Goal: Task Accomplishment & Management: Manage account settings

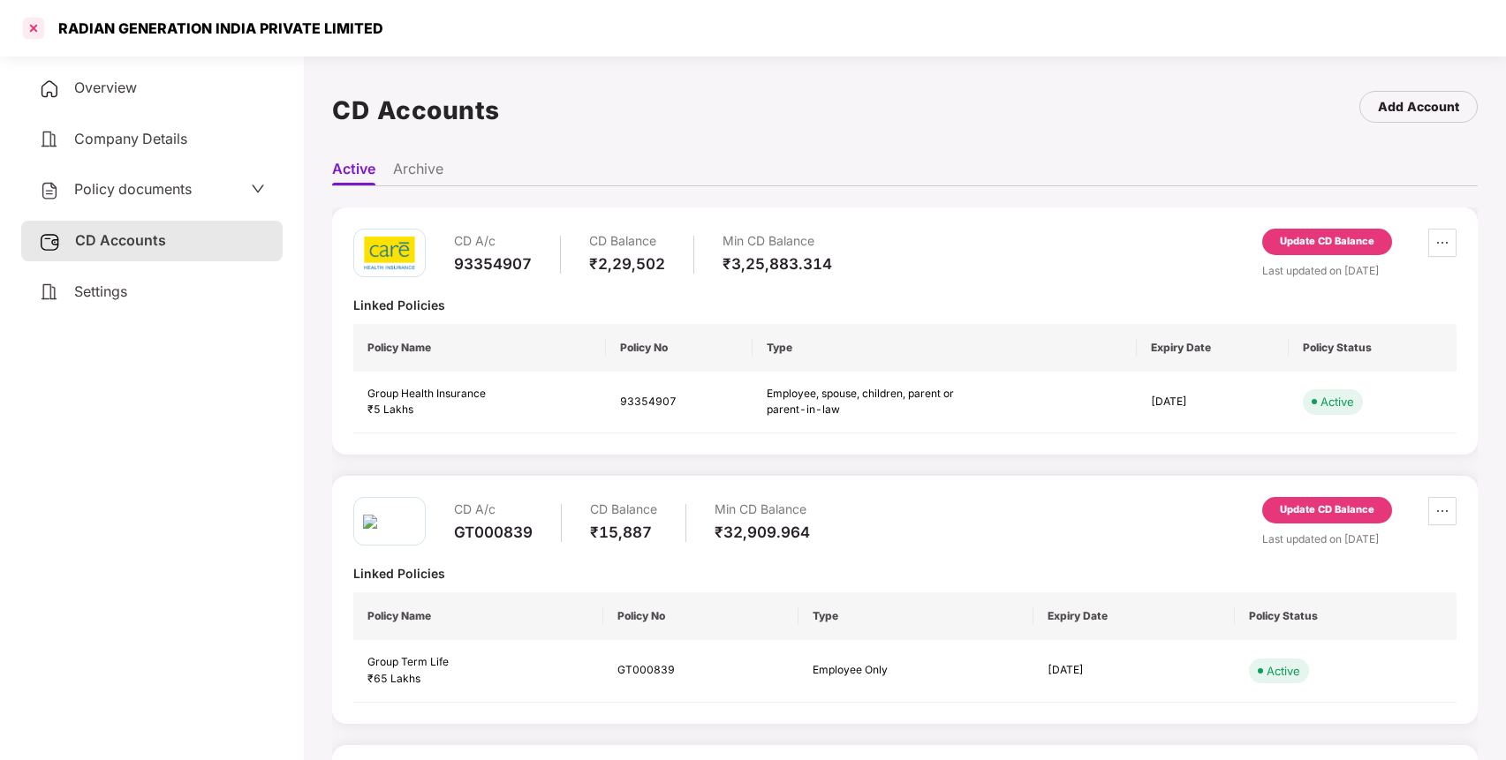
scroll to position [49, 0]
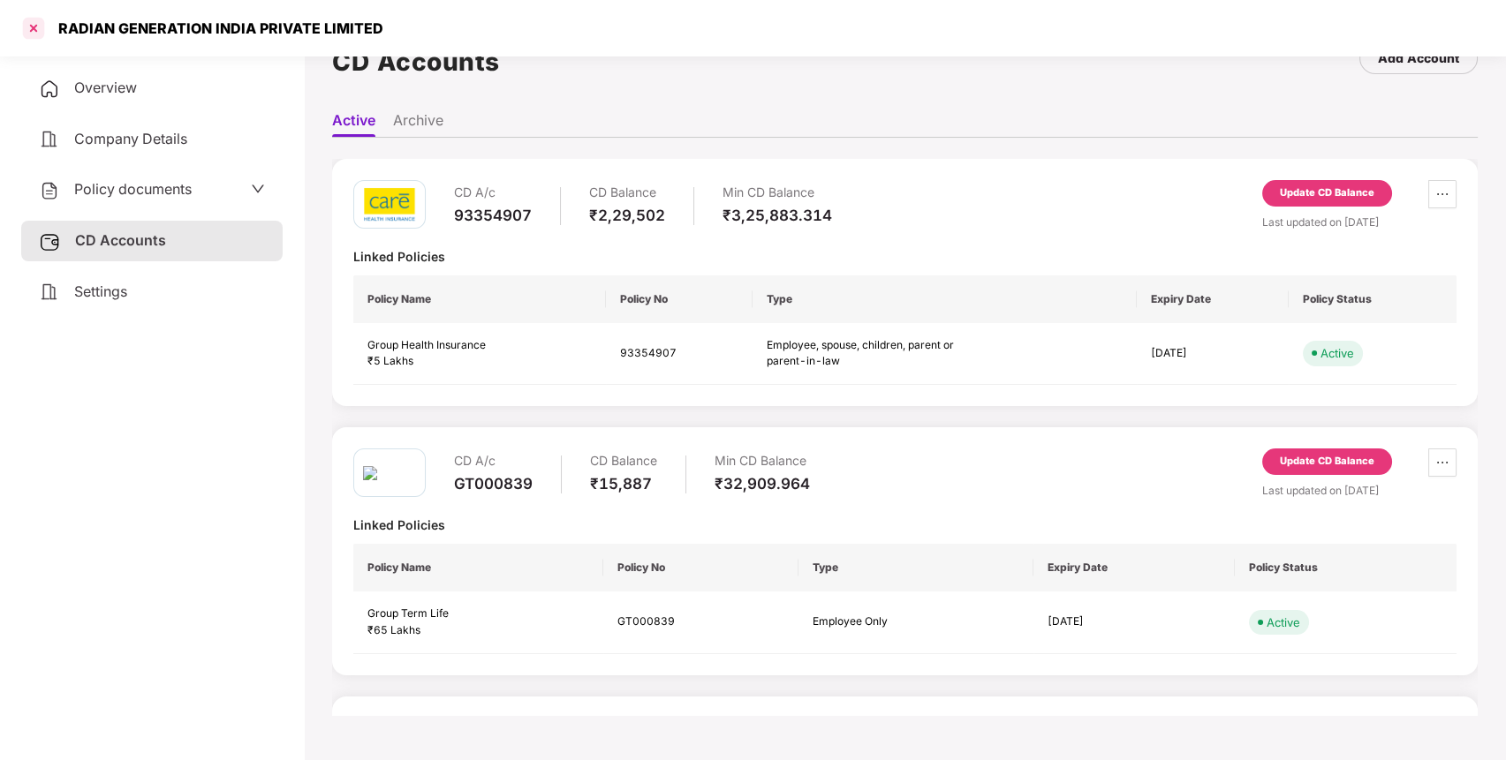
click at [29, 26] on div at bounding box center [33, 28] width 28 height 28
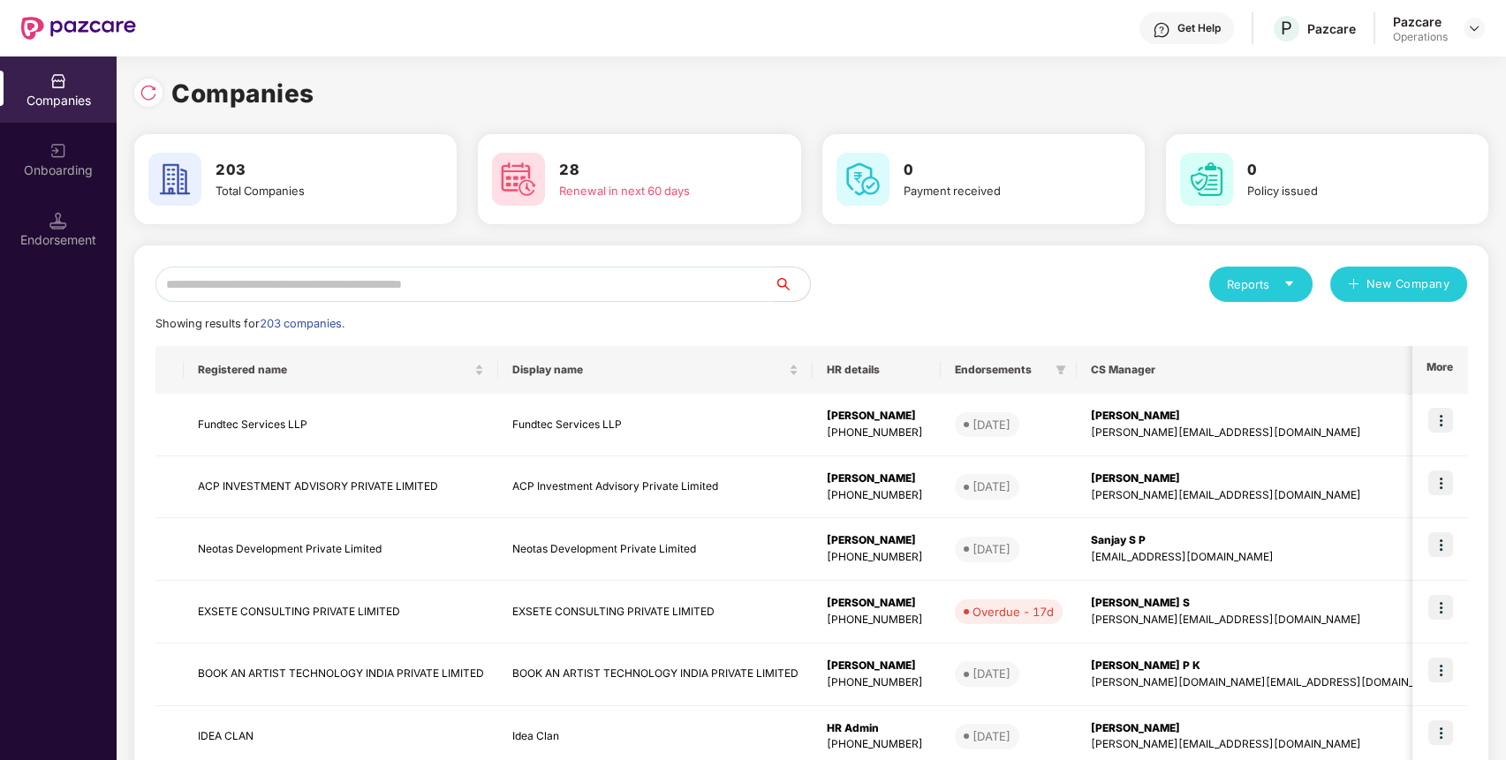
scroll to position [0, 0]
click at [271, 280] on input "text" at bounding box center [464, 284] width 619 height 35
paste input "**********"
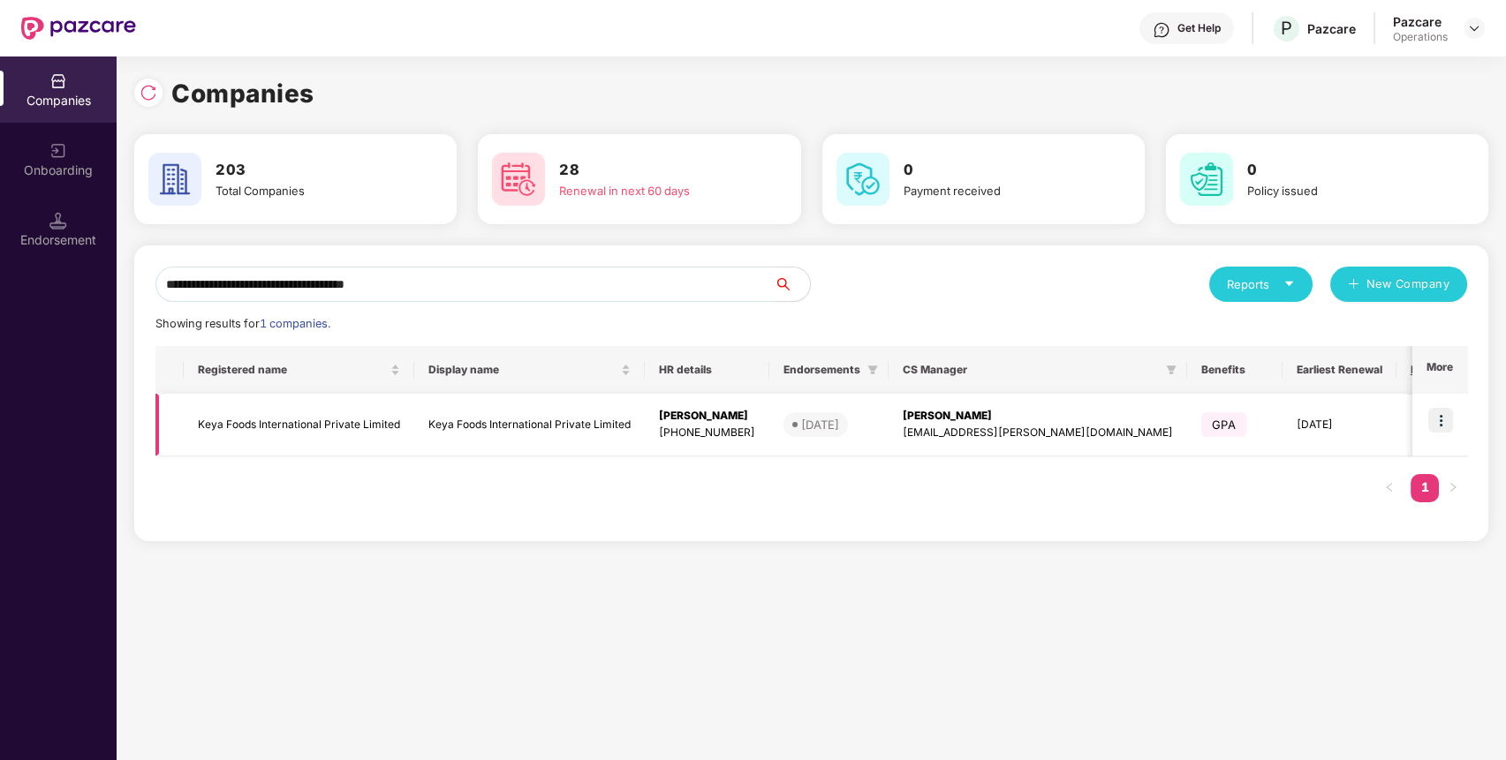
type input "**********"
click at [245, 417] on td "Keya Foods International Private Limited" at bounding box center [299, 425] width 230 height 63
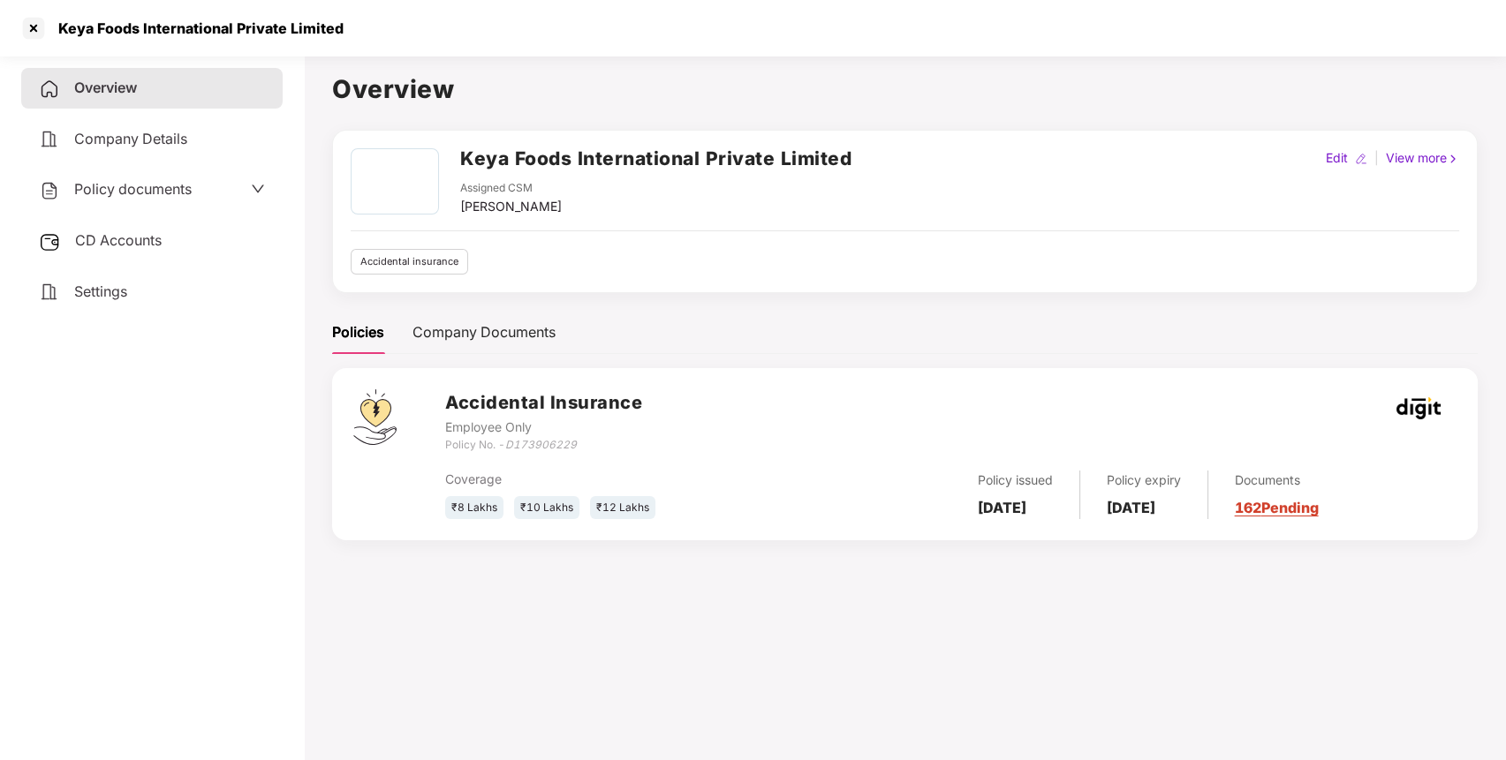
click at [480, 208] on div "[PERSON_NAME]" at bounding box center [511, 206] width 102 height 19
copy div "Priyanka"
click at [142, 194] on span "Policy documents" at bounding box center [132, 189] width 117 height 18
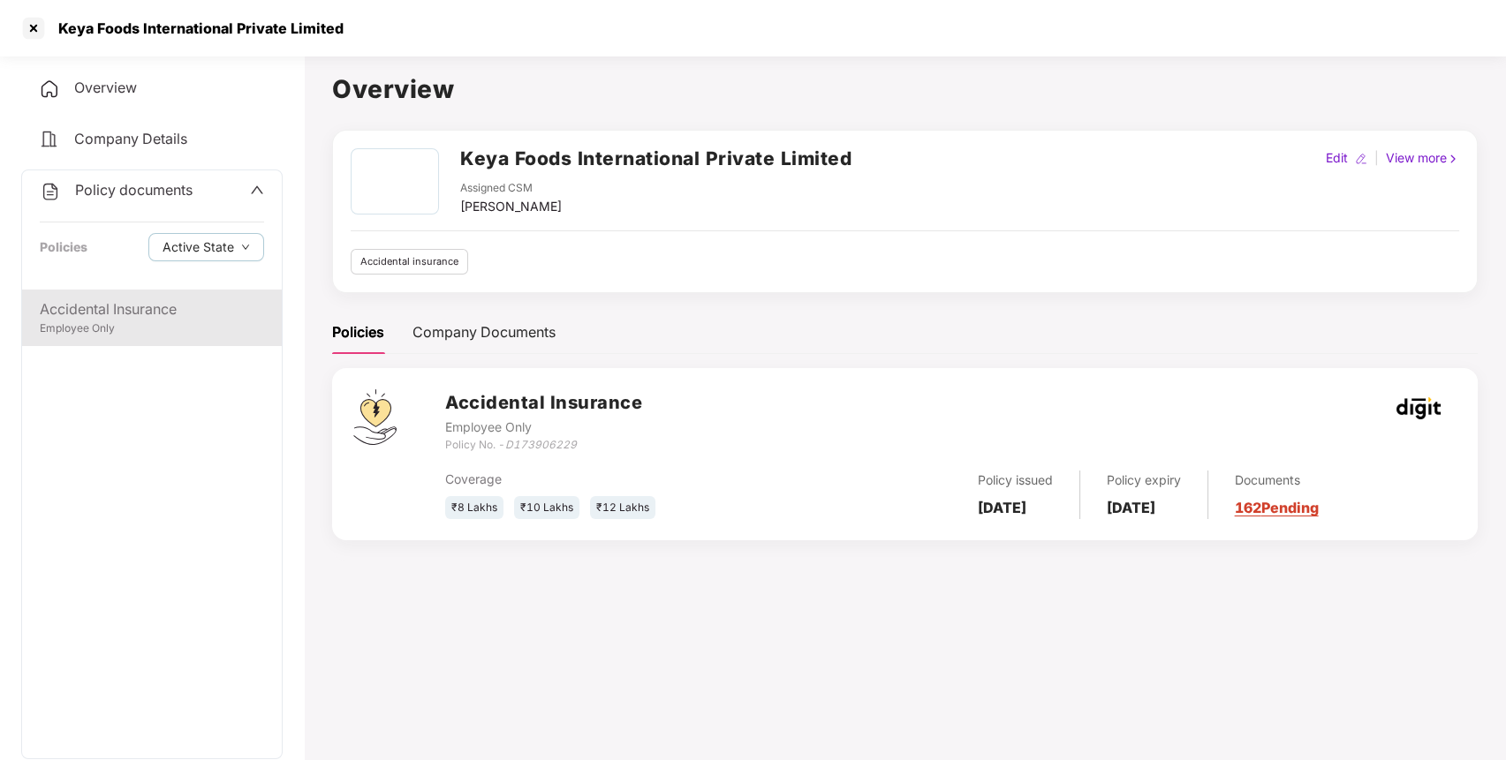
click at [155, 316] on div "Accidental Insurance" at bounding box center [152, 309] width 224 height 22
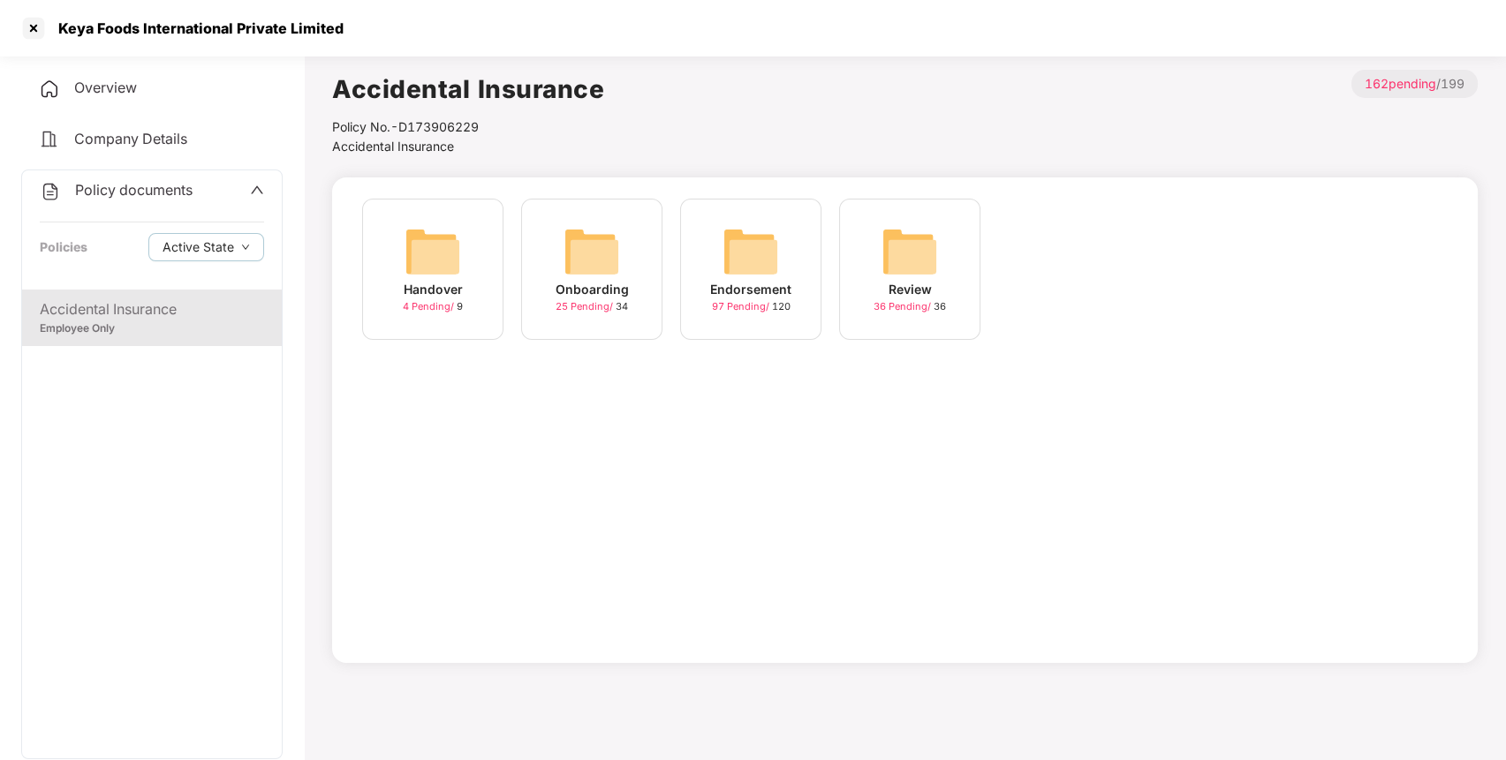
click at [720, 255] on div "Endorsement 97 Pending / 120" at bounding box center [750, 269] width 141 height 141
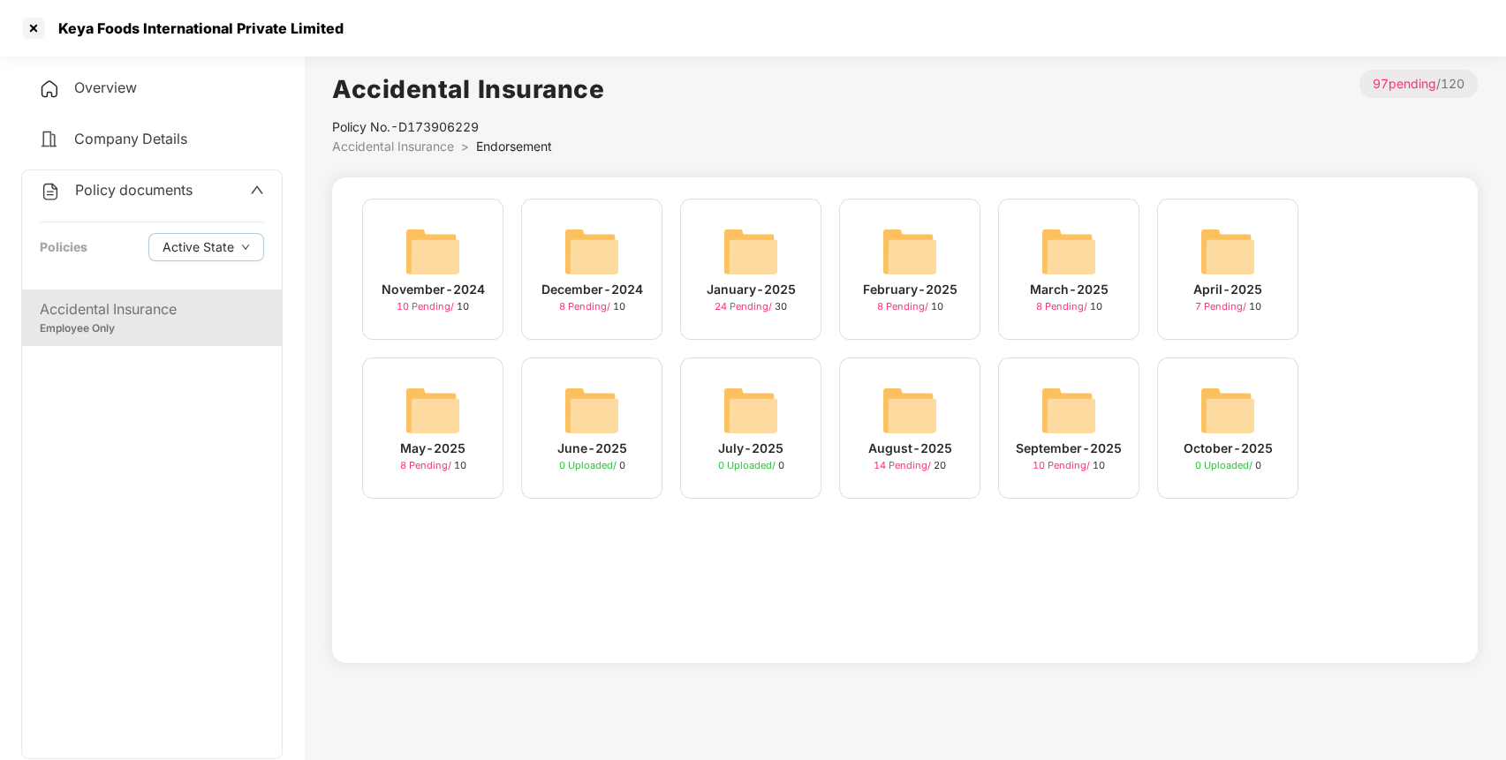
click at [1103, 403] on div "September-2025 10 Pending / 10" at bounding box center [1068, 428] width 141 height 141
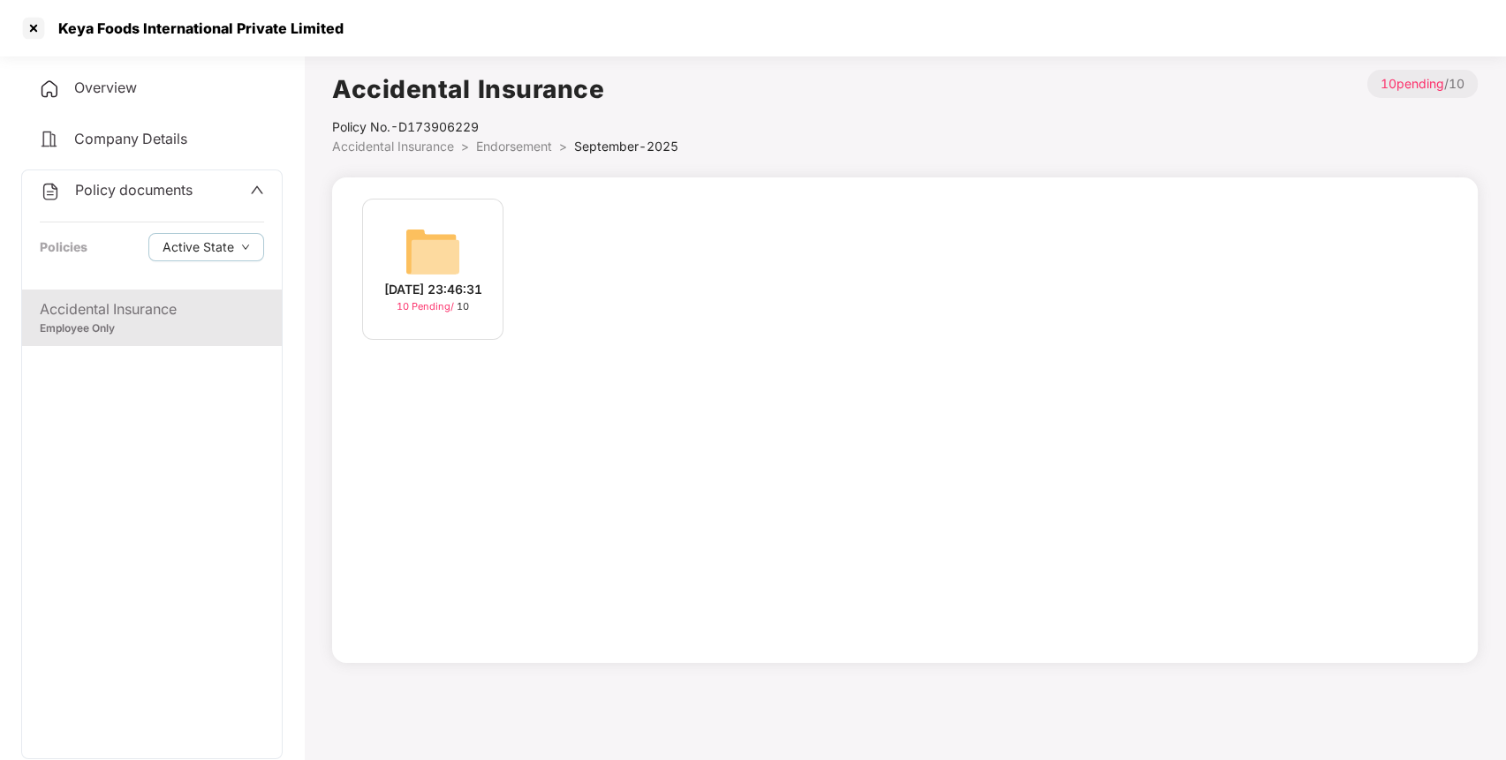
click at [427, 260] on img at bounding box center [432, 251] width 57 height 57
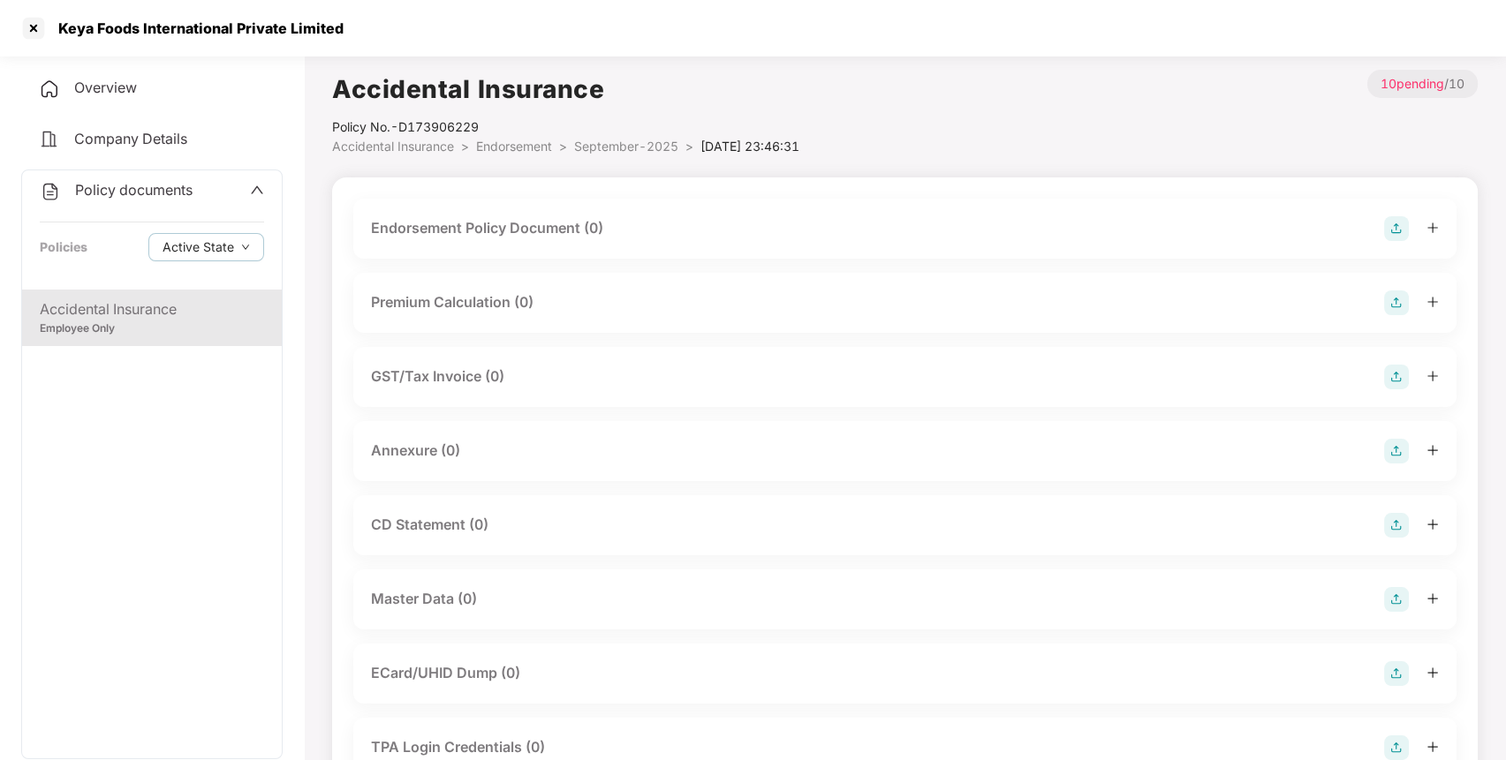
click at [1401, 223] on img at bounding box center [1396, 228] width 25 height 25
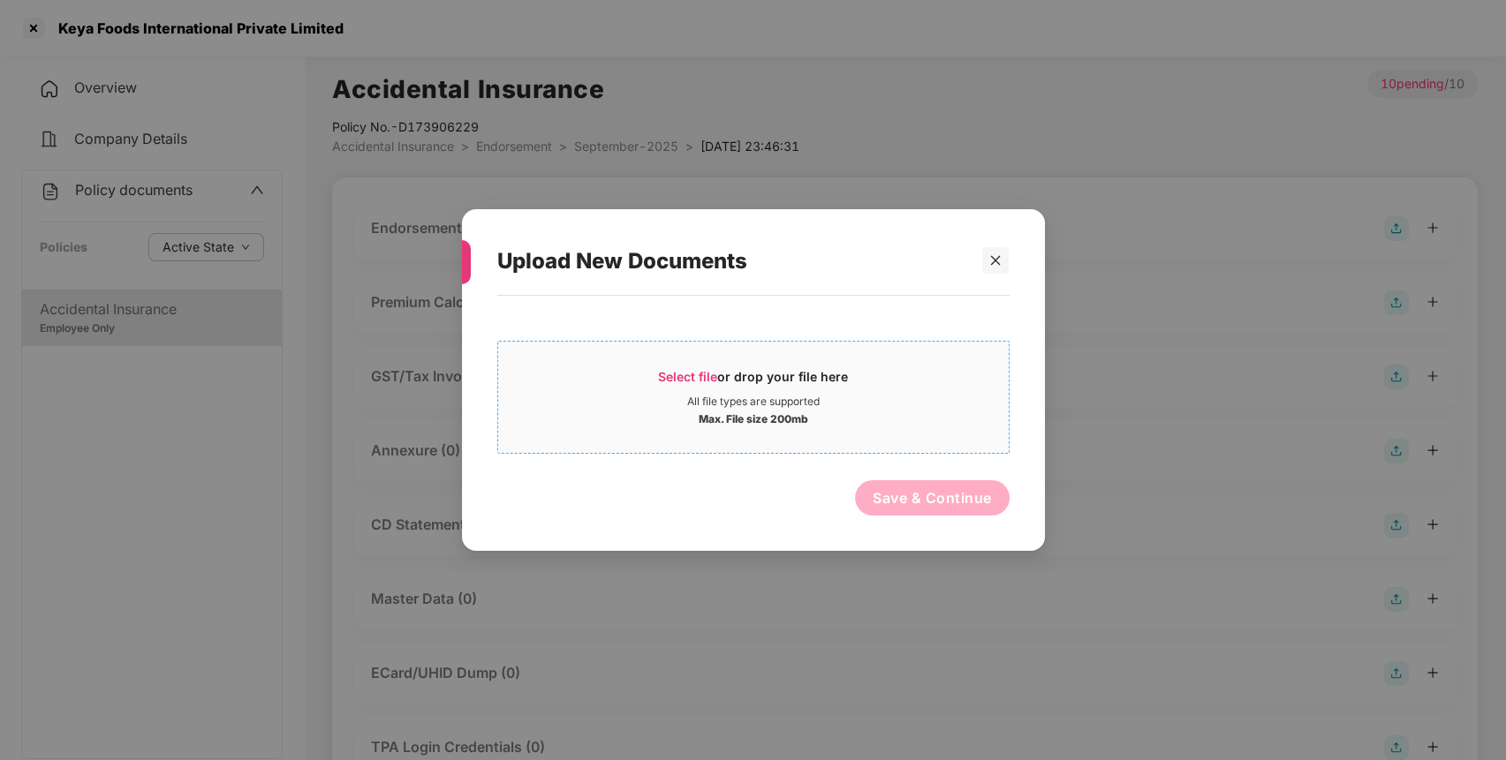
click at [684, 419] on div "Max. File size 200mb" at bounding box center [753, 418] width 510 height 18
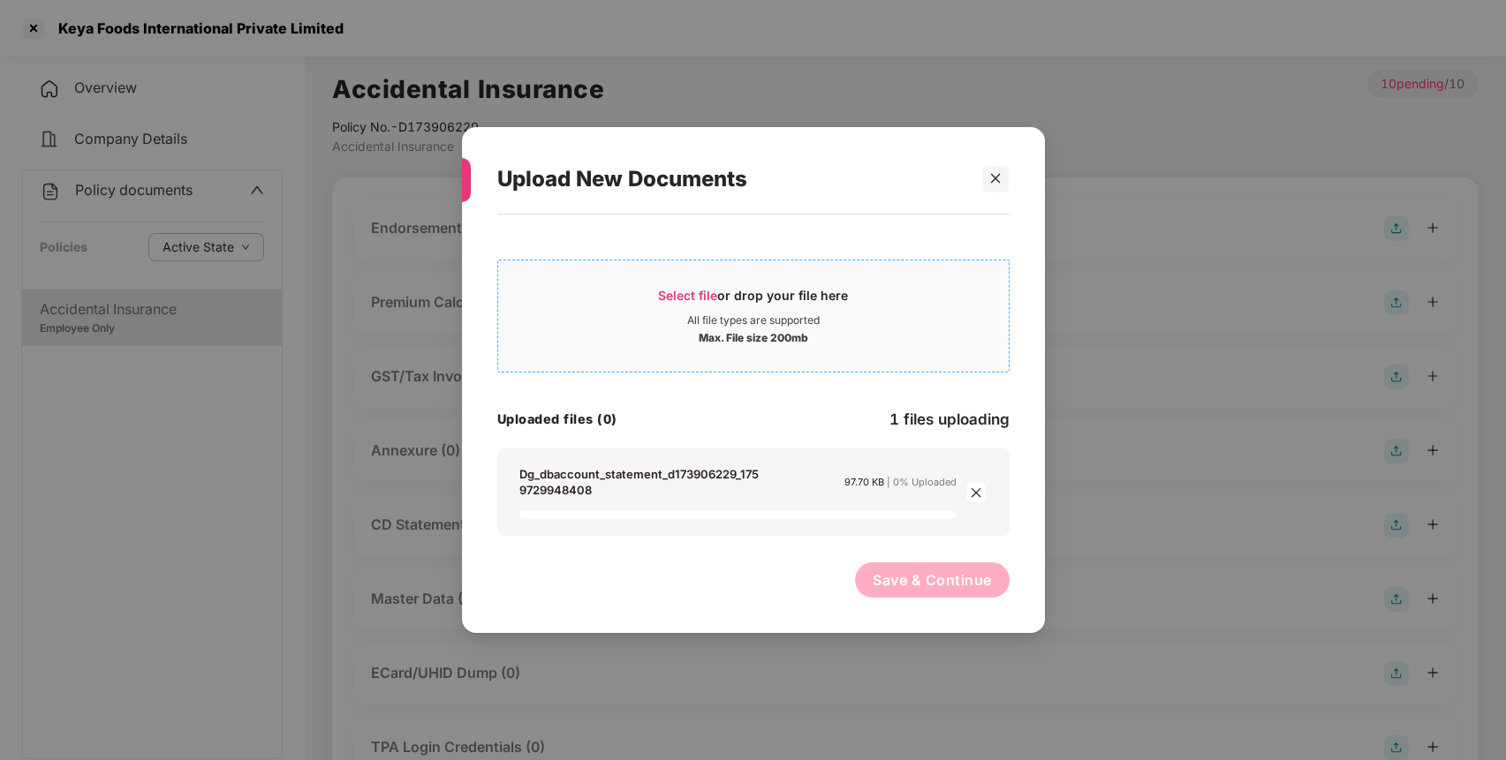
click at [670, 350] on span "Select file or drop your file here All file types are supported Max. File size …" at bounding box center [753, 316] width 510 height 85
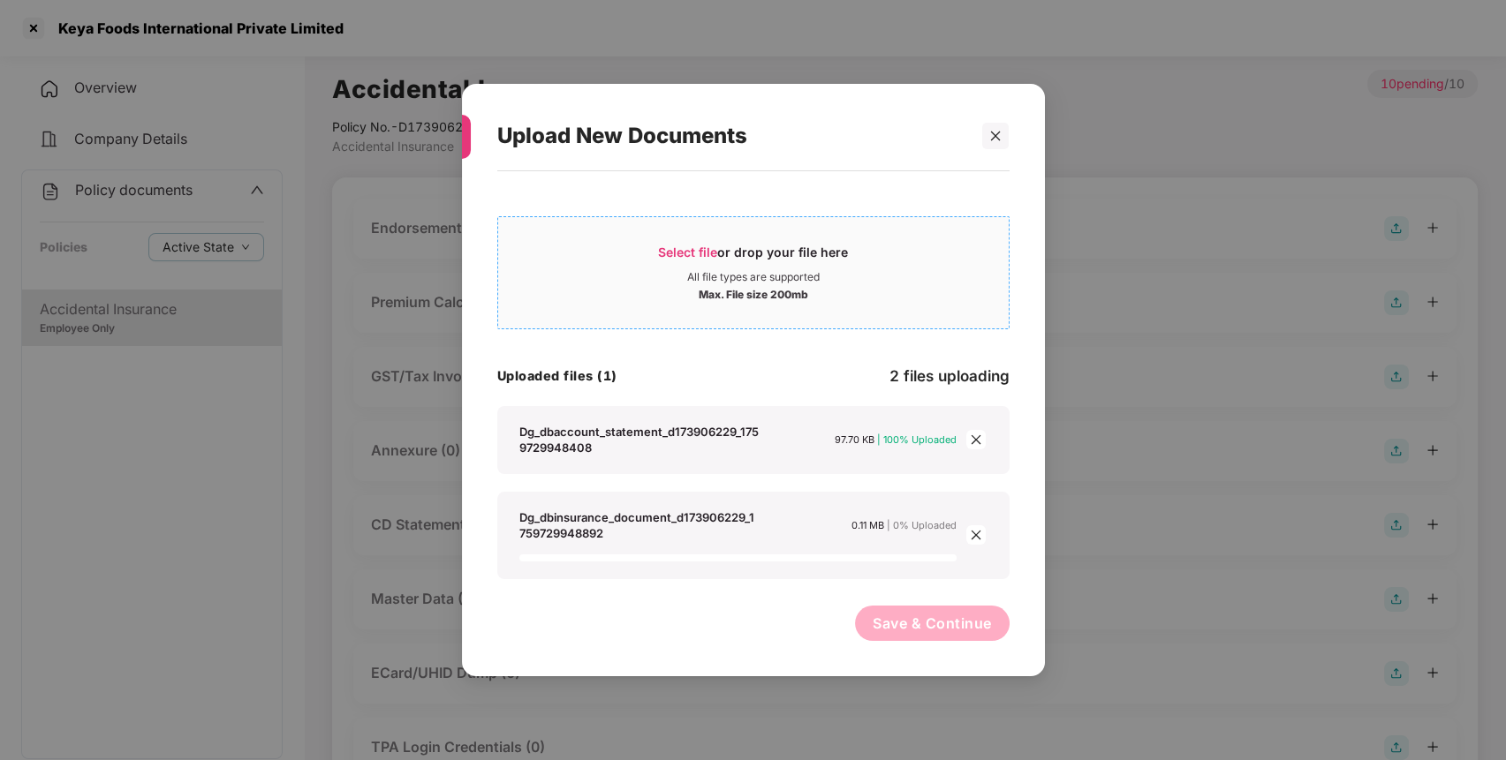
click at [714, 304] on span "Select file or drop your file here All file types are supported Max. File size …" at bounding box center [753, 272] width 510 height 85
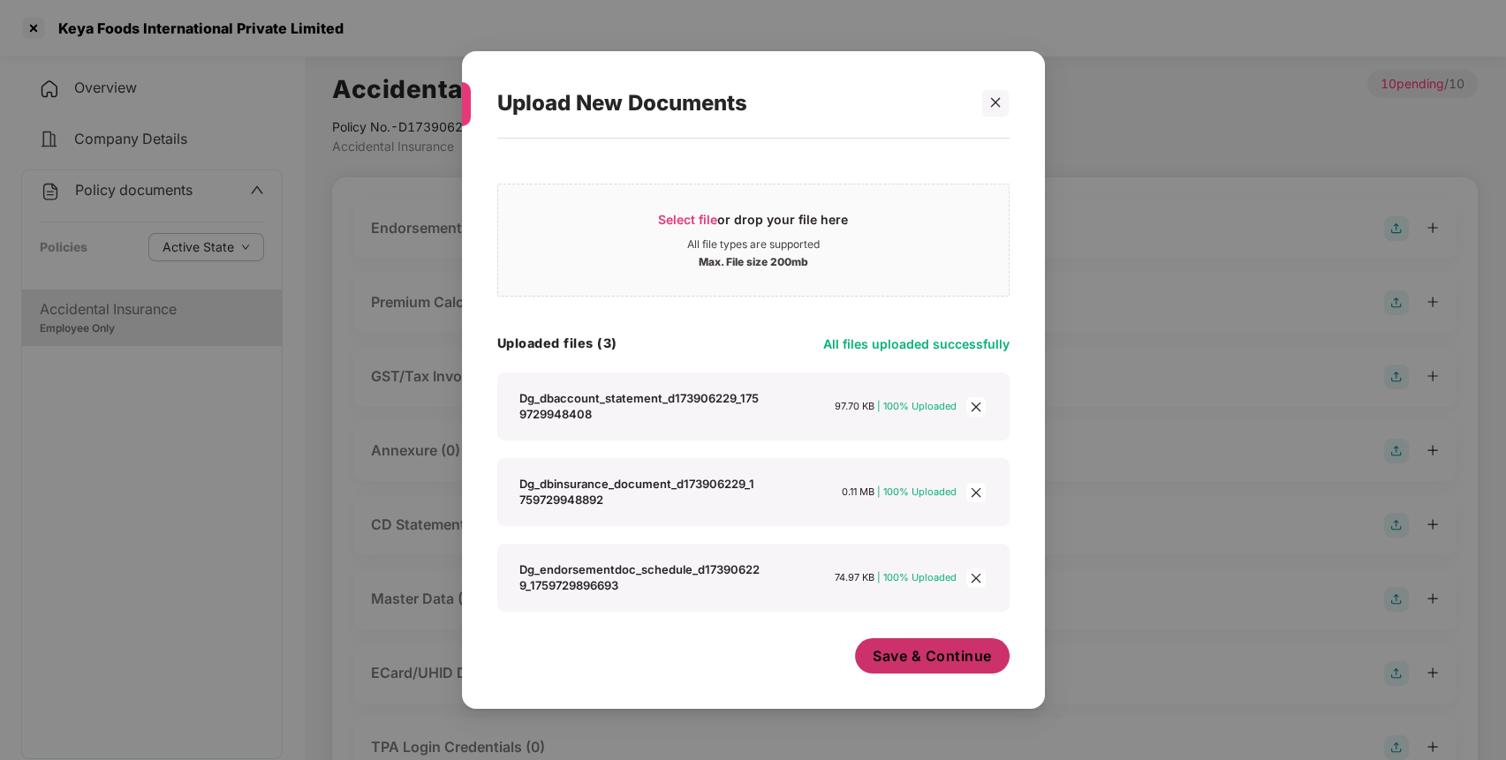
click at [954, 672] on button "Save & Continue" at bounding box center [932, 655] width 155 height 35
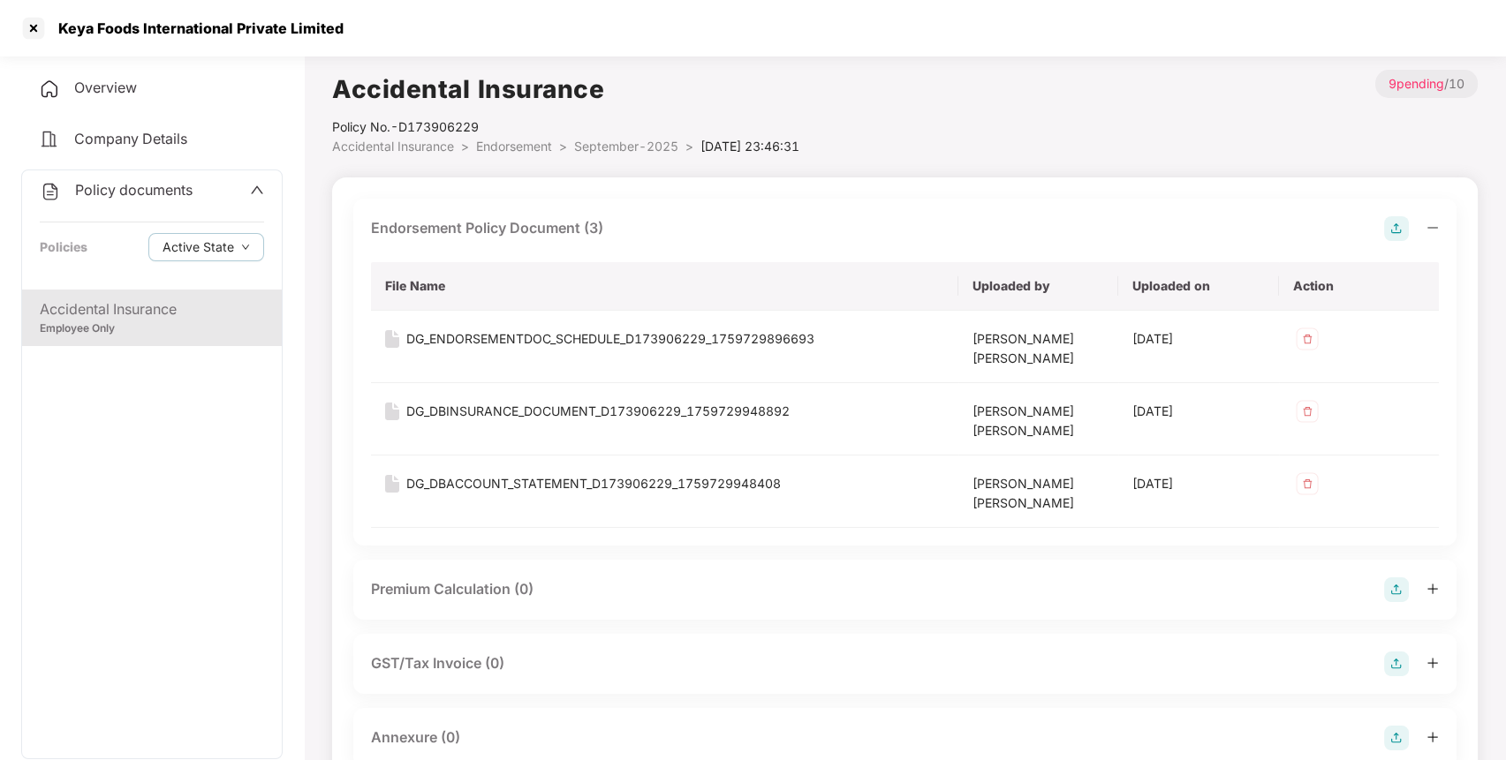
click at [1389, 731] on img at bounding box center [1396, 738] width 25 height 25
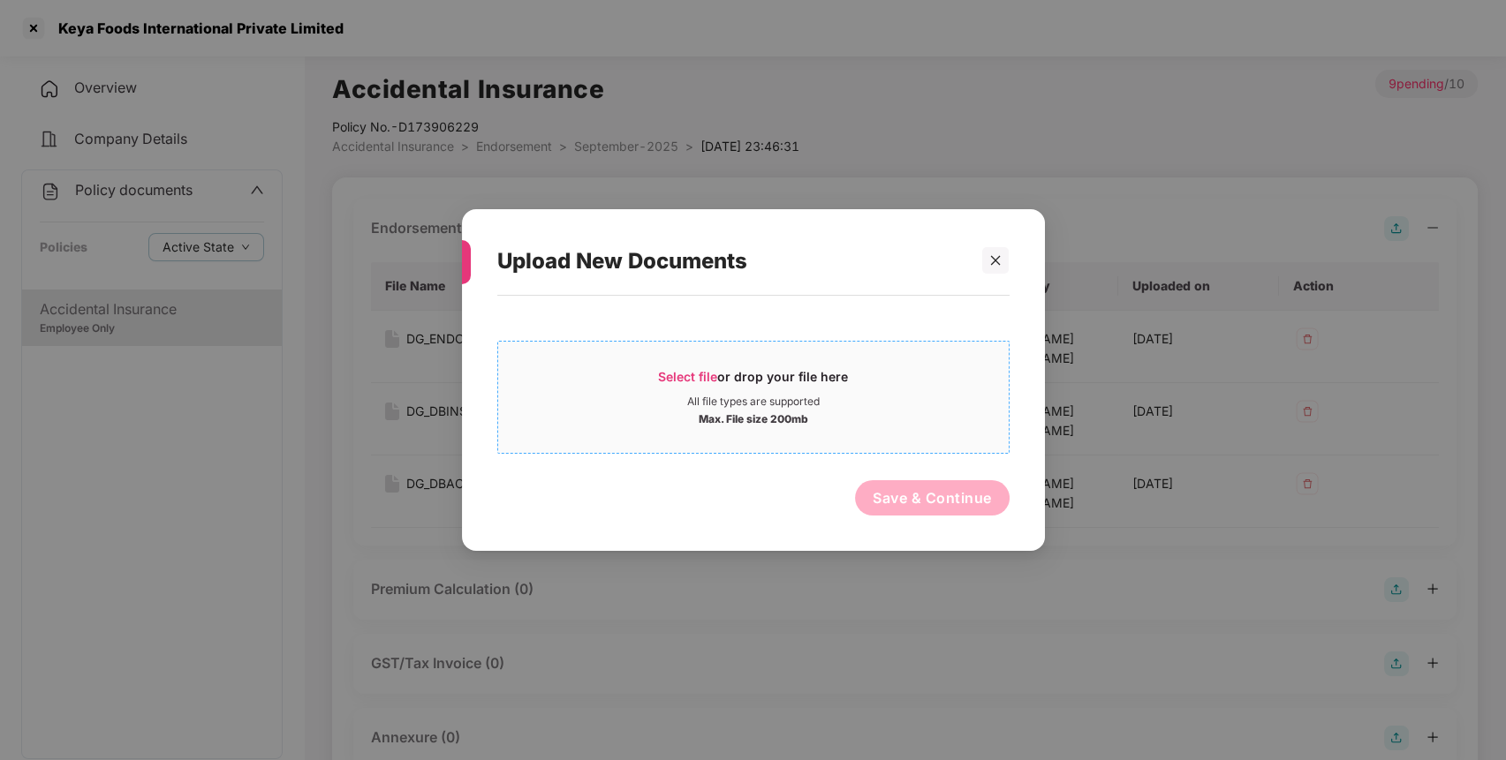
click at [672, 369] on span "Select file" at bounding box center [687, 376] width 59 height 15
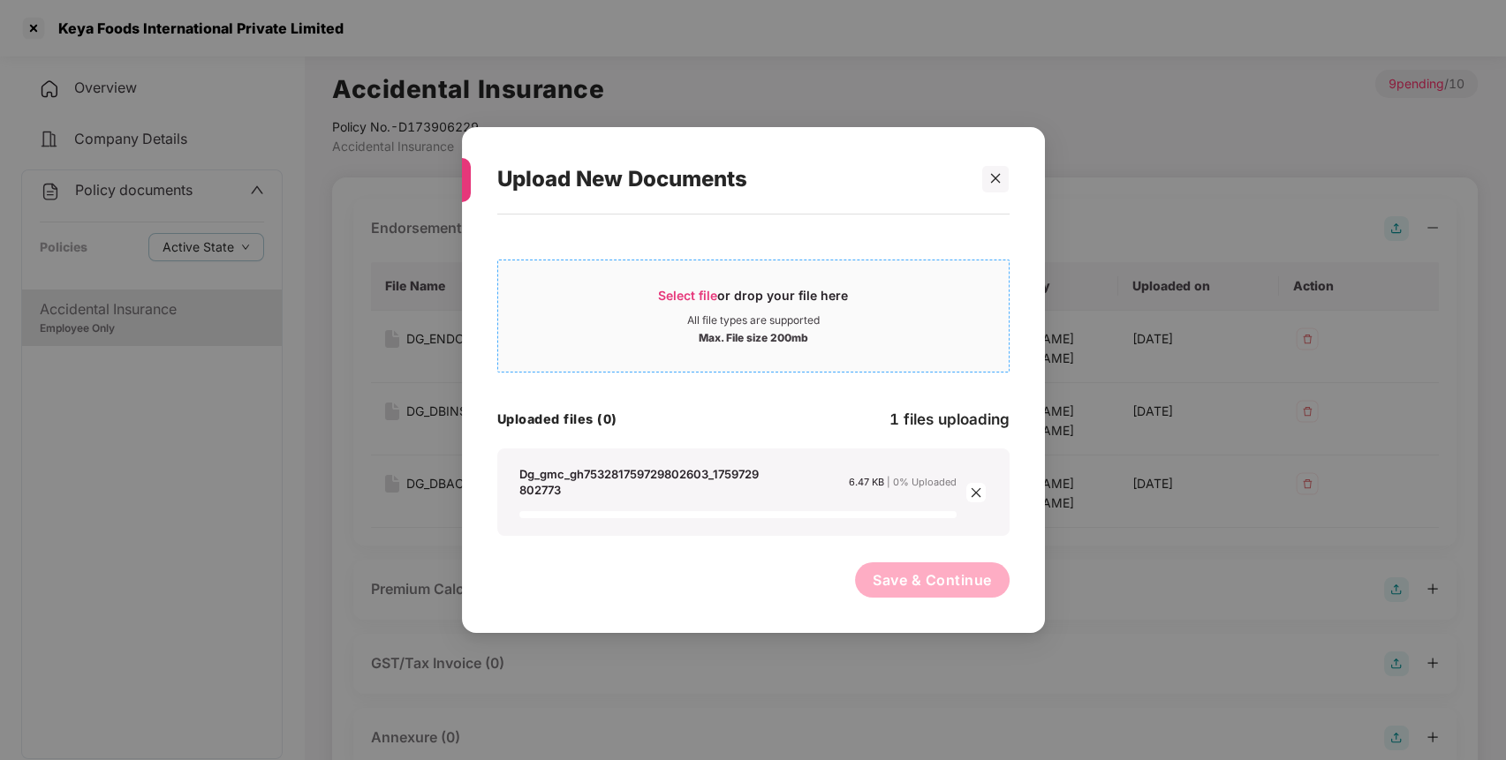
click at [605, 261] on div "Select file or drop your file here All file types are supported Max. File size …" at bounding box center [753, 316] width 512 height 113
click at [671, 313] on div "Select file or drop your file here" at bounding box center [753, 300] width 190 height 26
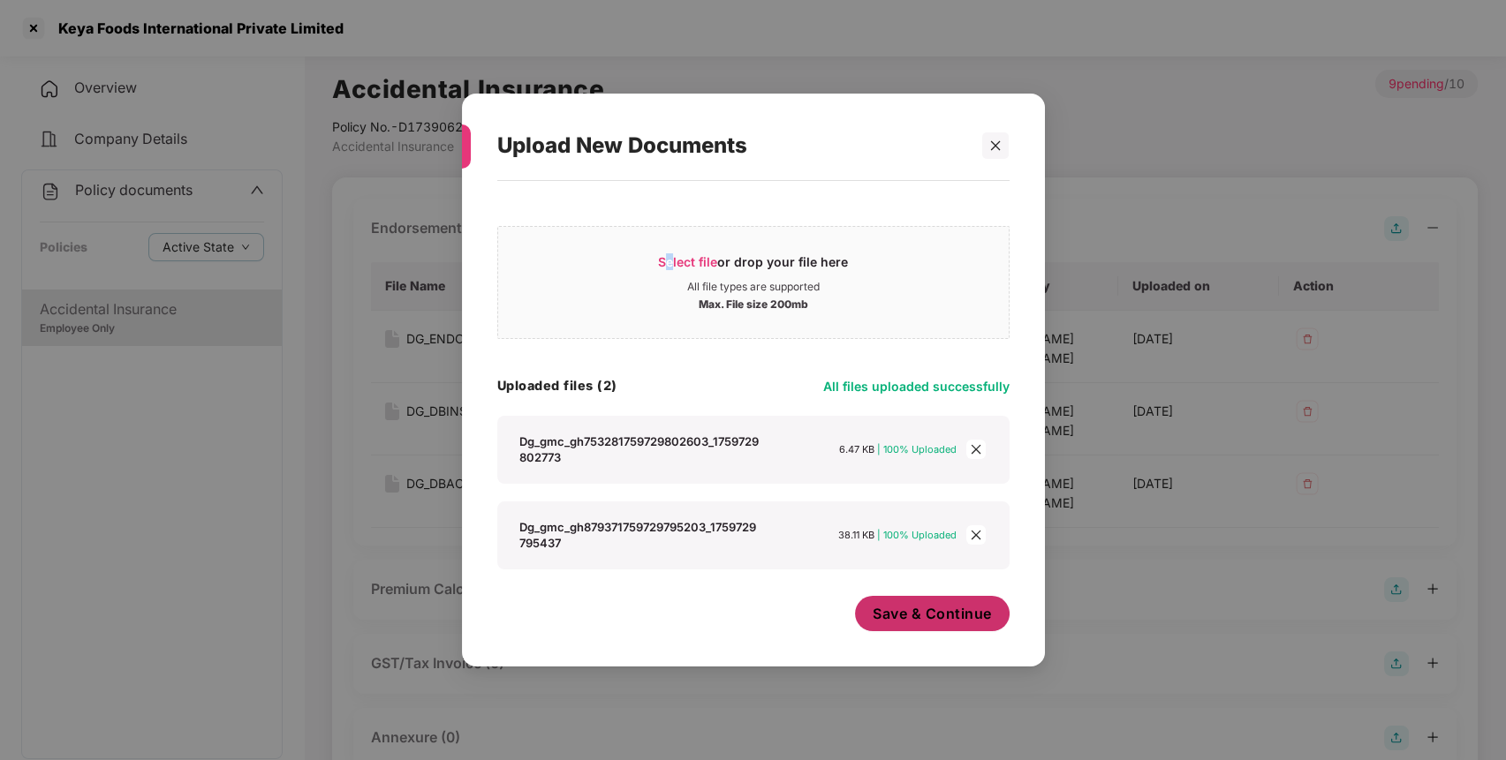
click at [920, 623] on span "Save & Continue" at bounding box center [931, 613] width 119 height 19
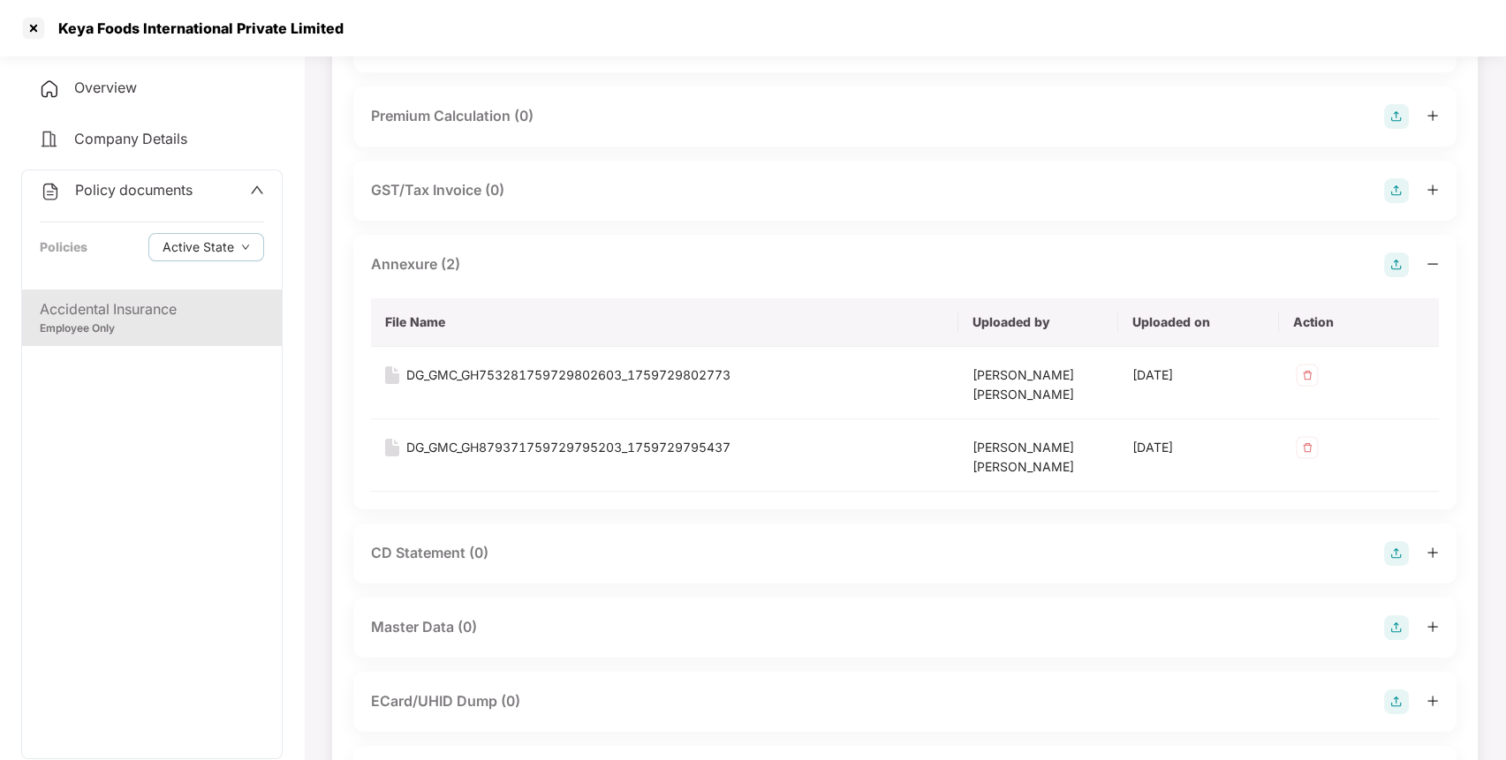
scroll to position [722, 0]
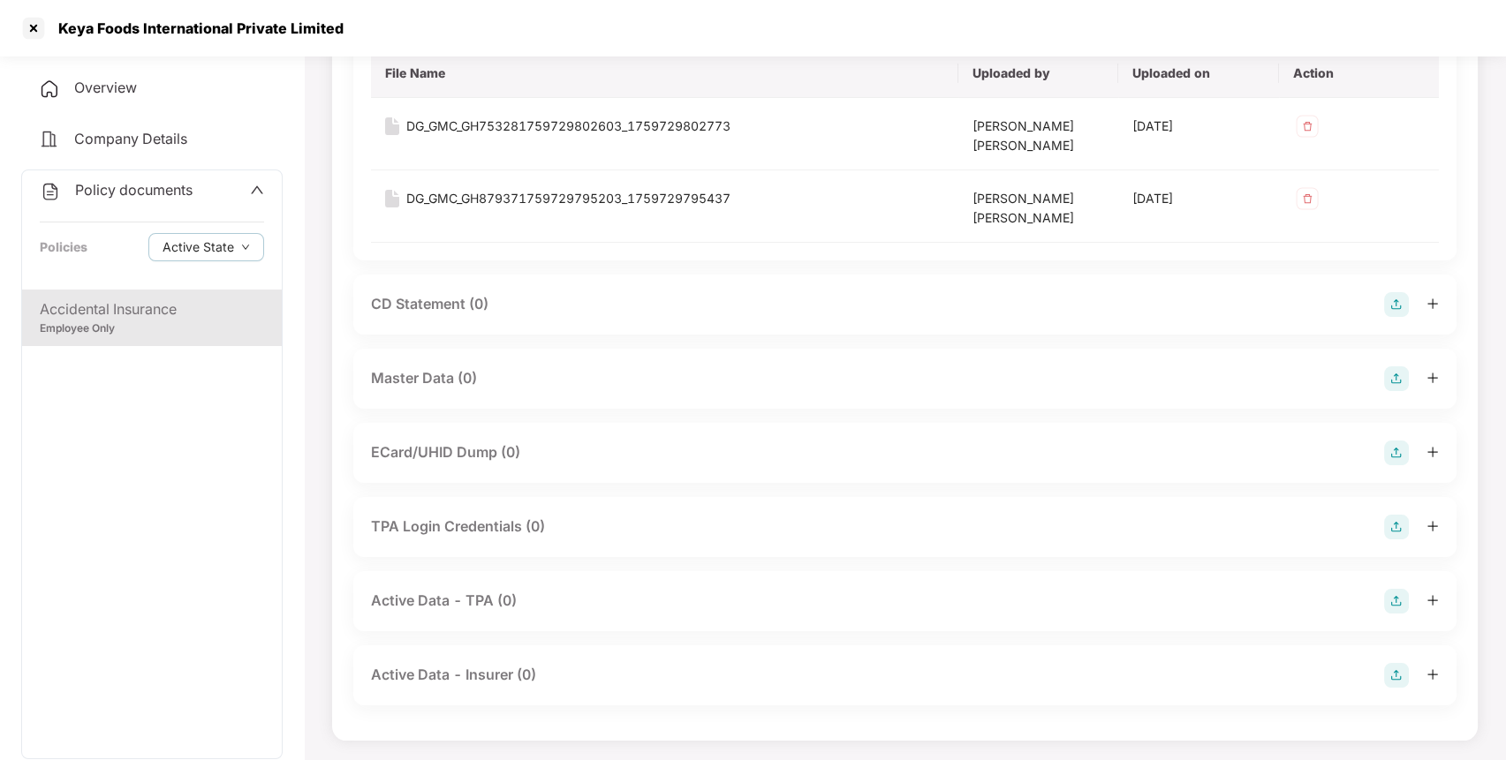
click at [1405, 380] on img at bounding box center [1396, 378] width 25 height 25
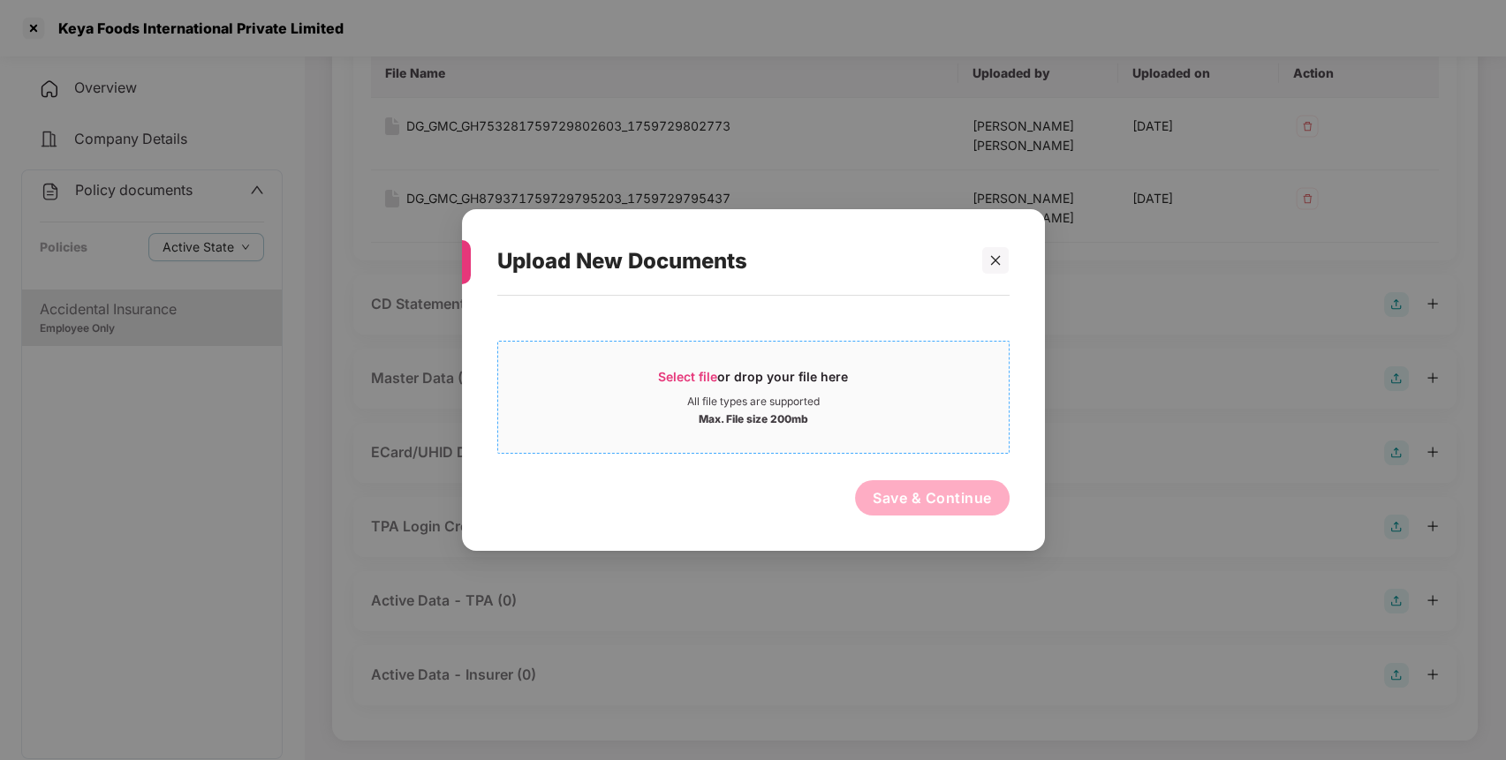
click at [867, 442] on div "Select file or drop your file here All file types are supported Max. File size …" at bounding box center [753, 397] width 512 height 113
click at [793, 396] on div "All file types are supported" at bounding box center [753, 402] width 132 height 14
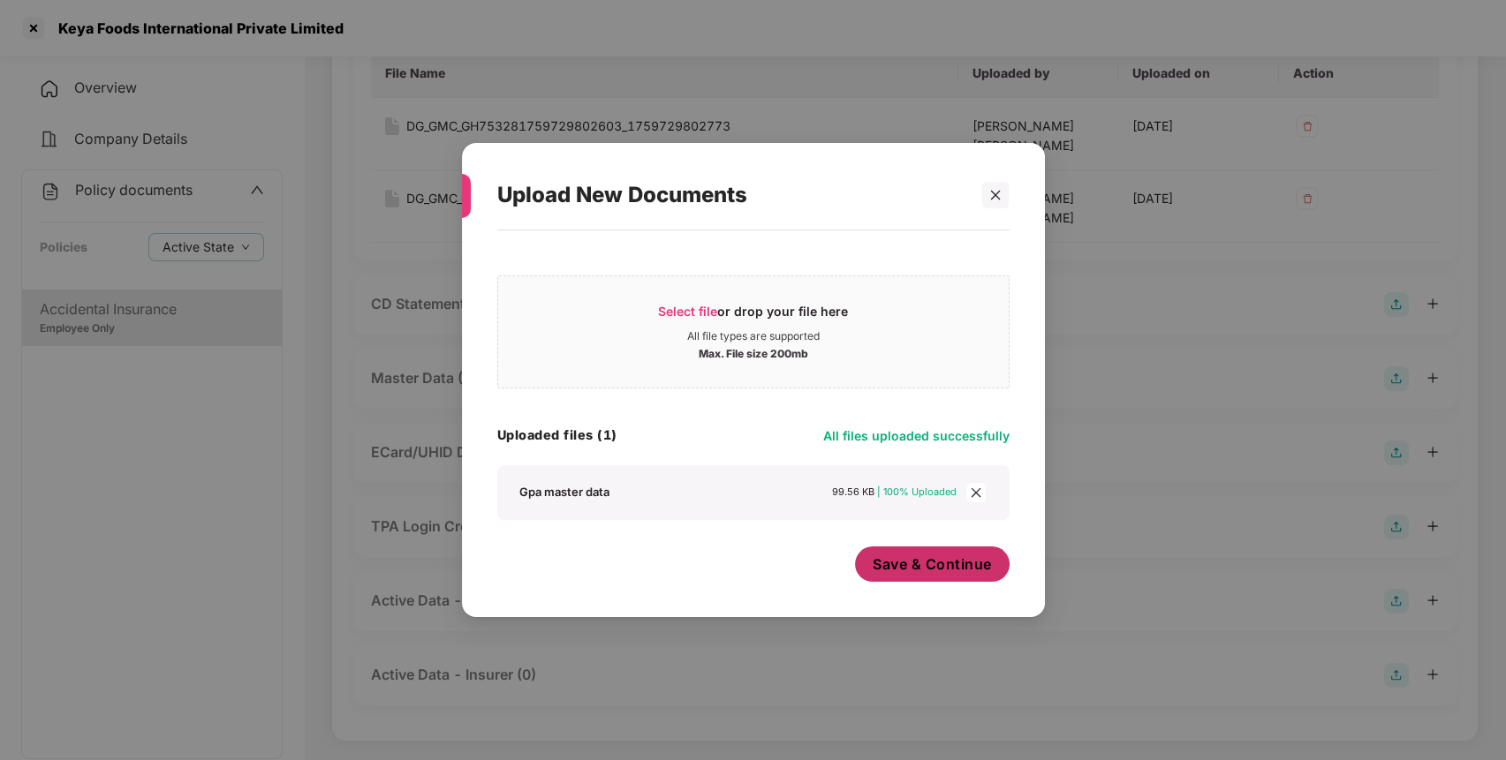
click at [939, 574] on span "Save & Continue" at bounding box center [931, 564] width 119 height 19
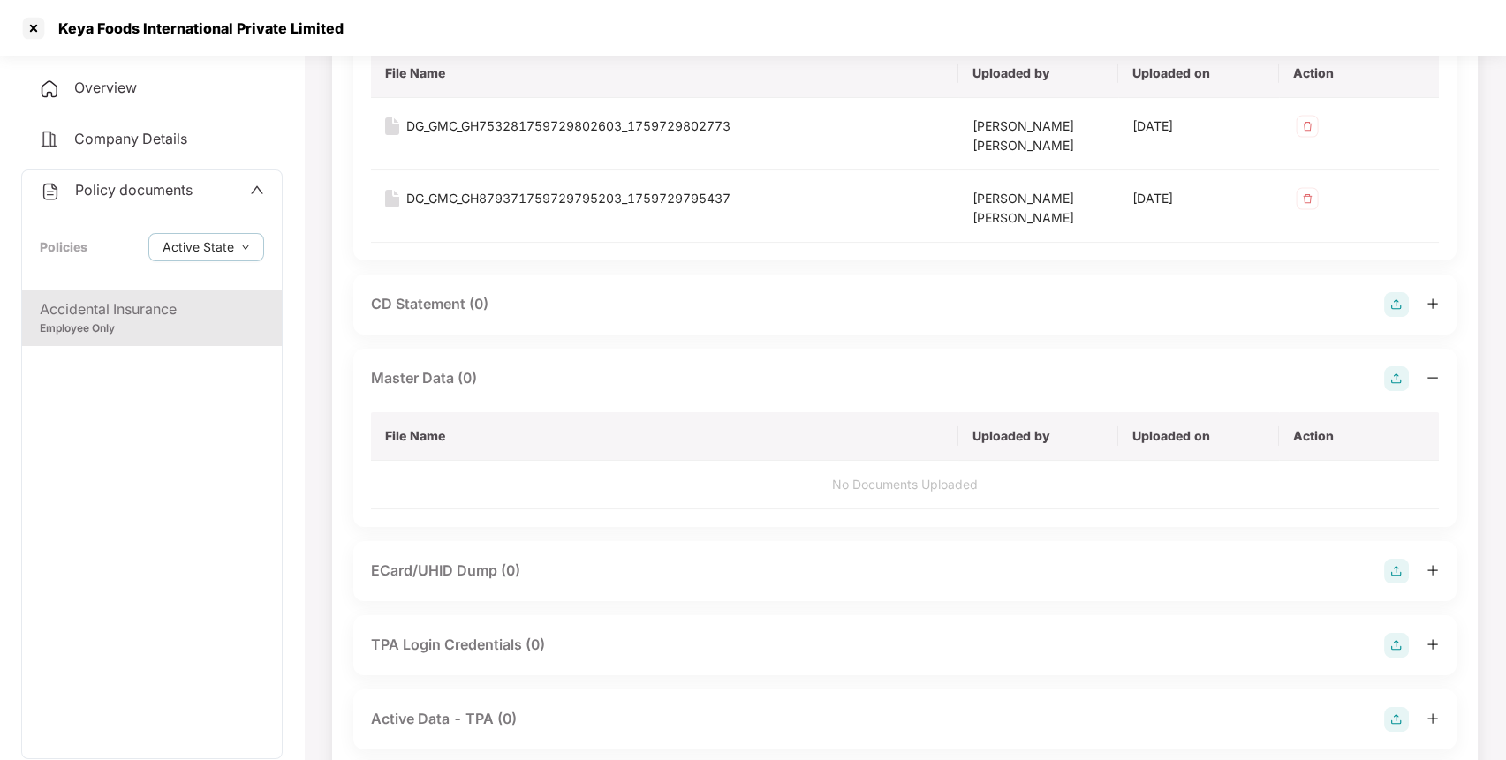
scroll to position [865, 0]
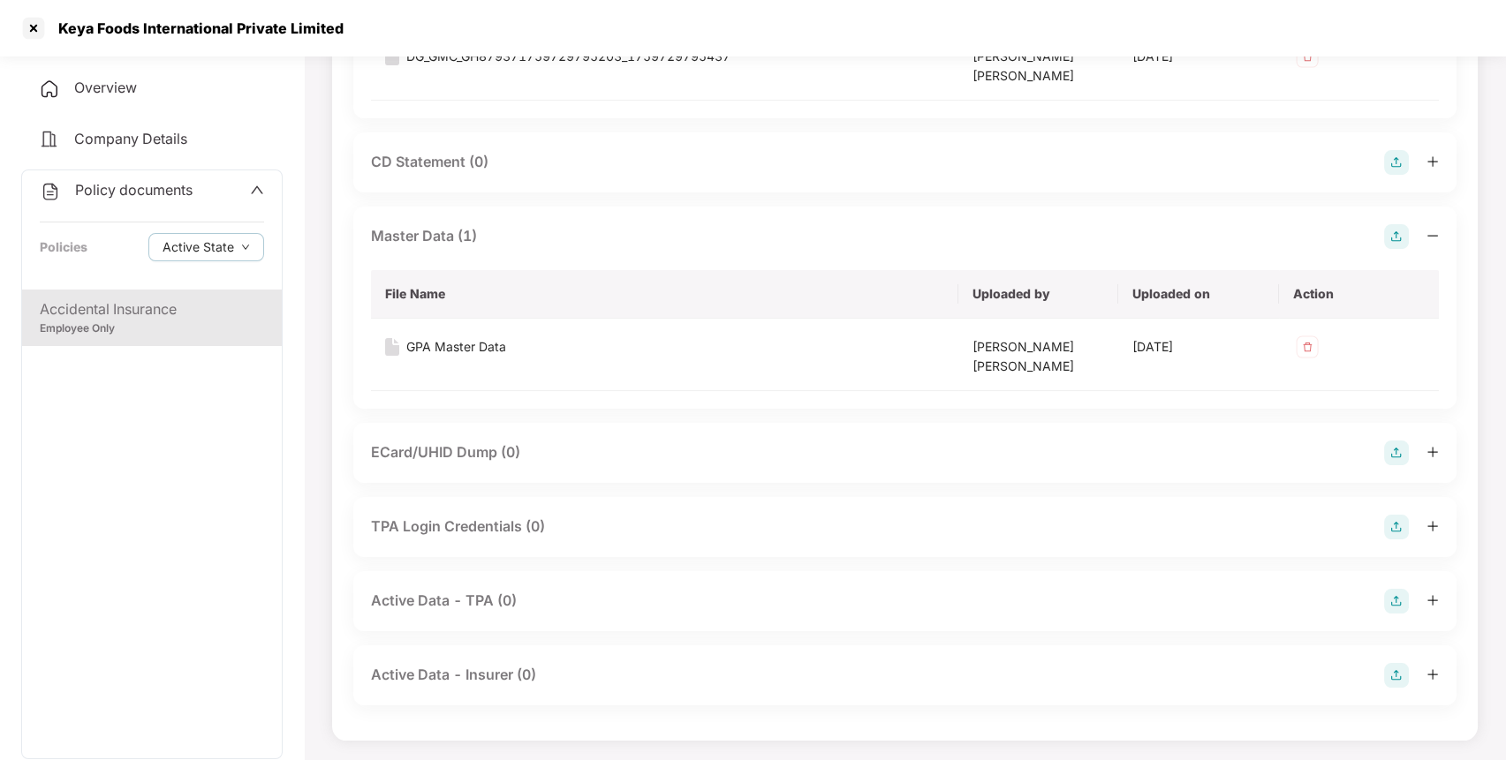
click at [133, 188] on span "Policy documents" at bounding box center [133, 190] width 117 height 18
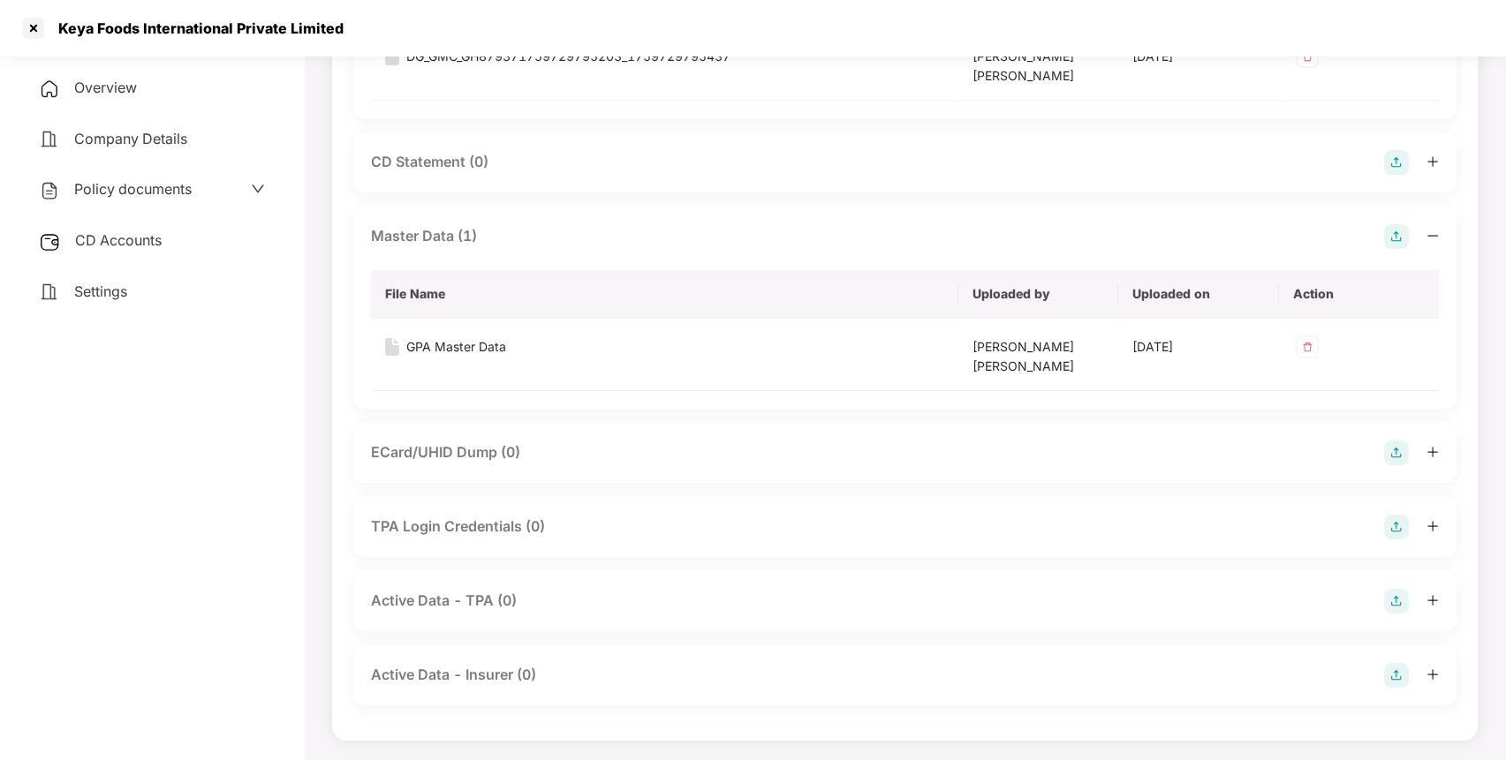
click at [131, 235] on span "CD Accounts" at bounding box center [118, 240] width 87 height 18
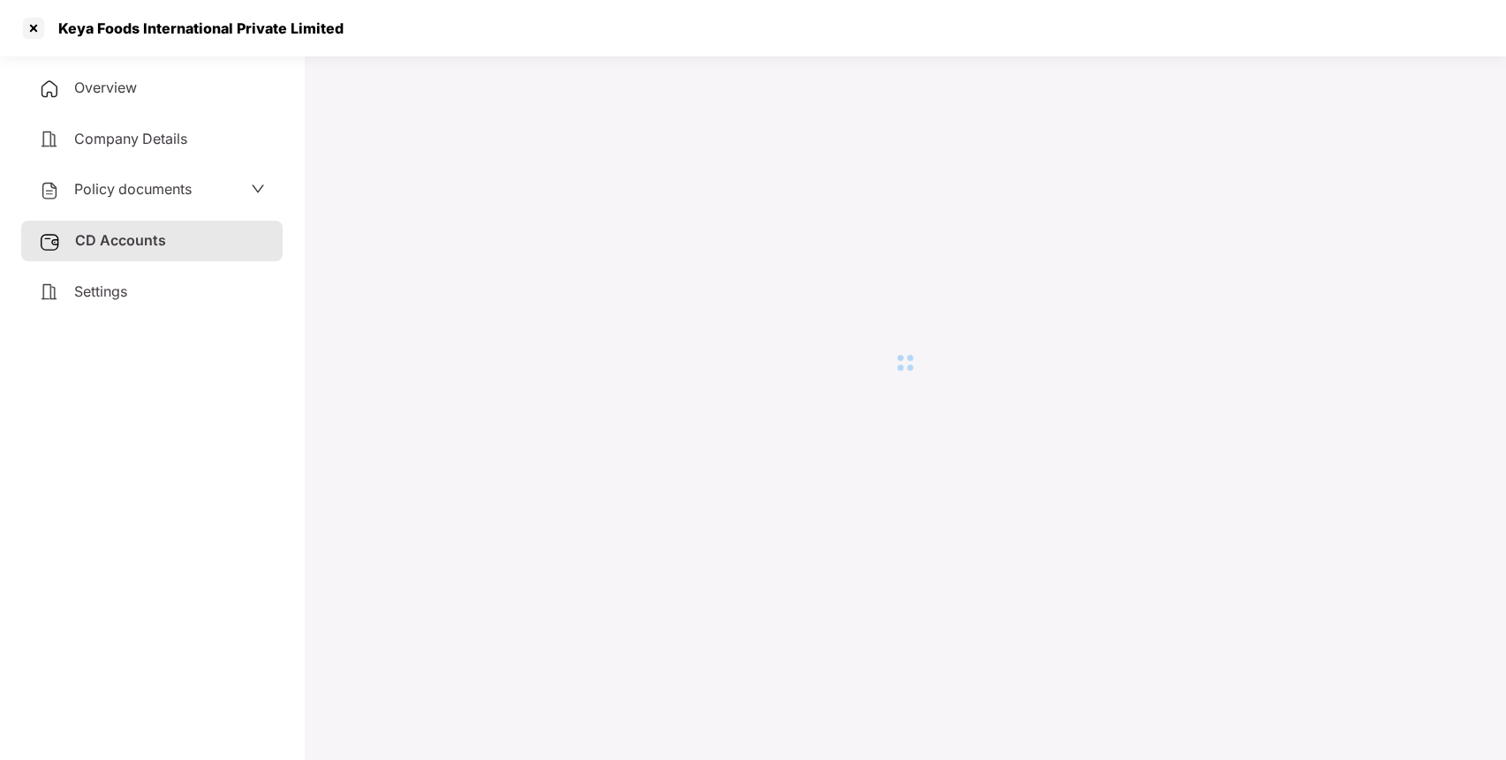
scroll to position [49, 0]
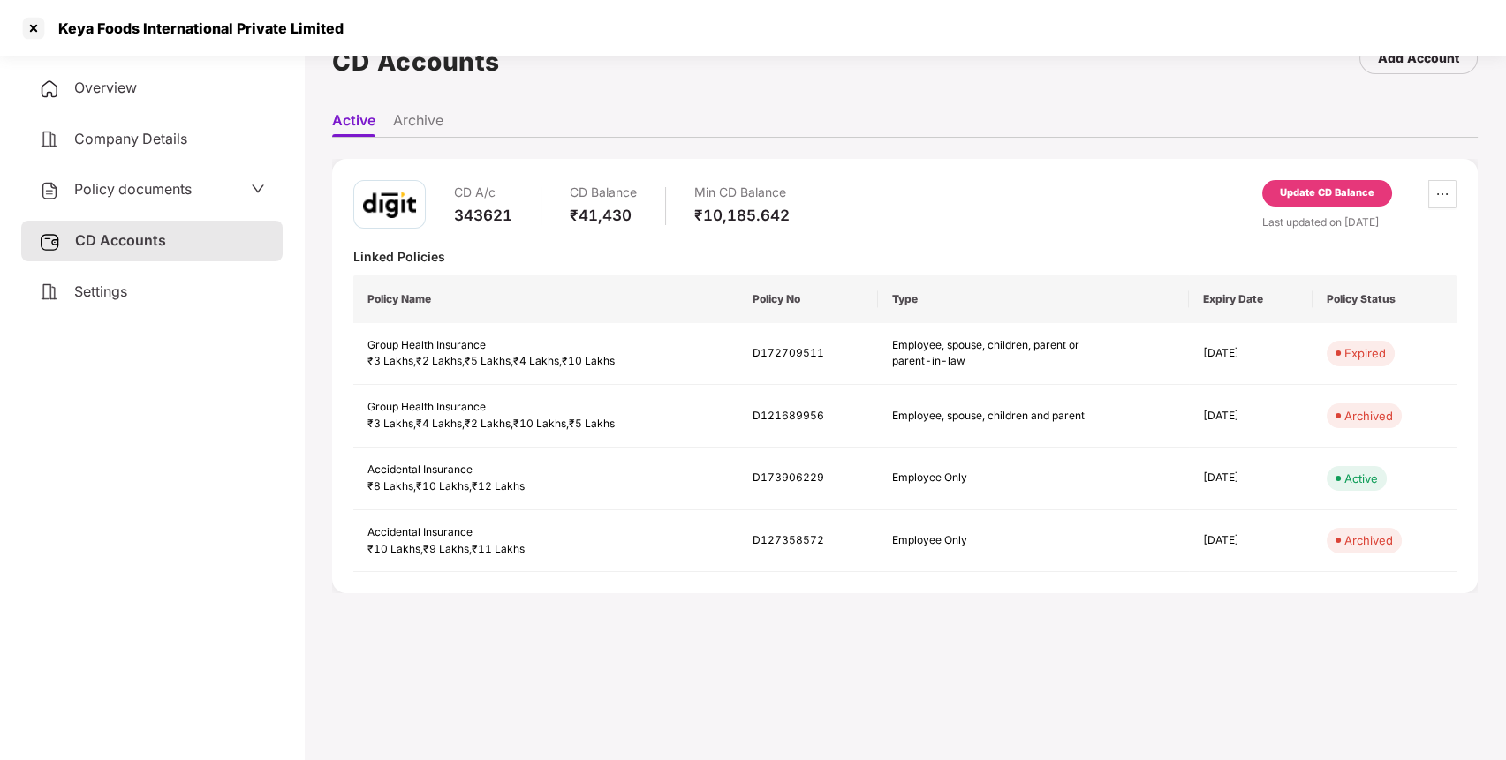
click at [1299, 188] on div "Update CD Balance" at bounding box center [1327, 193] width 94 height 16
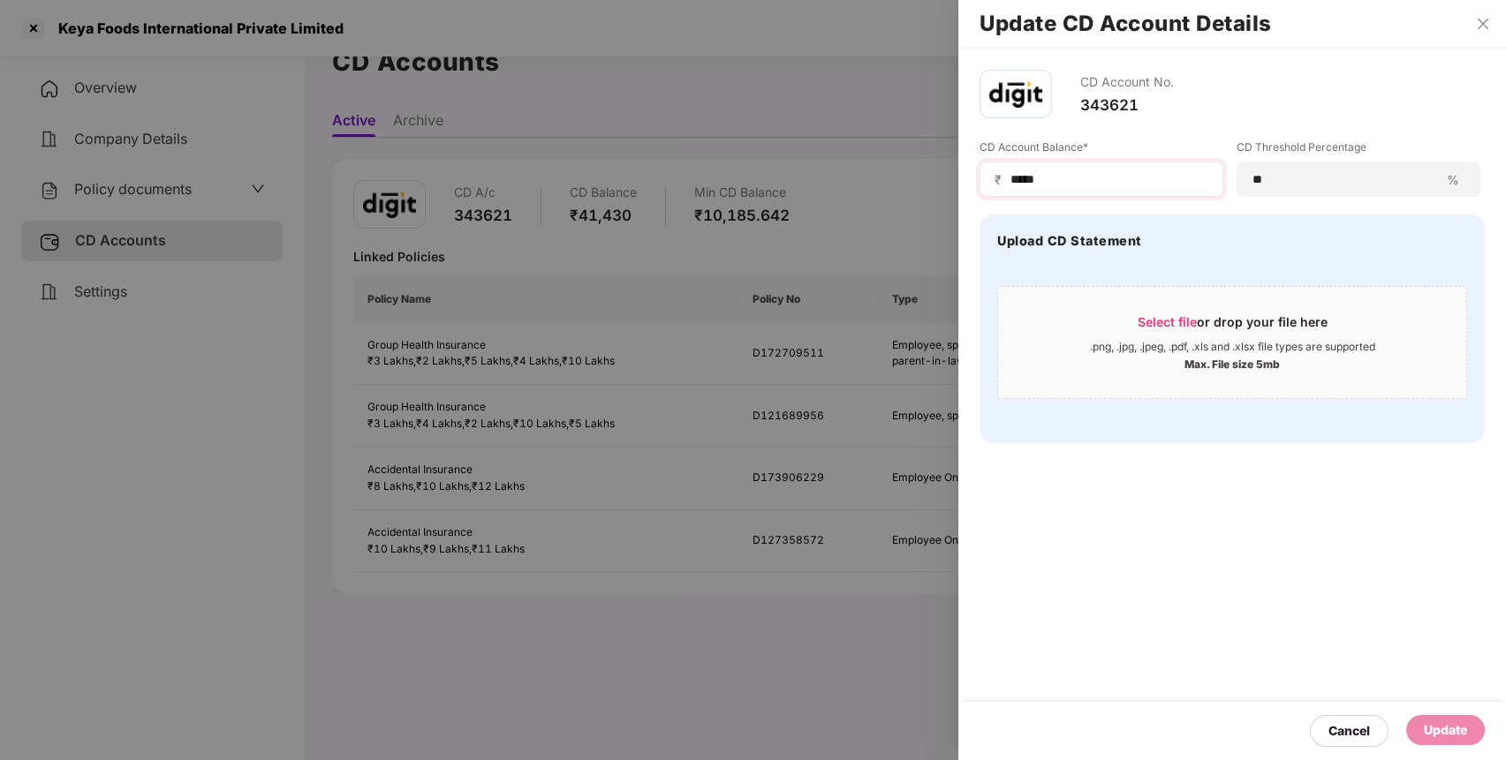
click at [1109, 192] on div "₹ *****" at bounding box center [1101, 179] width 244 height 35
click at [1121, 179] on input "*****" at bounding box center [1108, 179] width 200 height 19
type input "*****"
click at [1454, 738] on div "Update" at bounding box center [1445, 730] width 43 height 19
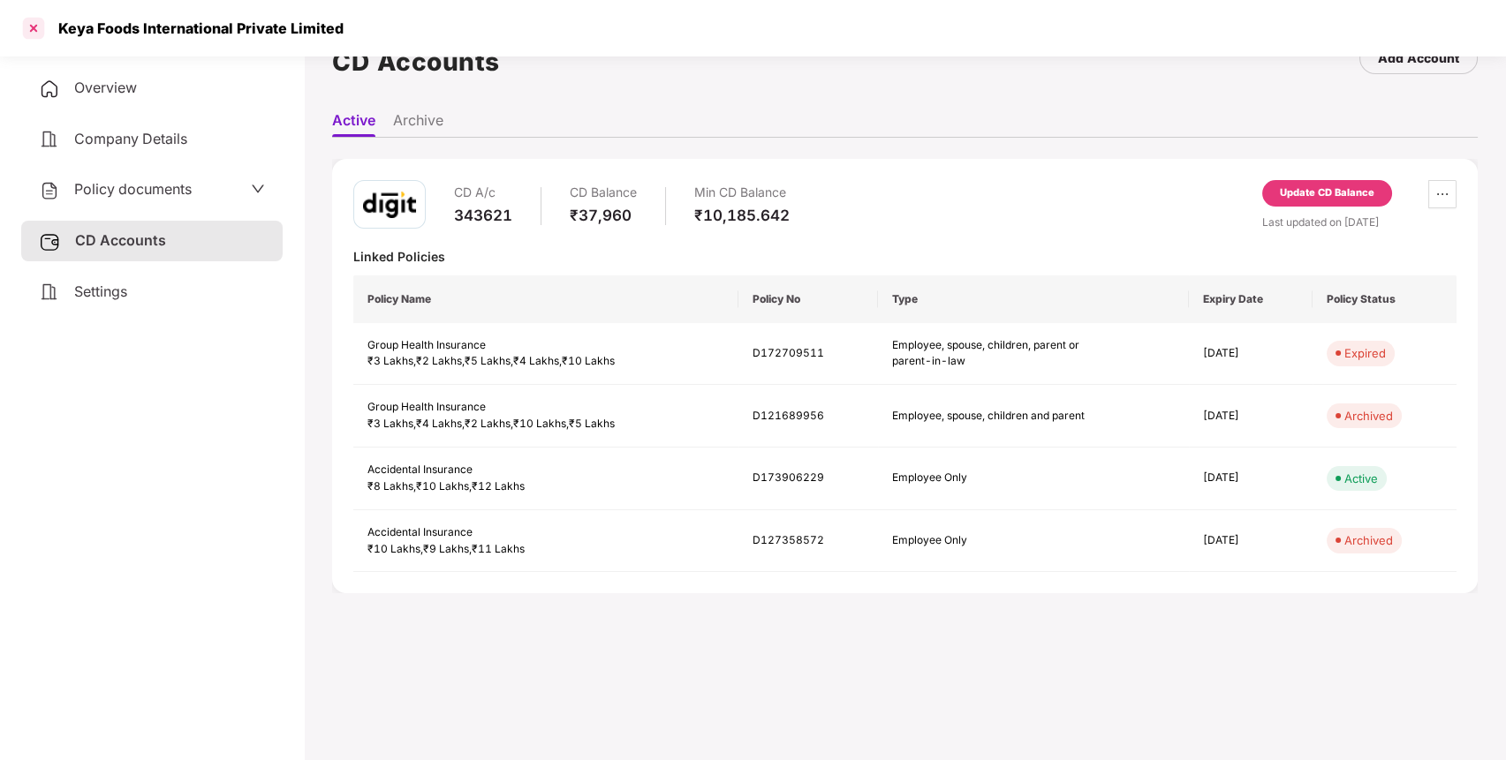
click at [24, 26] on div at bounding box center [33, 28] width 28 height 28
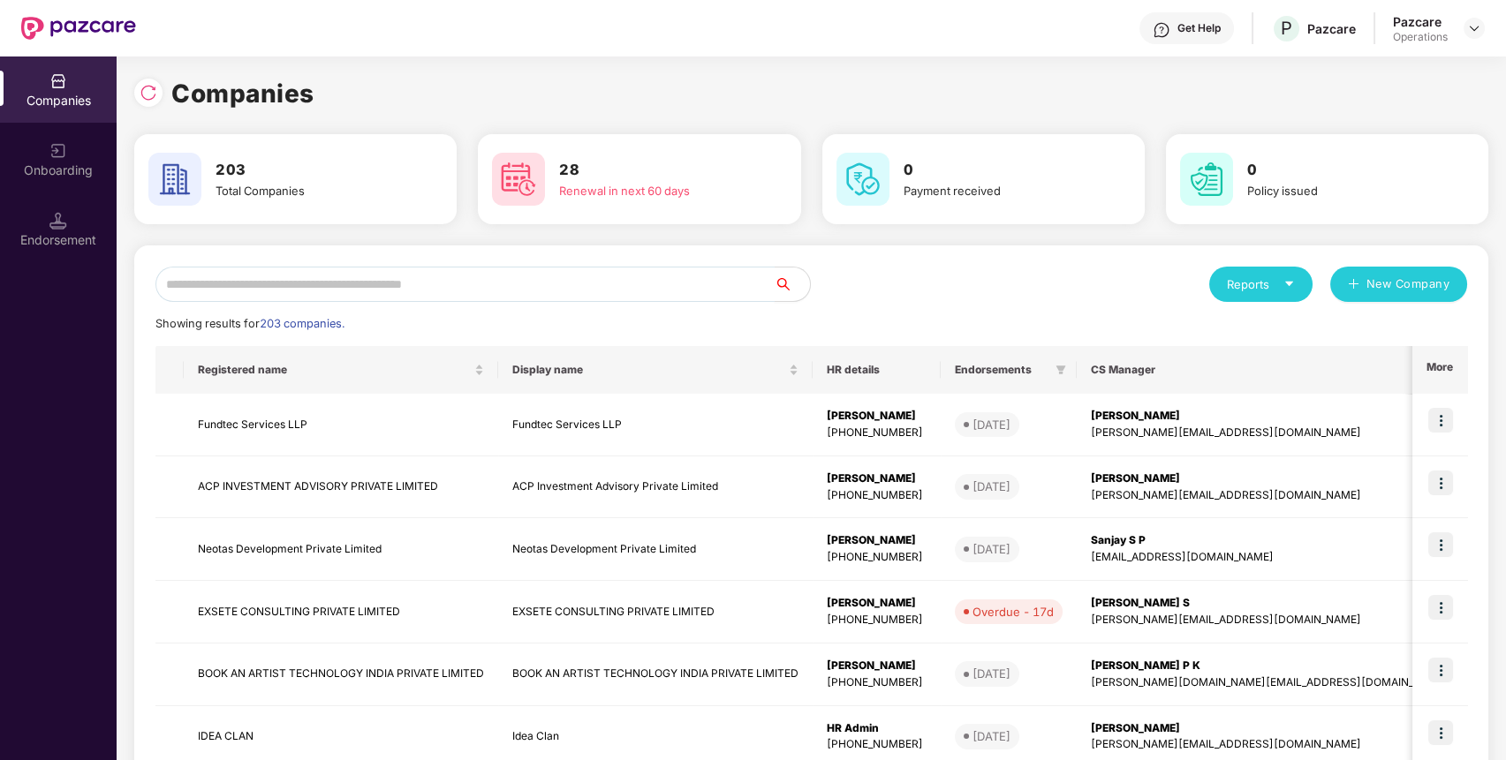
click at [565, 297] on input "text" at bounding box center [464, 284] width 619 height 35
paste input "**********"
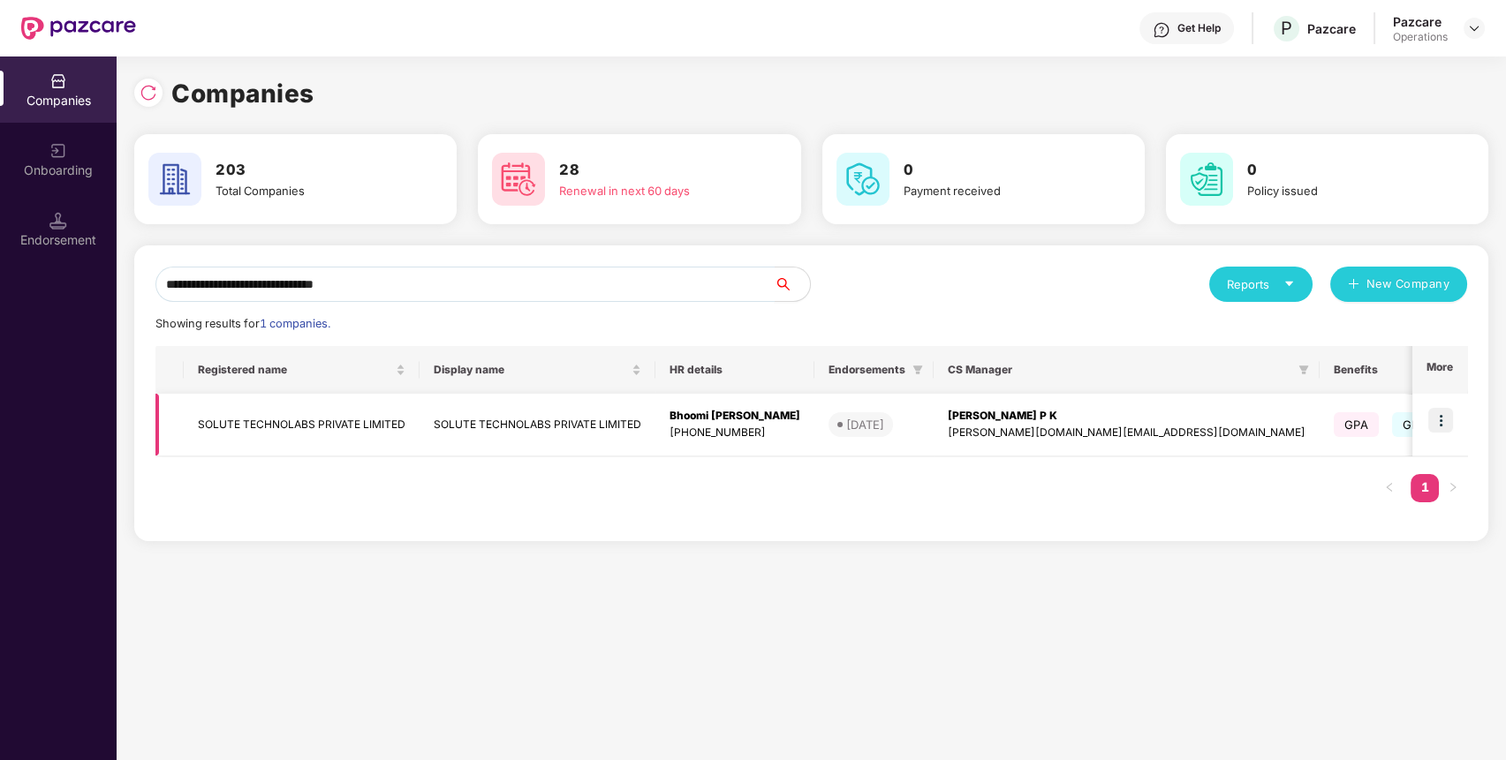
type input "**********"
click at [353, 440] on td "SOLUTE TECHNOLABS PRIVATE LIMITED" at bounding box center [302, 425] width 236 height 63
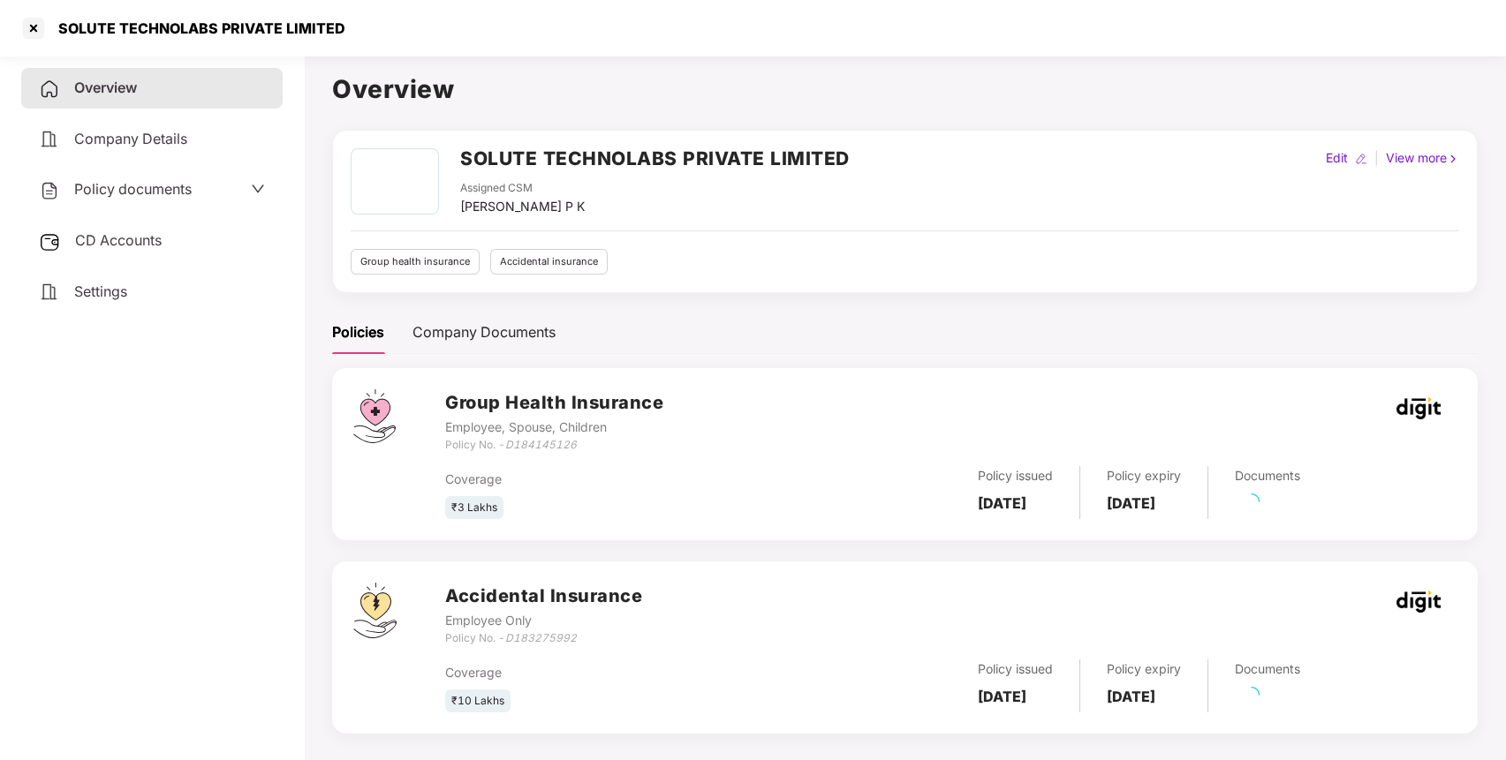
click at [248, 173] on div "Policy documents" at bounding box center [151, 190] width 261 height 41
click at [232, 182] on div "Policy documents" at bounding box center [152, 189] width 226 height 23
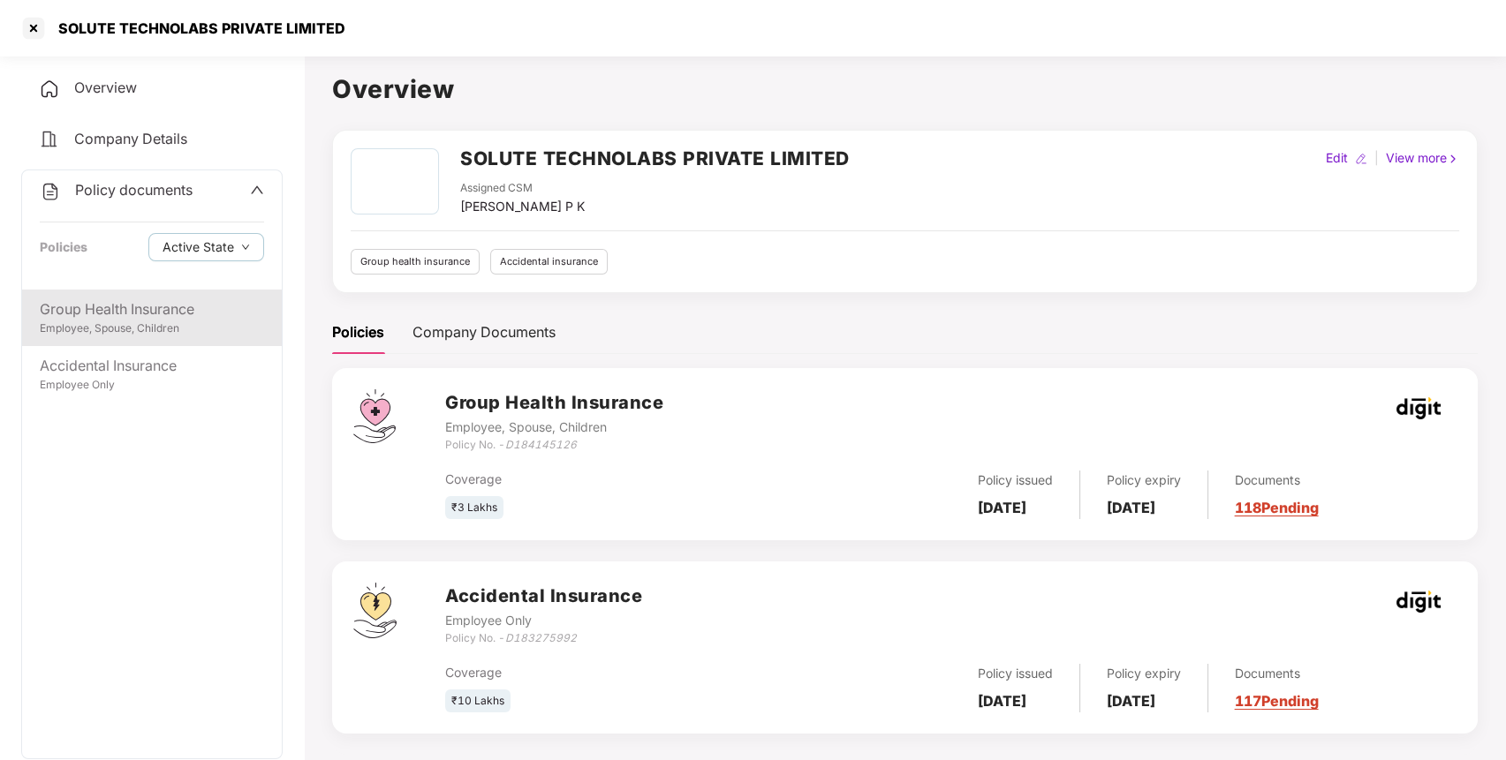
click at [169, 329] on div "Employee, Spouse, Children" at bounding box center [152, 329] width 224 height 17
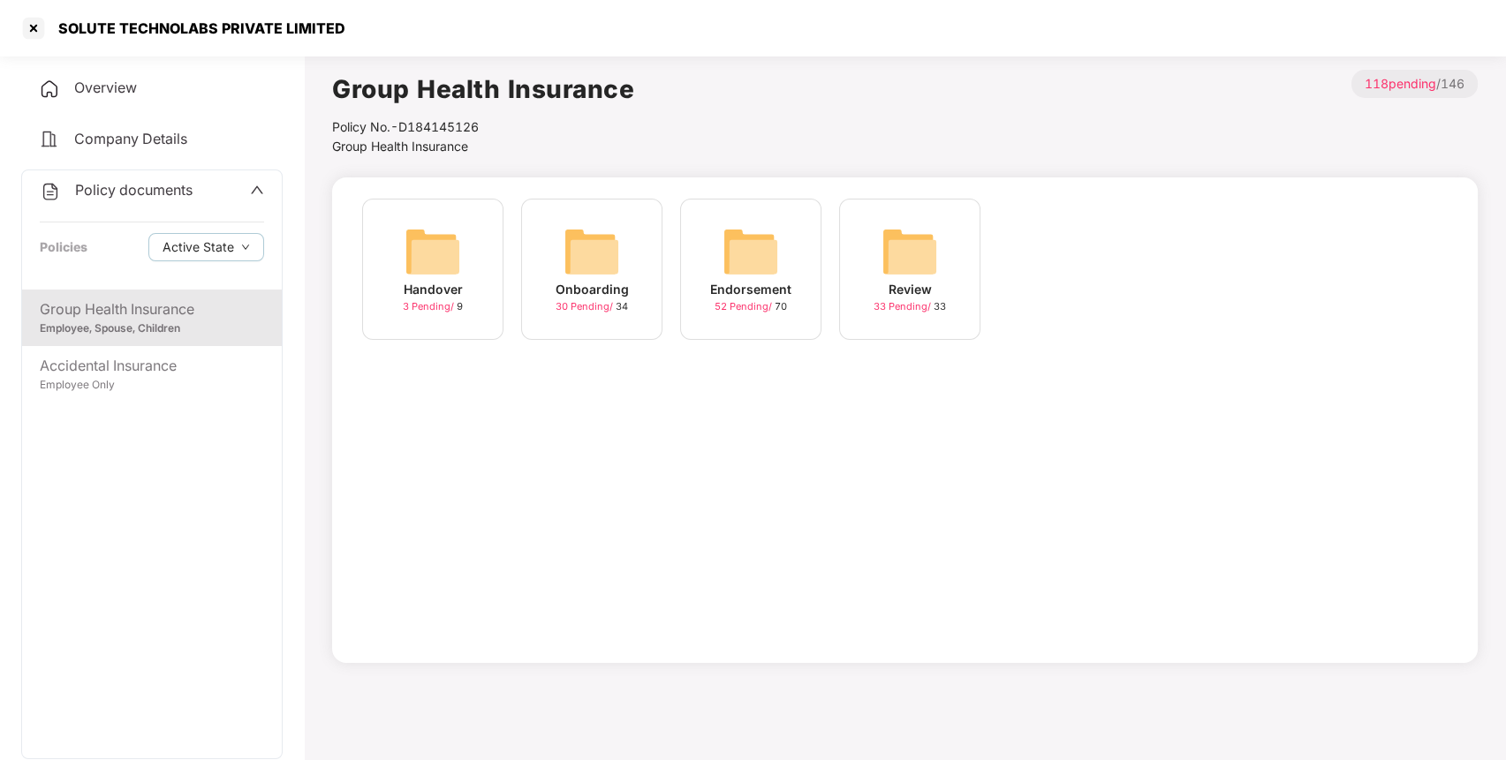
click at [765, 261] on img at bounding box center [750, 251] width 57 height 57
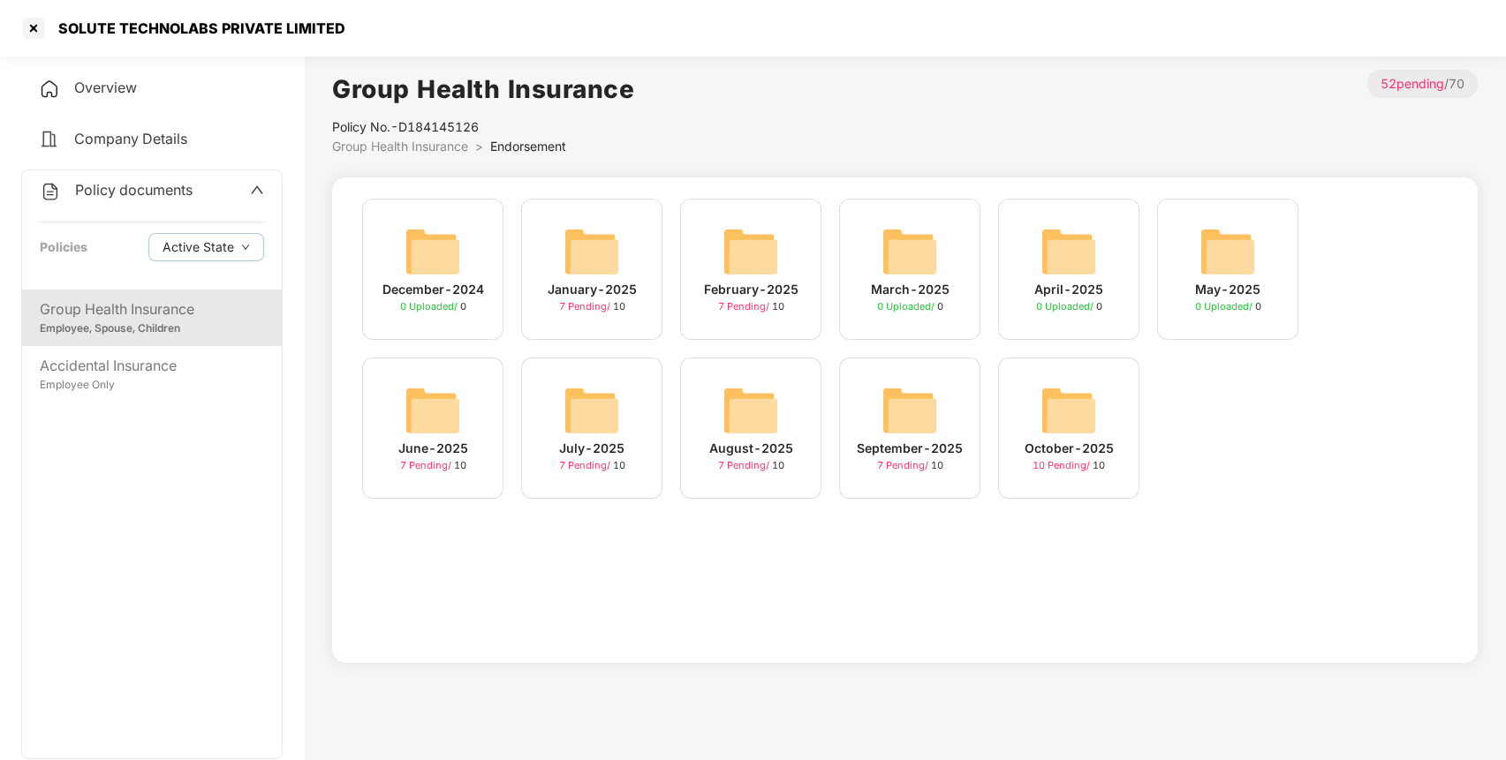
click at [1053, 396] on img at bounding box center [1068, 410] width 57 height 57
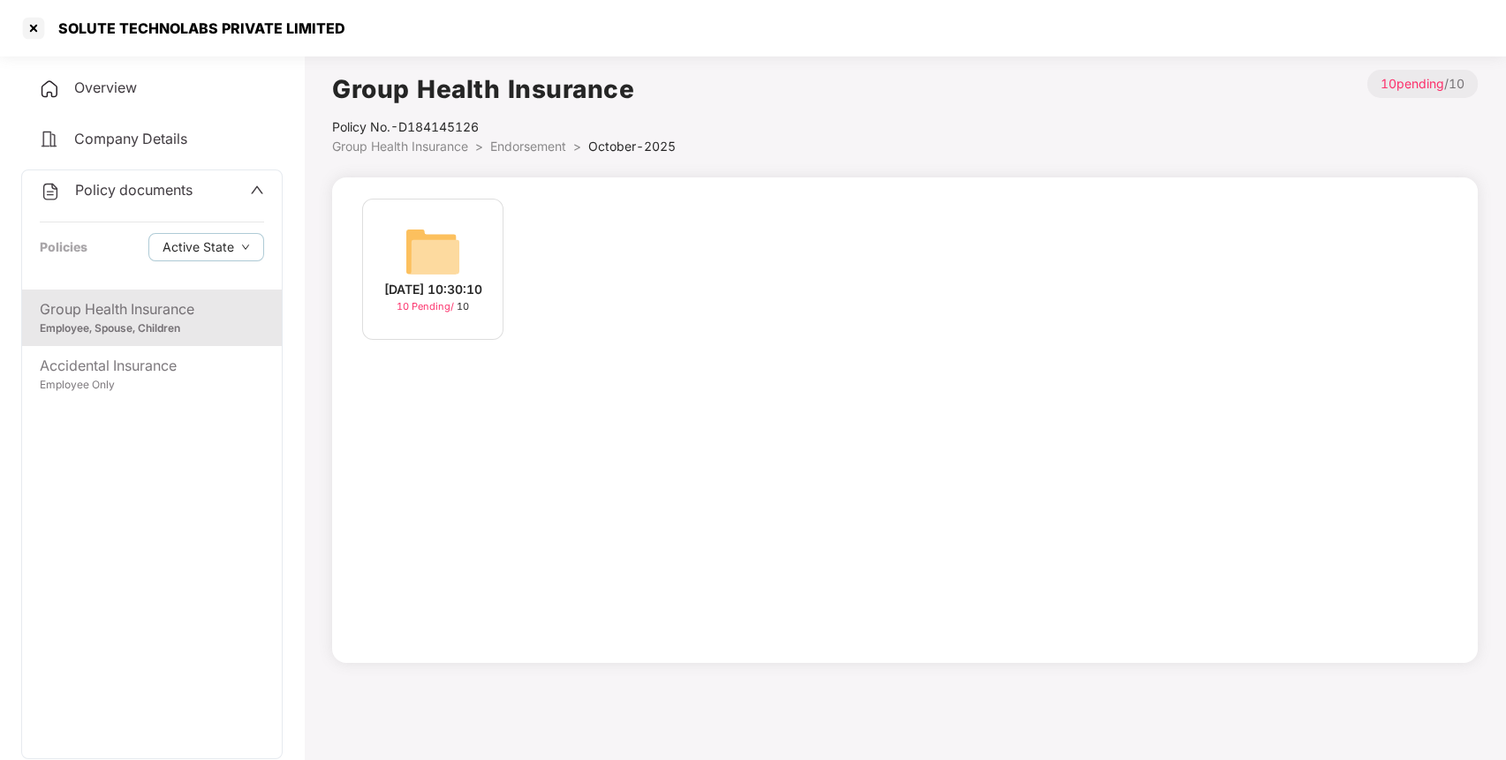
click at [449, 280] on div "[DATE] 10:30:10" at bounding box center [433, 289] width 98 height 19
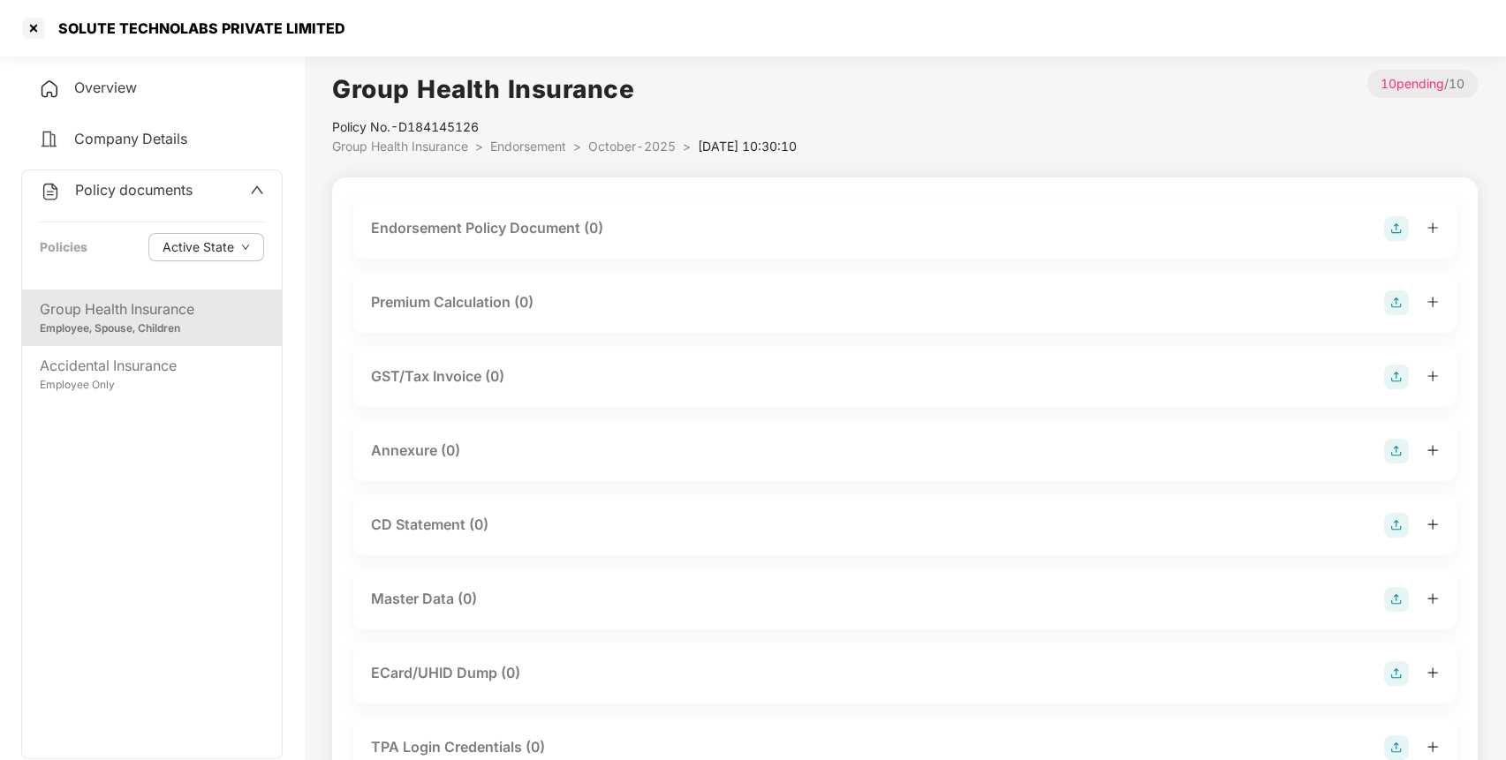
click at [1389, 230] on img at bounding box center [1396, 228] width 25 height 25
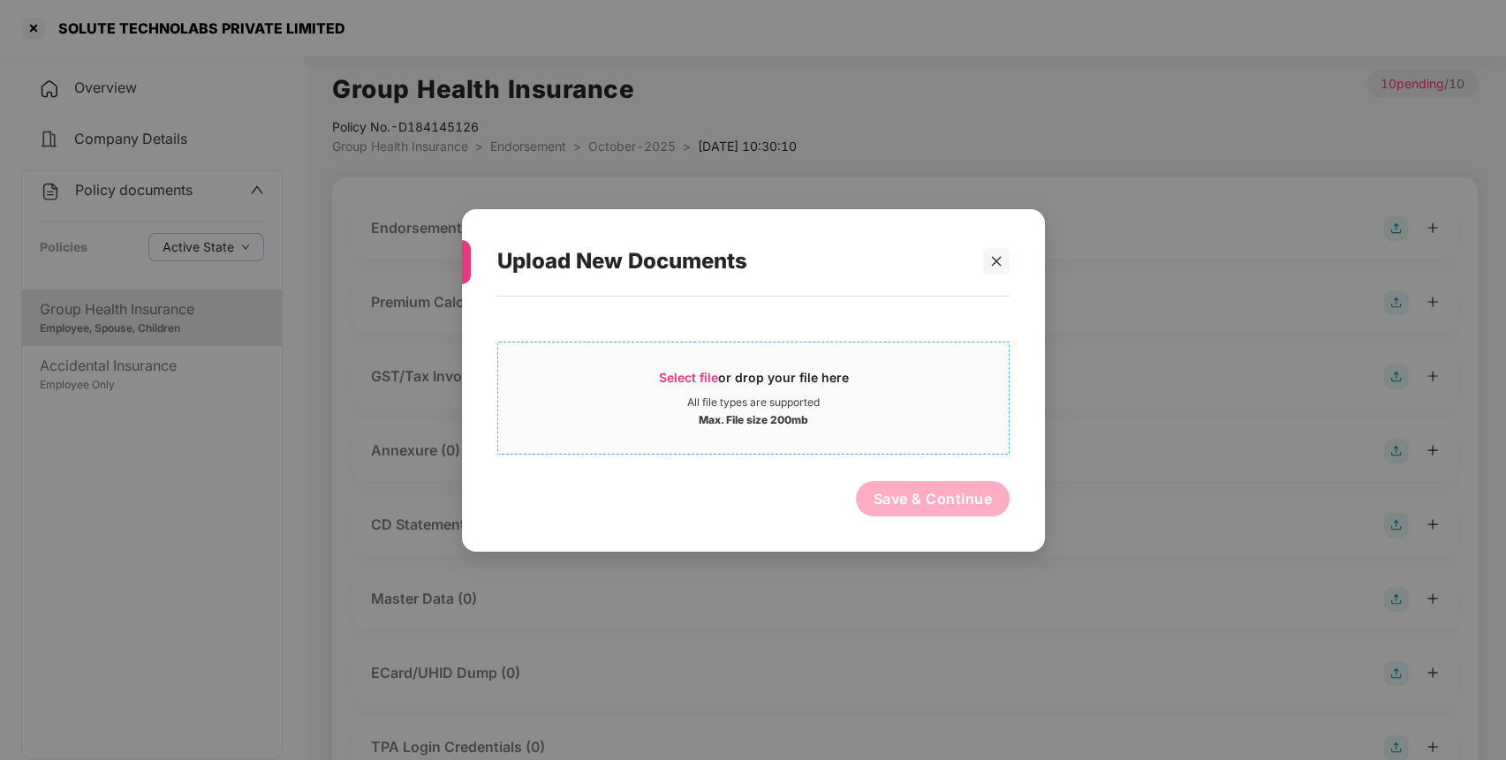
click at [840, 362] on span "Select file or drop your file here All file types are supported Max. File size …" at bounding box center [753, 397] width 510 height 85
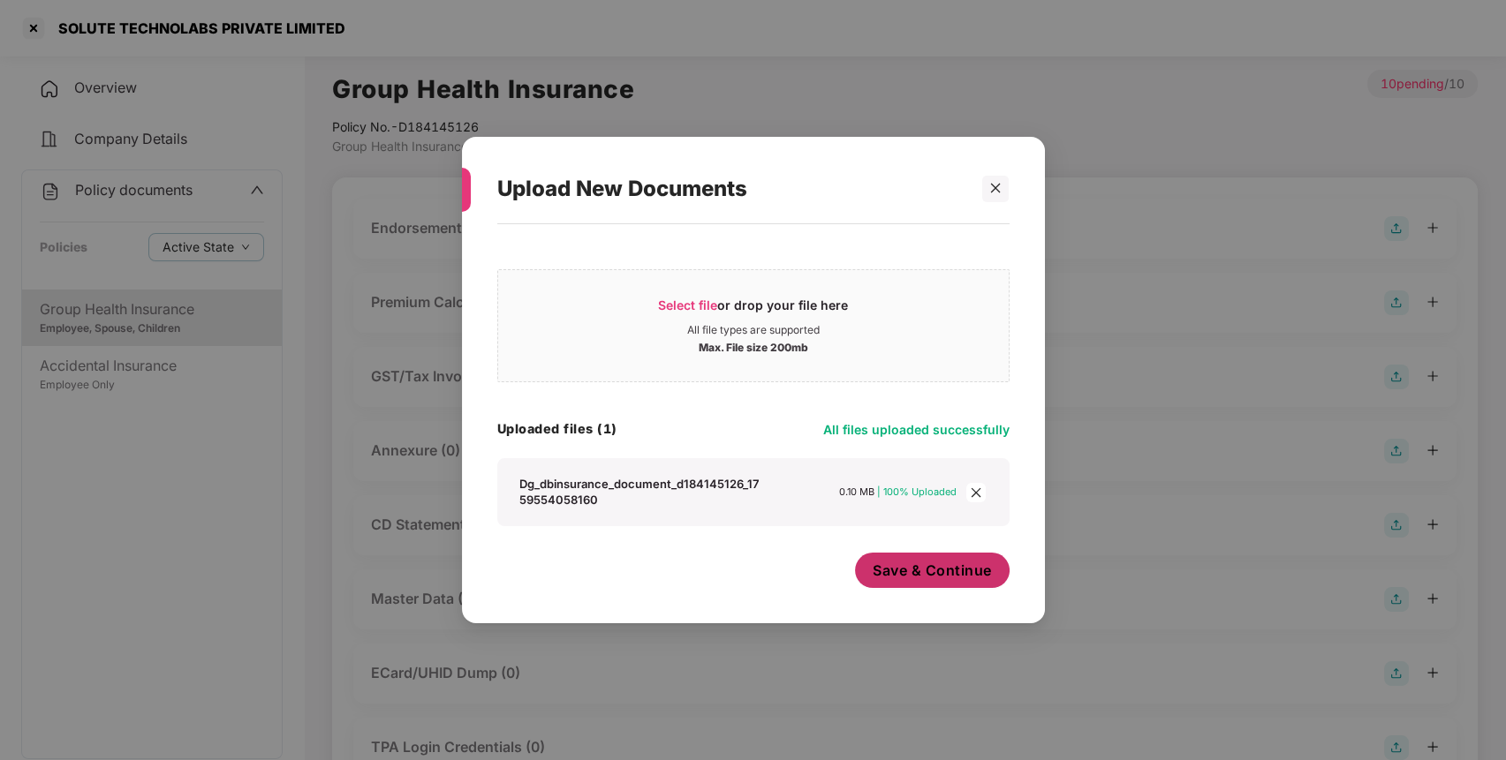
click at [933, 585] on button "Save & Continue" at bounding box center [932, 570] width 155 height 35
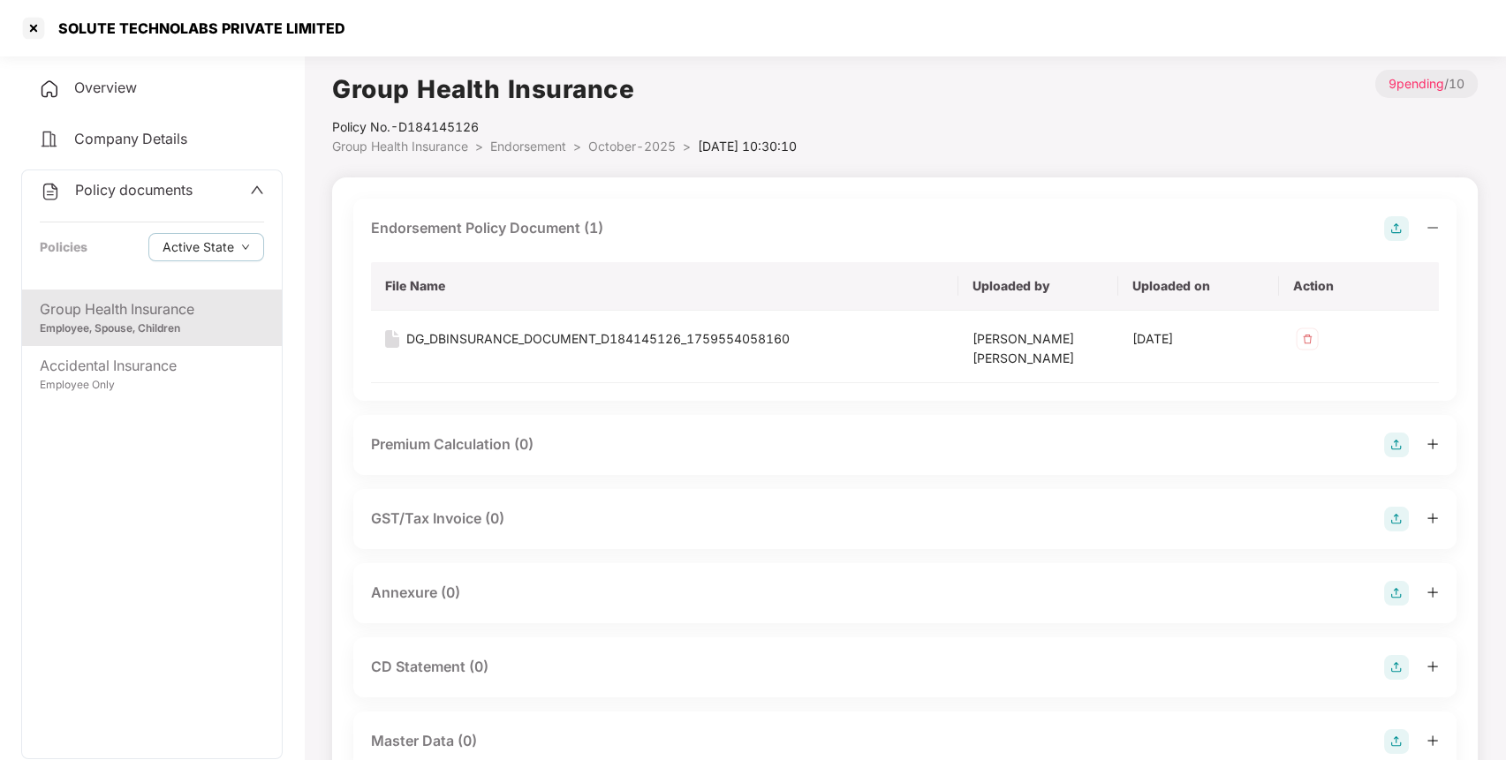
click at [1404, 587] on img at bounding box center [1396, 593] width 25 height 25
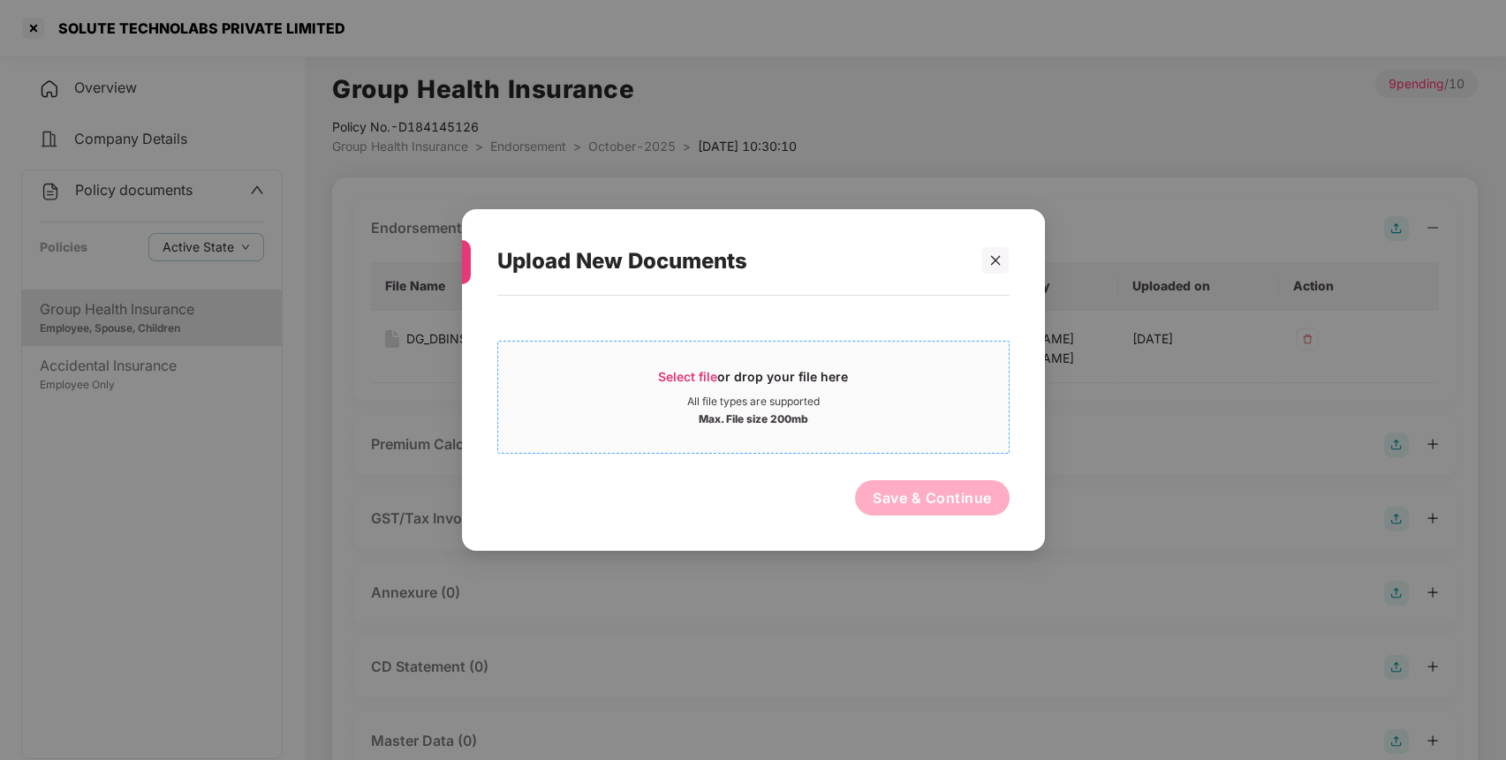
click at [683, 410] on div "Max. File size 200mb" at bounding box center [753, 418] width 510 height 18
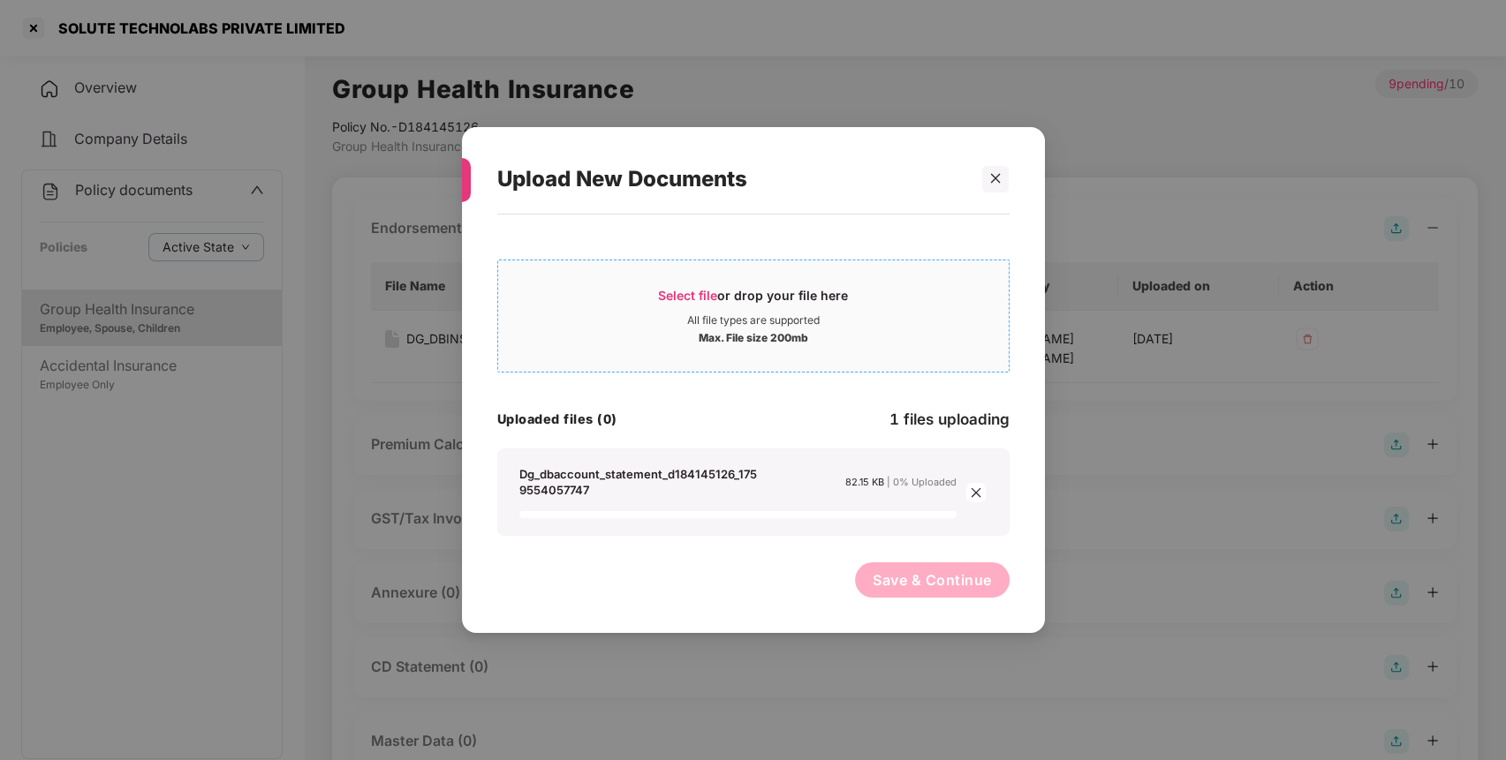
click at [752, 315] on div "All file types are supported" at bounding box center [753, 320] width 132 height 14
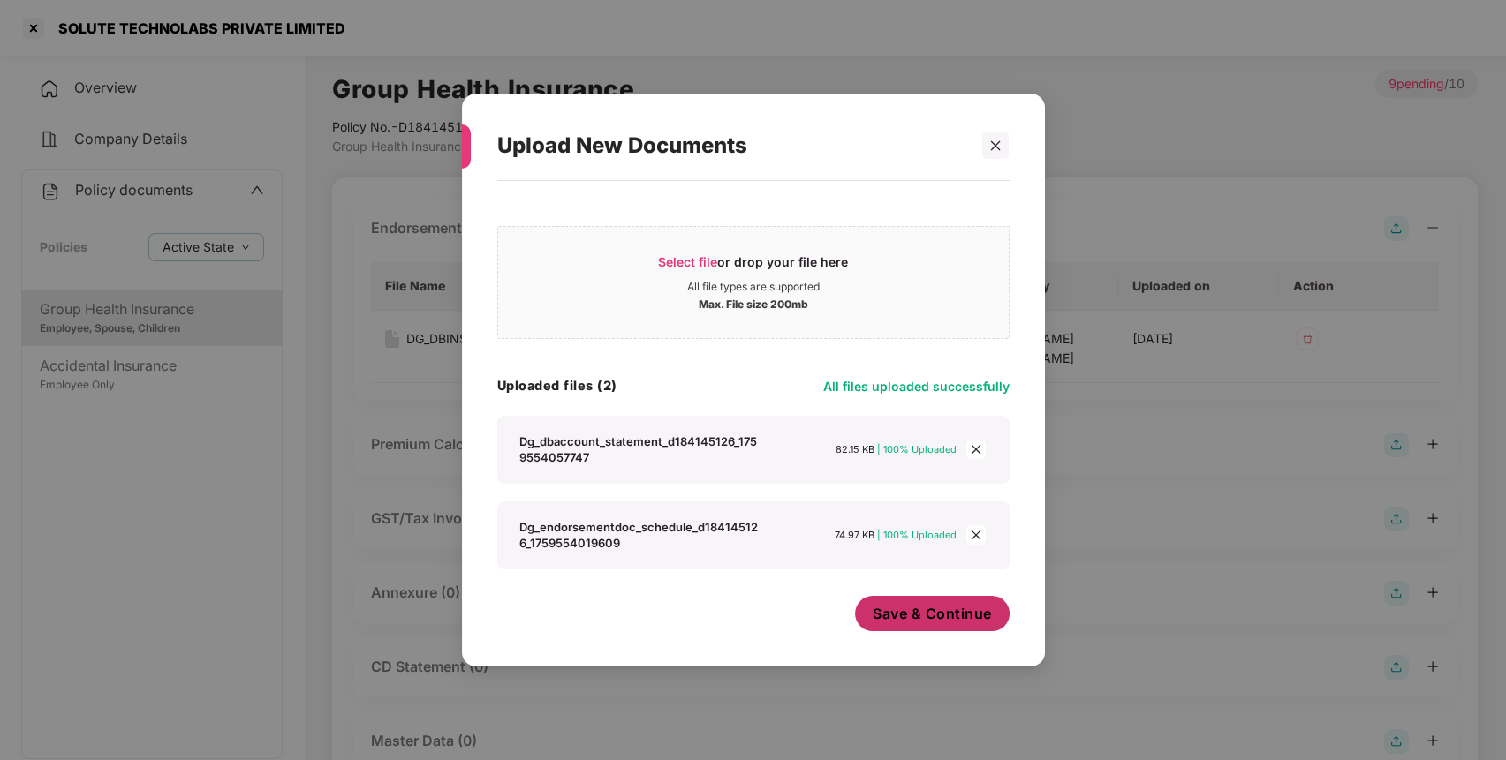
click at [897, 606] on span "Save & Continue" at bounding box center [931, 613] width 119 height 19
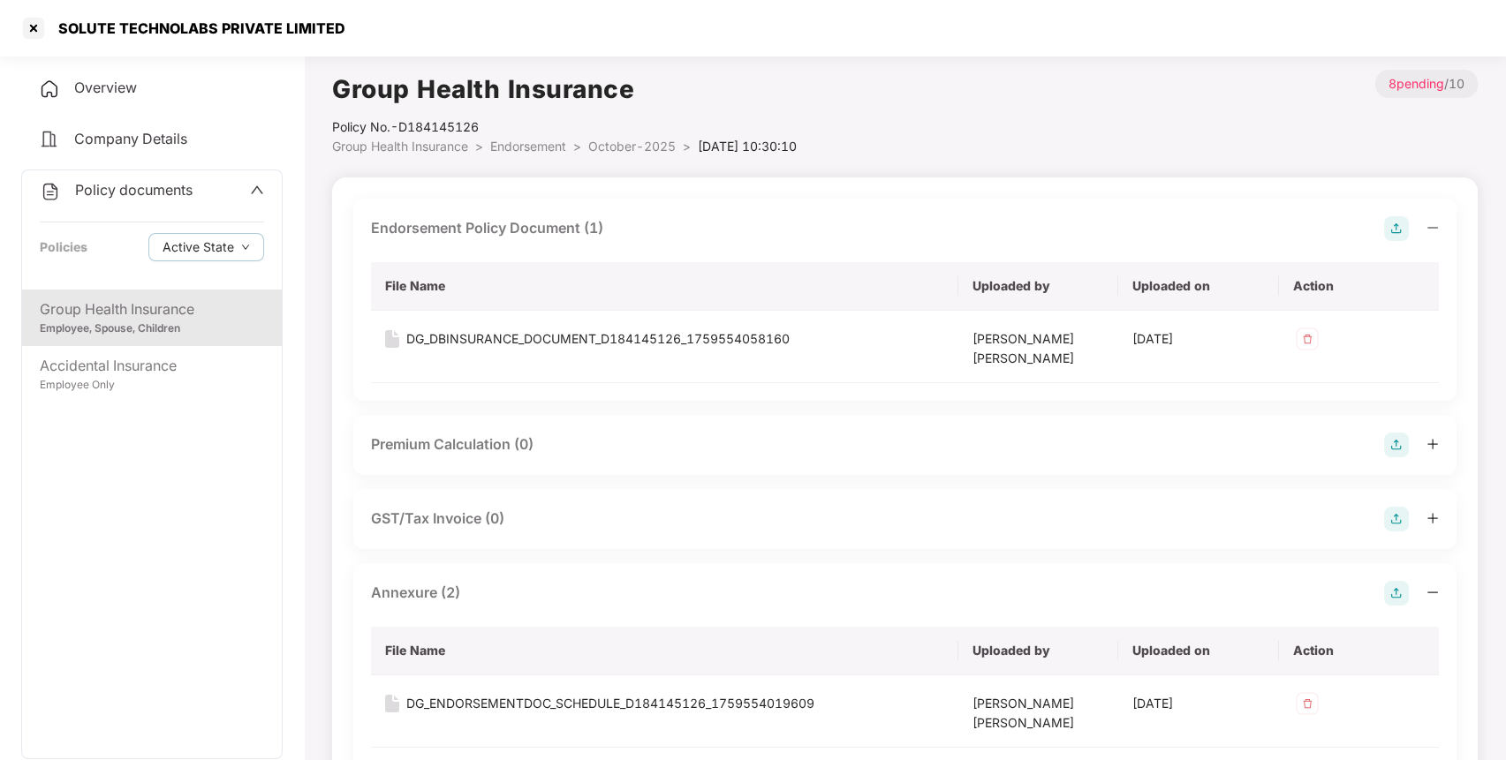
scroll to position [578, 0]
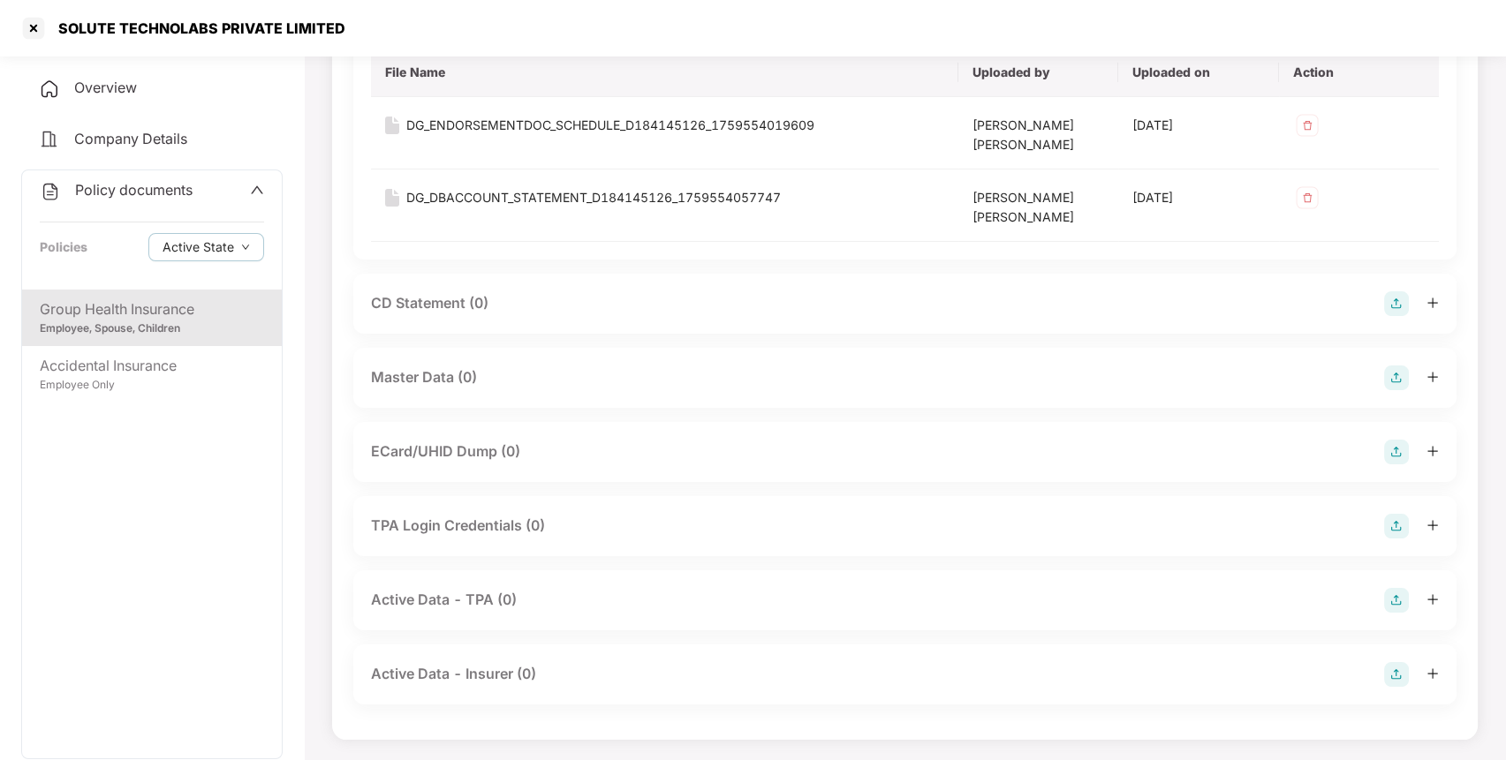
click at [1402, 378] on img at bounding box center [1396, 378] width 25 height 25
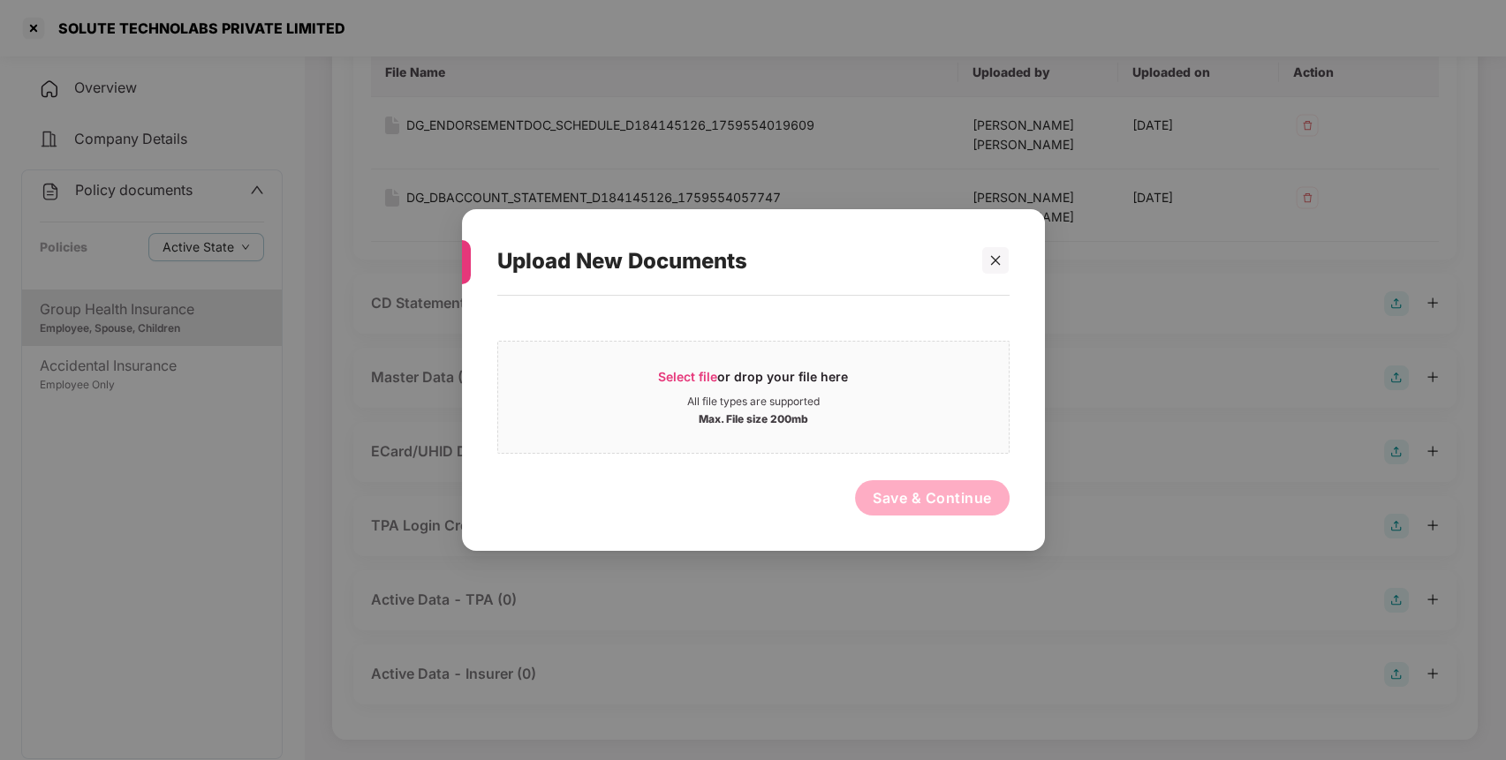
click at [812, 472] on div "Select file or drop your file here All file types are supported Max. File size …" at bounding box center [753, 415] width 512 height 220
click at [855, 392] on div "Select file or drop your file here" at bounding box center [753, 381] width 510 height 26
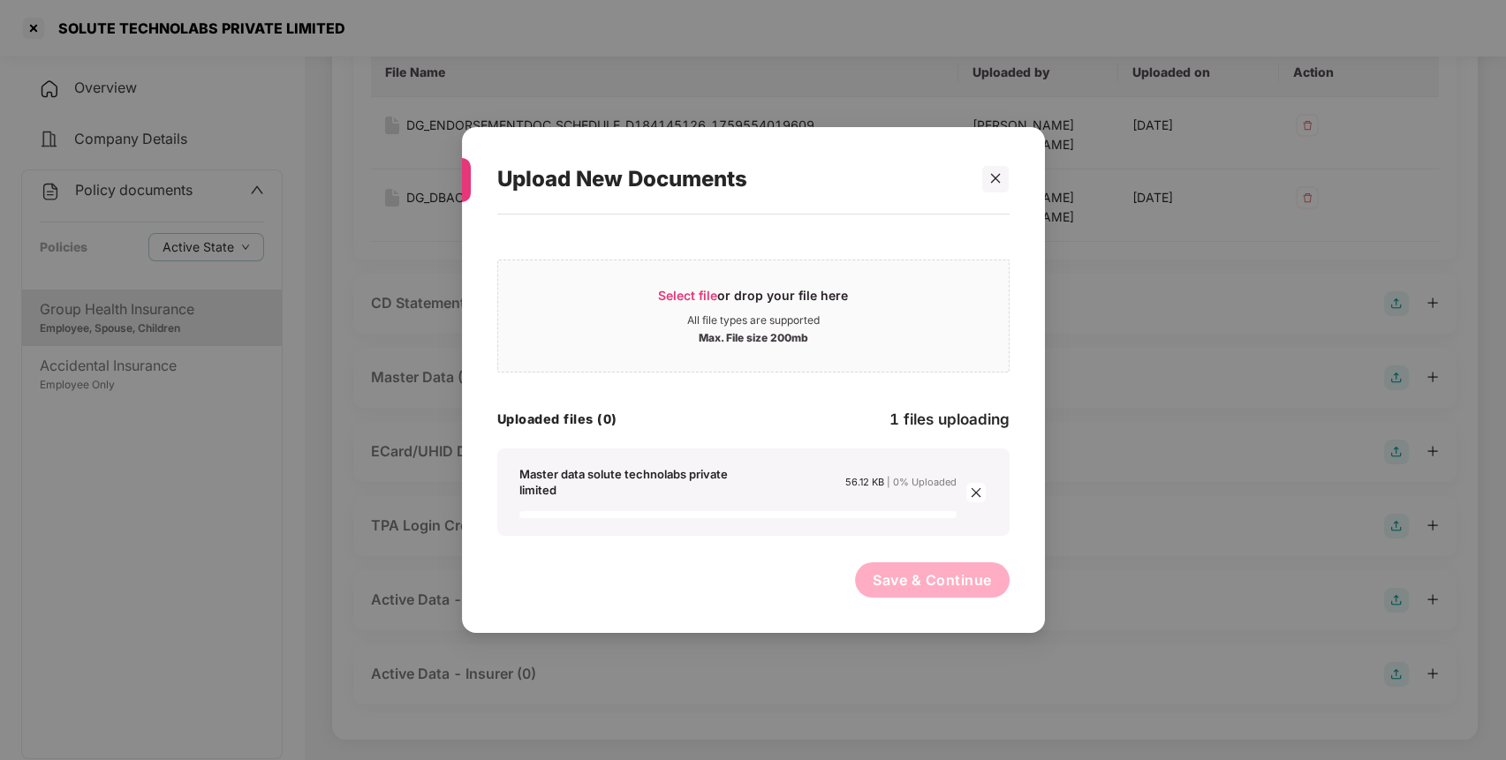
click at [936, 599] on div "Save & Continue" at bounding box center [932, 585] width 155 height 44
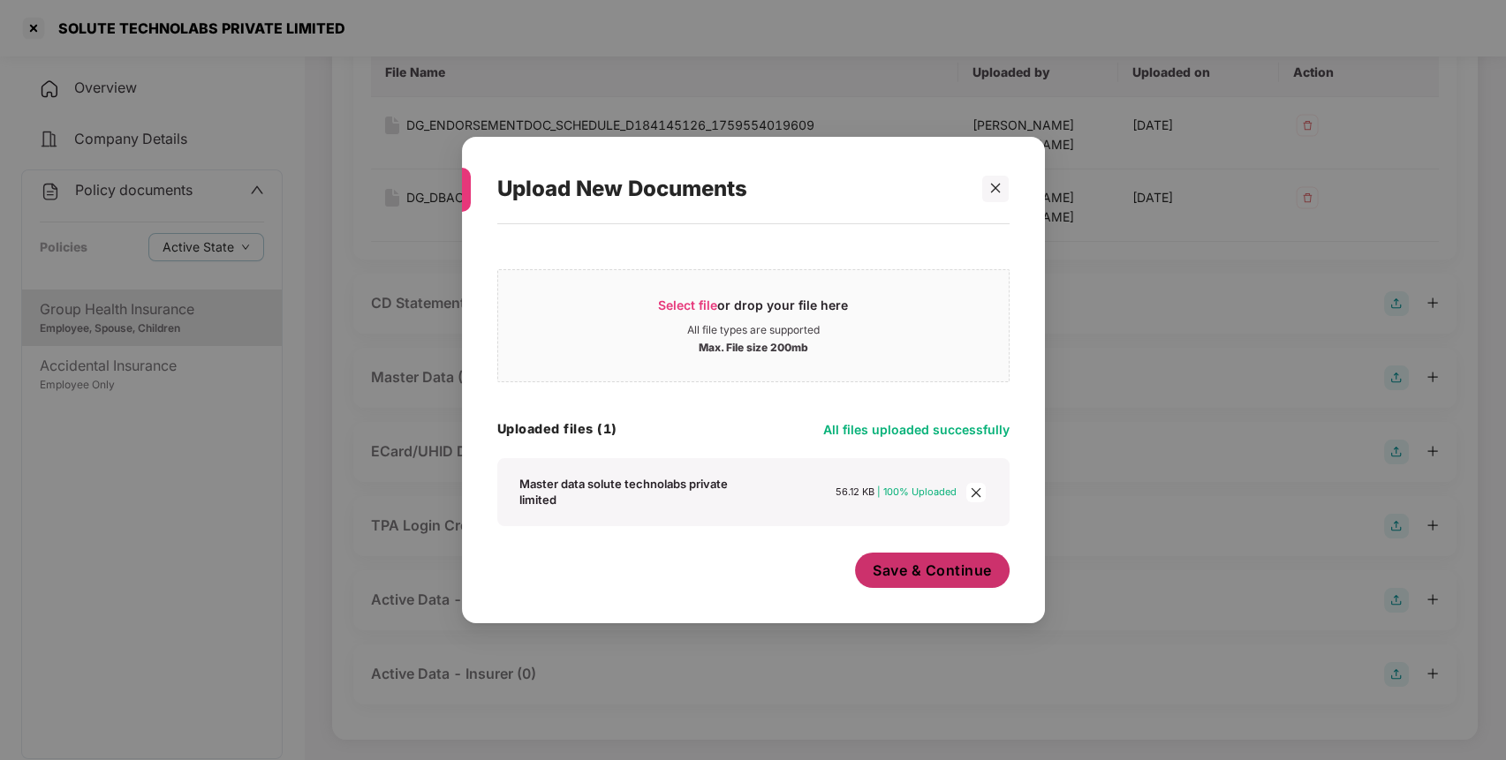
click at [912, 563] on button "Save & Continue" at bounding box center [932, 570] width 155 height 35
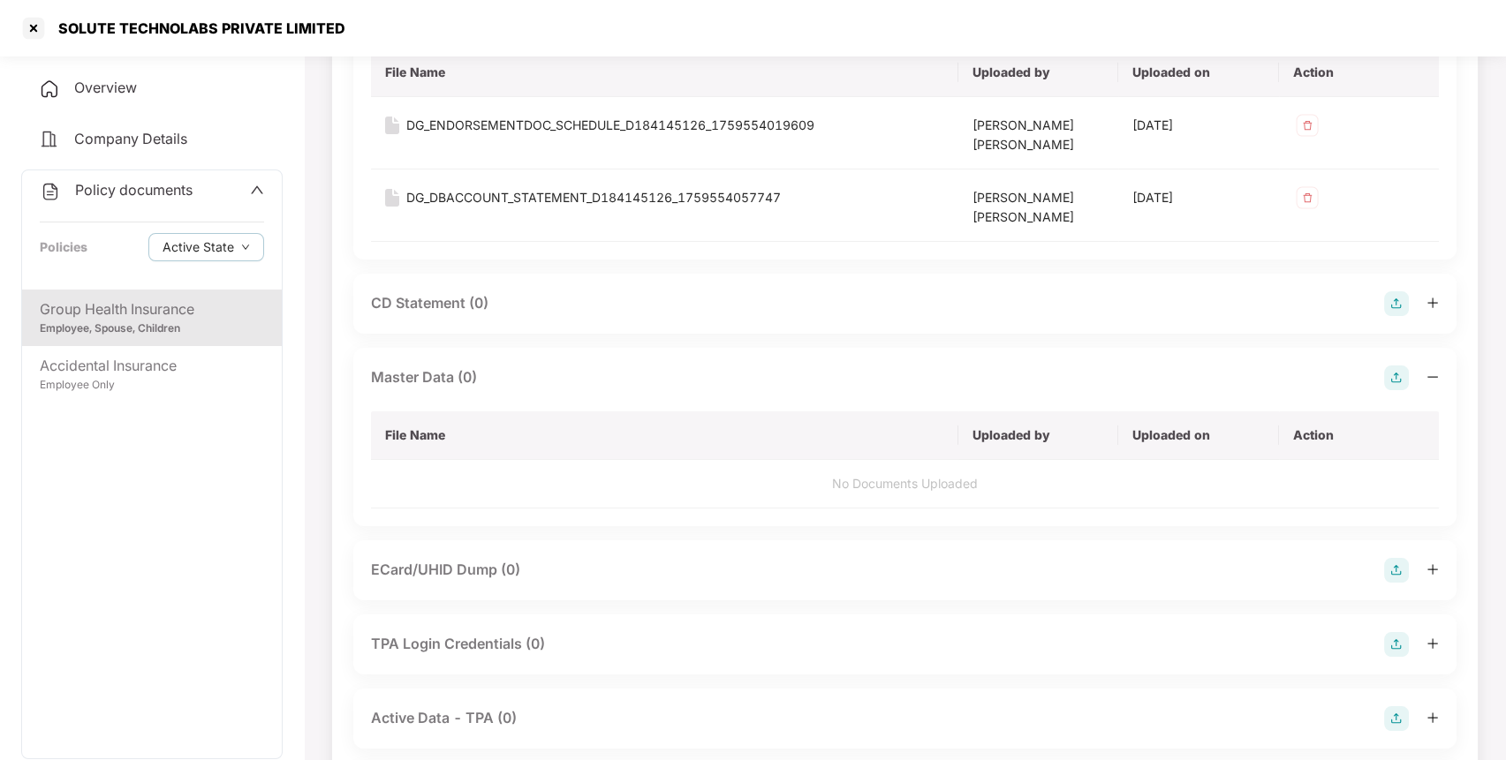
click at [121, 196] on span "Policy documents" at bounding box center [133, 190] width 117 height 18
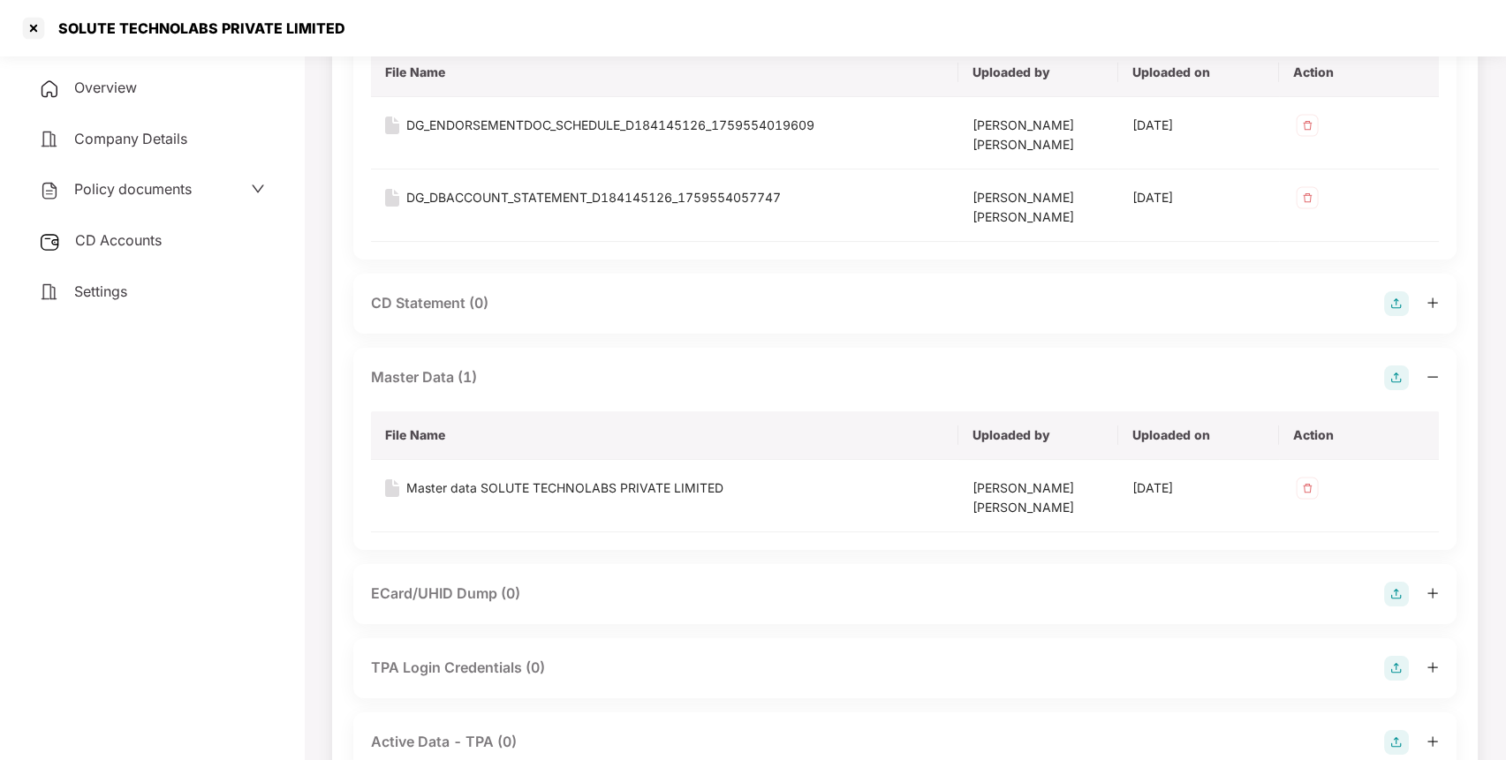
click at [127, 240] on span "CD Accounts" at bounding box center [118, 240] width 87 height 18
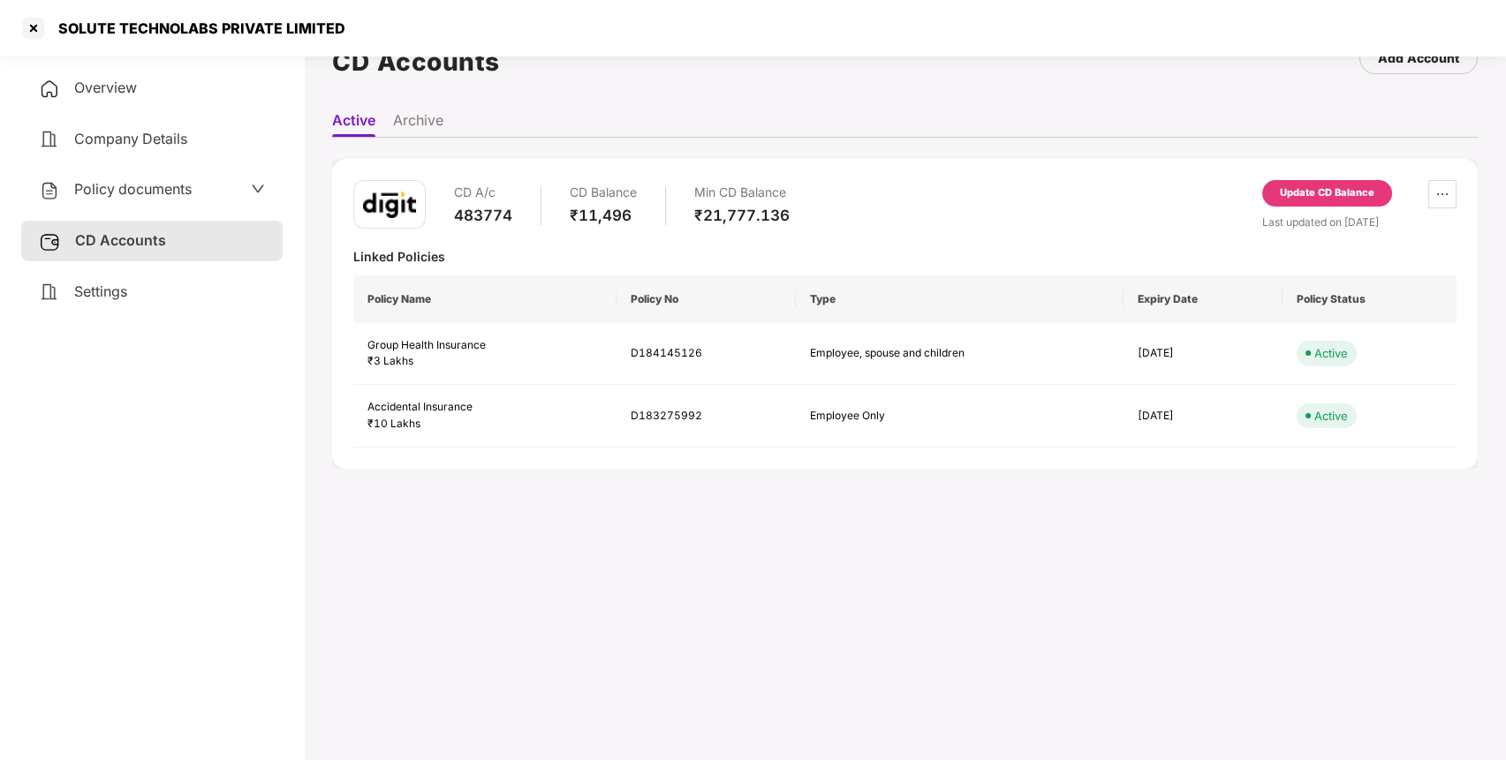
click at [1314, 205] on div "Update CD Balance" at bounding box center [1327, 193] width 130 height 26
click at [32, 21] on div at bounding box center [33, 28] width 28 height 28
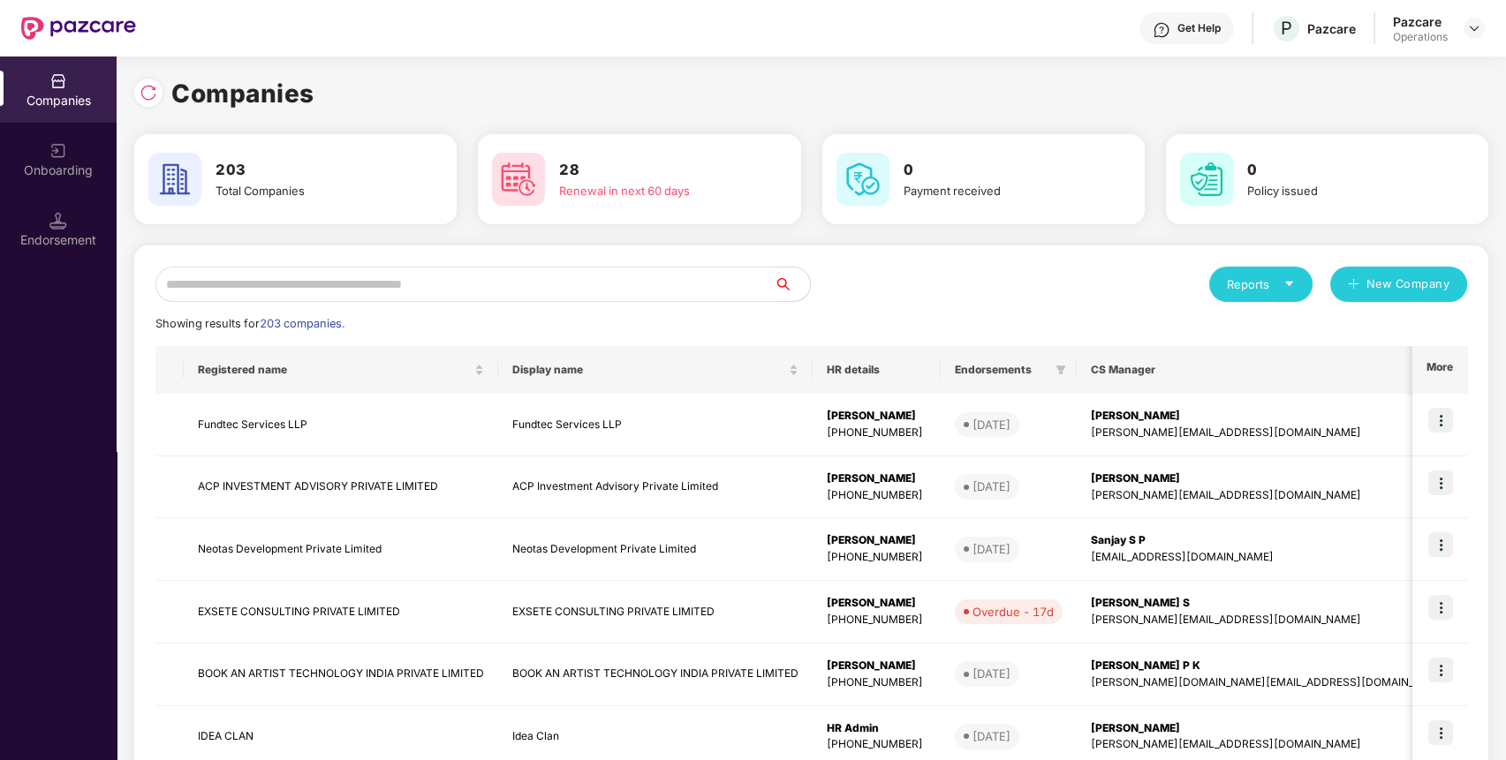
scroll to position [0, 0]
click at [680, 283] on input "text" at bounding box center [464, 284] width 619 height 35
paste input "**********"
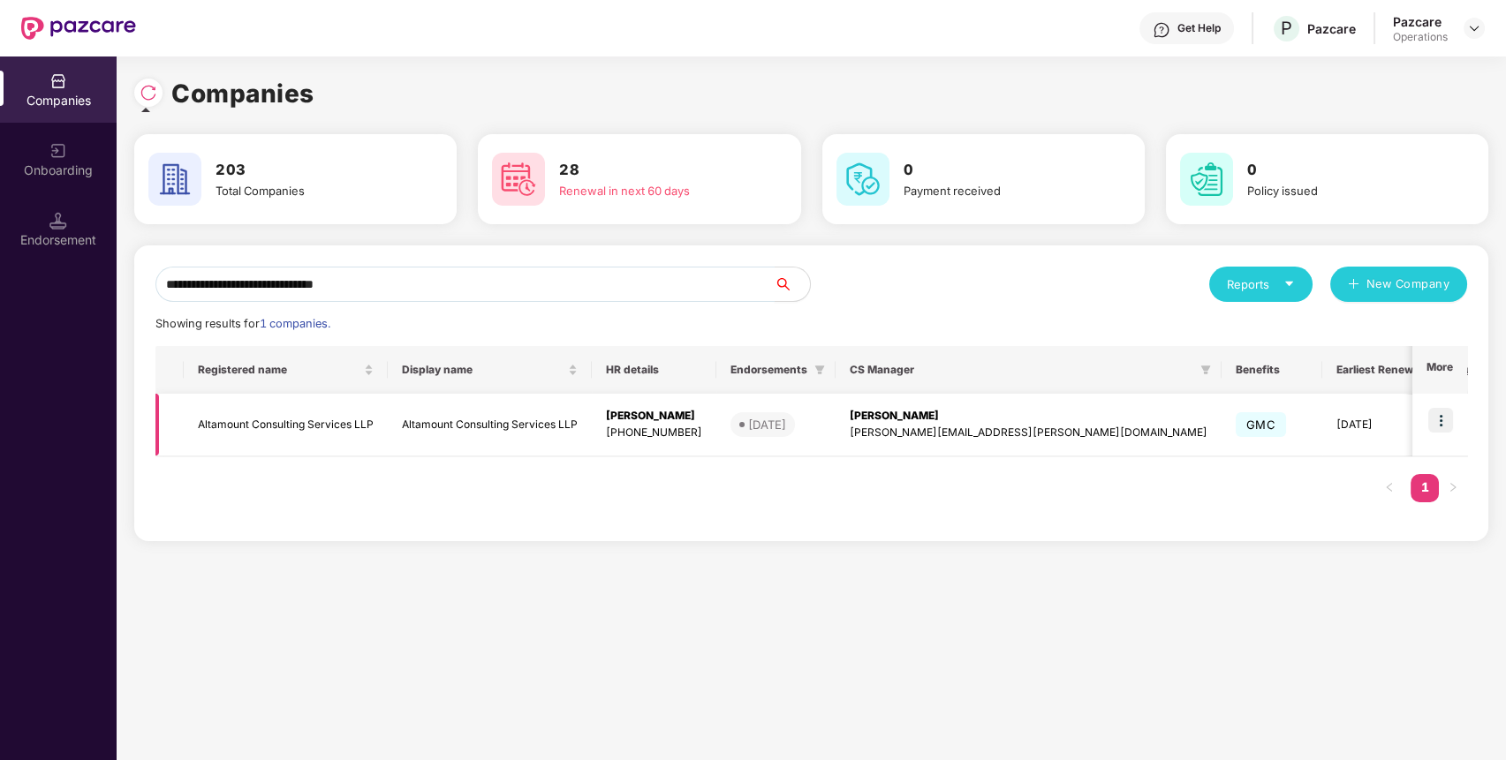
type input "**********"
click at [319, 415] on td "Altamount Consulting Services LLP" at bounding box center [286, 425] width 204 height 63
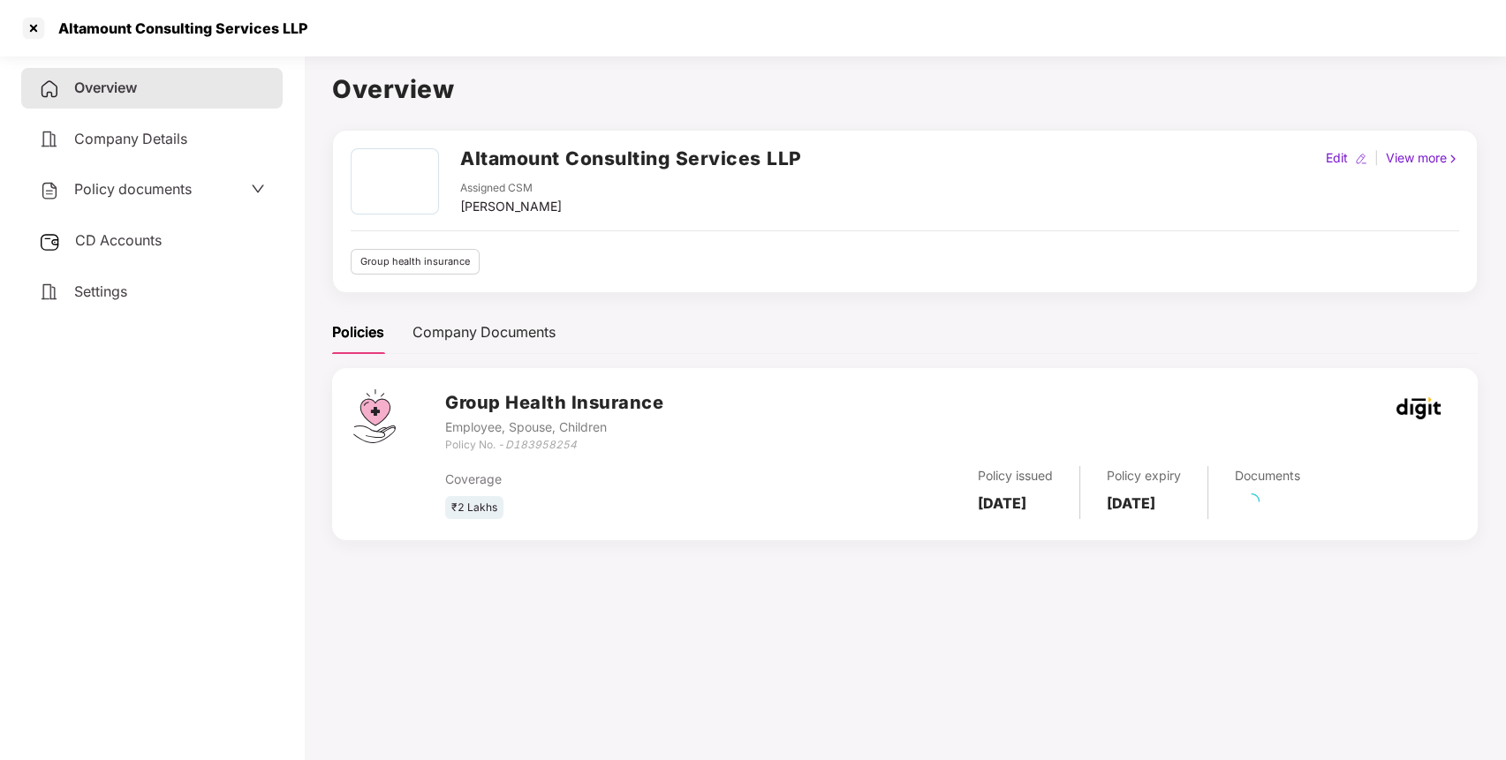
click at [188, 188] on span "Policy documents" at bounding box center [132, 189] width 117 height 18
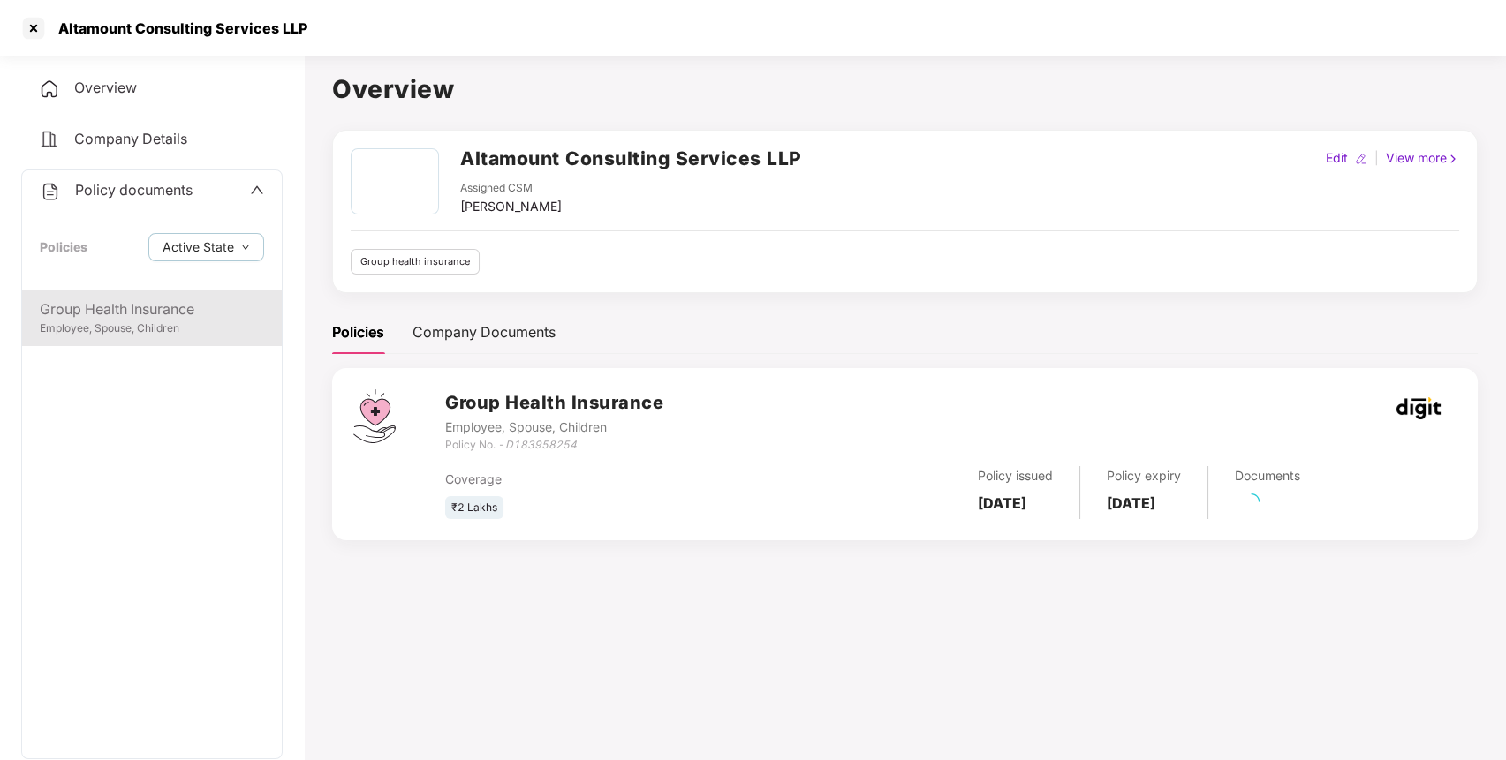
click at [180, 322] on div "Employee, Spouse, Children" at bounding box center [152, 329] width 224 height 17
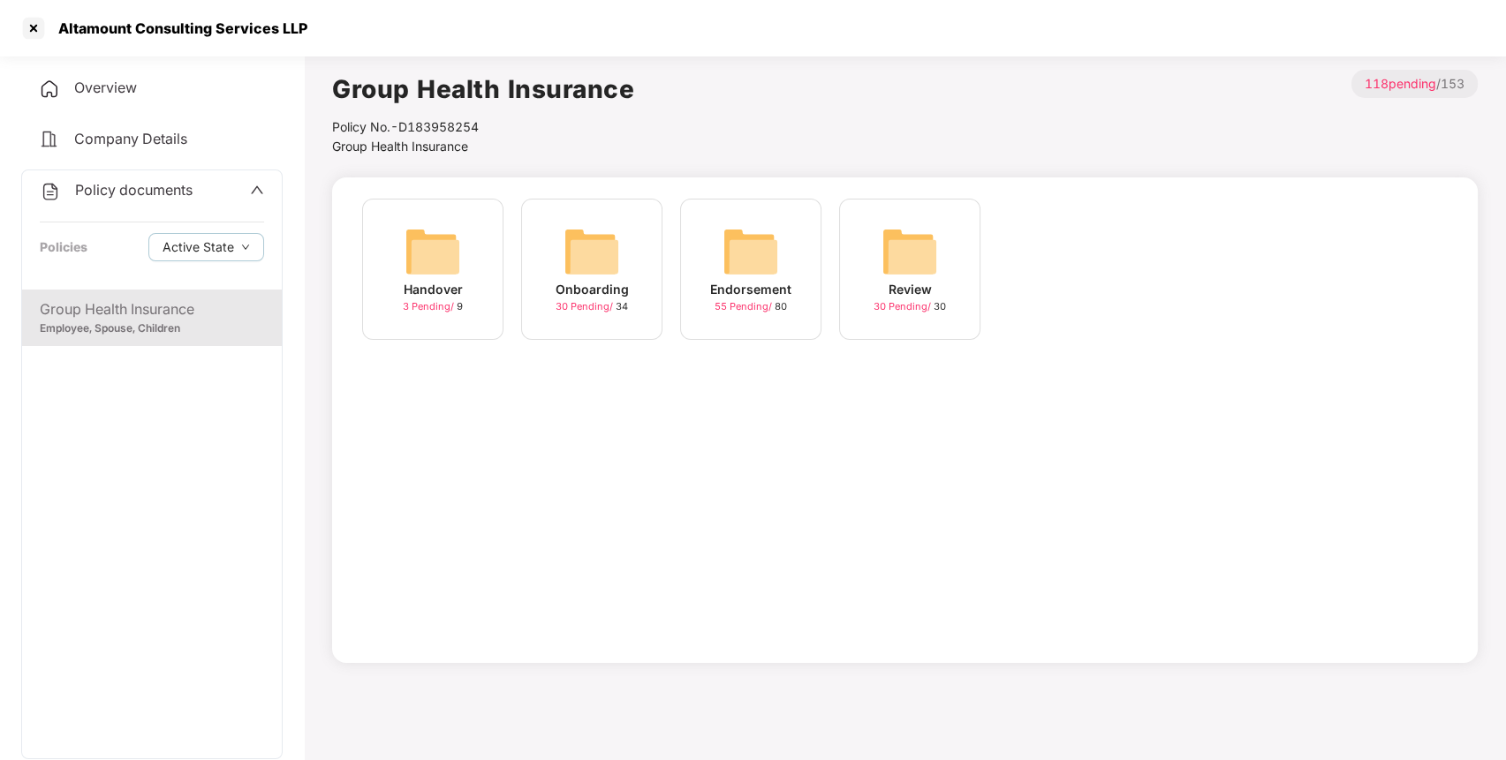
click at [723, 252] on img at bounding box center [750, 251] width 57 height 57
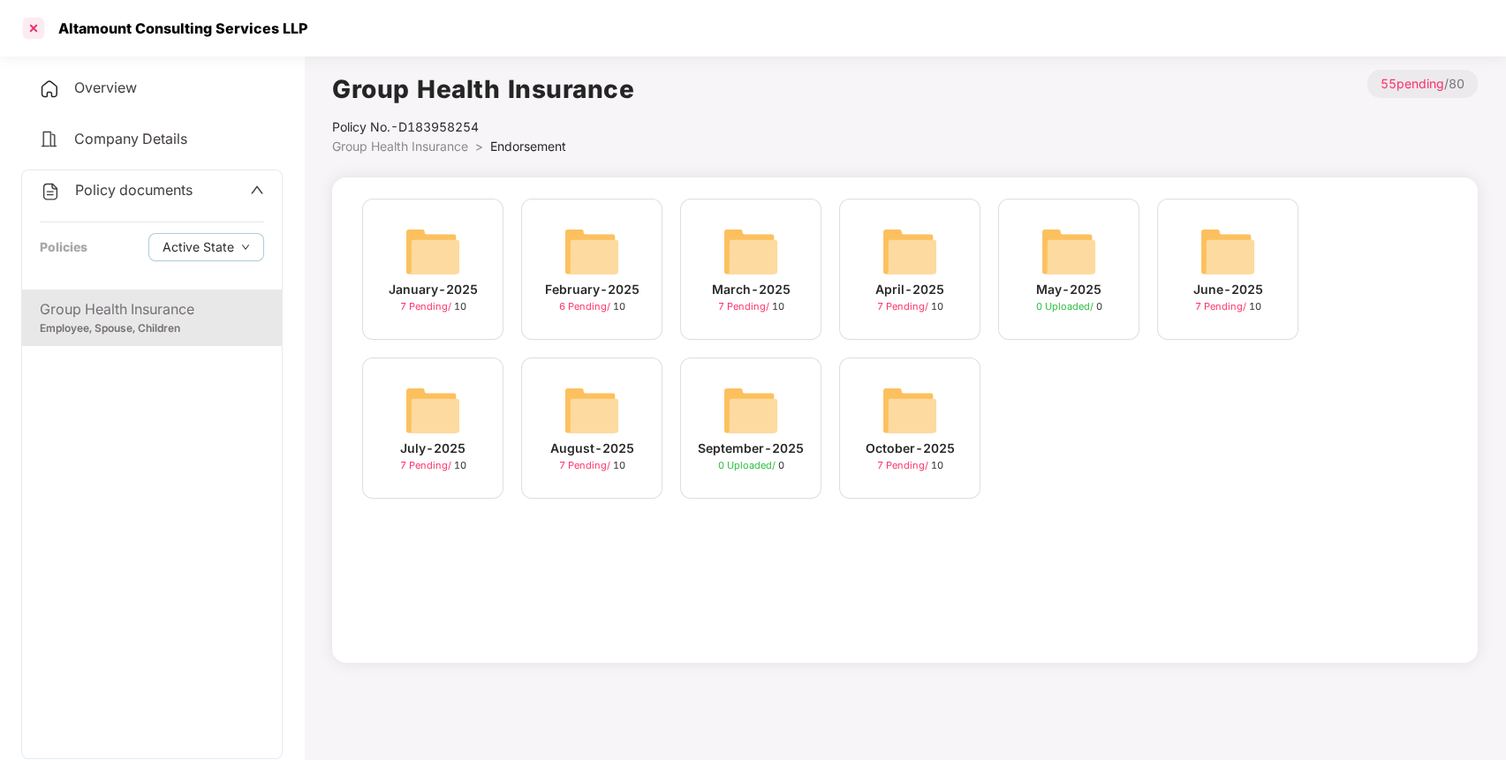
click at [37, 23] on div at bounding box center [33, 28] width 28 height 28
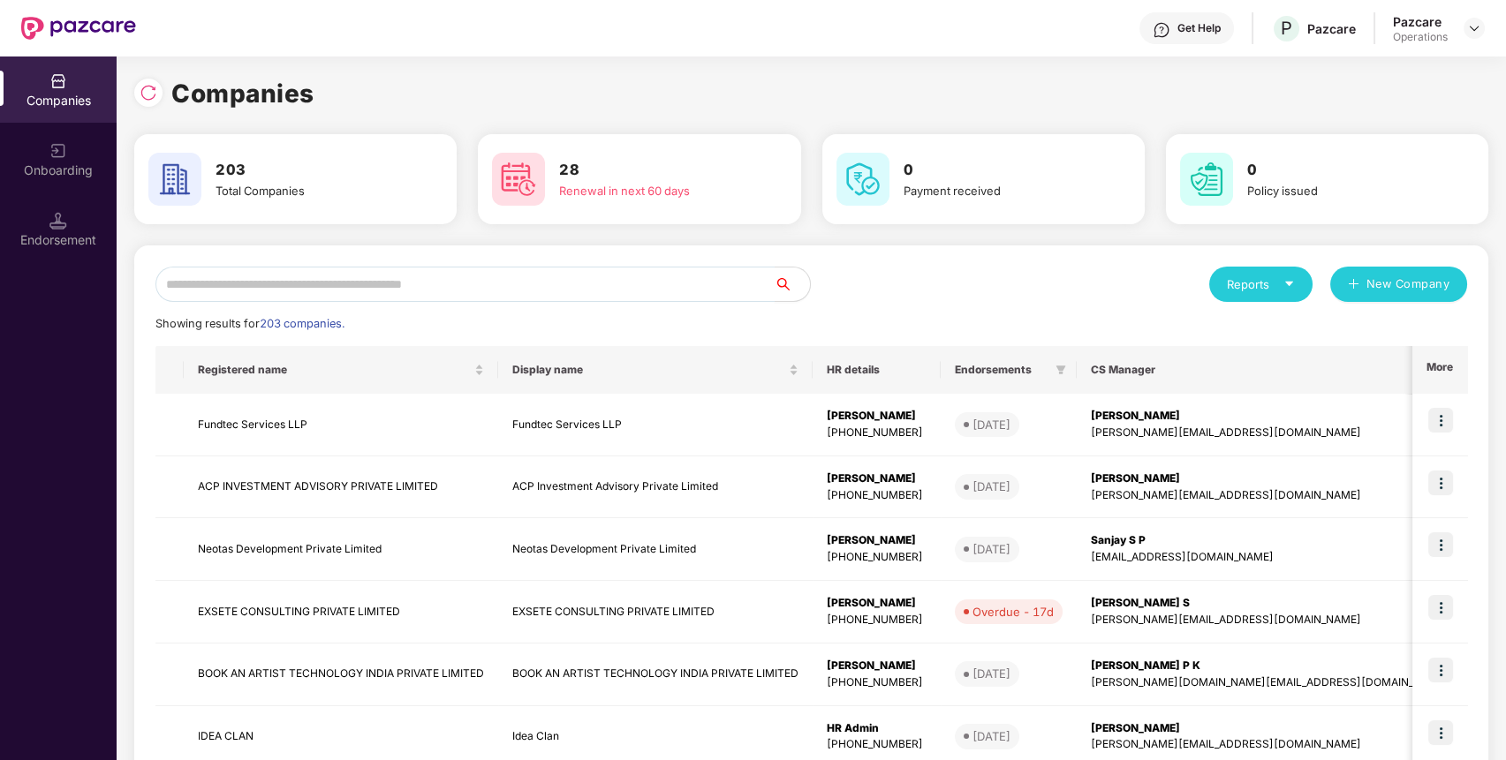
click at [509, 291] on input "text" at bounding box center [464, 284] width 619 height 35
paste input "**********"
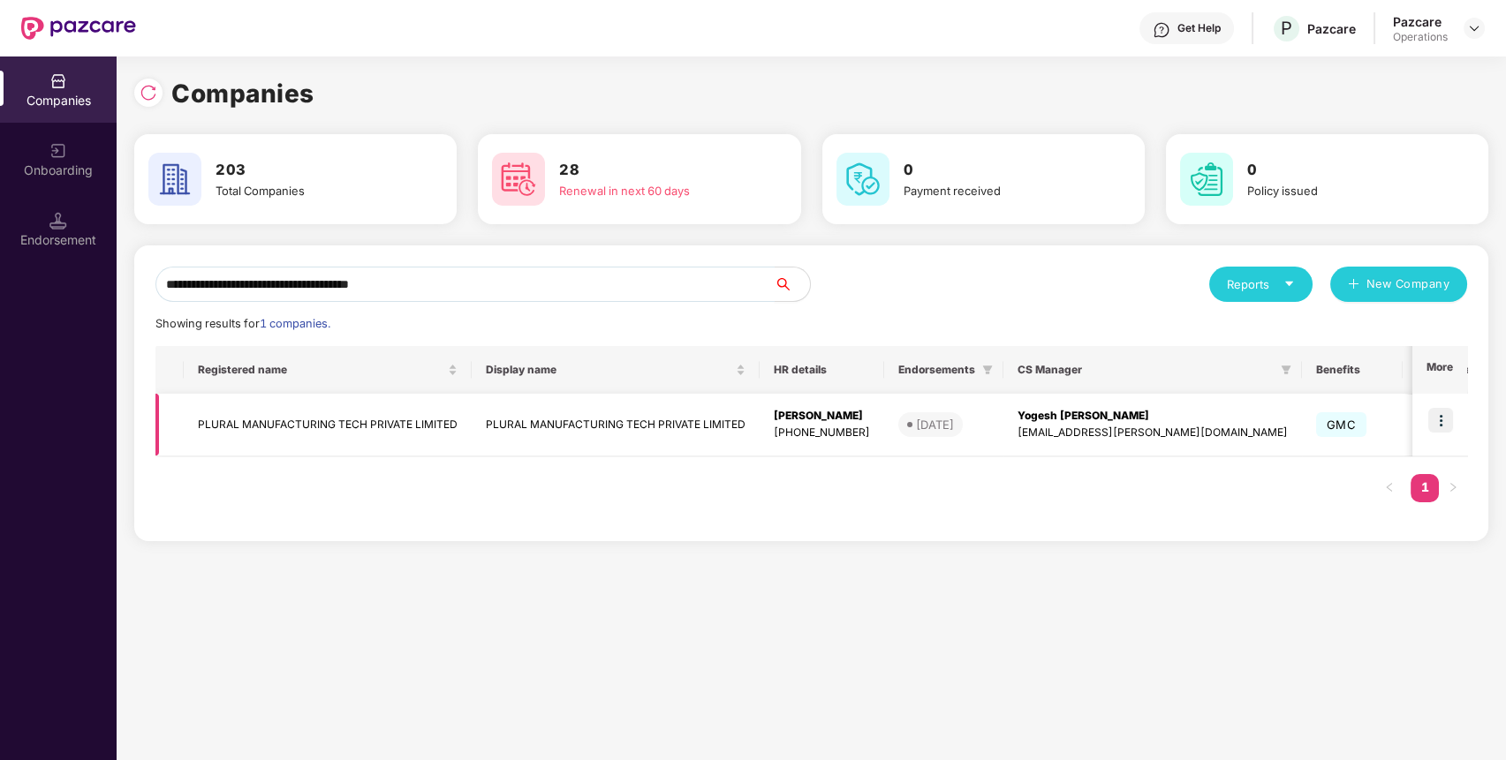
type input "**********"
click at [305, 433] on td "PLURAL MANUFACTURING TECH PRIVATE LIMITED" at bounding box center [328, 425] width 288 height 63
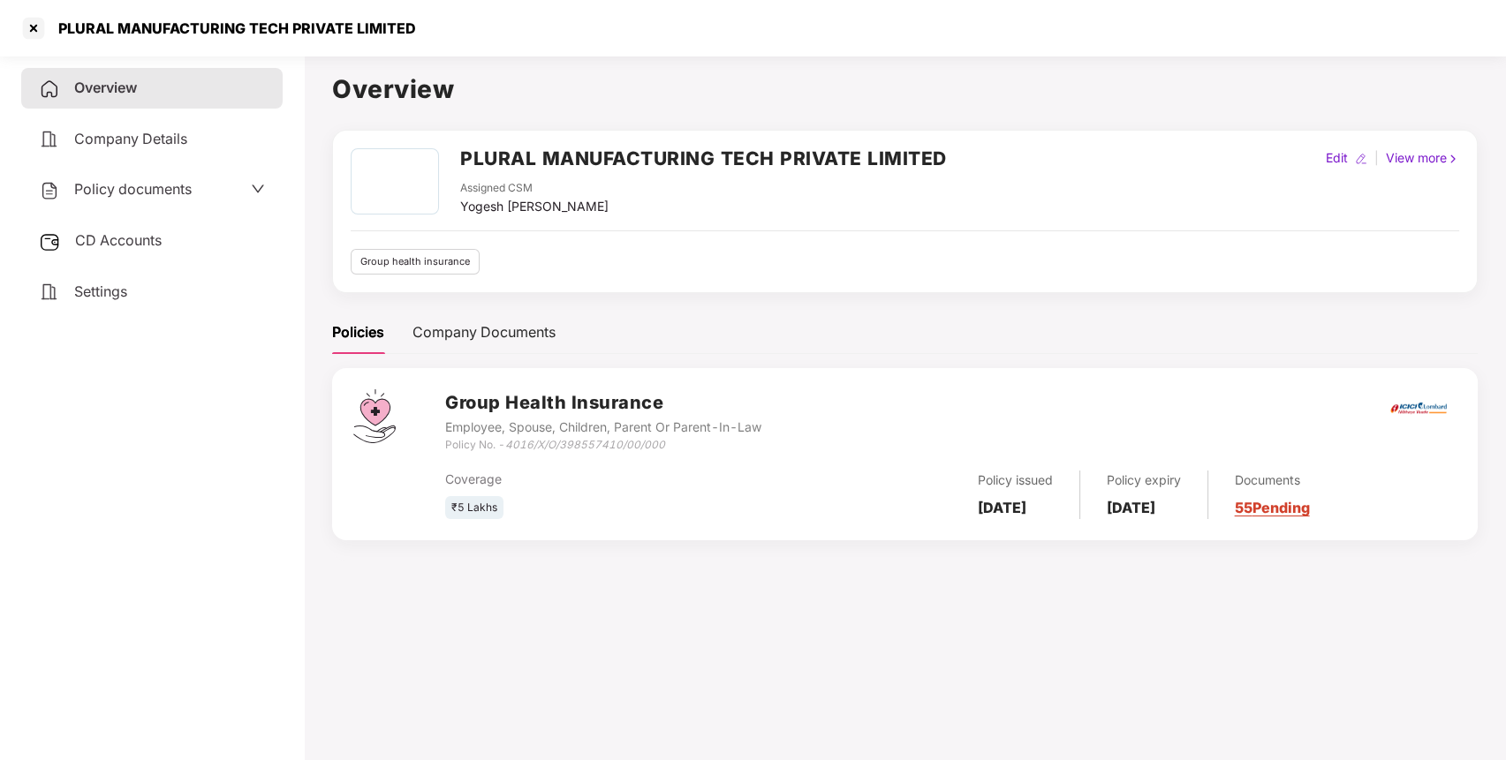
click at [179, 246] on div "CD Accounts" at bounding box center [151, 241] width 261 height 41
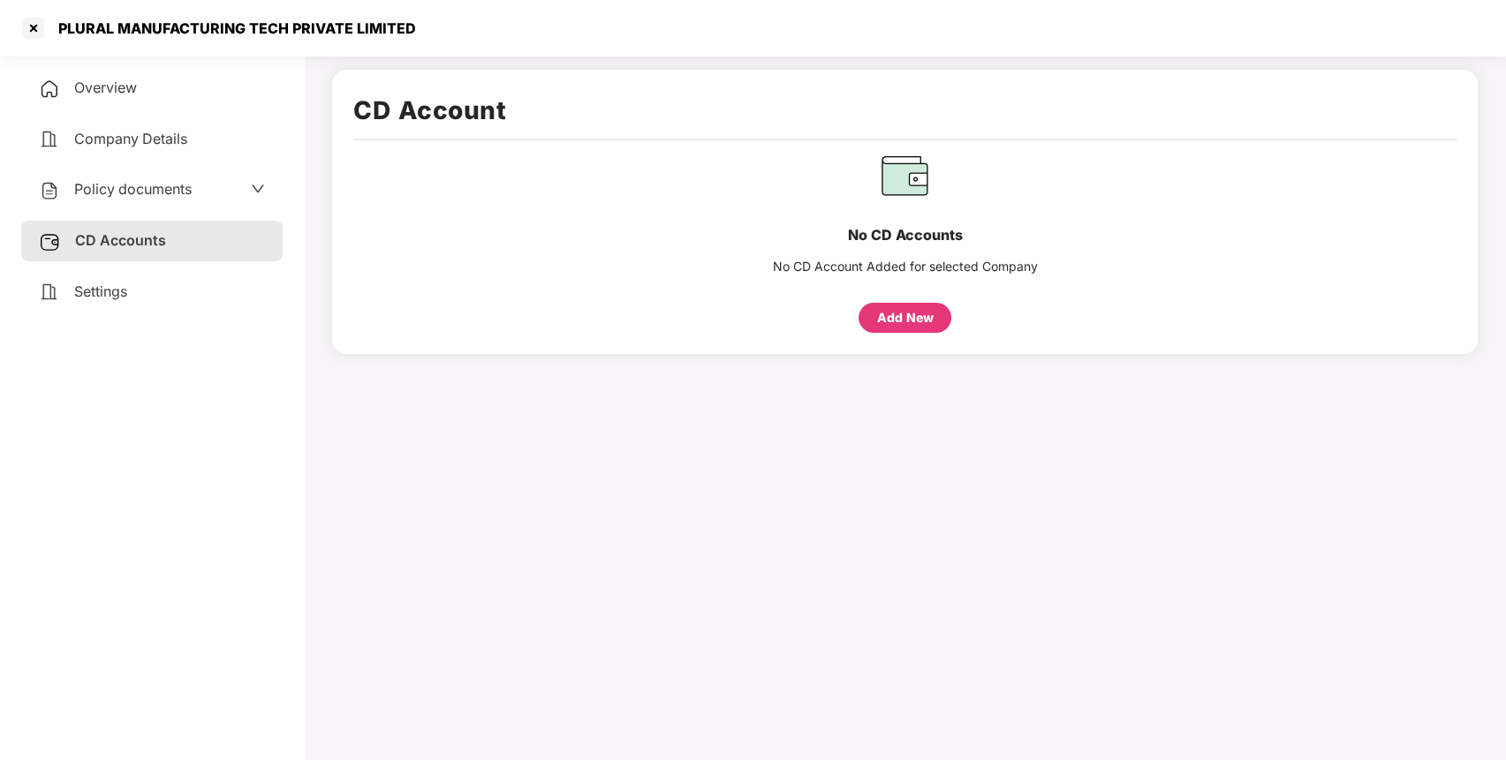
click at [183, 212] on div "Overview Company Details Policy documents CD Accounts Settings" at bounding box center [151, 190] width 261 height 244
click at [198, 195] on div "Policy documents" at bounding box center [152, 189] width 226 height 23
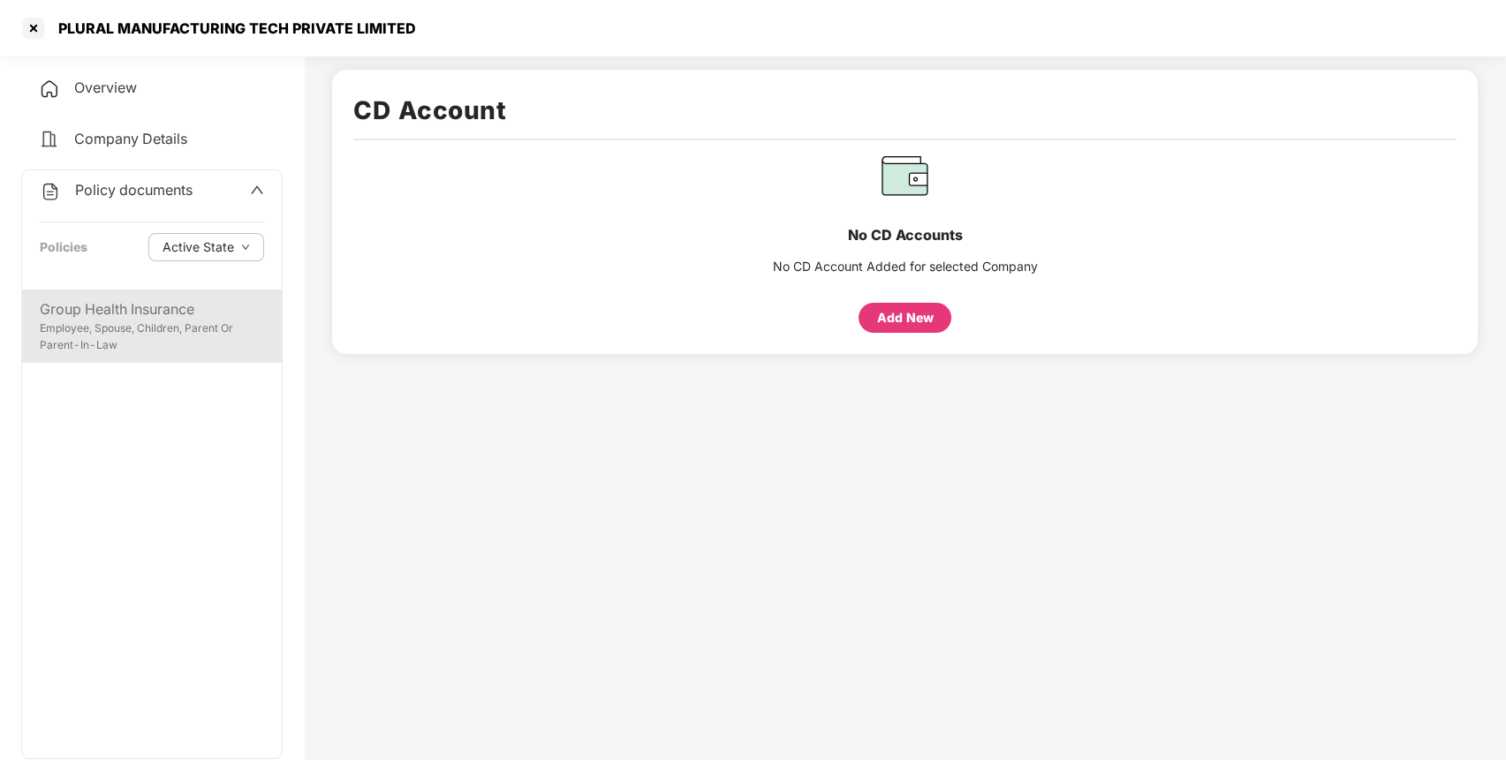
click at [180, 292] on div "Group Health Insurance Employee, Spouse, Children, Parent Or Parent-In-Law" at bounding box center [152, 326] width 260 height 73
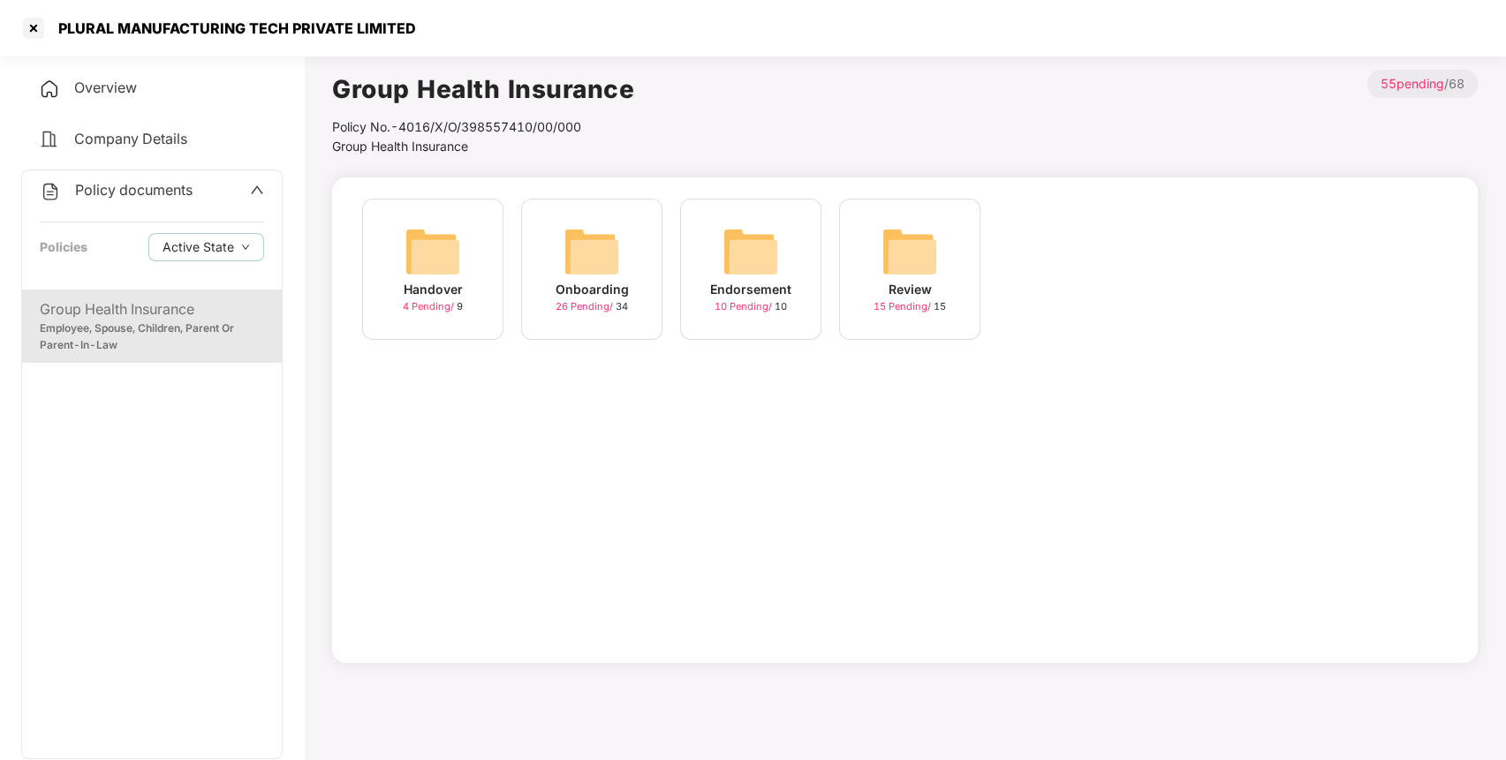
click at [600, 239] on img at bounding box center [591, 251] width 57 height 57
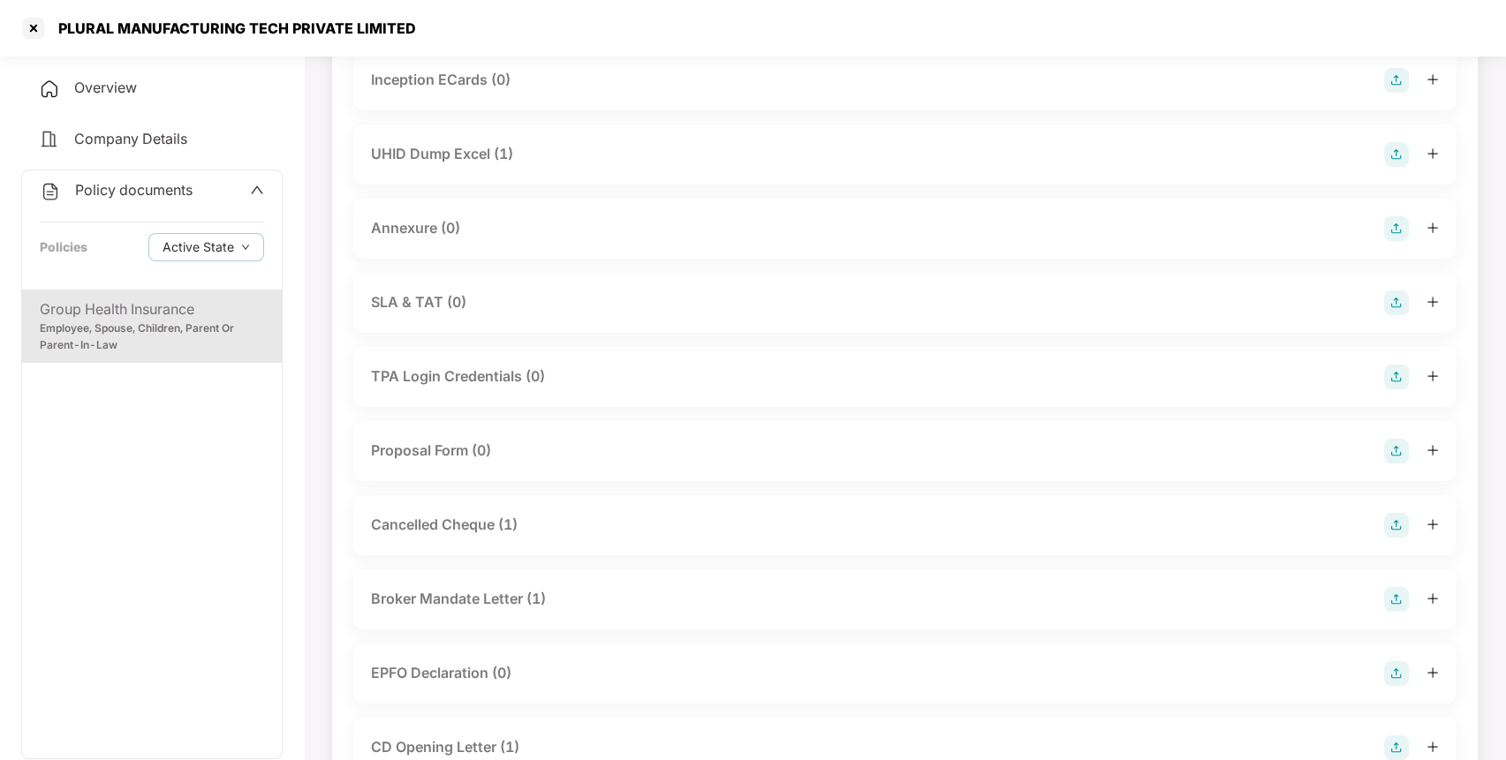
scroll to position [817, 0]
click at [1163, 526] on div "Cancelled Cheque (1)" at bounding box center [905, 524] width 1068 height 25
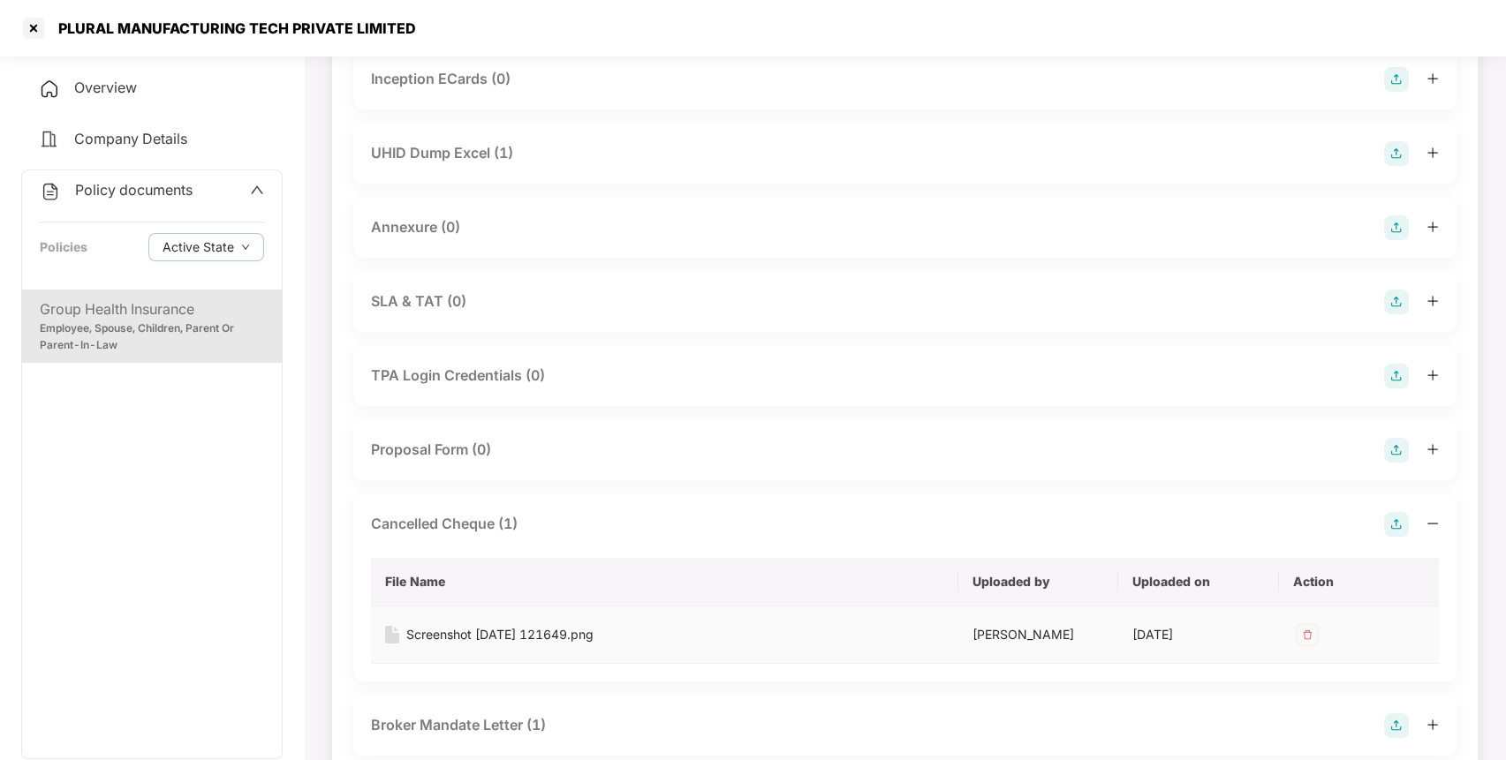
click at [593, 631] on div "Screenshot [DATE] 121649.png" at bounding box center [499, 634] width 187 height 19
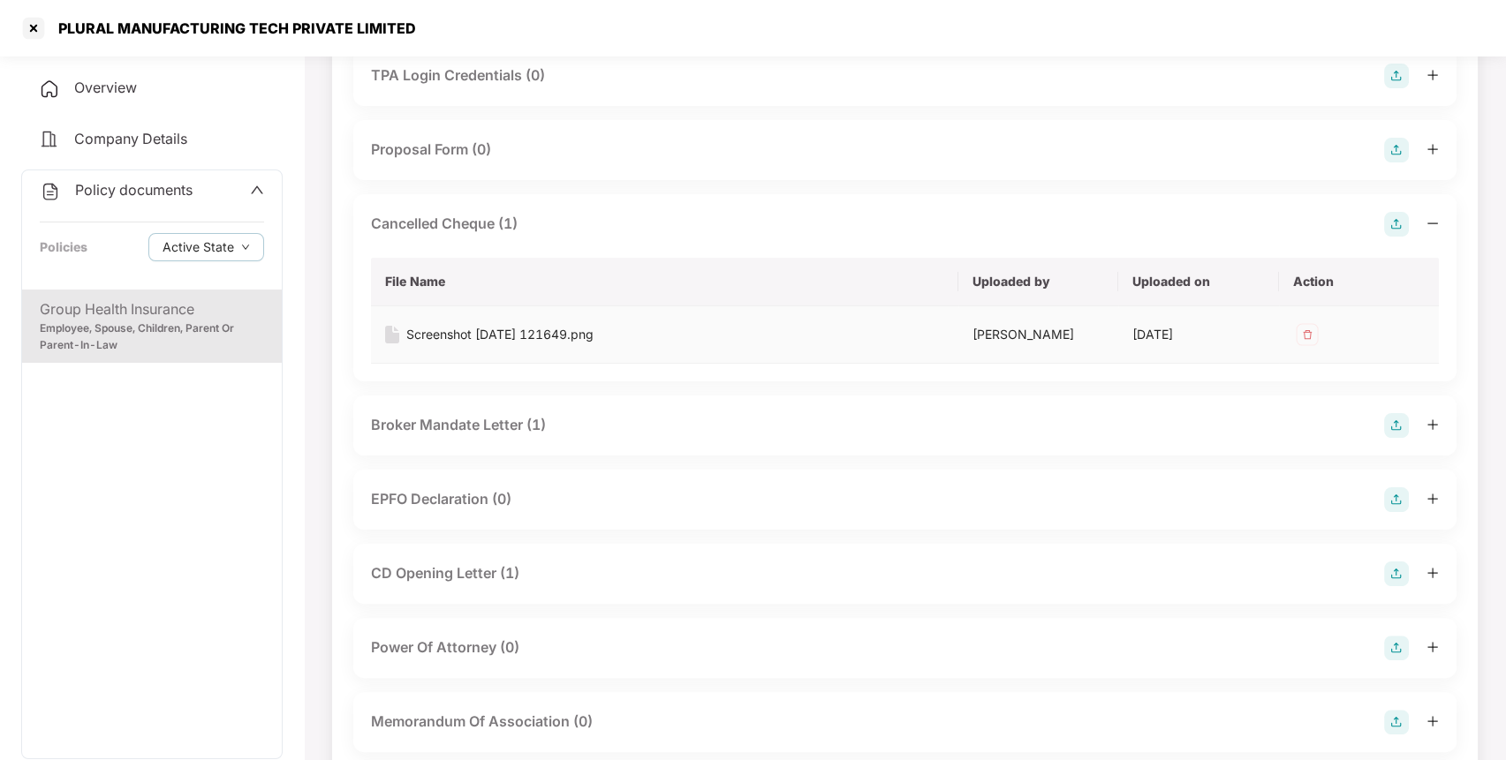
scroll to position [1131, 0]
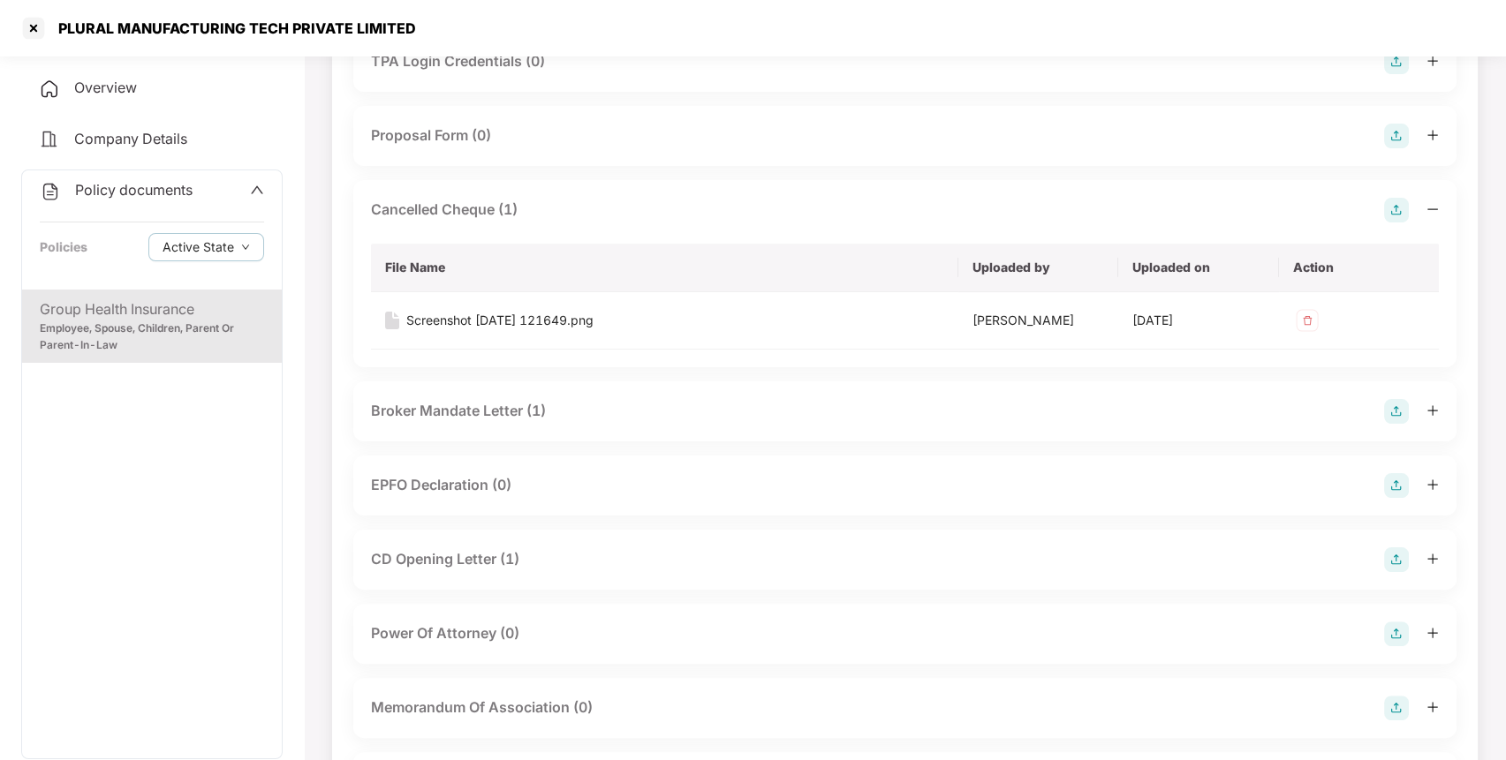
click at [827, 411] on div "Broker Mandate Letter (1)" at bounding box center [905, 411] width 1068 height 25
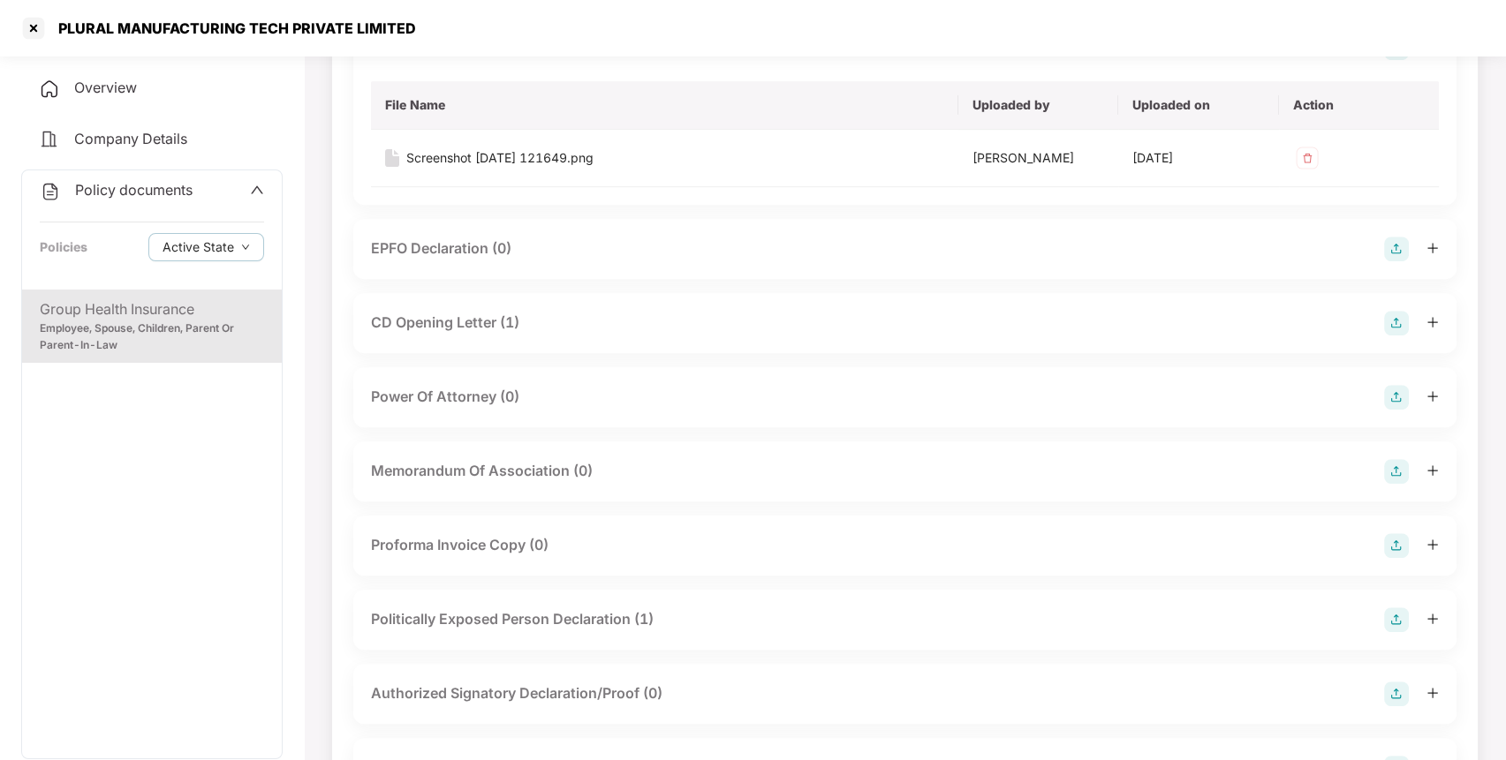
scroll to position [1501, 0]
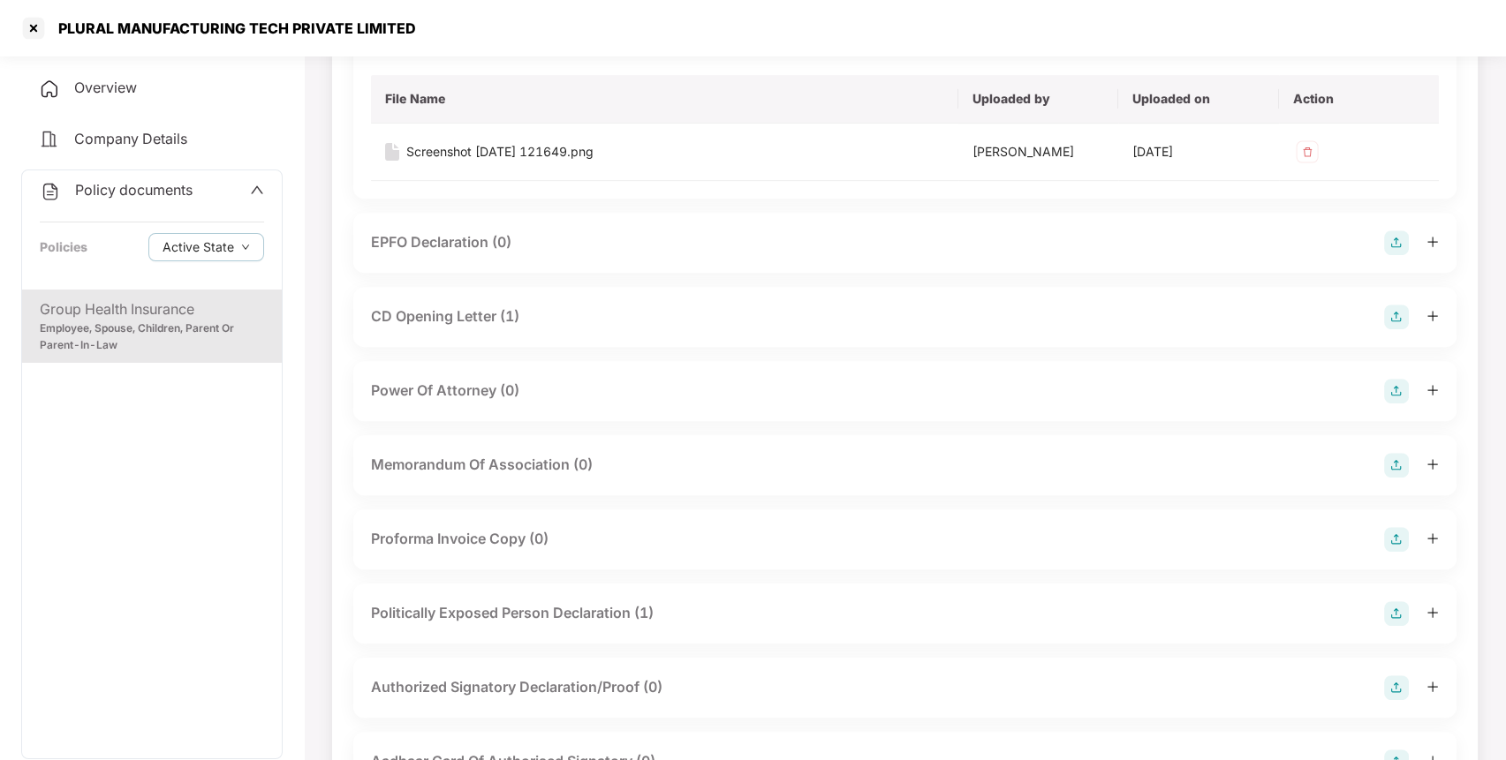
click at [787, 332] on div "CD Opening Letter (1)" at bounding box center [904, 317] width 1103 height 60
click at [770, 328] on div "CD Opening Letter (1)" at bounding box center [905, 317] width 1068 height 25
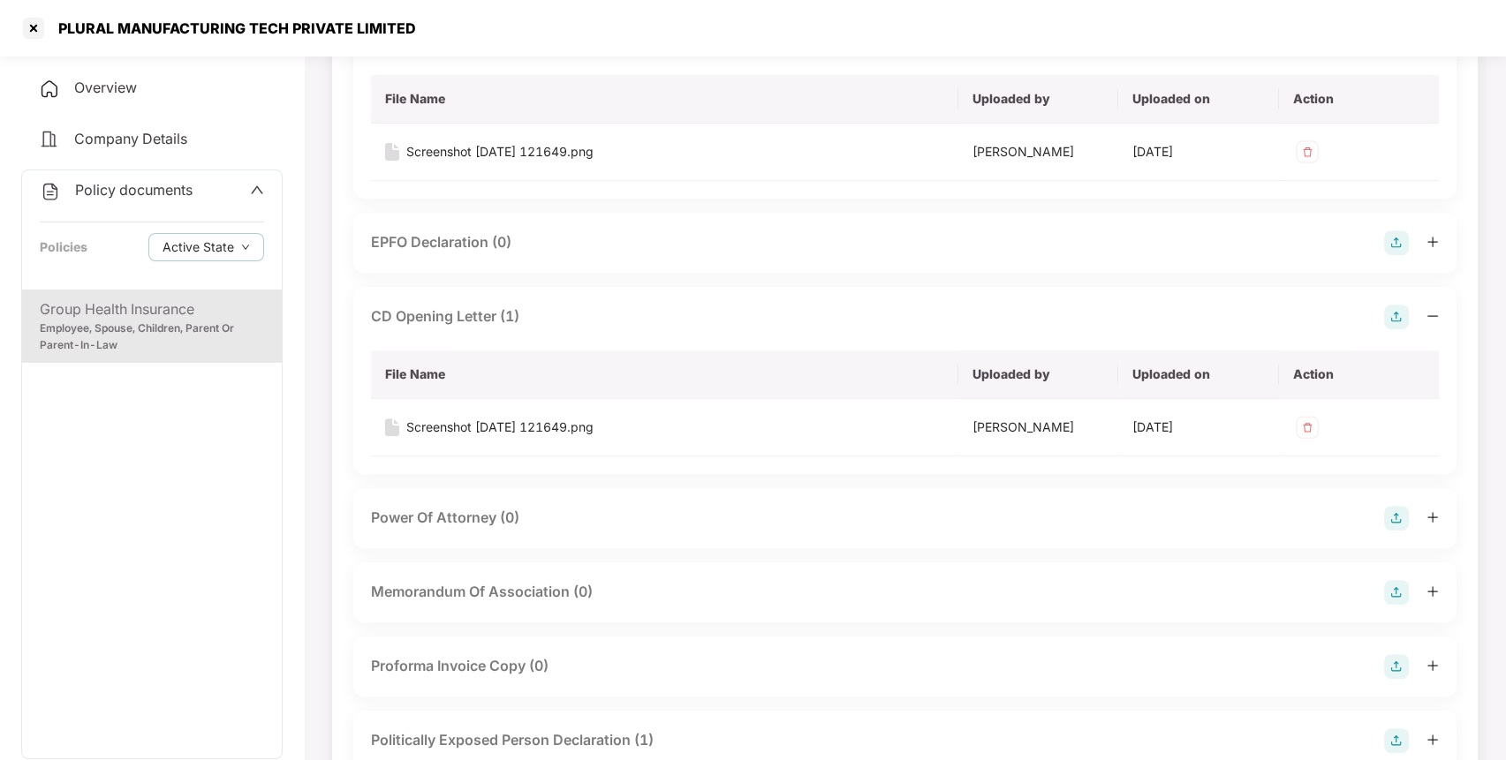
click at [188, 90] on div "Overview" at bounding box center [151, 88] width 261 height 41
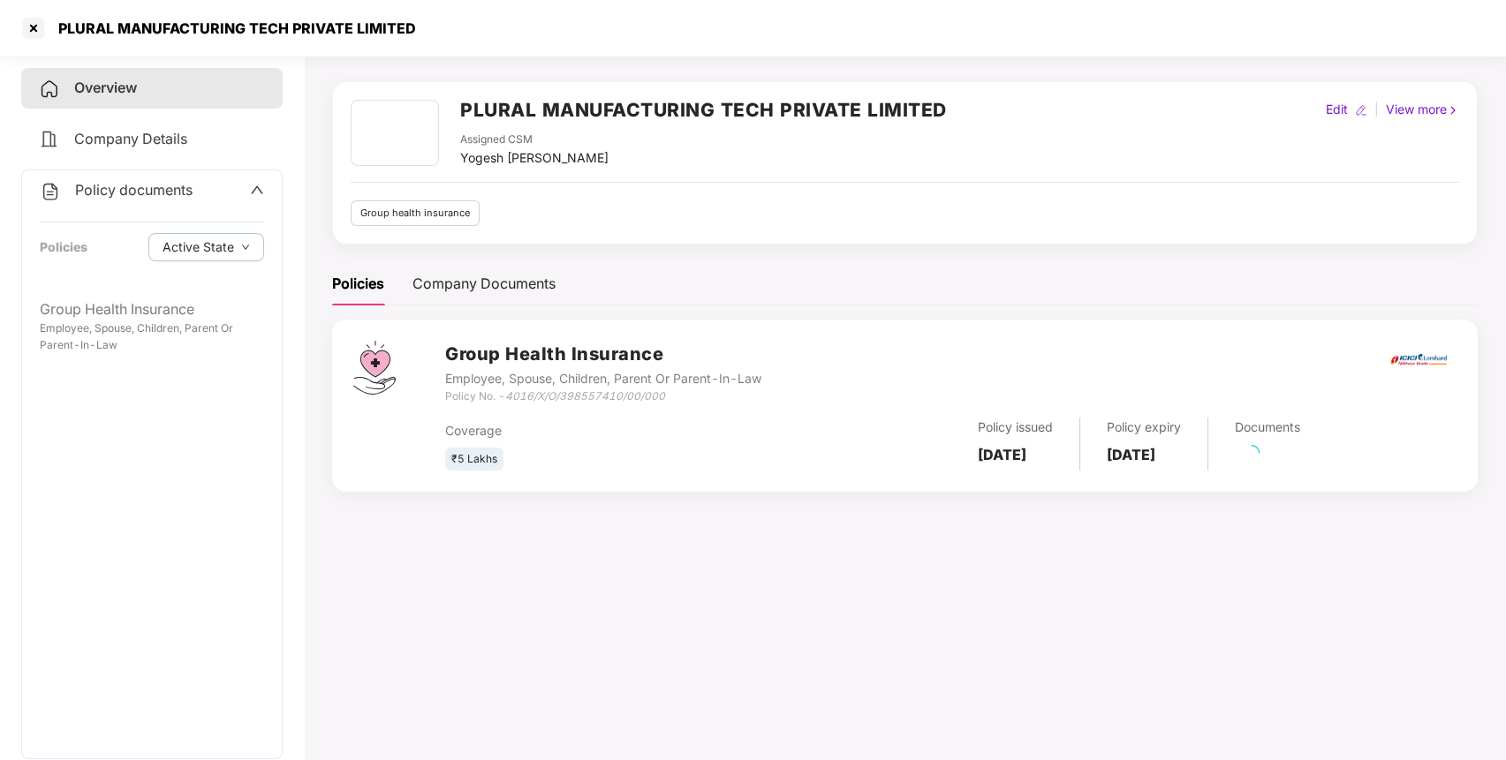
scroll to position [49, 0]
drag, startPoint x: 459, startPoint y: 163, endPoint x: 634, endPoint y: 169, distance: 174.9
click at [634, 169] on div "PLURAL MANUFACTURING TECH PRIVATE LIMITED Assigned CSM [PERSON_NAME] [PERSON_NA…" at bounding box center [905, 163] width 1108 height 126
click at [469, 183] on div "PLURAL MANUFACTURING TECH PRIVATE LIMITED Assigned CSM [PERSON_NAME] [PERSON_NA…" at bounding box center [905, 163] width 1108 height 126
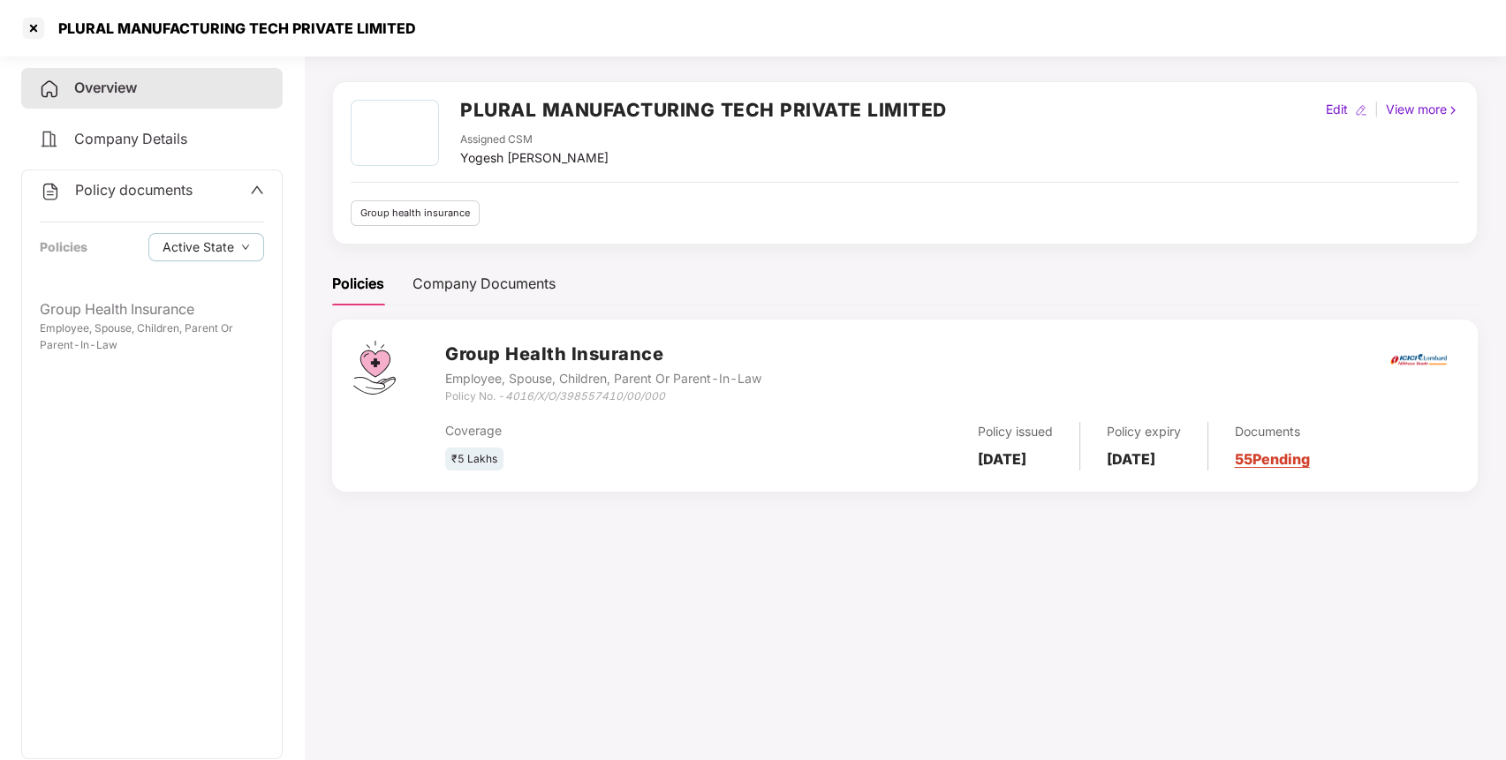
drag, startPoint x: 461, startPoint y: 164, endPoint x: 616, endPoint y: 162, distance: 154.5
click at [608, 162] on div "Yogesh [PERSON_NAME]" at bounding box center [534, 157] width 148 height 19
drag, startPoint x: 622, startPoint y: 163, endPoint x: 651, endPoint y: 159, distance: 29.5
copy div "Yogesh [PERSON_NAME]"
click at [167, 191] on span "Policy documents" at bounding box center [133, 190] width 117 height 18
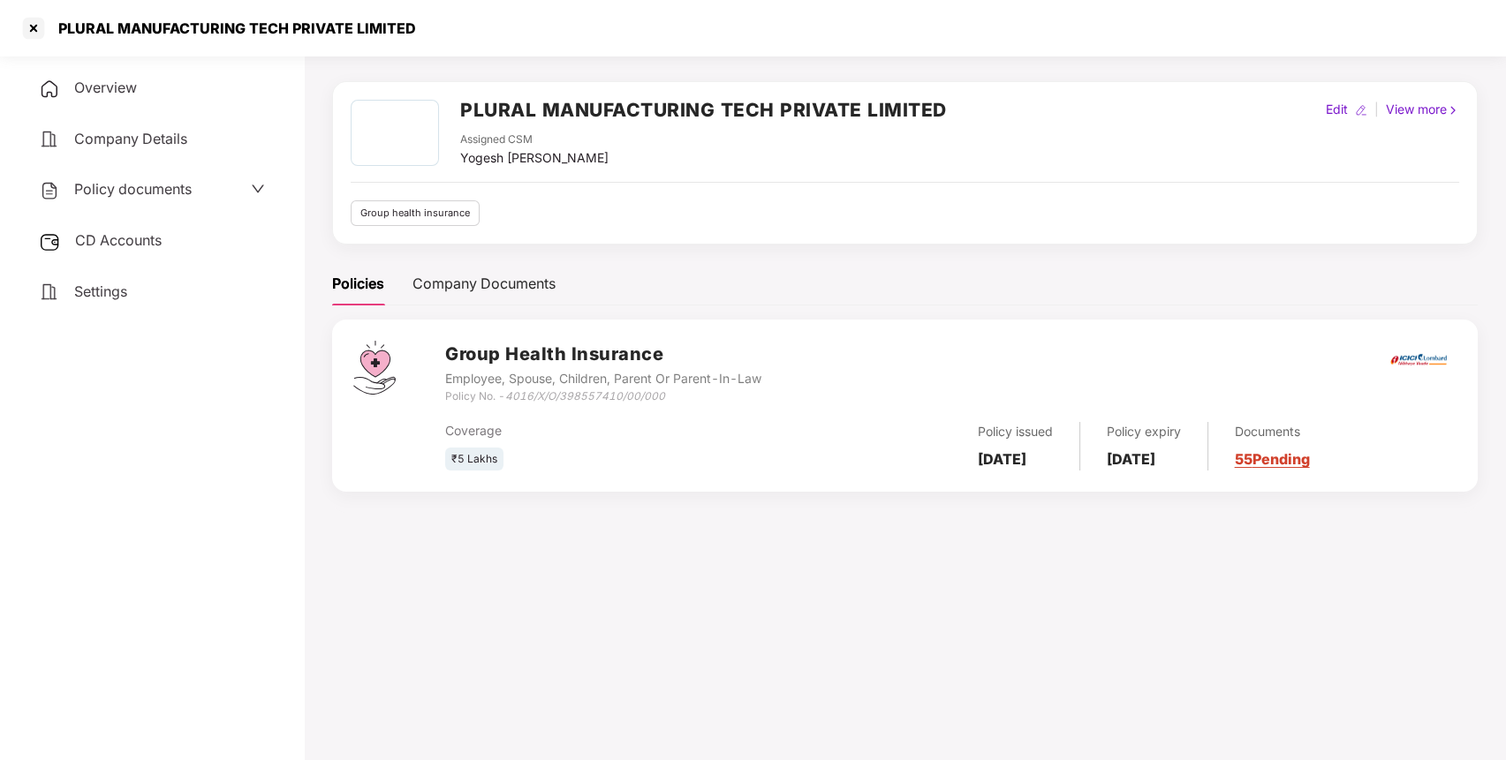
click at [132, 240] on span "CD Accounts" at bounding box center [118, 240] width 87 height 18
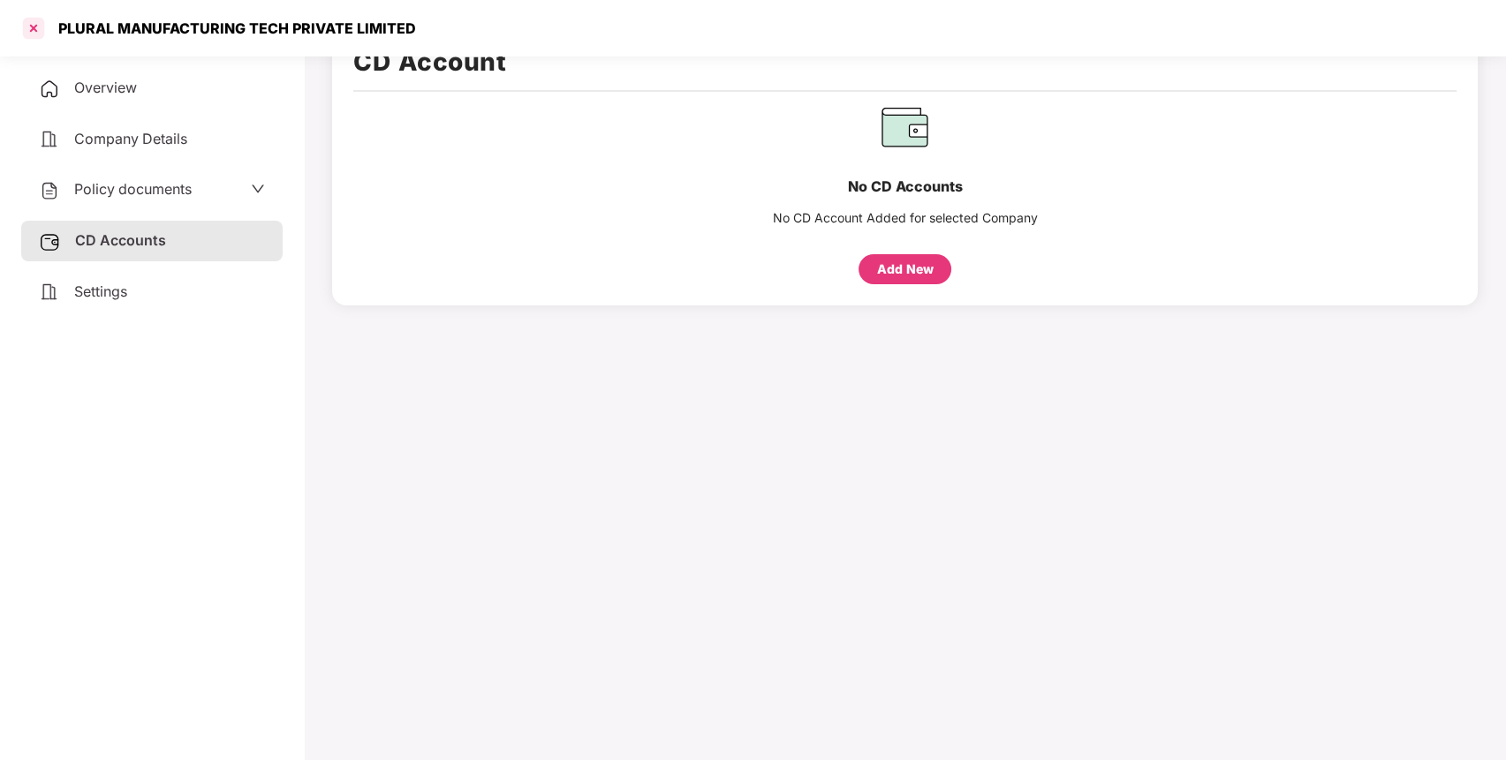
click at [39, 28] on div at bounding box center [33, 28] width 28 height 28
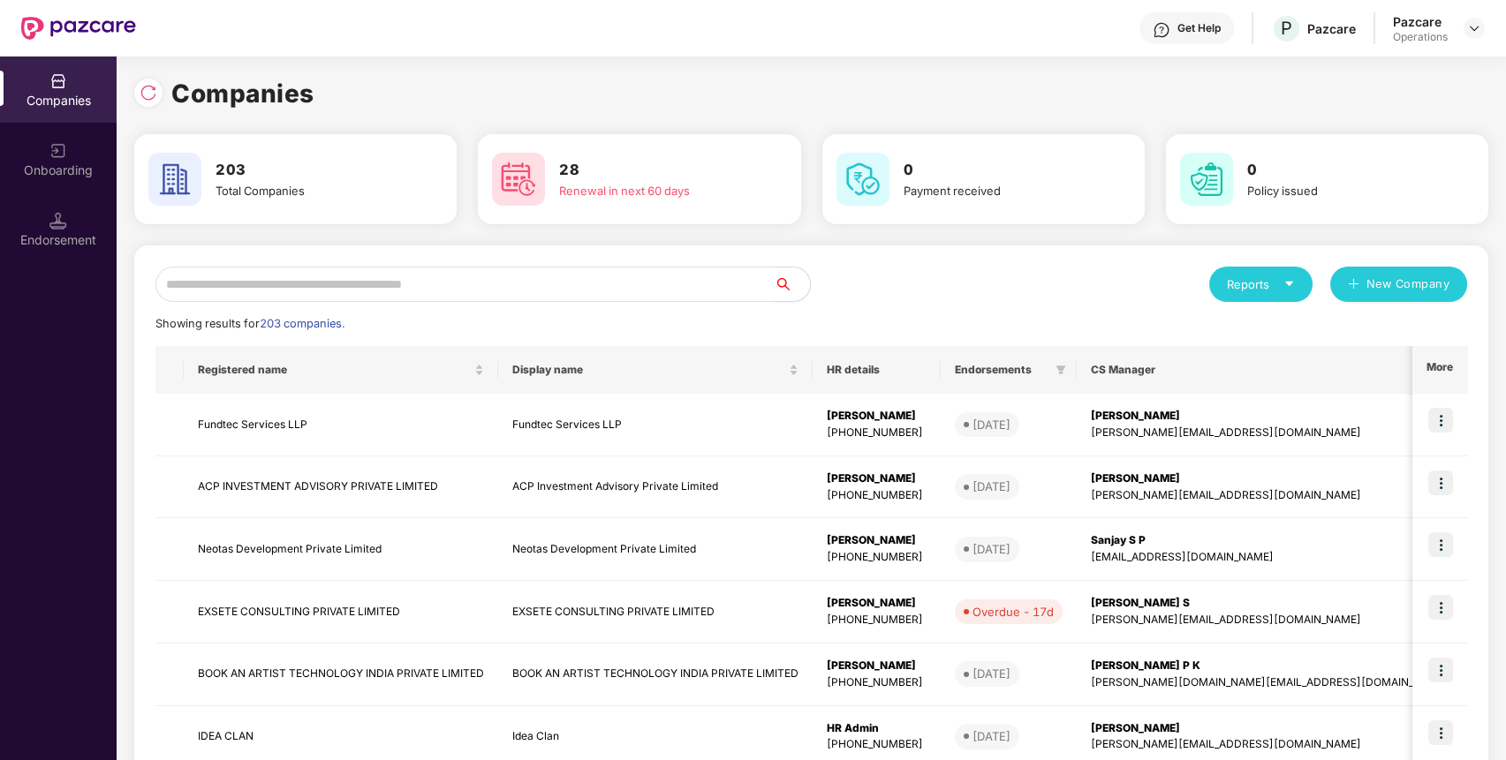
scroll to position [0, 0]
click at [218, 284] on input "text" at bounding box center [464, 284] width 619 height 35
paste input "**********"
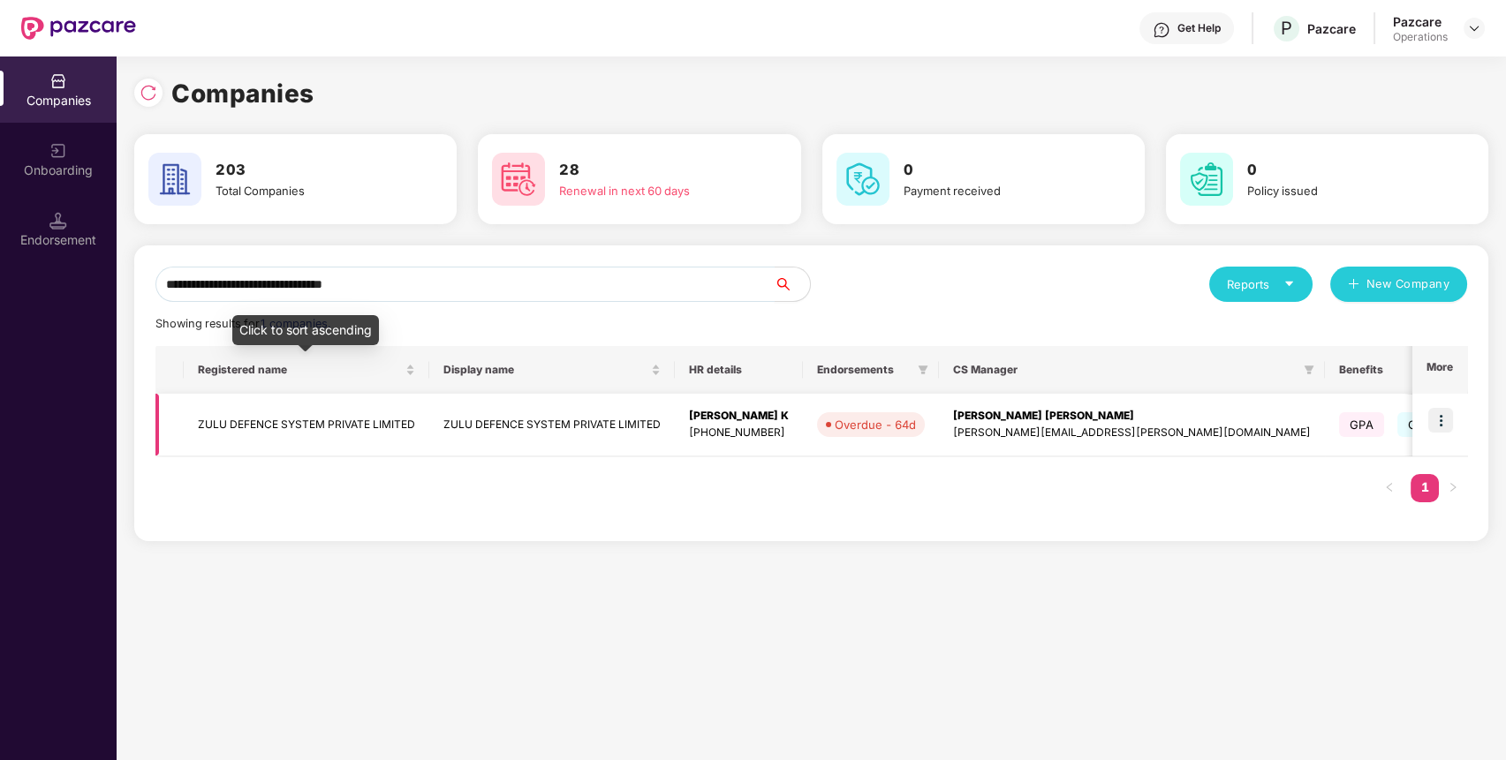
type input "**********"
click at [233, 414] on td "ZULU DEFENCE SYSTEM PRIVATE LIMITED" at bounding box center [306, 425] width 245 height 63
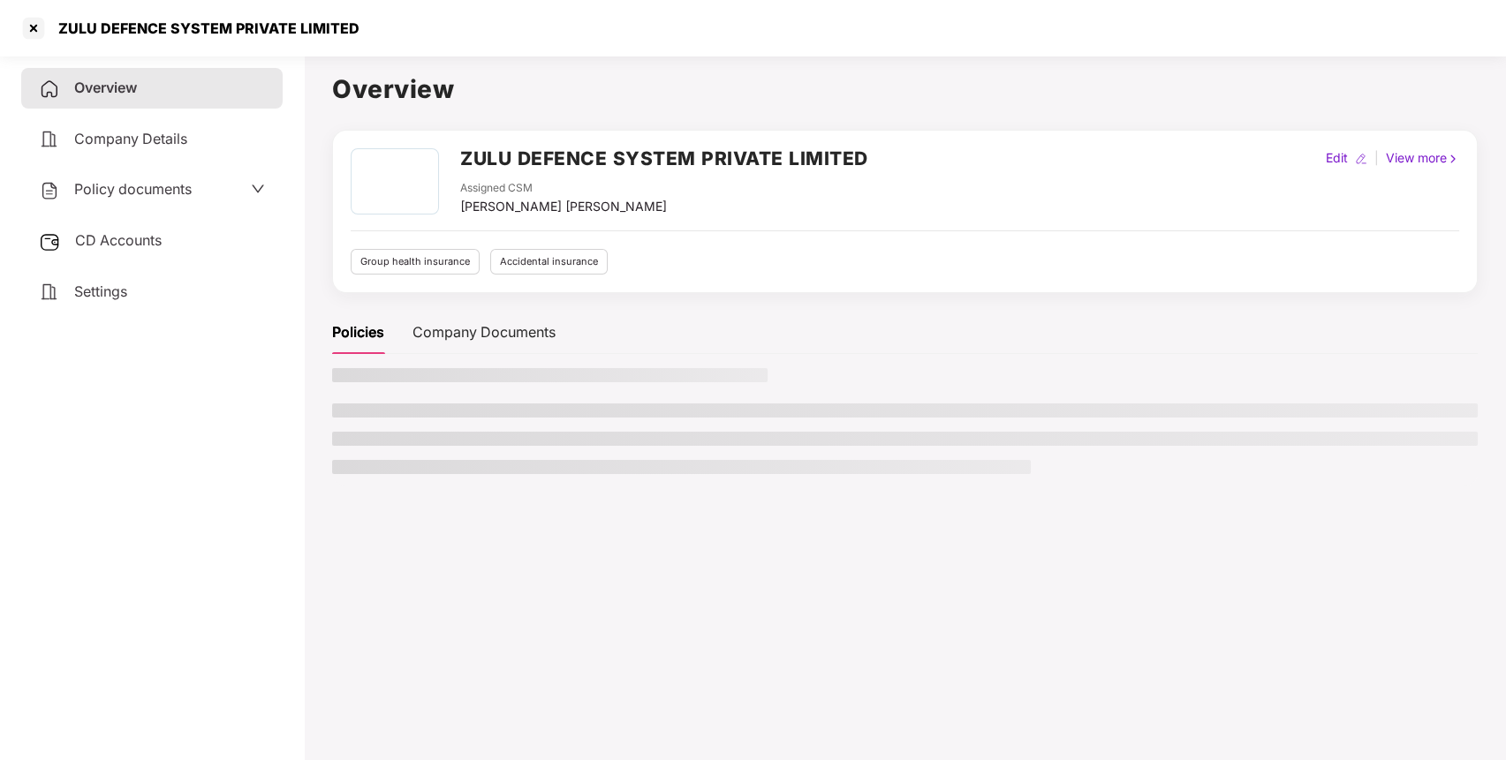
click at [146, 175] on div "Policy documents" at bounding box center [151, 190] width 261 height 41
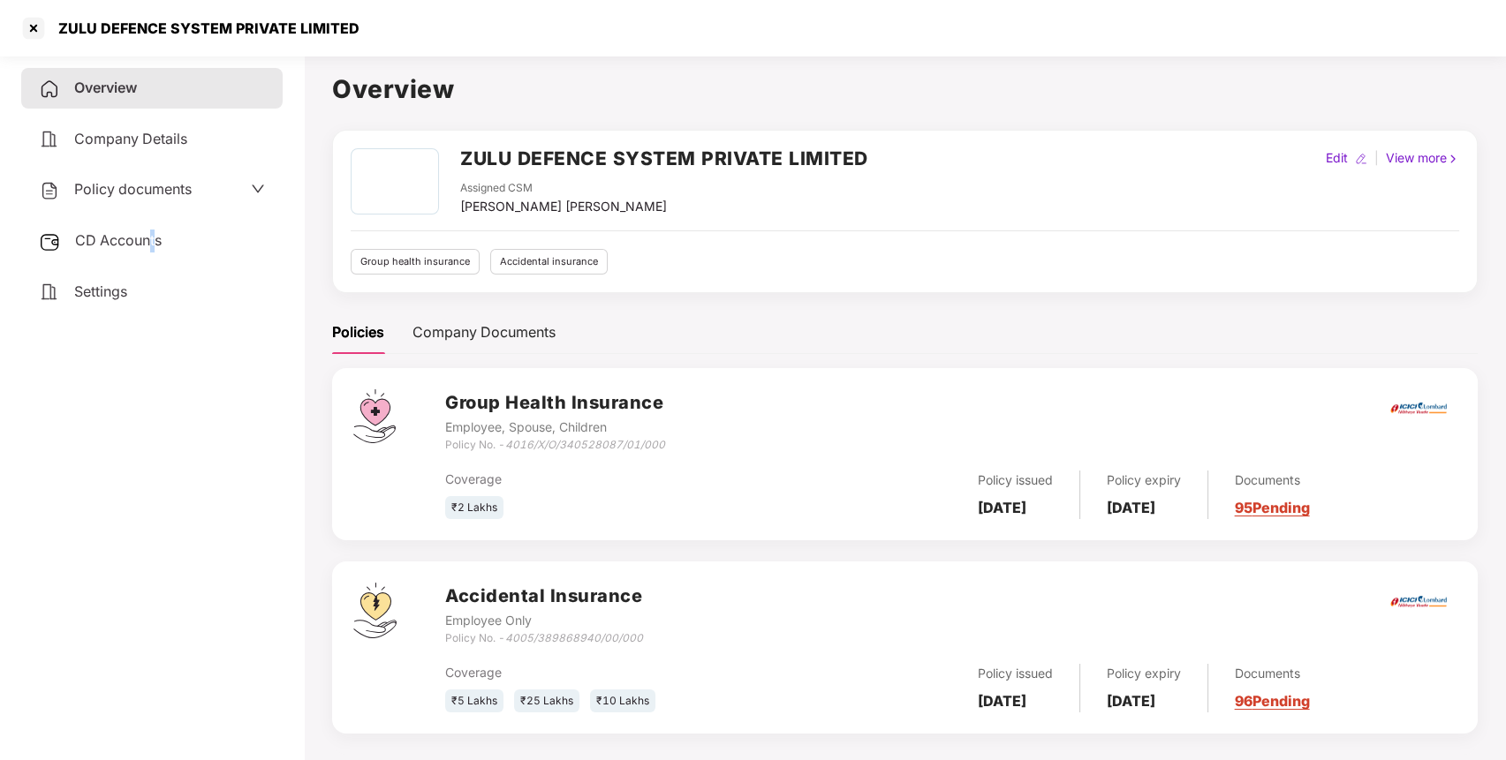
click at [152, 242] on span "CD Accounts" at bounding box center [118, 240] width 87 height 18
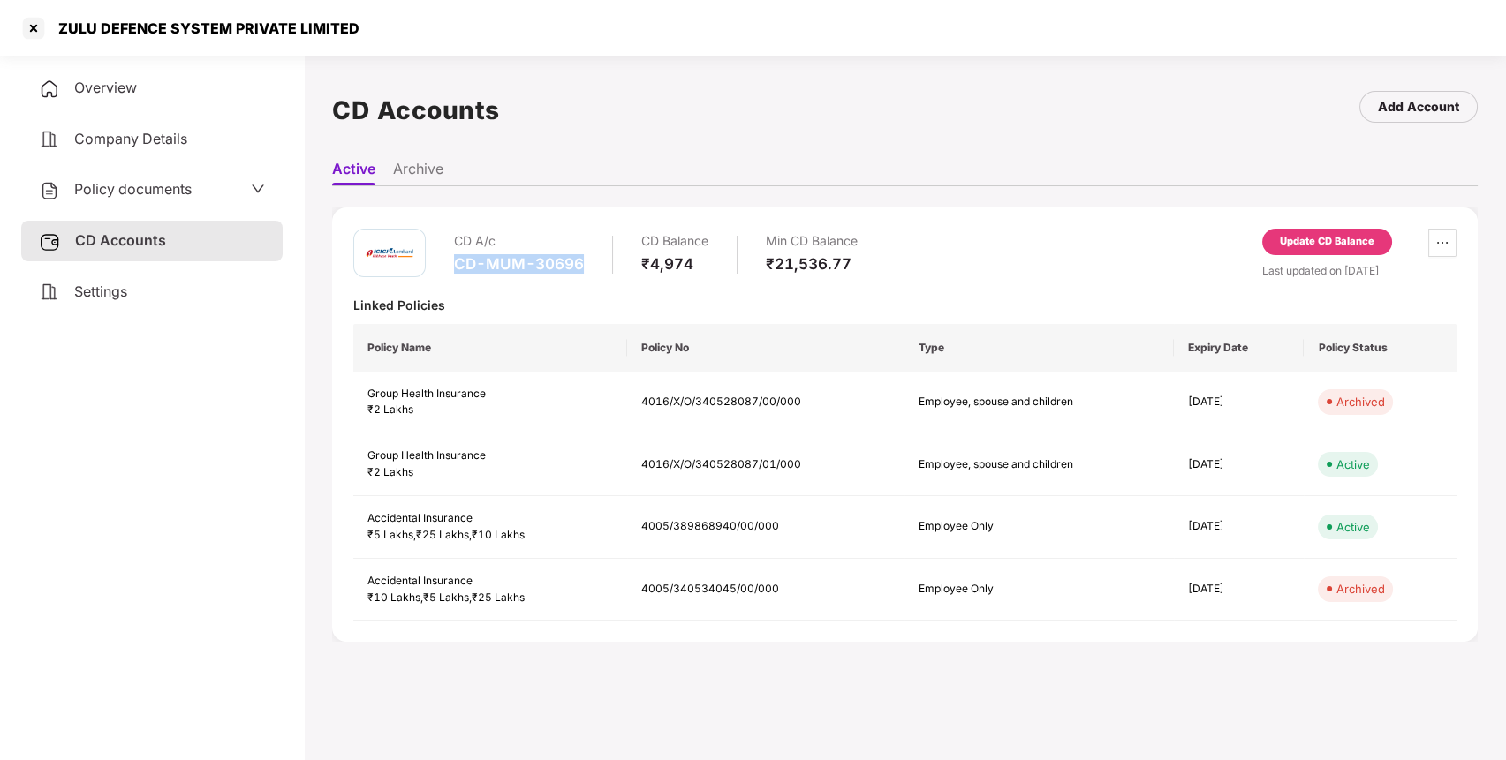
drag, startPoint x: 445, startPoint y: 260, endPoint x: 585, endPoint y: 265, distance: 139.6
click at [585, 265] on div "CD A/c CD-MUM-30696 CD Balance ₹4,974 Min CD Balance ₹21,536.77" at bounding box center [605, 254] width 504 height 50
copy div "CD-MUM-30696"
click at [243, 230] on div "CD Accounts" at bounding box center [151, 241] width 261 height 41
click at [184, 170] on div "Policy documents" at bounding box center [151, 190] width 261 height 41
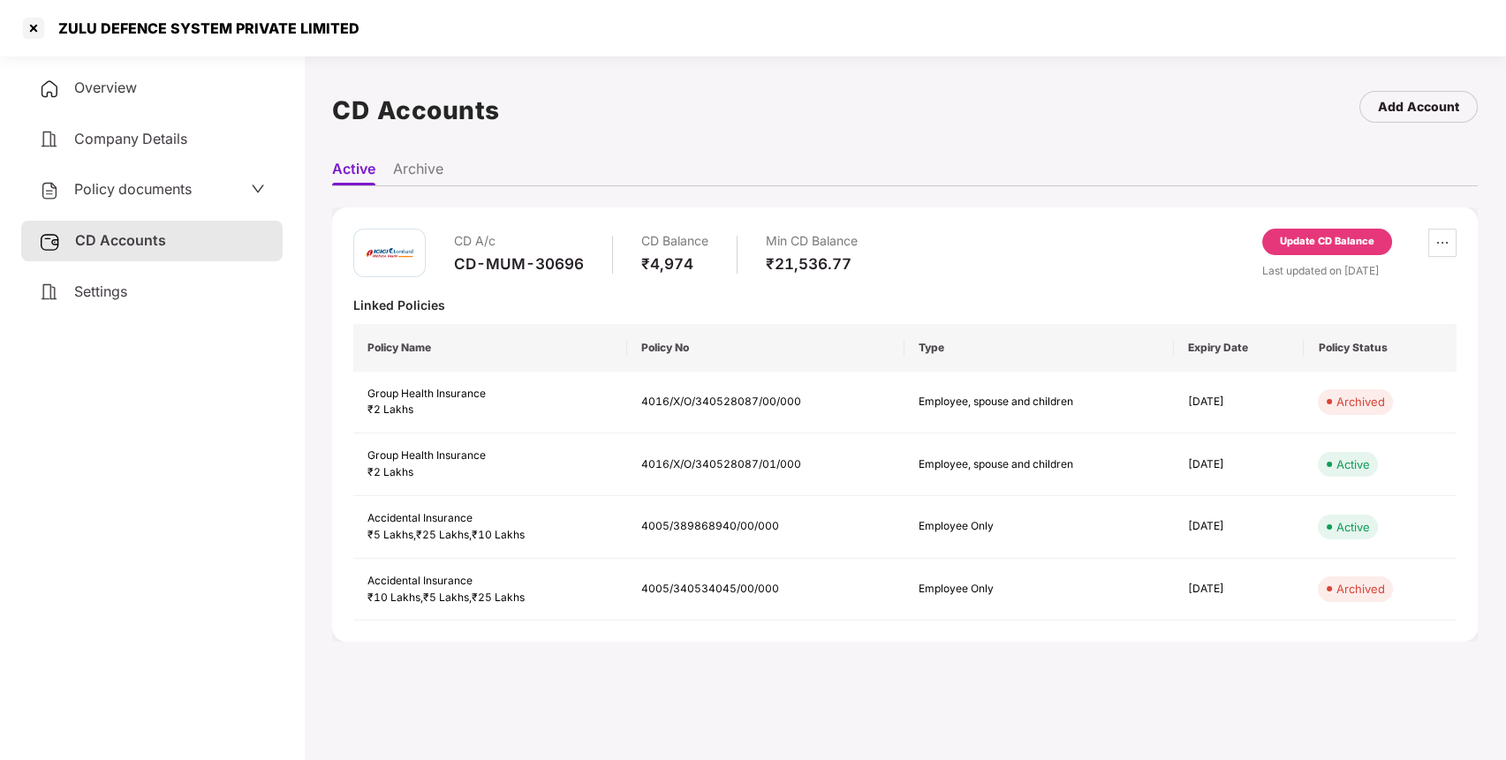
click at [184, 189] on span "Policy documents" at bounding box center [132, 189] width 117 height 18
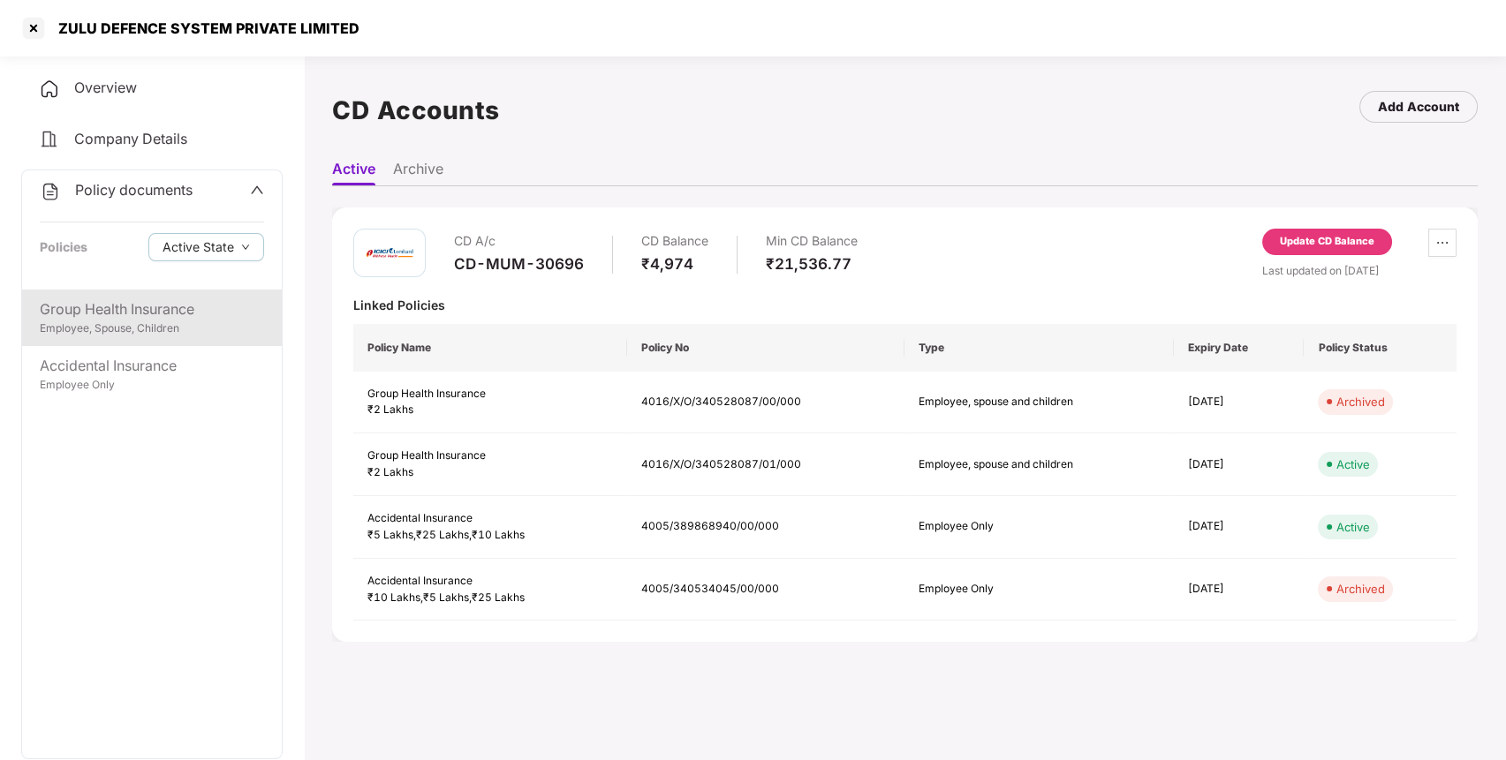
drag, startPoint x: 200, startPoint y: 327, endPoint x: 230, endPoint y: 315, distance: 31.3
click at [201, 327] on div "Employee, Spouse, Children" at bounding box center [152, 329] width 224 height 17
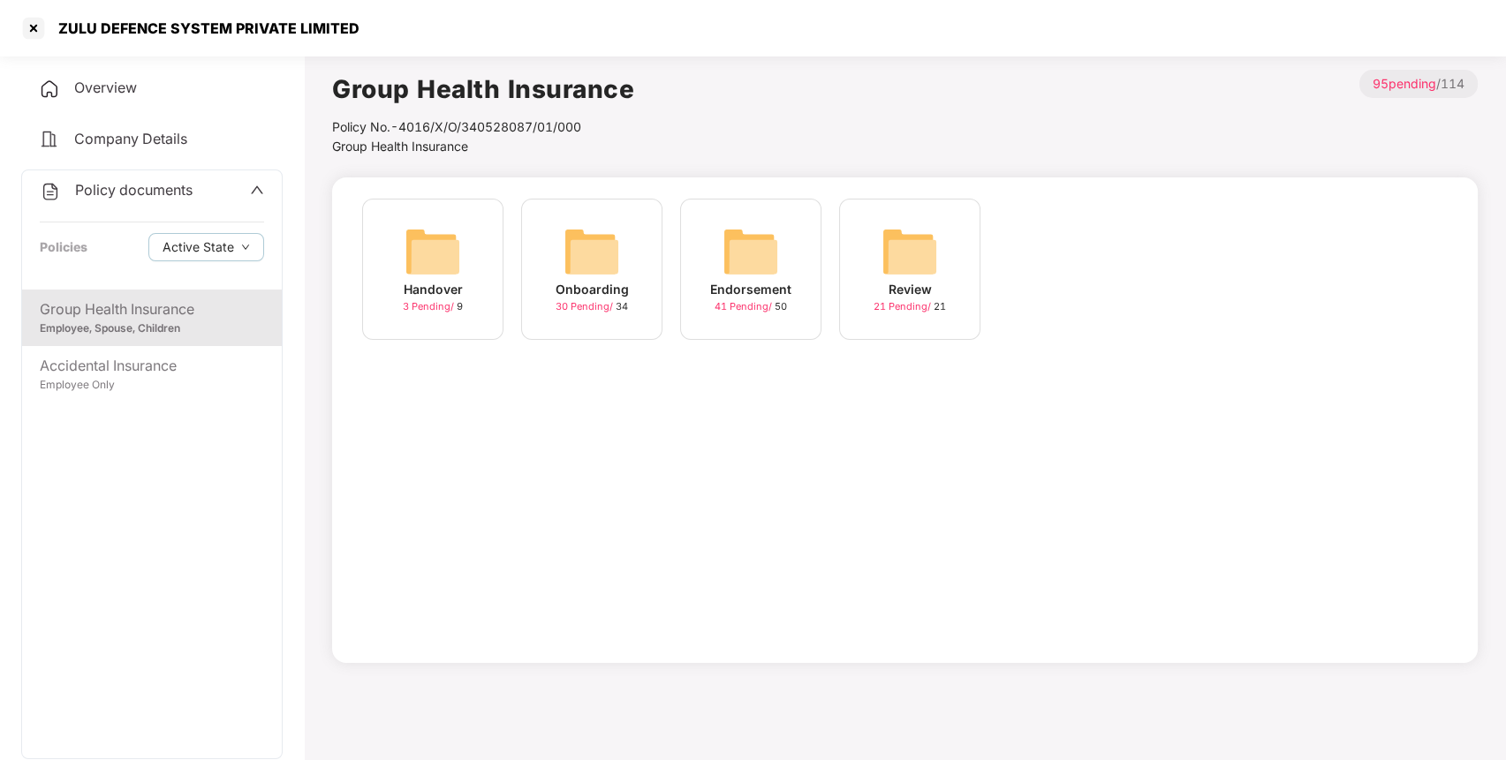
click at [699, 254] on div "Endorsement 41 Pending / 50" at bounding box center [750, 269] width 141 height 141
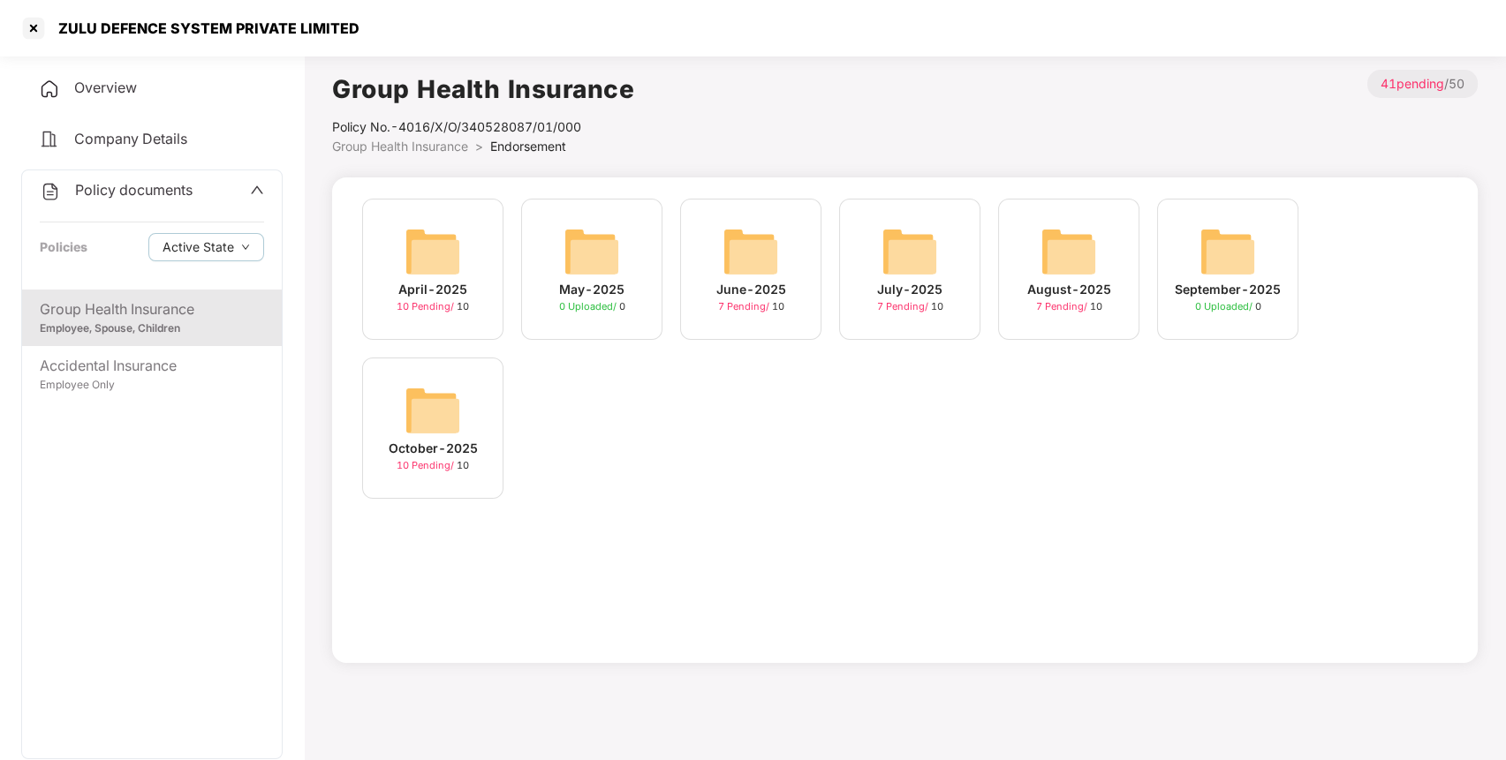
click at [452, 378] on div "October-2025 10 Pending / 10" at bounding box center [432, 428] width 141 height 141
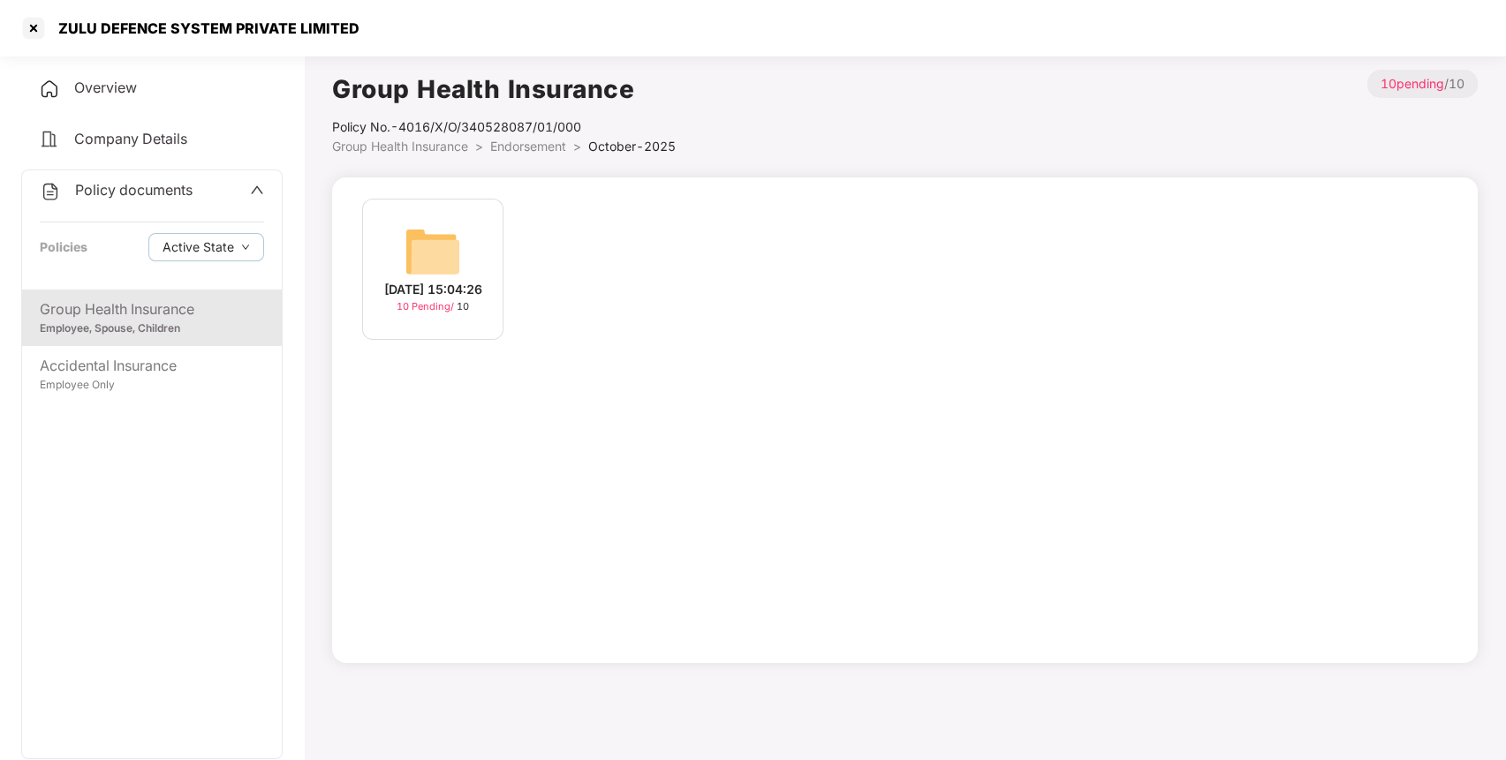
click at [441, 245] on img at bounding box center [432, 251] width 57 height 57
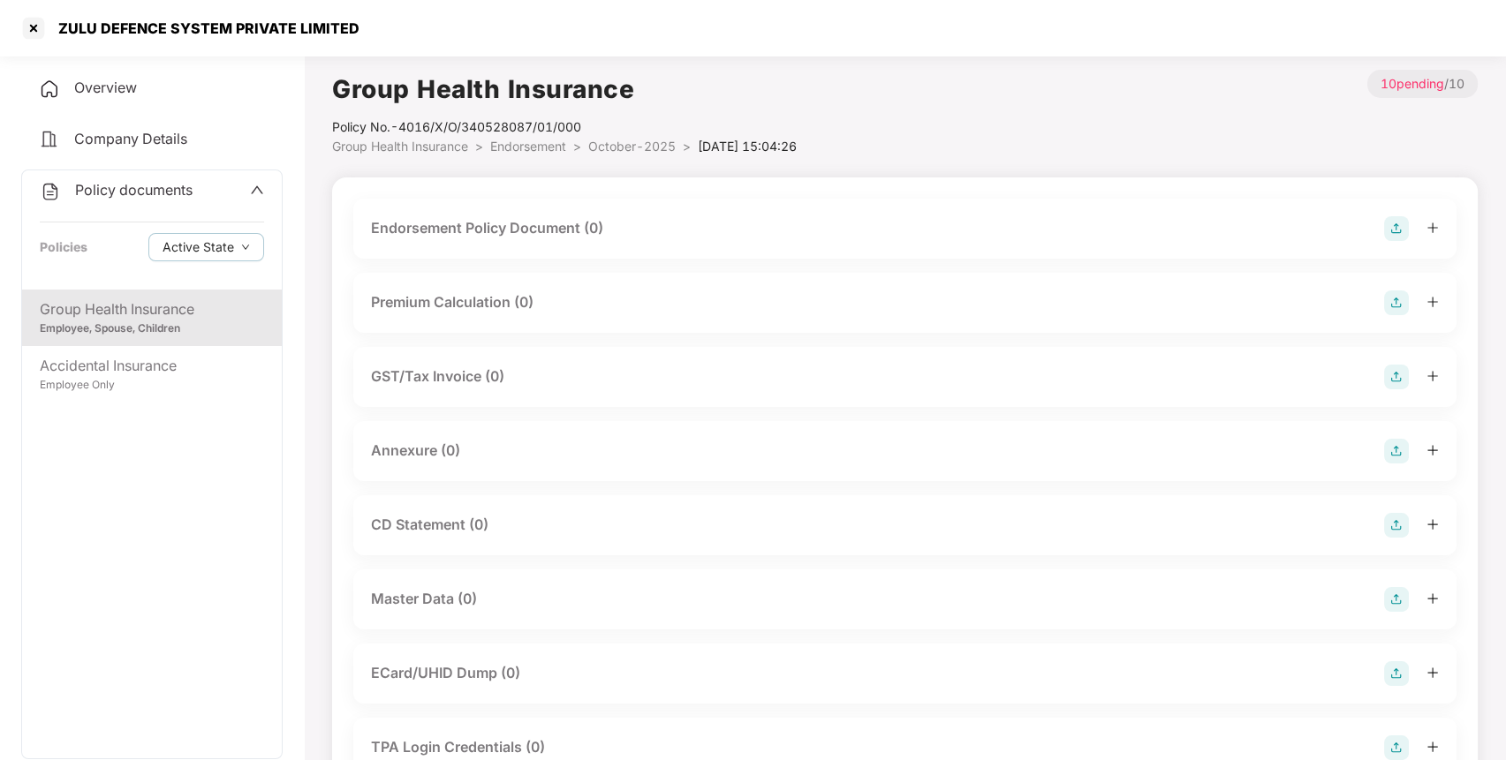
click at [1393, 229] on img at bounding box center [1396, 228] width 25 height 25
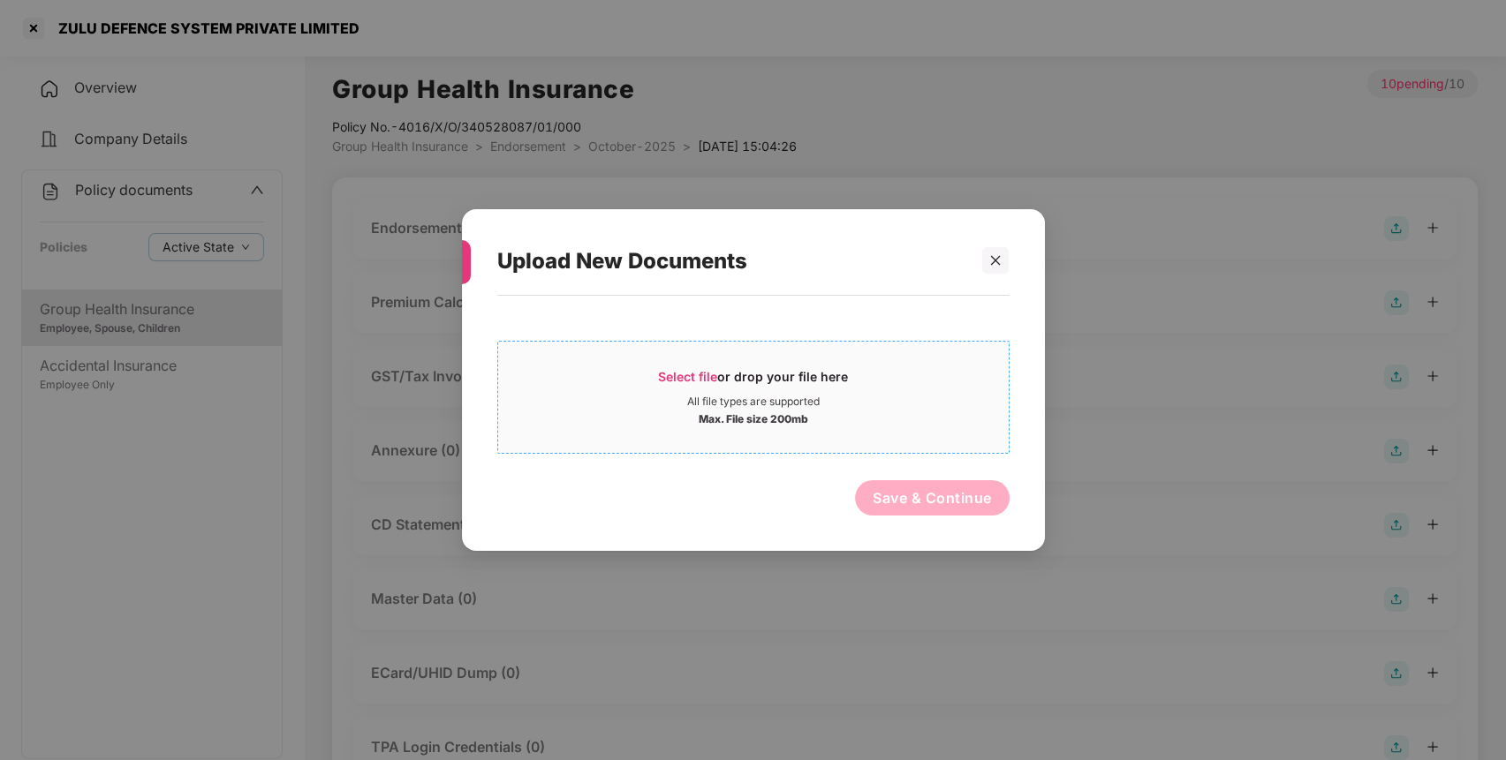
click at [611, 395] on div "All file types are supported" at bounding box center [753, 402] width 510 height 14
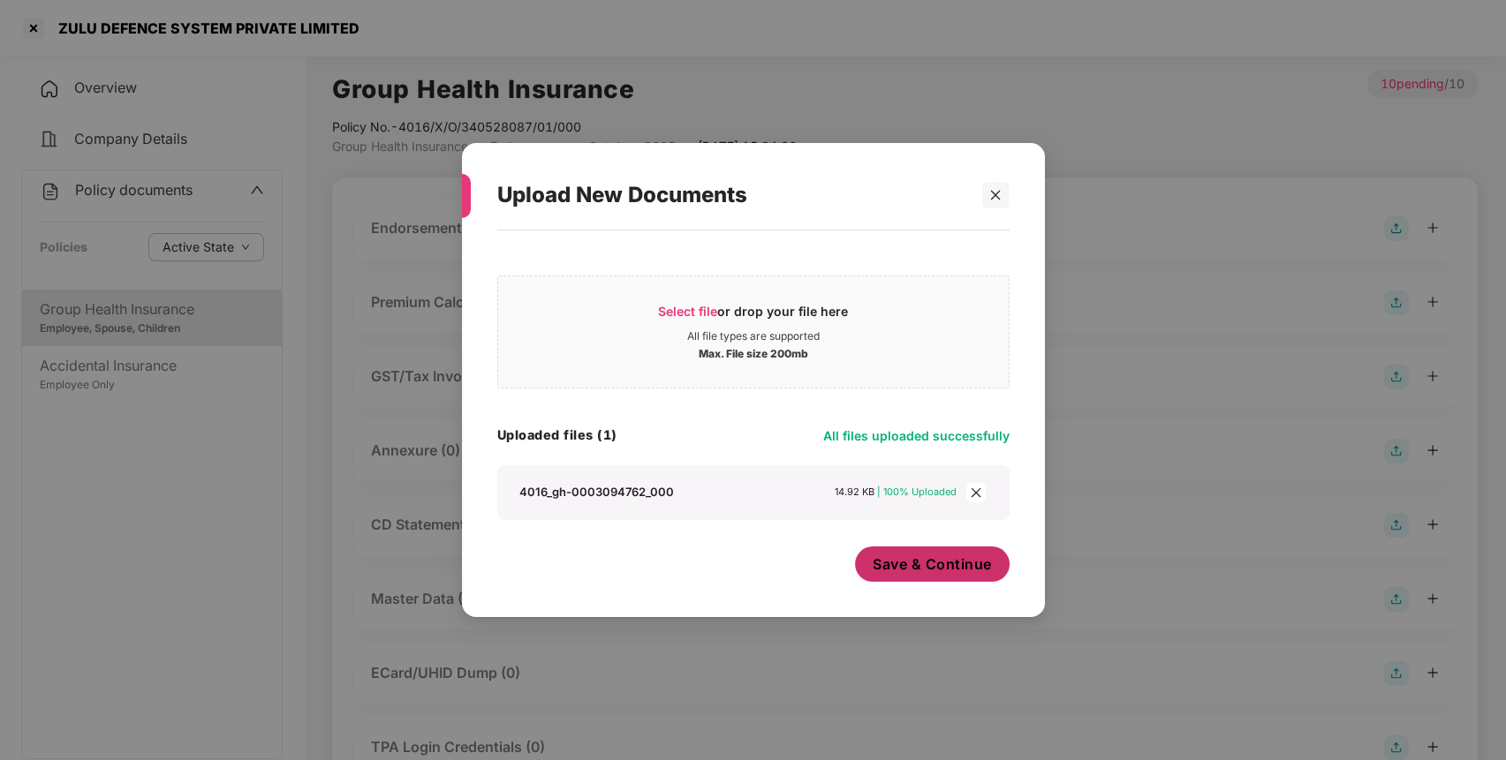
click at [959, 565] on span "Save & Continue" at bounding box center [931, 564] width 119 height 19
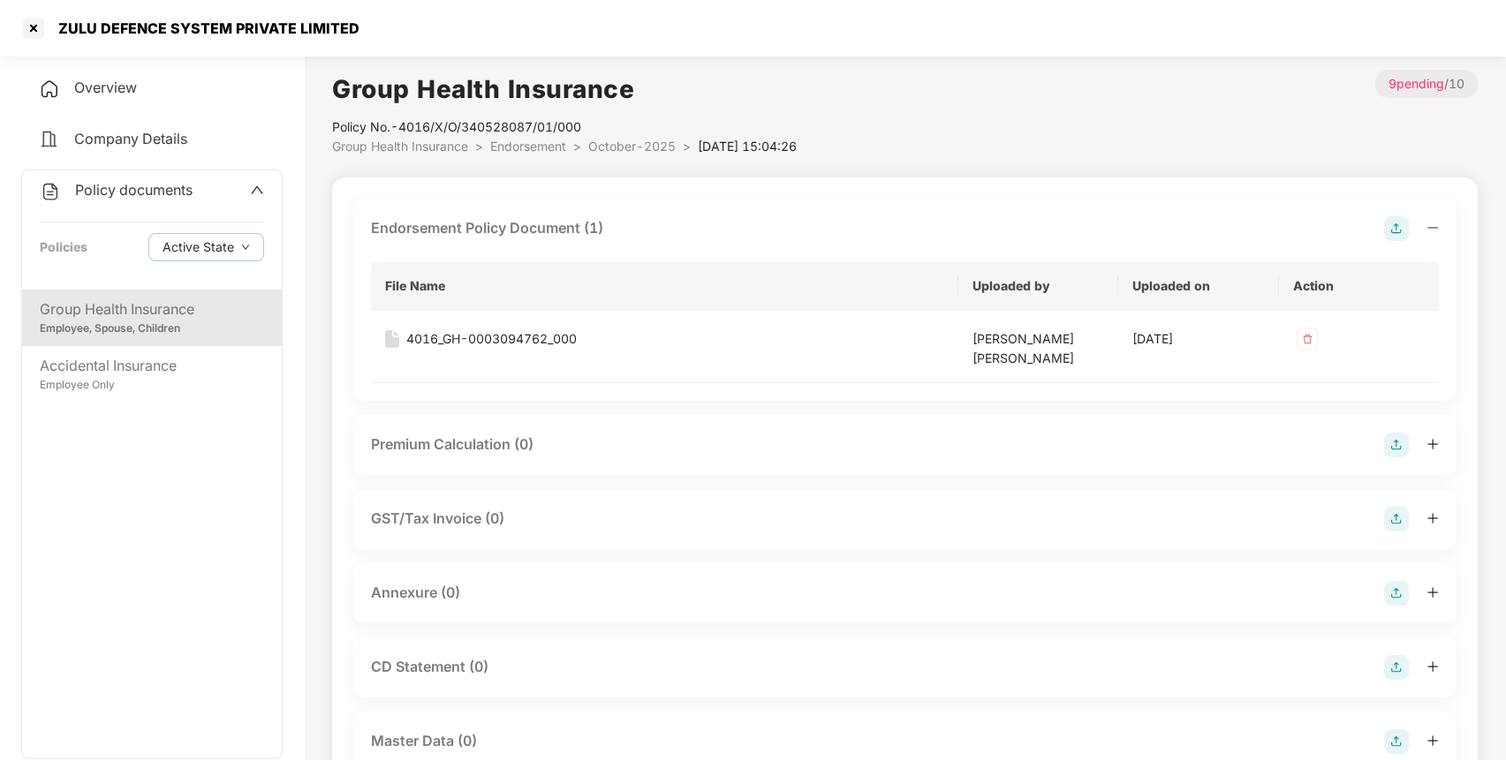
click at [1392, 585] on img at bounding box center [1396, 593] width 25 height 25
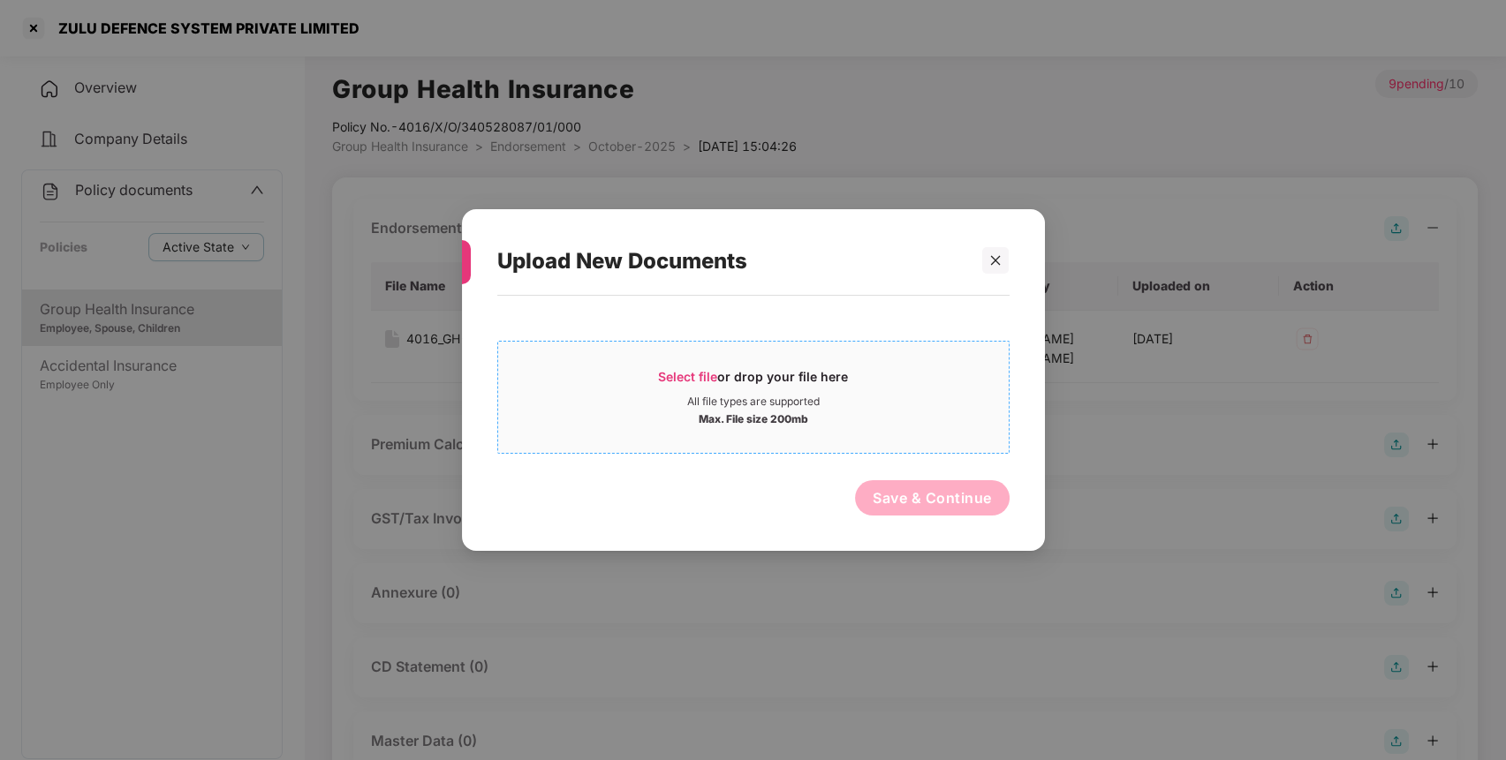
click at [857, 409] on div "Max. File size 200mb" at bounding box center [753, 418] width 510 height 18
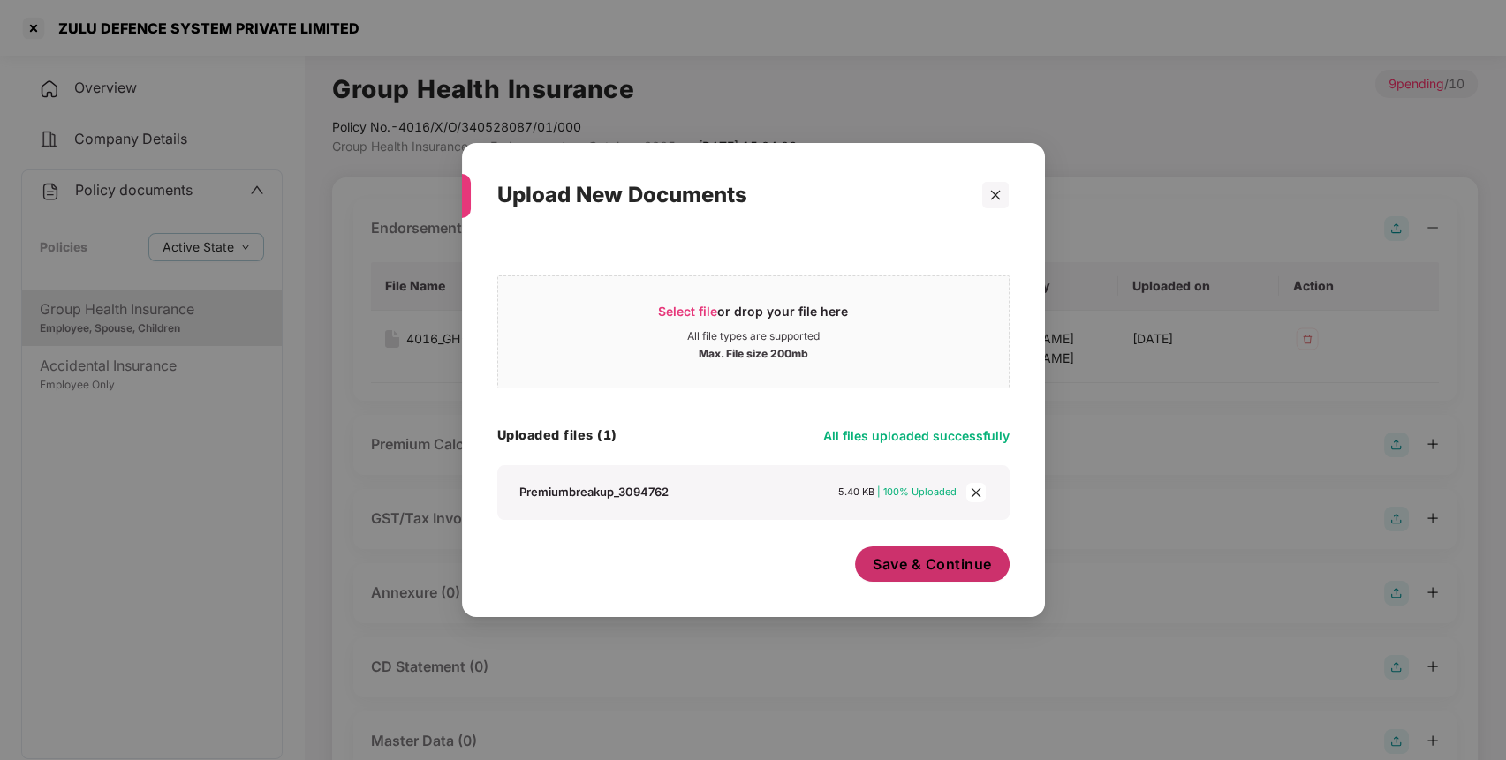
click at [961, 568] on span "Save & Continue" at bounding box center [931, 564] width 119 height 19
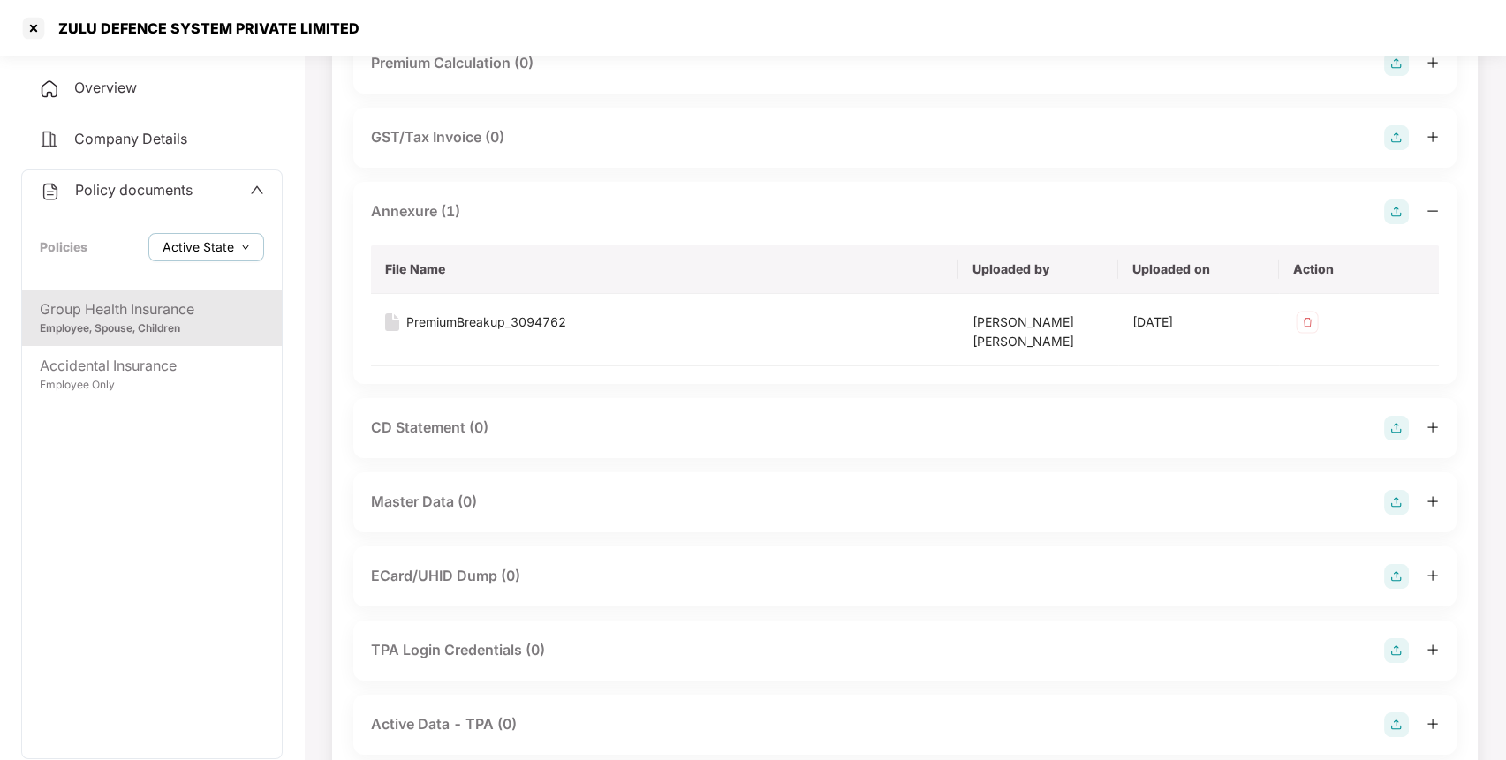
scroll to position [506, 0]
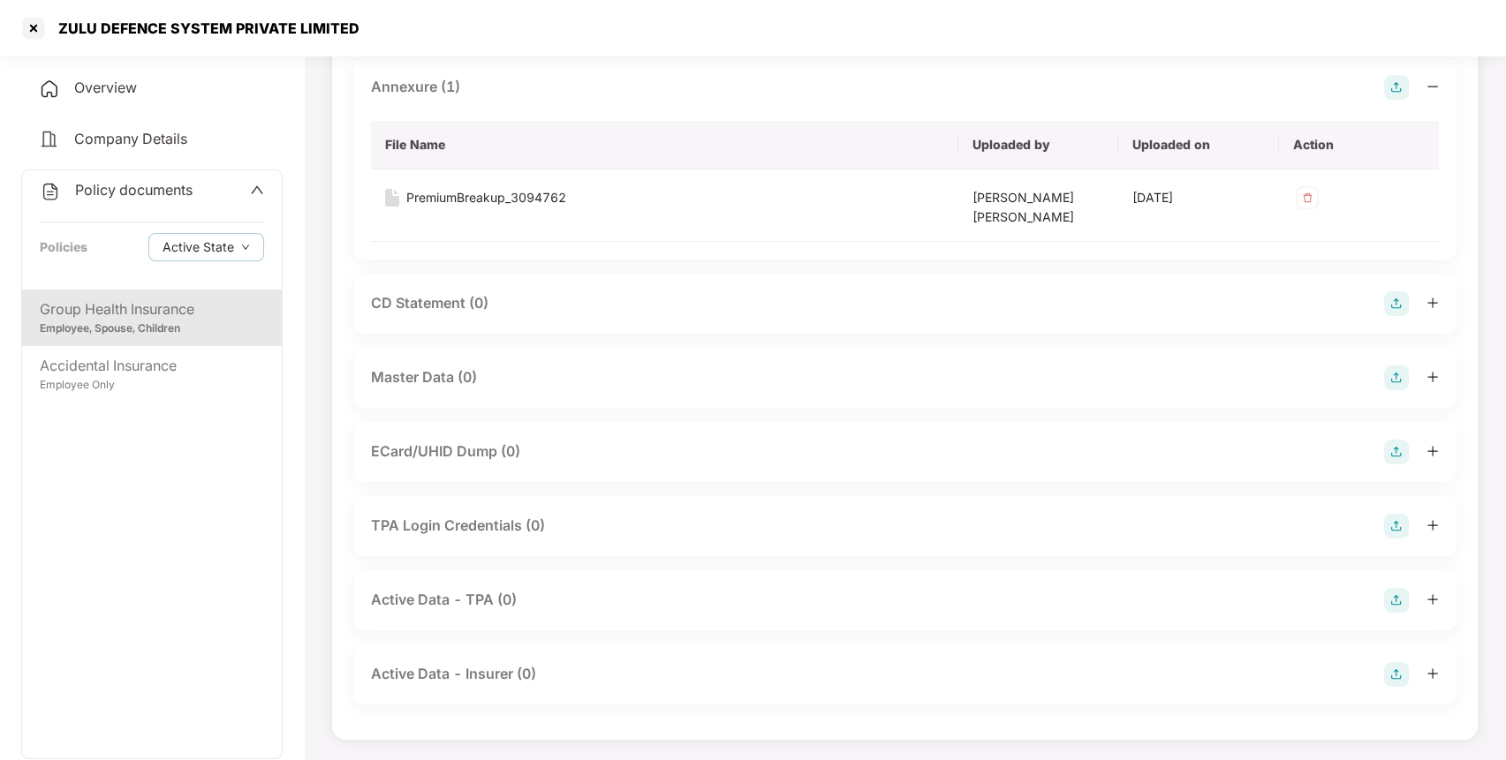
click at [1389, 374] on img at bounding box center [1396, 378] width 25 height 25
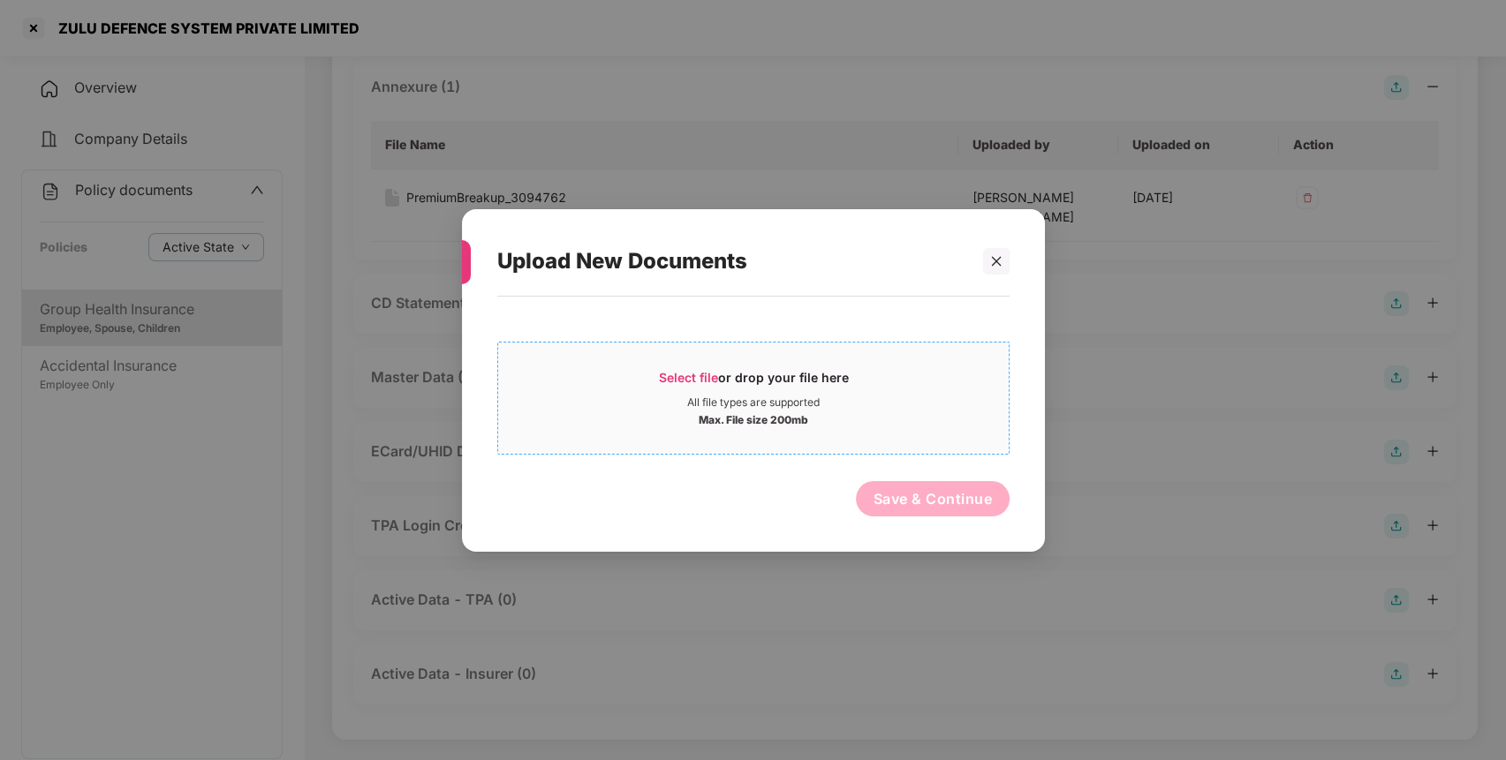
click at [883, 392] on div "Select file or drop your file here" at bounding box center [753, 381] width 510 height 26
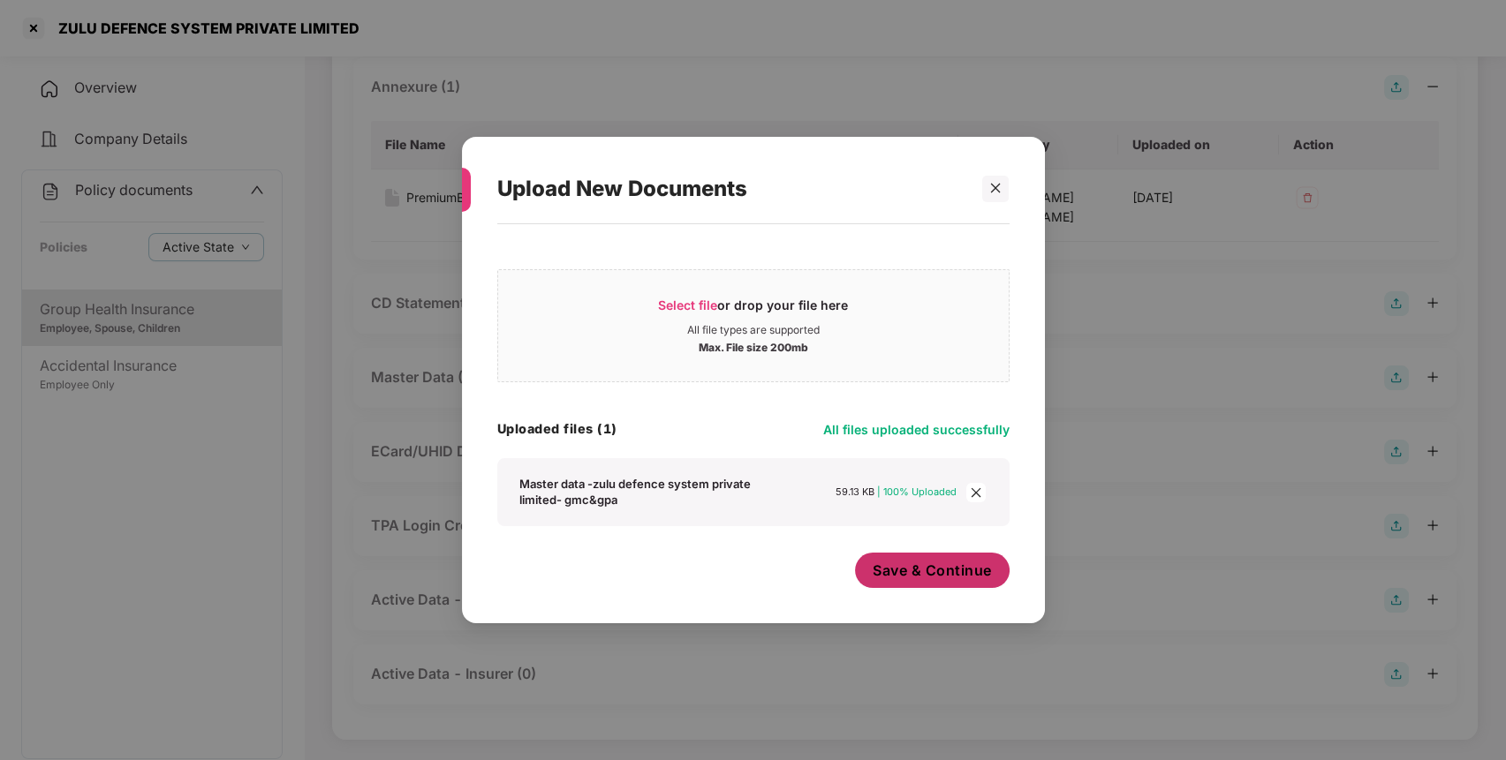
click at [953, 577] on span "Save & Continue" at bounding box center [931, 570] width 119 height 19
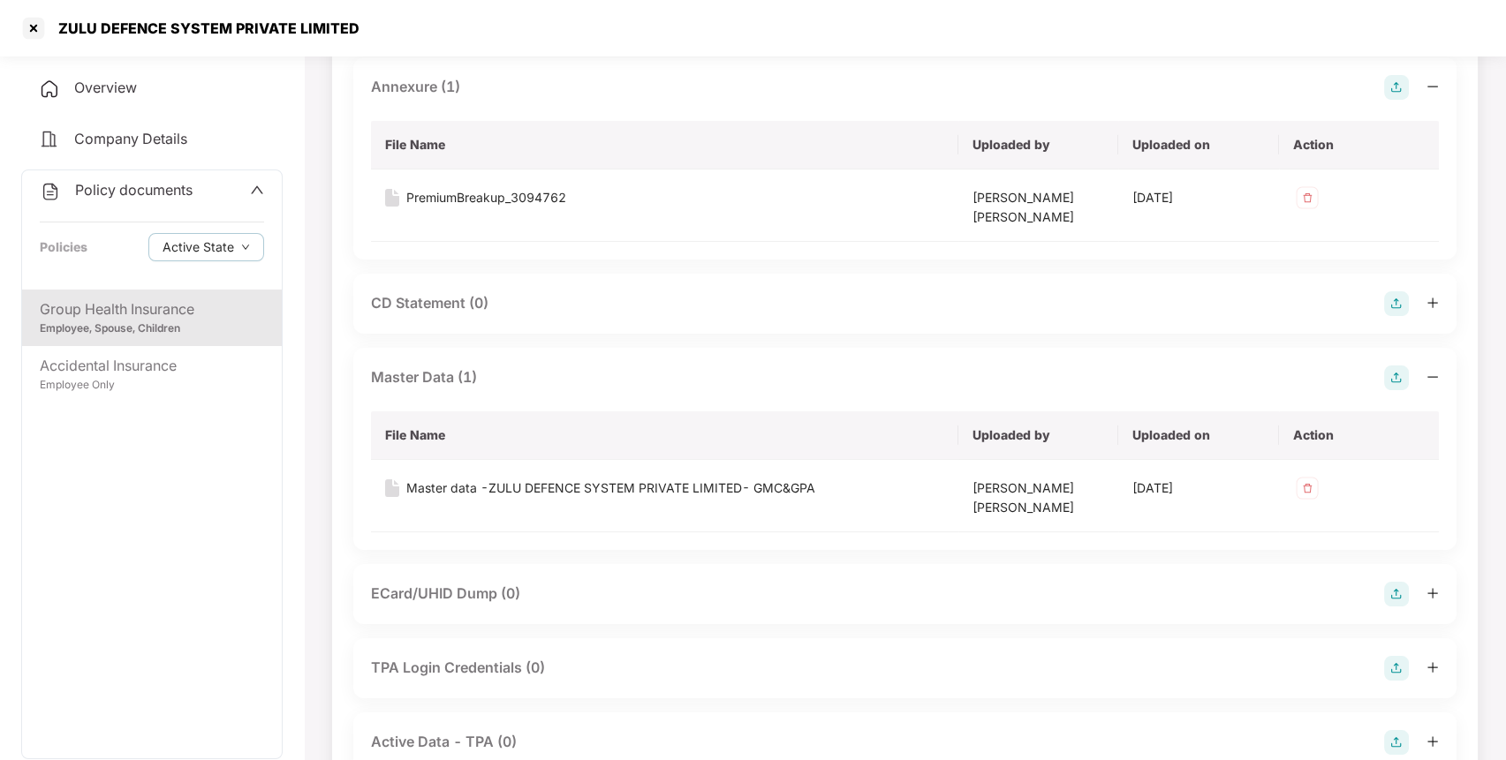
click at [125, 185] on span "Policy documents" at bounding box center [133, 190] width 117 height 18
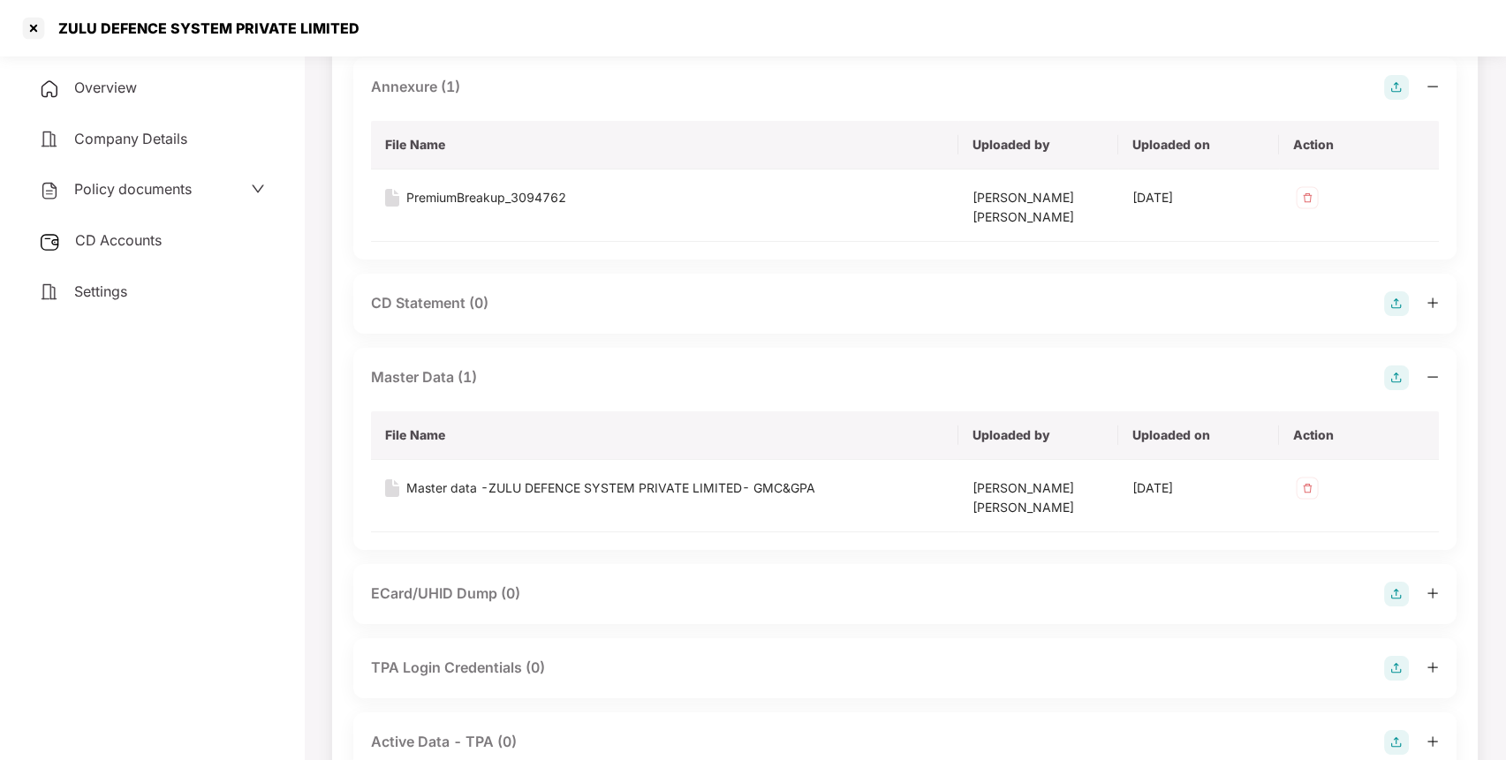
click at [133, 249] on div "CD Accounts" at bounding box center [151, 241] width 261 height 41
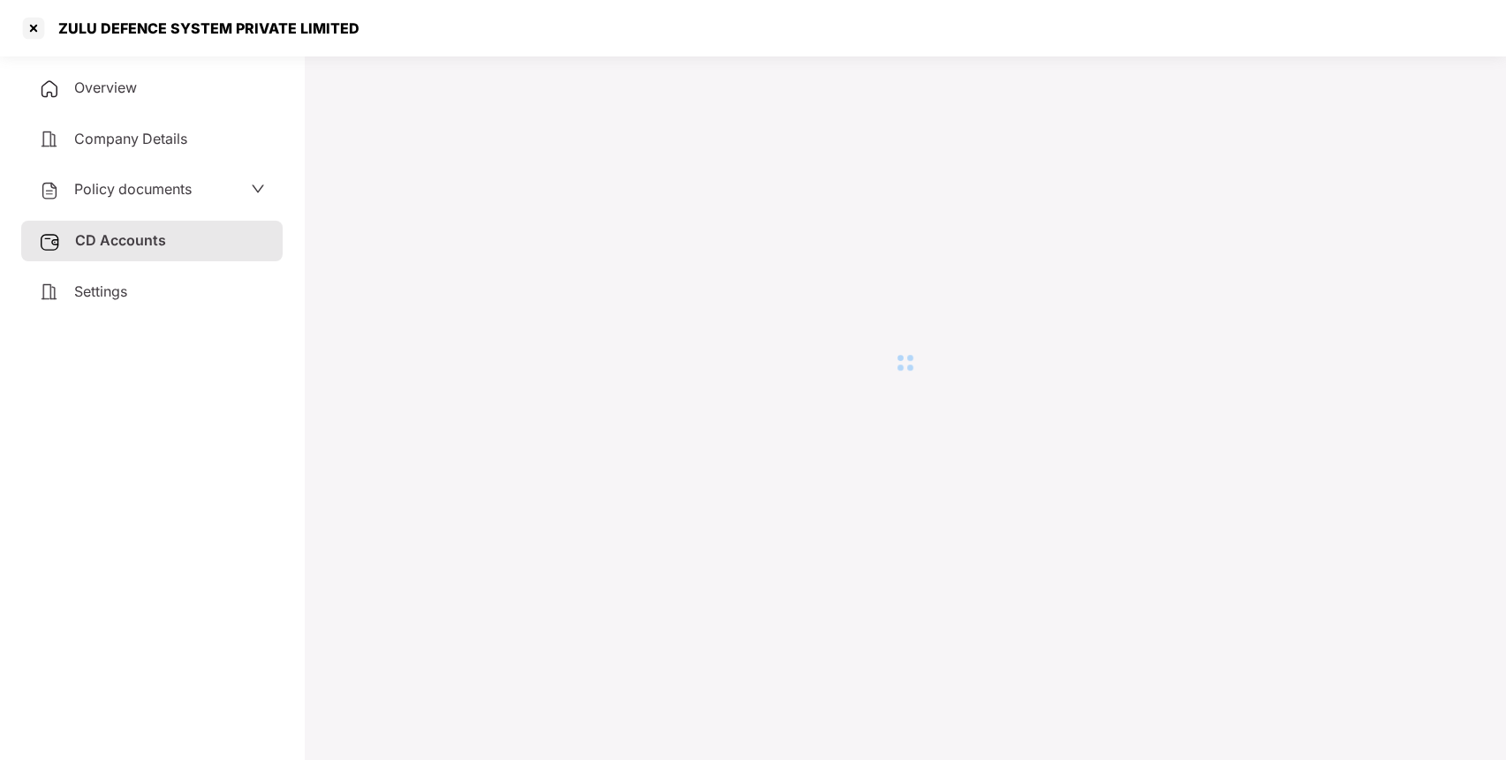
scroll to position [49, 0]
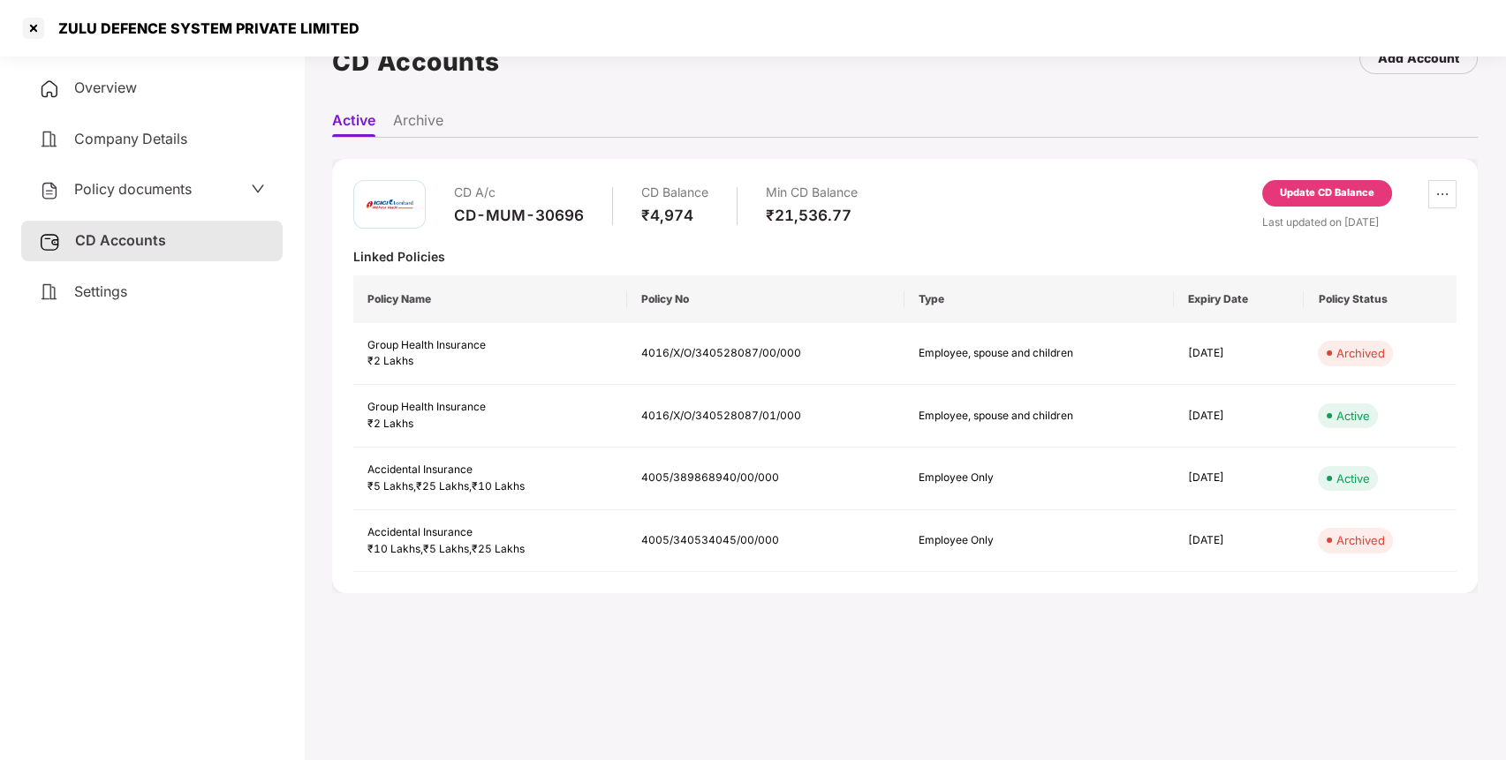
click at [1348, 197] on div "Update CD Balance" at bounding box center [1327, 193] width 94 height 16
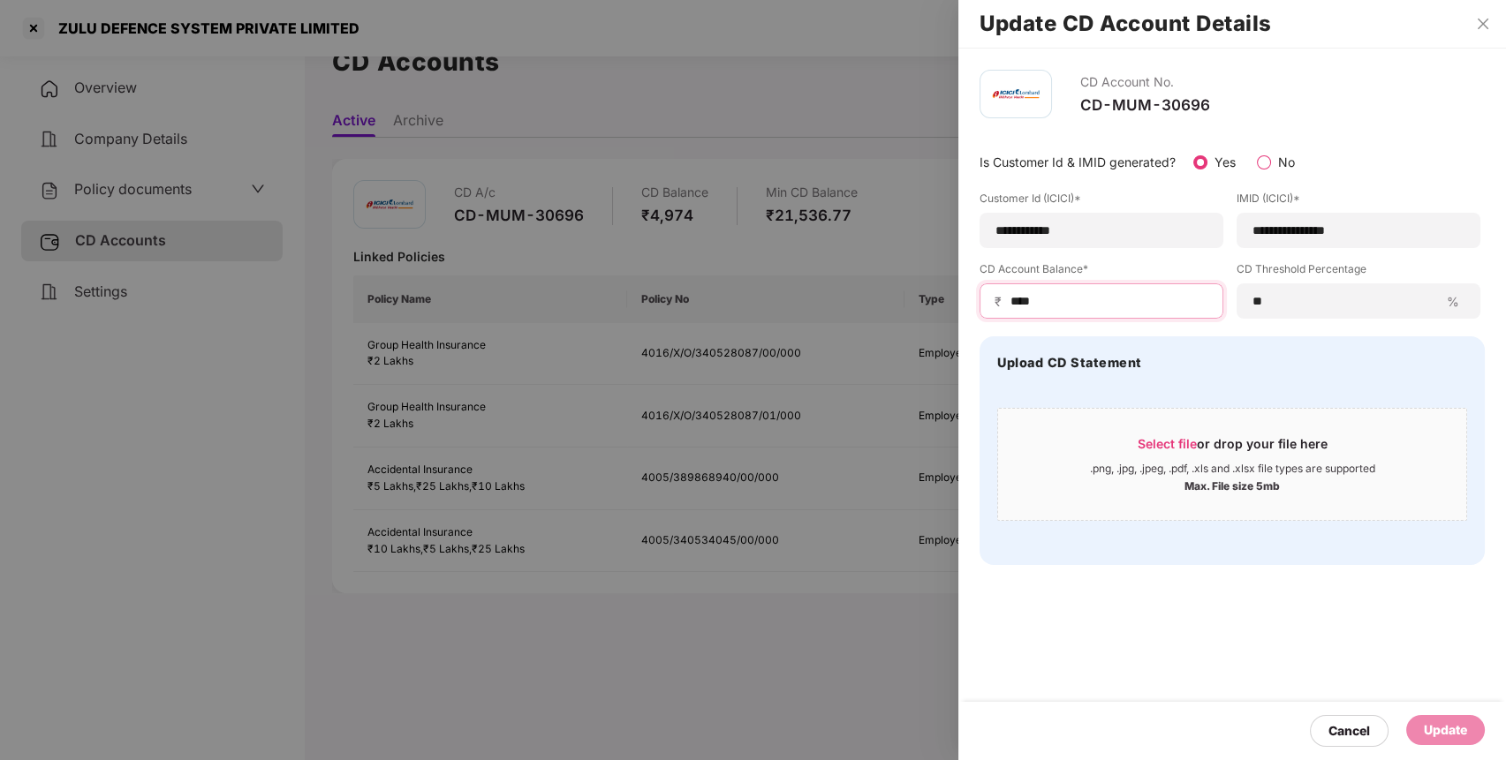
click at [1152, 293] on input "****" at bounding box center [1108, 301] width 200 height 19
type input "*"
type input "***"
click at [1431, 733] on div "Update" at bounding box center [1445, 730] width 43 height 19
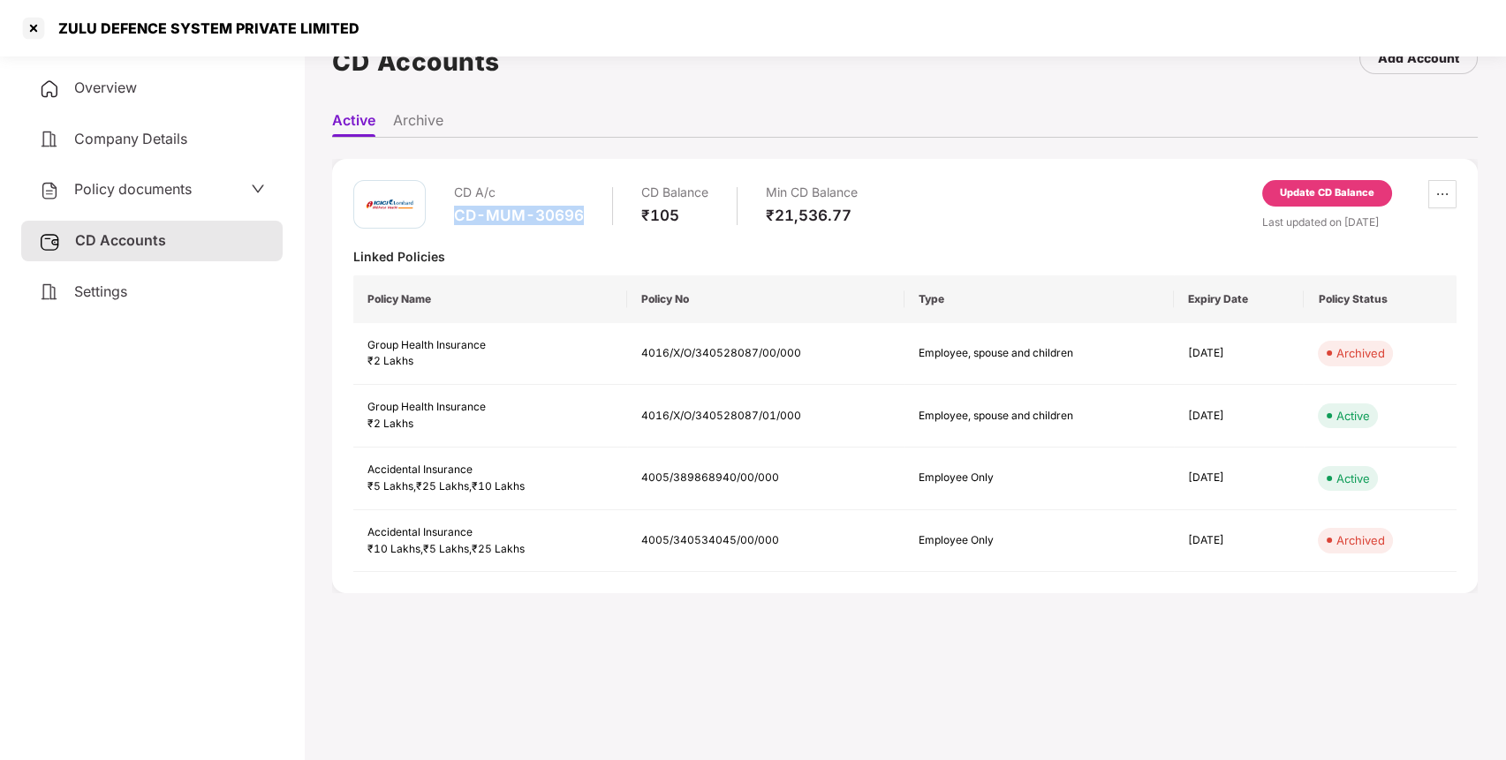
drag, startPoint x: 452, startPoint y: 217, endPoint x: 590, endPoint y: 220, distance: 137.8
click at [590, 220] on div "CD A/c CD-MUM-30696 CD Balance ₹105 Min CD Balance ₹21,536.77" at bounding box center [605, 205] width 504 height 50
copy div "CD-MUM-30696"
click at [178, 203] on div "Policy documents" at bounding box center [151, 190] width 261 height 41
click at [220, 182] on div "Policy documents" at bounding box center [152, 189] width 226 height 23
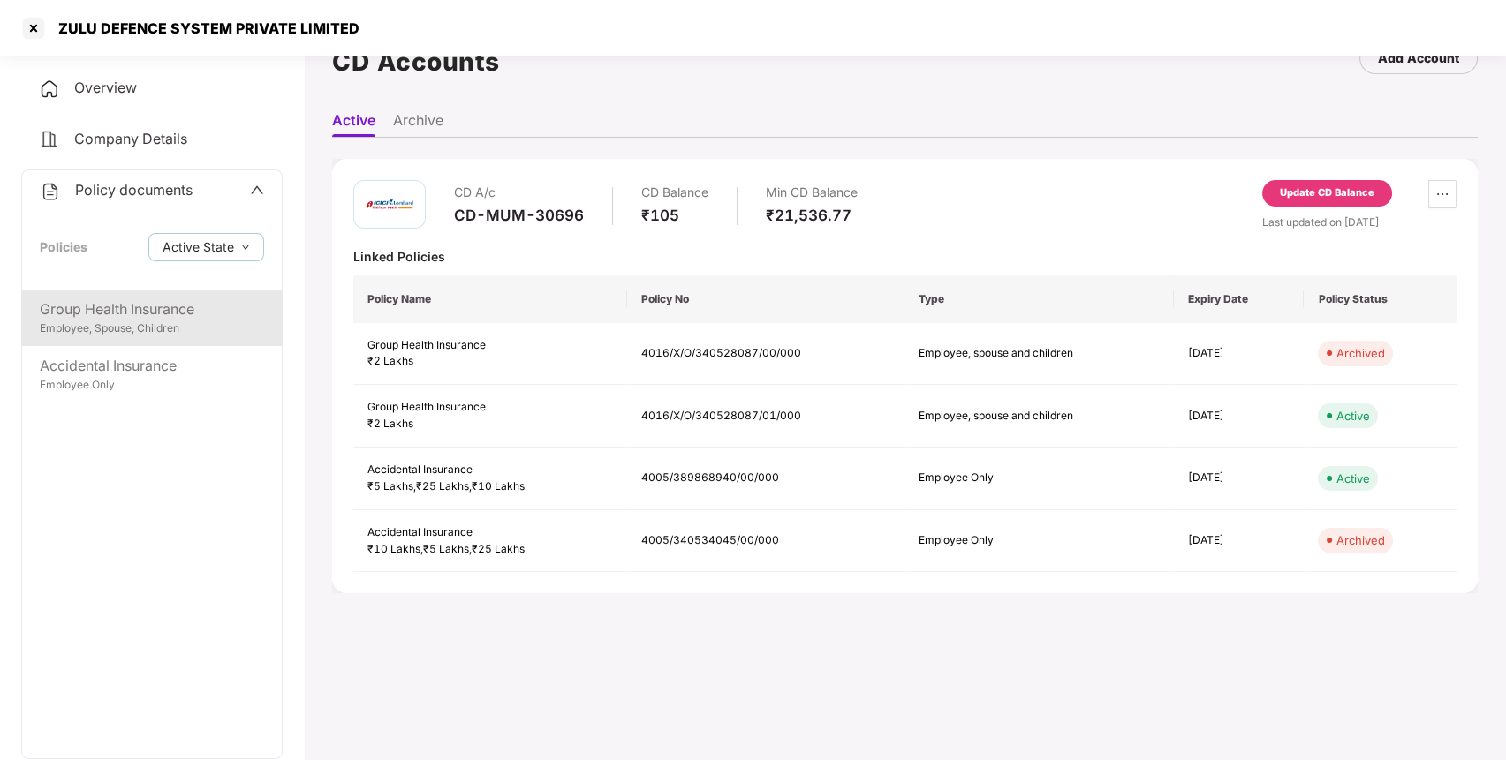
click at [141, 306] on div "Group Health Insurance" at bounding box center [152, 309] width 224 height 22
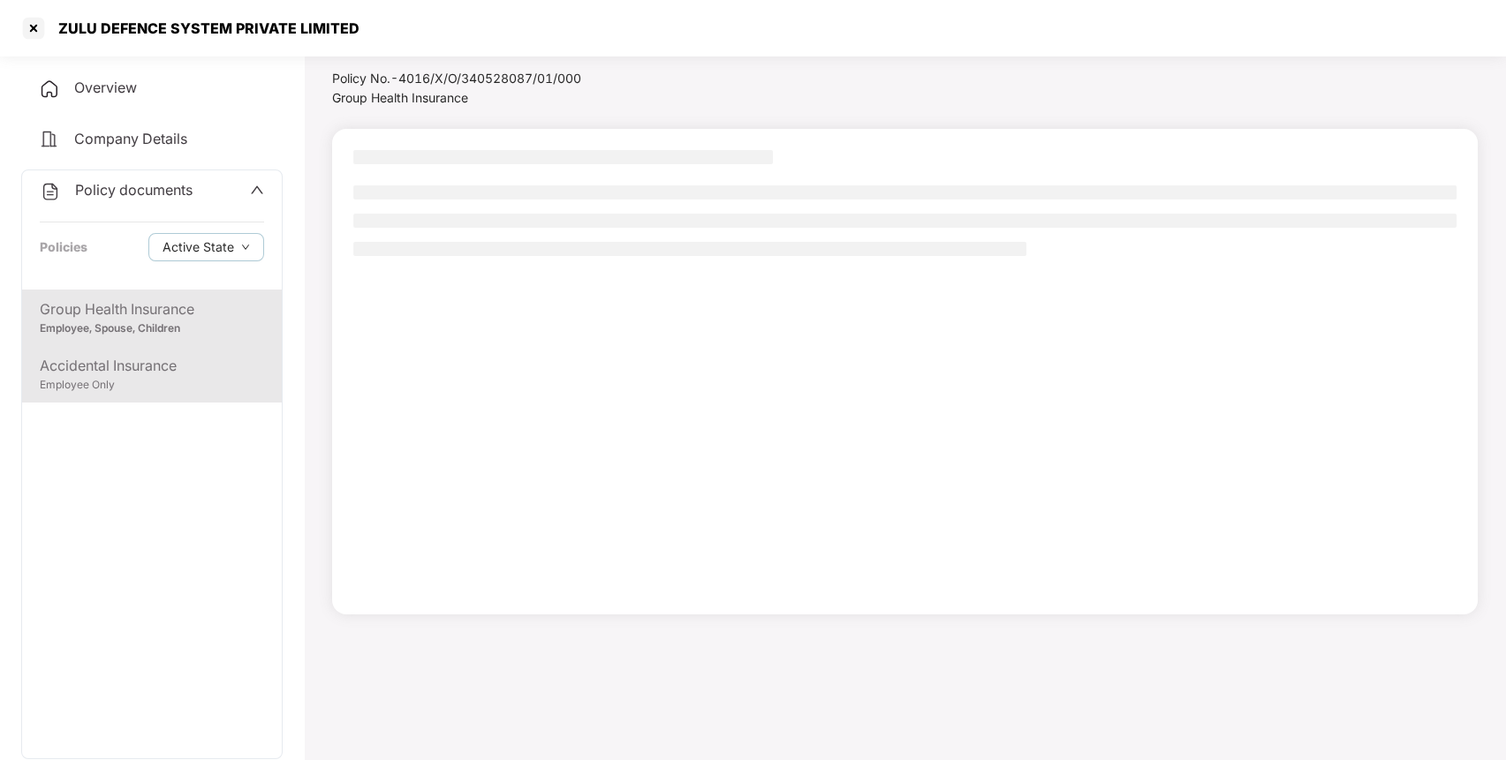
click at [132, 353] on div "Accidental Insurance Employee Only" at bounding box center [152, 374] width 260 height 57
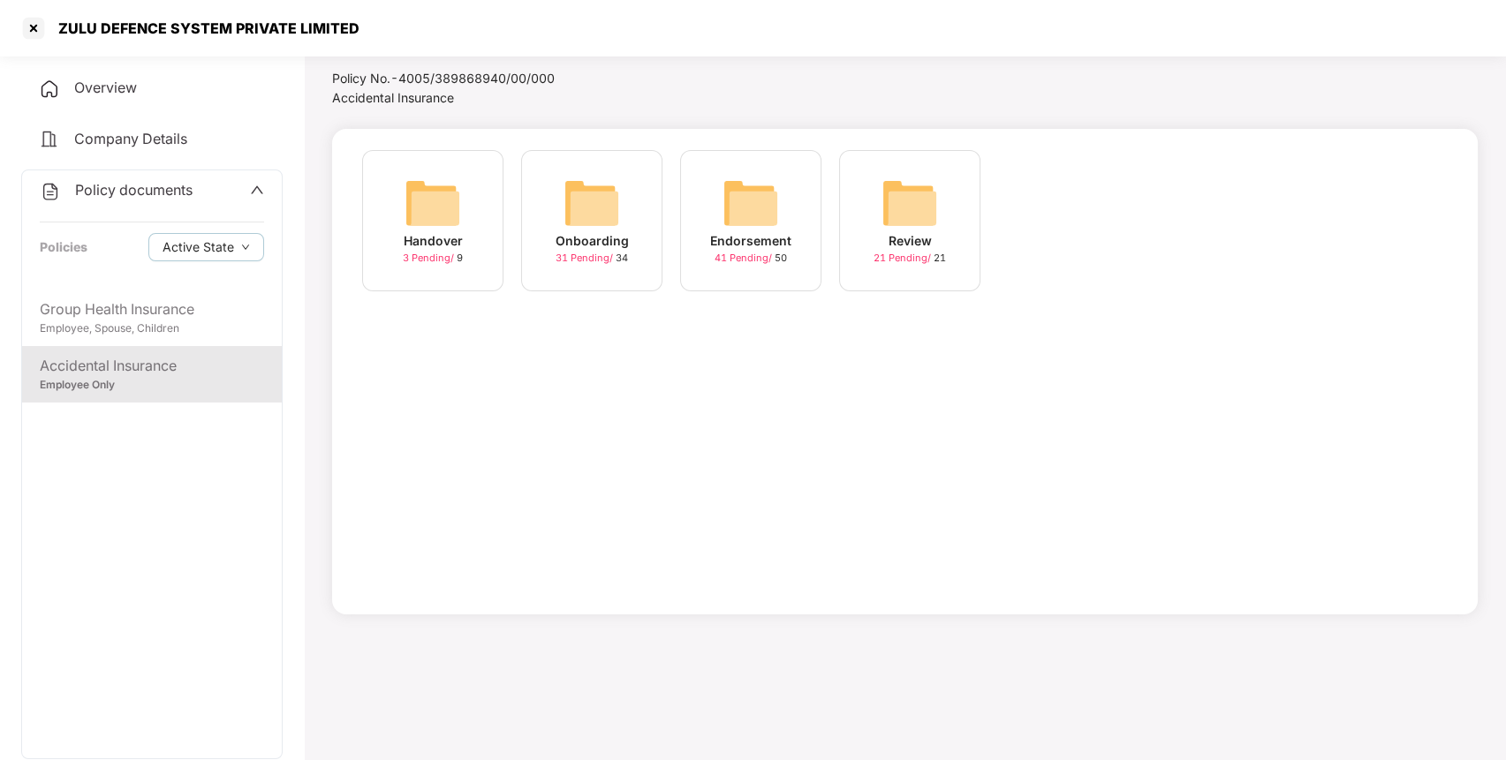
click at [754, 213] on img at bounding box center [750, 203] width 57 height 57
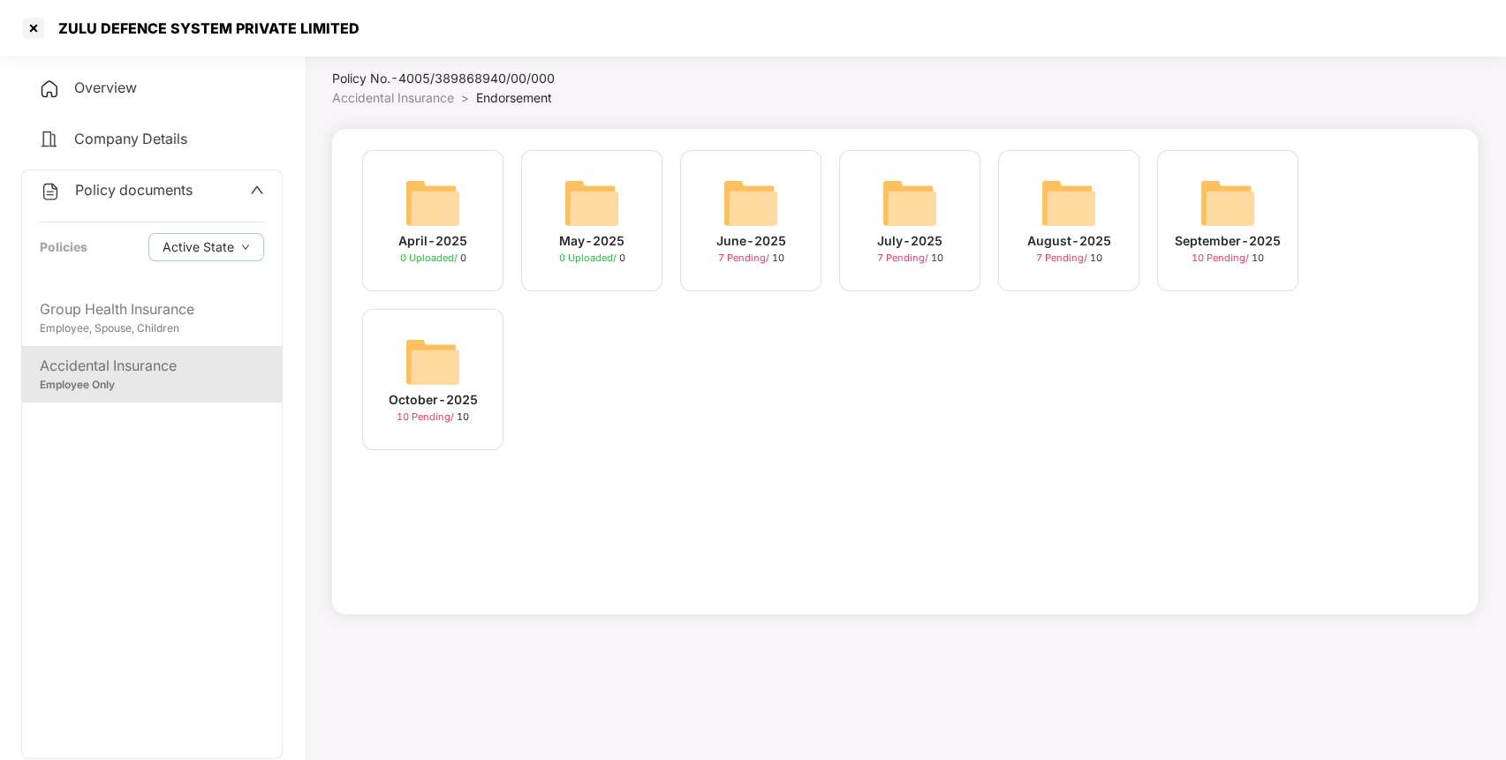
click at [461, 366] on div "October-2025 10 Pending / 10" at bounding box center [432, 379] width 141 height 141
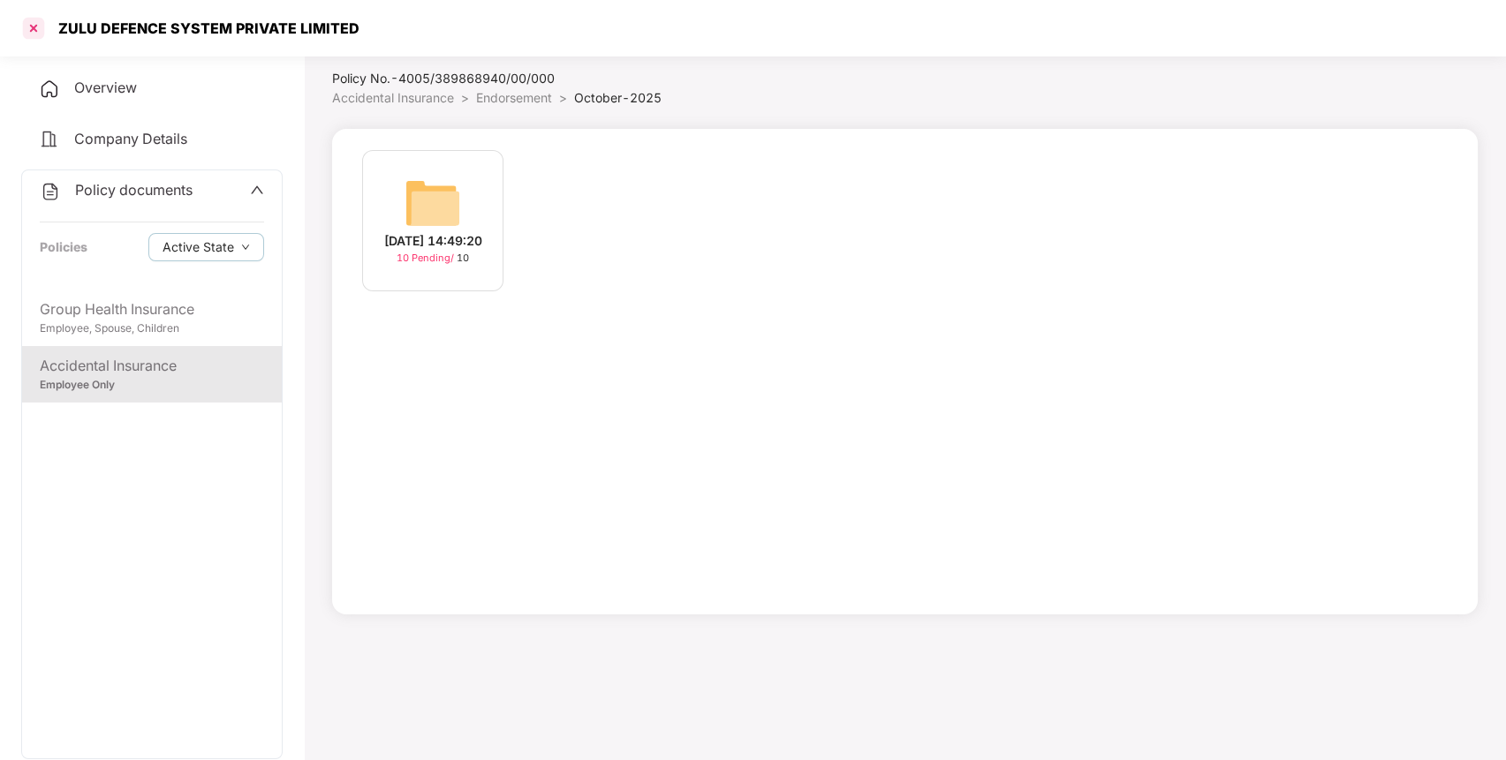
click at [32, 29] on div at bounding box center [33, 28] width 28 height 28
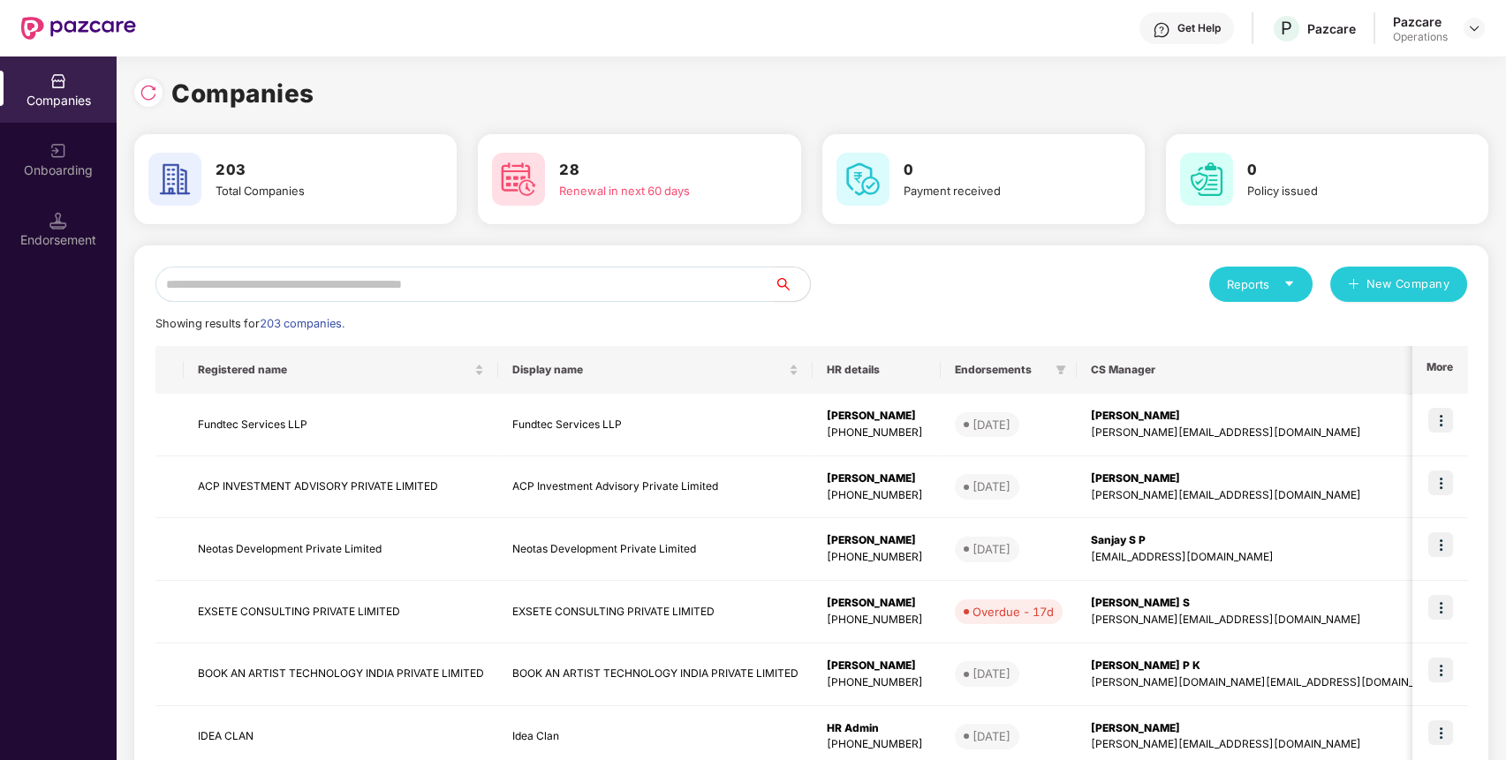
scroll to position [0, 0]
click at [234, 297] on input "text" at bounding box center [464, 284] width 619 height 35
paste input "**********"
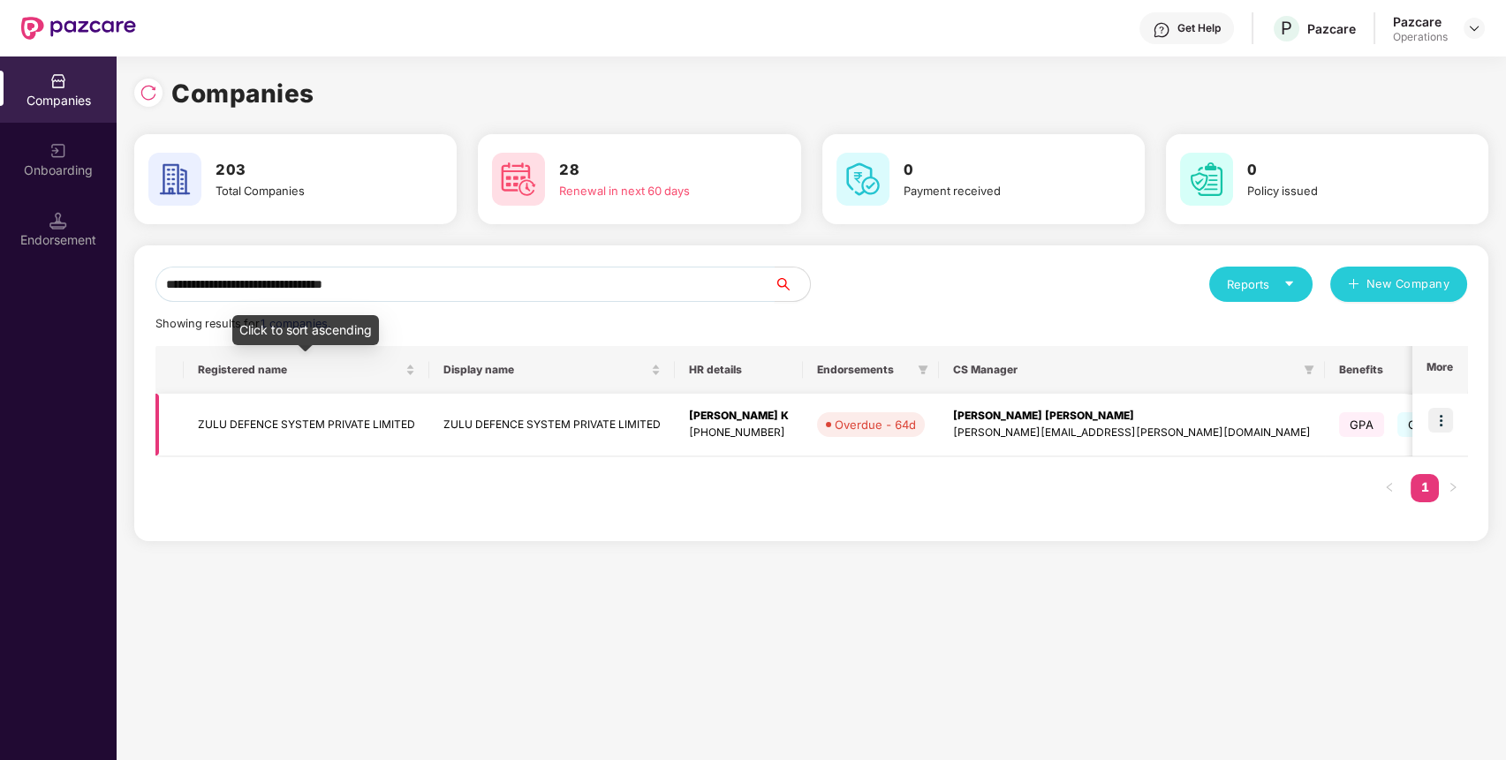
type input "**********"
click at [242, 428] on td "ZULU DEFENCE SYSTEM PRIVATE LIMITED" at bounding box center [306, 425] width 245 height 63
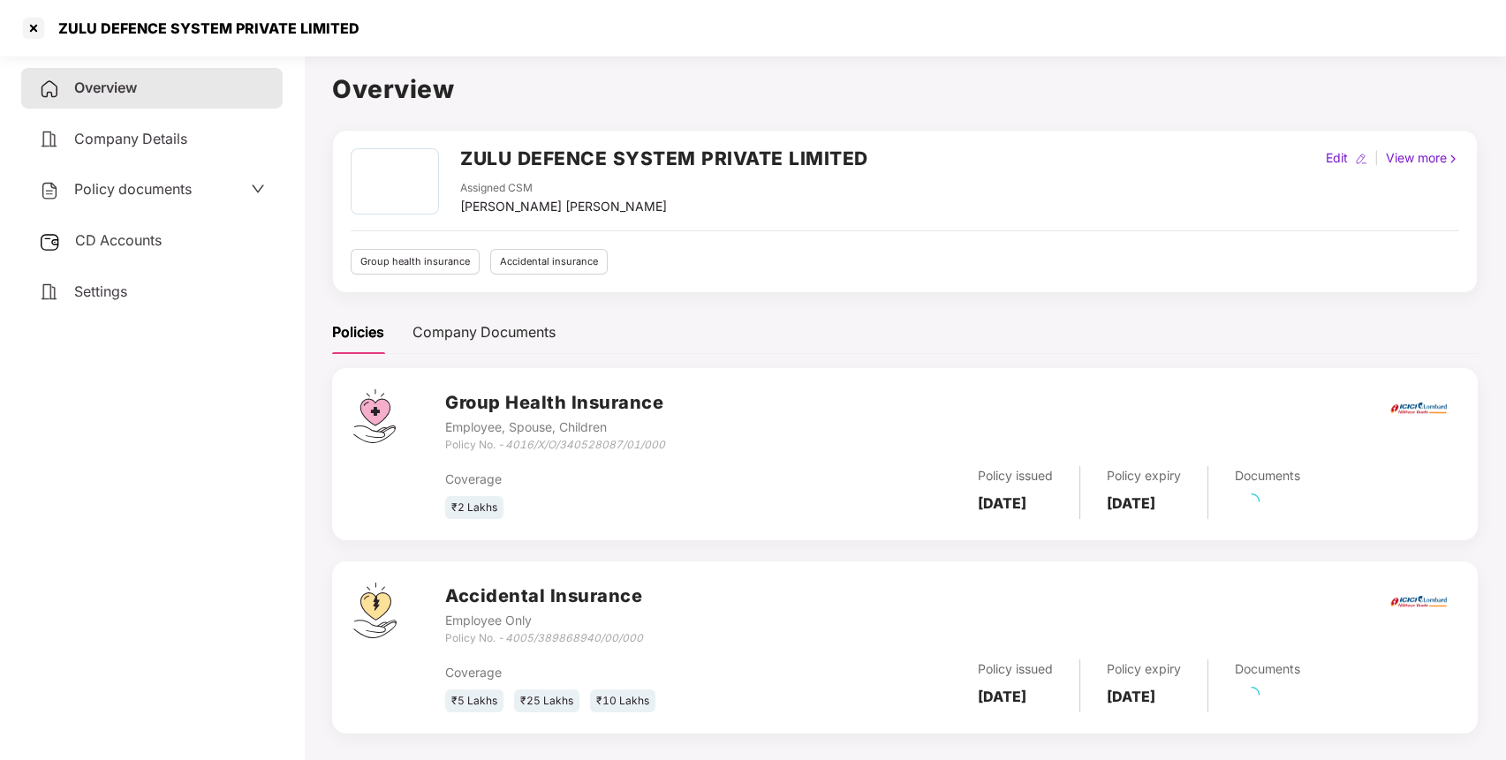
click at [170, 196] on div "Policy documents" at bounding box center [115, 189] width 153 height 23
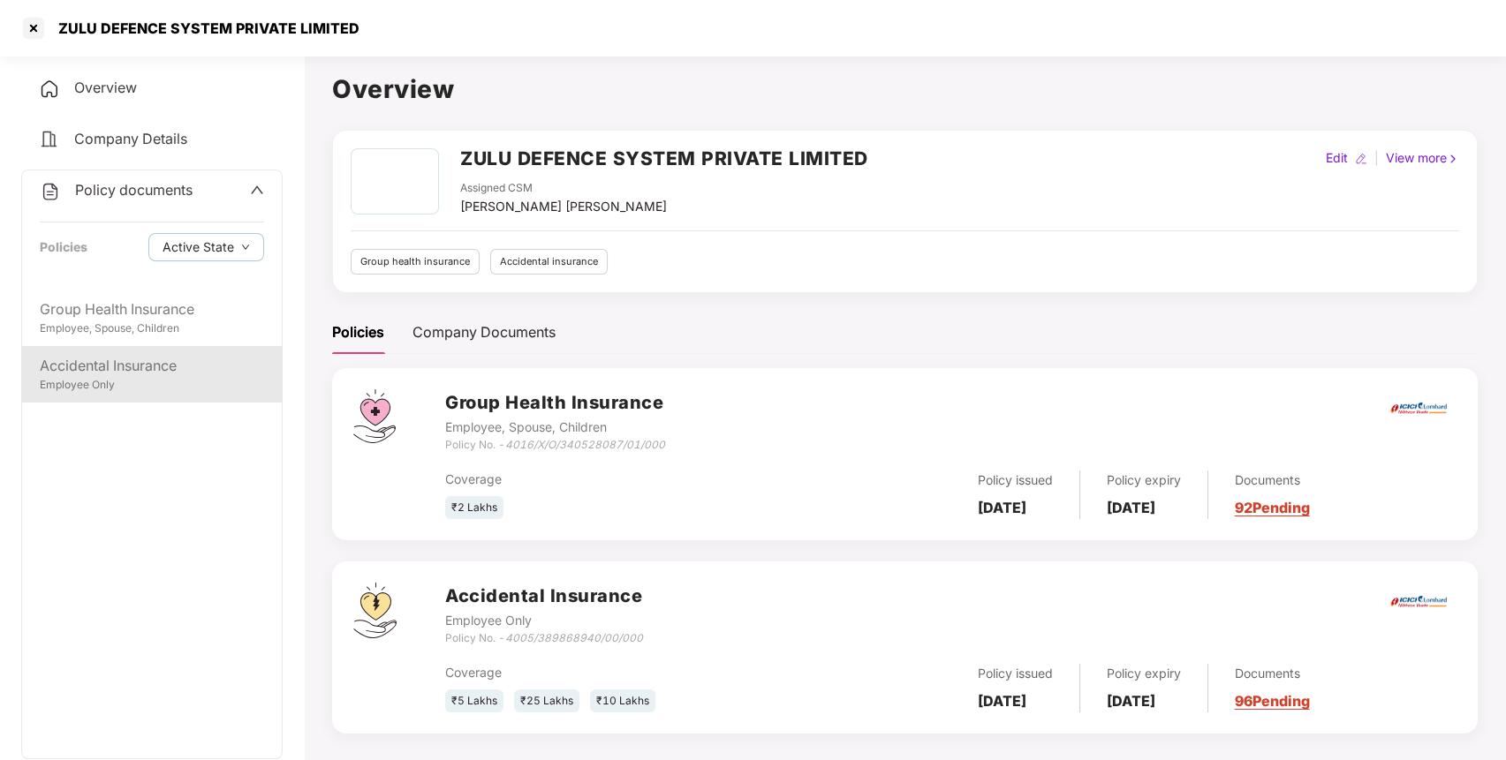
click at [151, 375] on div "Accidental Insurance" at bounding box center [152, 366] width 224 height 22
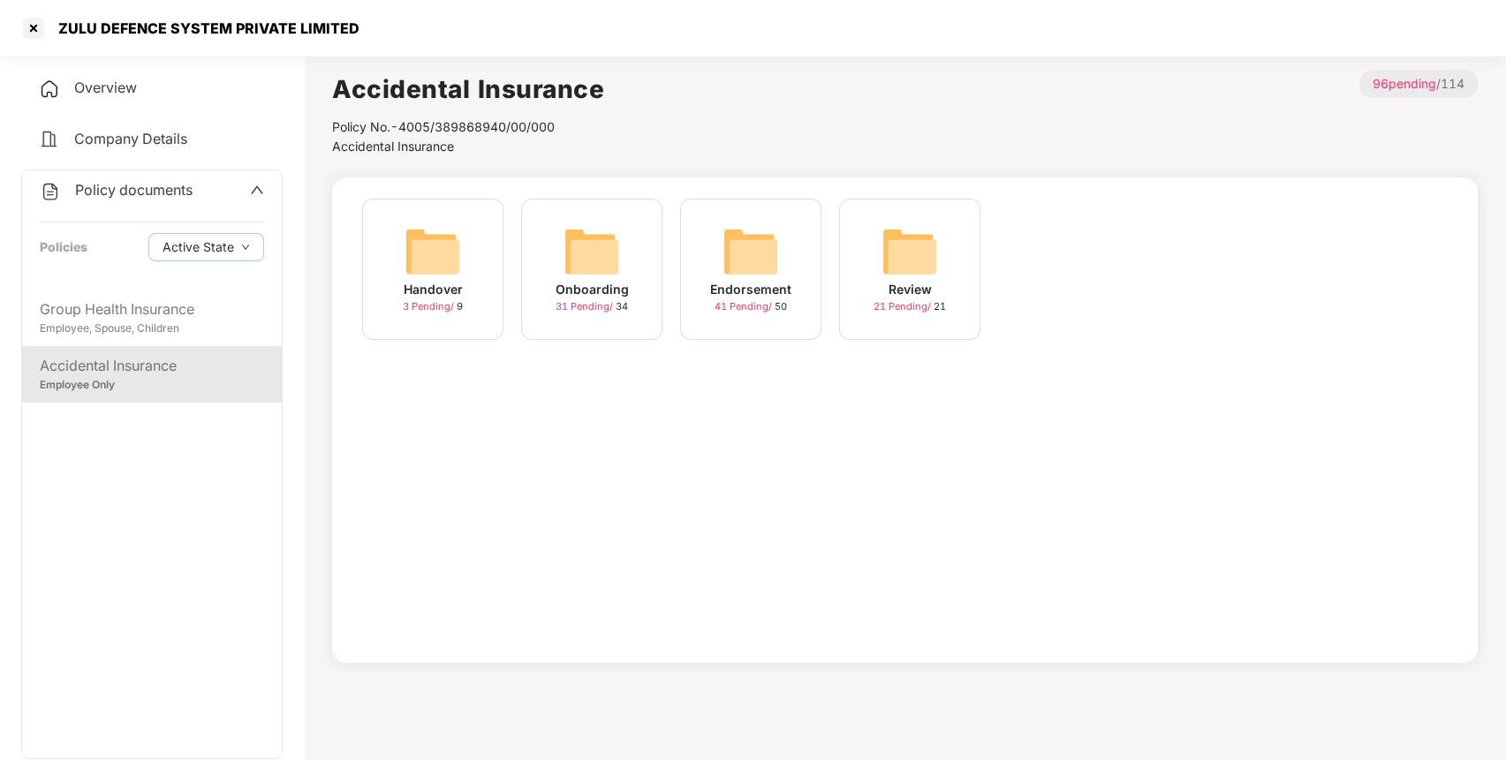
click at [763, 253] on img at bounding box center [750, 251] width 57 height 57
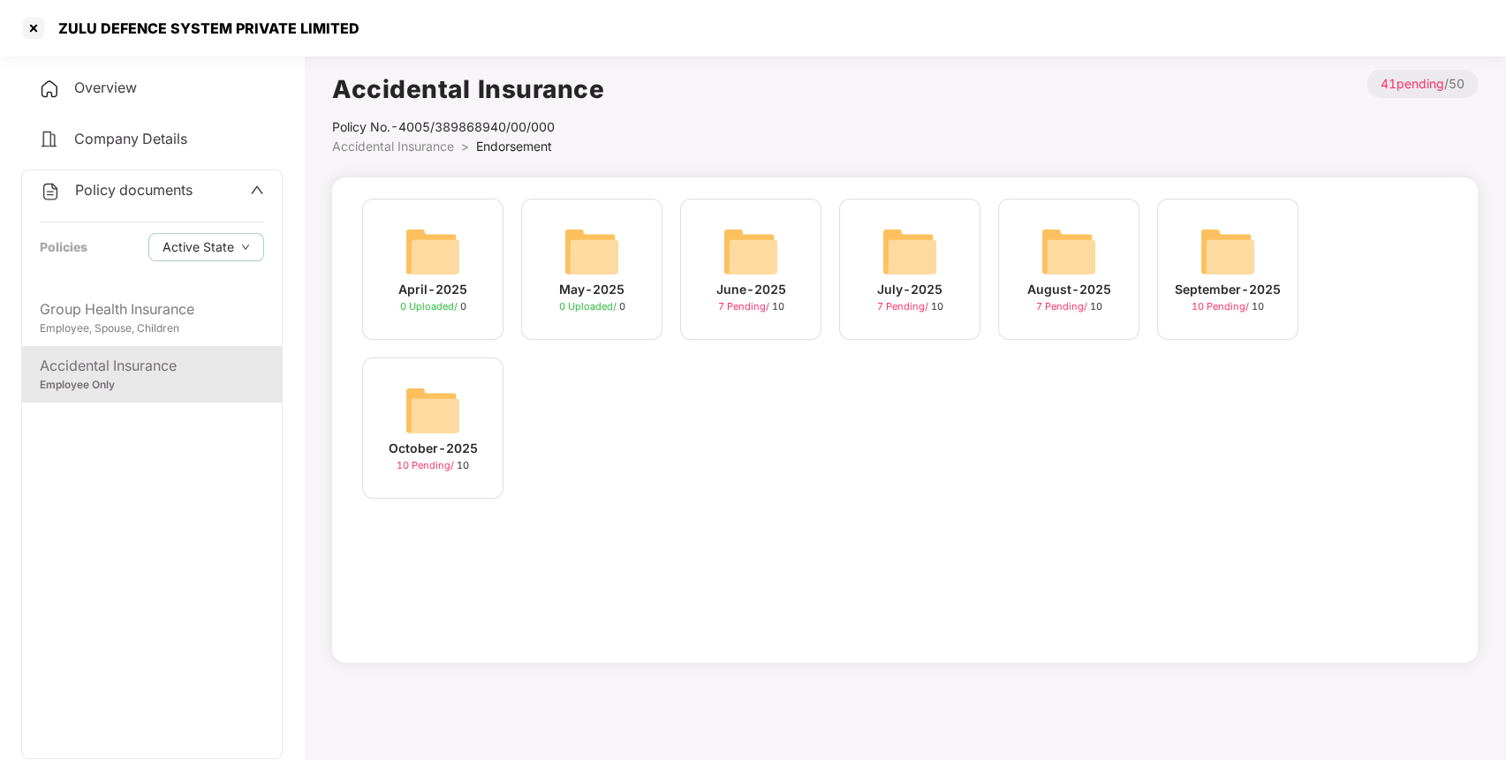
click at [1205, 226] on img at bounding box center [1227, 251] width 57 height 57
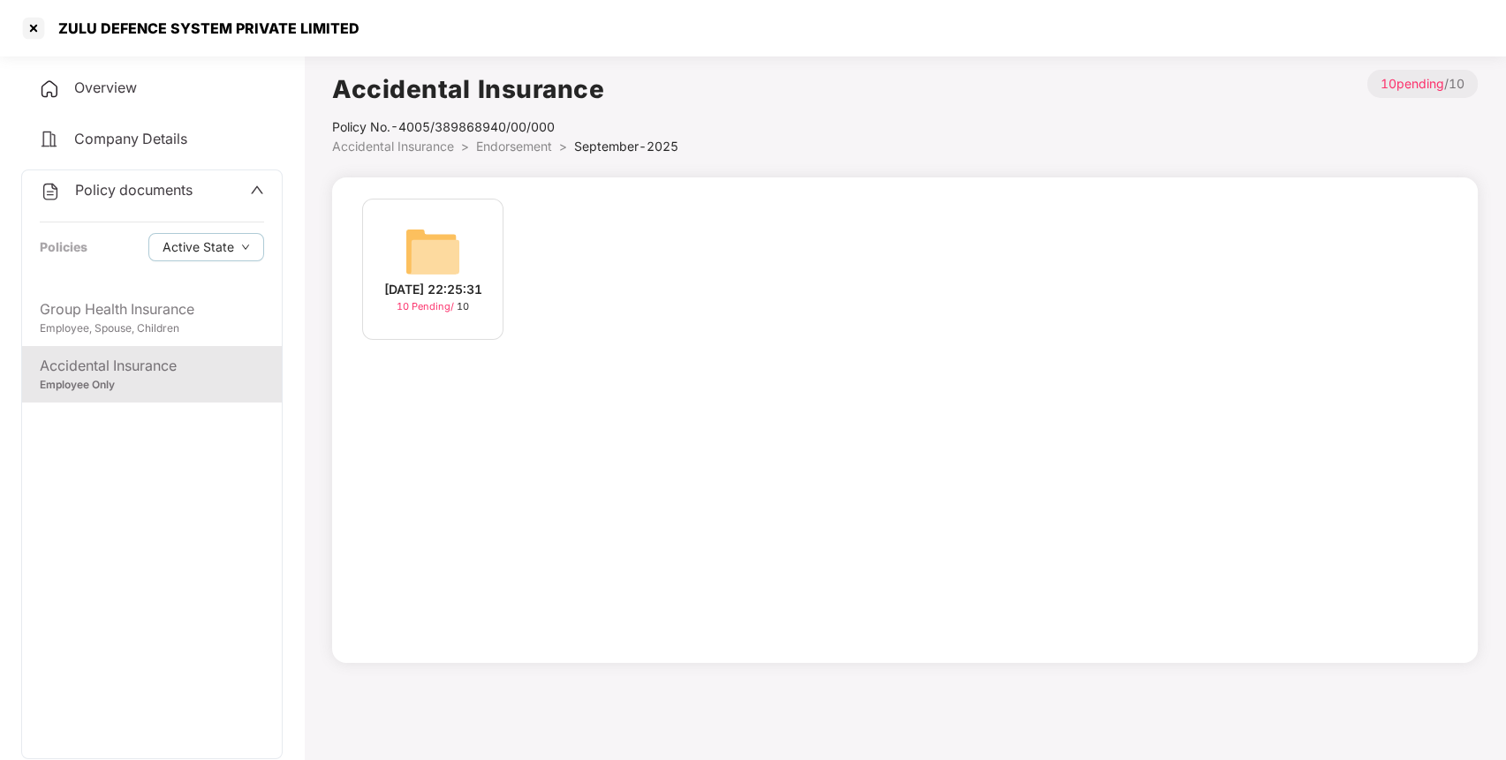
click at [502, 244] on div "[DATE] 22:25:31 10 Pending / 10" at bounding box center [432, 269] width 141 height 141
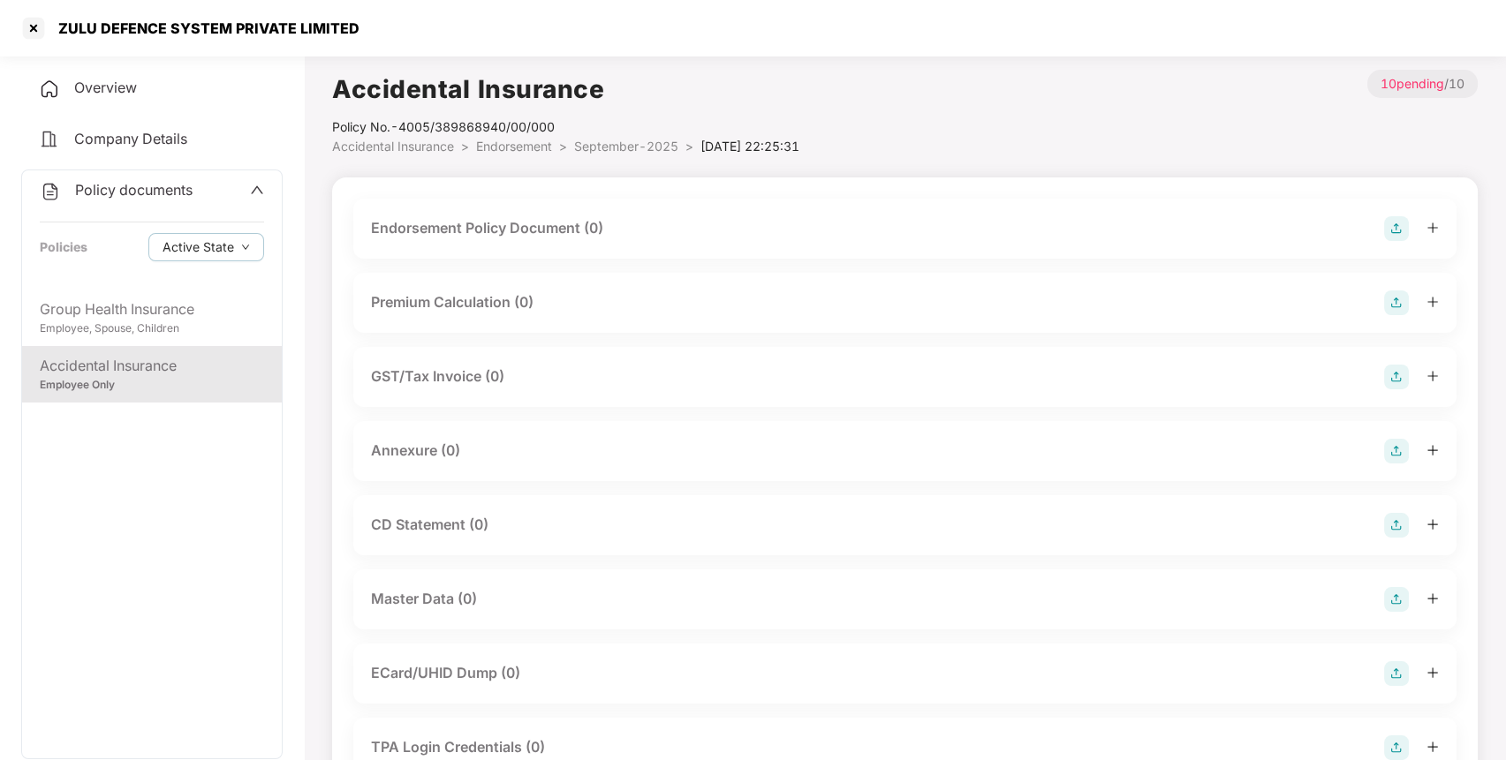
click at [1404, 226] on img at bounding box center [1396, 228] width 25 height 25
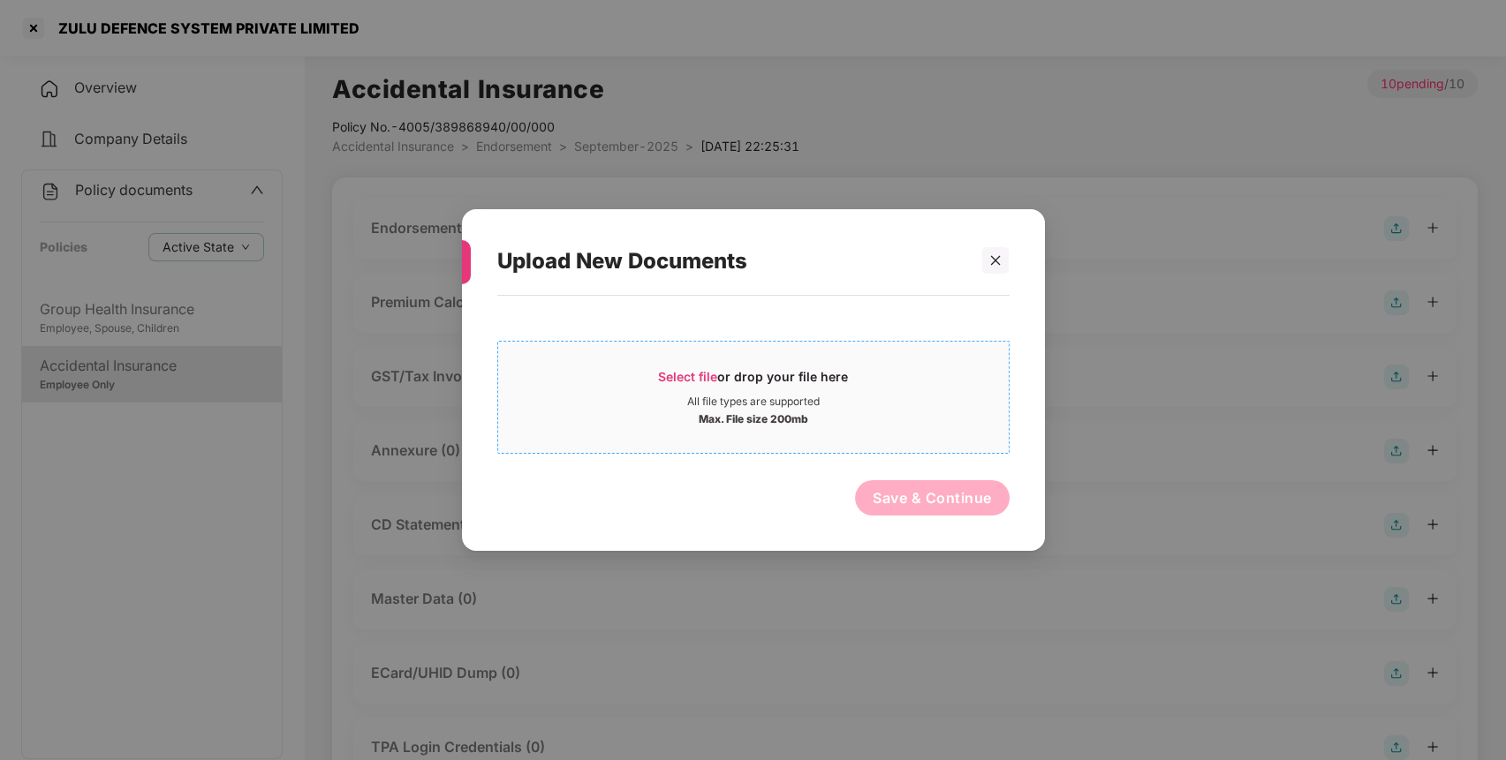
click at [827, 391] on div "Select file or drop your file here" at bounding box center [753, 381] width 190 height 26
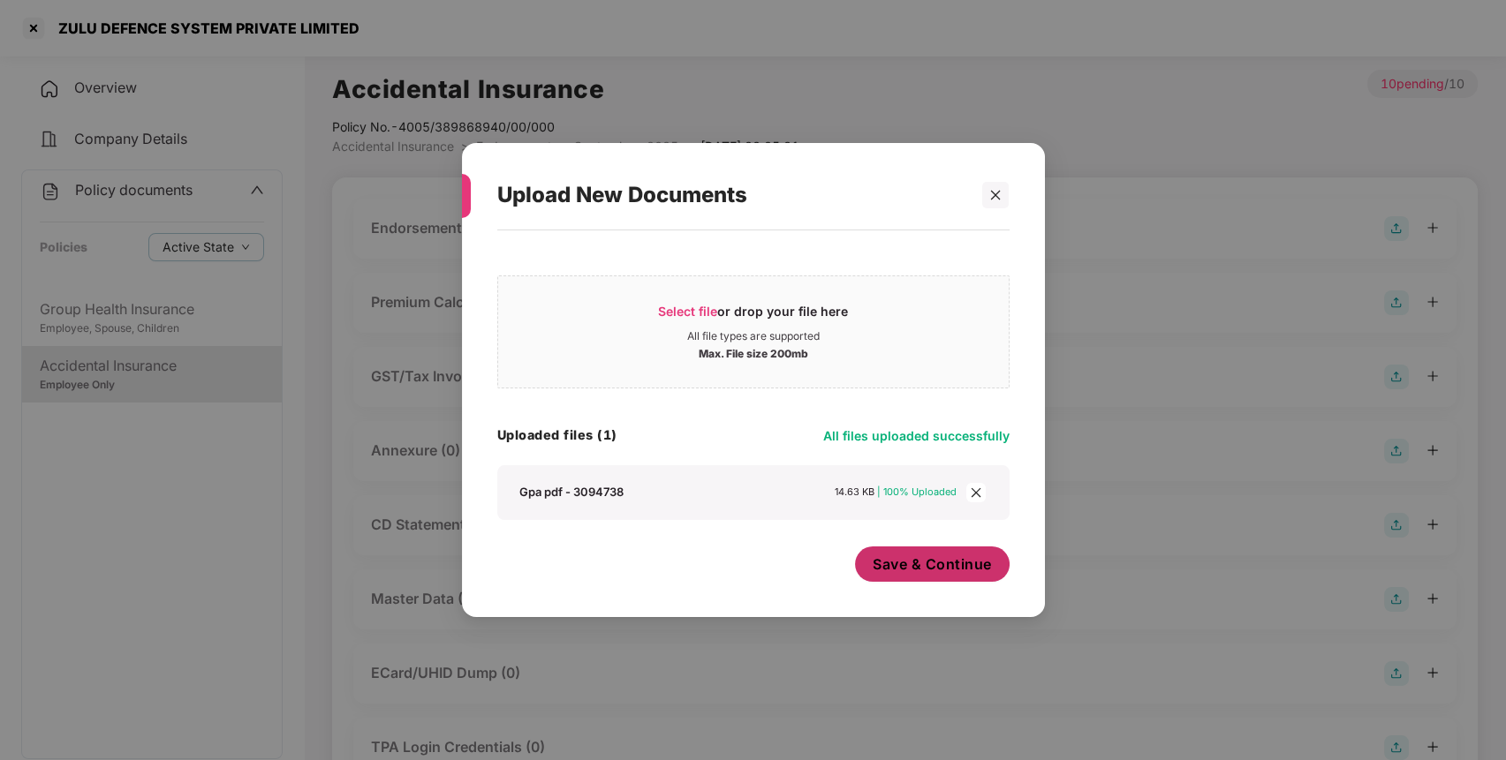
click at [940, 556] on span "Save & Continue" at bounding box center [931, 564] width 119 height 19
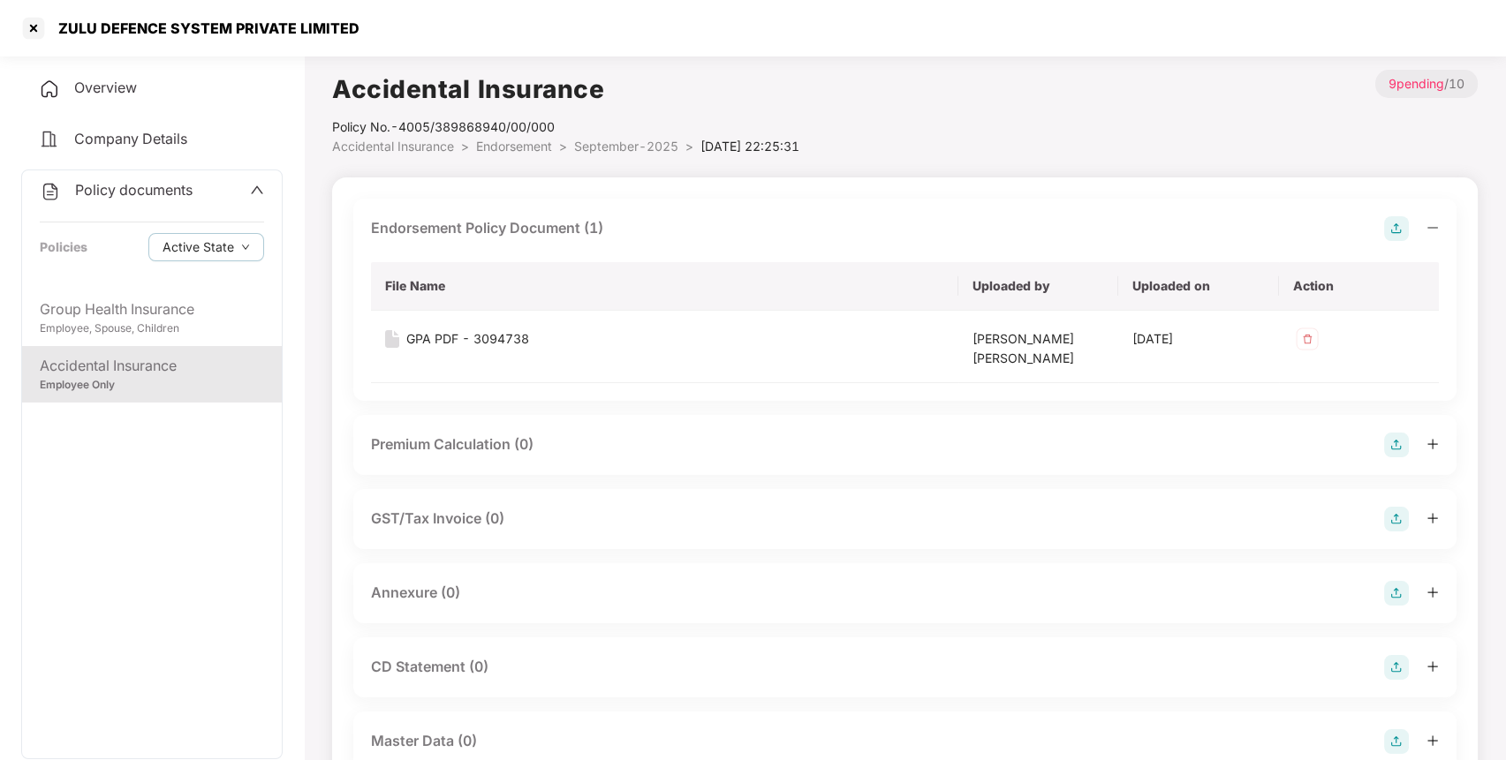
click at [1398, 593] on img at bounding box center [1396, 593] width 25 height 25
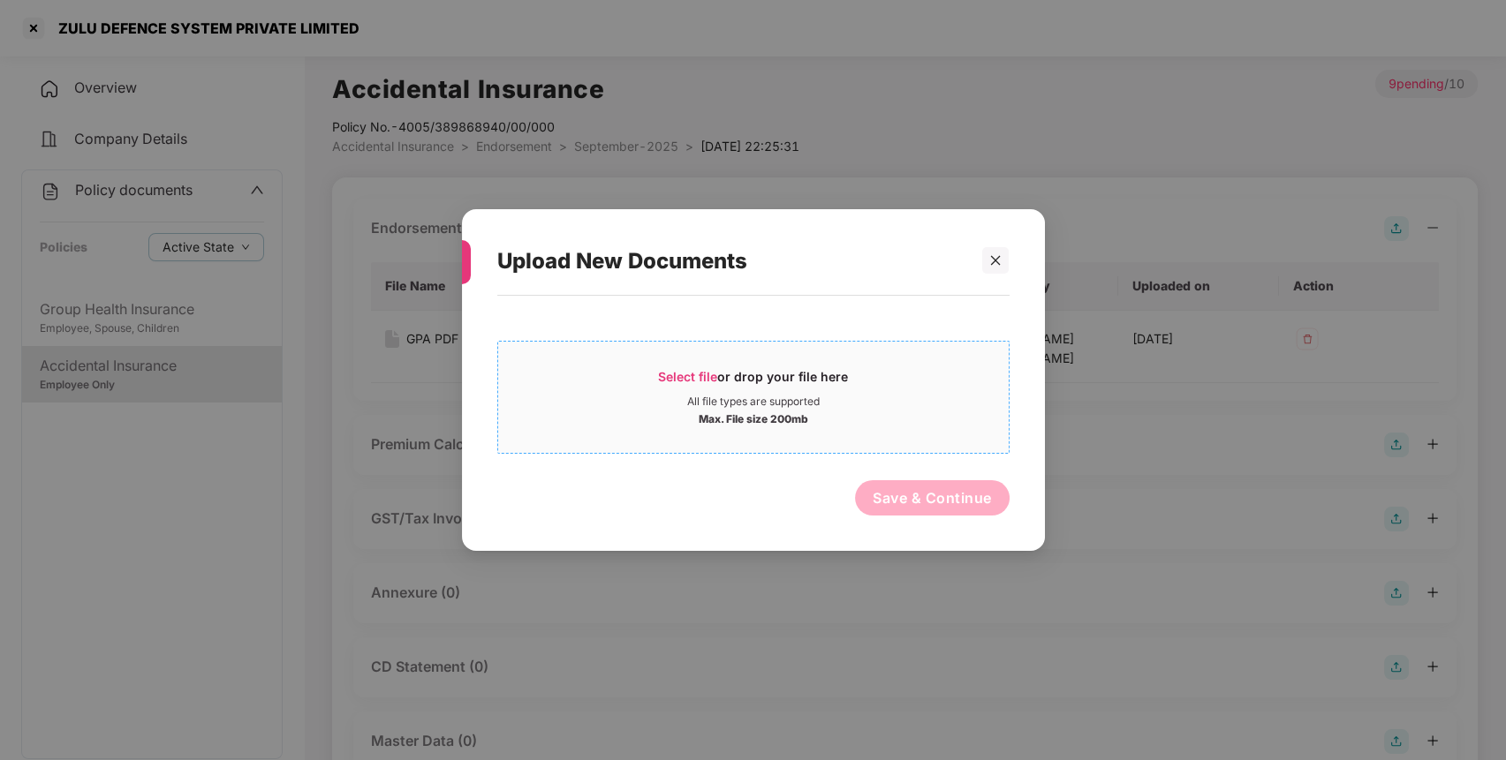
click at [847, 390] on div "Select file or drop your file here" at bounding box center [753, 381] width 510 height 26
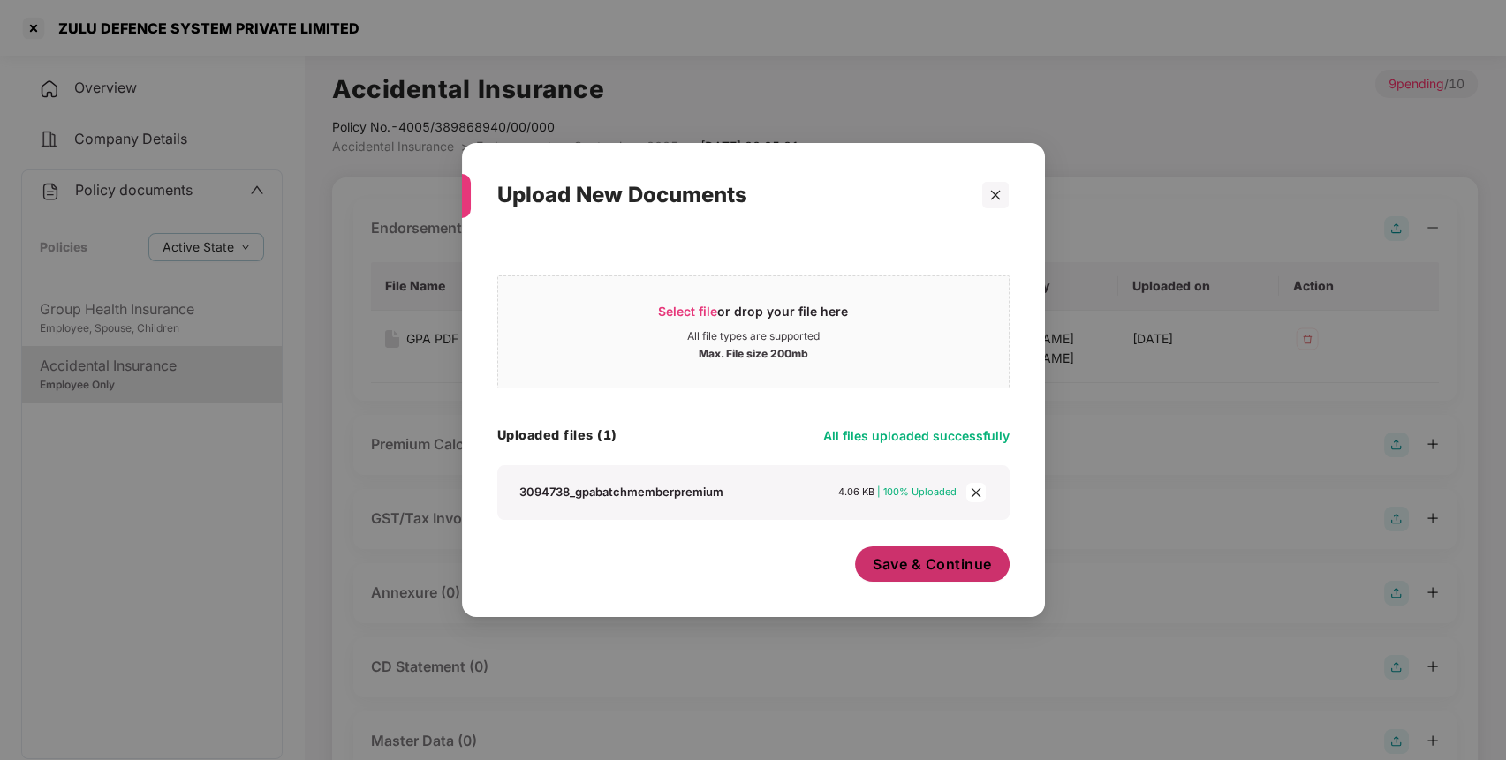
click at [954, 574] on span "Save & Continue" at bounding box center [931, 564] width 119 height 19
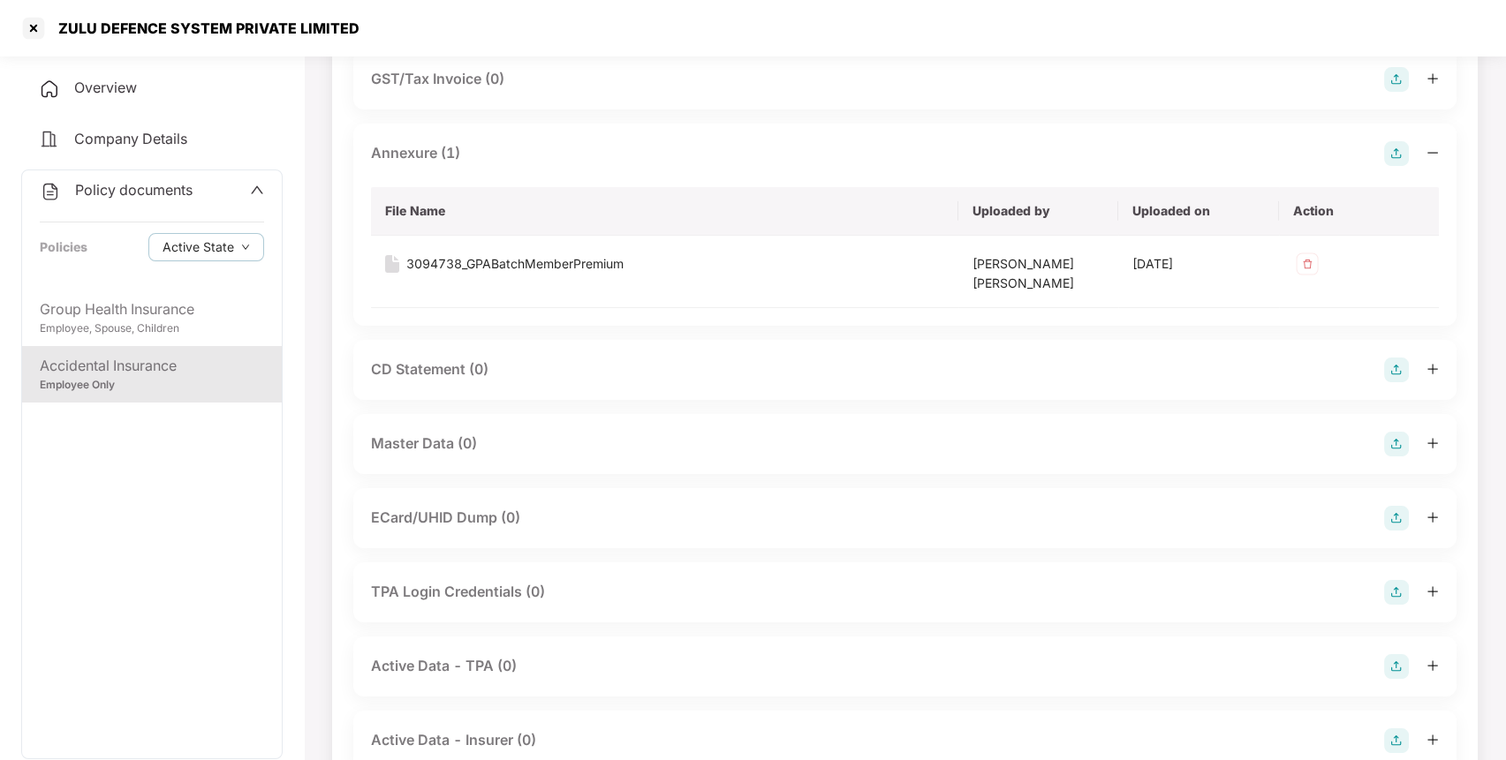
scroll to position [506, 0]
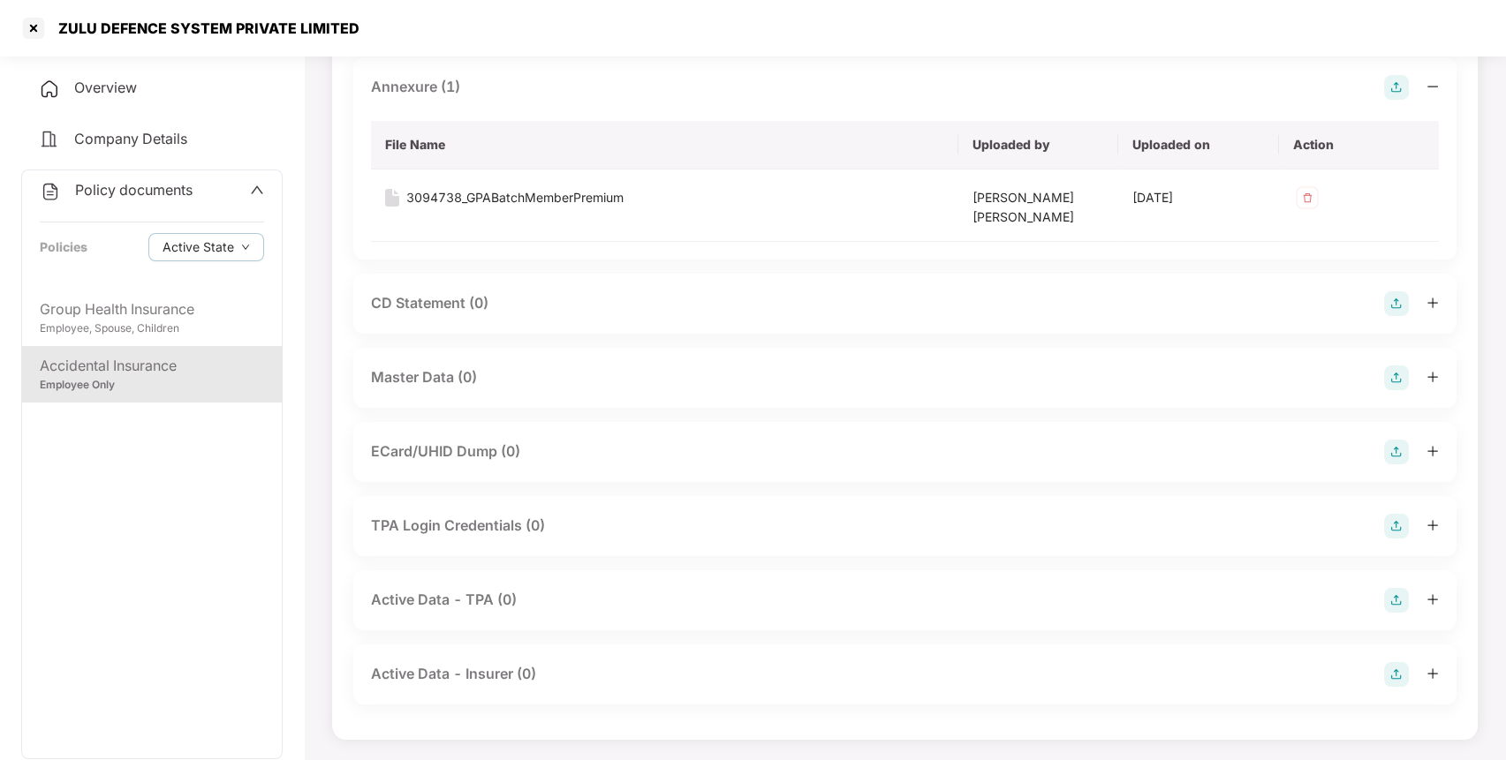
click at [1394, 381] on img at bounding box center [1396, 378] width 25 height 25
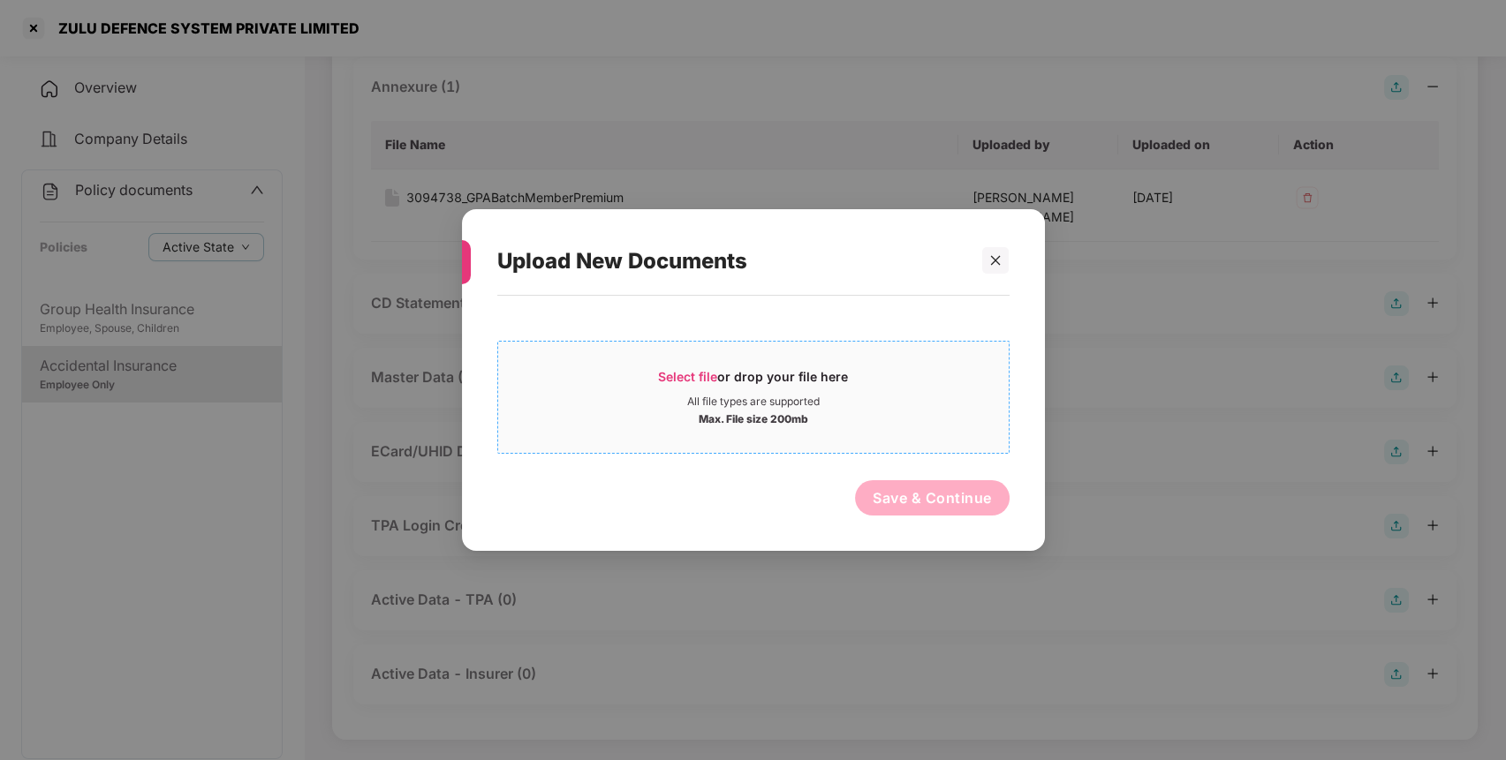
click at [781, 412] on div "Max. File size 200mb" at bounding box center [754, 418] width 110 height 18
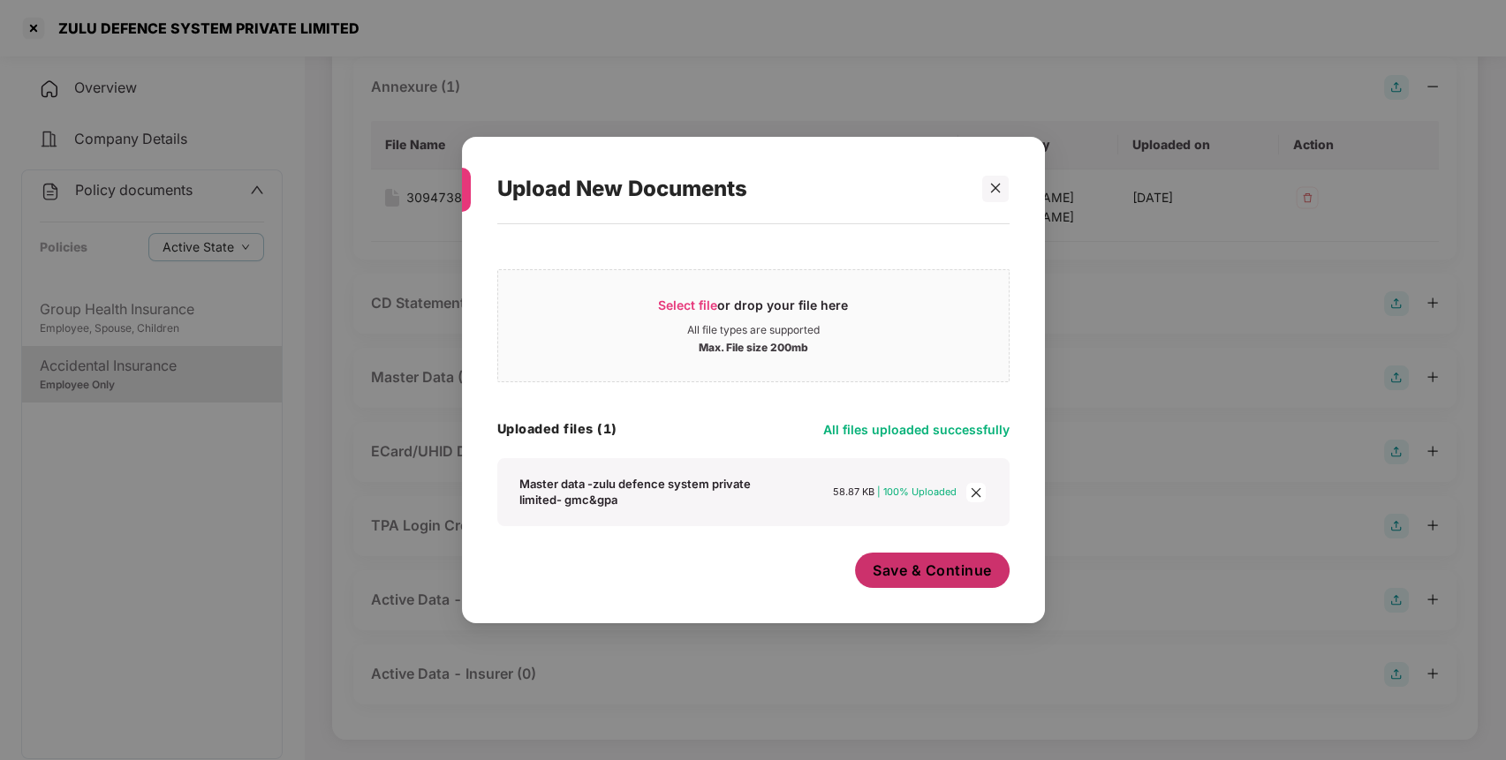
click at [897, 570] on span "Save & Continue" at bounding box center [931, 570] width 119 height 19
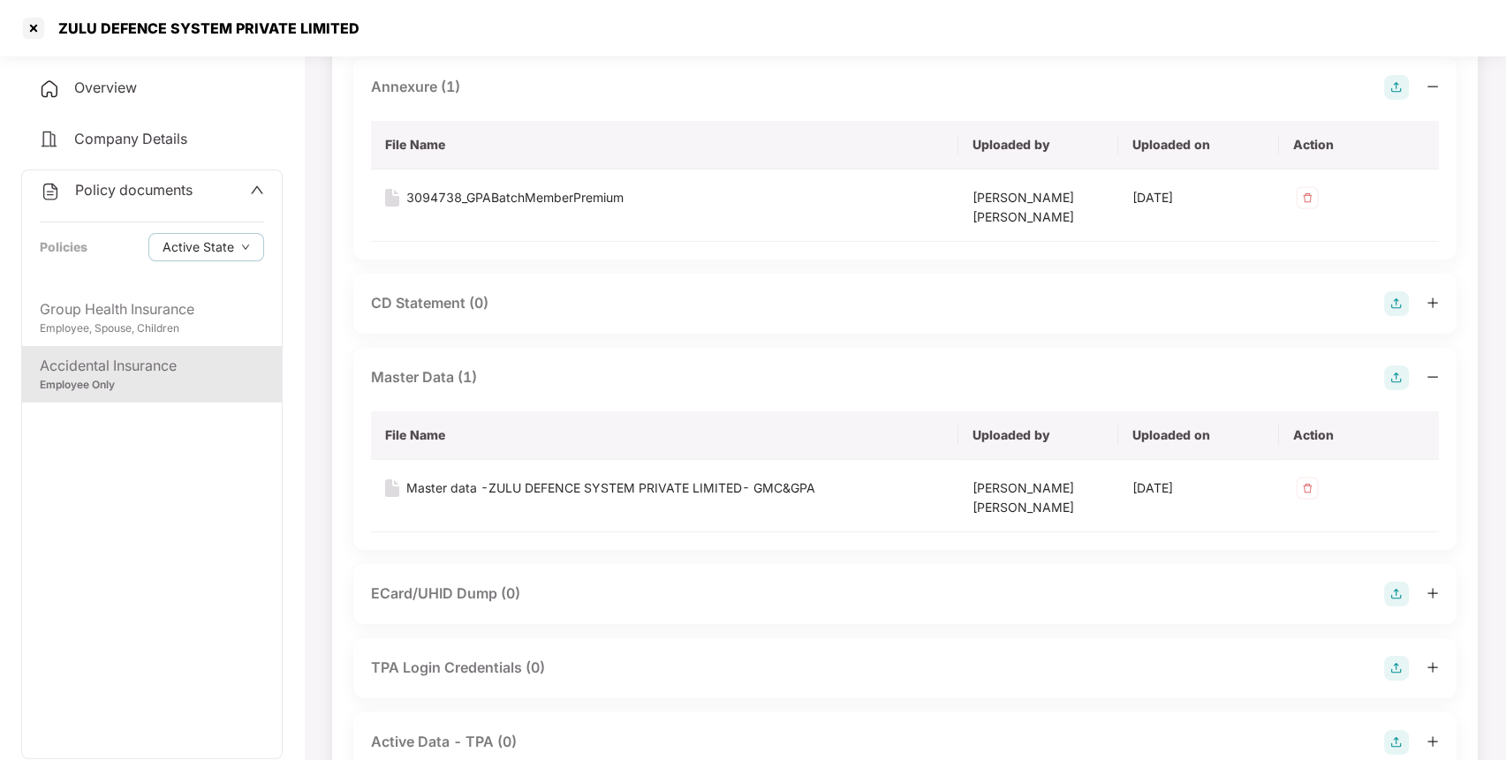
scroll to position [0, 0]
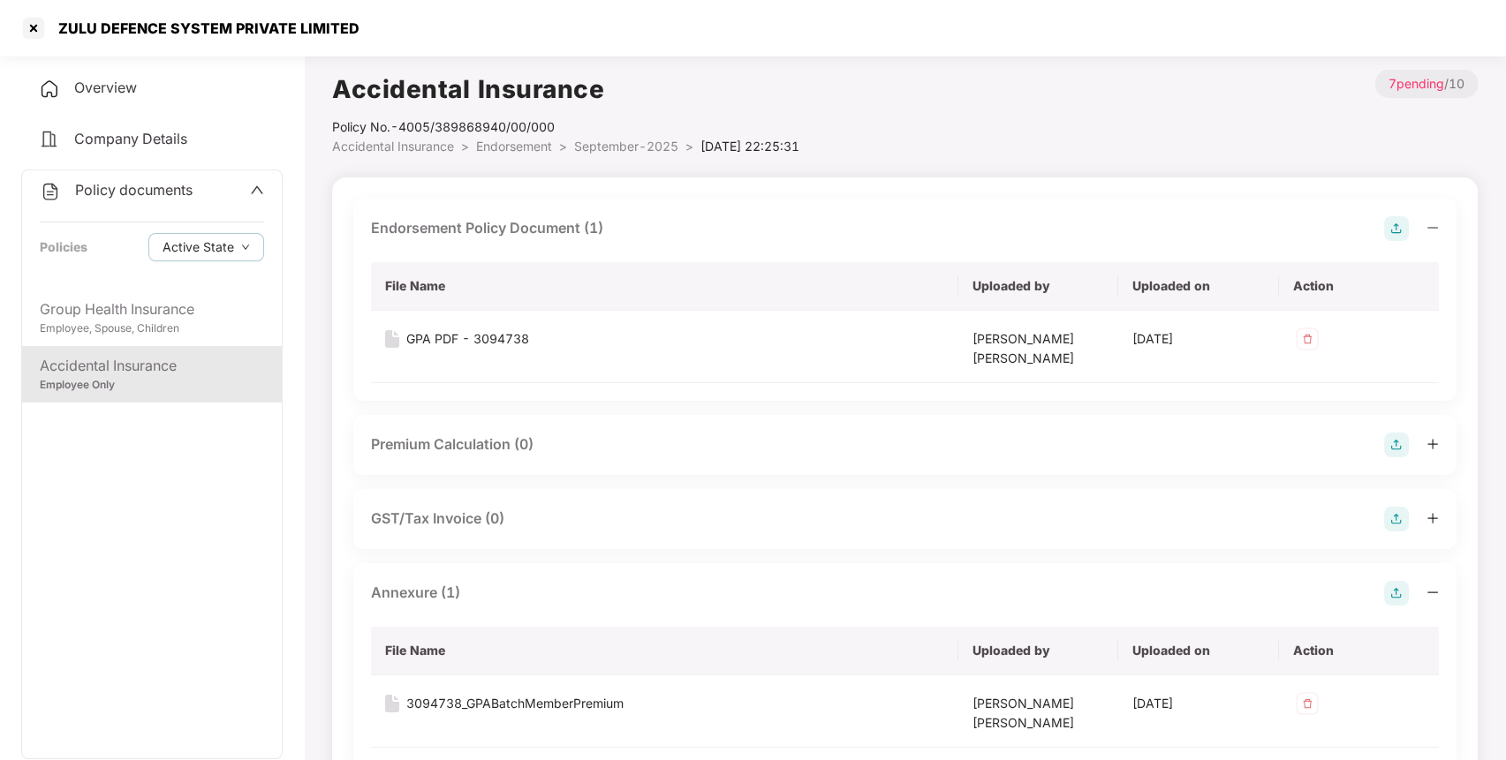
click at [650, 143] on span "September-2025" at bounding box center [626, 146] width 104 height 15
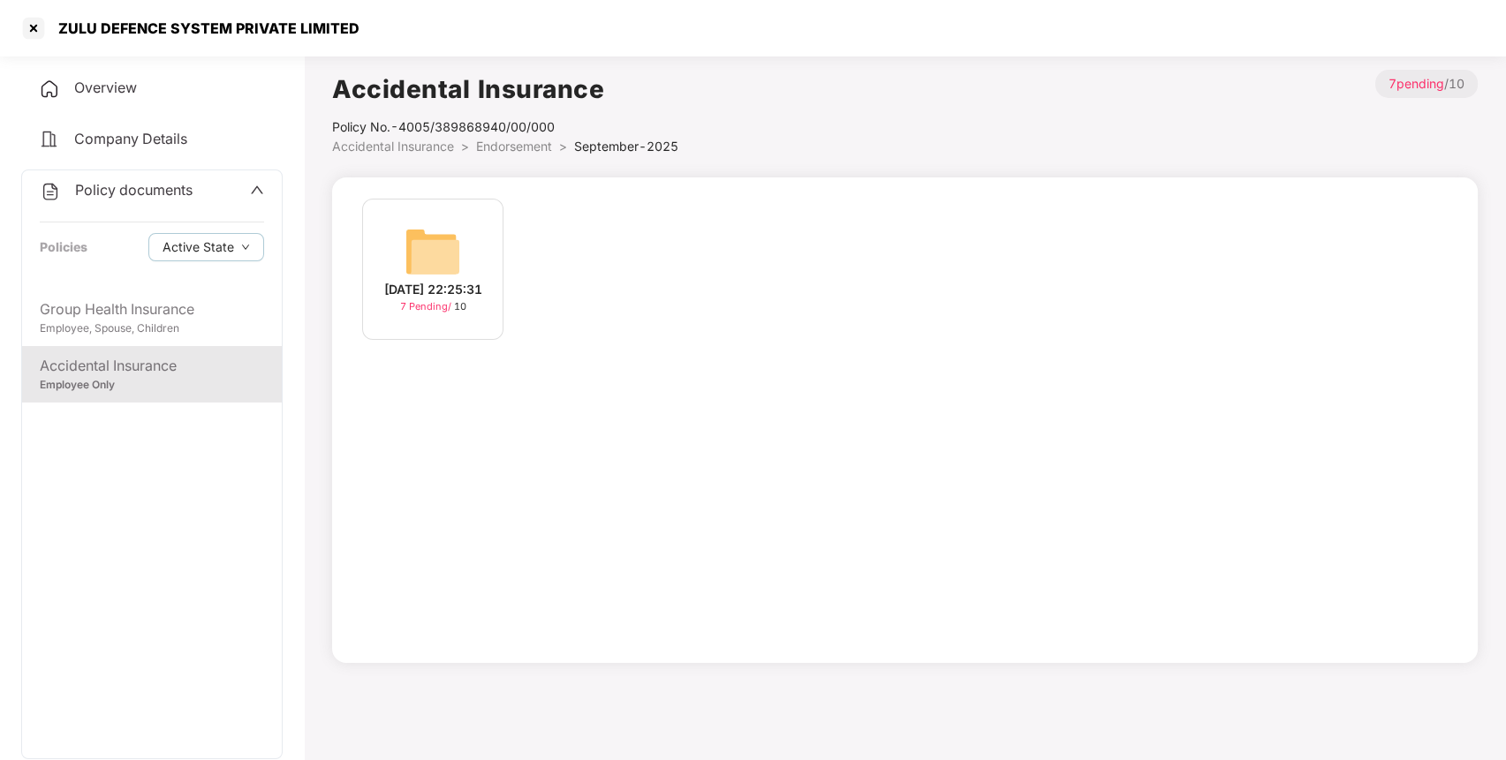
click at [609, 155] on li "September-2025 >" at bounding box center [626, 146] width 104 height 19
click at [526, 144] on span "Endorsement" at bounding box center [514, 146] width 76 height 15
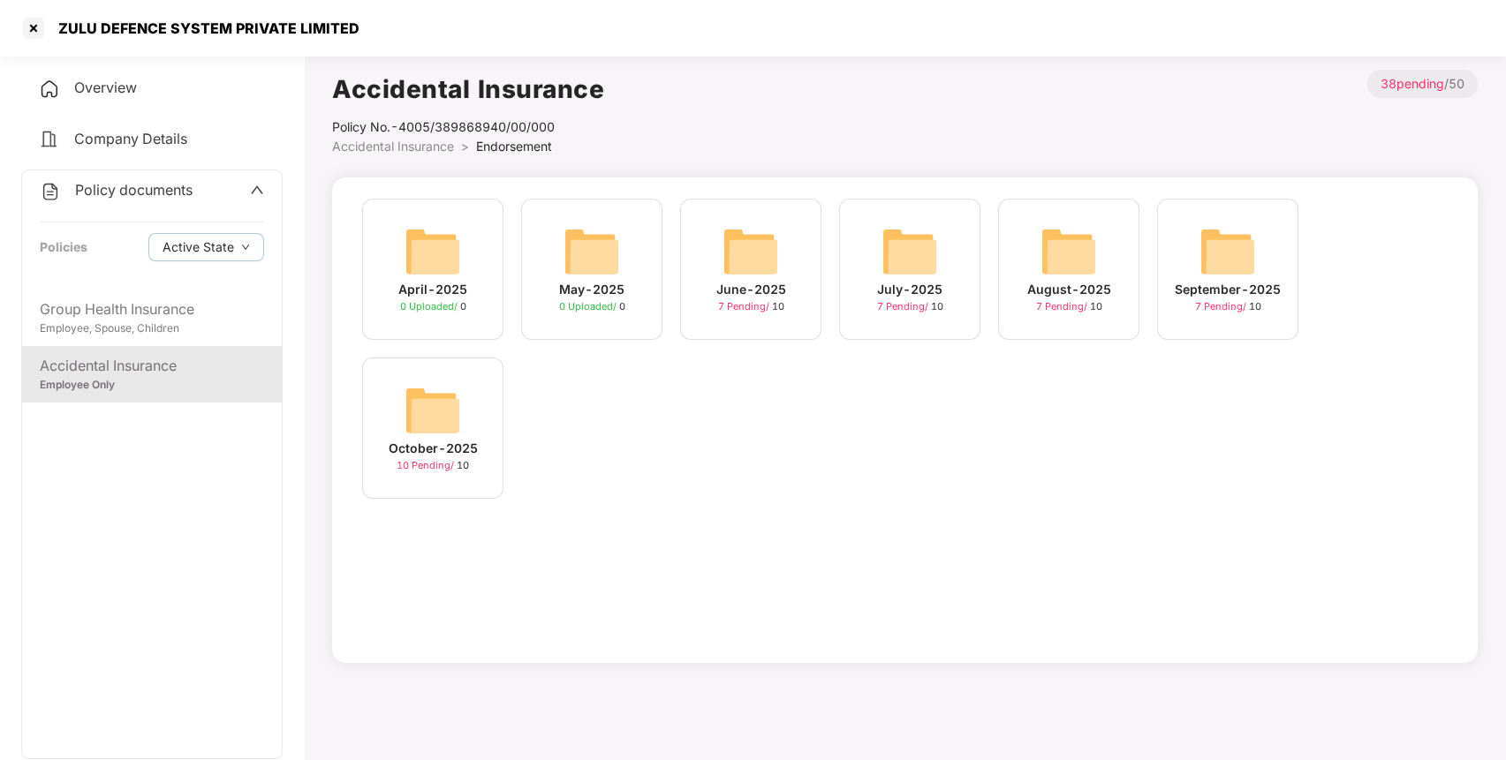
click at [420, 396] on img at bounding box center [432, 410] width 57 height 57
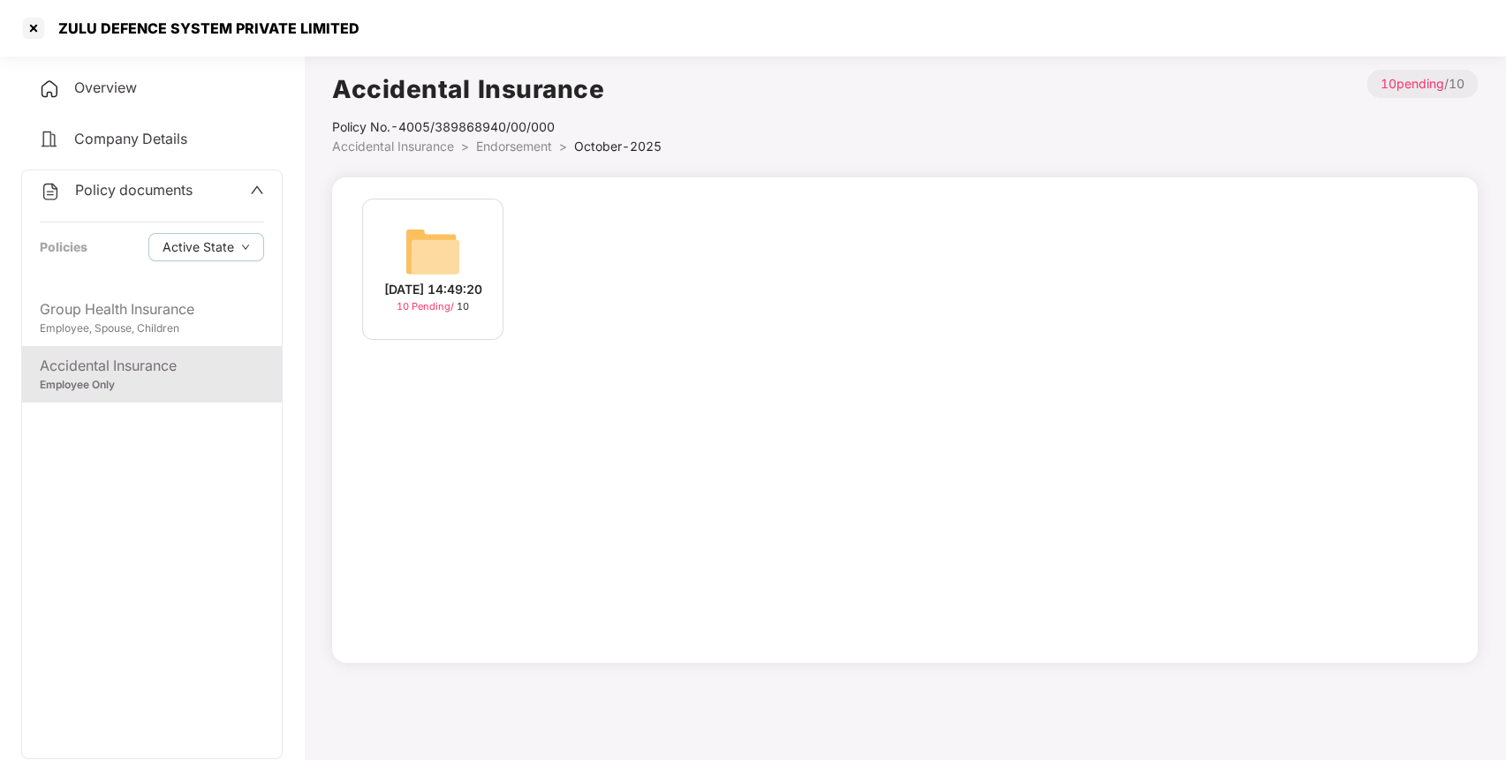
click at [449, 280] on div "[DATE] 14:49:20" at bounding box center [433, 289] width 98 height 19
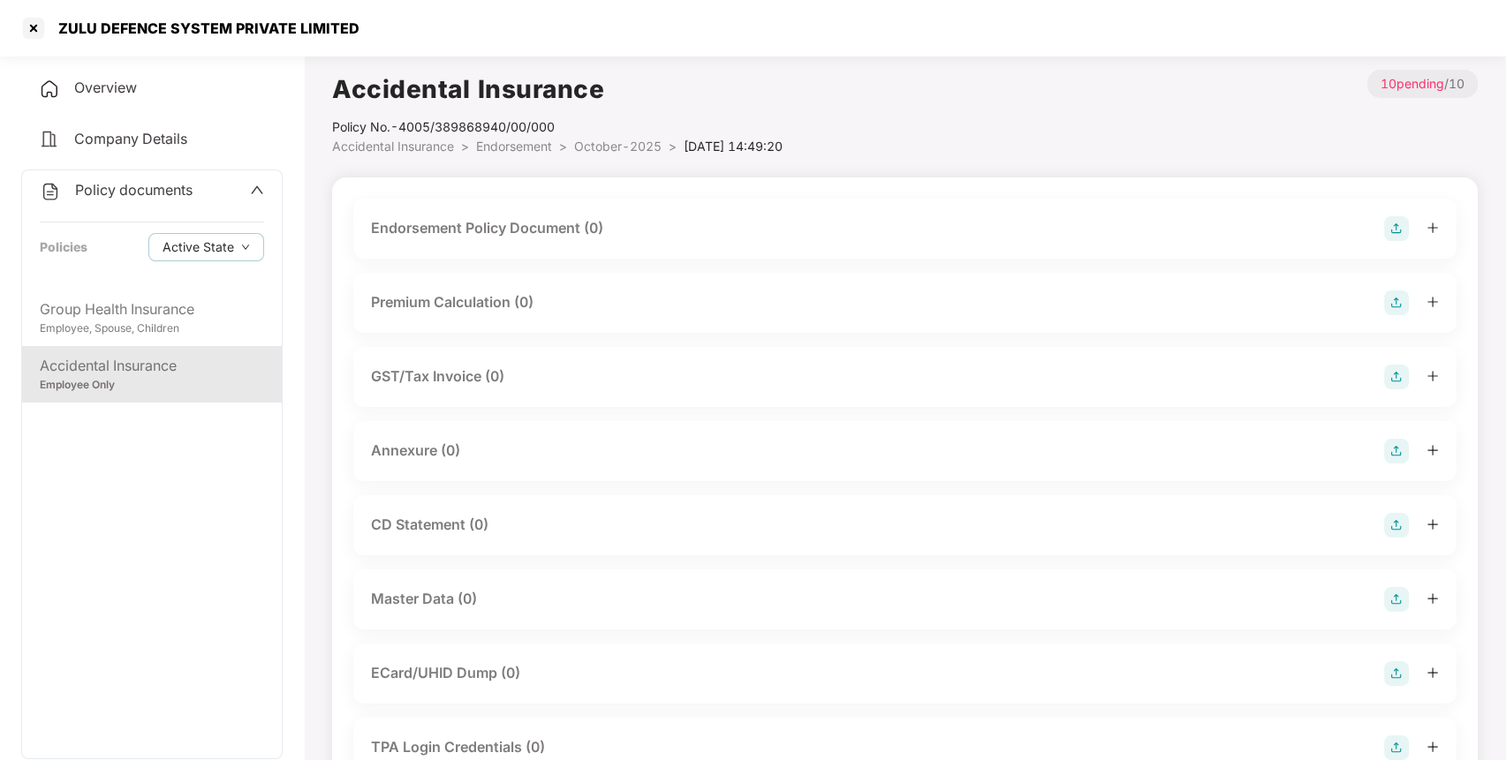
click at [1400, 599] on img at bounding box center [1396, 599] width 25 height 25
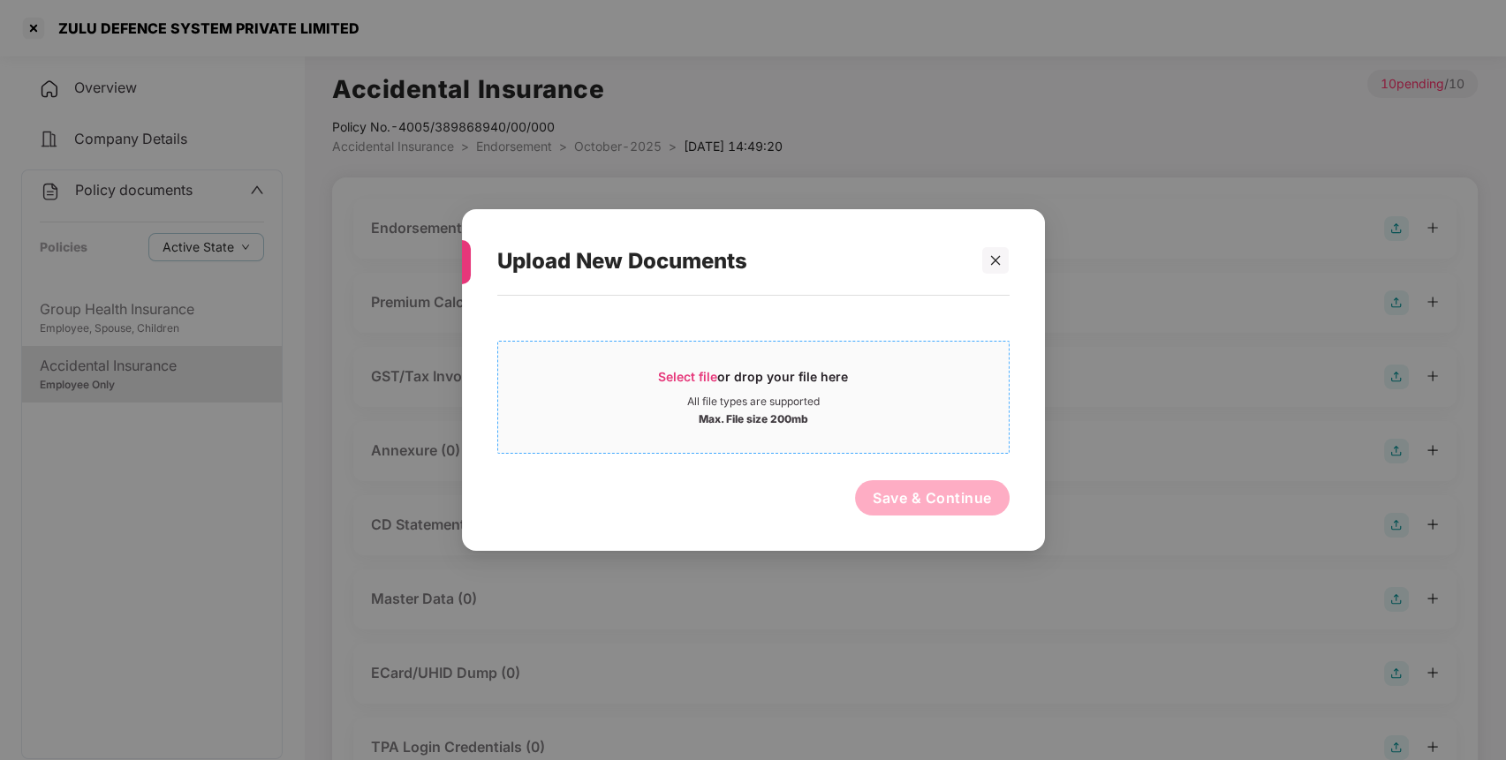
click at [819, 375] on div "Select file or drop your file here" at bounding box center [753, 381] width 190 height 26
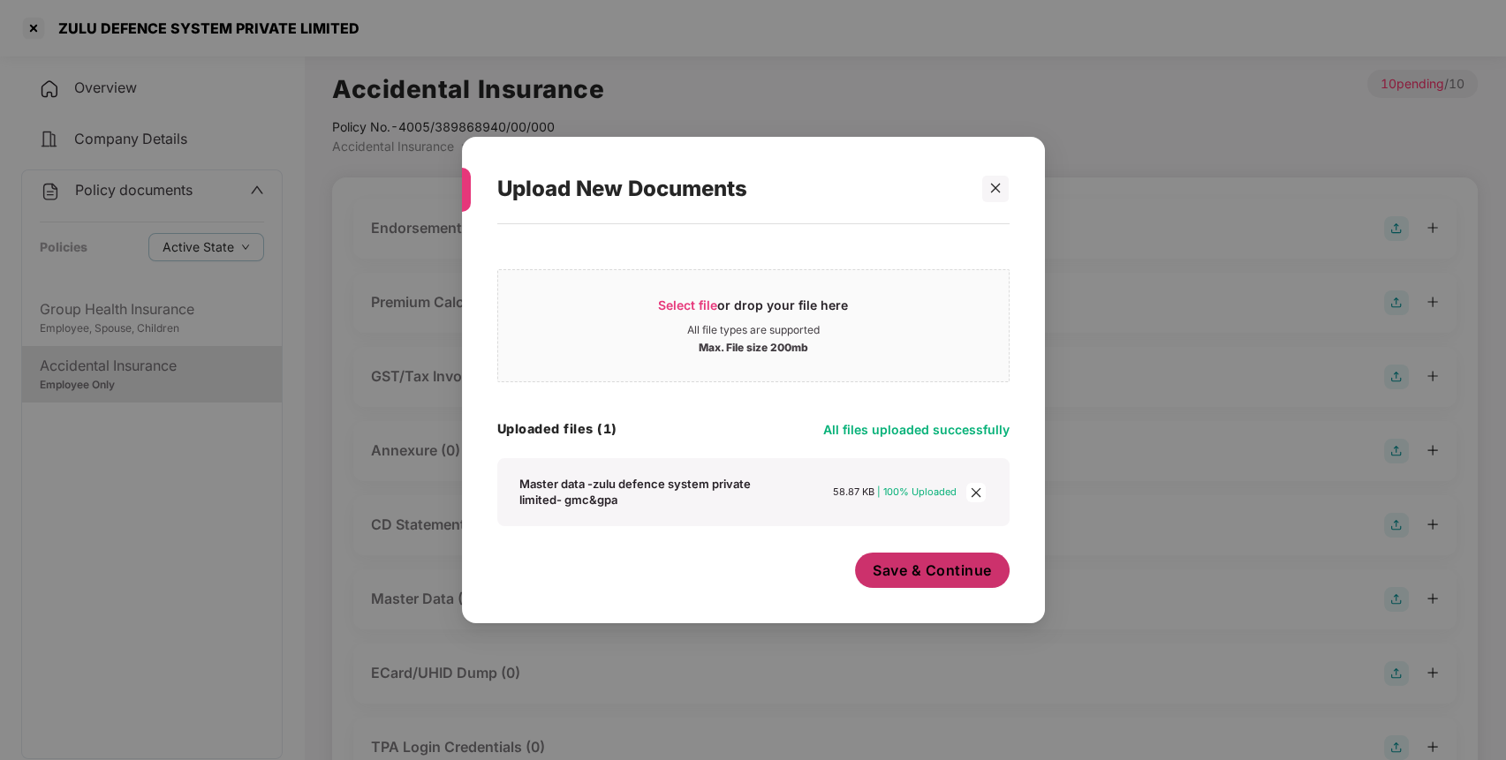
click at [903, 576] on span "Save & Continue" at bounding box center [931, 570] width 119 height 19
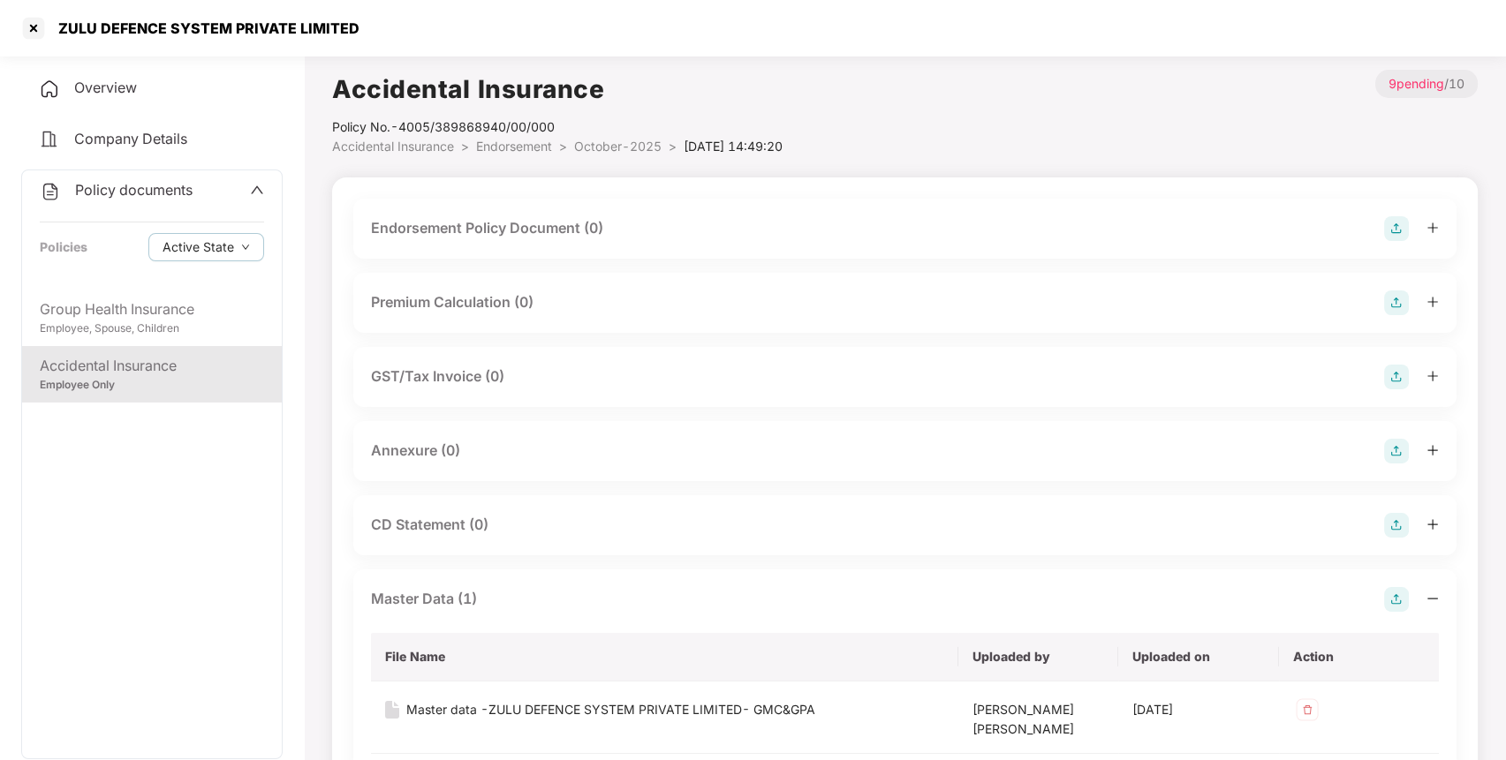
click at [1404, 224] on img at bounding box center [1396, 228] width 25 height 25
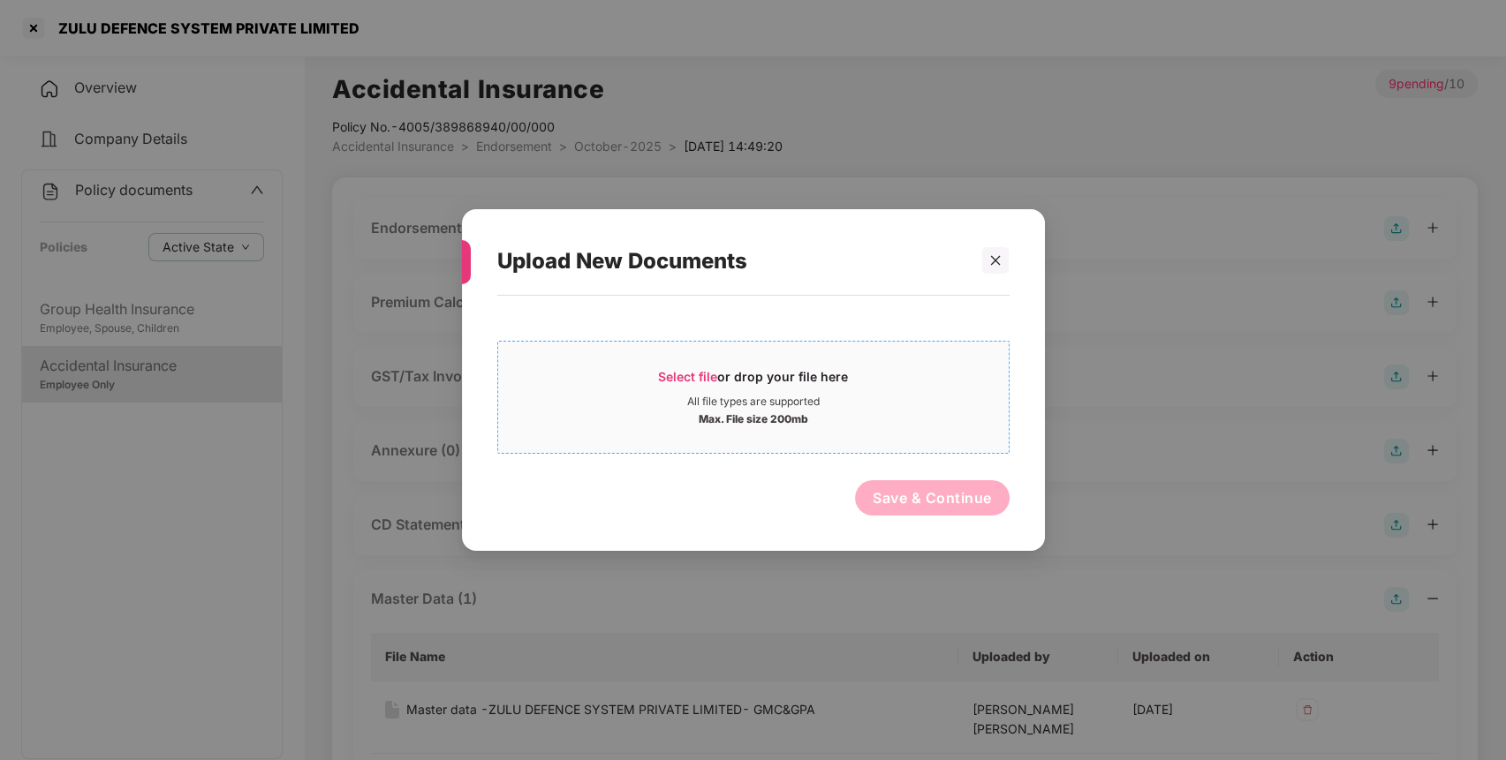
click at [827, 383] on div "Select file or drop your file here" at bounding box center [753, 381] width 190 height 26
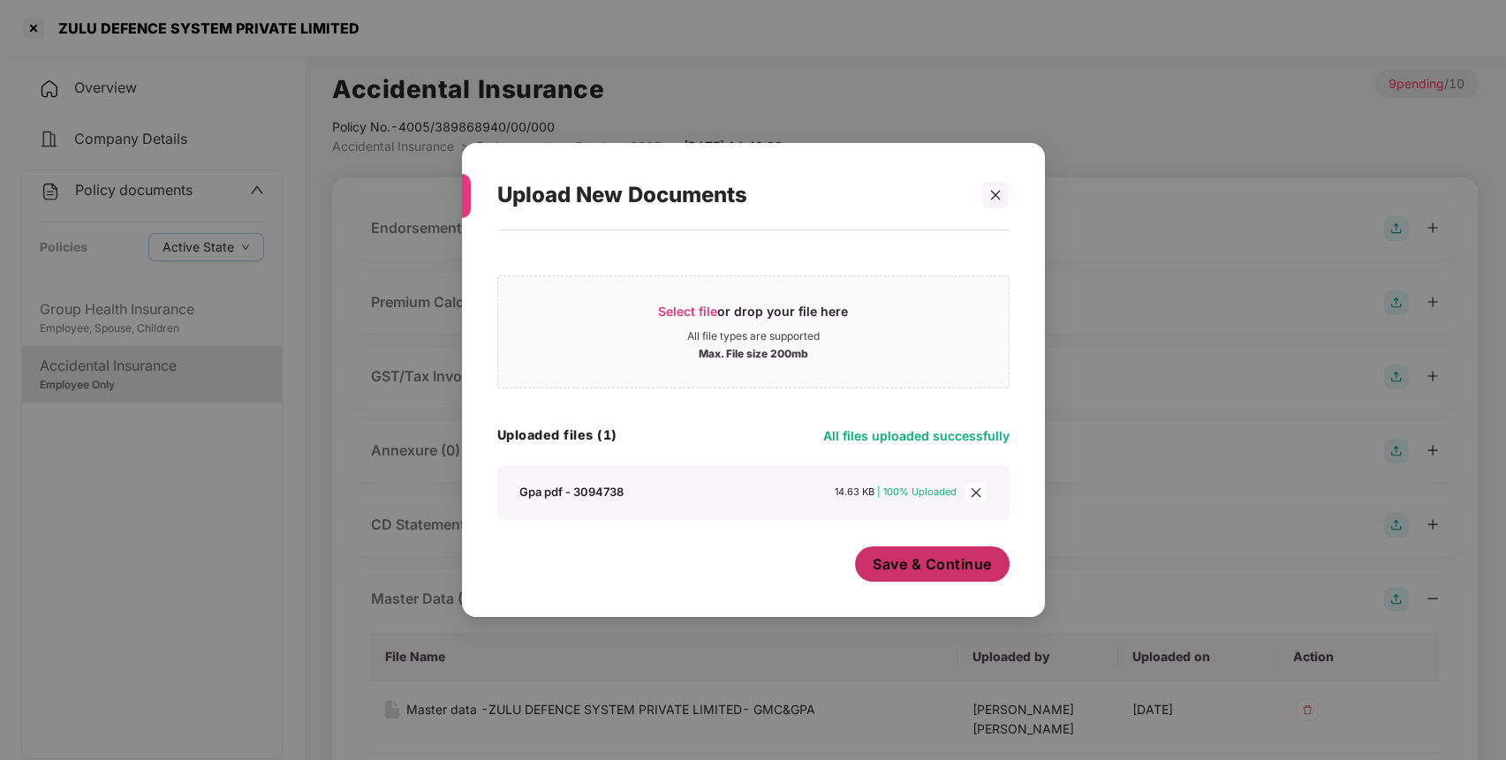
click at [918, 569] on span "Save & Continue" at bounding box center [931, 564] width 119 height 19
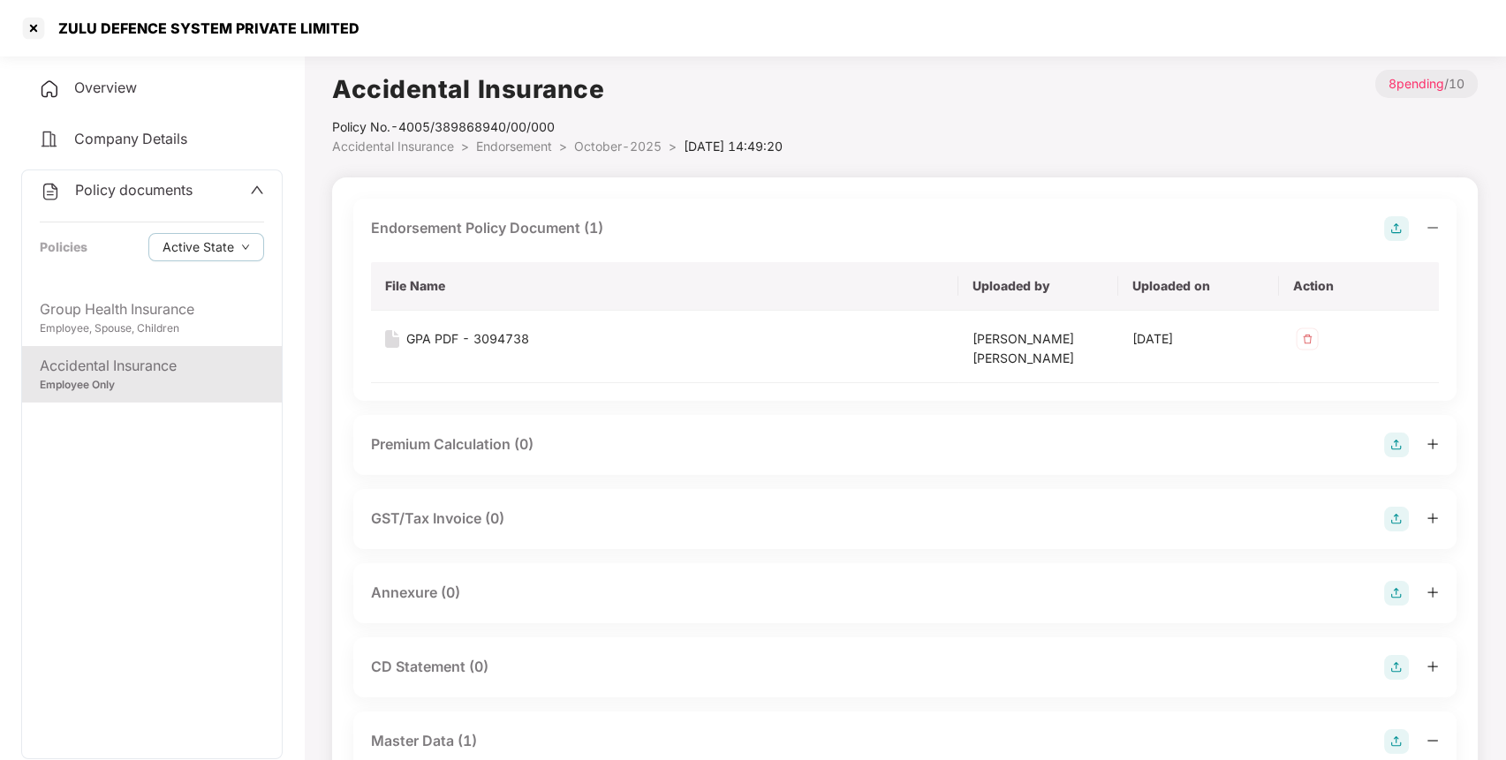
click at [1401, 586] on img at bounding box center [1396, 593] width 25 height 25
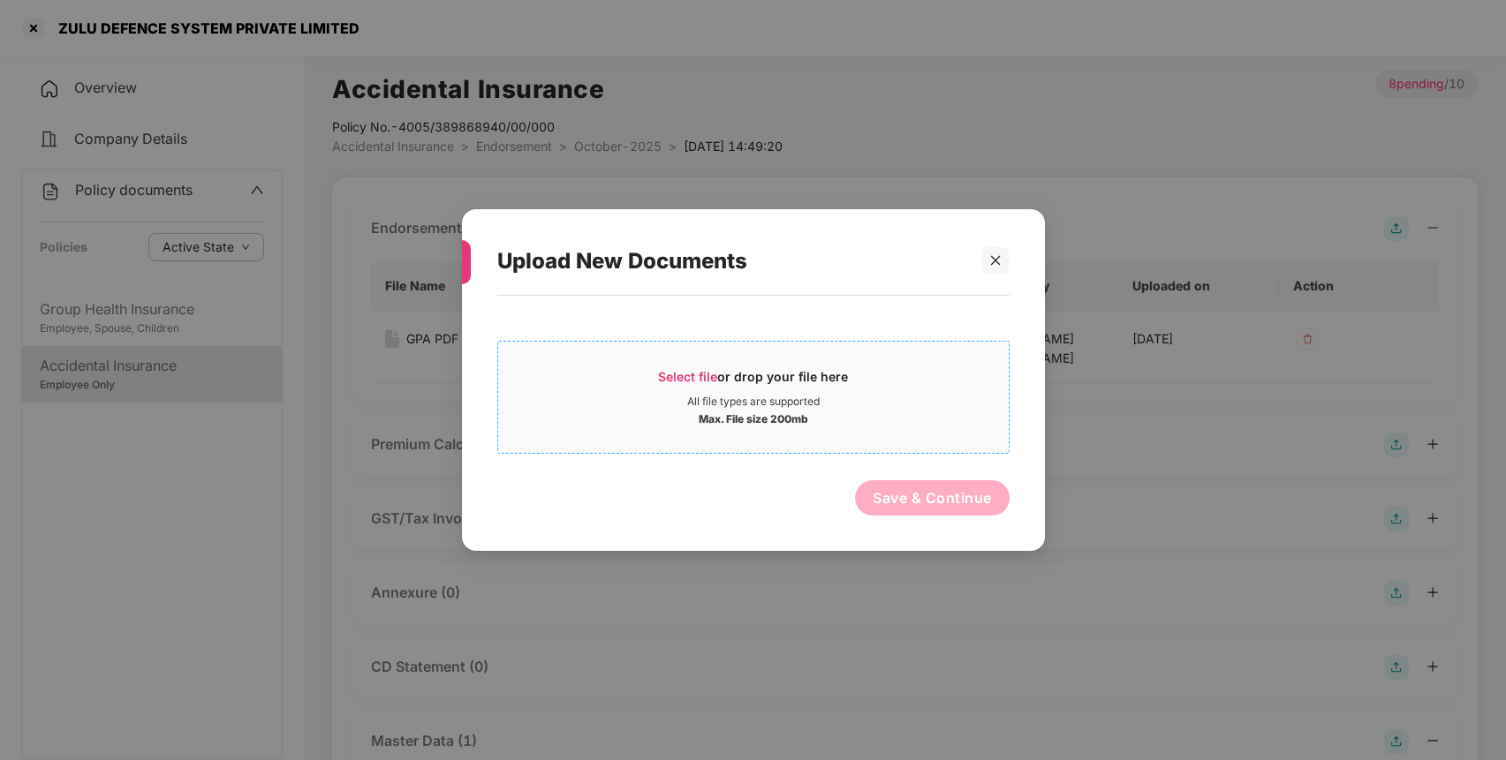
click at [818, 355] on span "Select file or drop your file here All file types are supported Max. File size …" at bounding box center [753, 397] width 510 height 85
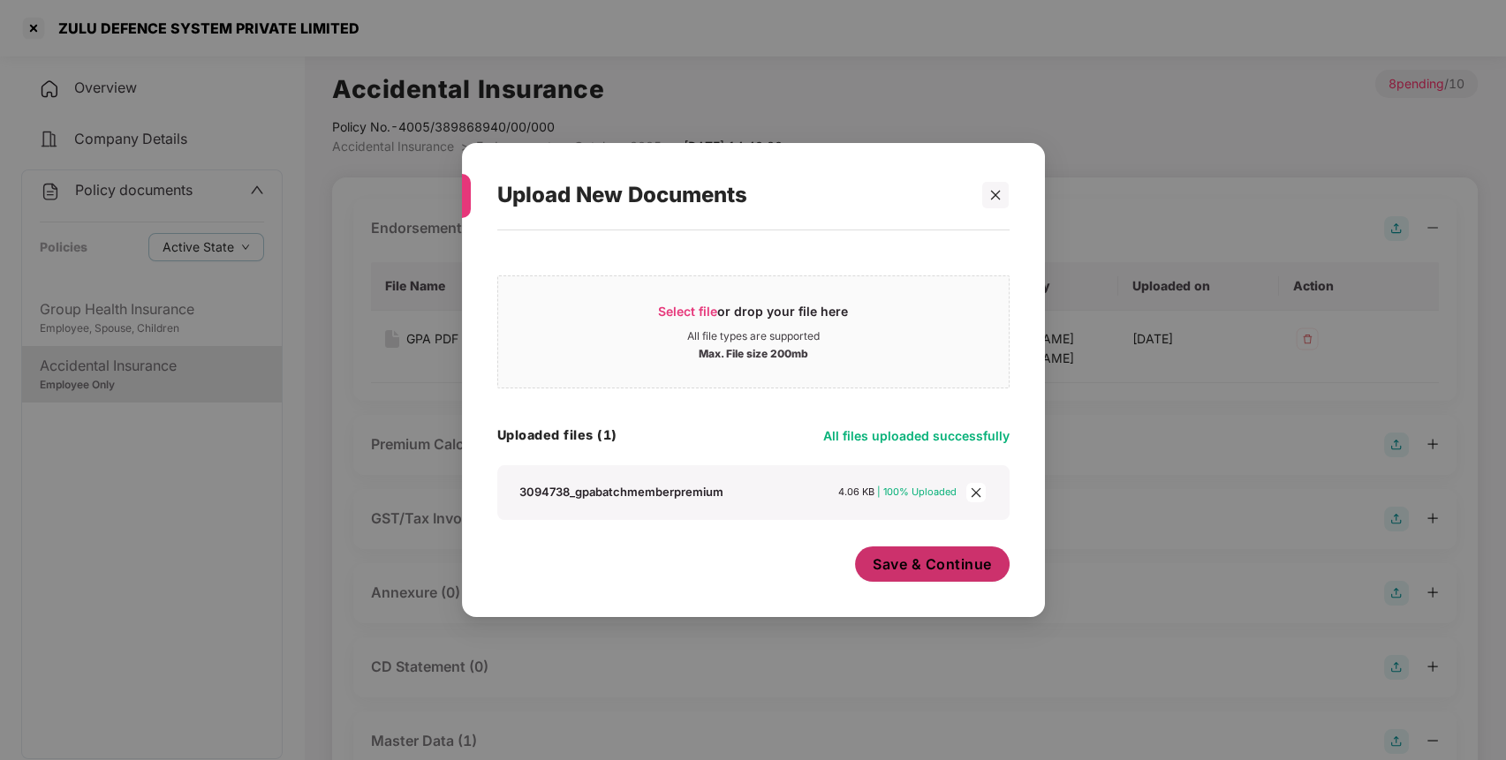
click at [942, 557] on span "Save & Continue" at bounding box center [931, 564] width 119 height 19
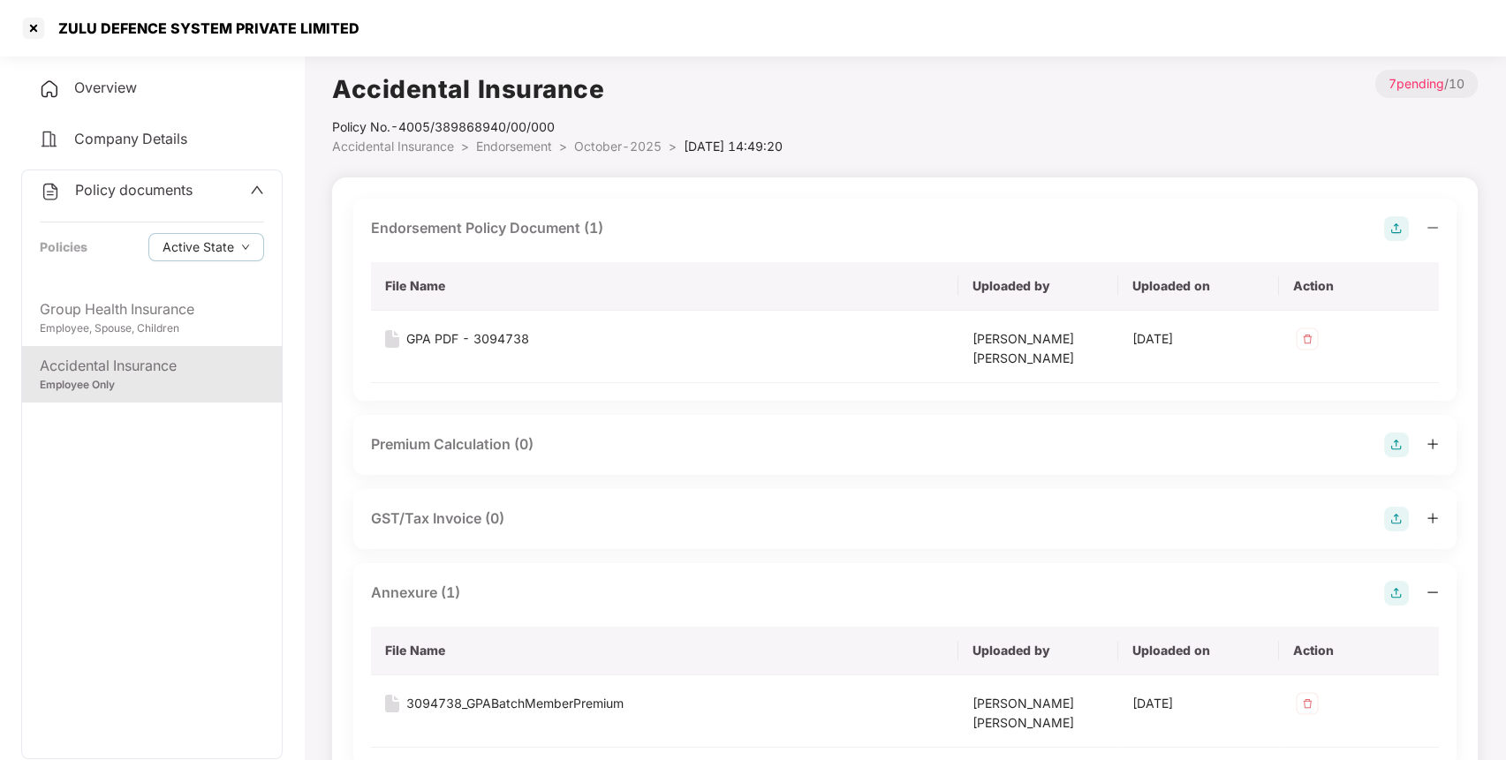
click at [132, 198] on div "Policy documents" at bounding box center [116, 190] width 153 height 23
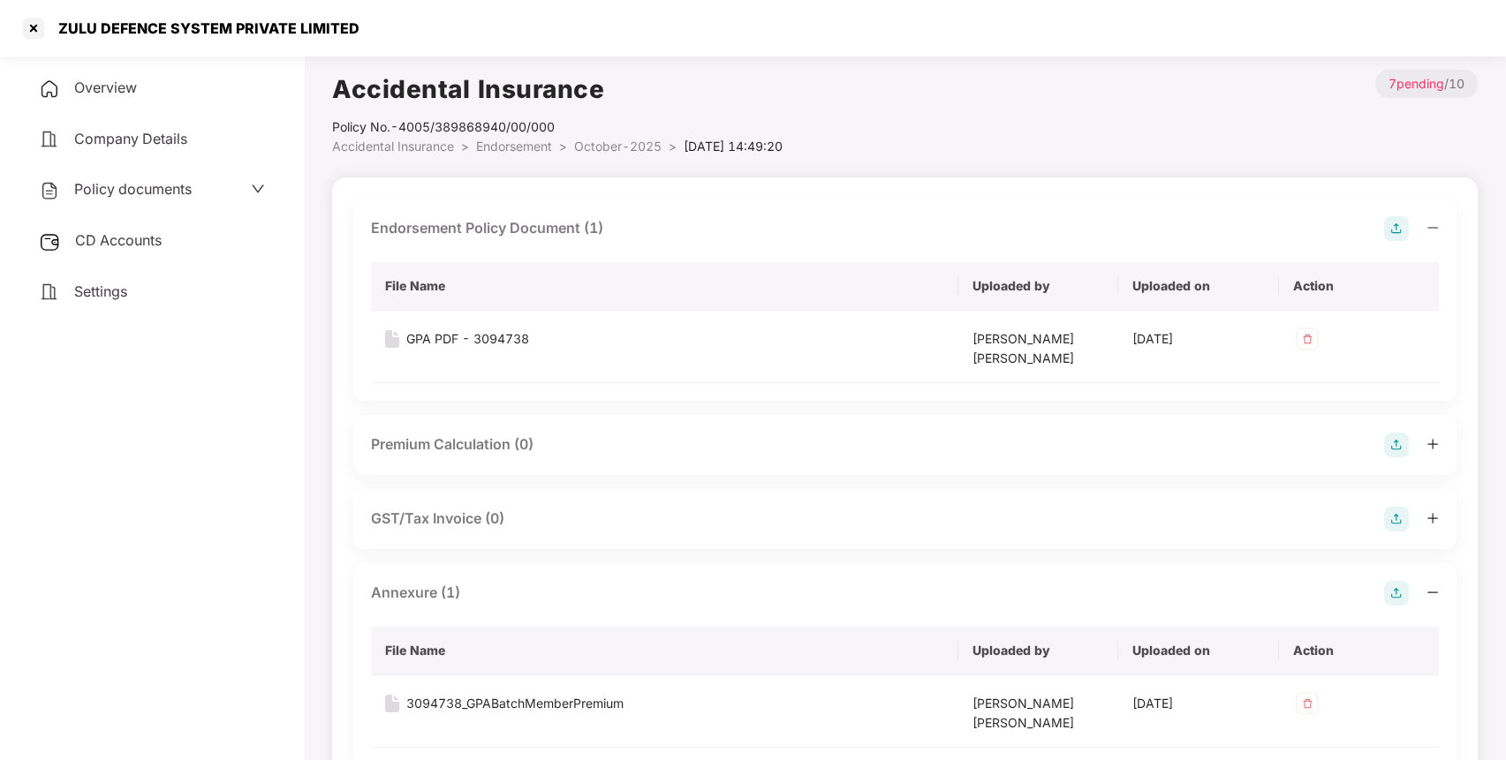
click at [134, 256] on div "CD Accounts" at bounding box center [151, 241] width 261 height 41
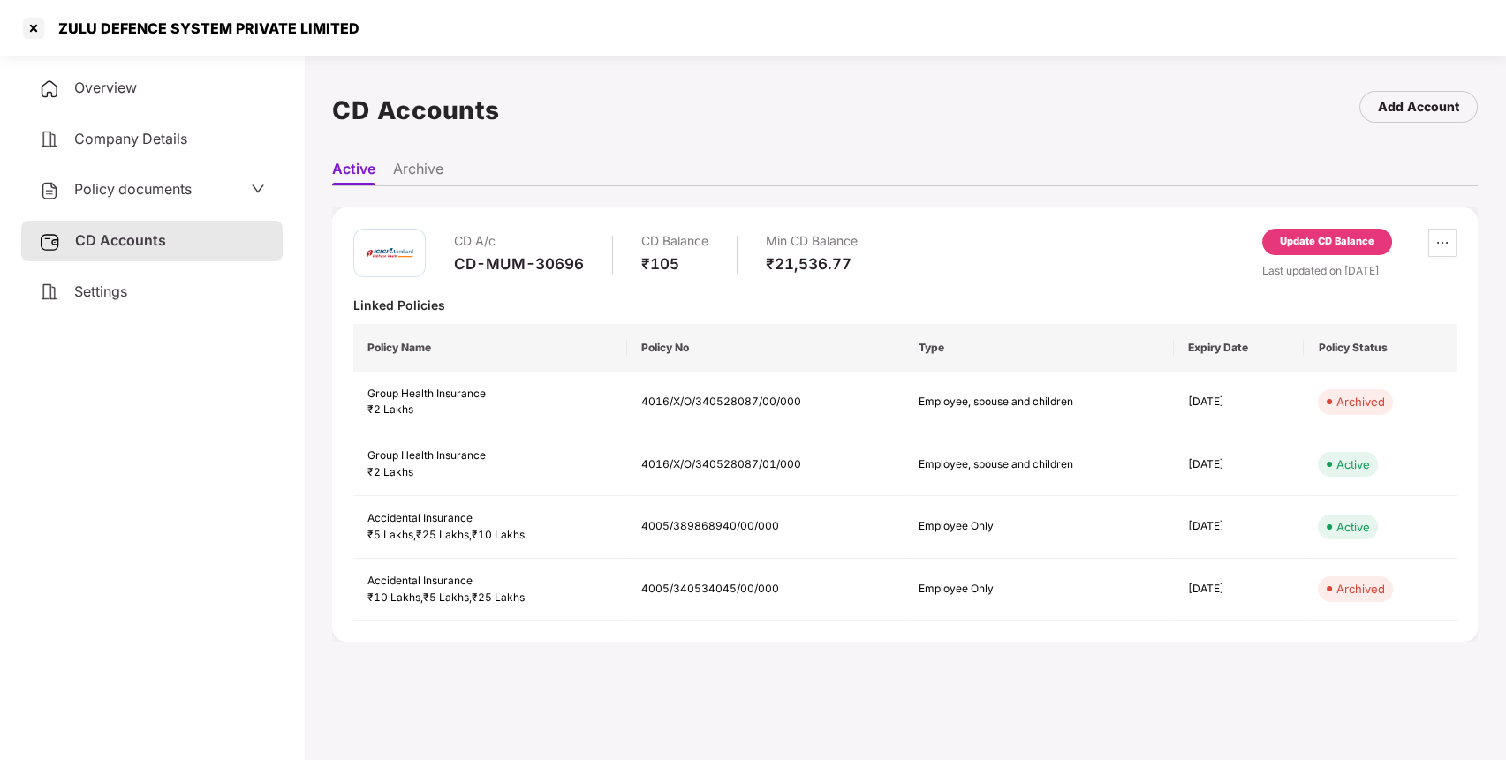
click at [1310, 238] on div "Update CD Balance" at bounding box center [1327, 242] width 94 height 16
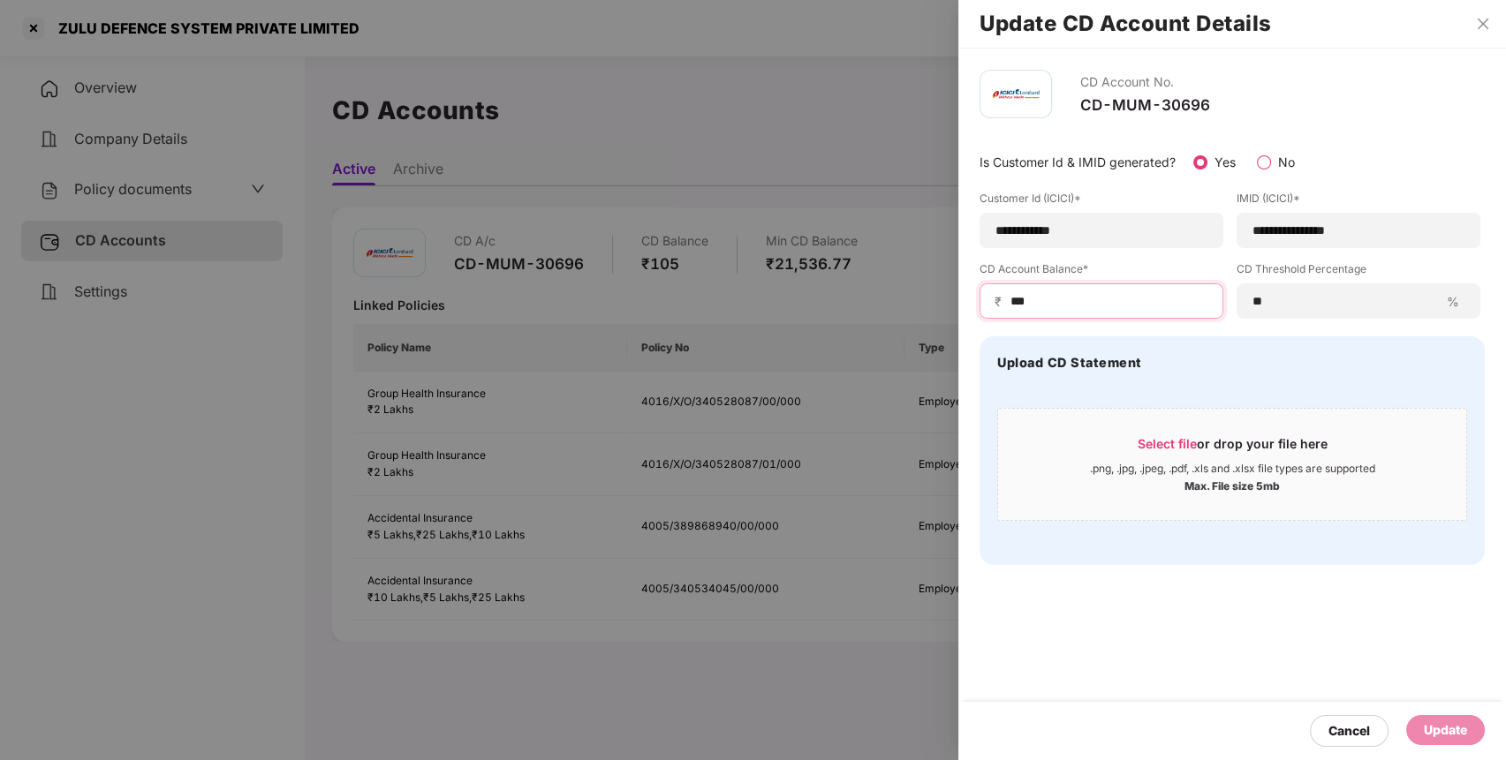
click at [1091, 299] on input "***" at bounding box center [1108, 301] width 200 height 19
type input "***"
click at [1443, 721] on div "Update" at bounding box center [1445, 730] width 43 height 19
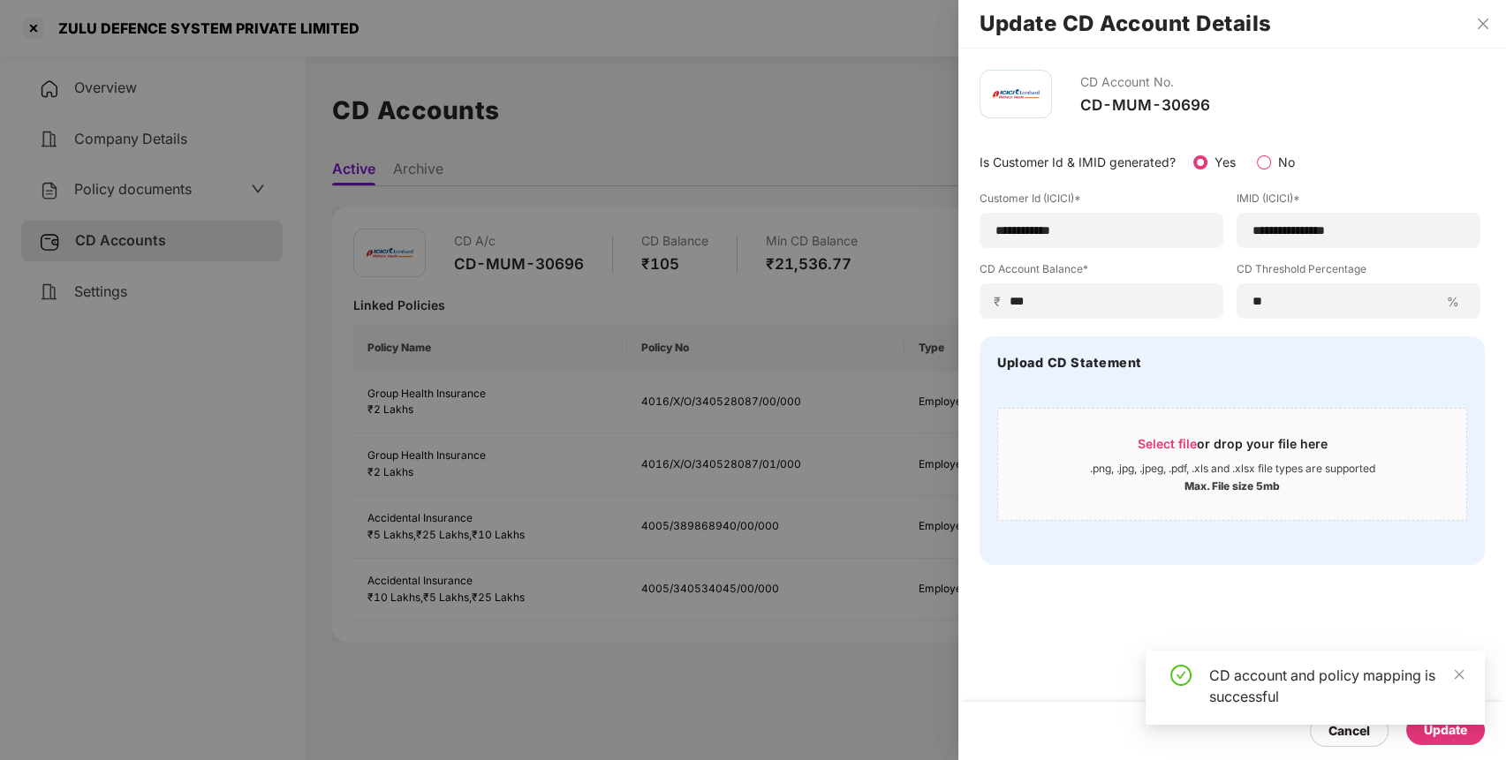
click at [34, 31] on div at bounding box center [753, 380] width 1506 height 760
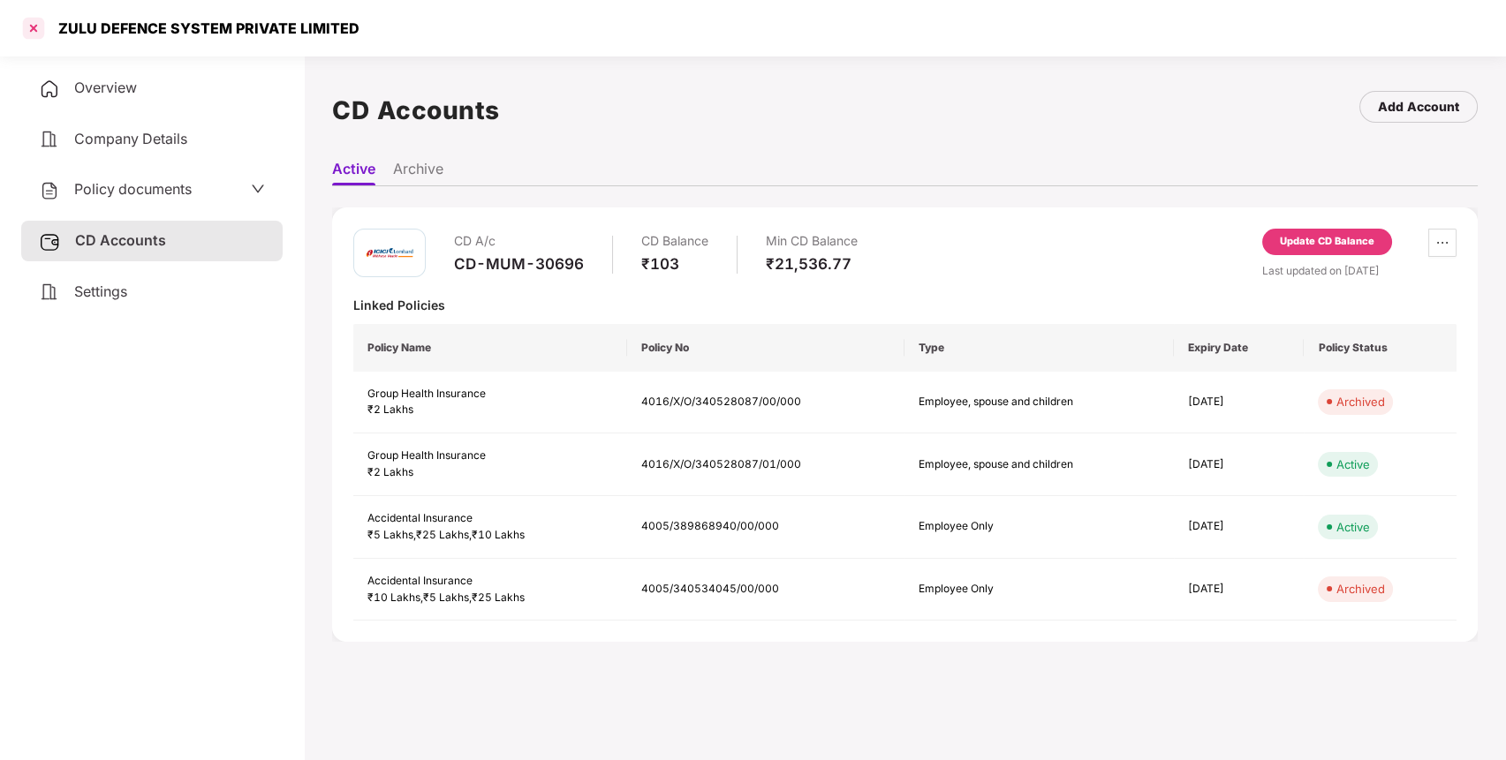
click at [30, 23] on div at bounding box center [33, 28] width 28 height 28
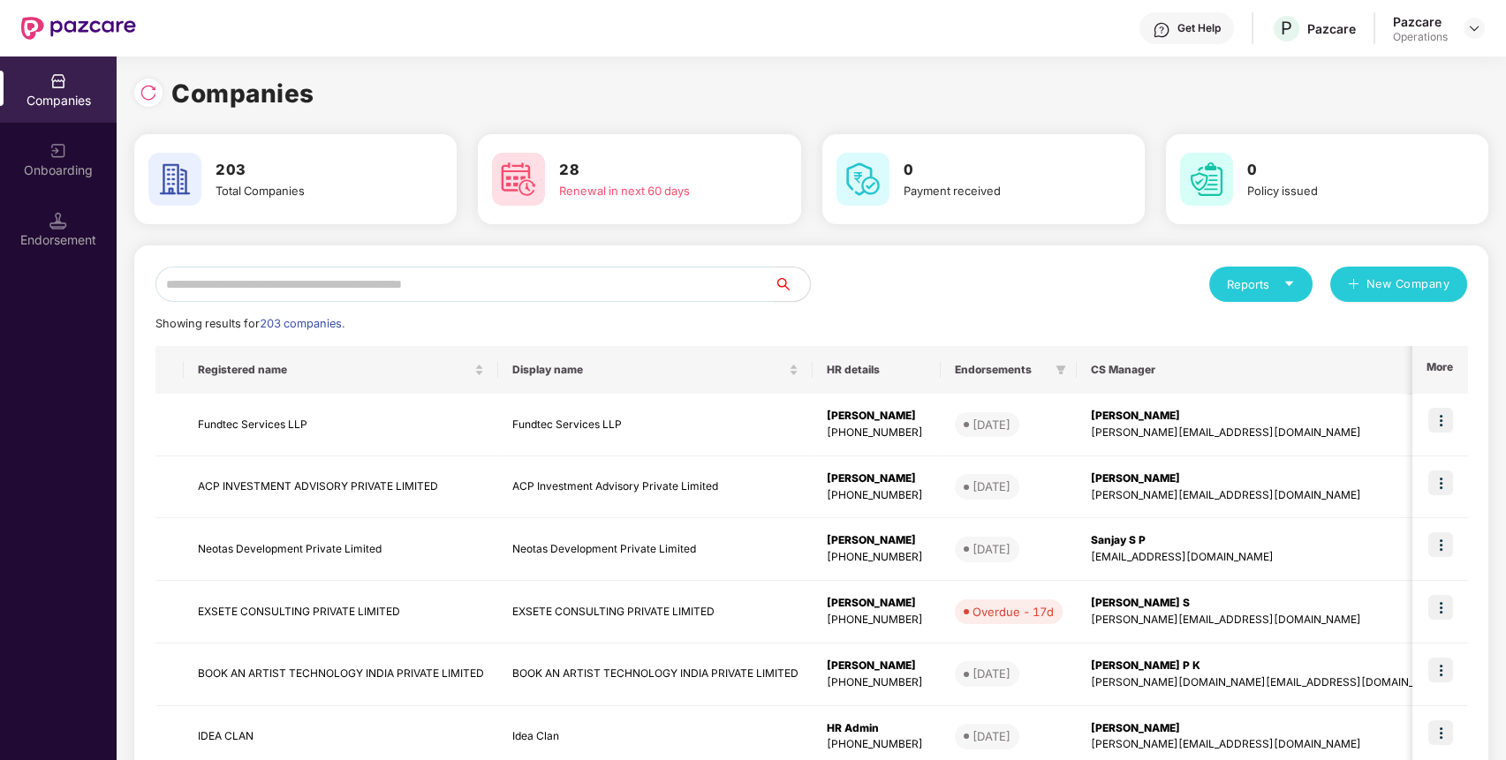
click at [685, 298] on input "text" at bounding box center [464, 284] width 619 height 35
paste input "**********"
type input "**********"
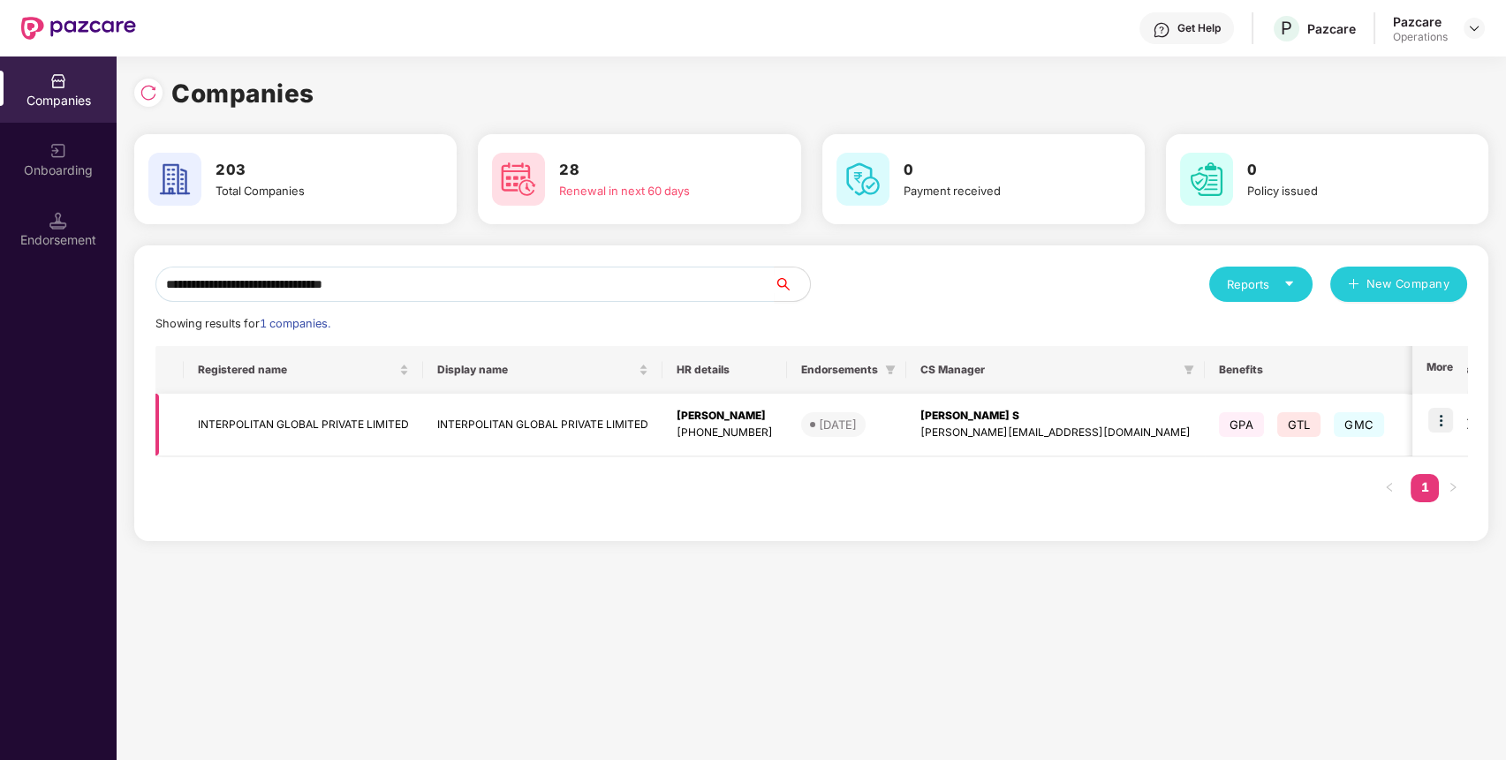
click at [328, 442] on td "INTERPOLITAN GLOBAL PRIVATE LIMITED" at bounding box center [303, 425] width 239 height 63
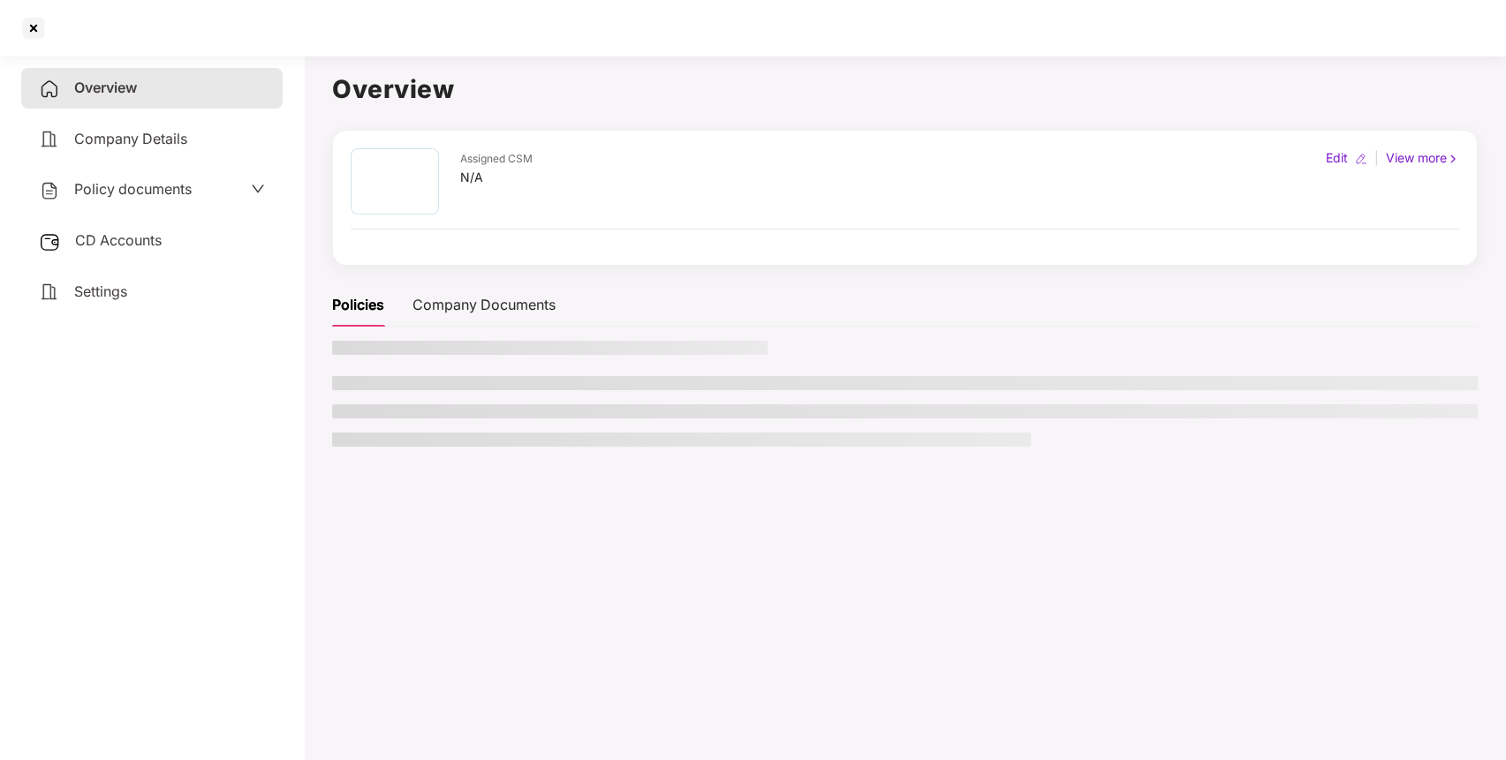
click at [330, 433] on main "Overview Assigned CSM N/A Edit | View more Policies Company Documents" at bounding box center [905, 429] width 1202 height 760
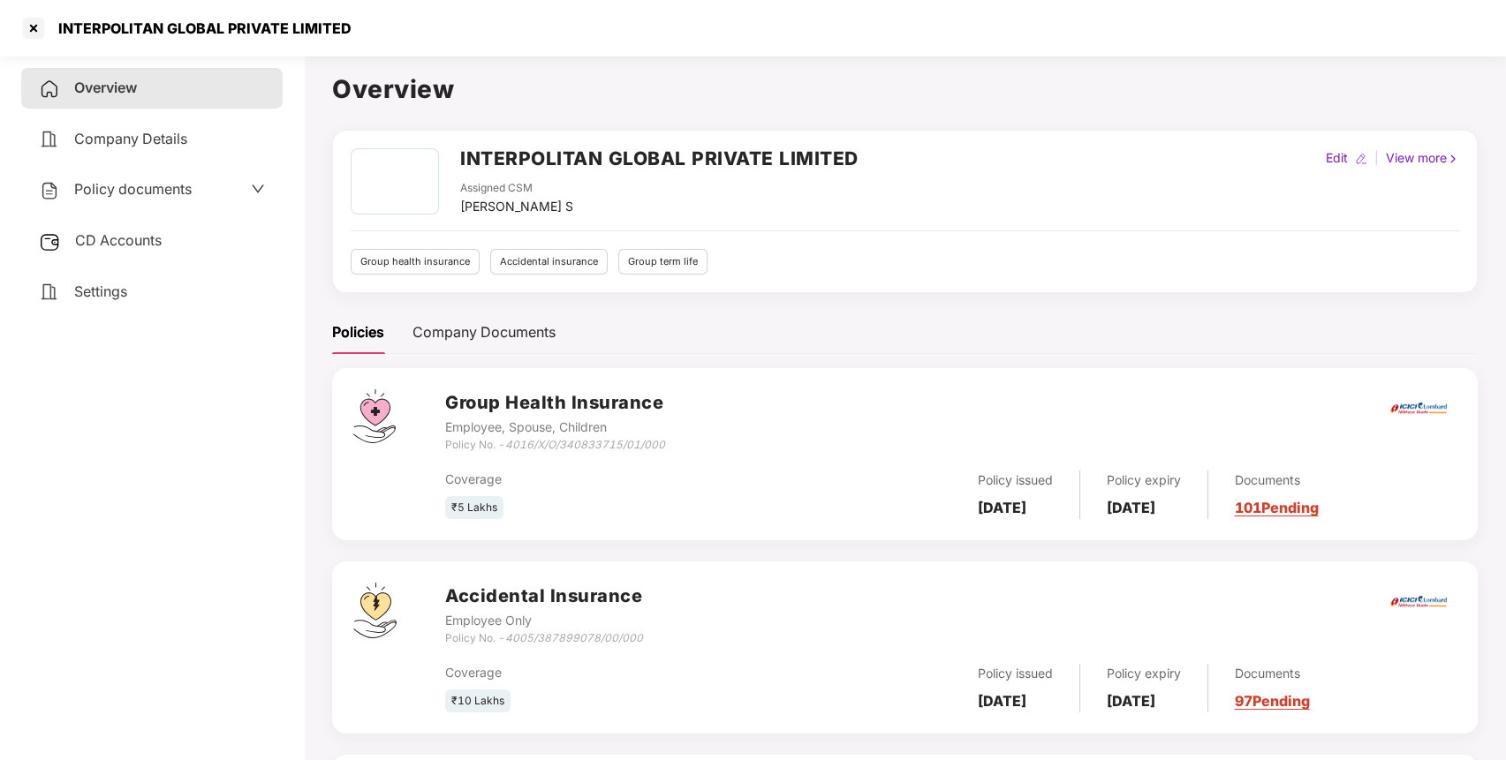
click at [161, 249] on div "CD Accounts" at bounding box center [151, 241] width 261 height 41
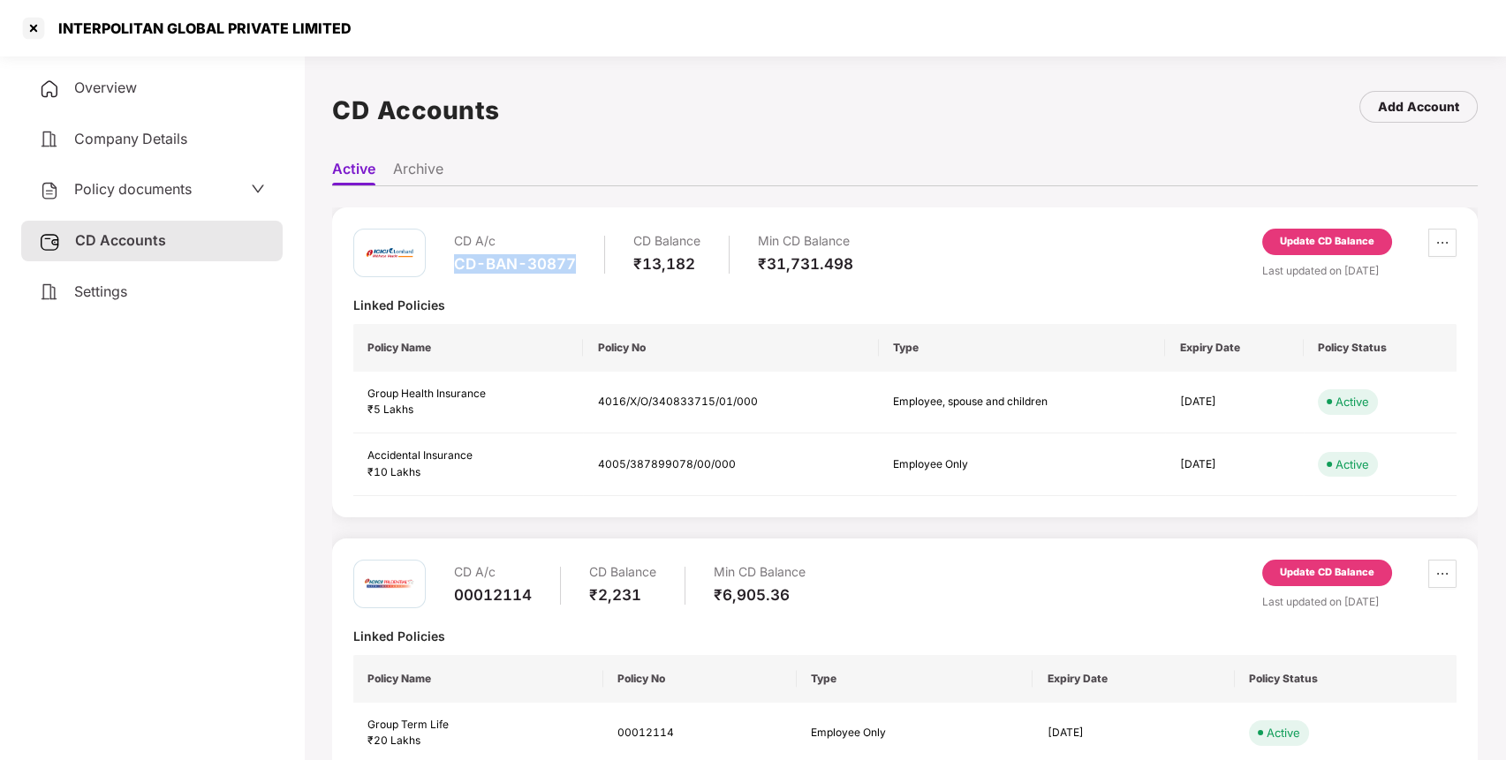
drag, startPoint x: 453, startPoint y: 271, endPoint x: 583, endPoint y: 268, distance: 129.8
click at [583, 268] on div "CD A/c CD-BAN-30877 CD Balance ₹13,182 Min CD Balance ₹31,731.498" at bounding box center [653, 254] width 399 height 50
copy div "CD-BAN-30877"
click at [39, 27] on div at bounding box center [33, 28] width 28 height 28
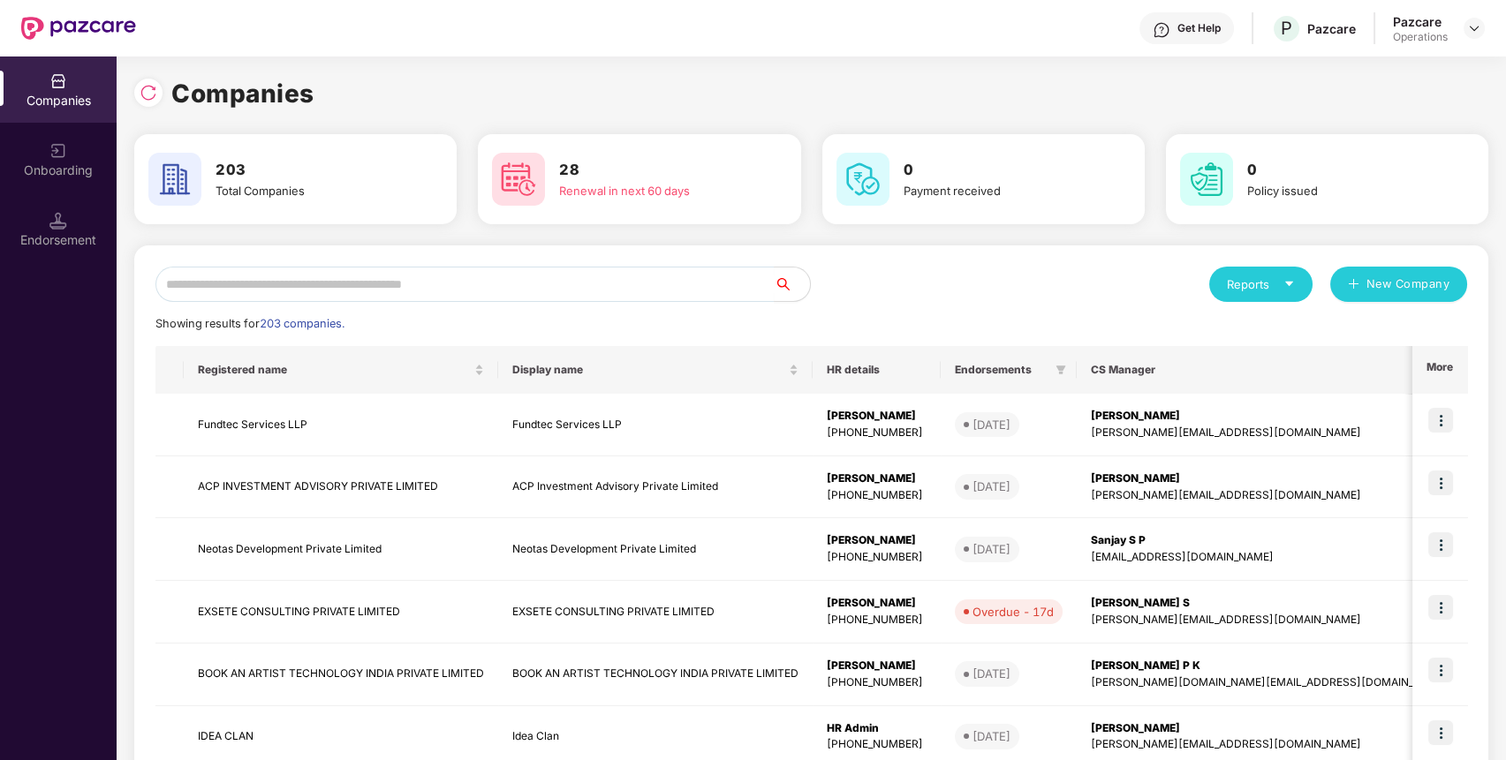
click at [196, 244] on div "Companies 203 Total Companies 28 Renewal in next 60 days 0 Payment received 0 P…" at bounding box center [811, 595] width 1354 height 1043
click at [192, 284] on input "text" at bounding box center [464, 284] width 619 height 35
paste input "**********"
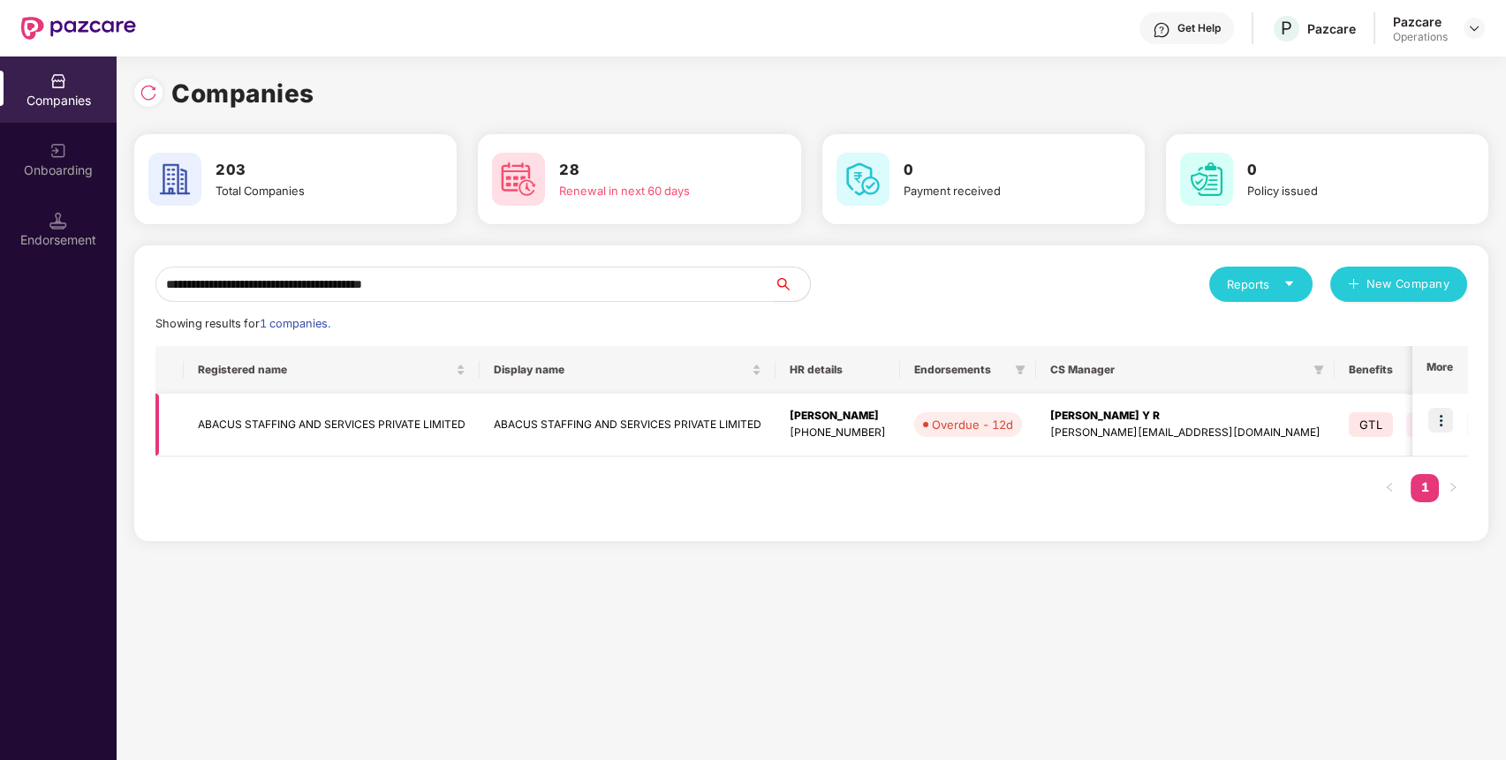
type input "**********"
click at [230, 430] on td "ABACUS STAFFING AND SERVICES PRIVATE LIMITED" at bounding box center [332, 425] width 296 height 63
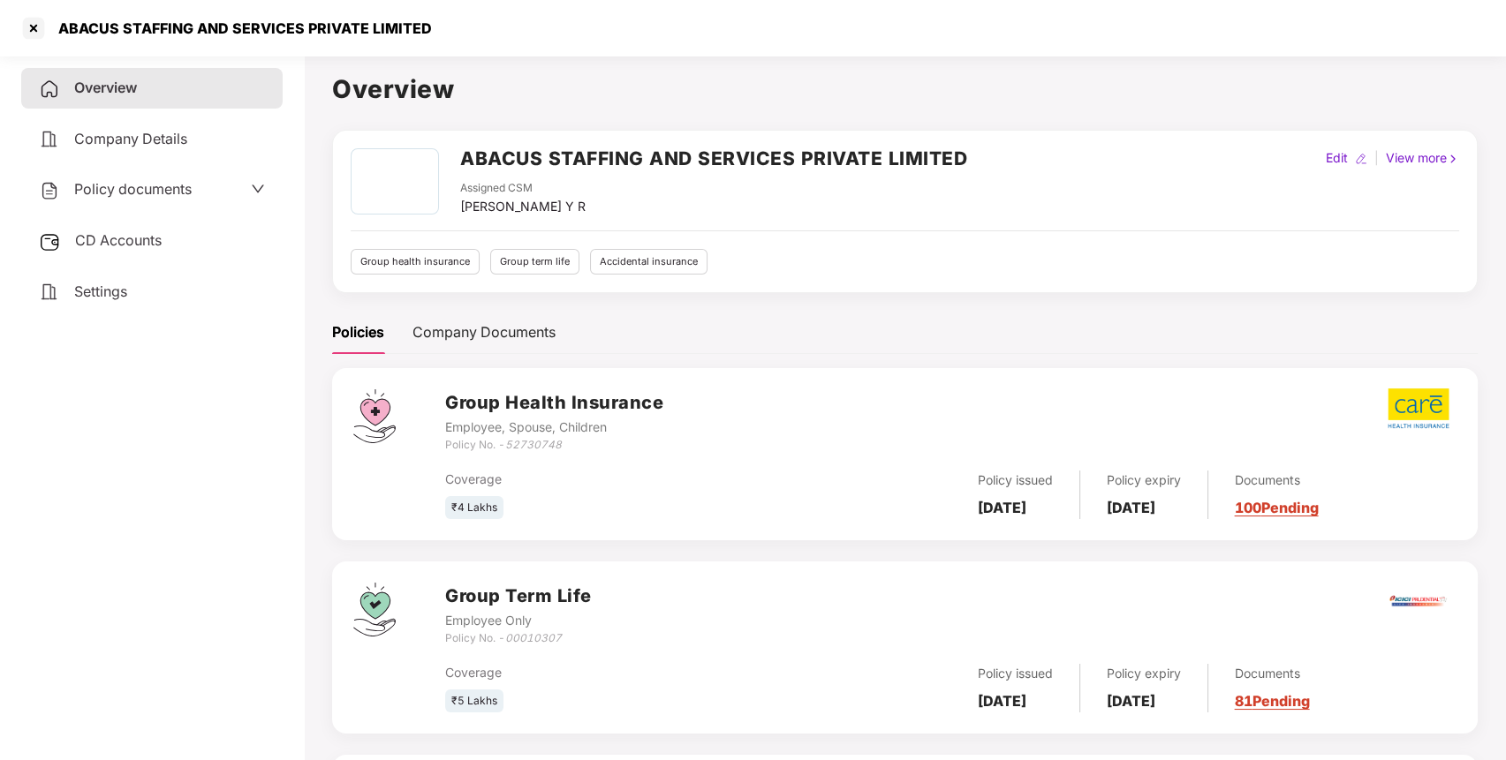
click at [184, 191] on span "Policy documents" at bounding box center [132, 189] width 117 height 18
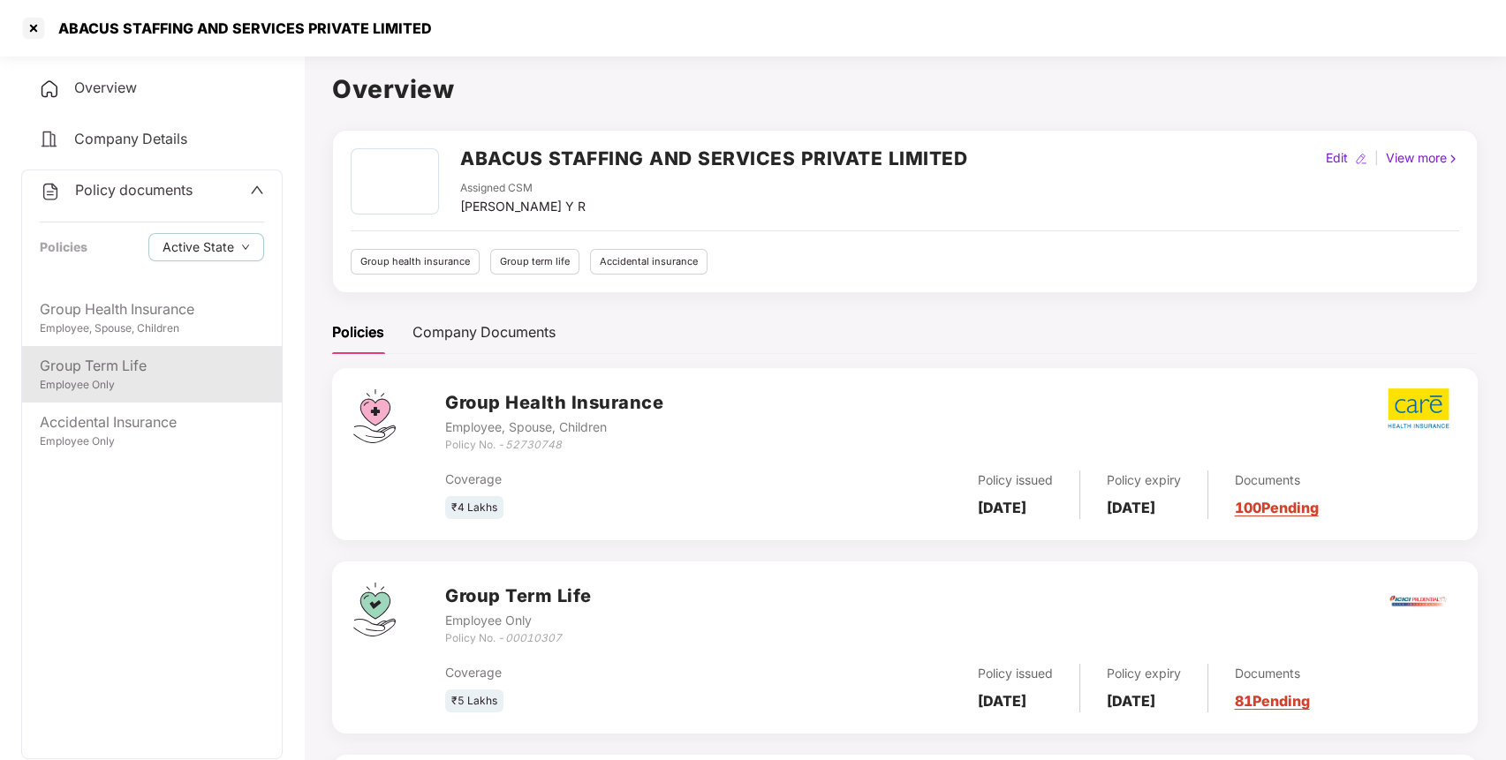
click at [212, 380] on div "Employee Only" at bounding box center [152, 385] width 224 height 17
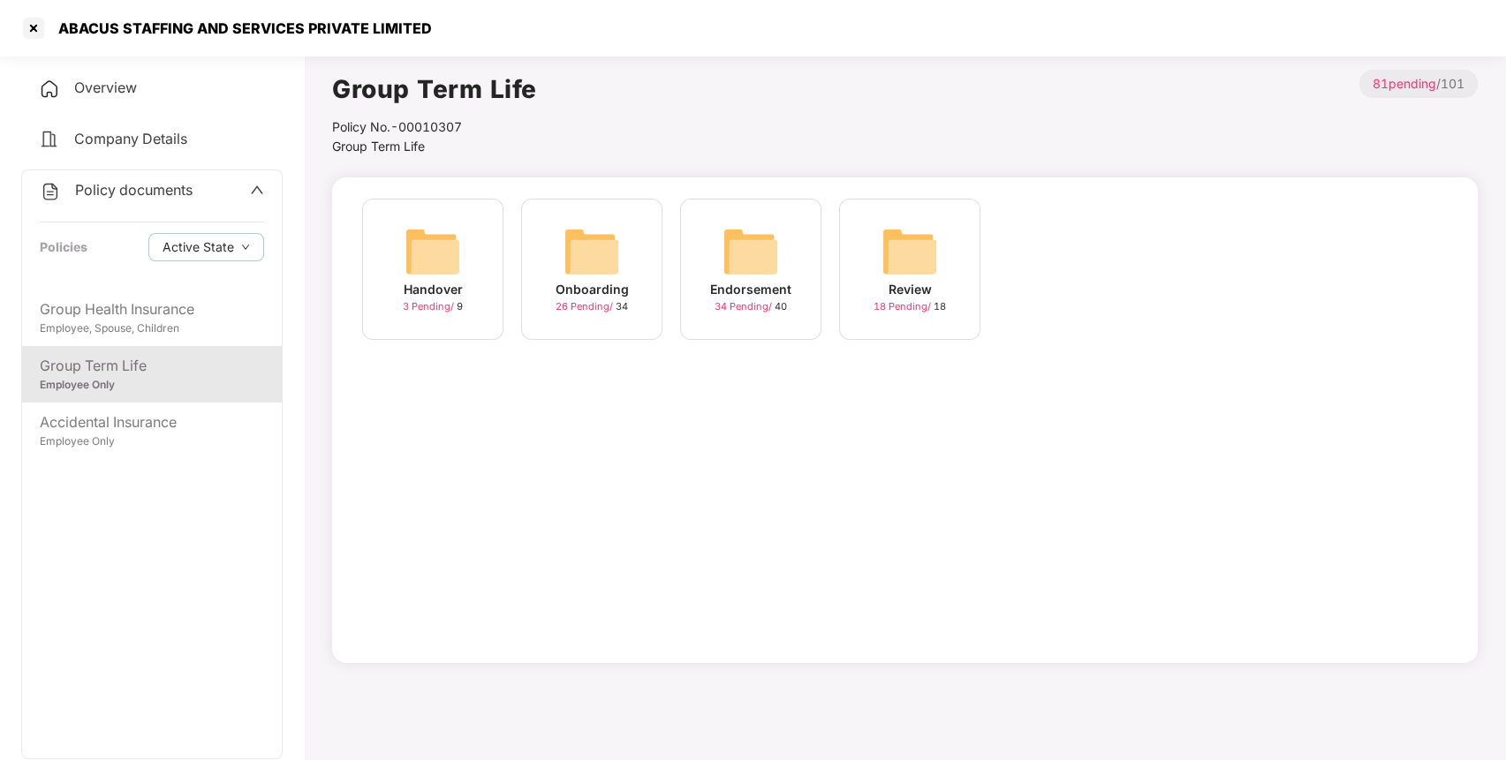
click at [756, 253] on img at bounding box center [750, 251] width 57 height 57
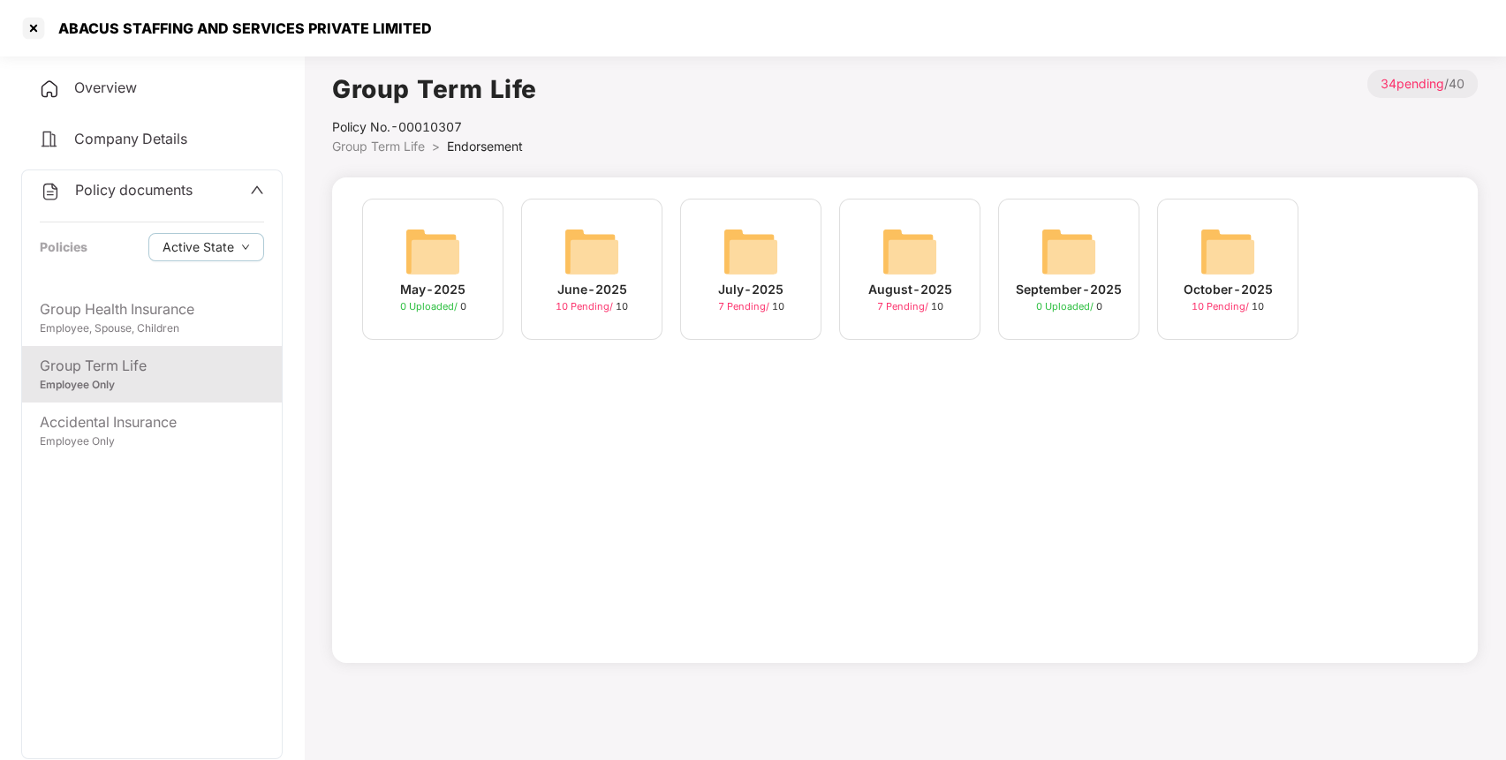
click at [1229, 283] on div "October-2025" at bounding box center [1227, 289] width 89 height 19
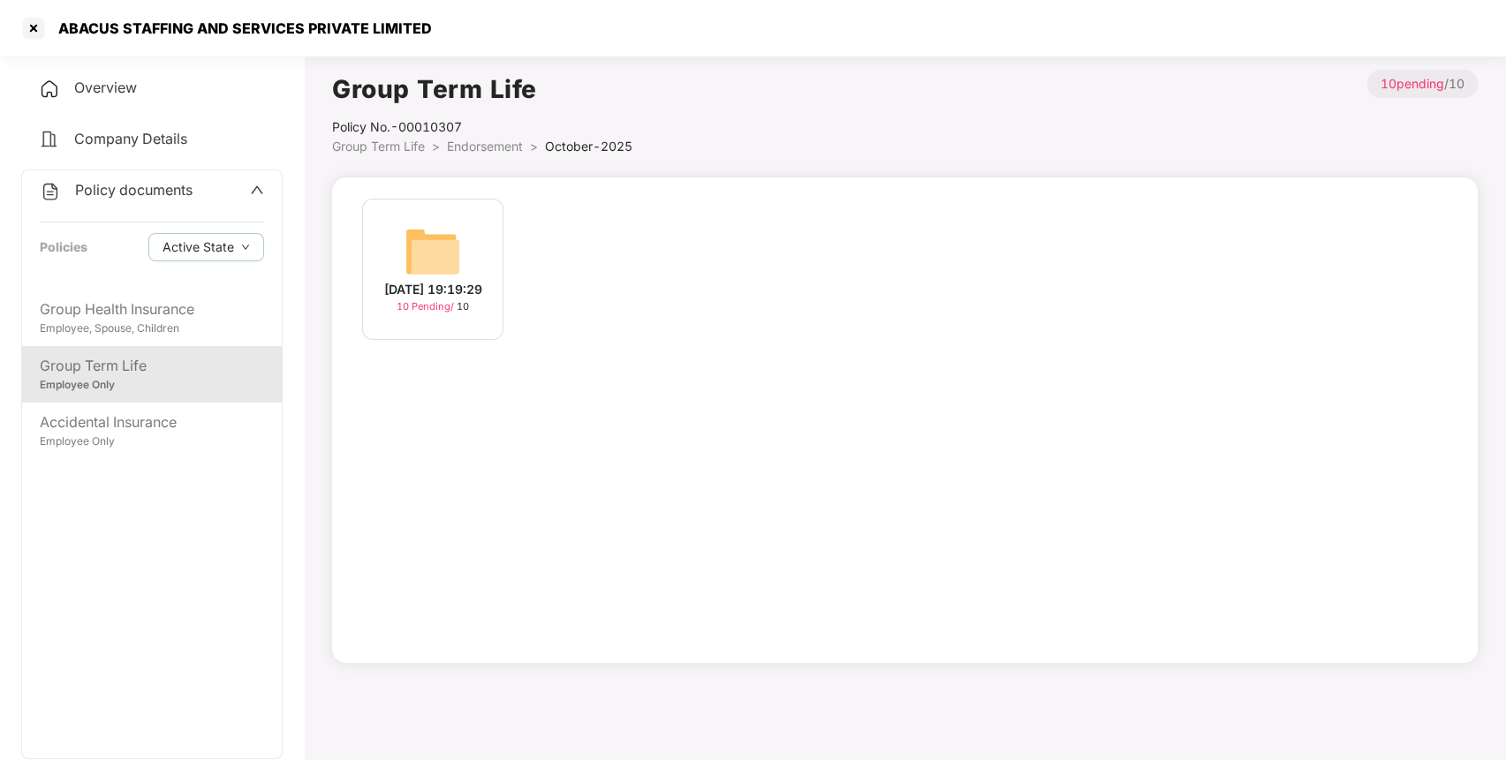
click at [487, 261] on div "[DATE] 19:19:29 10 Pending / 10" at bounding box center [432, 269] width 141 height 141
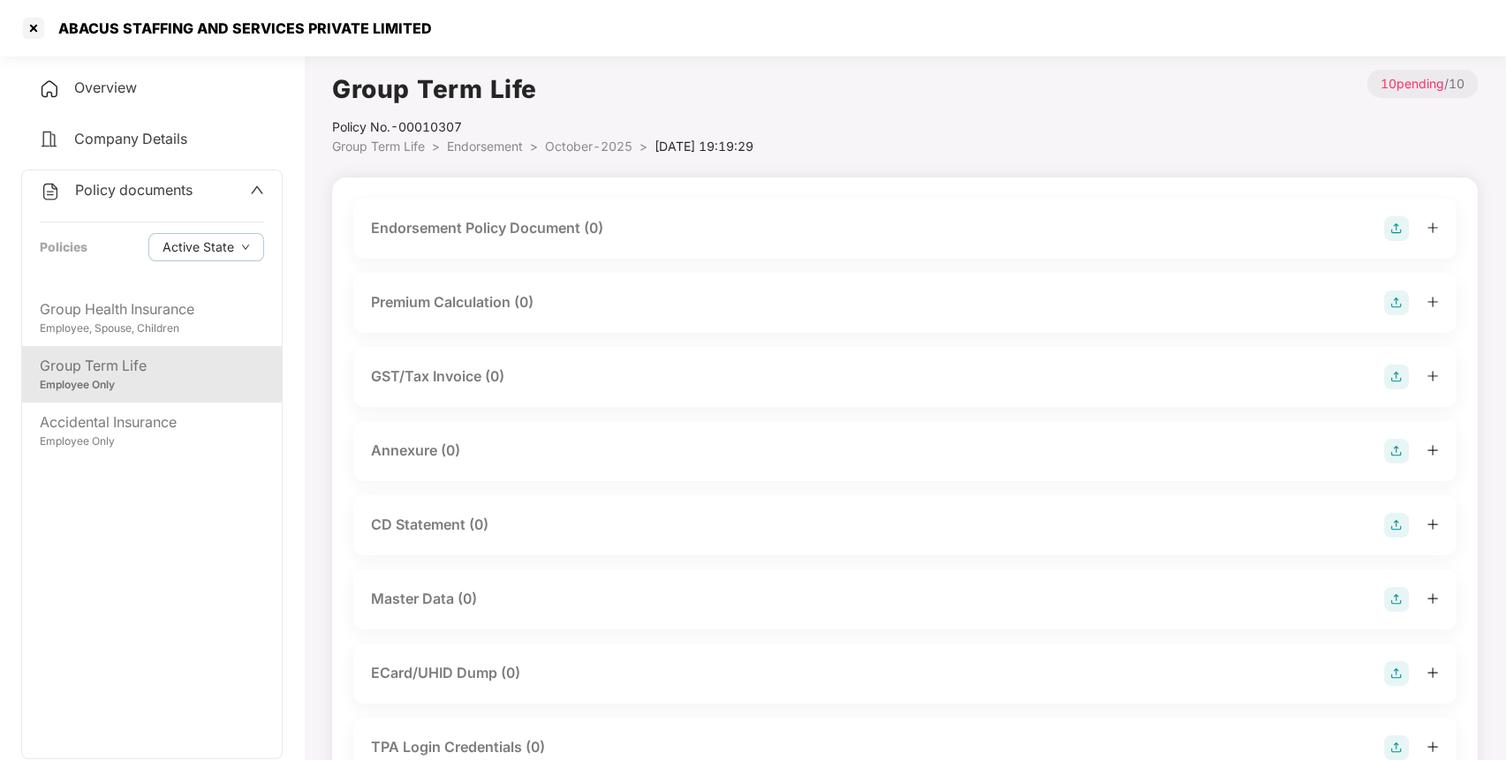
click at [1397, 230] on img at bounding box center [1396, 228] width 25 height 25
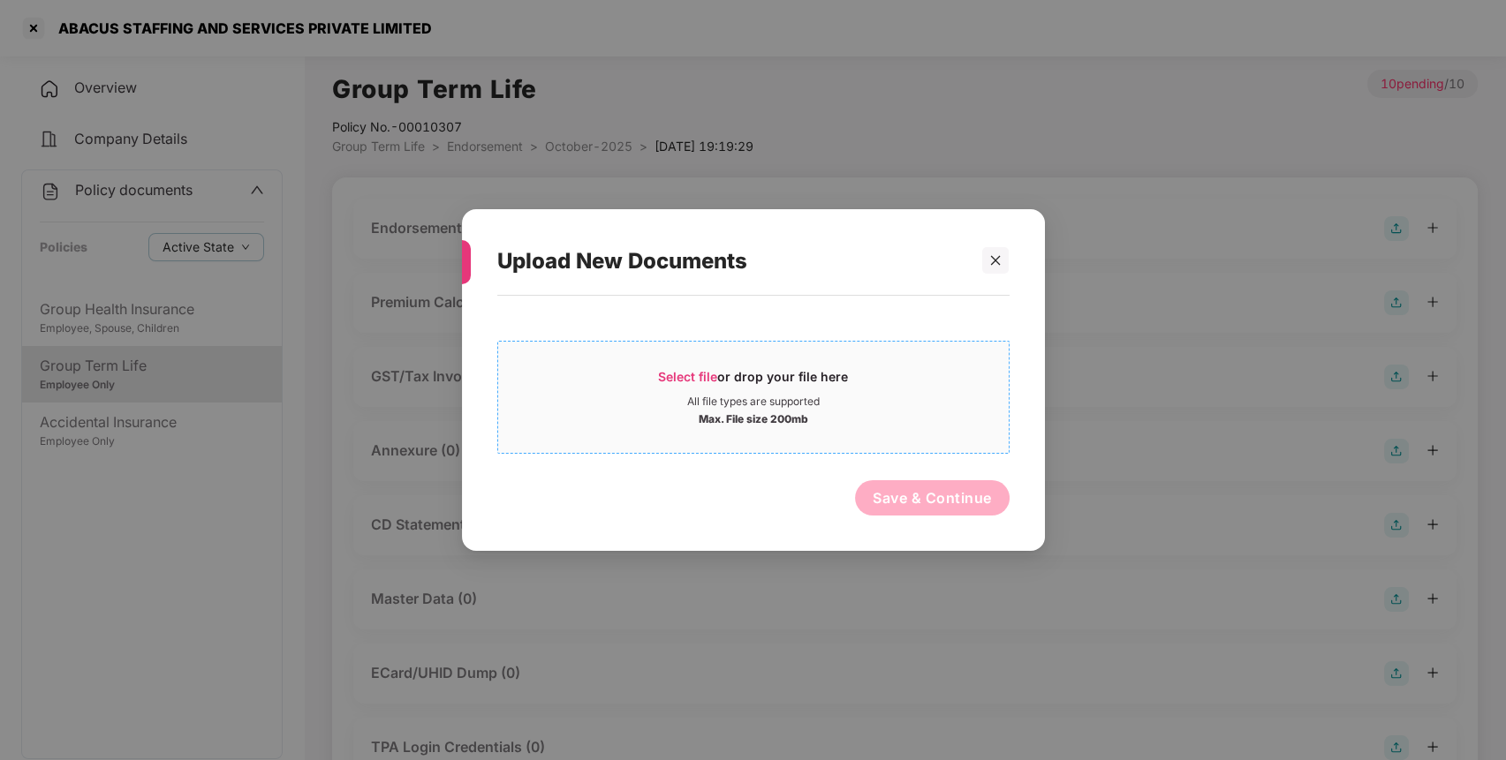
click at [714, 400] on div "All file types are supported" at bounding box center [753, 402] width 132 height 14
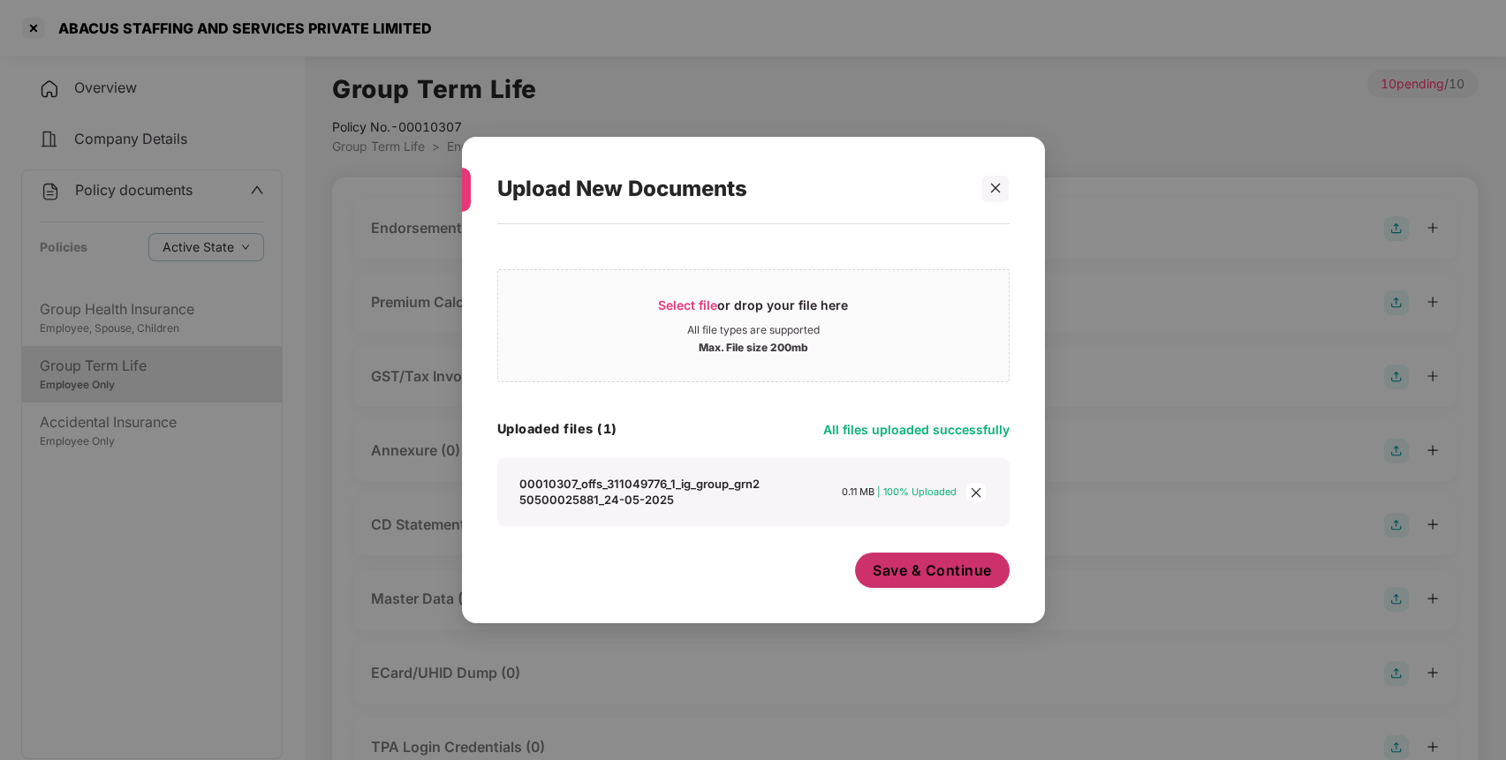
click at [942, 570] on span "Save & Continue" at bounding box center [931, 570] width 119 height 19
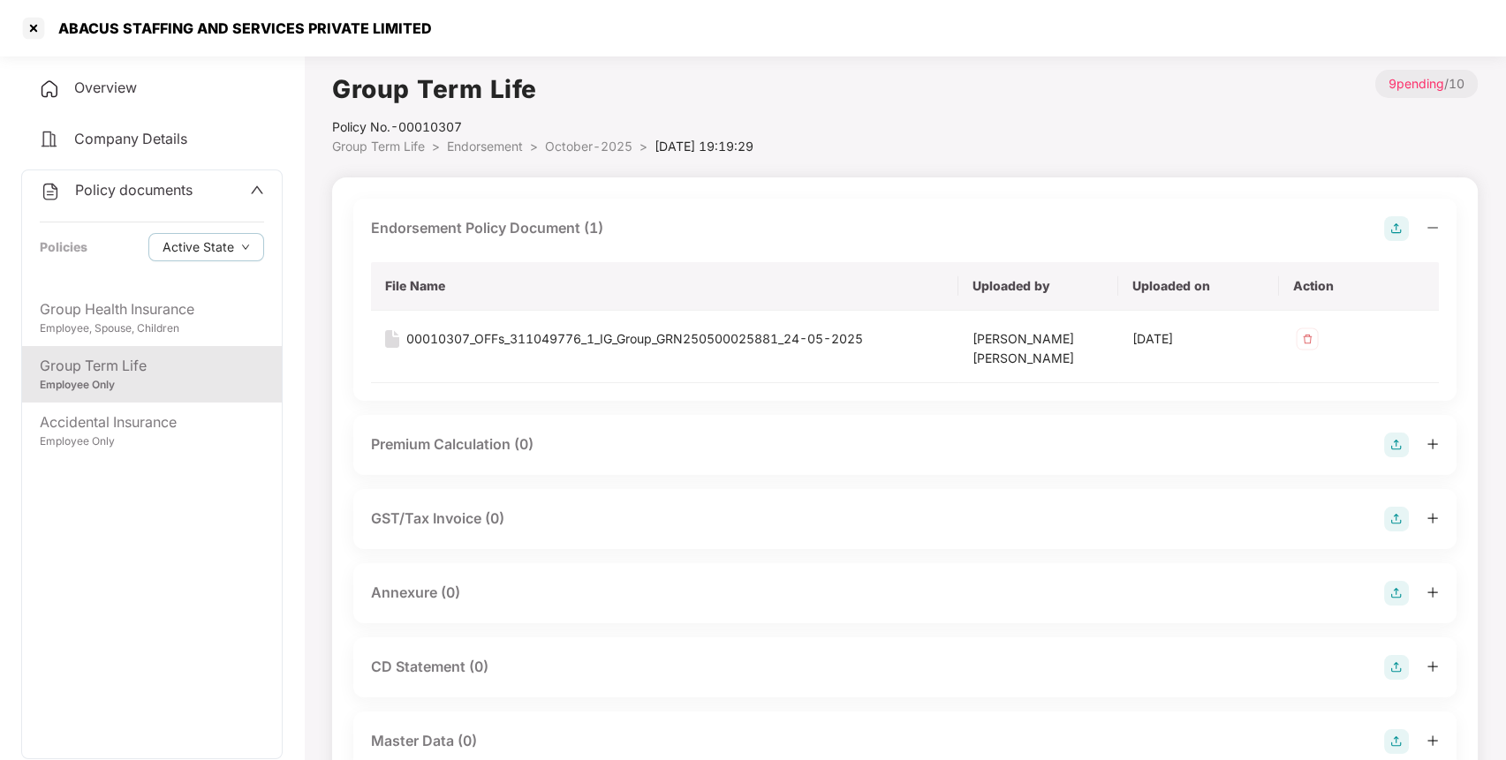
click at [1402, 592] on img at bounding box center [1396, 593] width 25 height 25
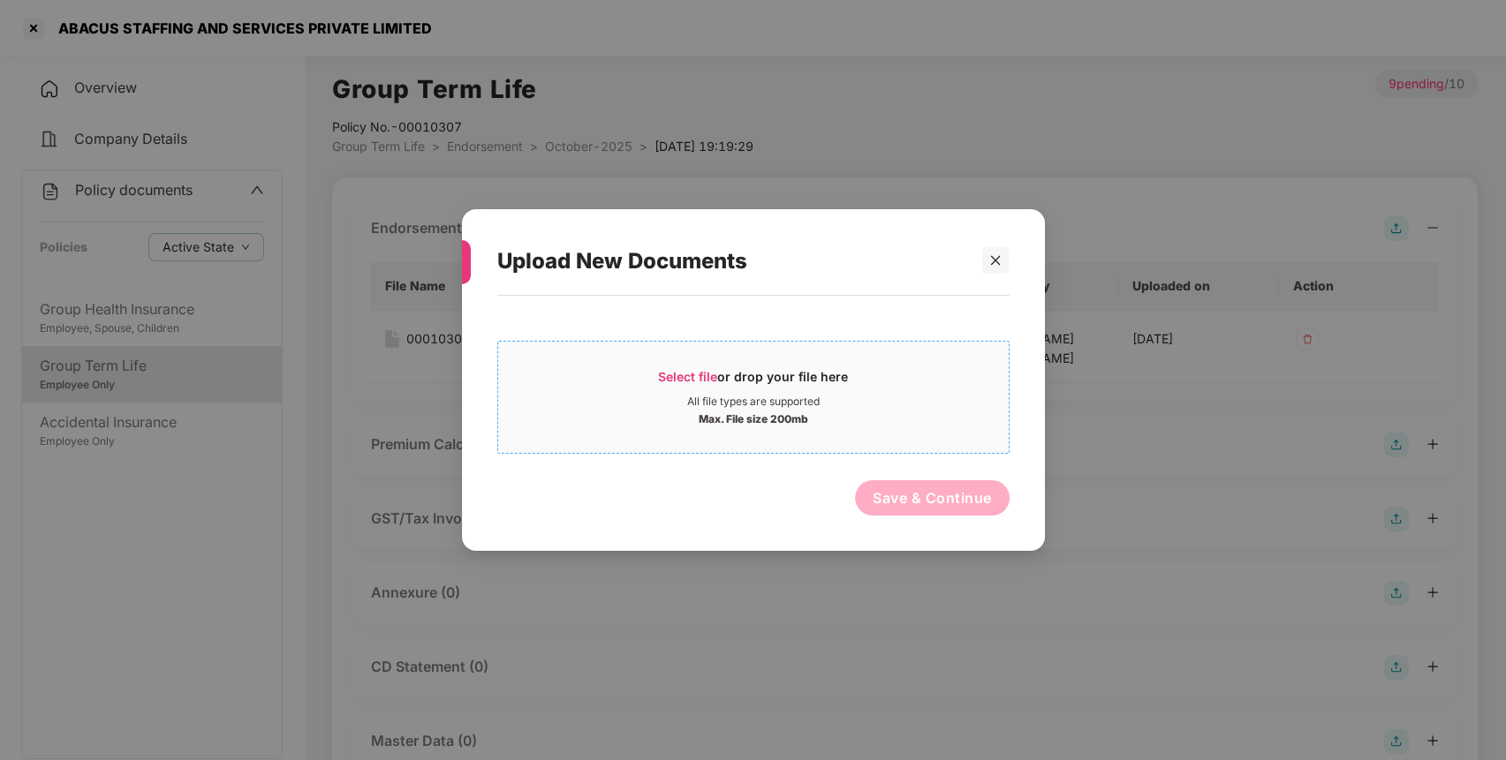
click at [795, 409] on div "Max. File size 200mb" at bounding box center [754, 418] width 110 height 18
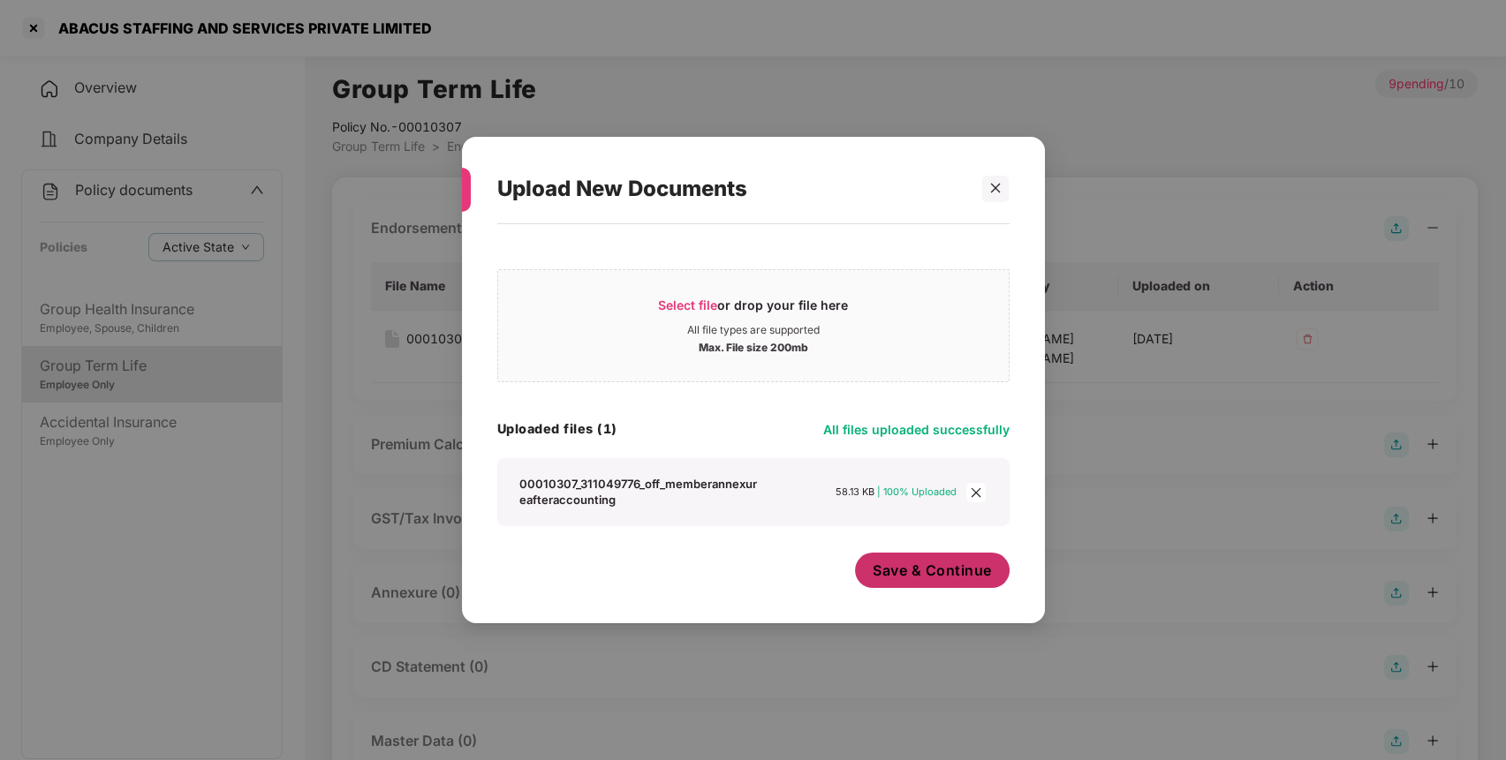
click at [926, 578] on span "Save & Continue" at bounding box center [931, 570] width 119 height 19
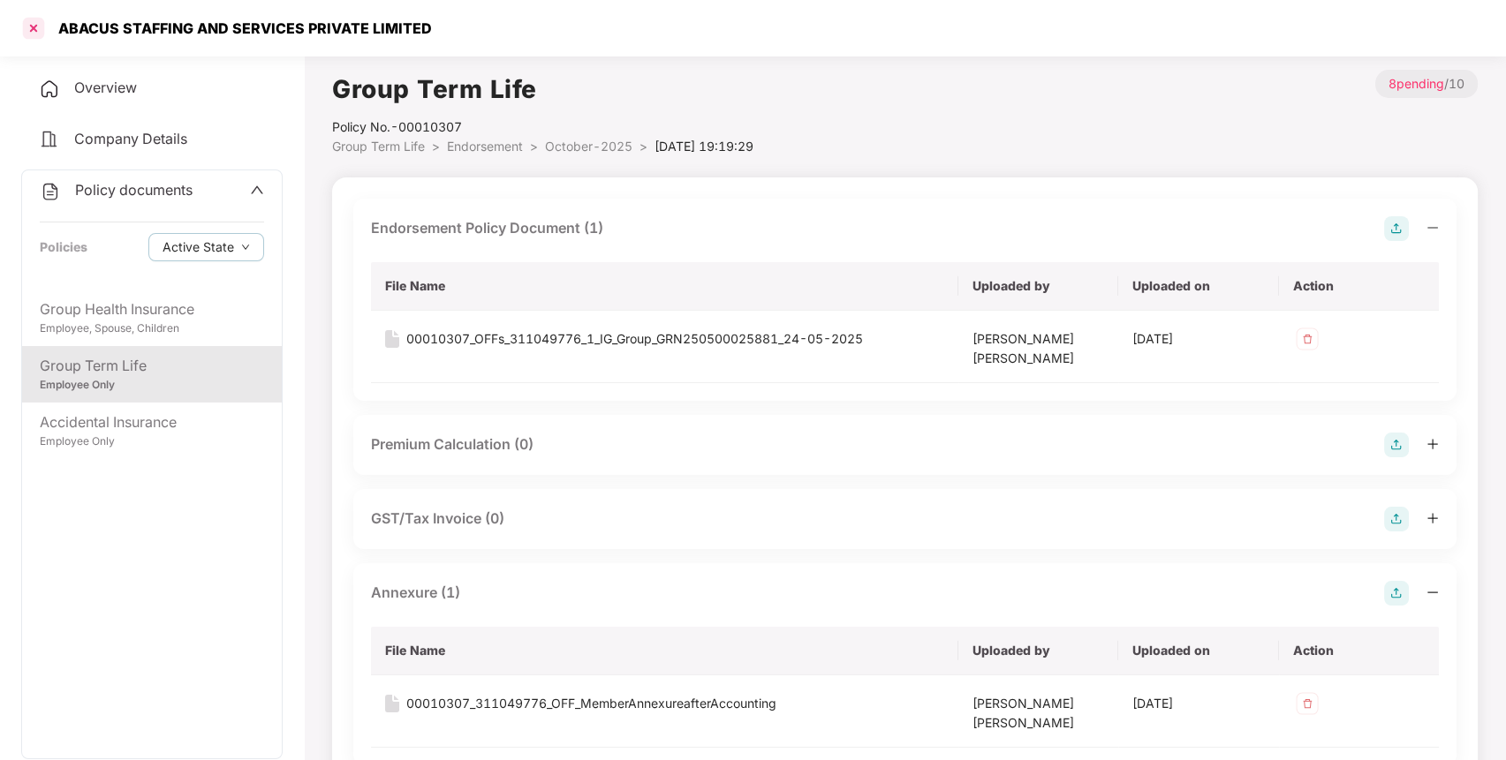
click at [33, 34] on div at bounding box center [33, 28] width 28 height 28
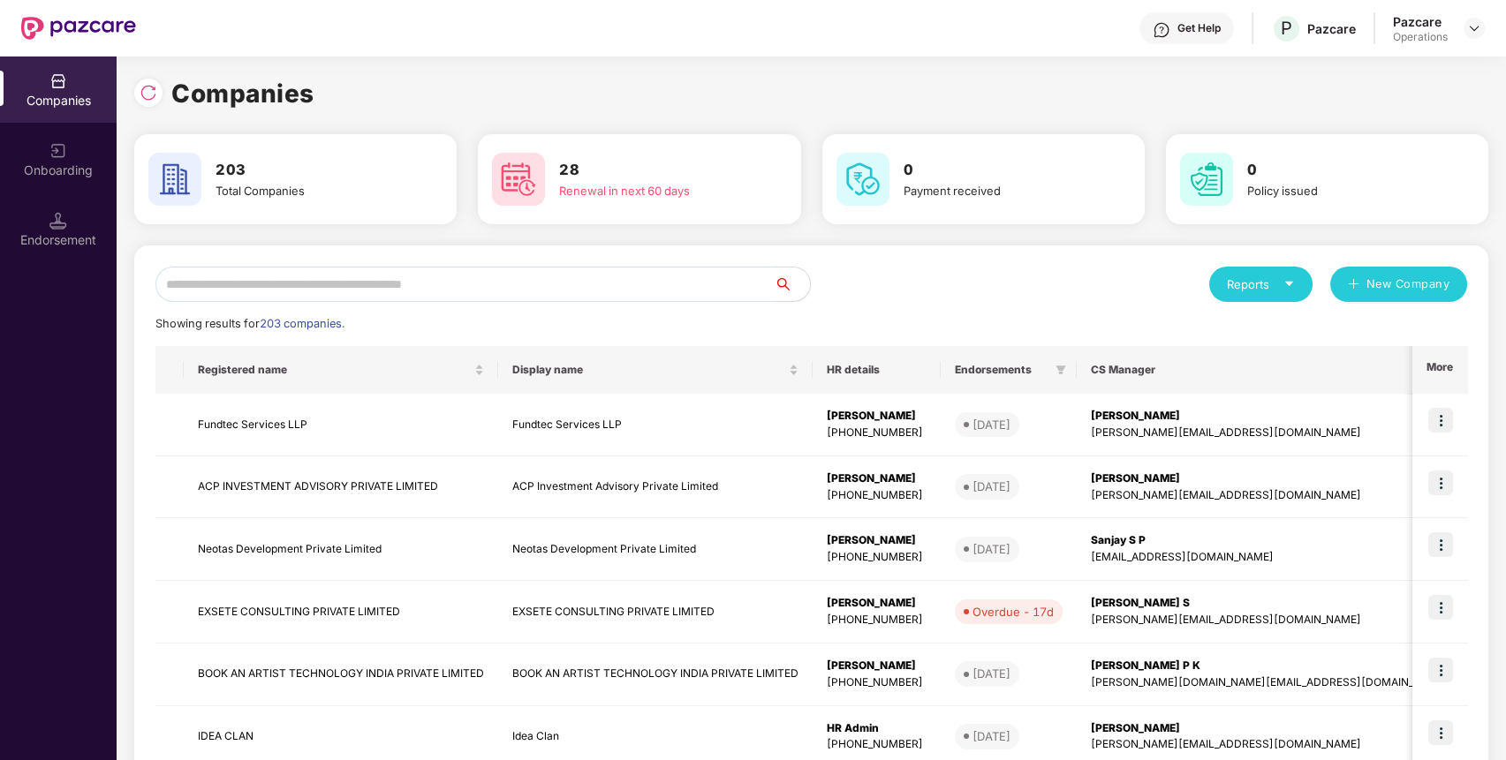
click at [248, 275] on input "text" at bounding box center [464, 284] width 619 height 35
paste input "**********"
type input "**********"
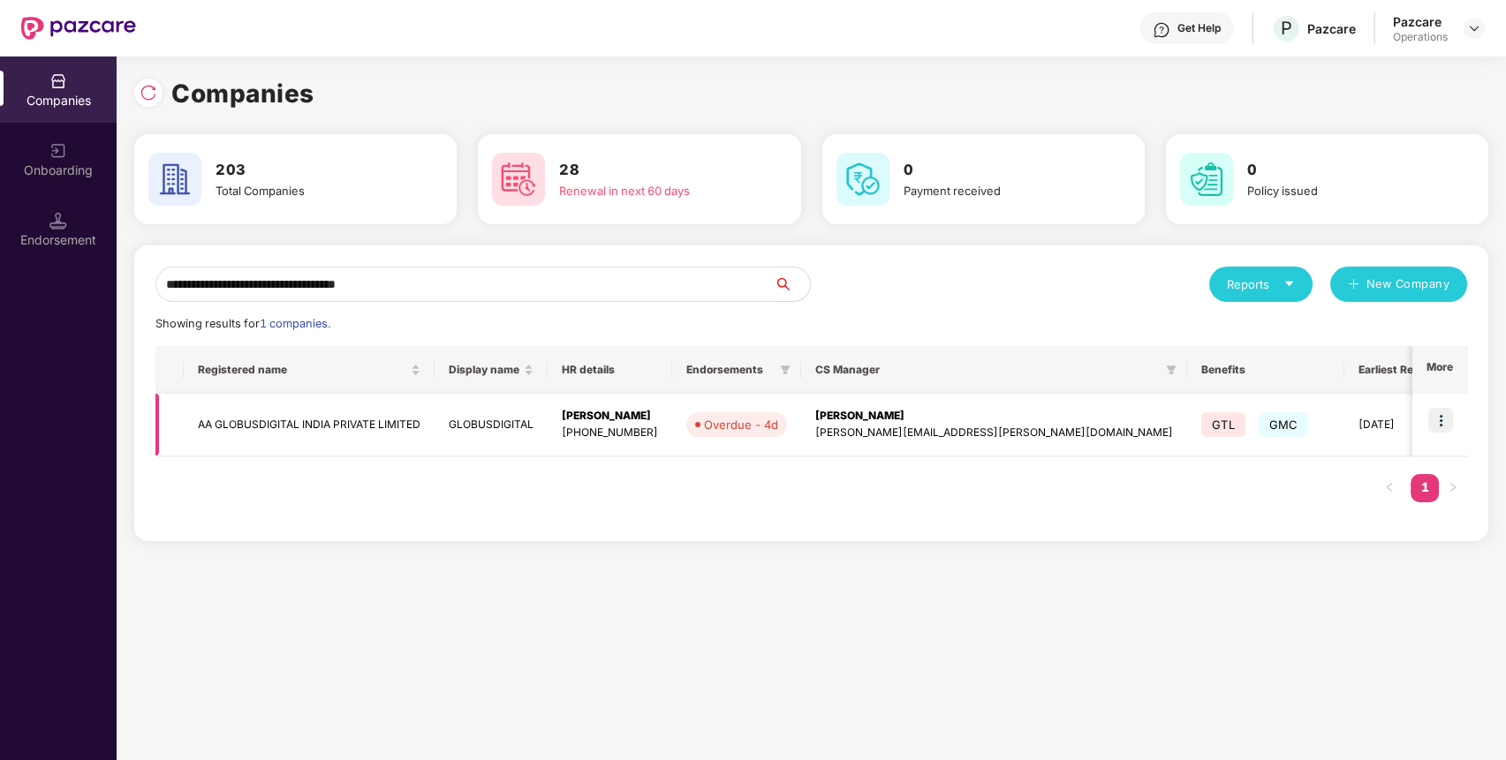
click at [211, 432] on td "AA GLOBUSDIGITAL INDIA PRIVATE LIMITED" at bounding box center [309, 425] width 251 height 63
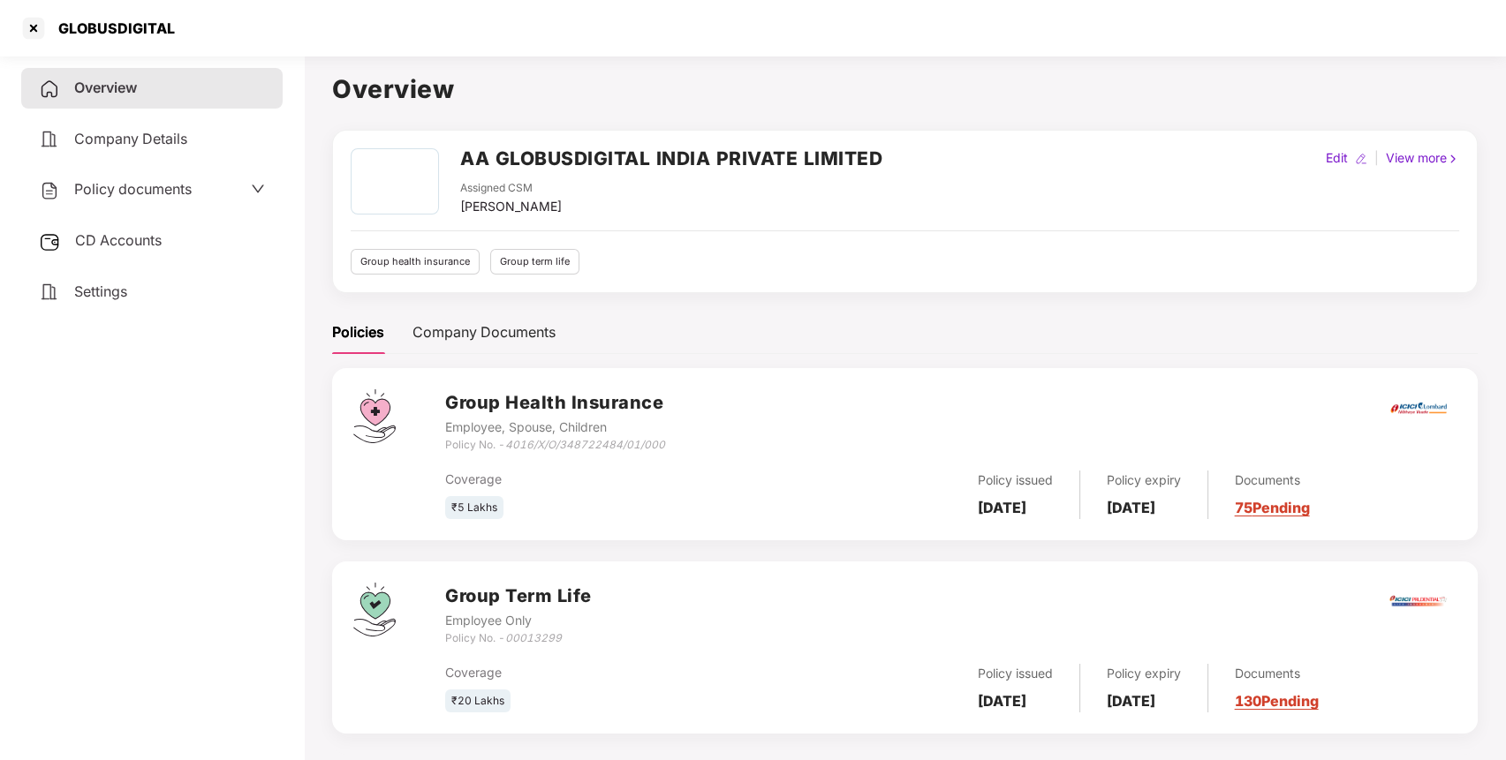
click at [111, 237] on span "CD Accounts" at bounding box center [118, 240] width 87 height 18
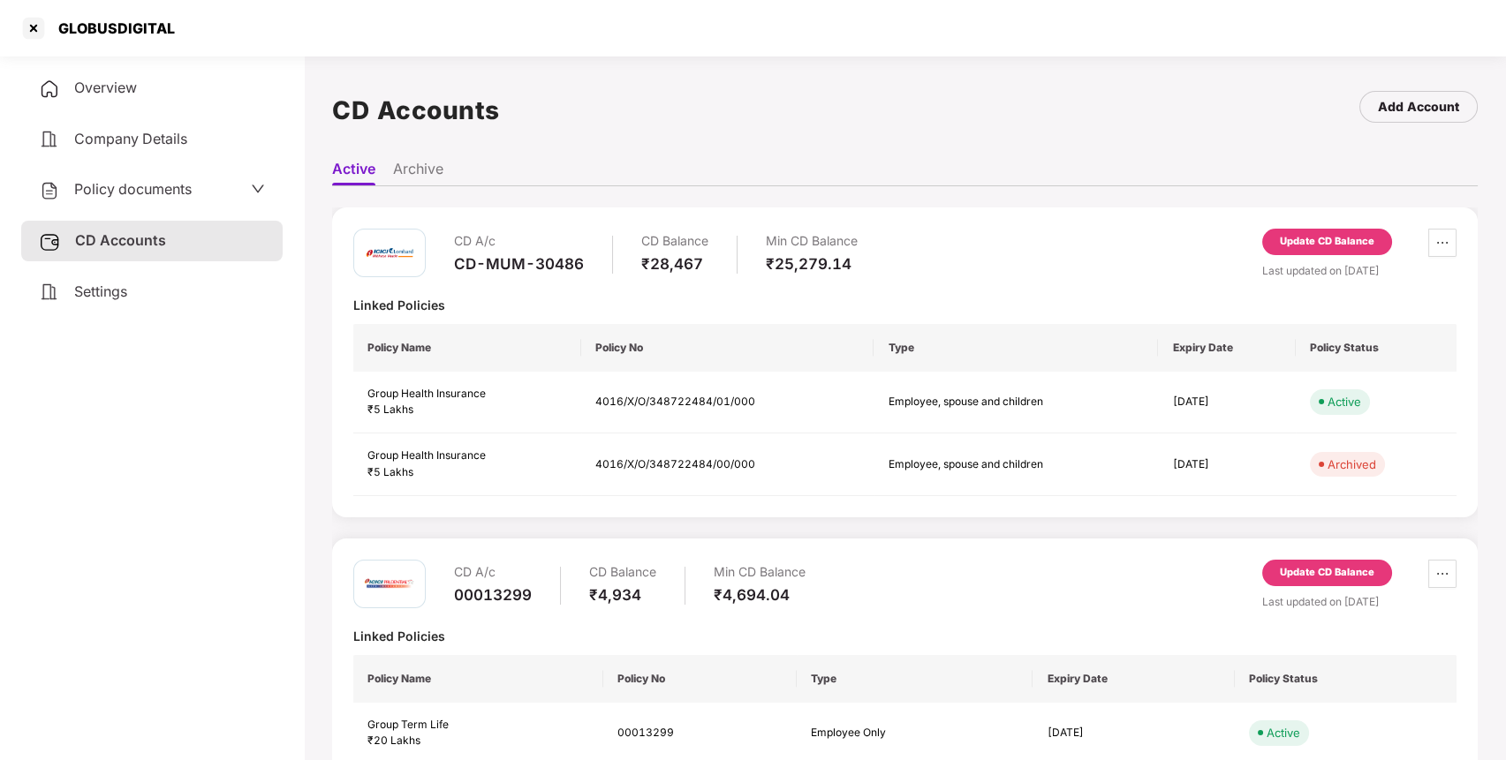
scroll to position [41, 0]
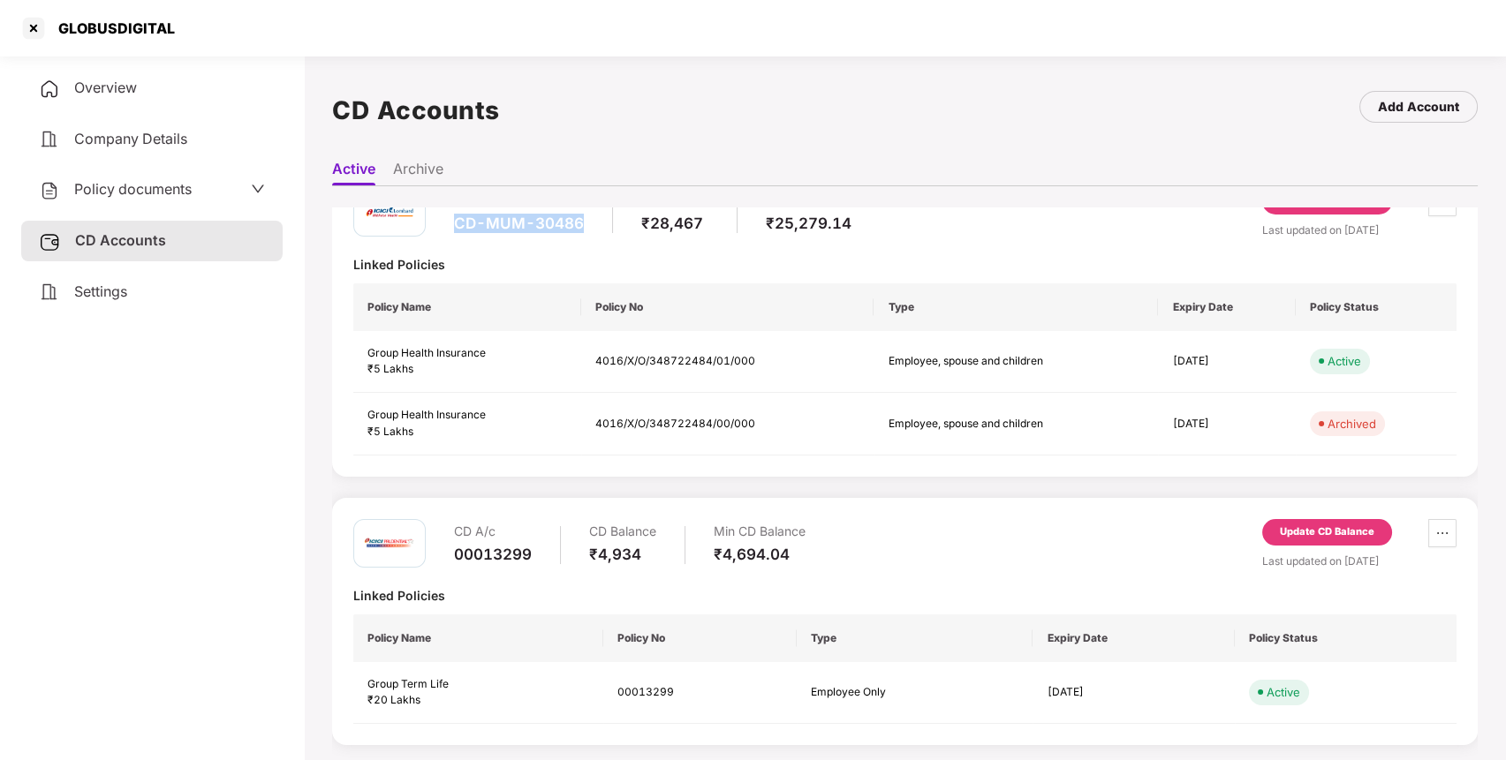
drag, startPoint x: 453, startPoint y: 226, endPoint x: 582, endPoint y: 229, distance: 129.0
click at [582, 229] on div "CD-MUM-30486" at bounding box center [519, 223] width 130 height 19
copy div "CD-MUM-30486"
click at [107, 183] on span "Policy documents" at bounding box center [132, 189] width 117 height 18
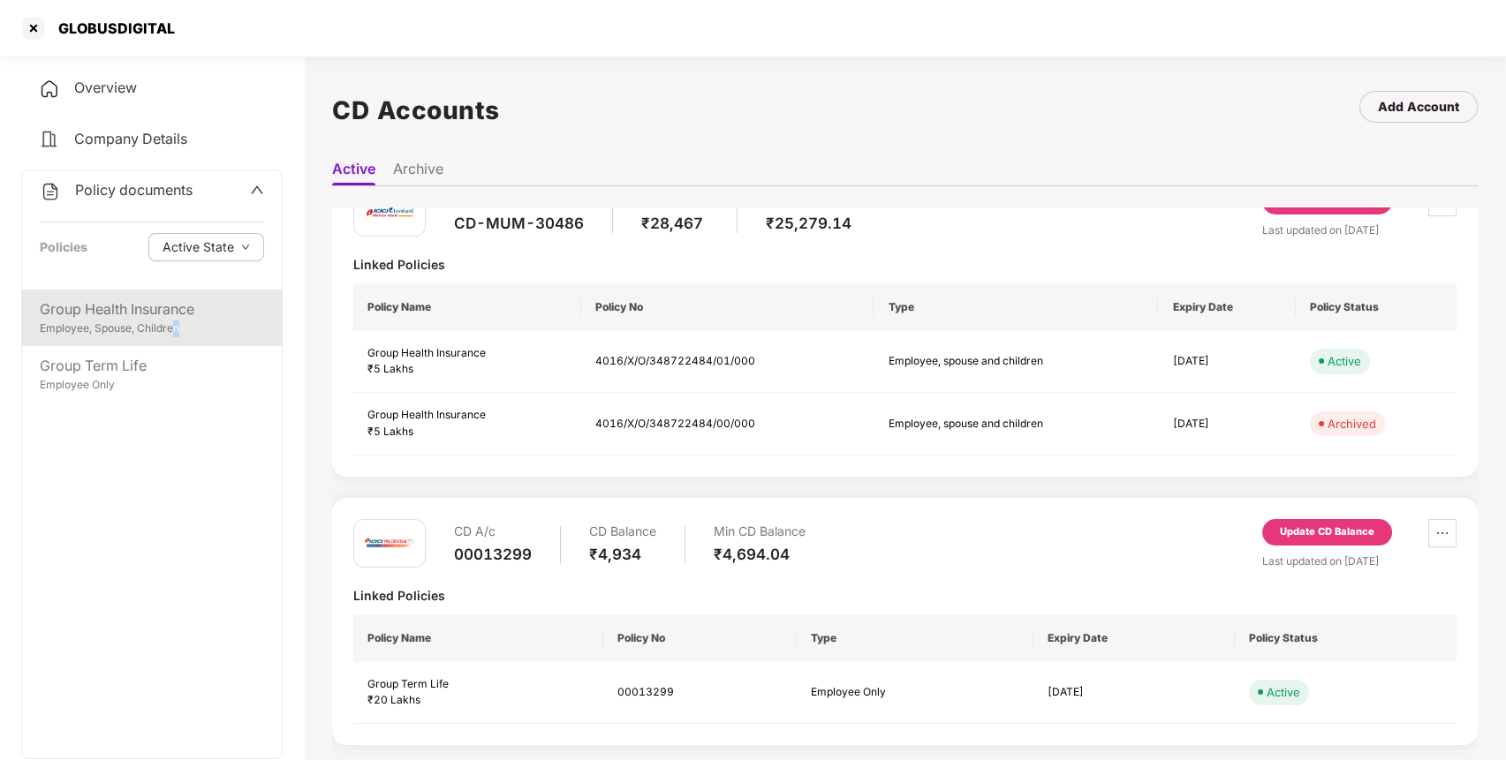
click at [177, 322] on div "Employee, Spouse, Children" at bounding box center [152, 329] width 224 height 17
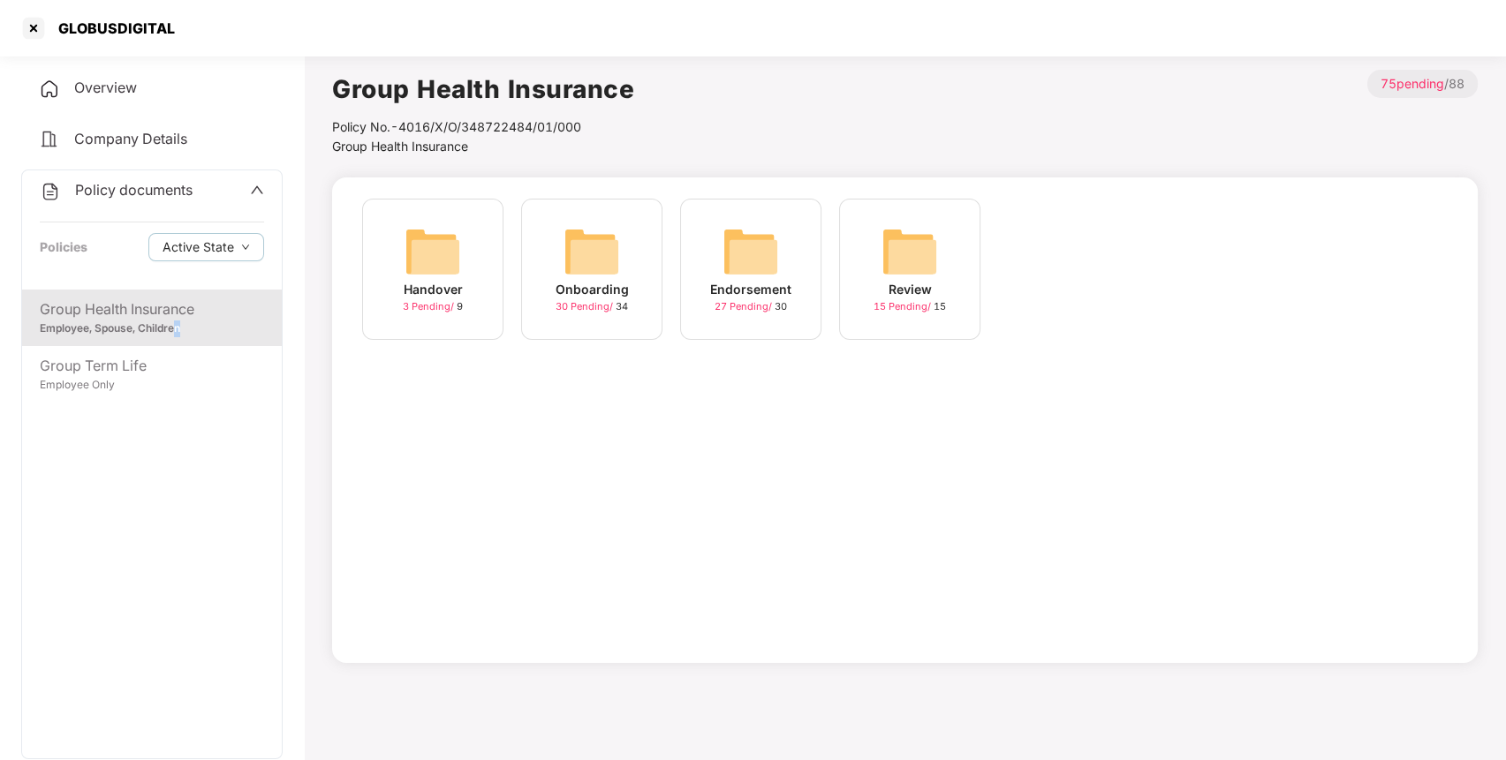
click at [737, 270] on img at bounding box center [750, 251] width 57 height 57
click at [1075, 271] on img at bounding box center [1068, 251] width 57 height 57
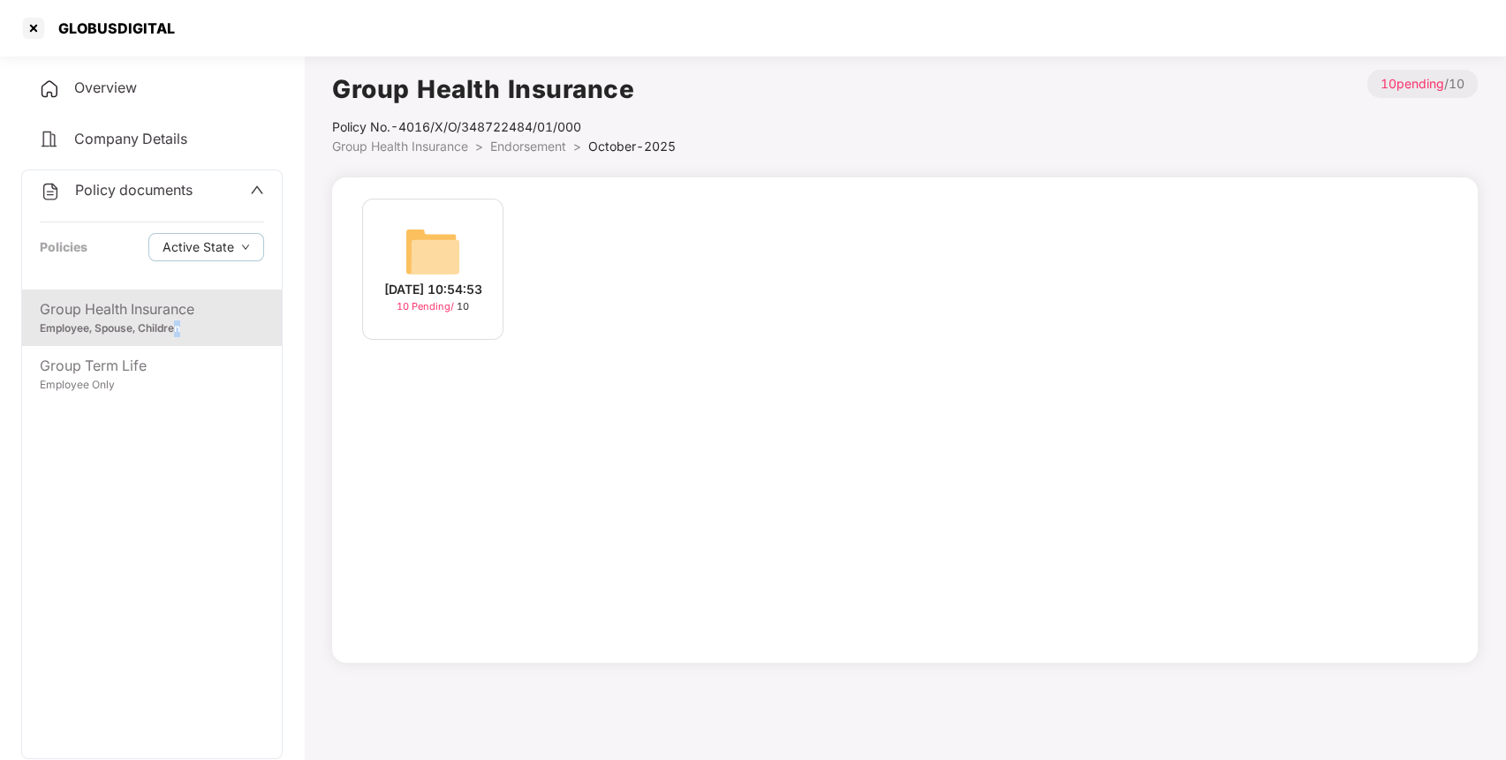
click at [420, 254] on img at bounding box center [432, 251] width 57 height 57
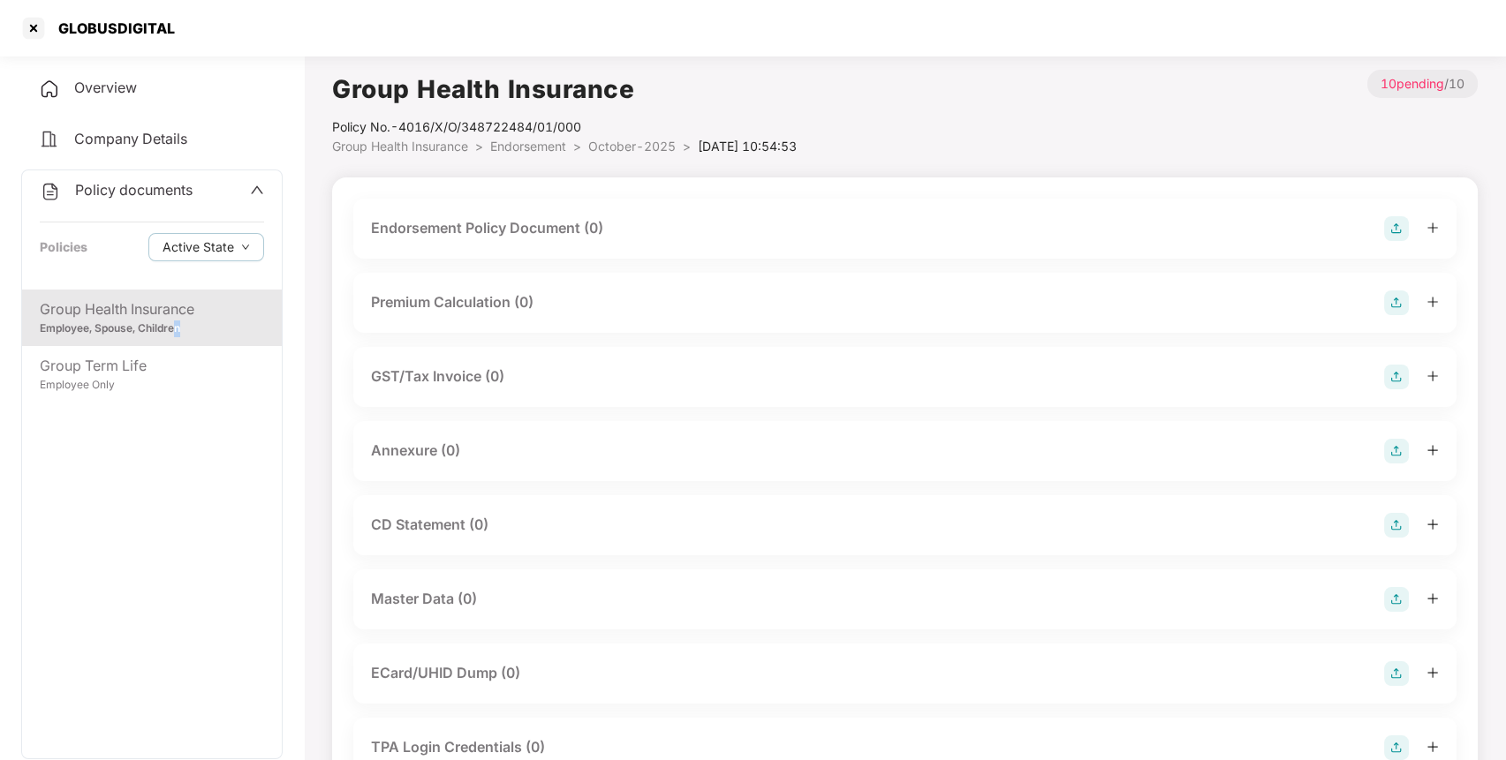
click at [1401, 223] on img at bounding box center [1396, 228] width 25 height 25
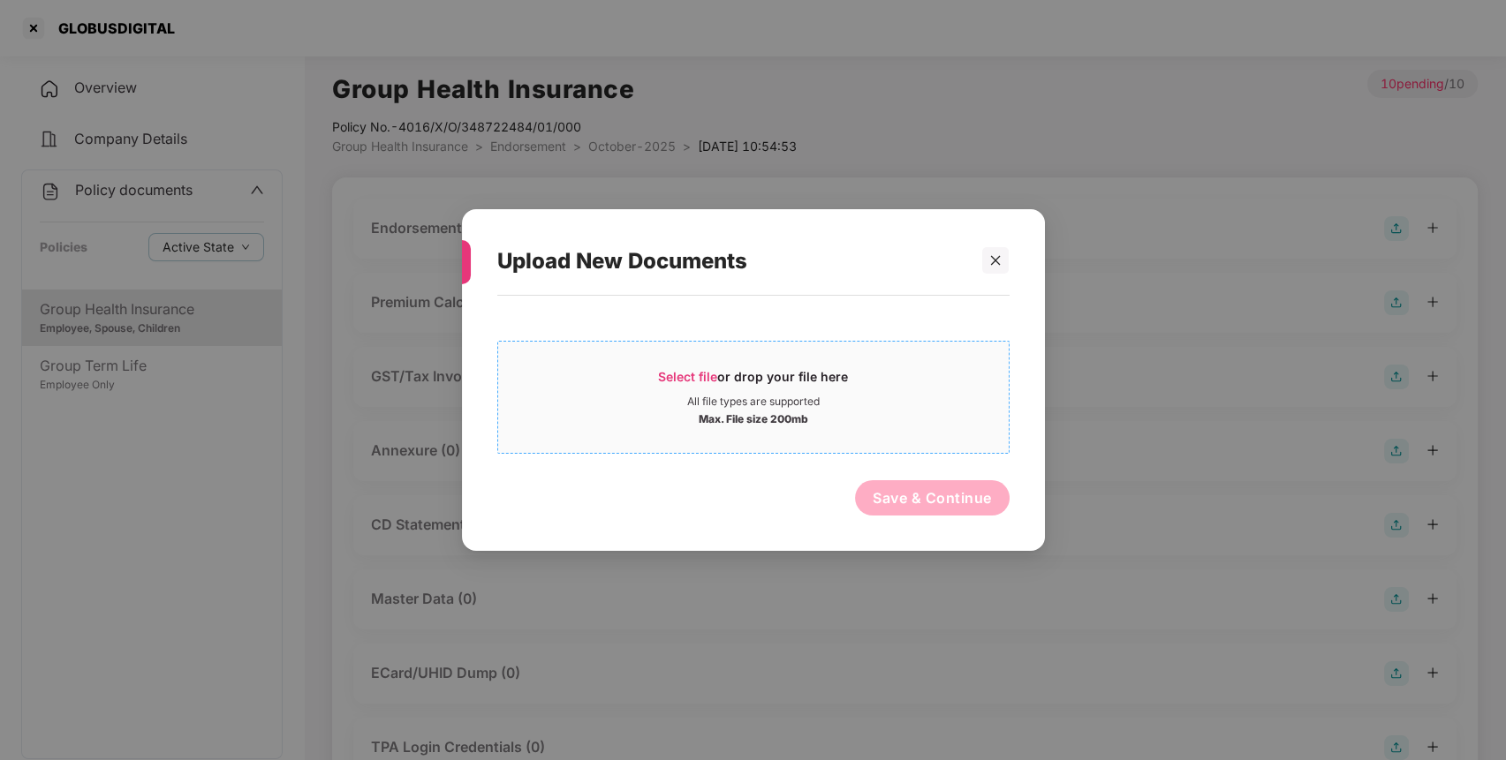
click at [773, 377] on div "Select file or drop your file here" at bounding box center [753, 381] width 190 height 26
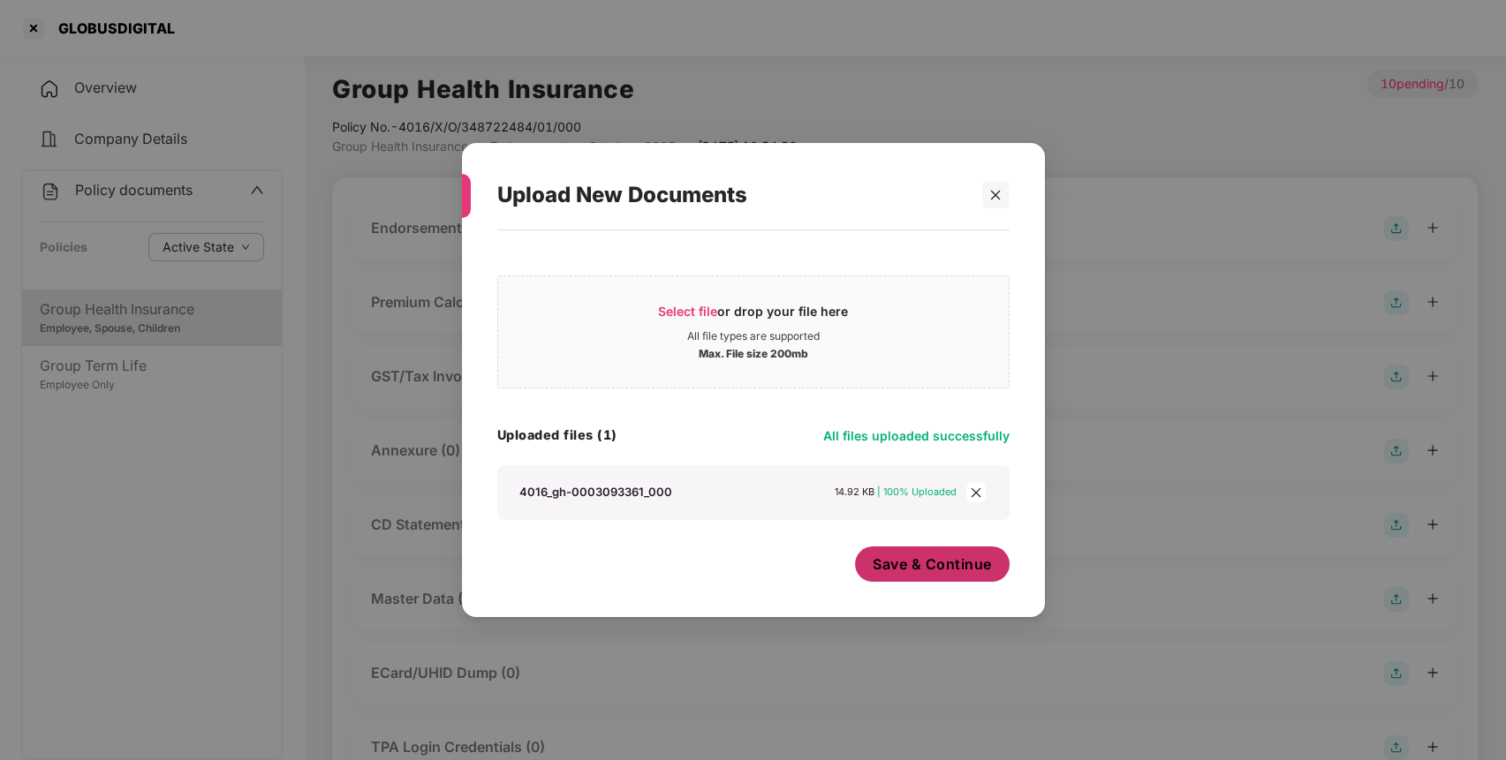
click at [971, 570] on span "Save & Continue" at bounding box center [931, 564] width 119 height 19
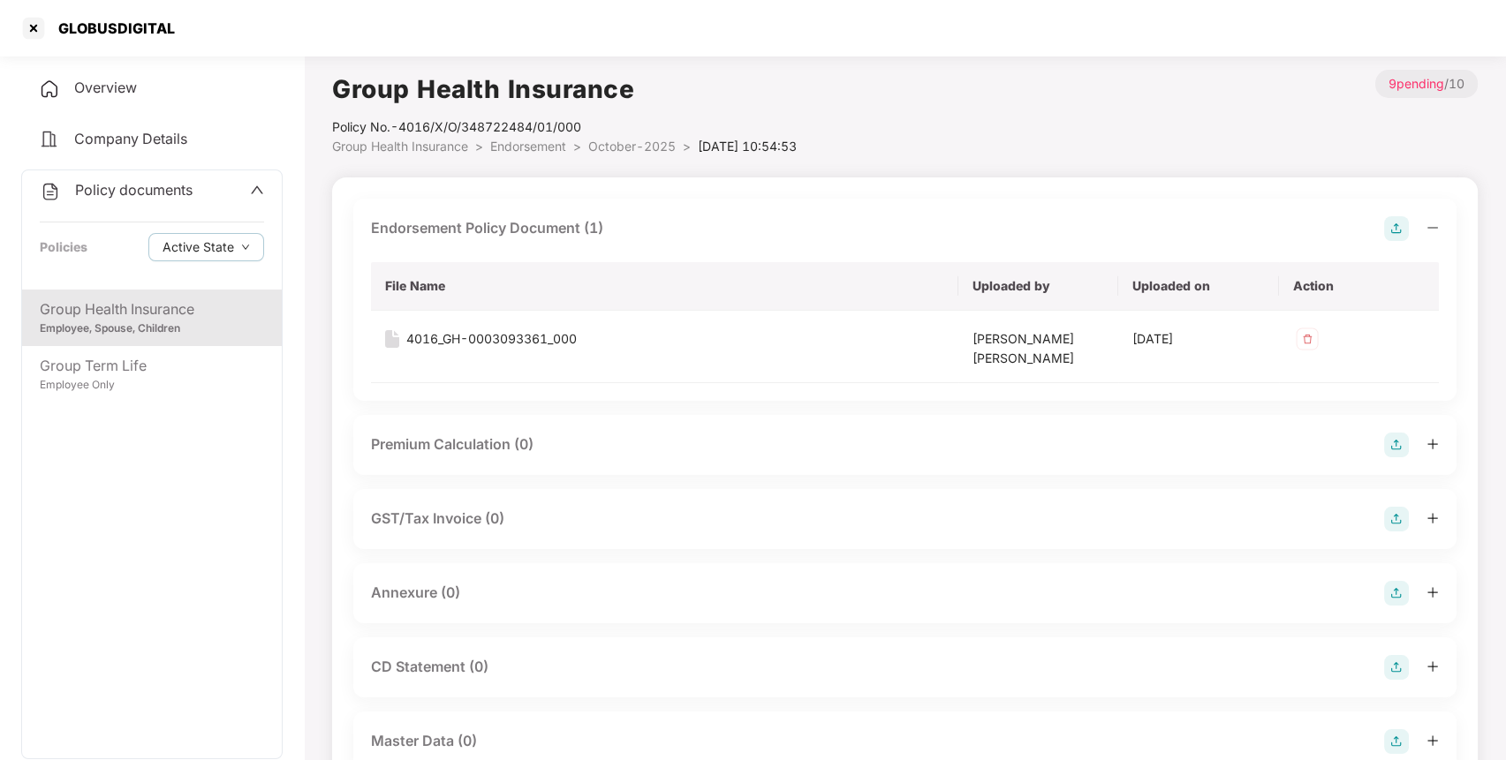
click at [1389, 585] on img at bounding box center [1396, 593] width 25 height 25
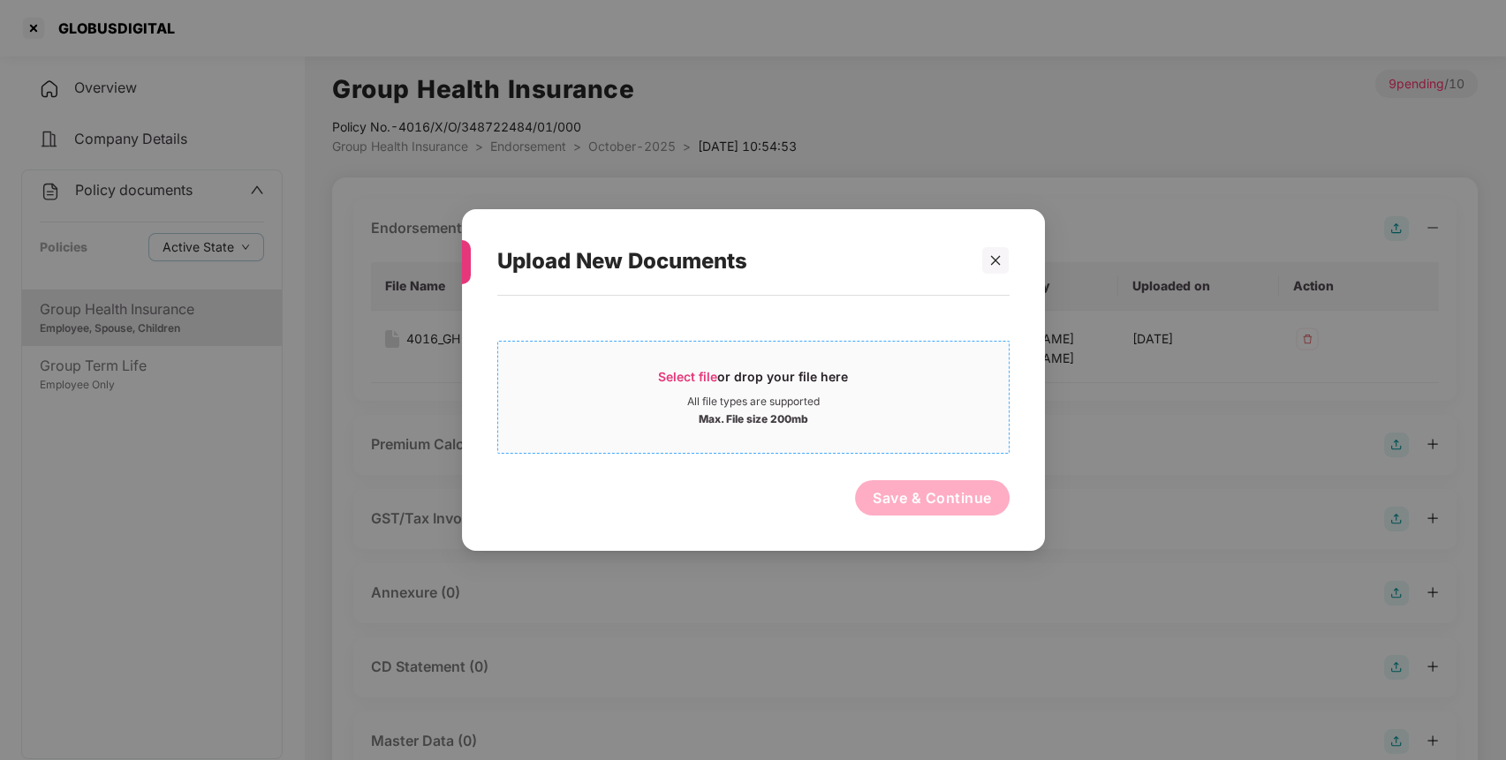
click at [869, 389] on div "Select file or drop your file here" at bounding box center [753, 381] width 510 height 26
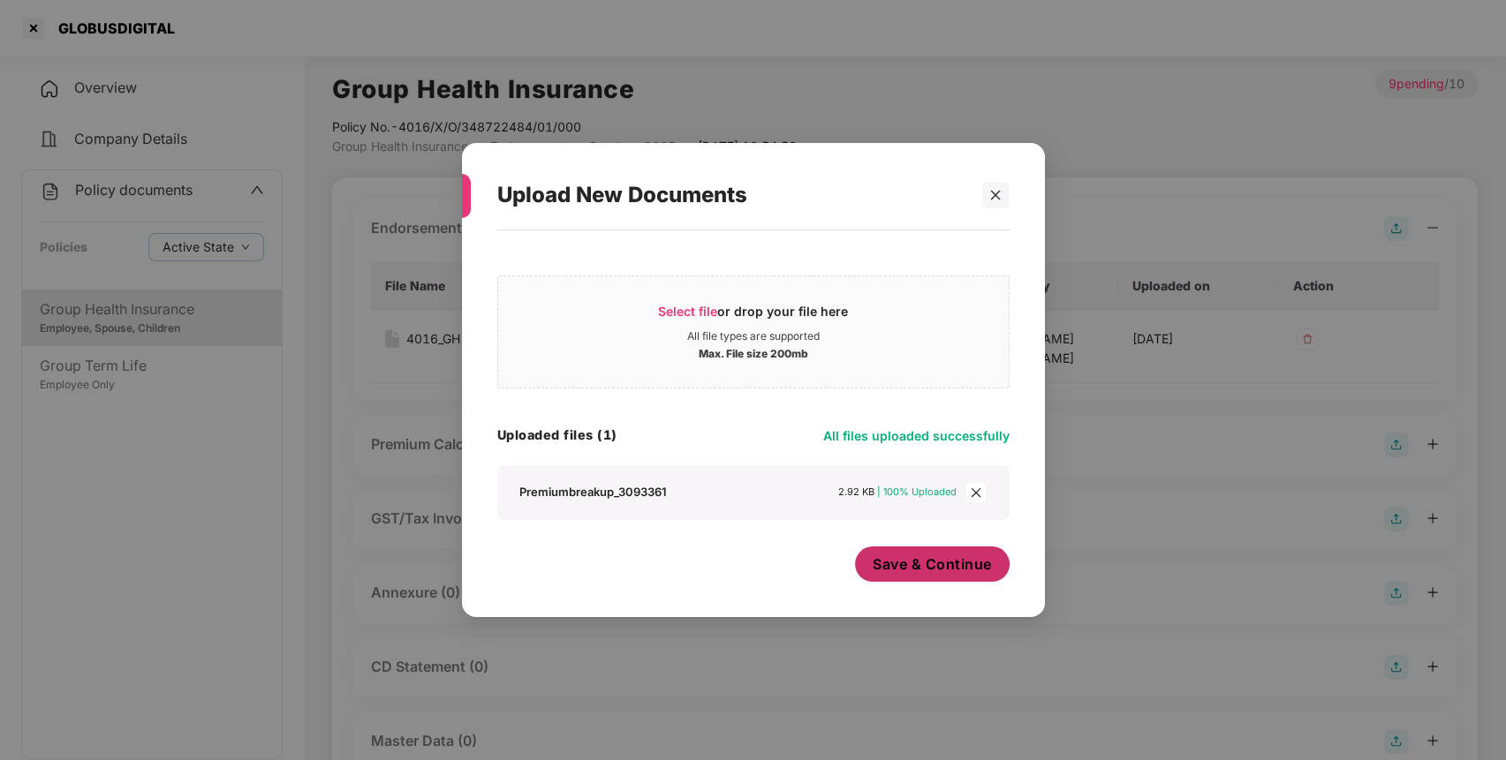
click at [968, 560] on span "Save & Continue" at bounding box center [931, 564] width 119 height 19
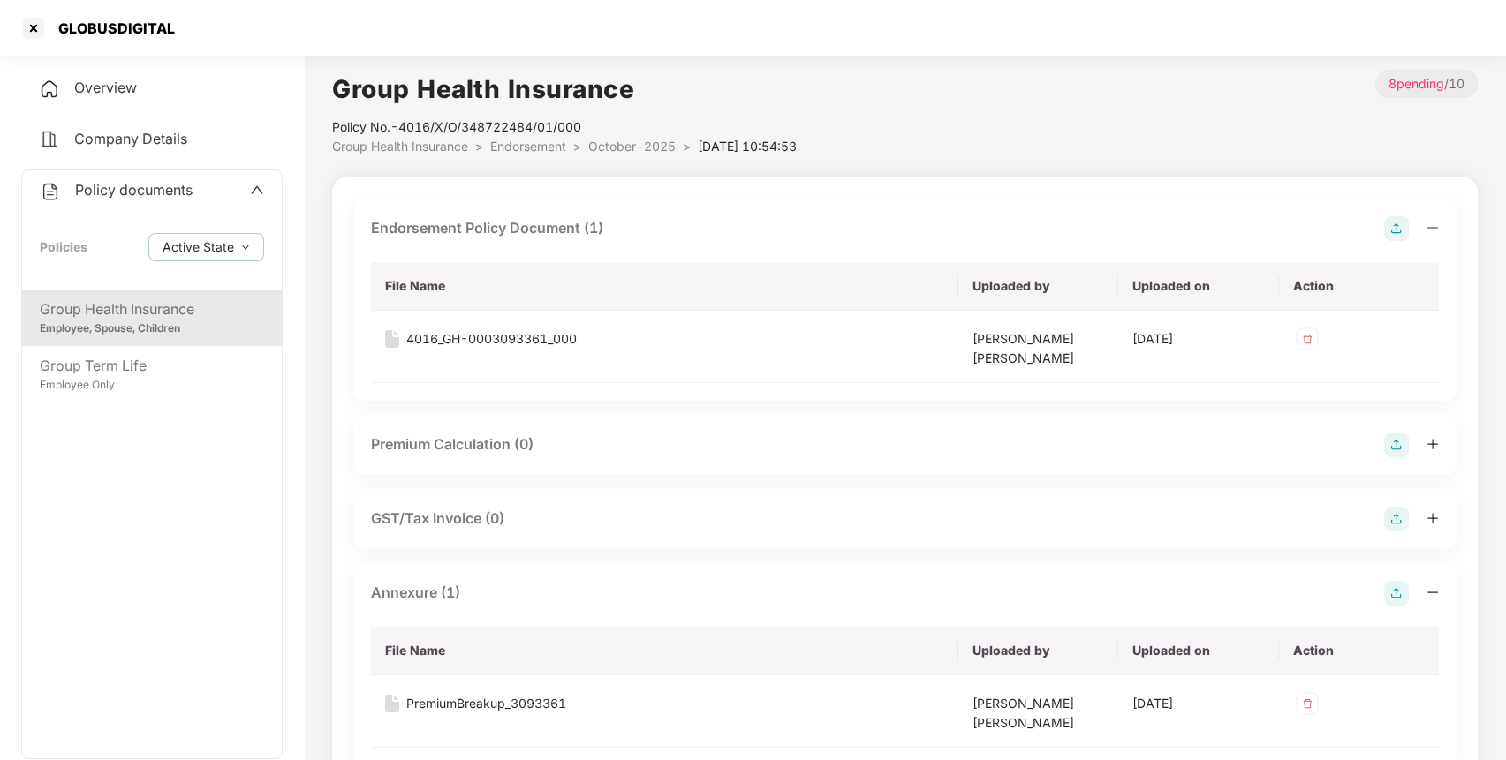
scroll to position [434, 0]
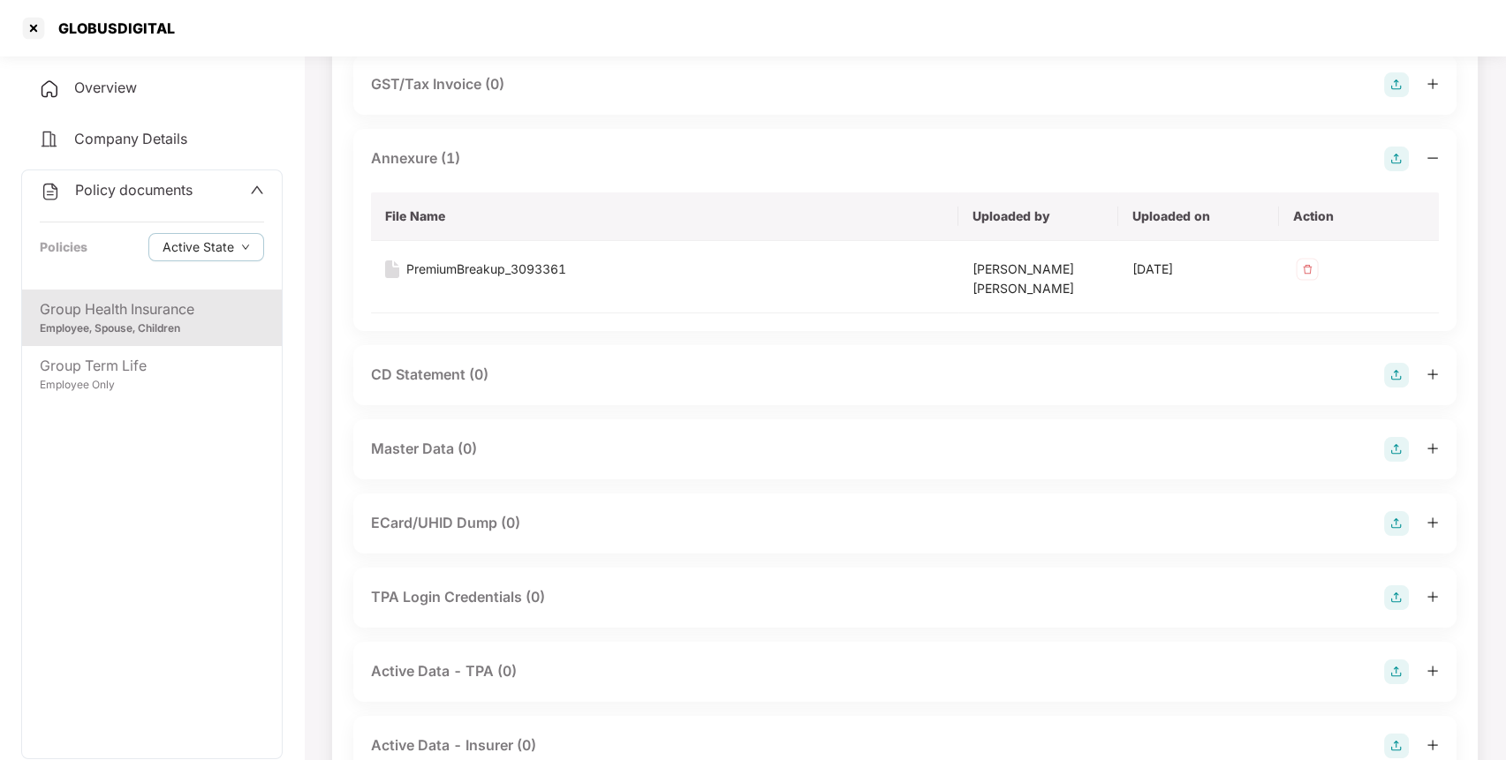
click at [1397, 450] on img at bounding box center [1396, 449] width 25 height 25
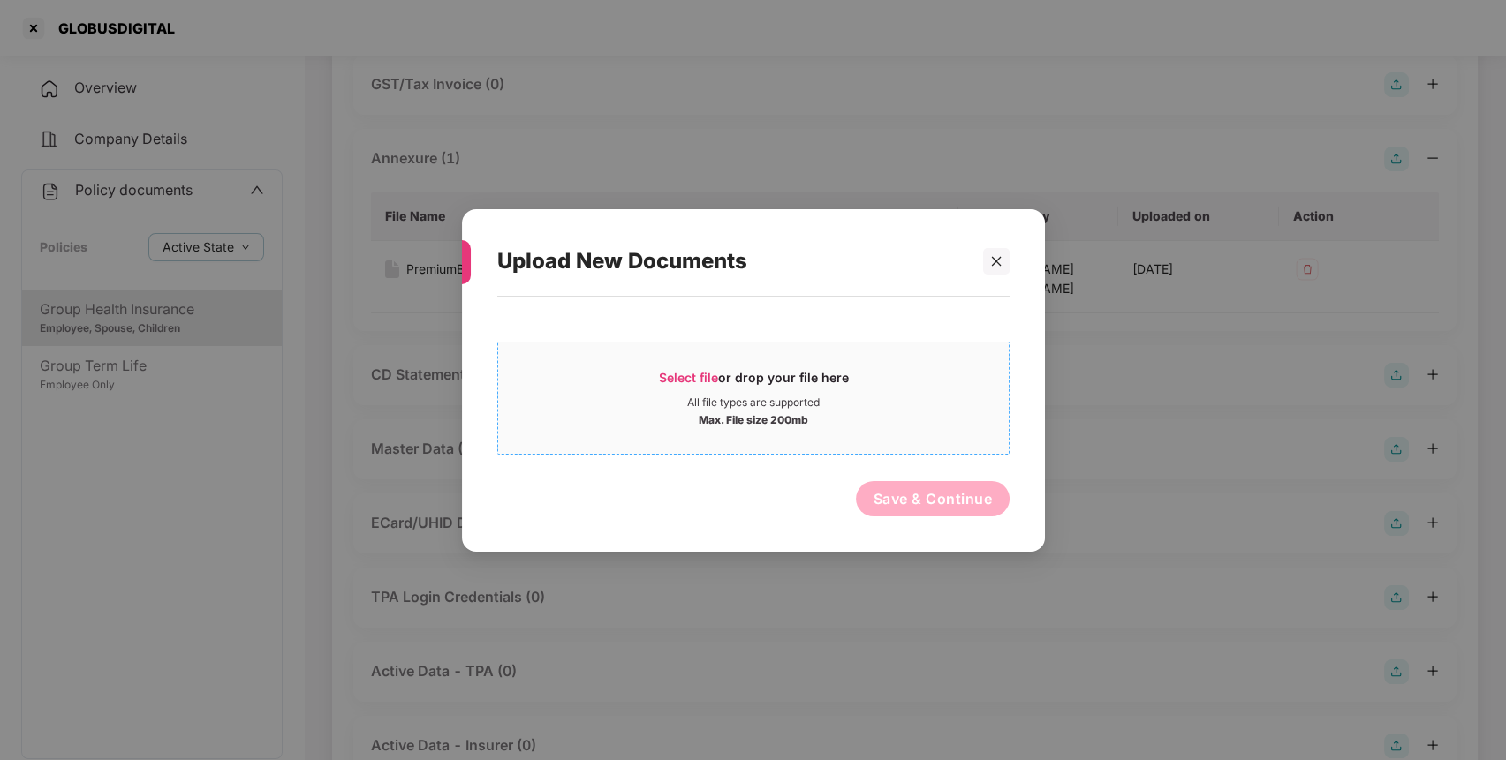
click at [884, 428] on span "Select file or drop your file here All file types are supported Max. File size …" at bounding box center [753, 397] width 510 height 85
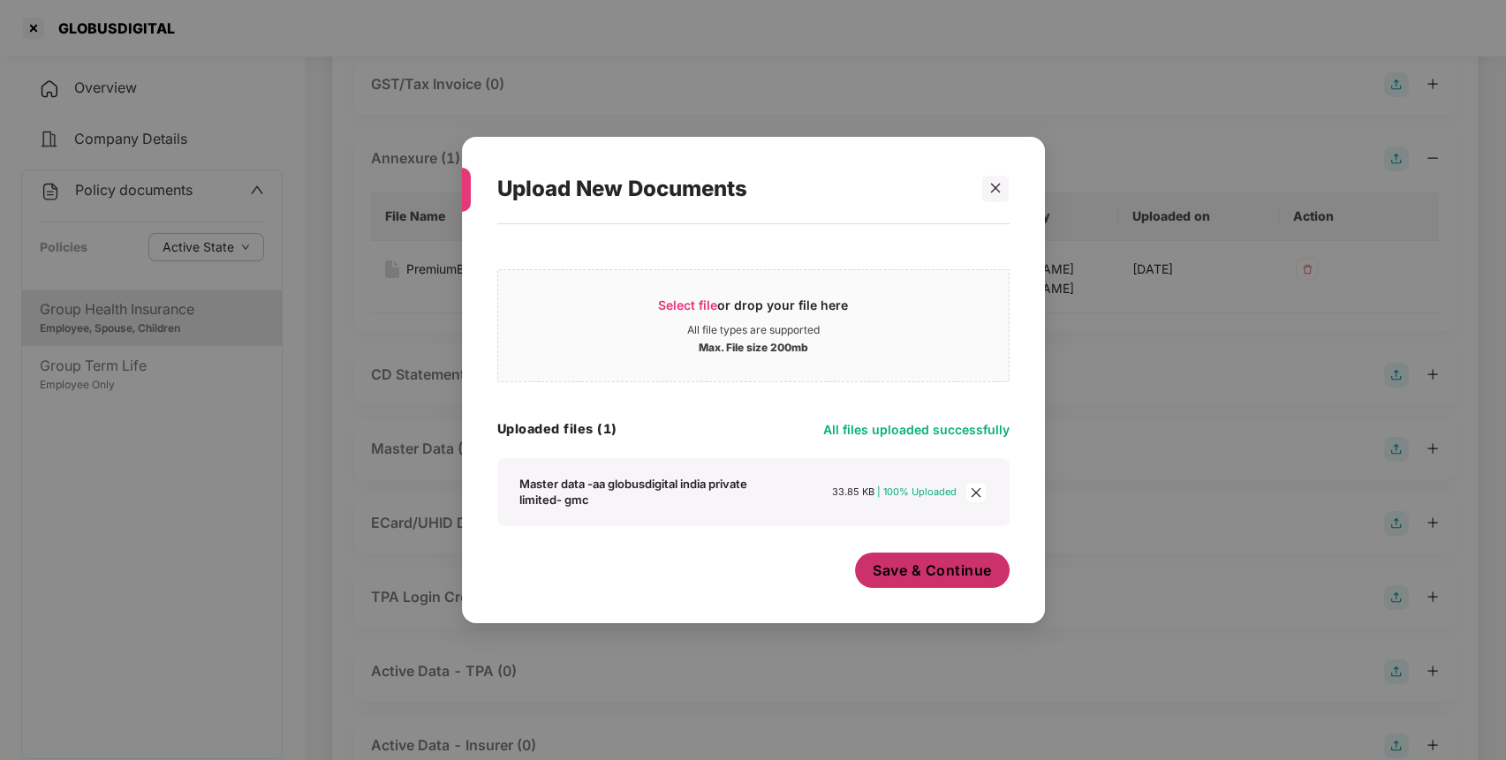
click at [954, 562] on button "Save & Continue" at bounding box center [932, 570] width 155 height 35
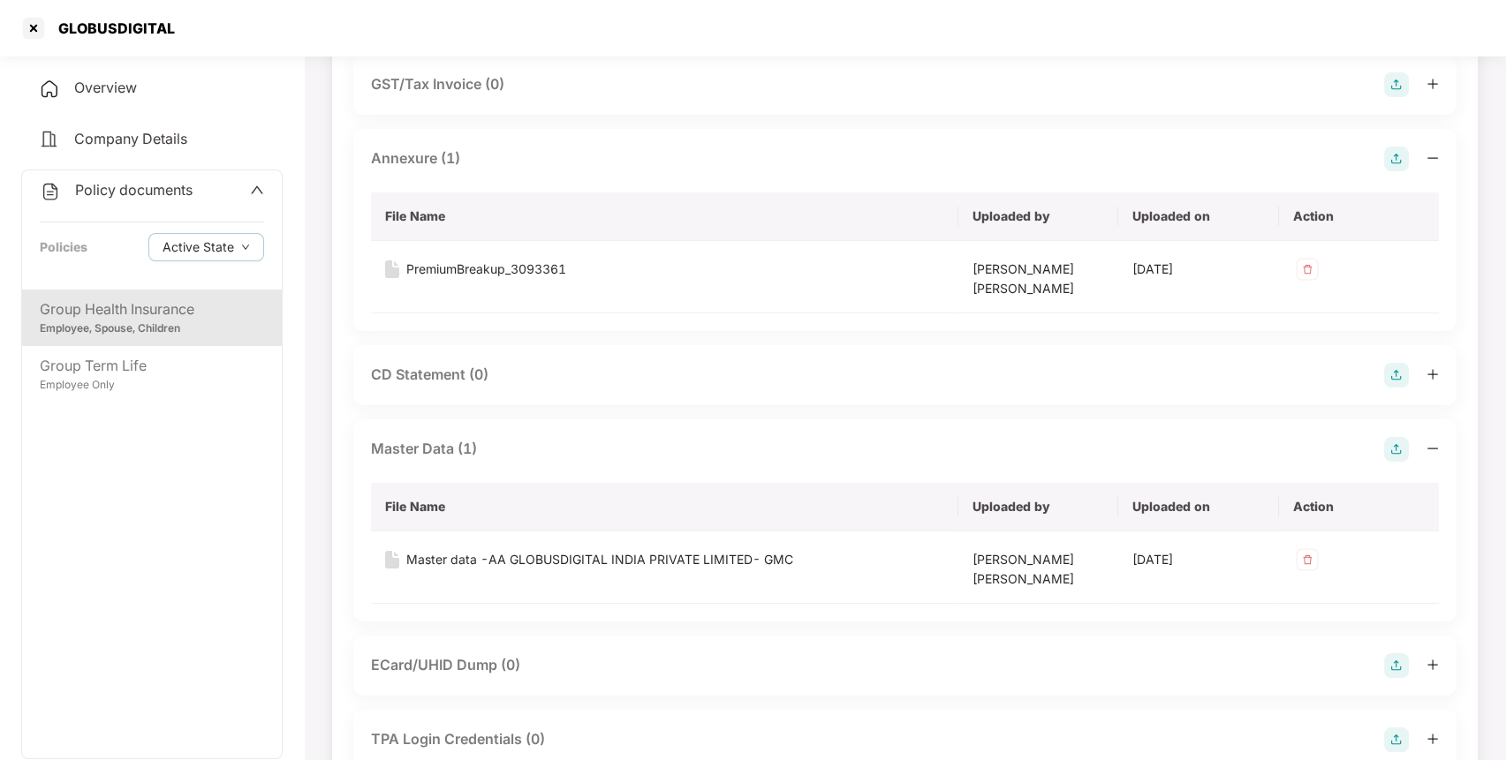
click at [125, 188] on span "Policy documents" at bounding box center [133, 190] width 117 height 18
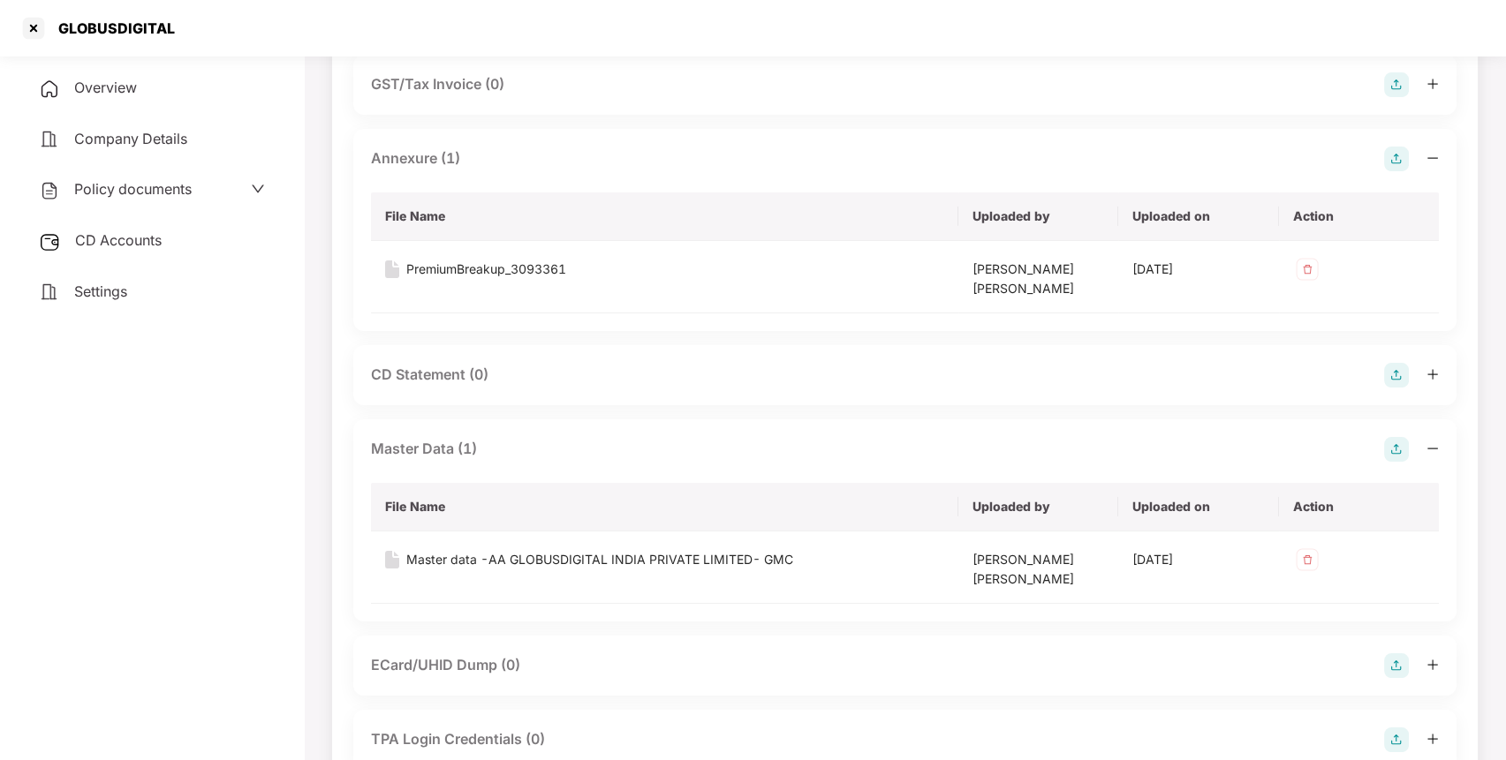
click at [110, 260] on div "CD Accounts" at bounding box center [151, 241] width 261 height 41
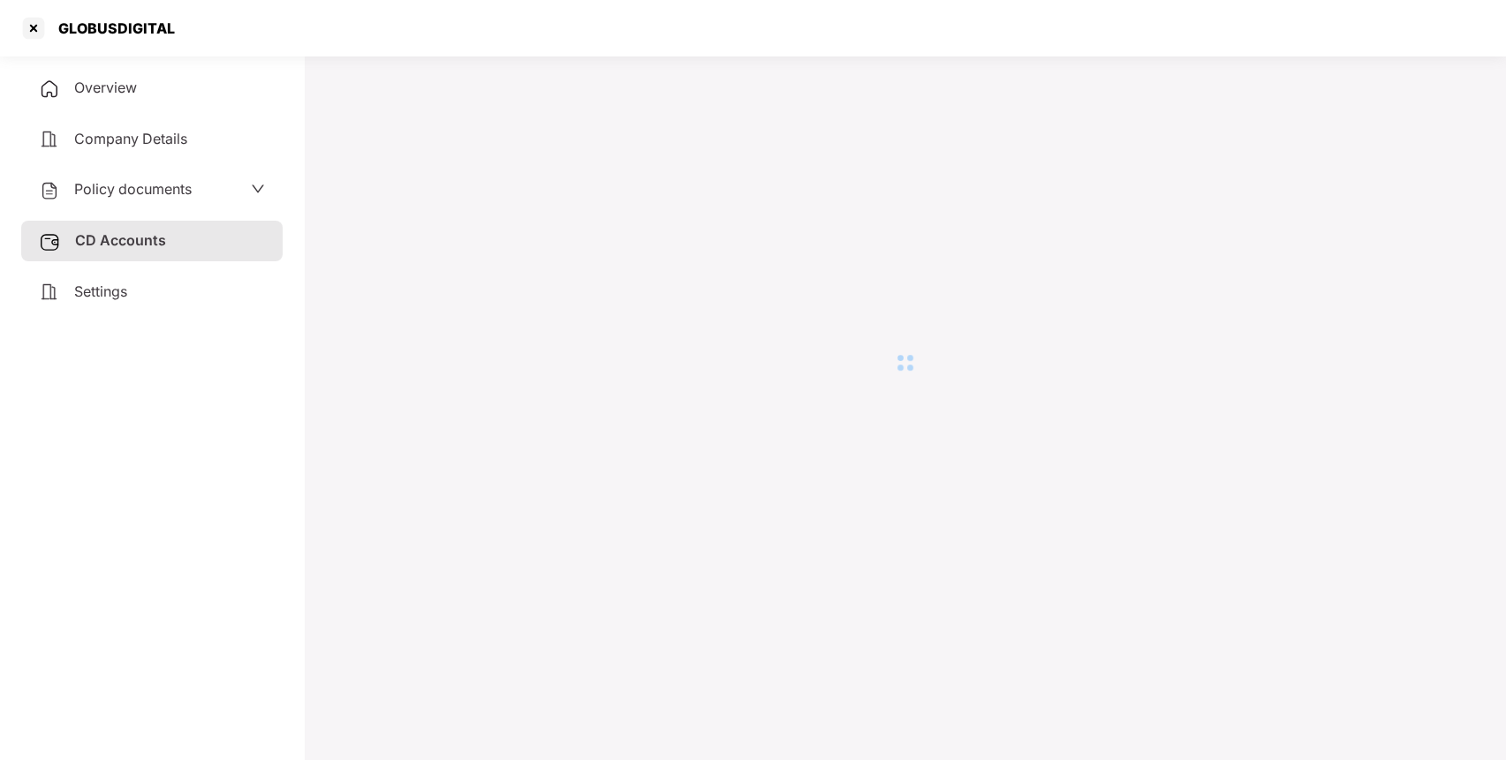
scroll to position [49, 0]
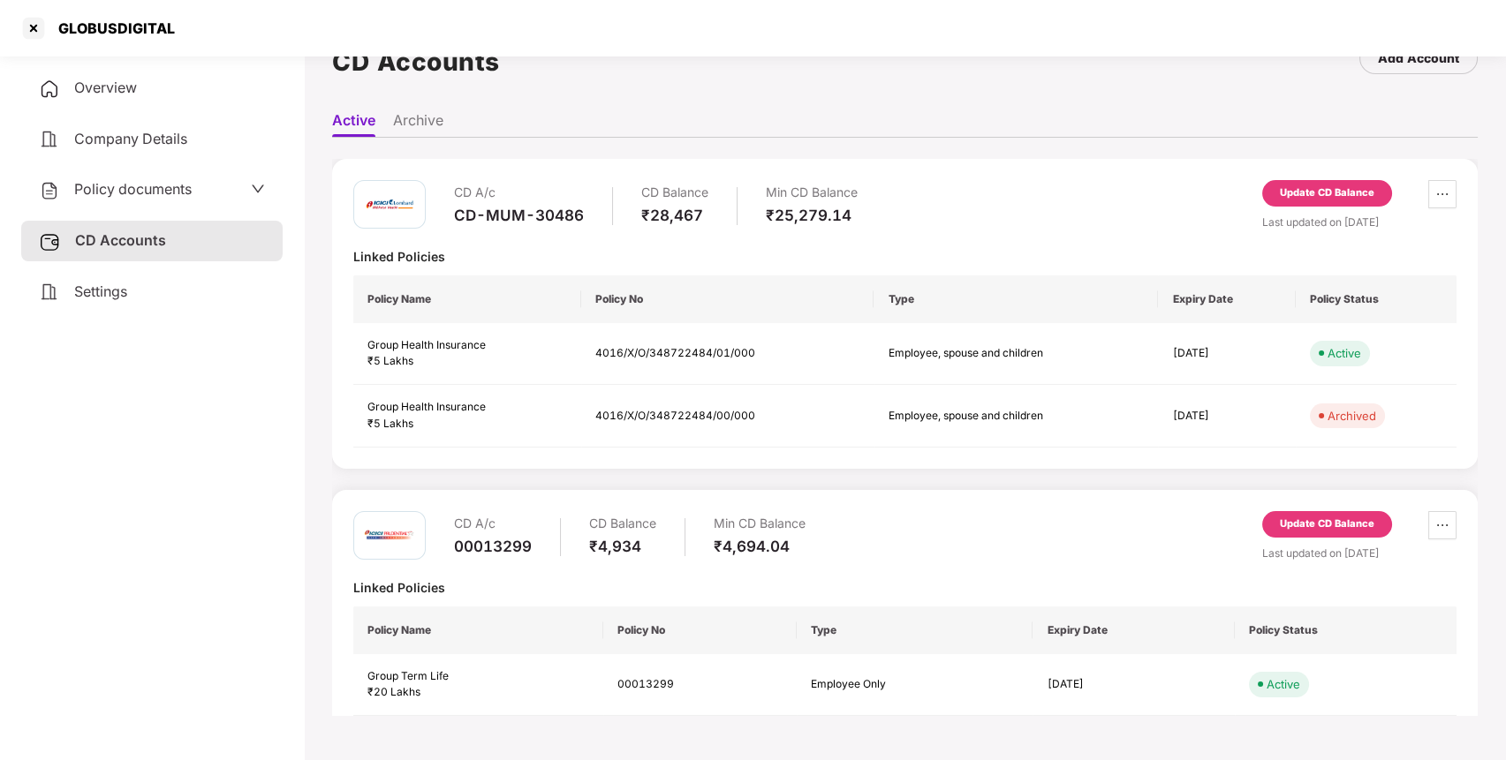
click at [1300, 198] on div "Update CD Balance" at bounding box center [1327, 193] width 94 height 16
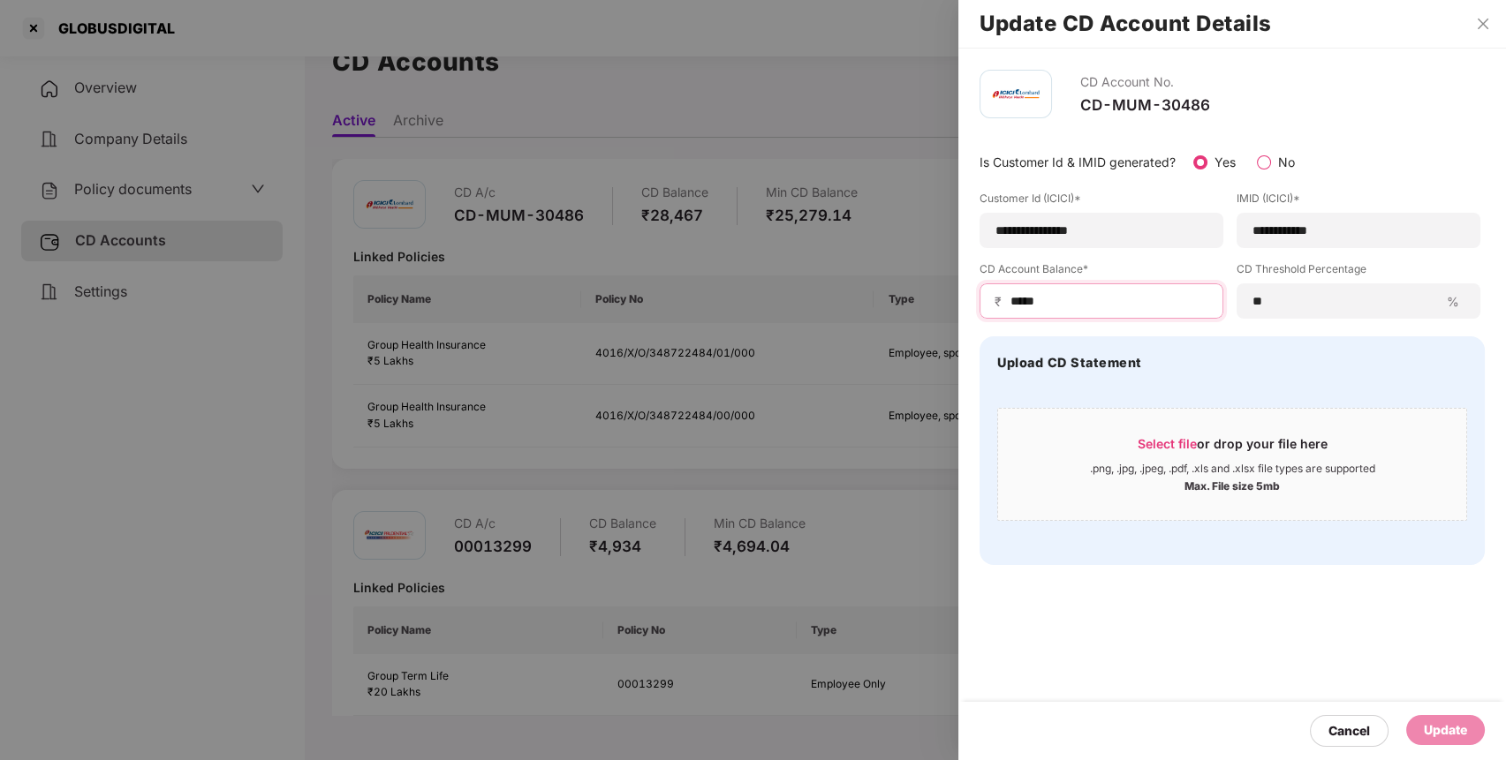
click at [1114, 300] on input "*****" at bounding box center [1108, 301] width 200 height 19
type input "*"
type input "*****"
click at [1453, 737] on div "Update" at bounding box center [1445, 730] width 43 height 19
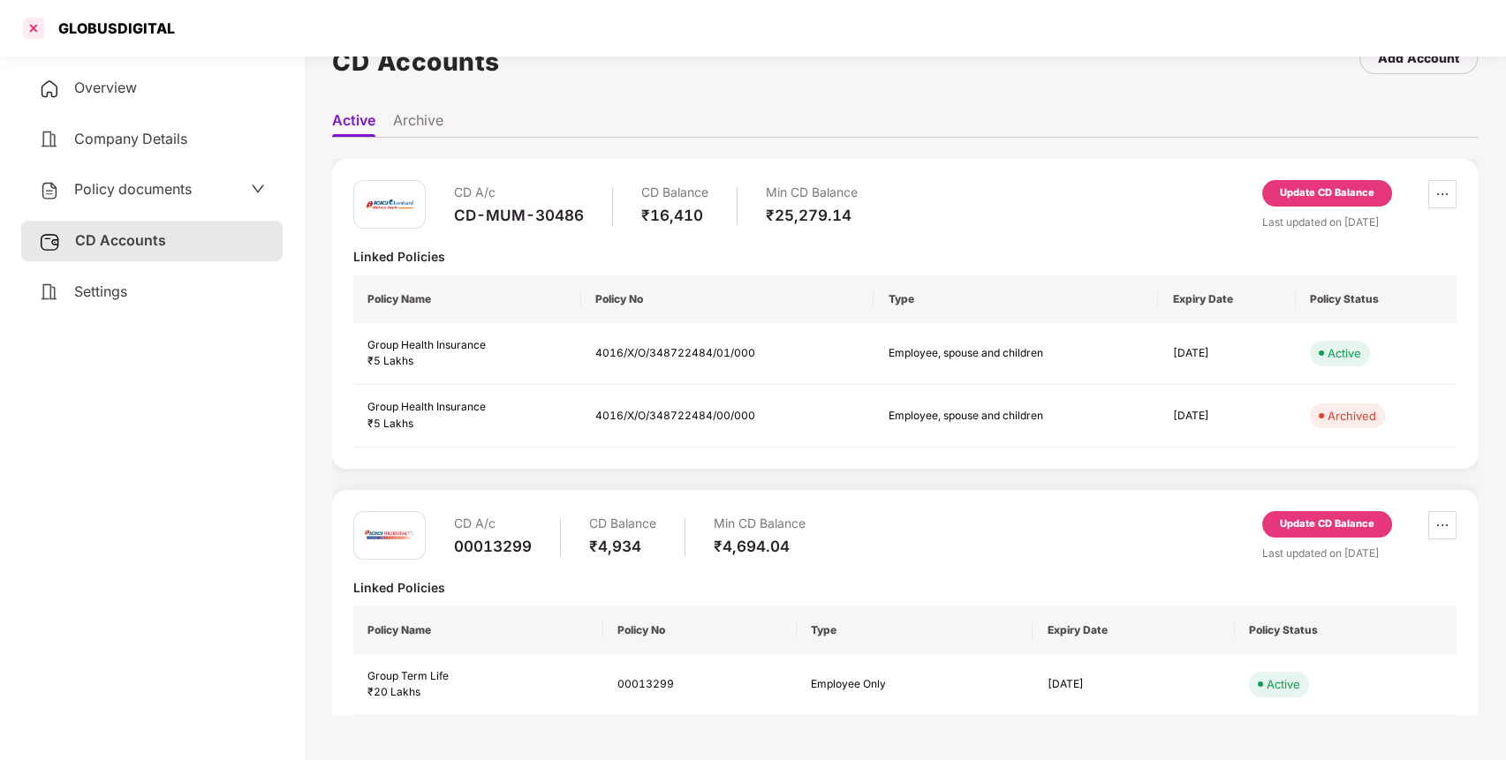
click at [40, 31] on div at bounding box center [33, 28] width 28 height 28
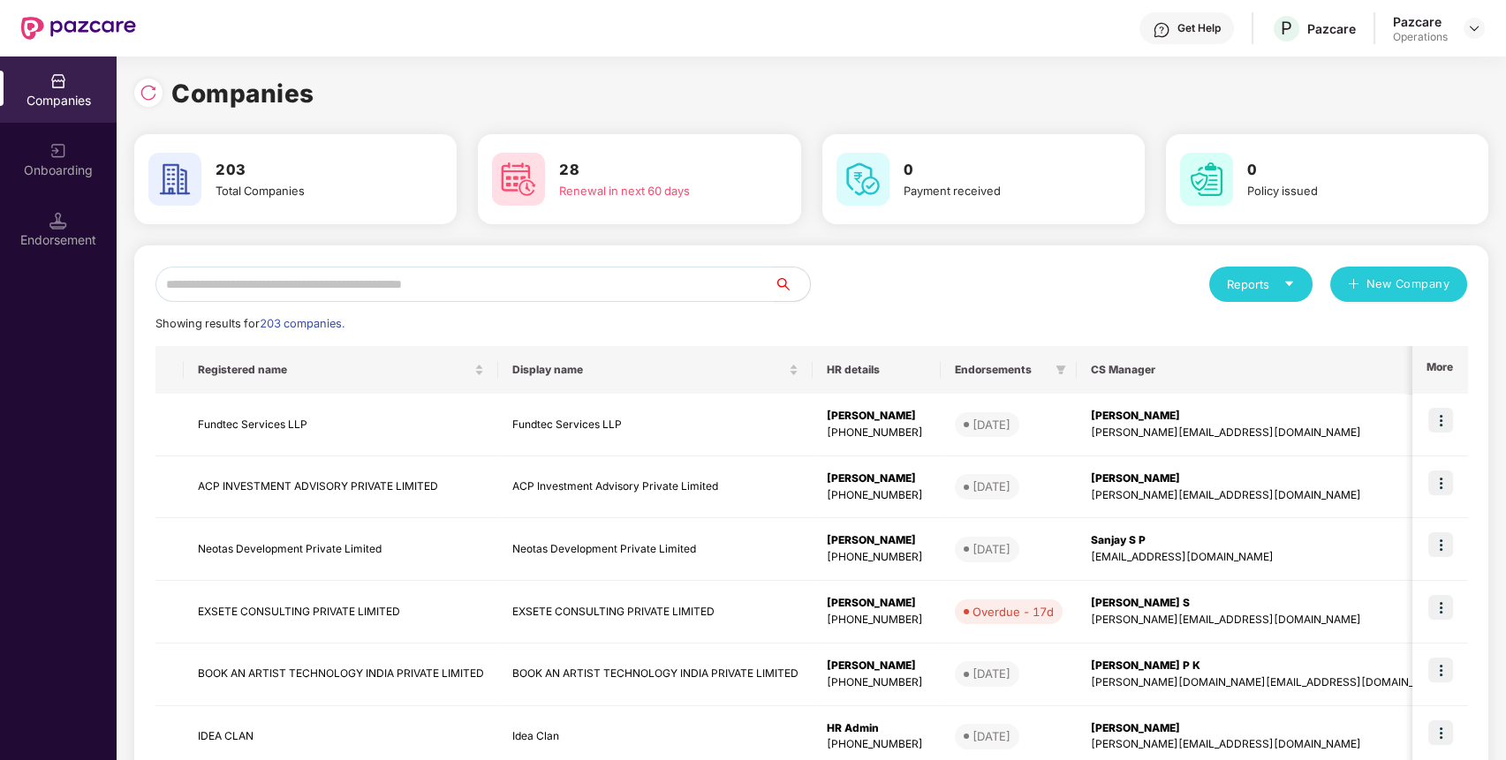
scroll to position [0, 0]
click at [544, 289] on input "text" at bounding box center [464, 284] width 619 height 35
paste input "**********"
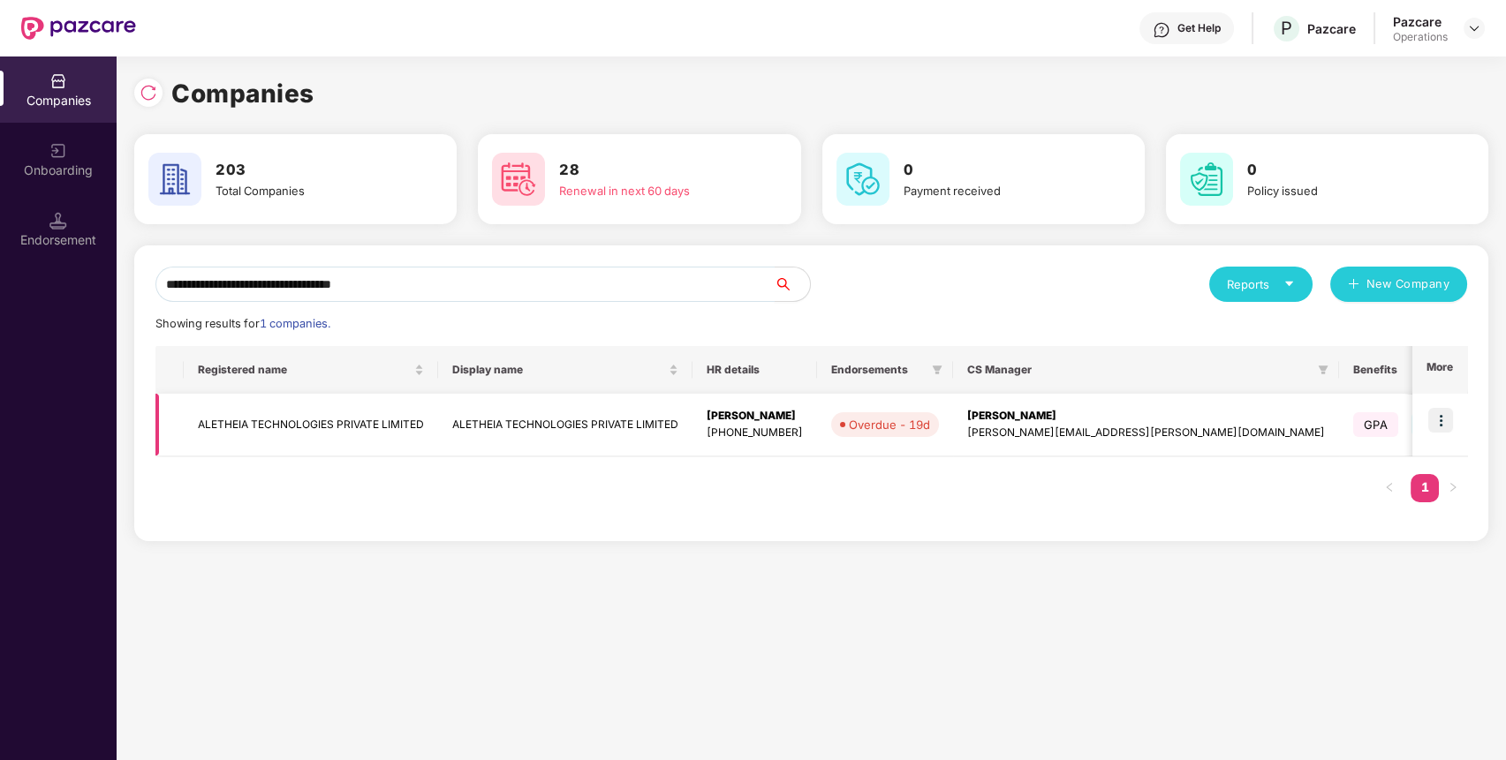
type input "**********"
click at [259, 440] on td "ALETHEIA TECHNOLOGIES PRIVATE LIMITED" at bounding box center [311, 425] width 254 height 63
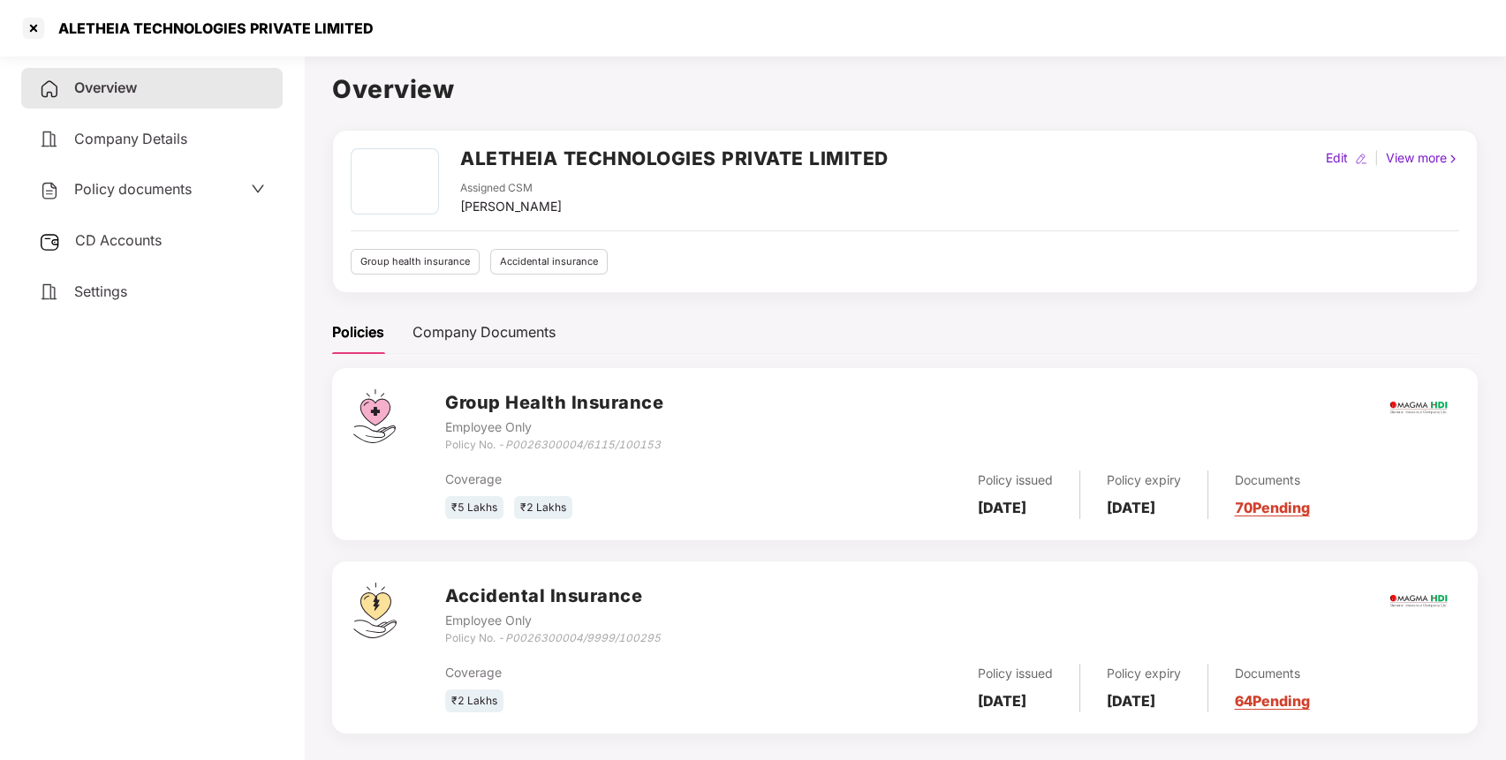
click at [172, 187] on span "Policy documents" at bounding box center [132, 189] width 117 height 18
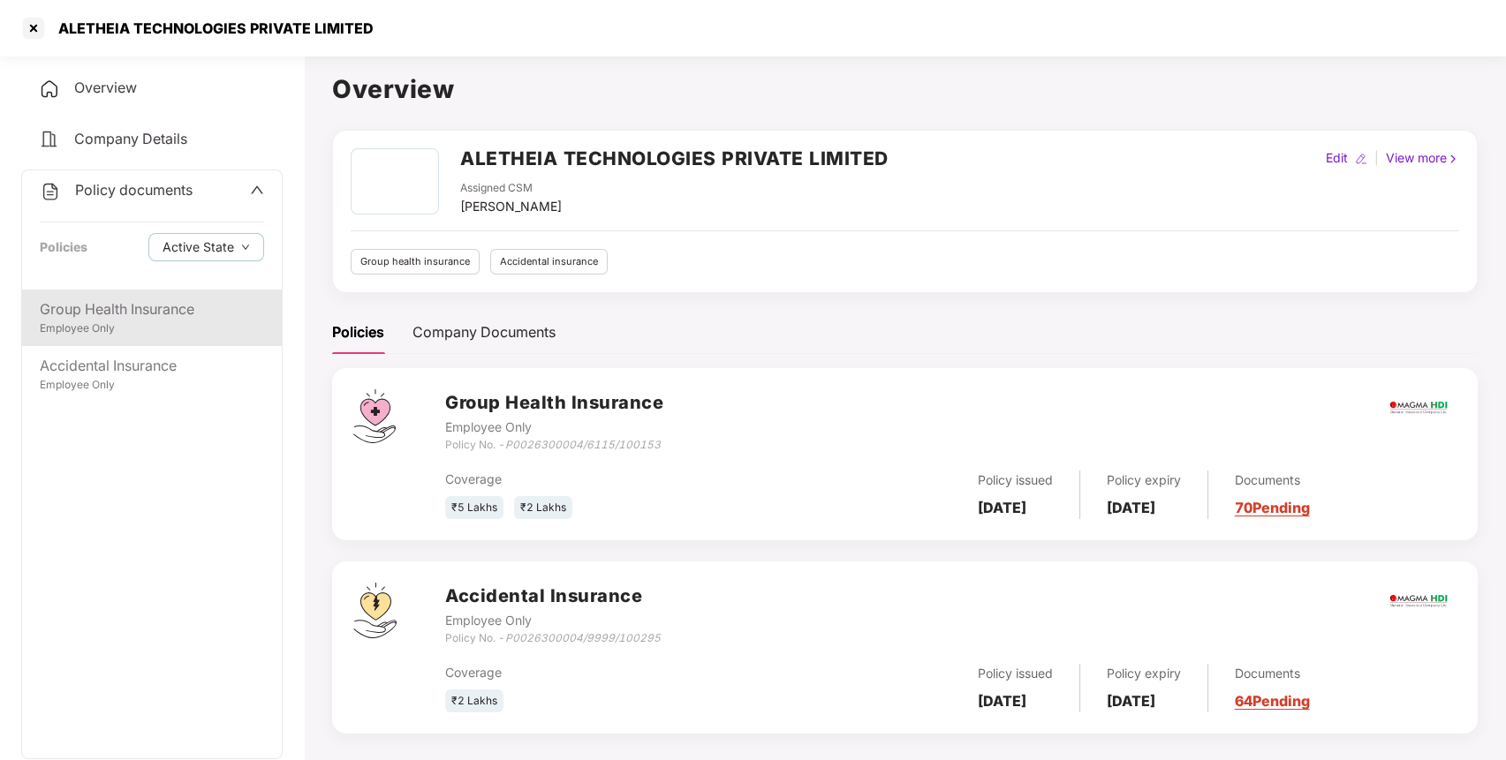
click at [157, 334] on div "Employee Only" at bounding box center [152, 329] width 224 height 17
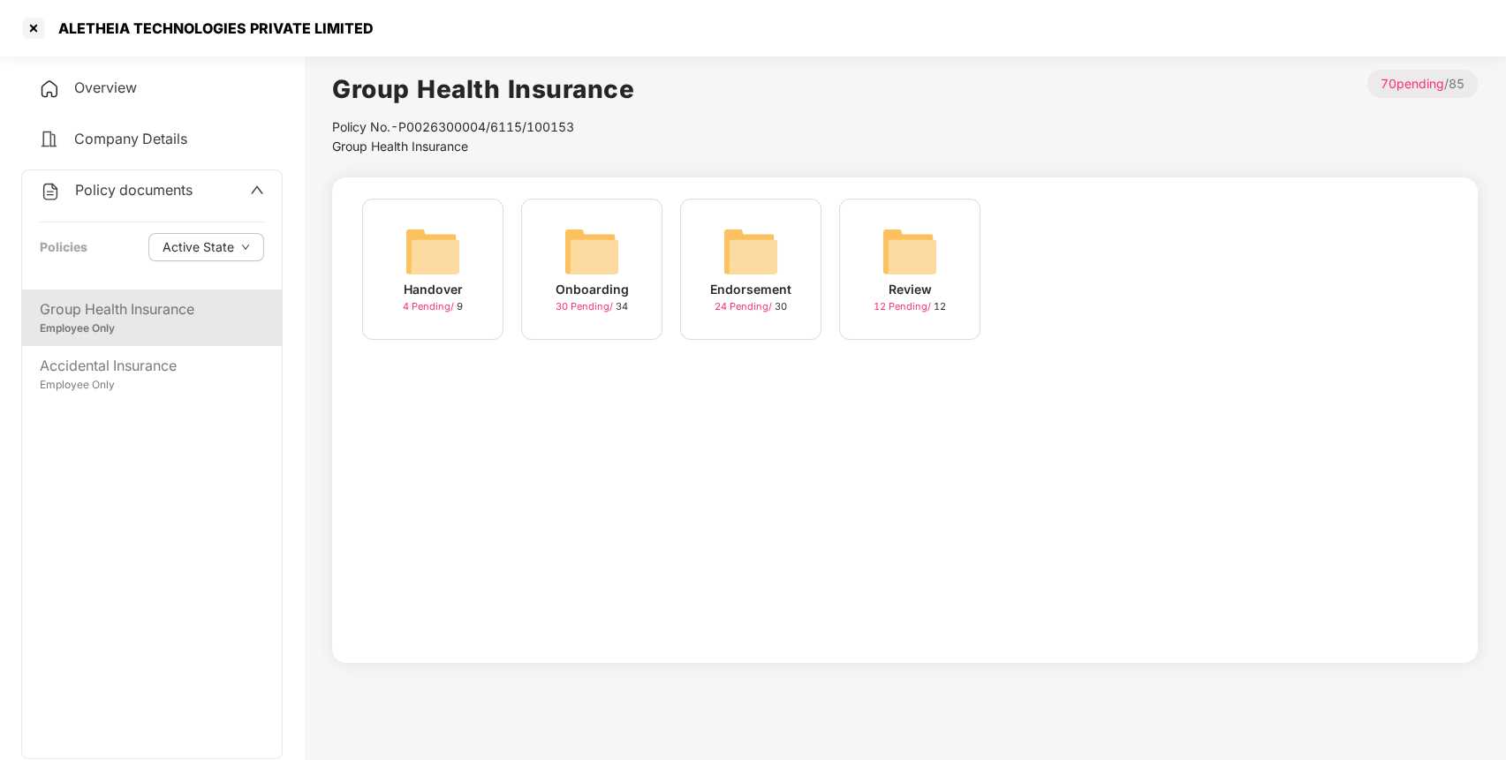
click at [789, 233] on div "Endorsement 24 Pending / 30" at bounding box center [750, 269] width 141 height 141
click at [715, 262] on div "September-2025 17 Pending / 20" at bounding box center [750, 269] width 141 height 141
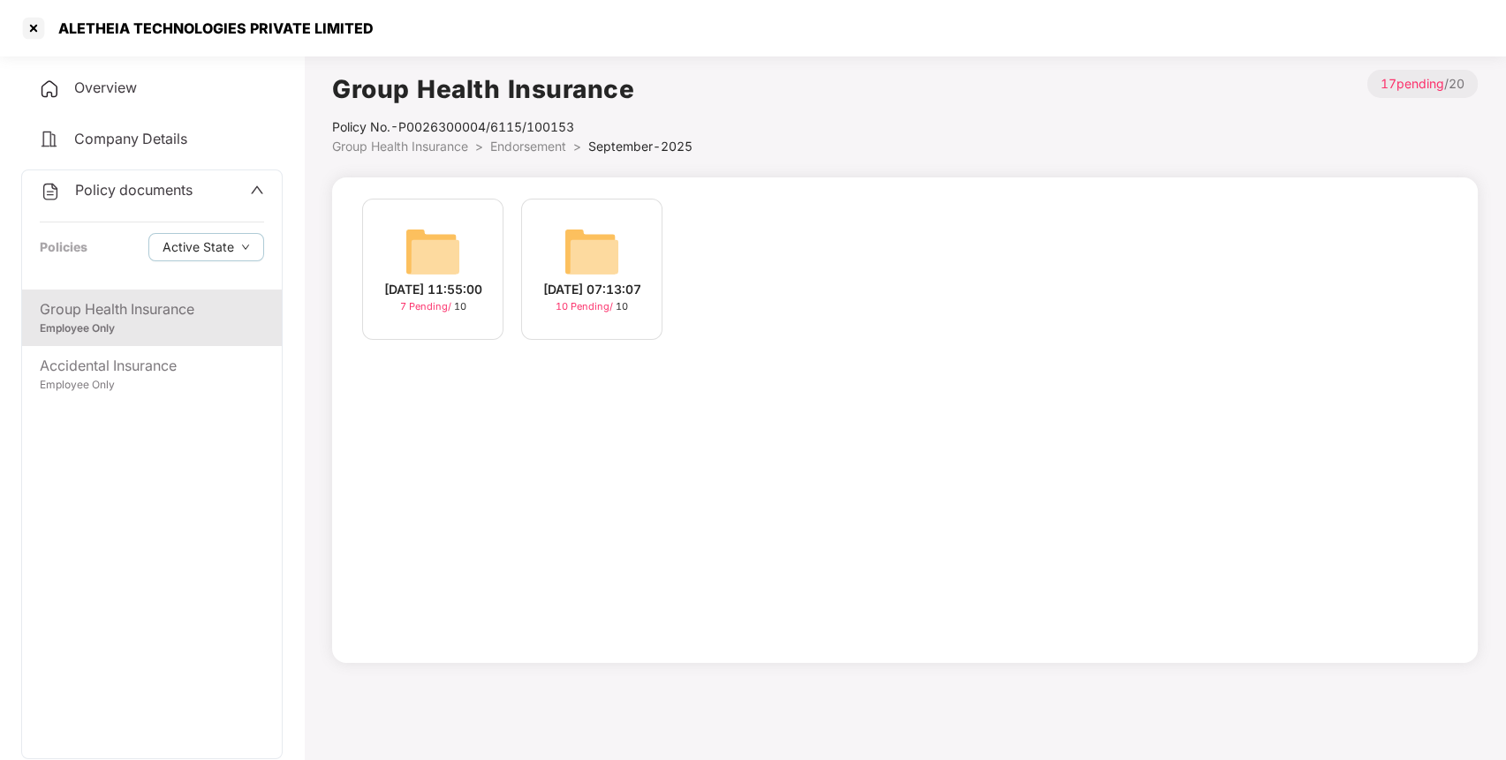
click at [580, 231] on img at bounding box center [591, 251] width 57 height 57
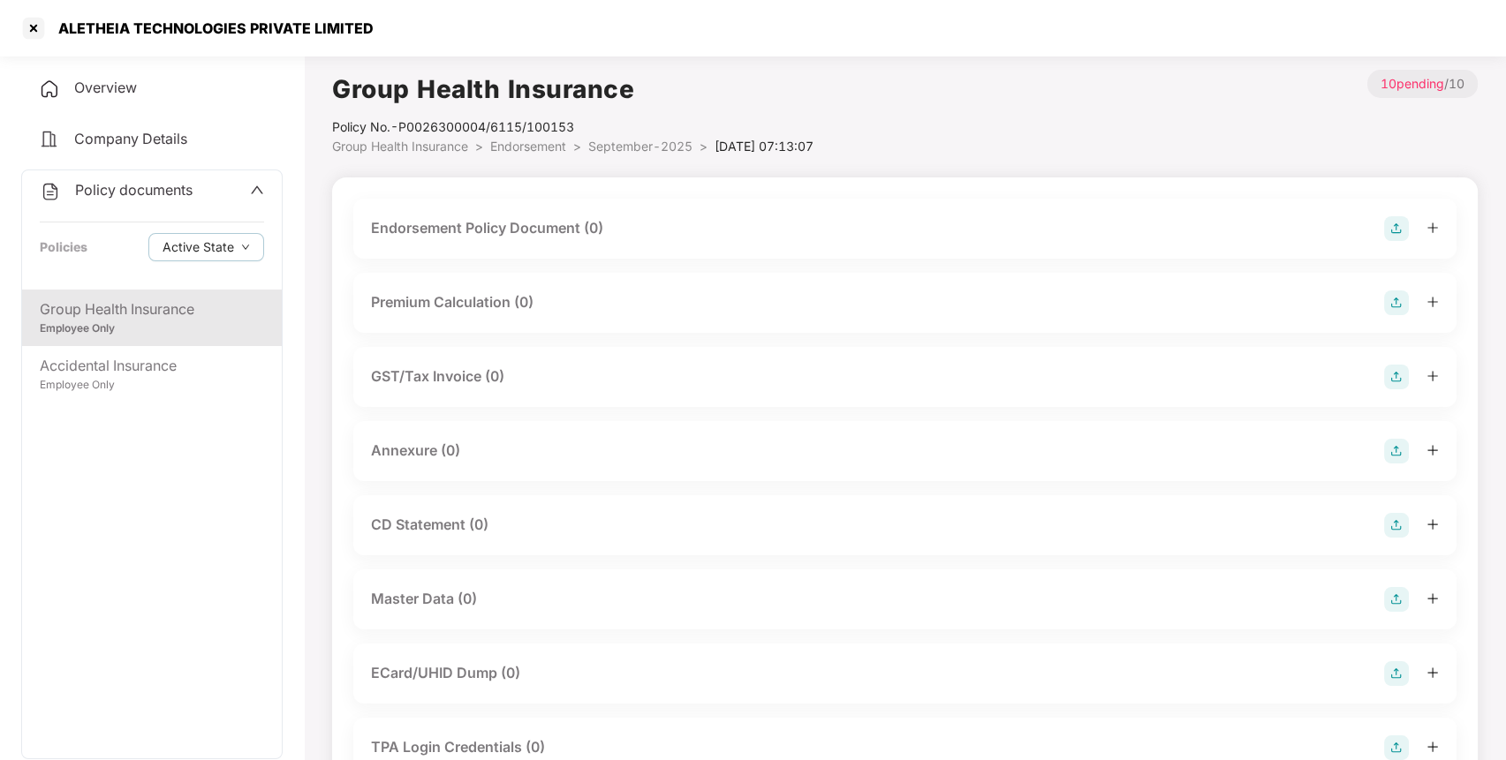
click at [1396, 220] on img at bounding box center [1396, 228] width 25 height 25
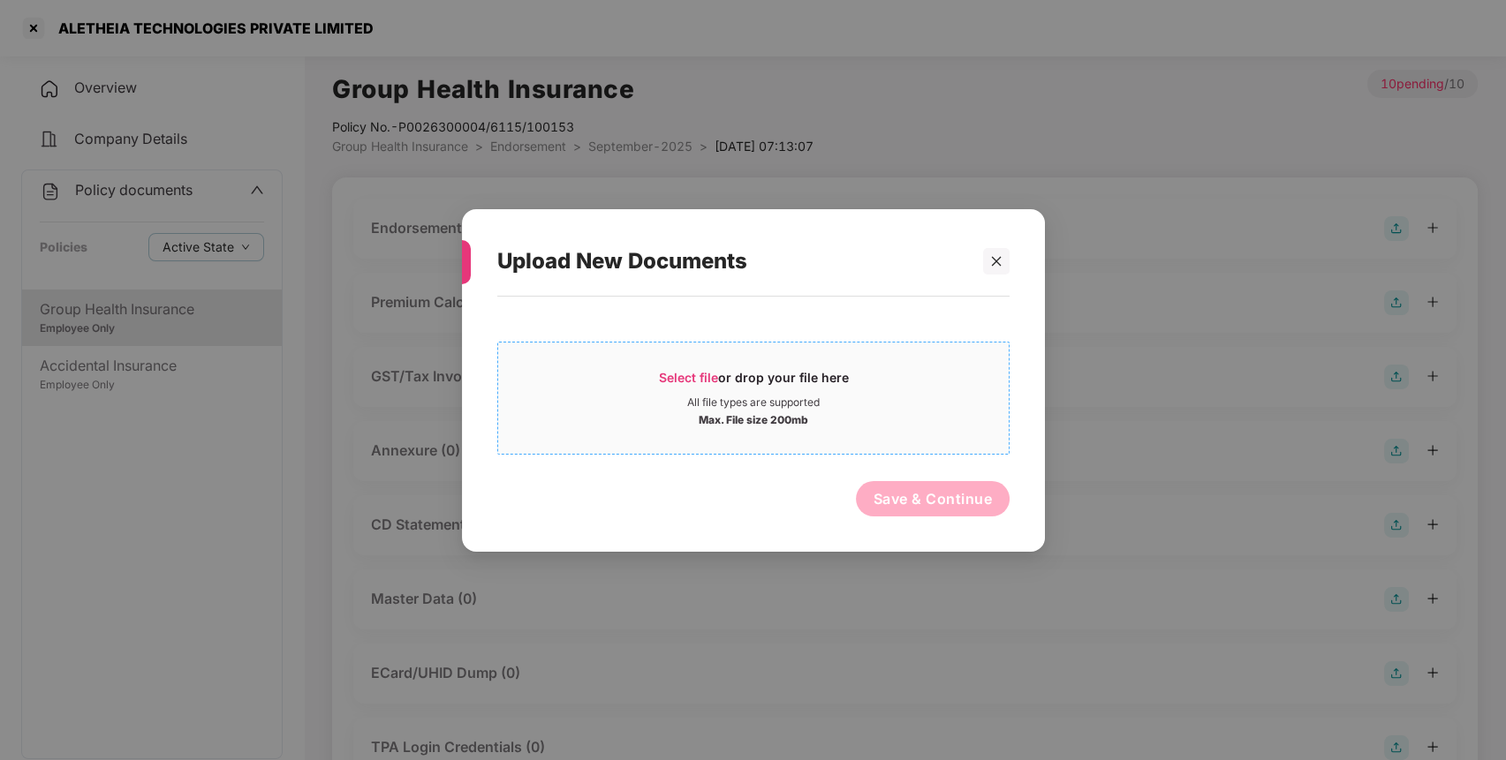
click at [819, 369] on div "Select file or drop your file here" at bounding box center [753, 381] width 190 height 26
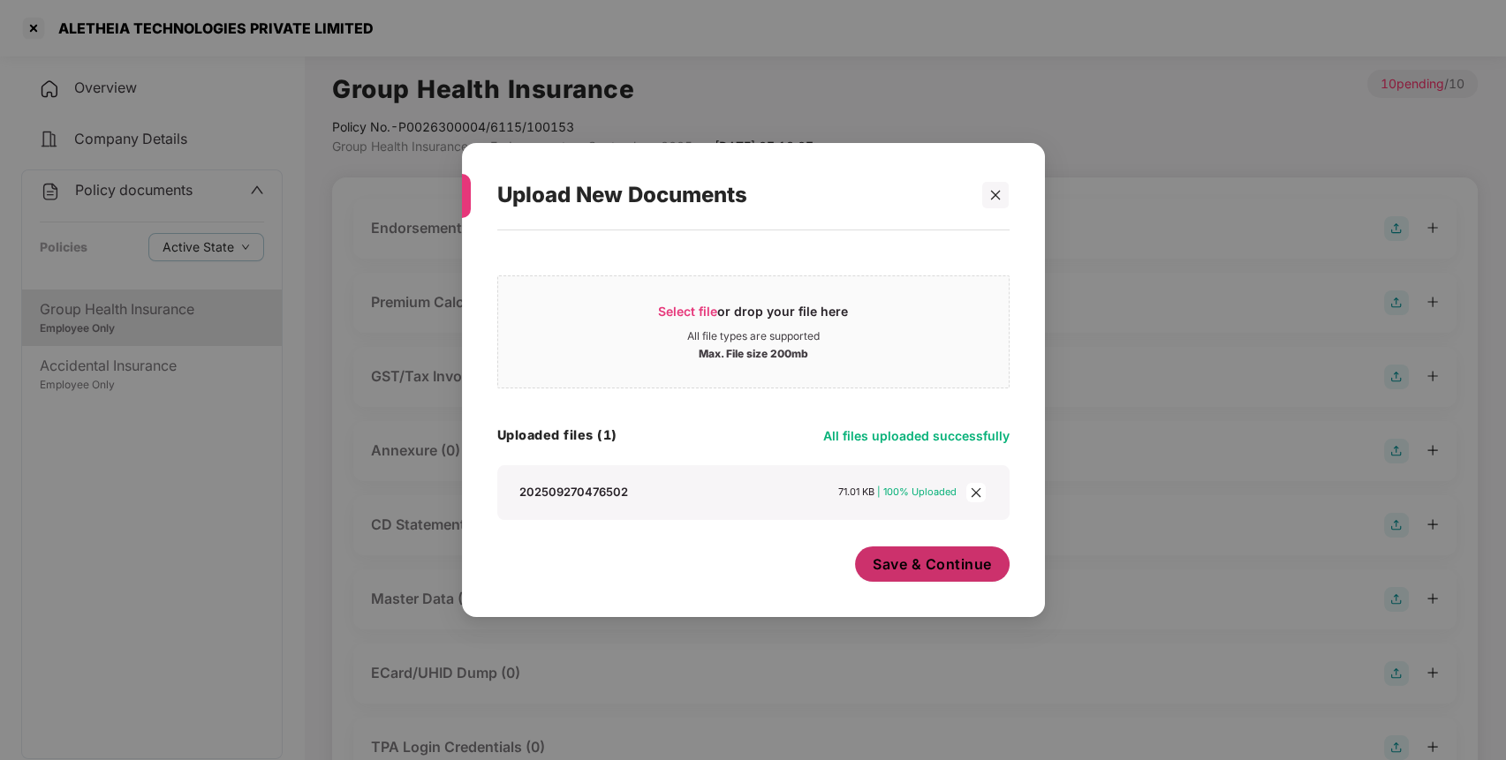
click at [925, 569] on span "Save & Continue" at bounding box center [931, 564] width 119 height 19
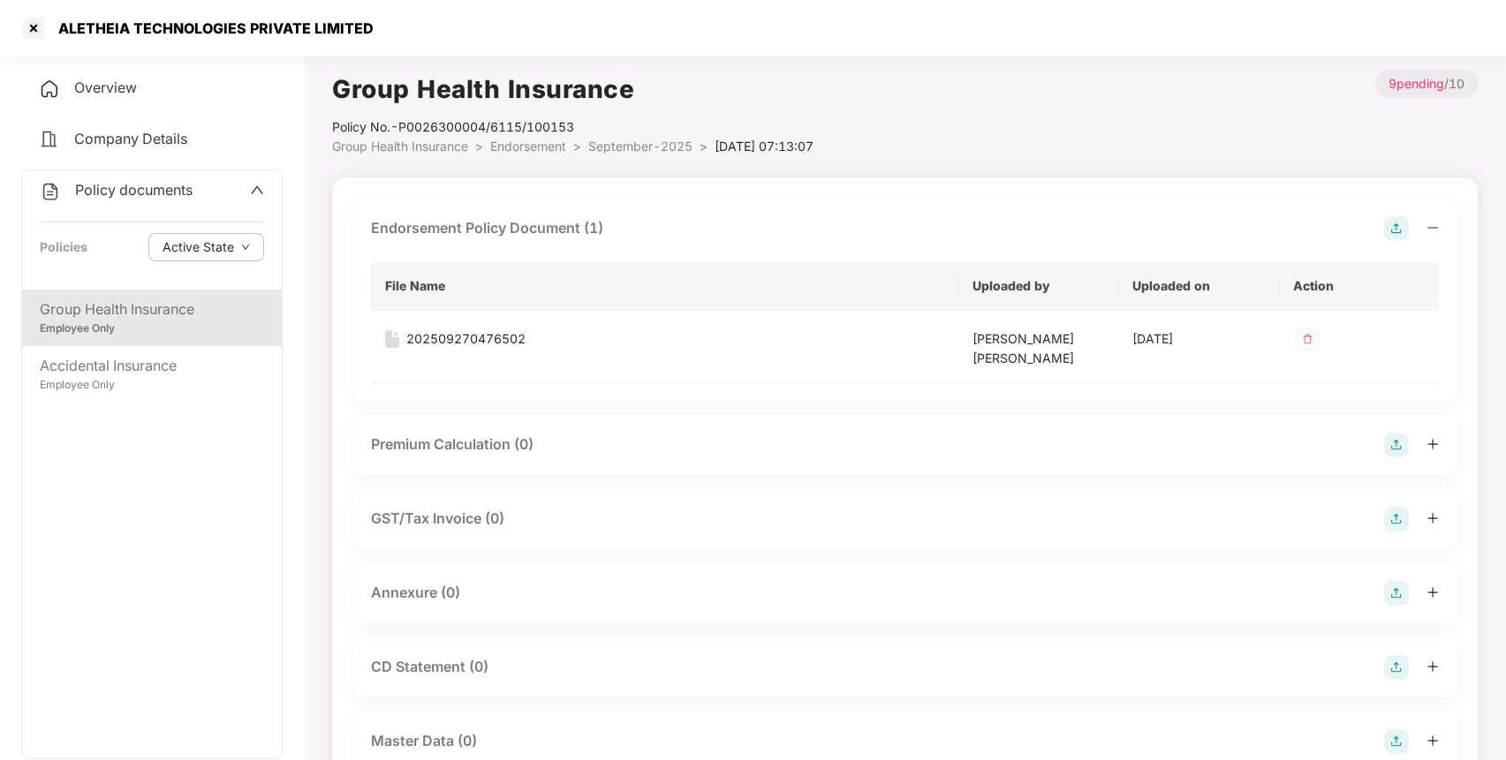
click at [1399, 593] on img at bounding box center [1396, 593] width 25 height 25
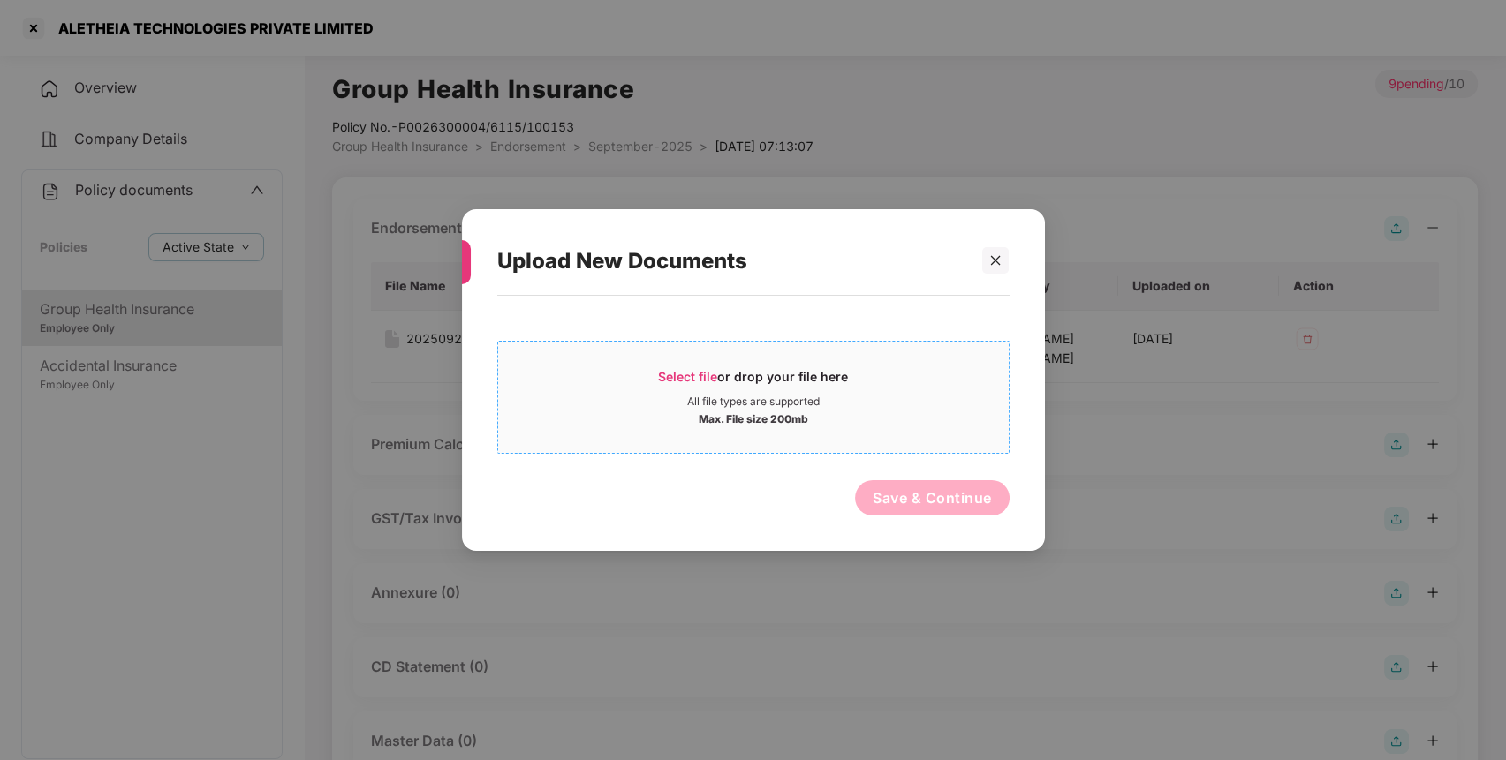
click at [744, 356] on span "Select file or drop your file here All file types are supported Max. File size …" at bounding box center [753, 397] width 510 height 85
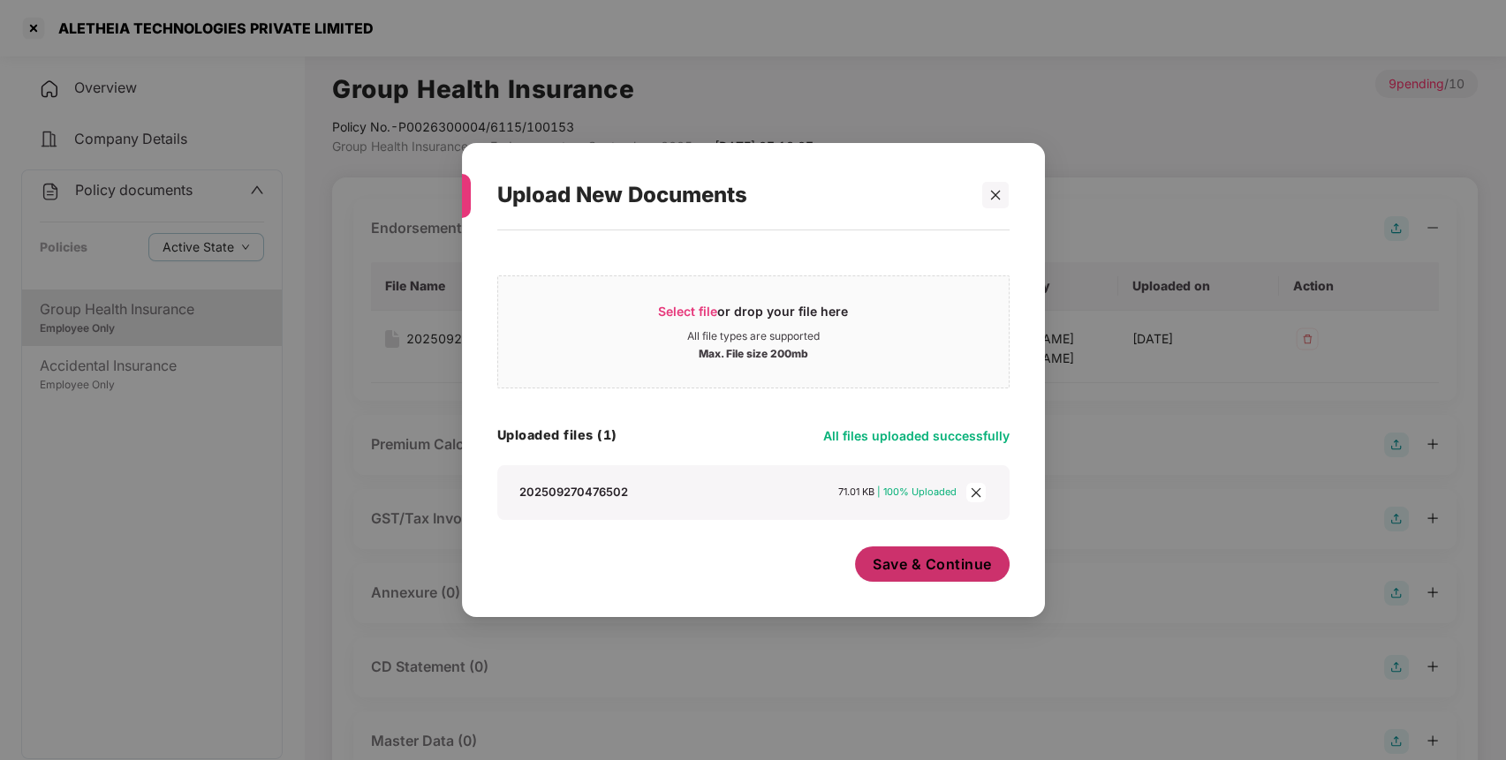
click at [974, 552] on button "Save & Continue" at bounding box center [932, 564] width 155 height 35
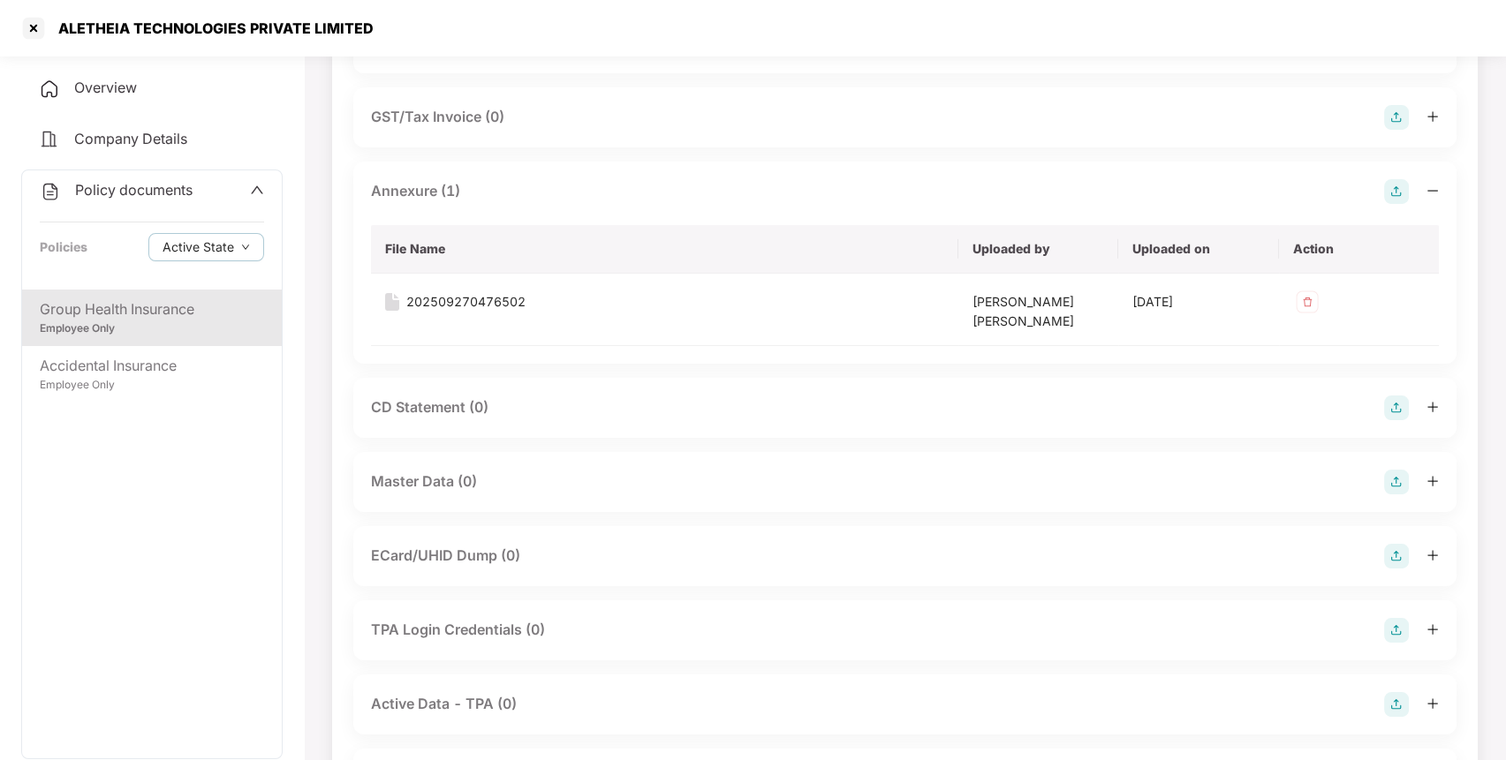
scroll to position [403, 0]
click at [1393, 484] on img at bounding box center [1396, 481] width 25 height 25
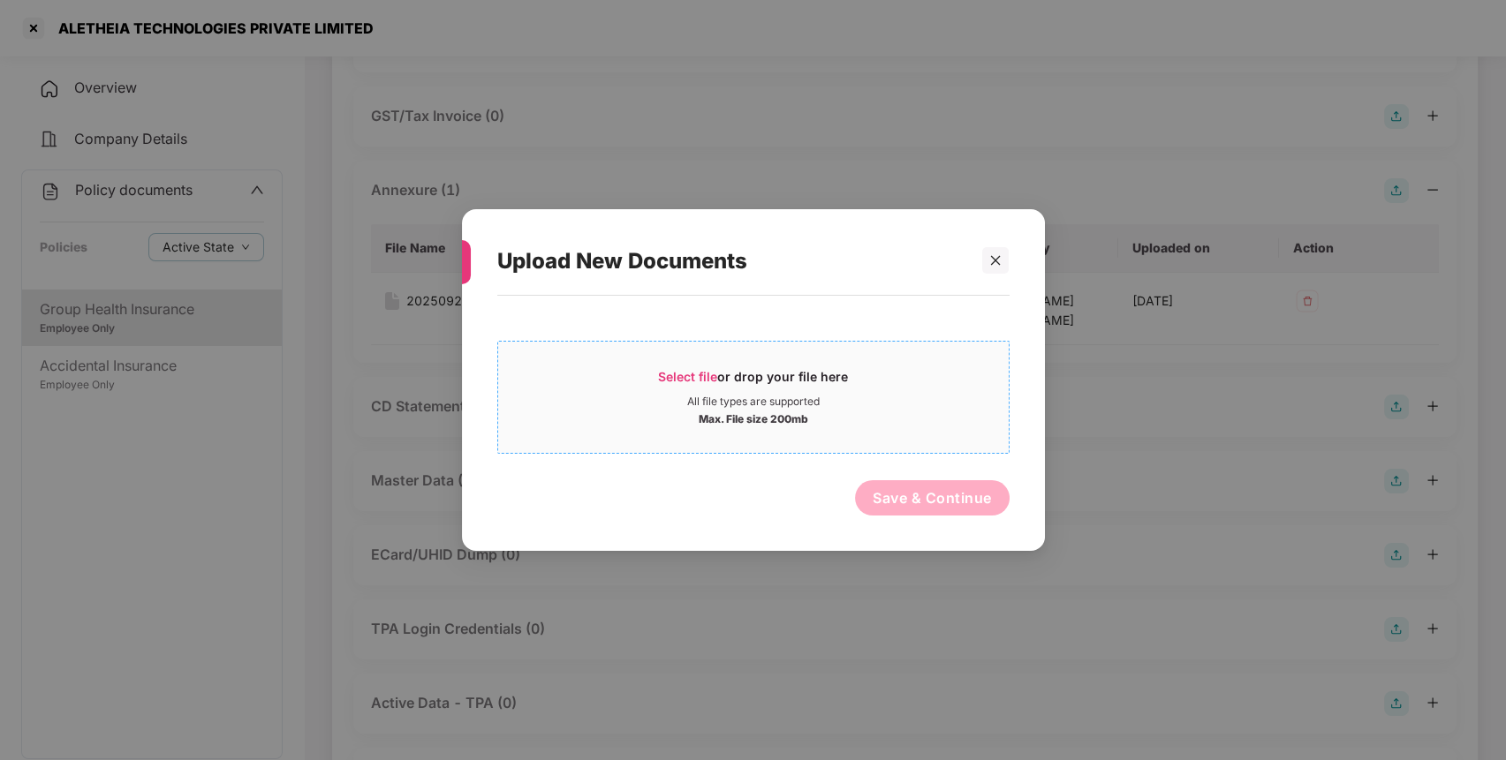
click at [868, 360] on span "Select file or drop your file here All file types are supported Max. File size …" at bounding box center [753, 397] width 510 height 85
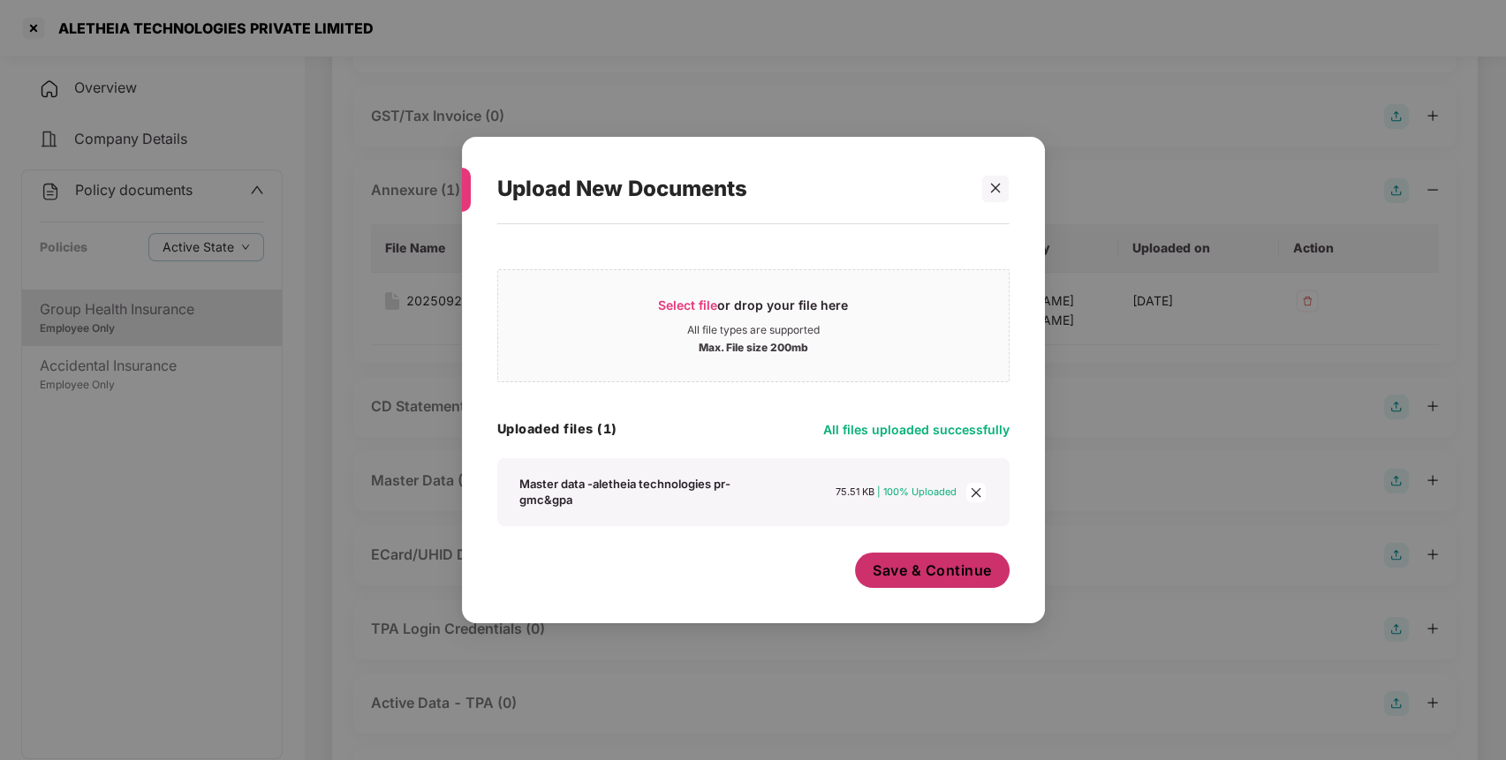
click at [948, 573] on span "Save & Continue" at bounding box center [931, 570] width 119 height 19
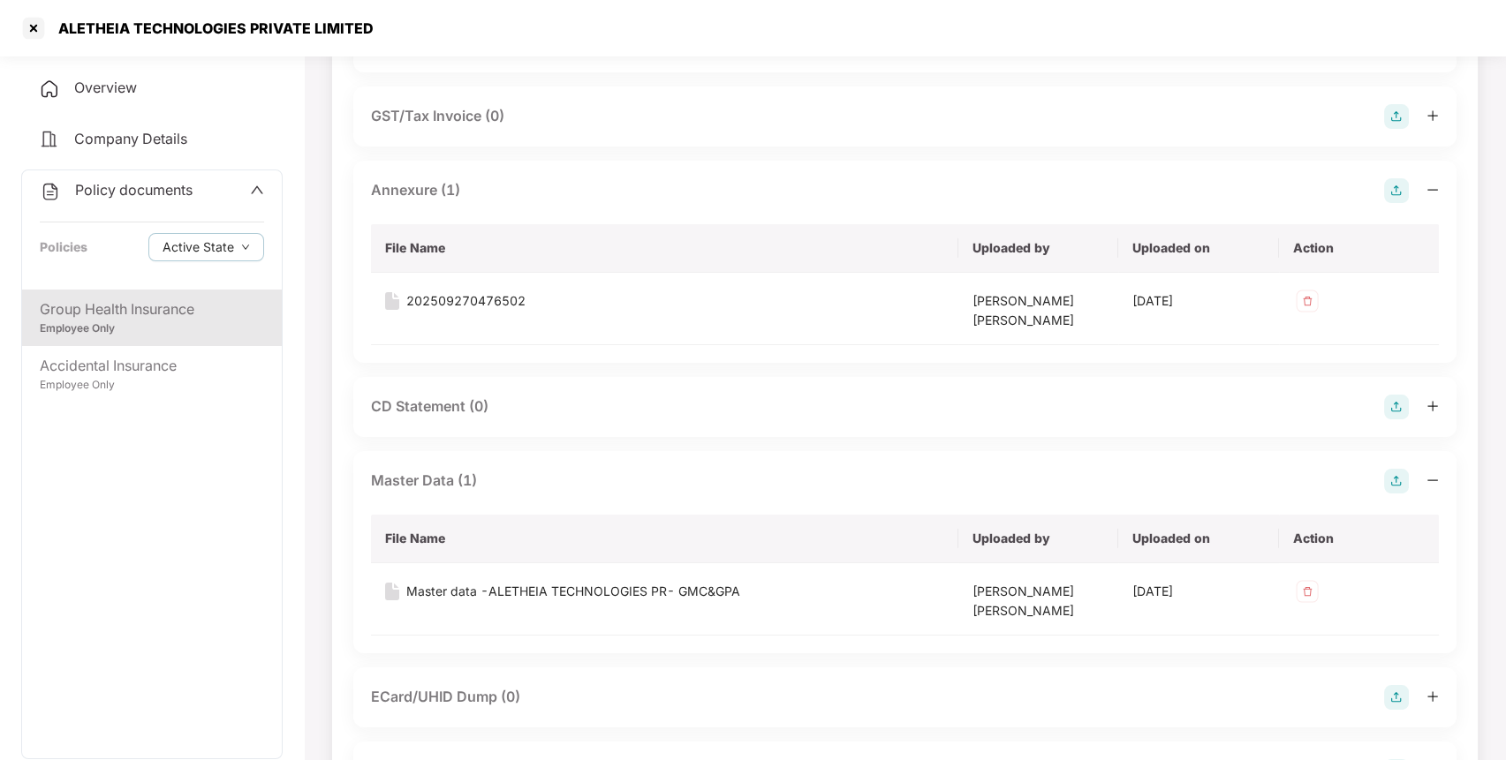
click at [198, 191] on div "Policy documents" at bounding box center [152, 190] width 224 height 23
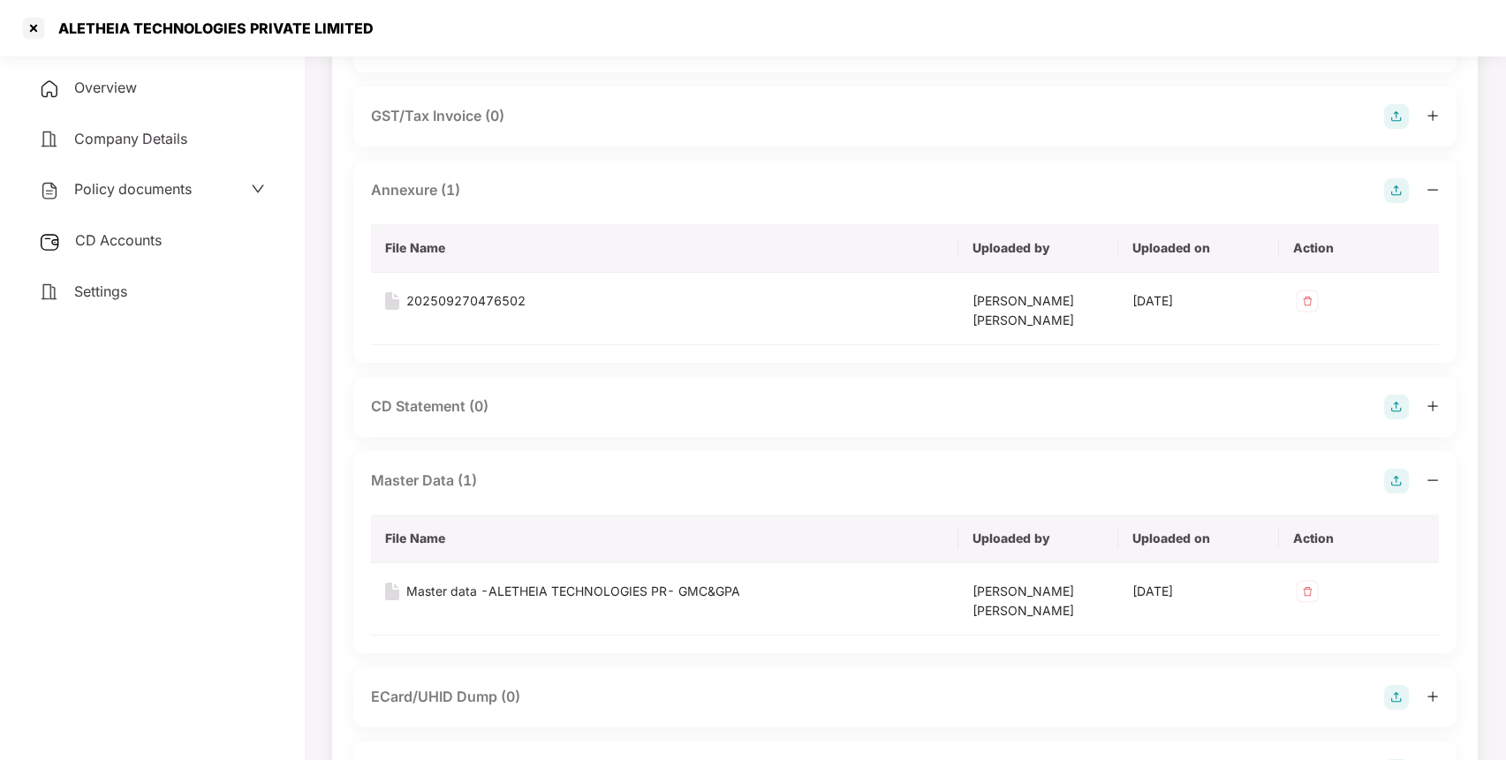
click at [170, 229] on div "CD Accounts" at bounding box center [151, 241] width 261 height 41
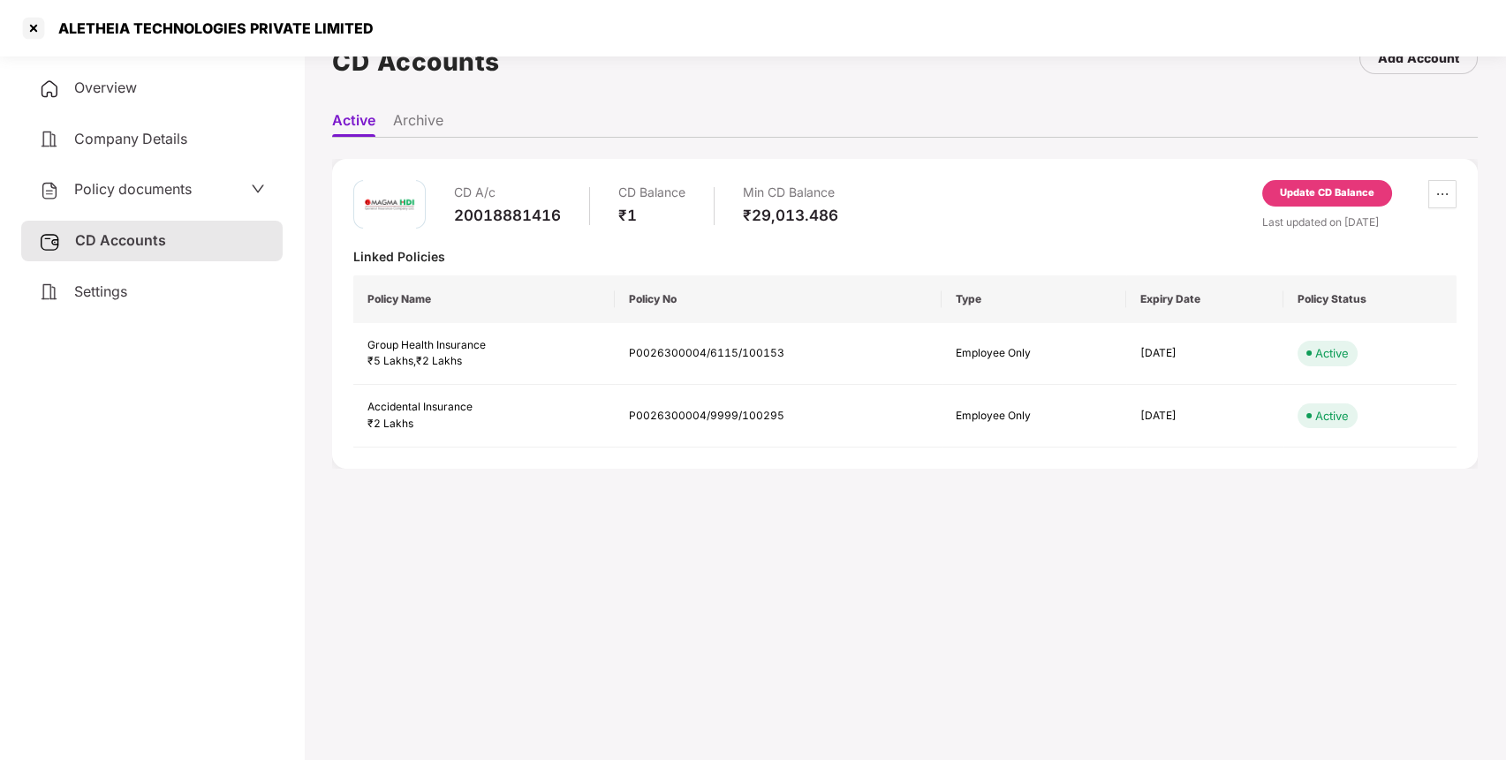
click at [1363, 189] on div "Update CD Balance" at bounding box center [1327, 193] width 94 height 16
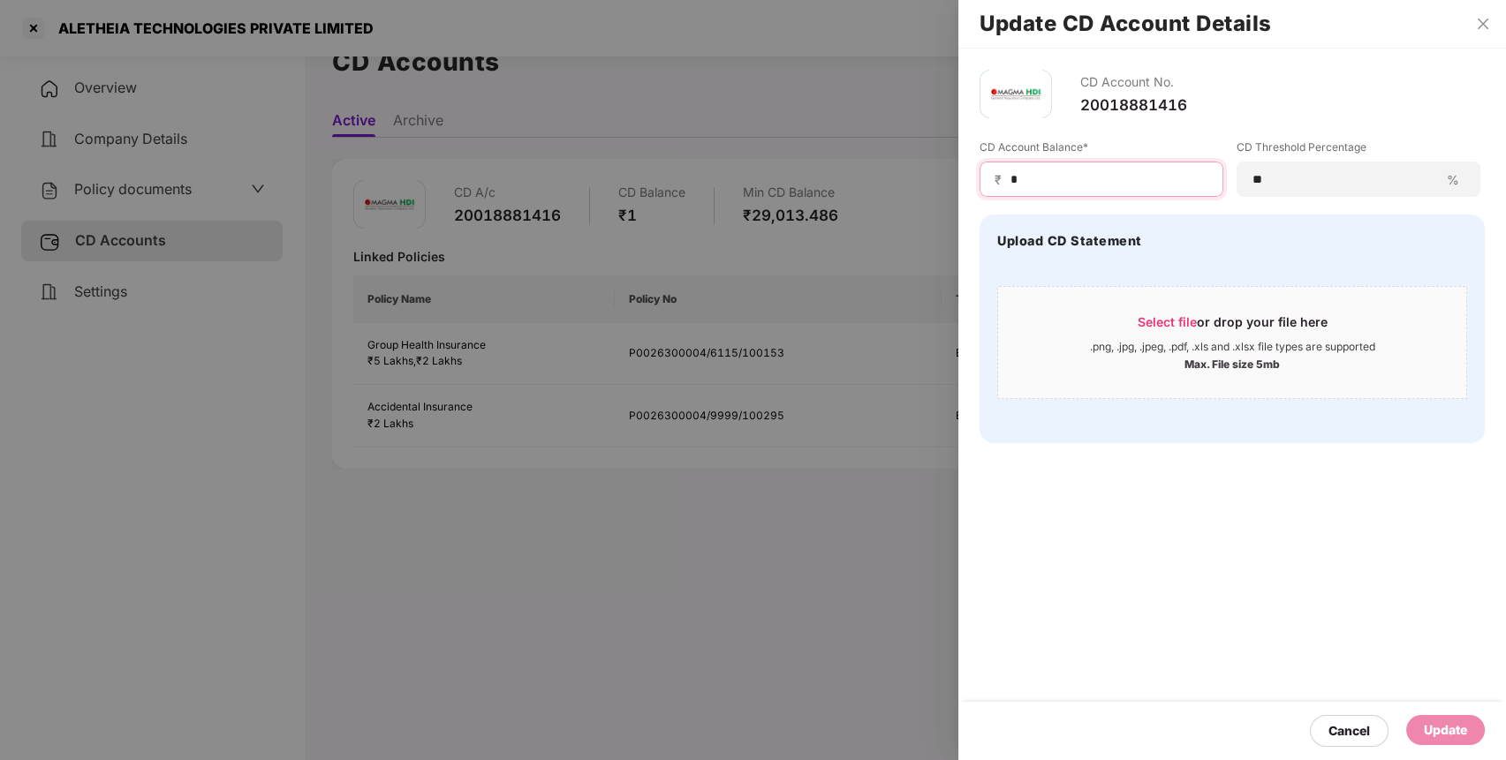
click at [1137, 180] on input "*" at bounding box center [1108, 179] width 200 height 19
type input "*****"
click at [1449, 724] on div "Update" at bounding box center [1445, 730] width 43 height 19
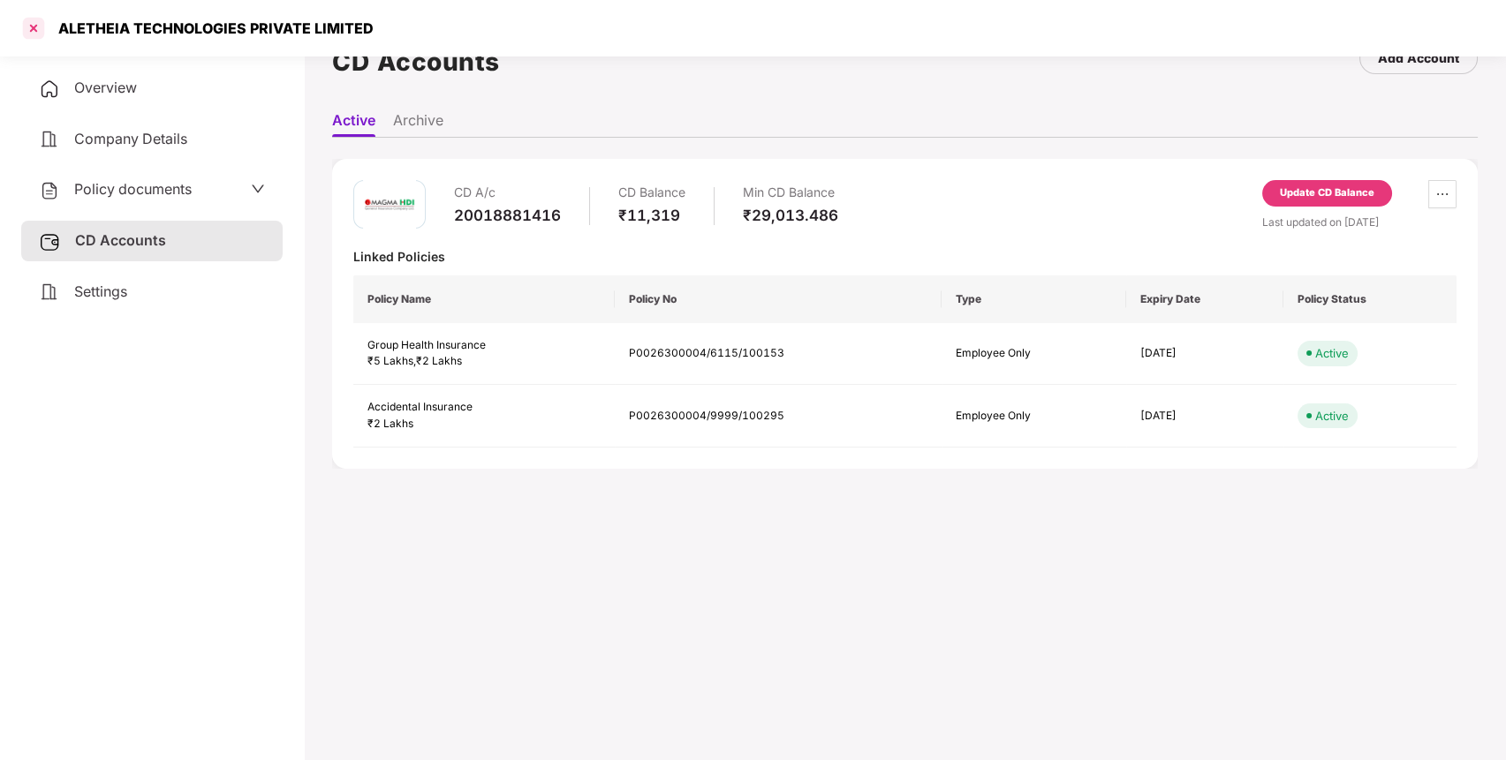
click at [33, 39] on div at bounding box center [33, 28] width 28 height 28
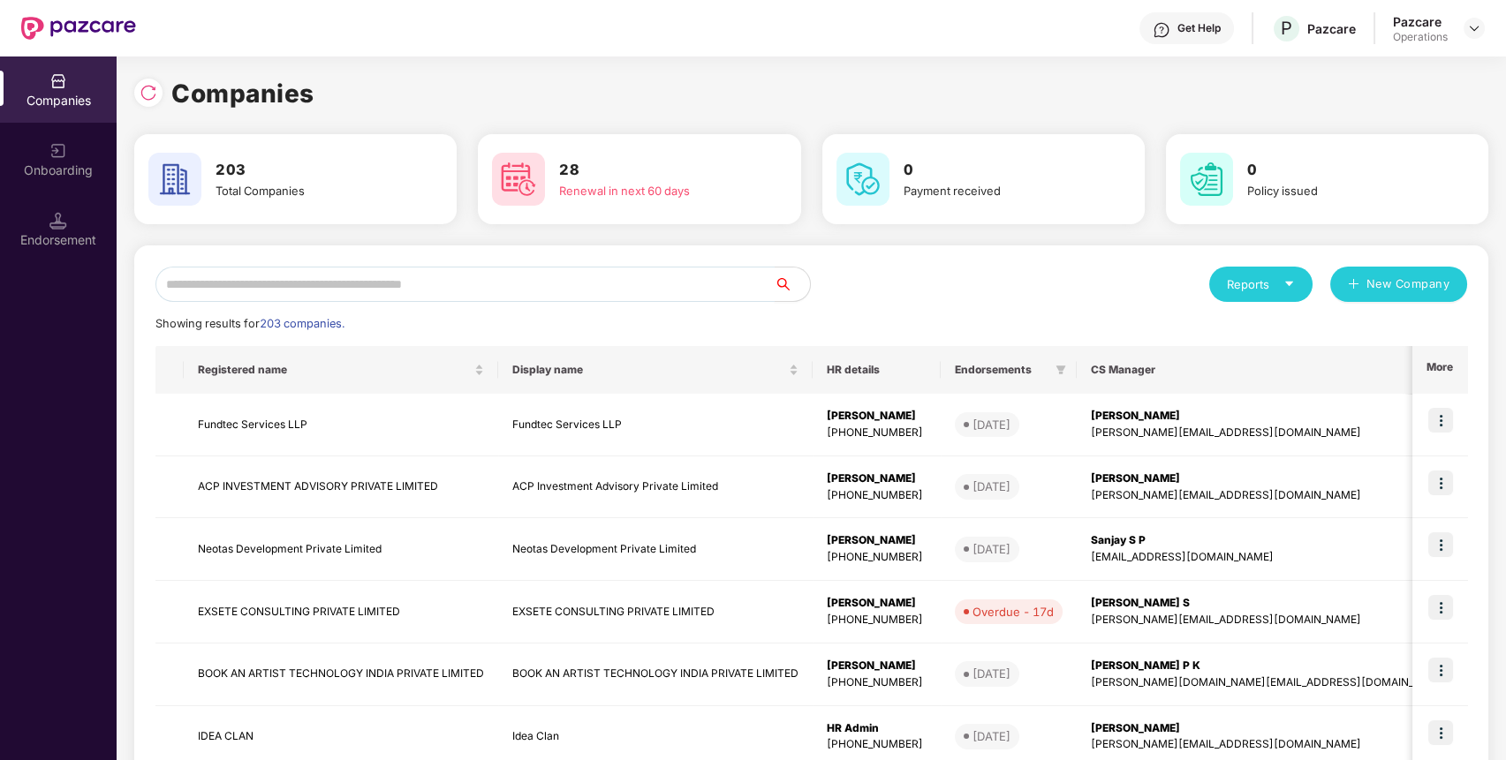
click at [255, 291] on input "text" at bounding box center [464, 284] width 619 height 35
paste input "**********"
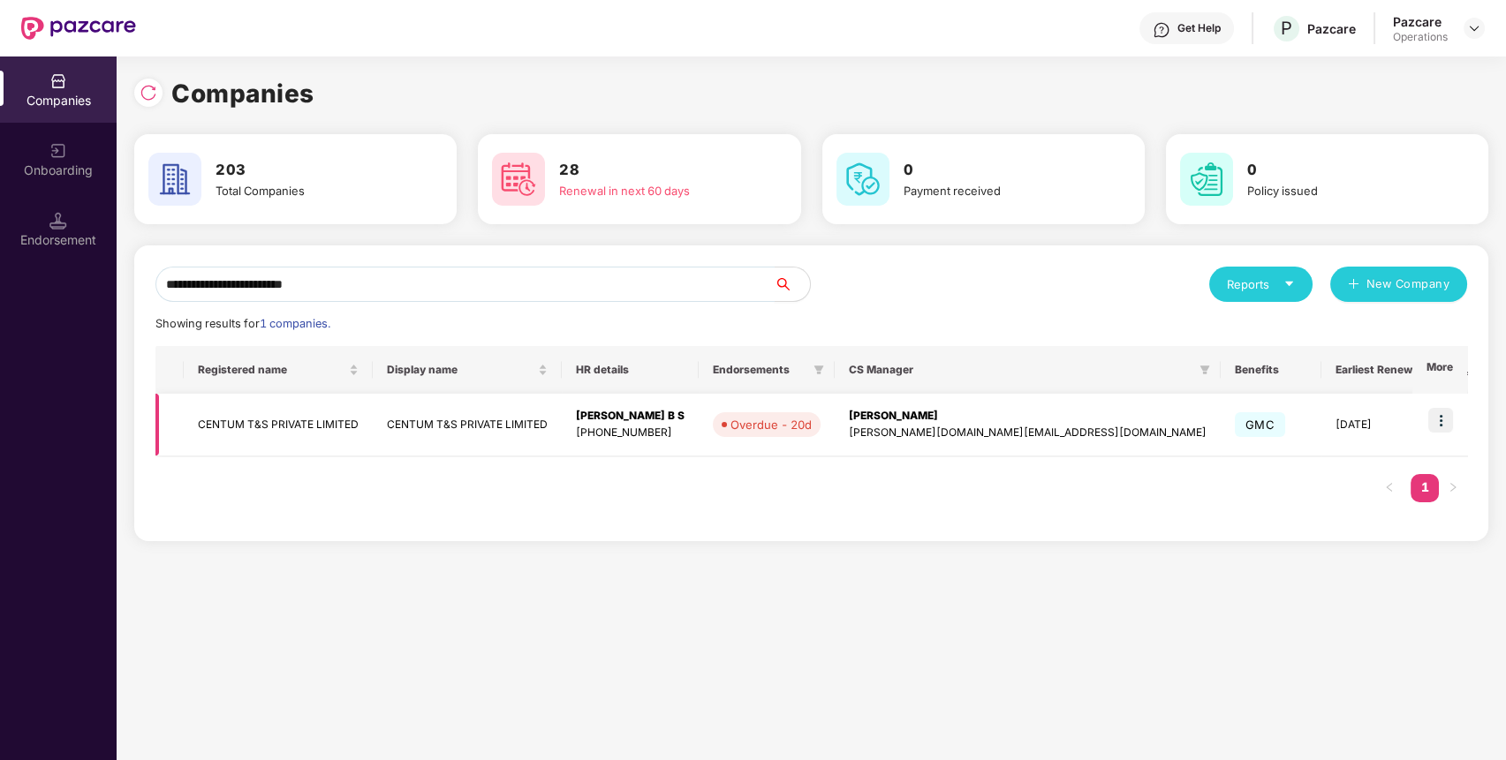
type input "**********"
click at [274, 417] on td "CENTUM T&S PRIVATE LIMITED" at bounding box center [278, 425] width 189 height 63
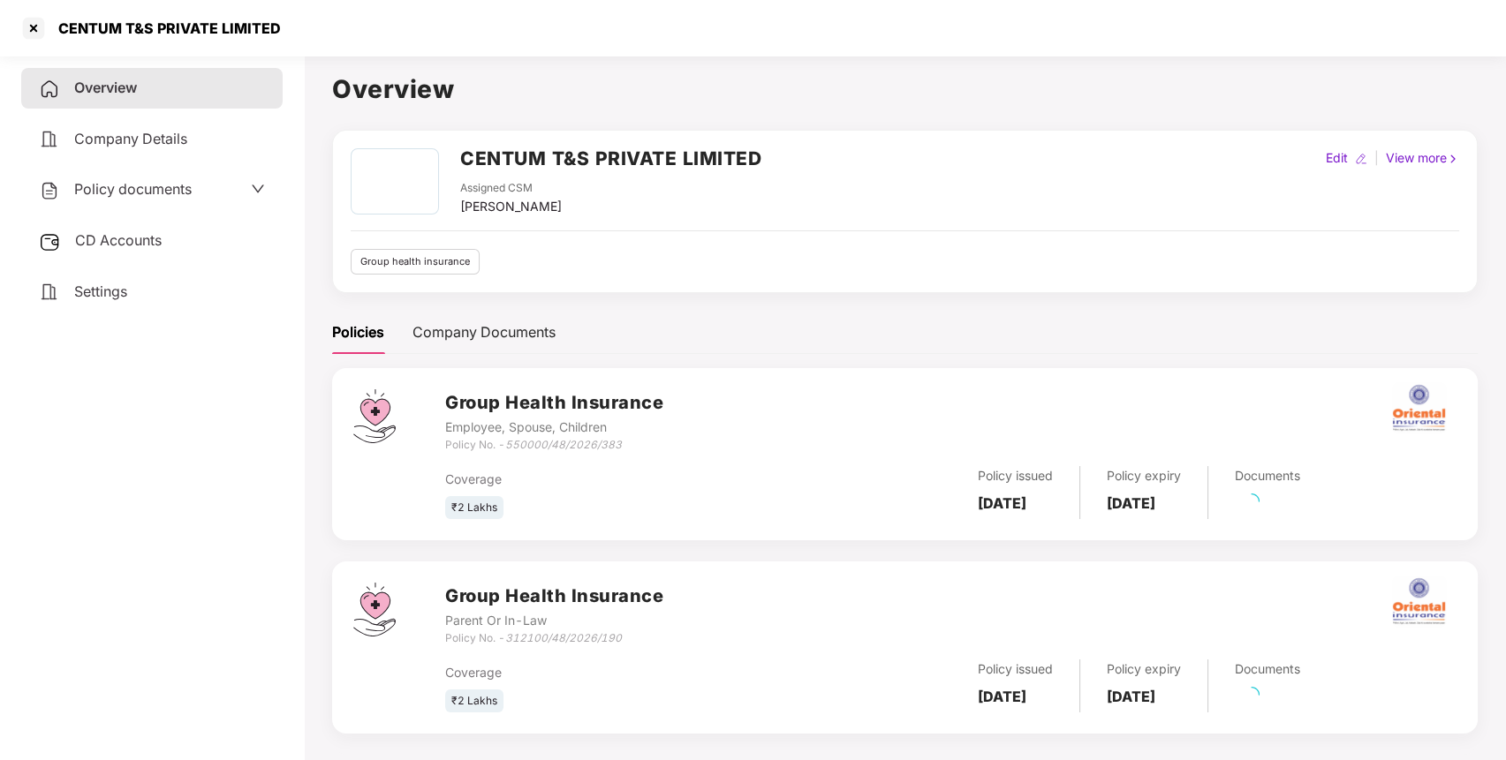
click at [147, 213] on div "Overview Company Details Policy documents CD Accounts Settings" at bounding box center [151, 190] width 261 height 244
click at [193, 193] on div "Policy documents" at bounding box center [152, 189] width 226 height 23
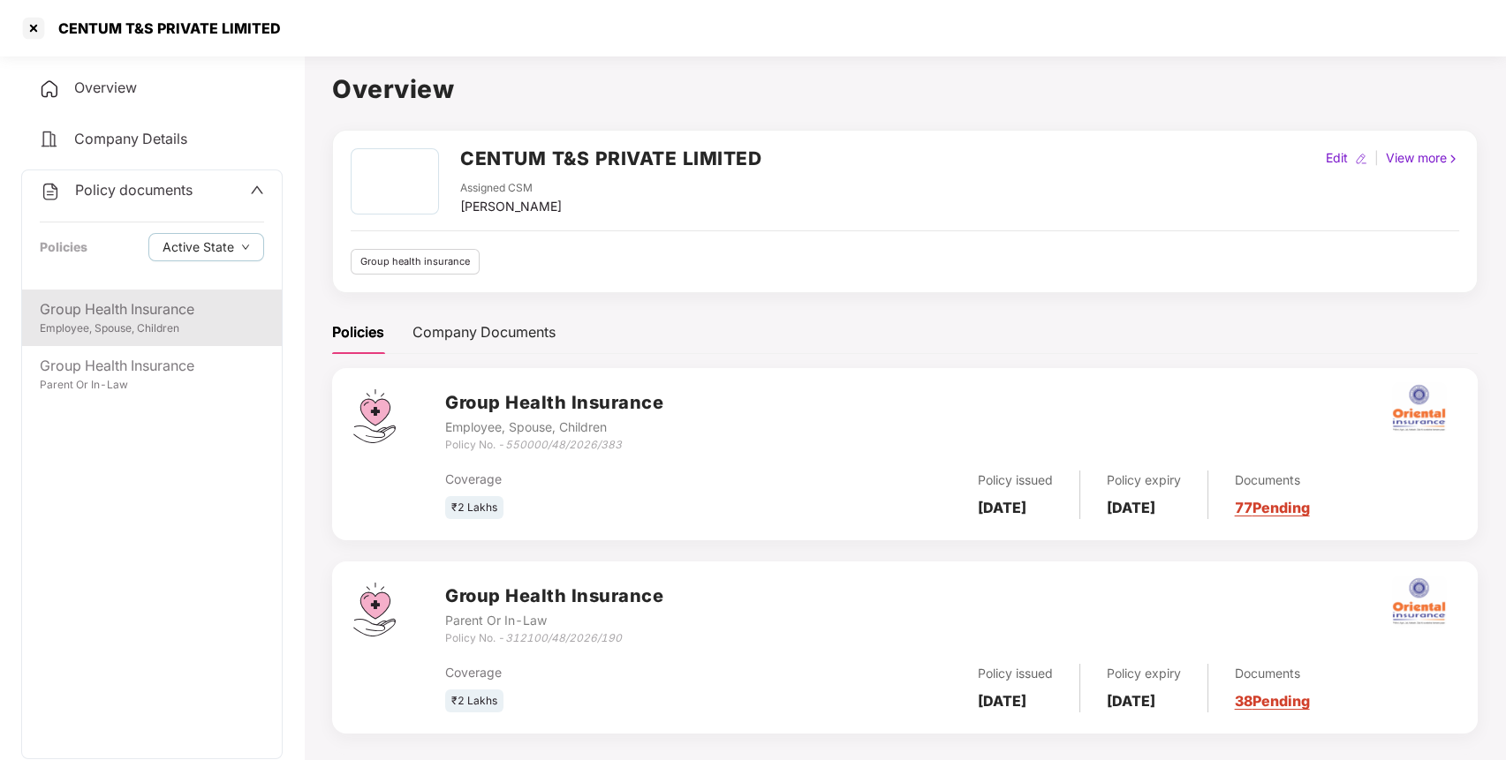
click at [170, 336] on div "Employee, Spouse, Children" at bounding box center [152, 329] width 224 height 17
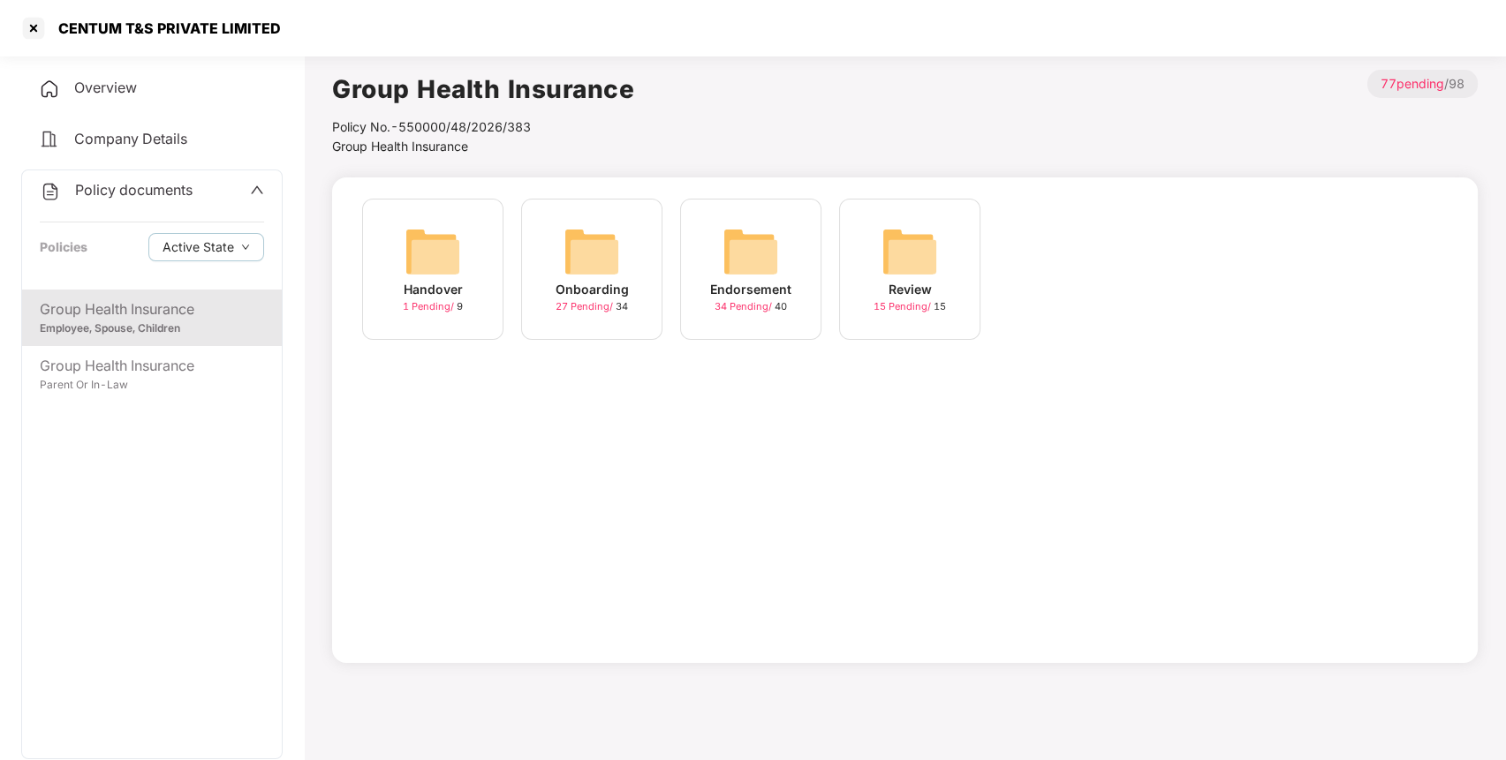
click at [768, 245] on img at bounding box center [750, 251] width 57 height 57
click at [1114, 260] on div "October-2025 10 Pending / 10" at bounding box center [1068, 269] width 141 height 141
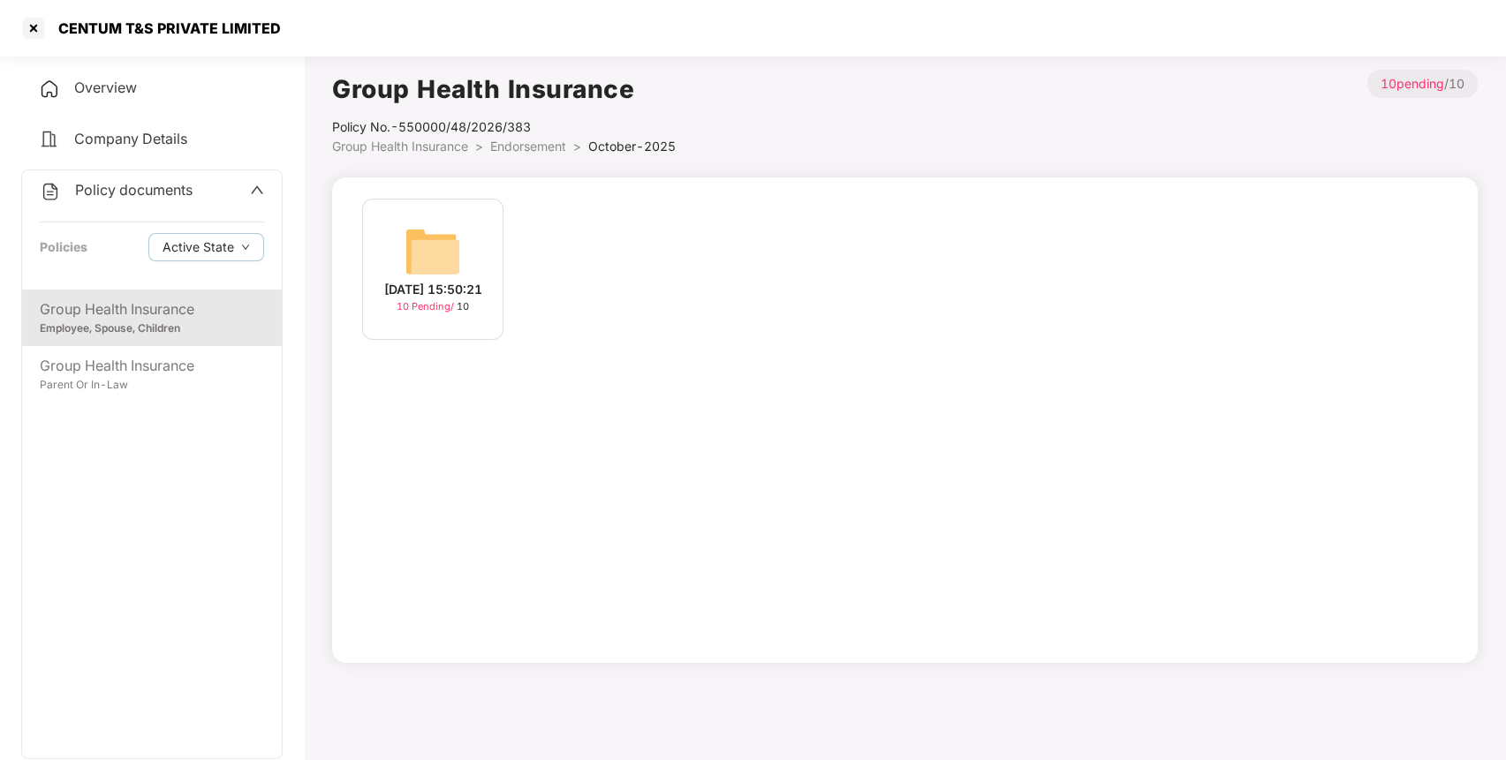
click at [439, 250] on img at bounding box center [432, 251] width 57 height 57
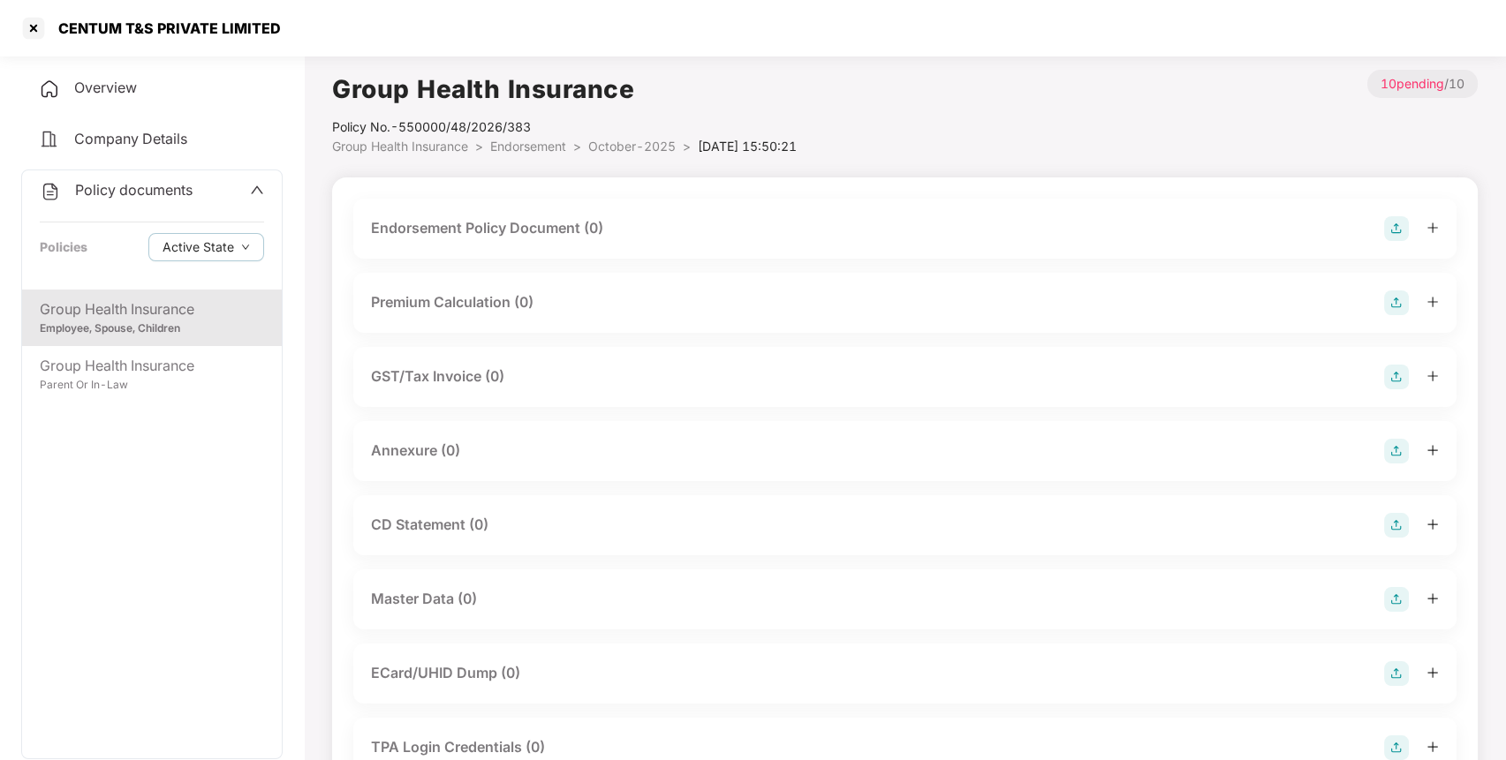
click at [1388, 225] on img at bounding box center [1396, 228] width 25 height 25
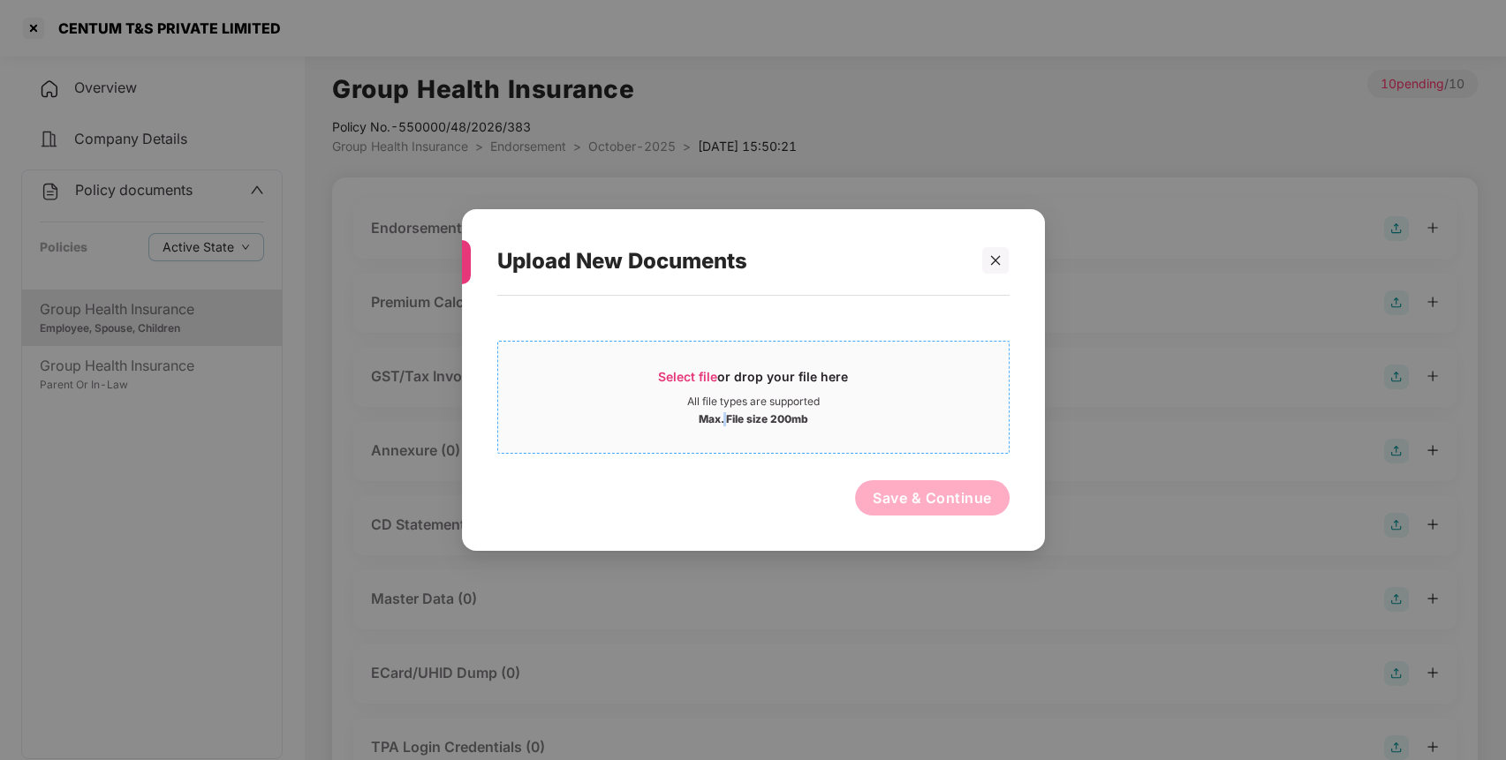
click at [723, 417] on div "Max. File size 200mb" at bounding box center [754, 418] width 110 height 18
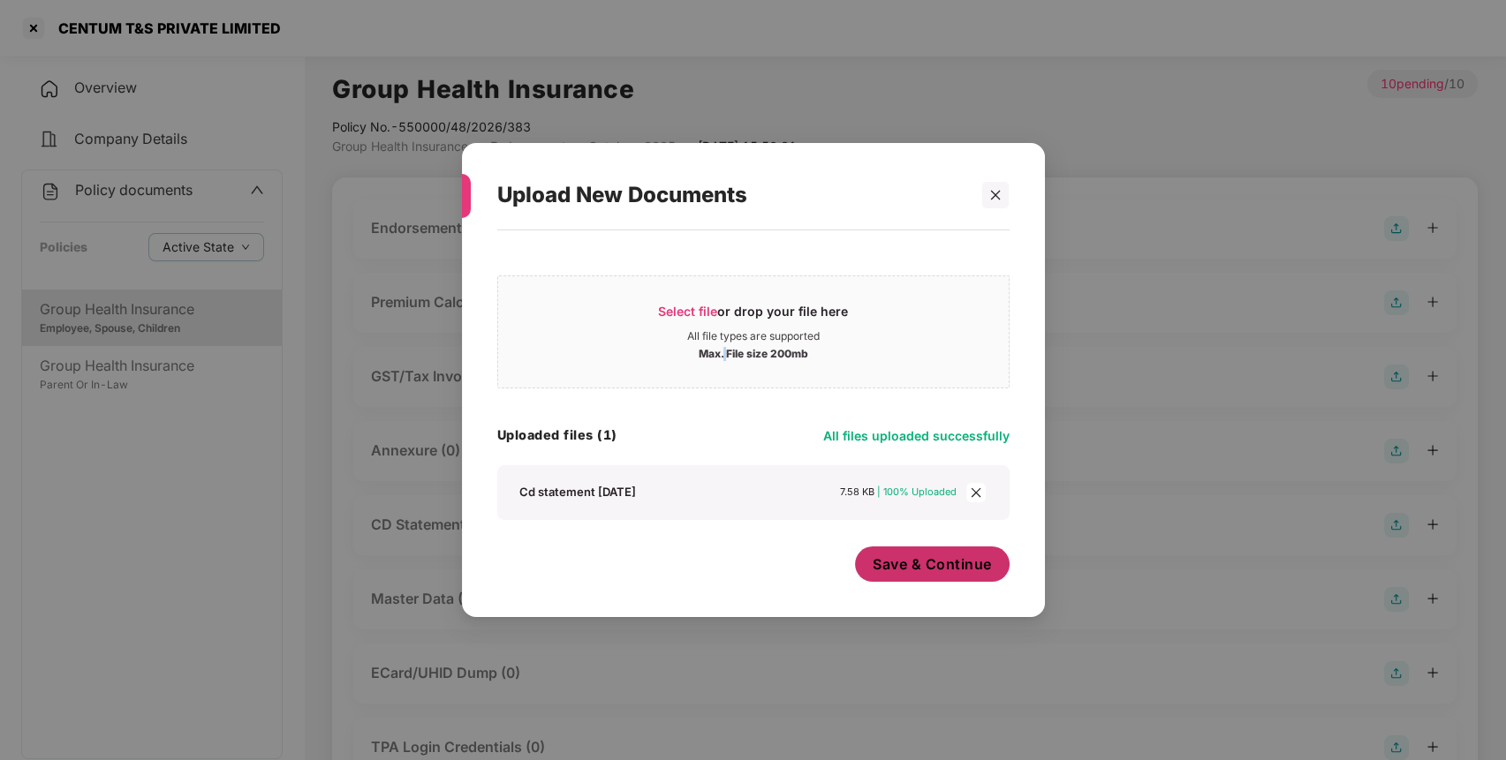
click at [937, 572] on span "Save & Continue" at bounding box center [931, 564] width 119 height 19
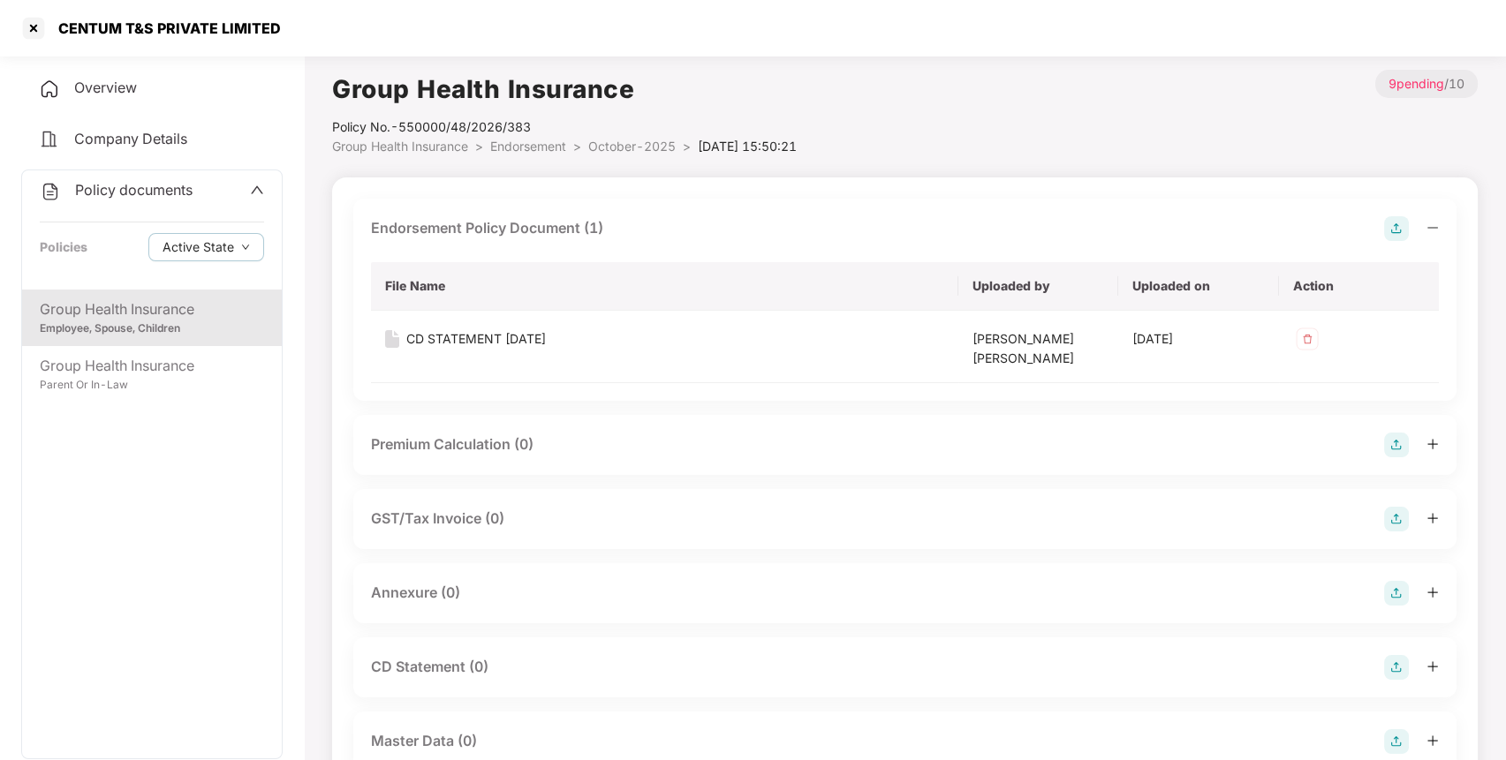
click at [1395, 593] on img at bounding box center [1396, 593] width 25 height 25
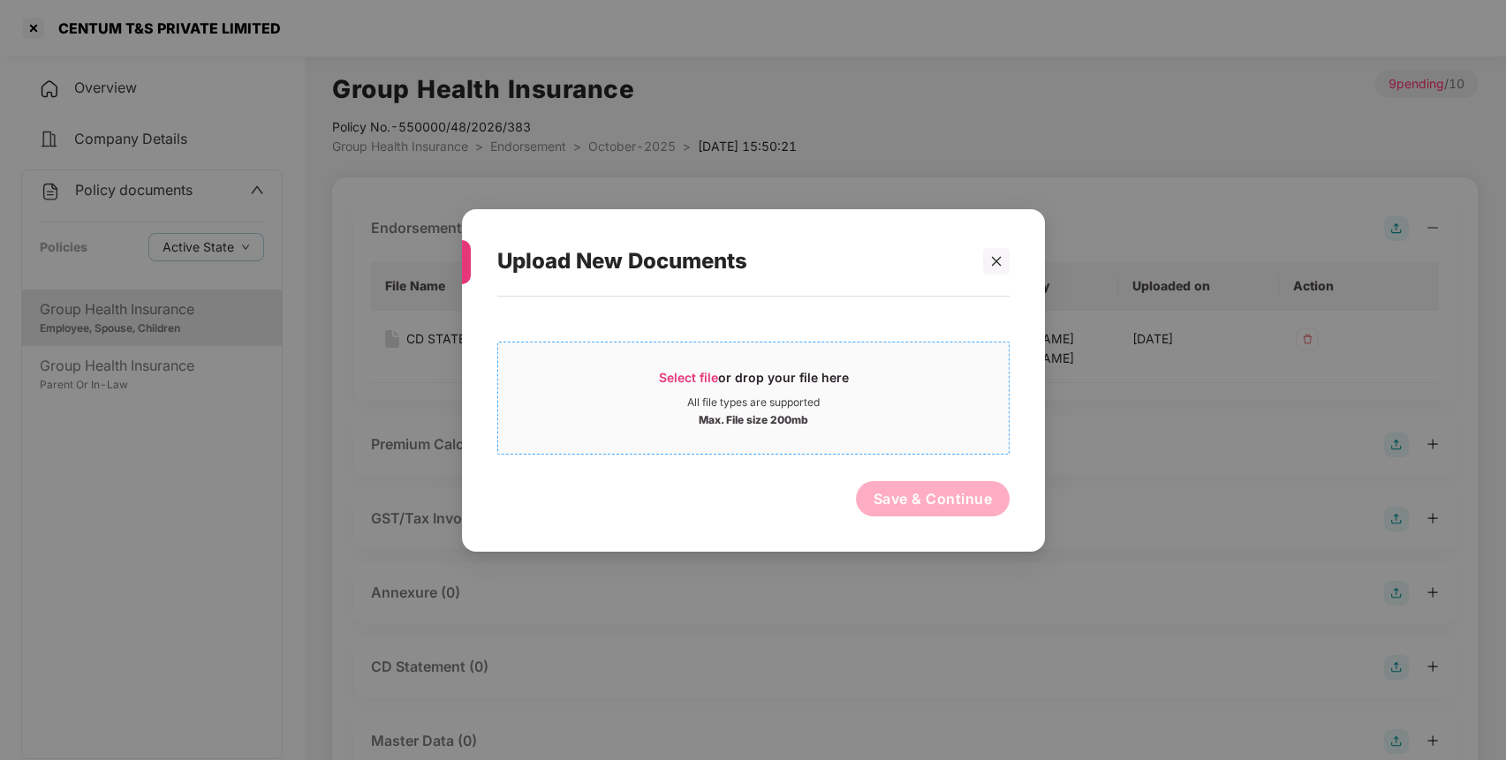
click at [693, 394] on div "Select file or drop your file here" at bounding box center [753, 381] width 190 height 26
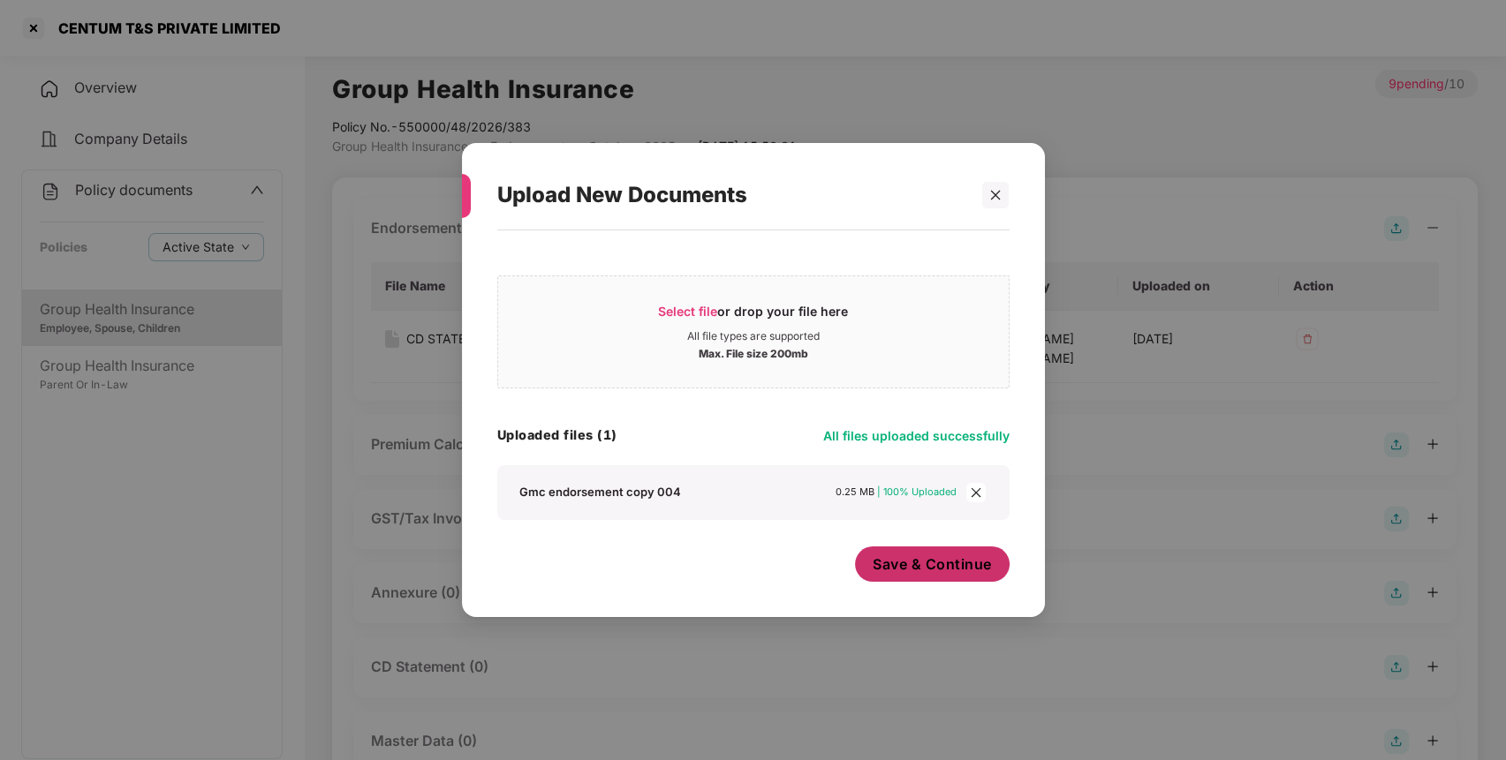
click at [944, 565] on span "Save & Continue" at bounding box center [931, 564] width 119 height 19
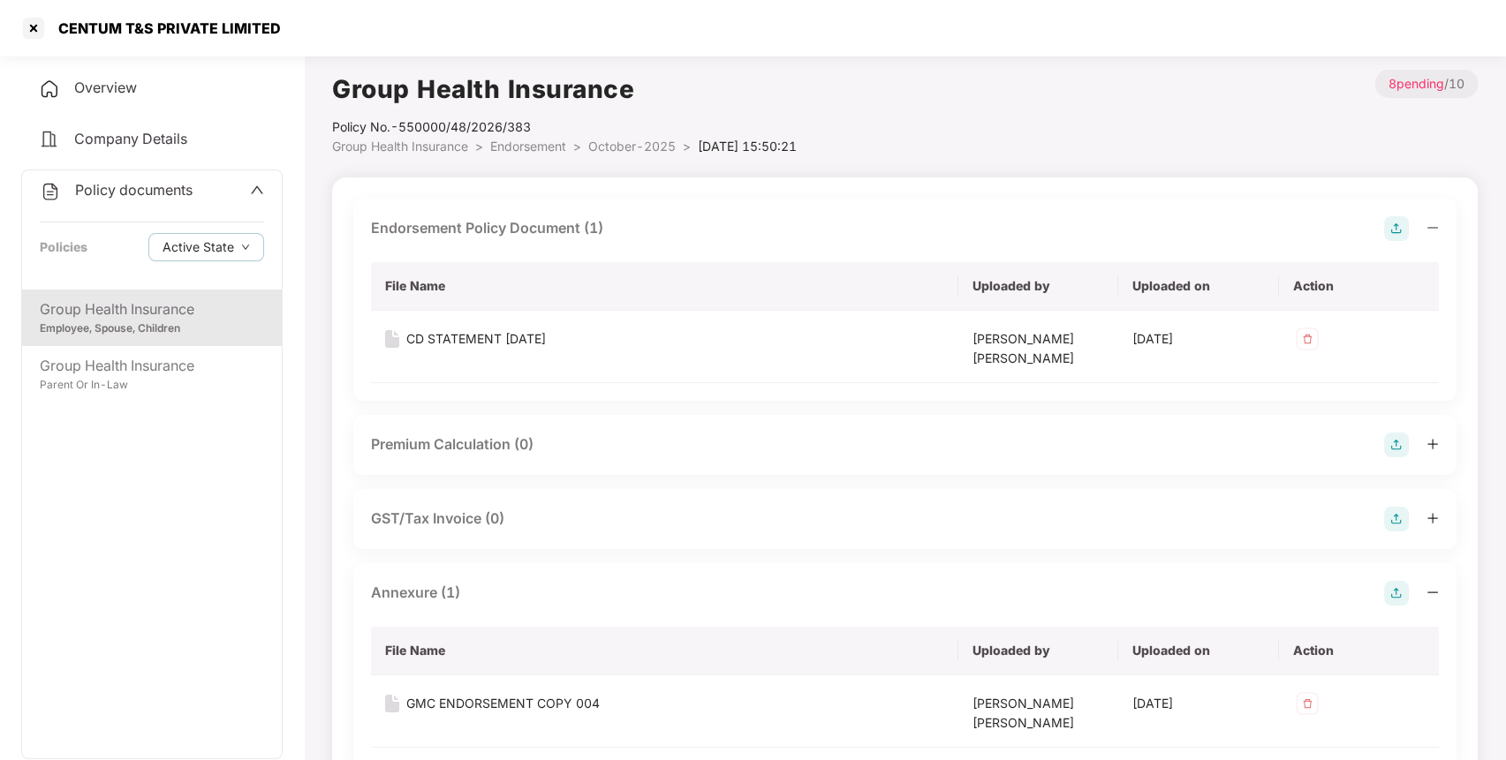
scroll to position [506, 0]
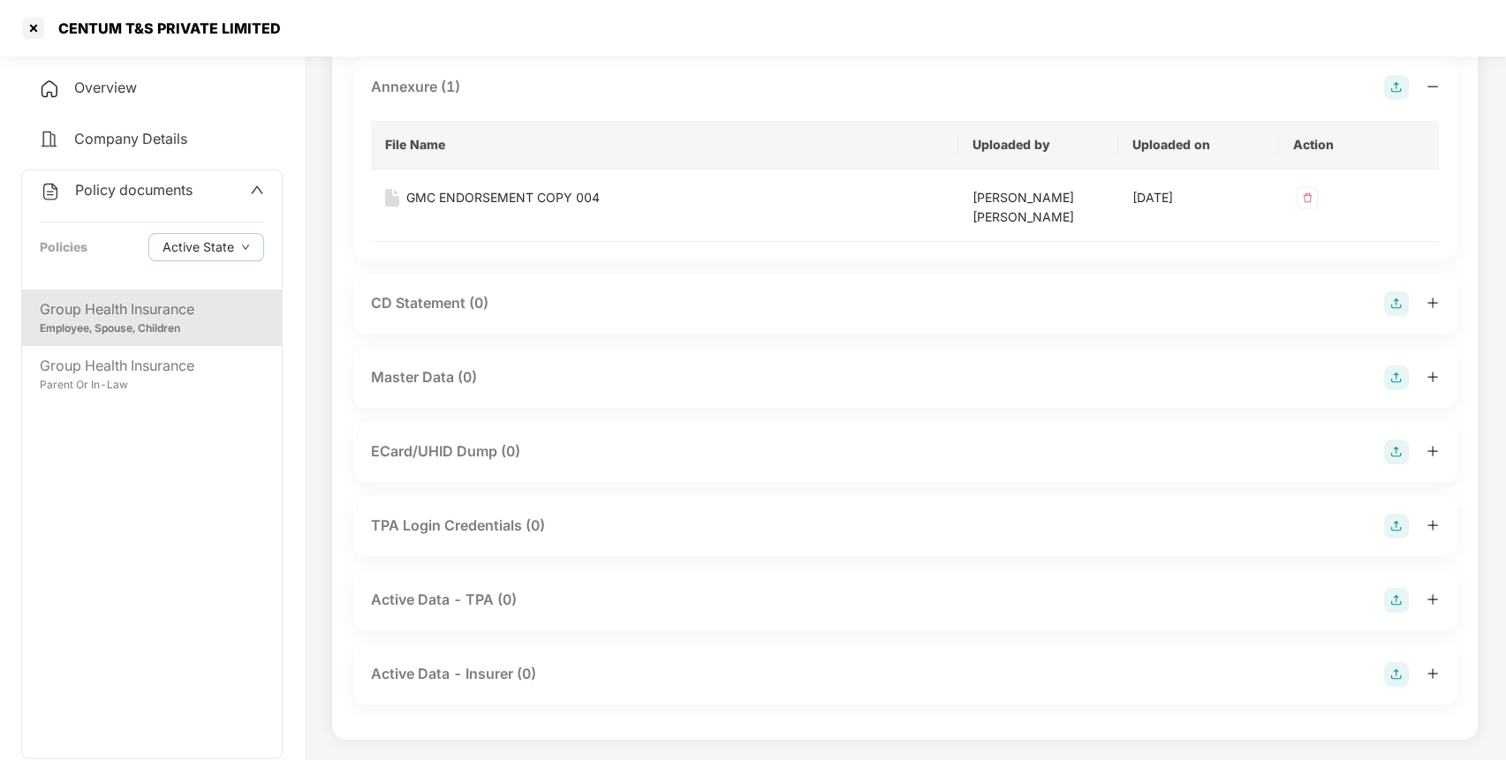
click at [1393, 370] on img at bounding box center [1396, 378] width 25 height 25
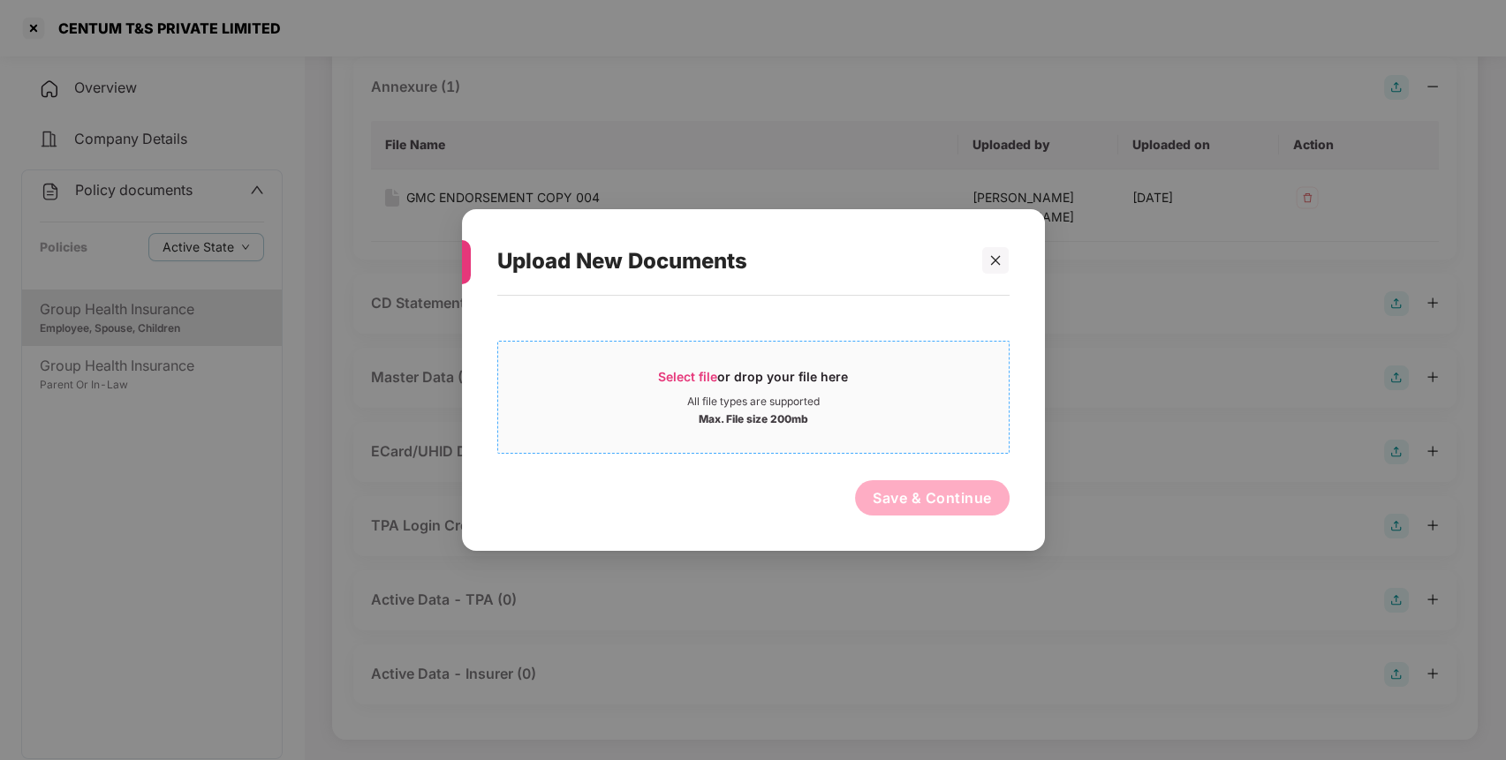
click at [869, 375] on div "Select file or drop your file here" at bounding box center [753, 381] width 510 height 26
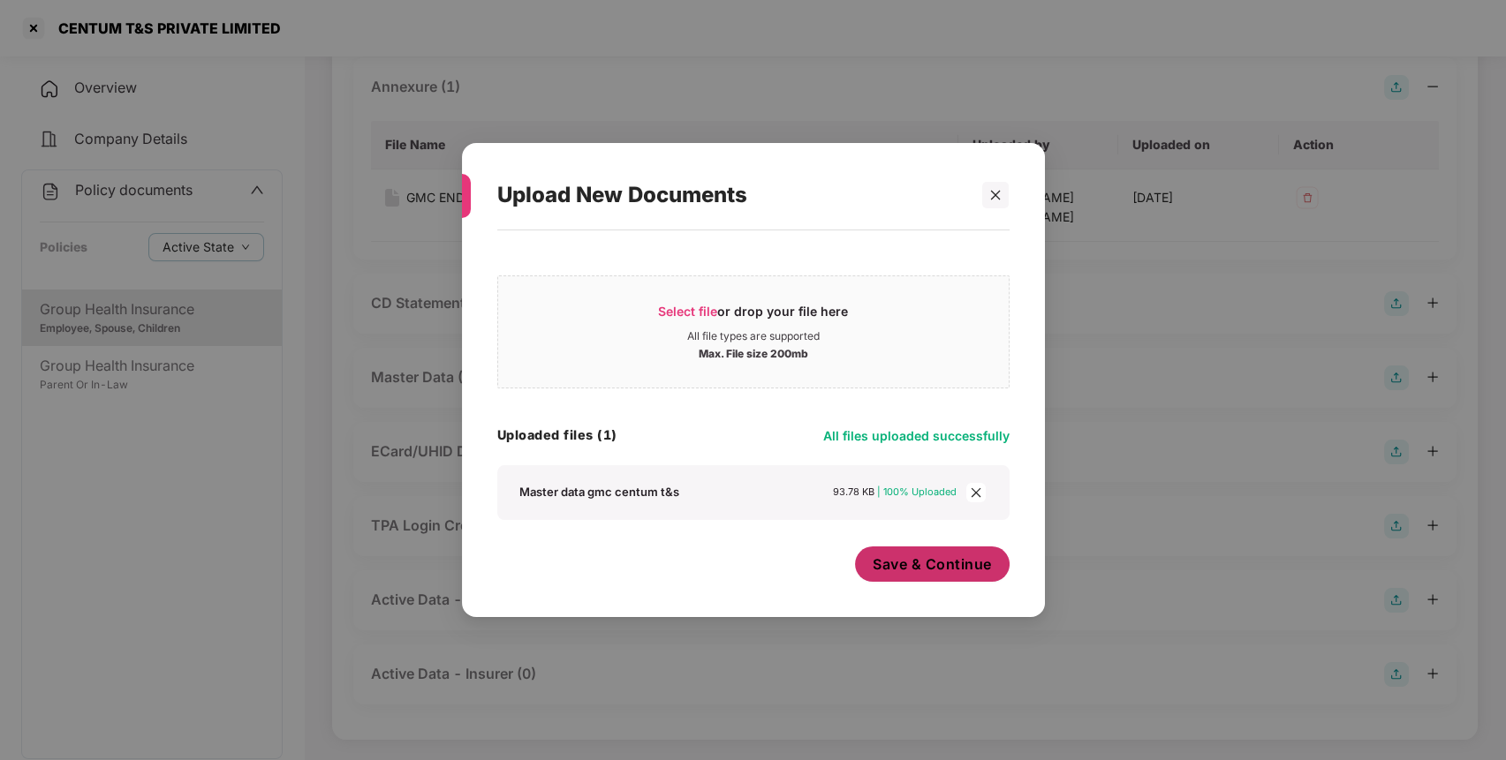
click at [925, 573] on span "Save & Continue" at bounding box center [931, 564] width 119 height 19
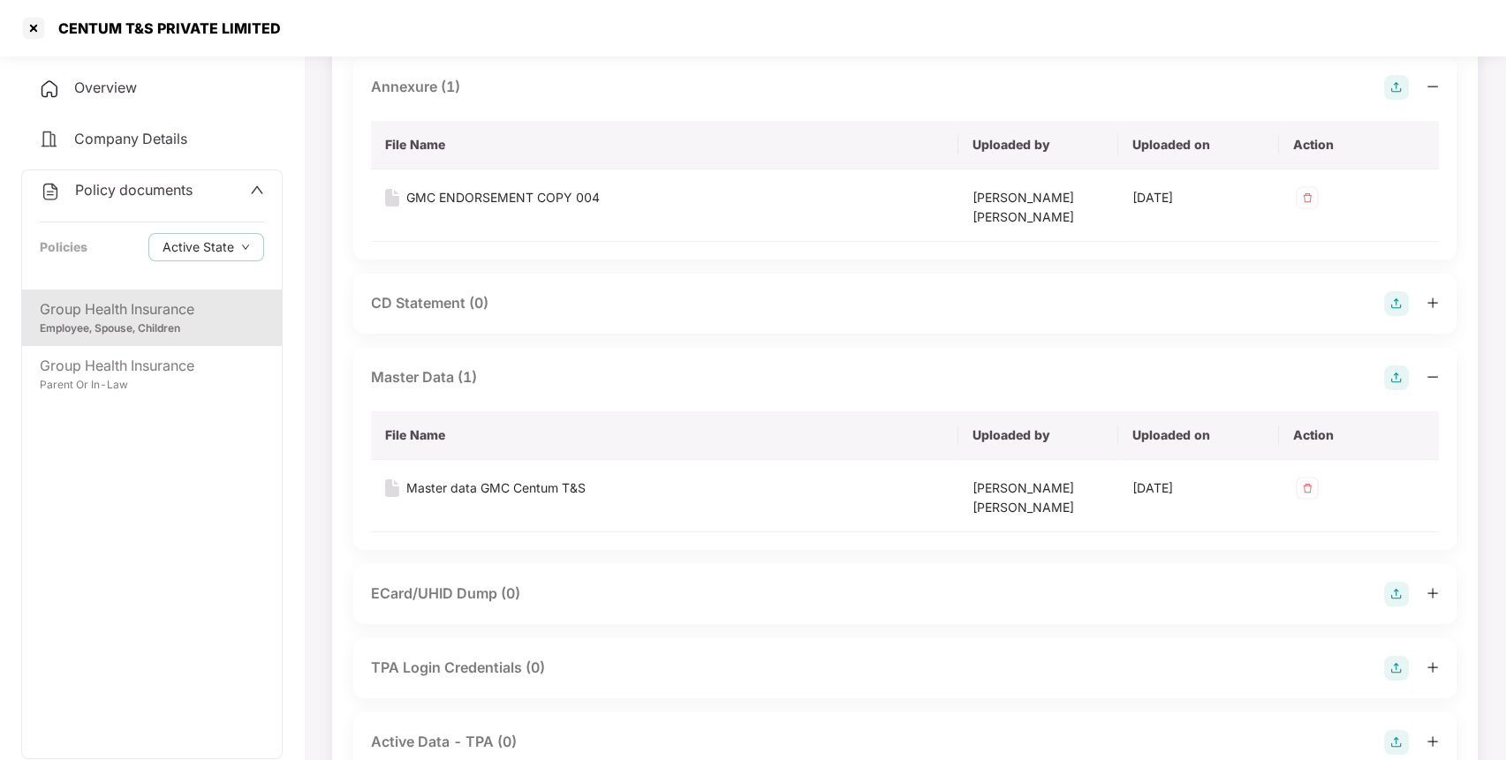
click at [132, 196] on span "Policy documents" at bounding box center [133, 190] width 117 height 18
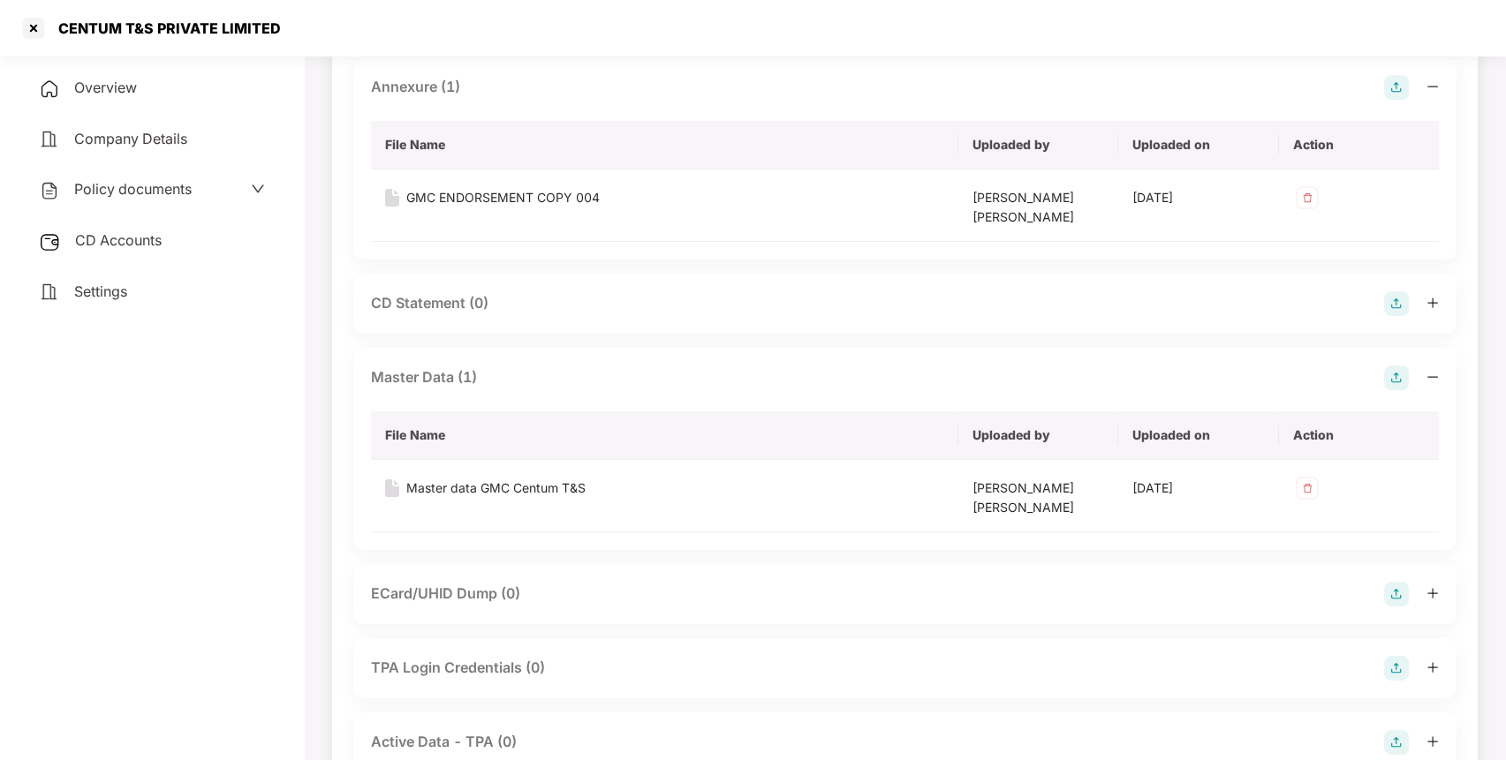
click at [134, 233] on span "CD Accounts" at bounding box center [118, 240] width 87 height 18
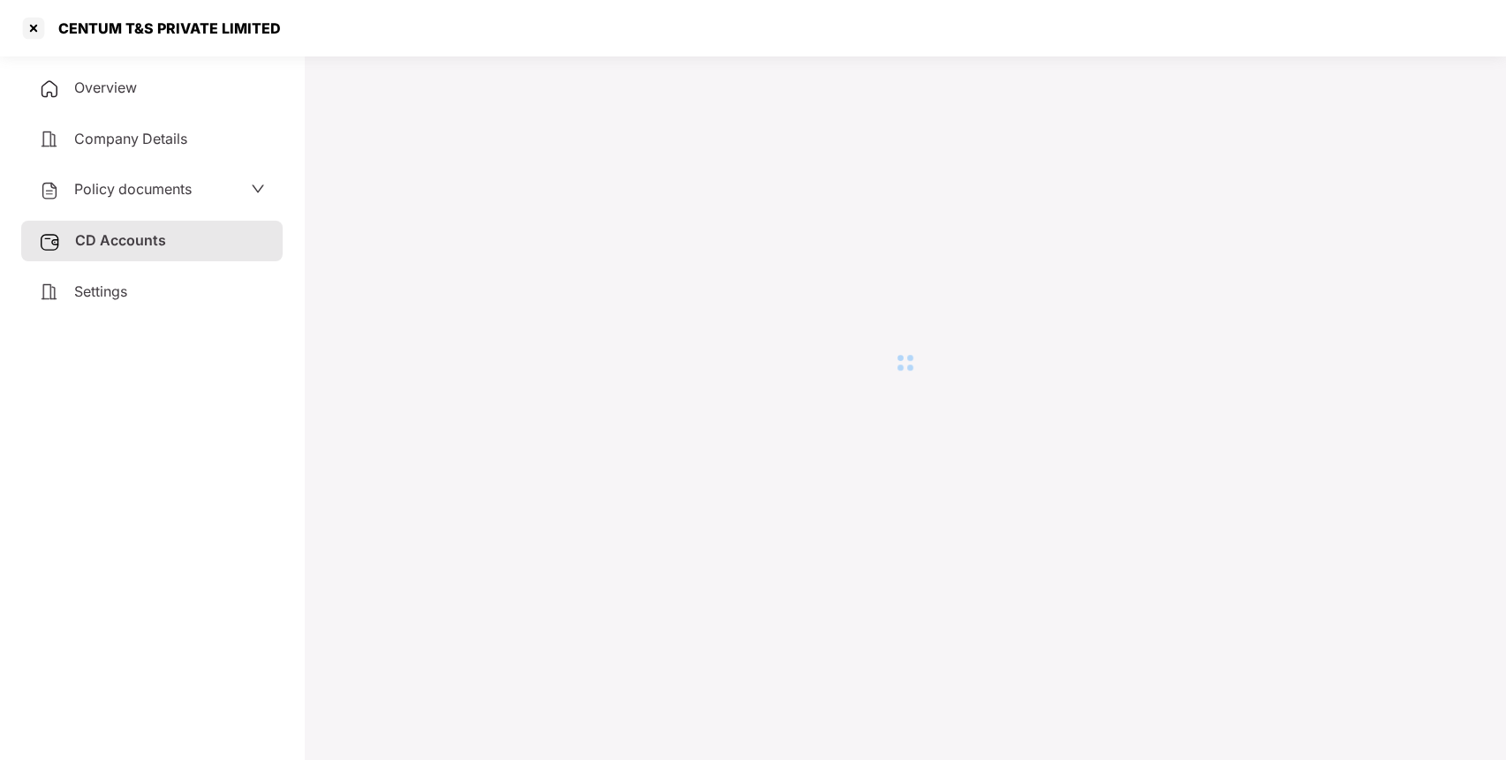
scroll to position [49, 0]
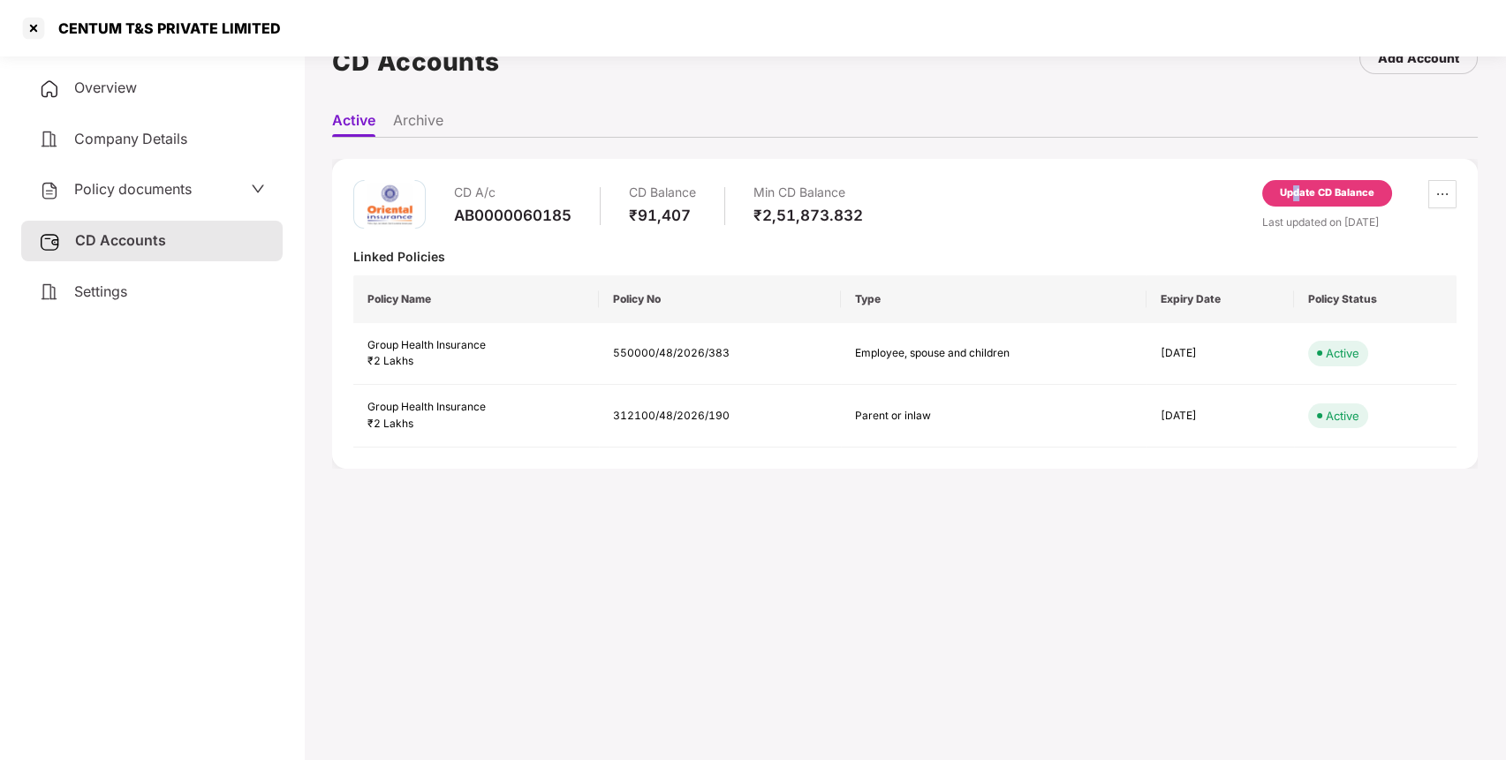
click at [1296, 195] on div "Update CD Balance" at bounding box center [1327, 193] width 94 height 16
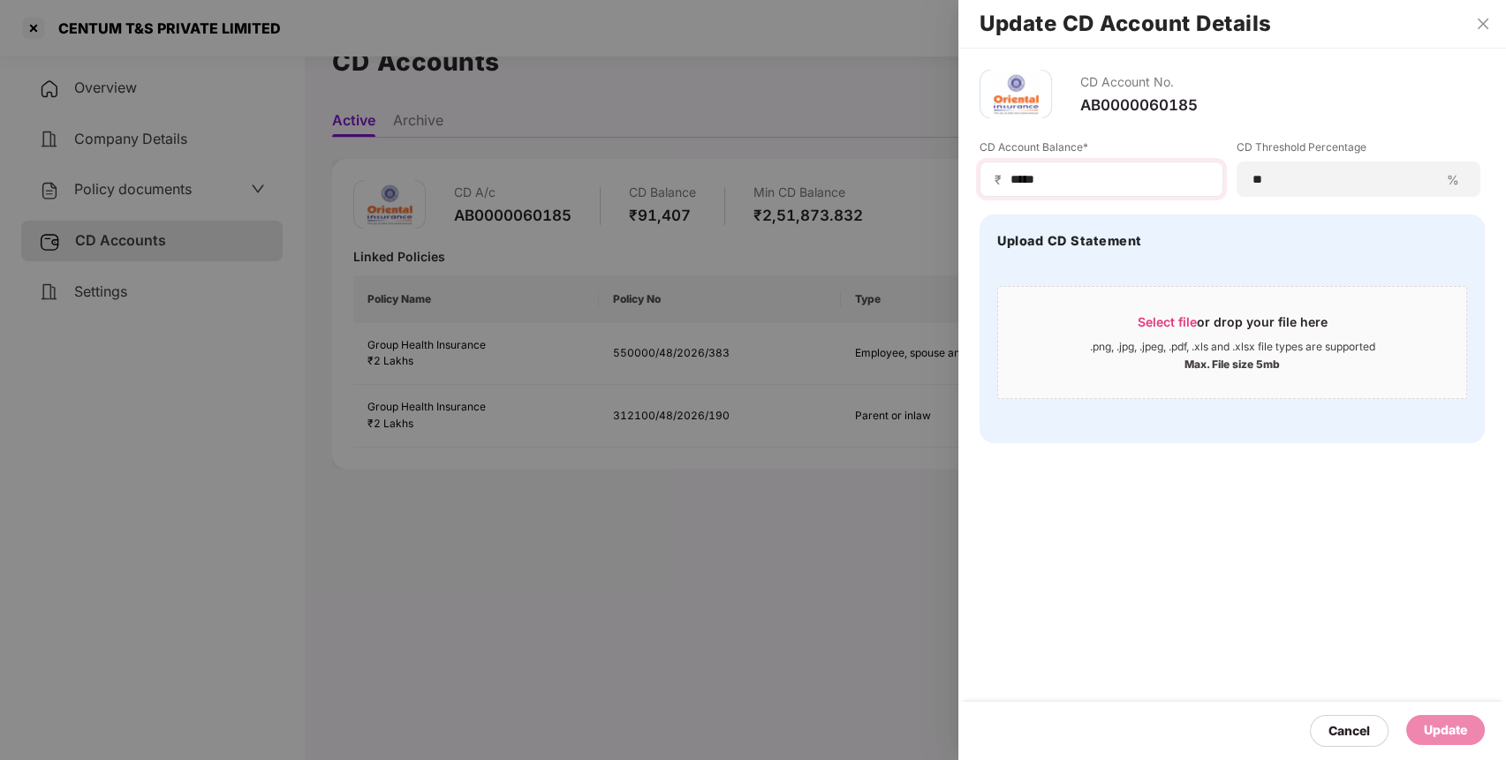
click at [1106, 162] on div "₹ *****" at bounding box center [1101, 179] width 244 height 35
click at [1088, 177] on input "*****" at bounding box center [1108, 179] width 200 height 19
type input "*"
type input "******"
click at [1448, 735] on div "Update" at bounding box center [1445, 730] width 43 height 19
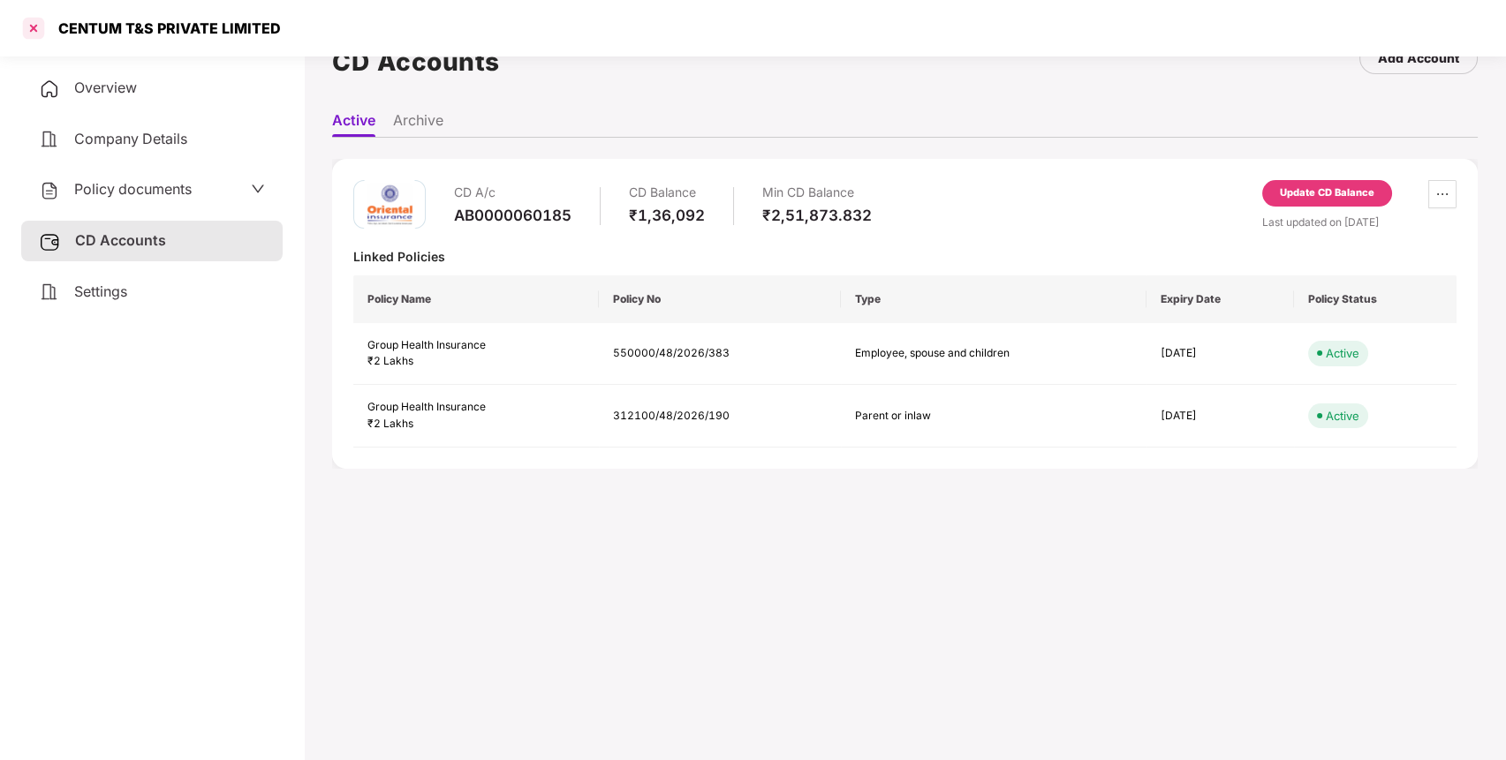
click at [34, 29] on div at bounding box center [33, 28] width 28 height 28
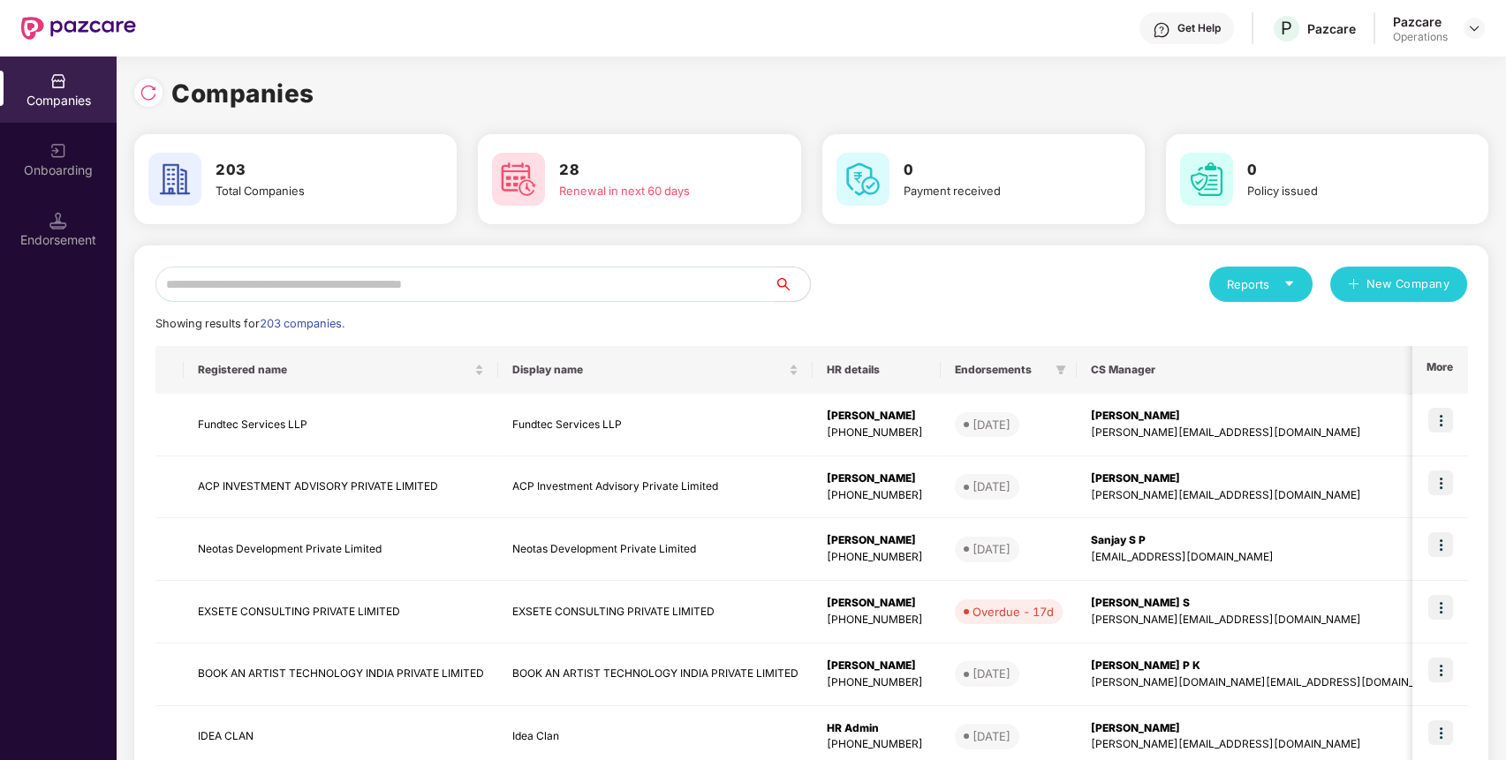
scroll to position [0, 0]
click at [451, 300] on div "Reports New Company Showing results for 203 companies. Registered name Display …" at bounding box center [810, 674] width 1311 height 815
click at [464, 294] on input "text" at bounding box center [464, 284] width 619 height 35
click at [491, 281] on input "text" at bounding box center [464, 284] width 619 height 35
click at [494, 283] on input "text" at bounding box center [464, 284] width 619 height 35
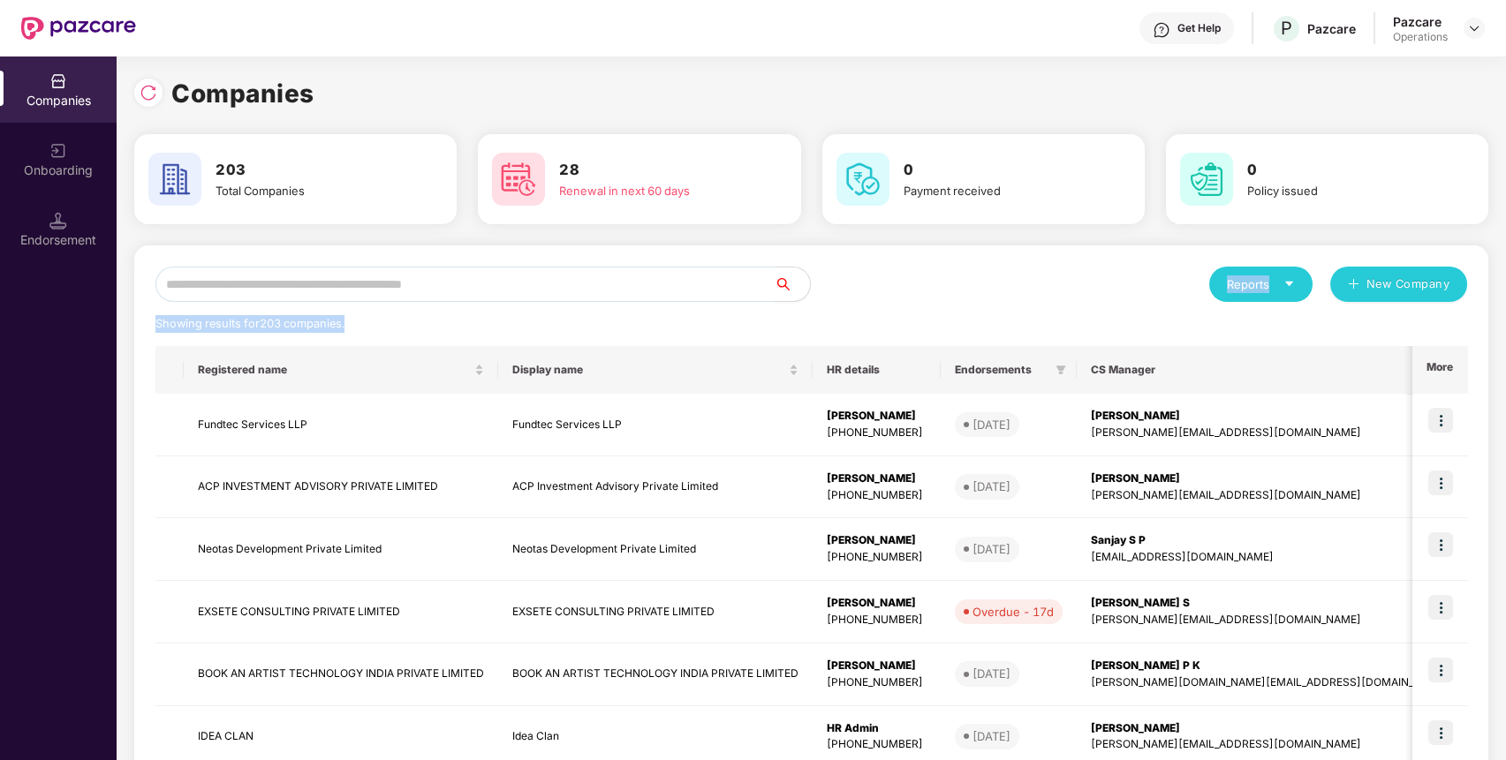
click at [487, 290] on input "text" at bounding box center [464, 284] width 619 height 35
paste input "**********"
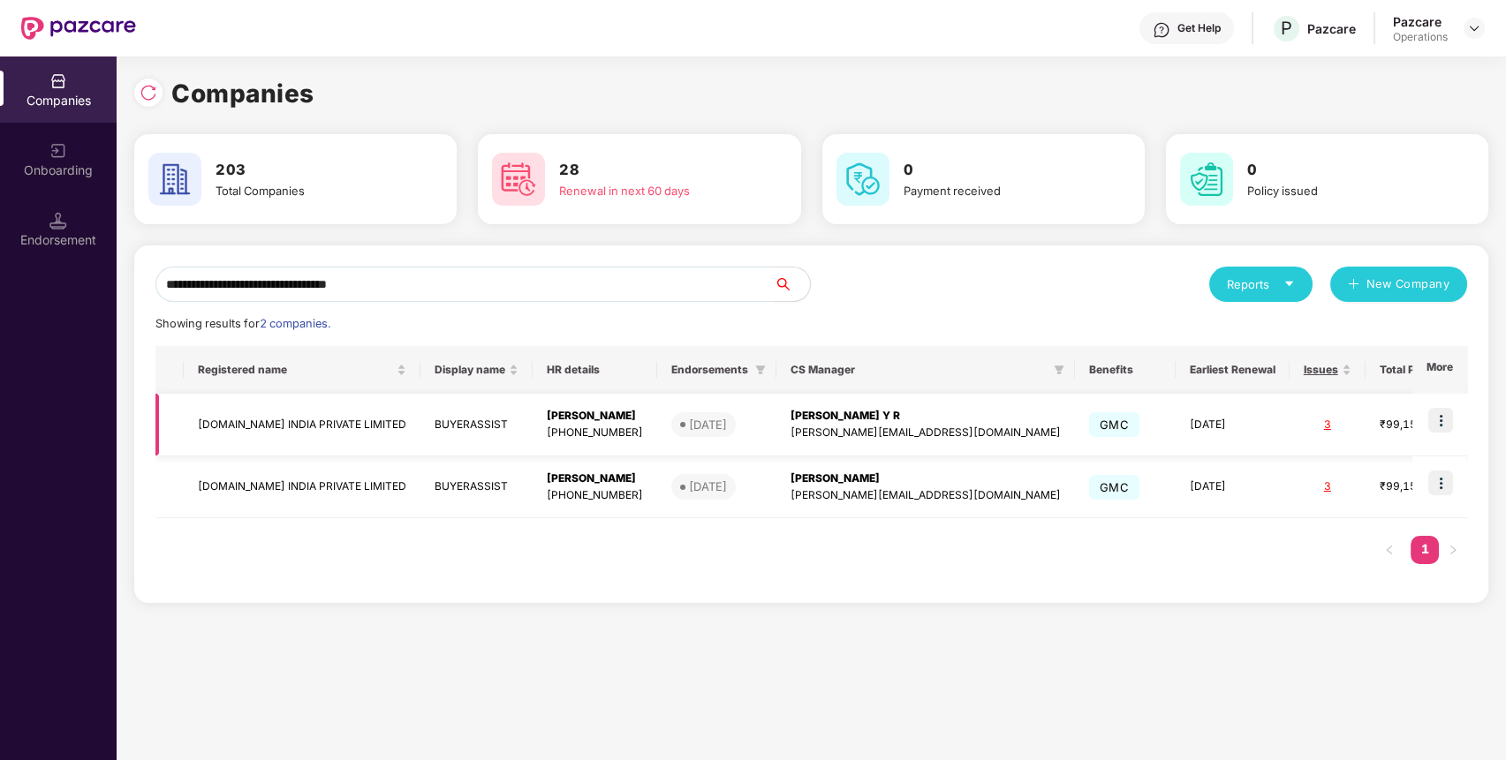
type input "**********"
click at [333, 444] on td "[DOMAIN_NAME] INDIA PRIVATE LIMITED" at bounding box center [302, 425] width 237 height 63
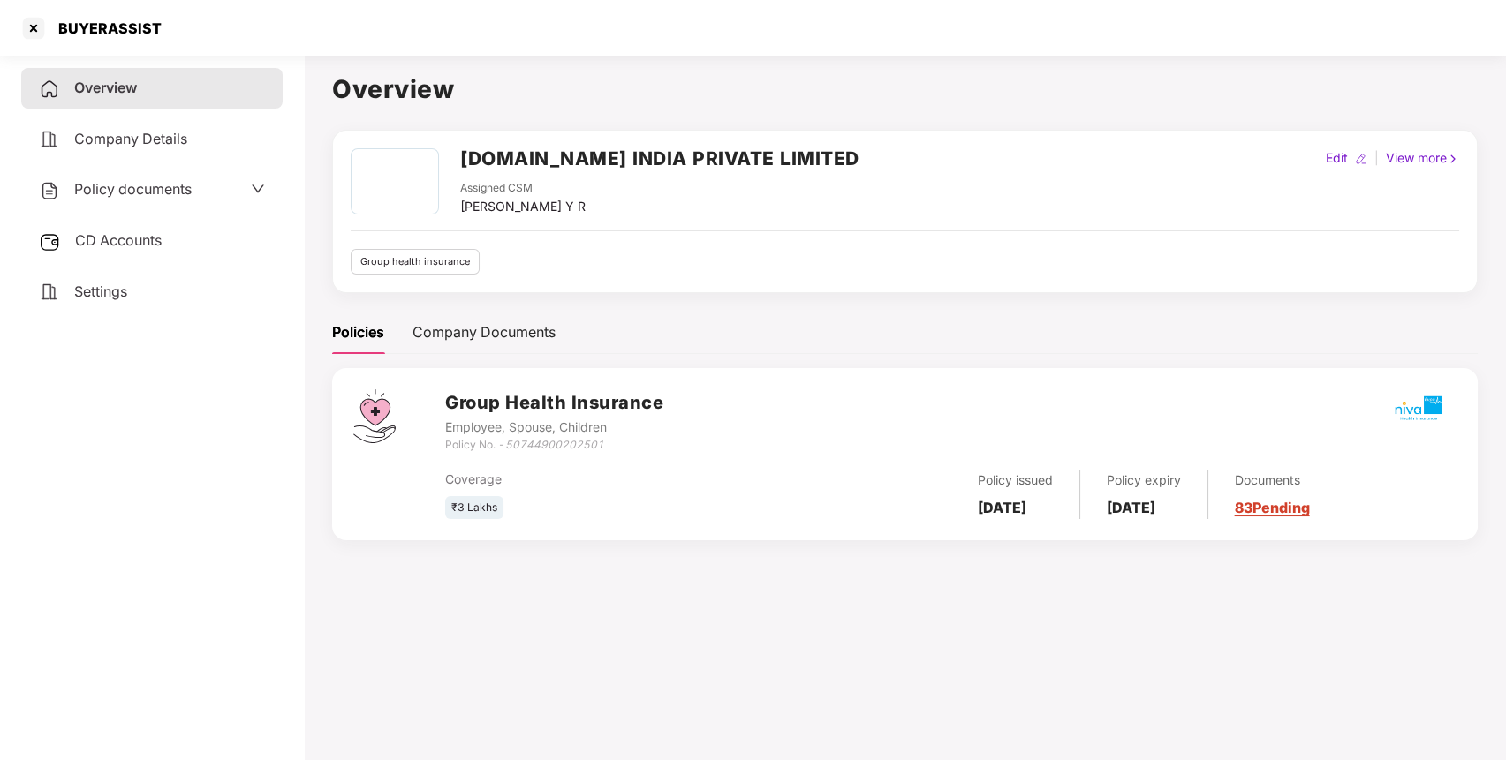
click at [228, 190] on div "Policy documents" at bounding box center [152, 189] width 226 height 23
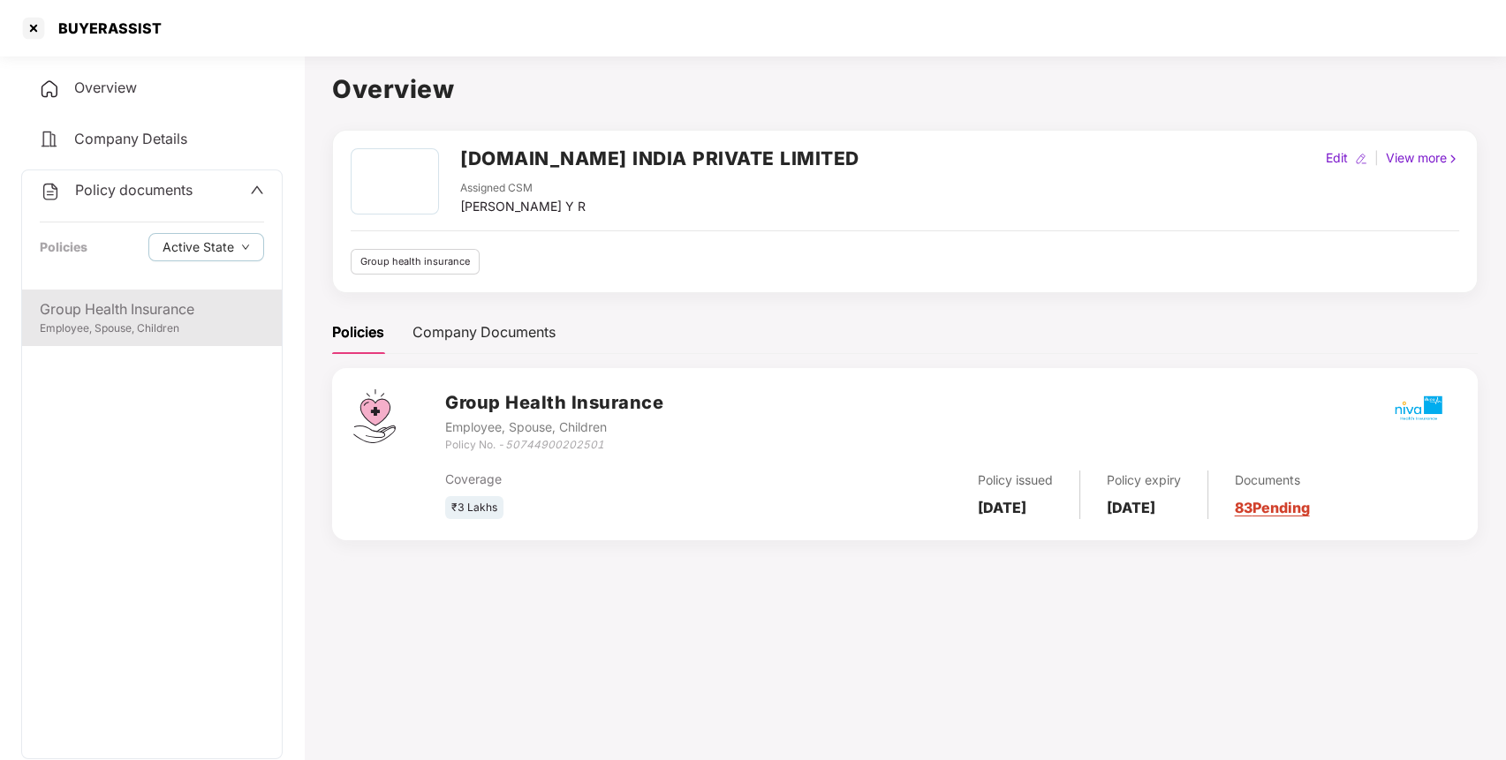
click at [148, 317] on div "Group Health Insurance" at bounding box center [152, 309] width 224 height 22
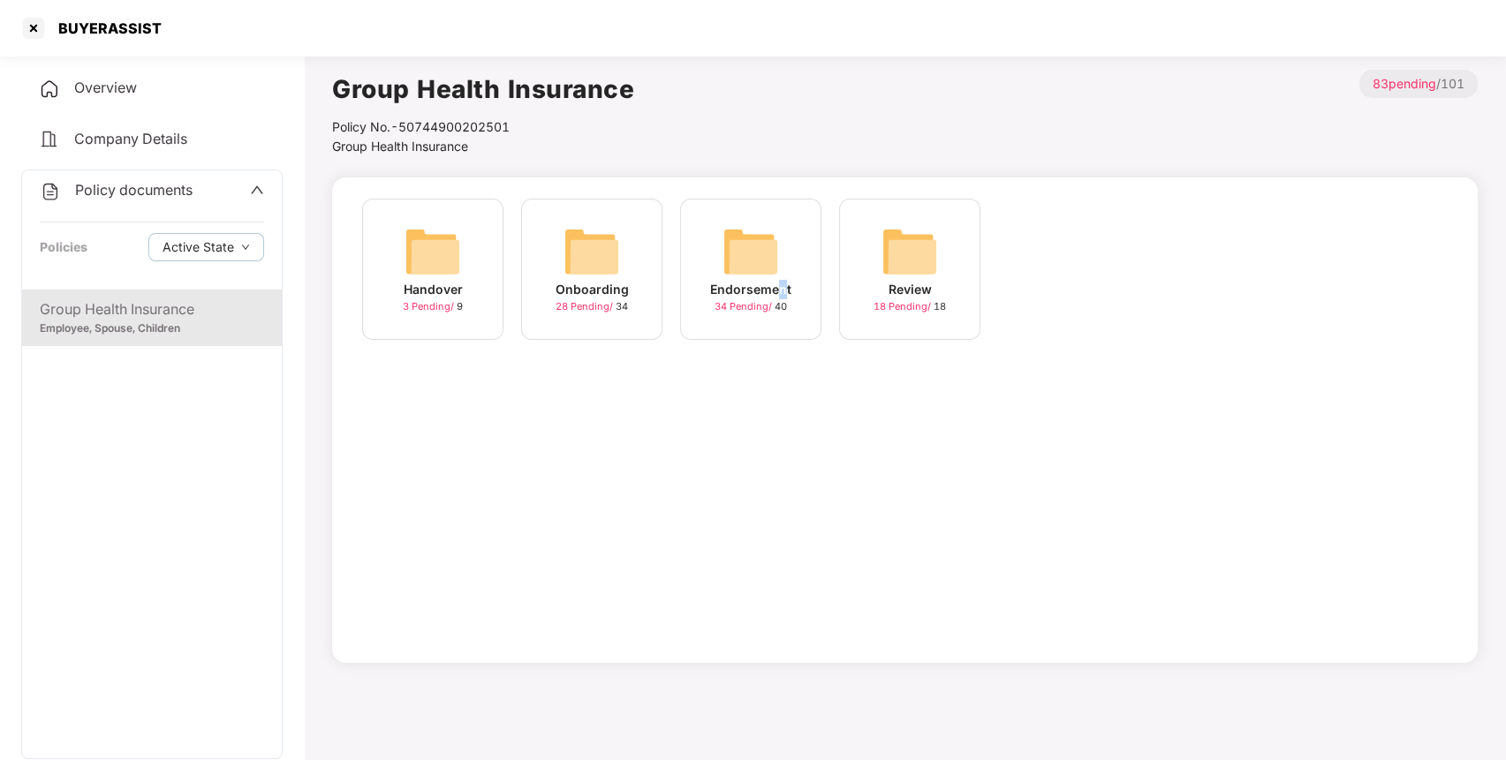
click at [779, 286] on div "Endorsement" at bounding box center [750, 289] width 81 height 19
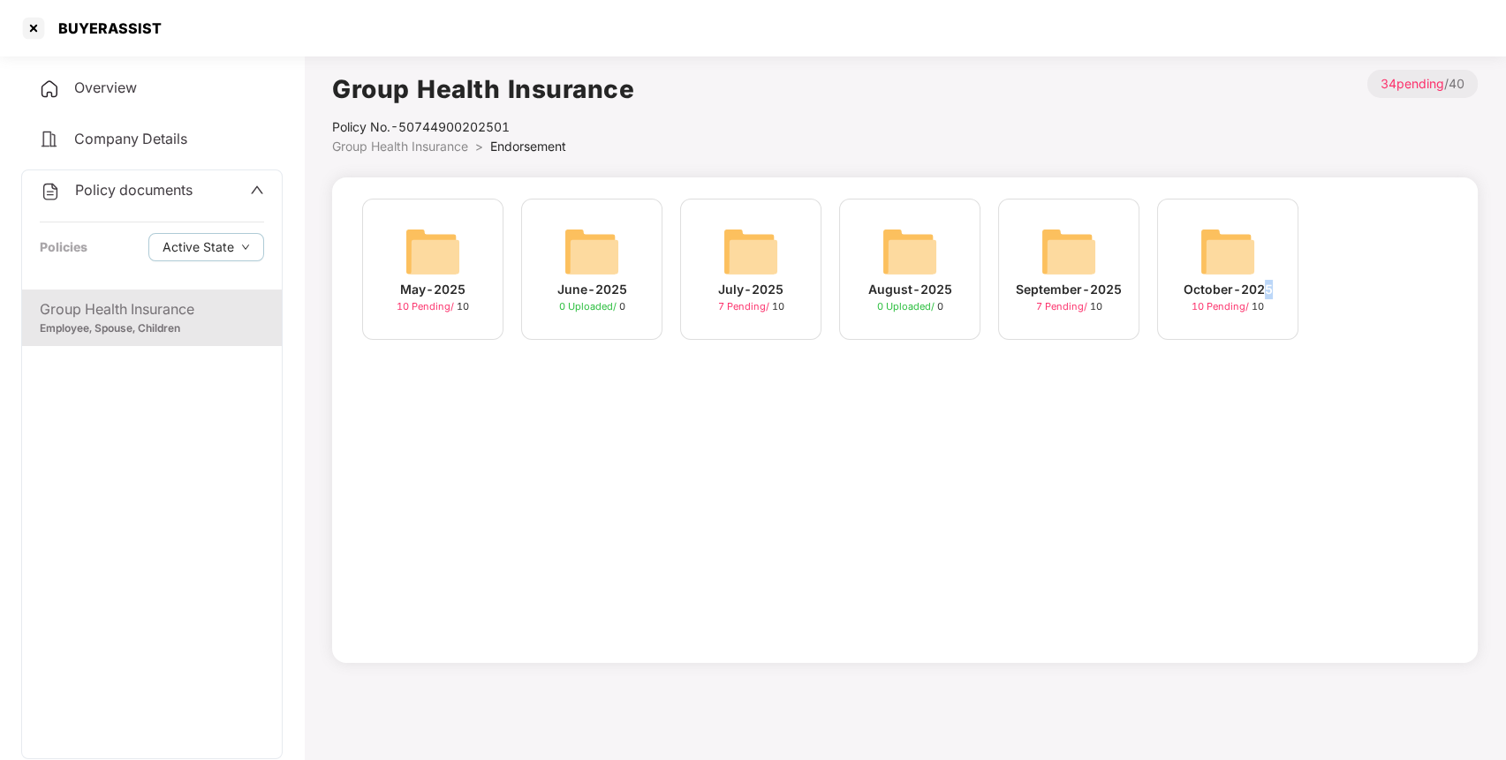
click at [1266, 288] on div "October-2025" at bounding box center [1227, 289] width 89 height 19
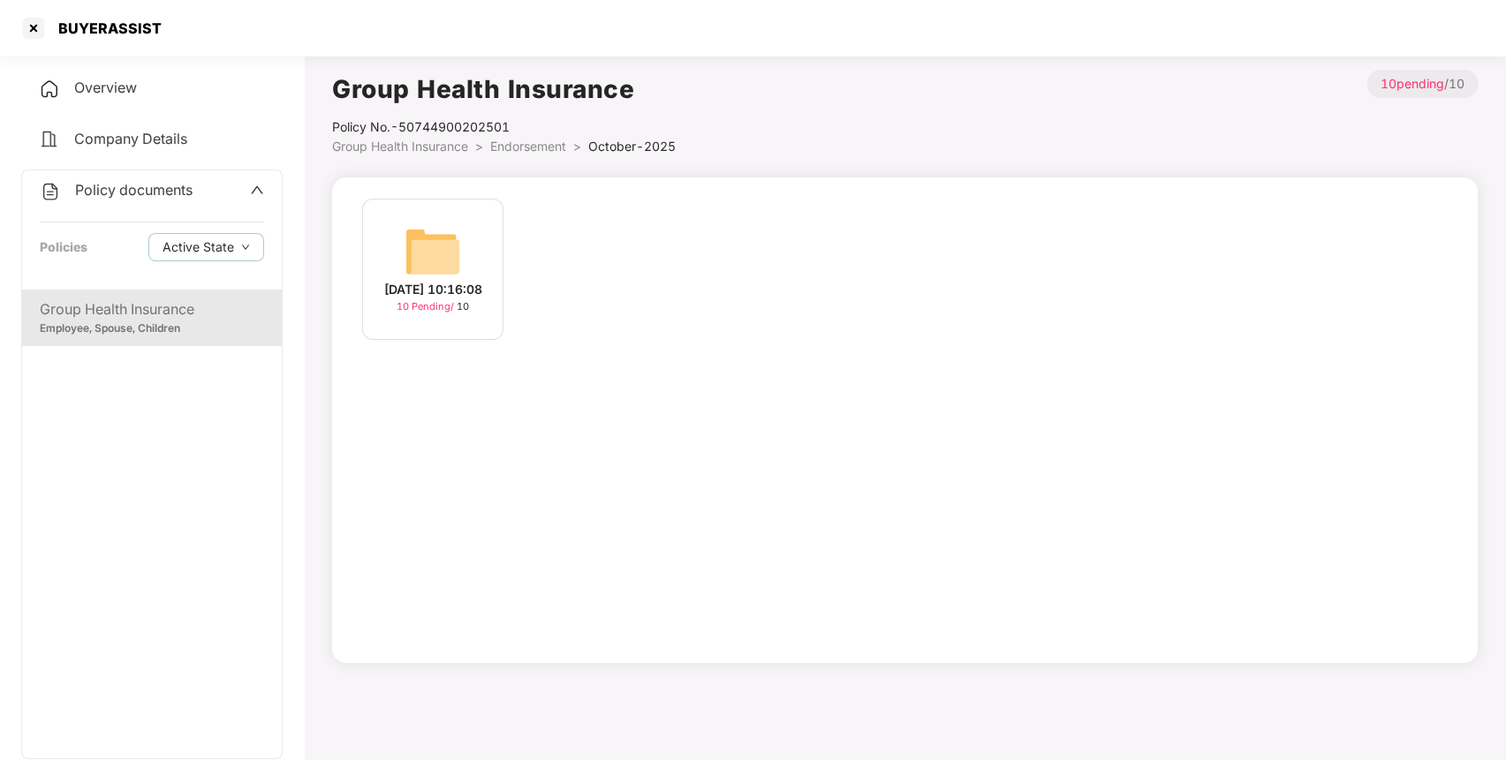
click at [442, 240] on img at bounding box center [432, 251] width 57 height 57
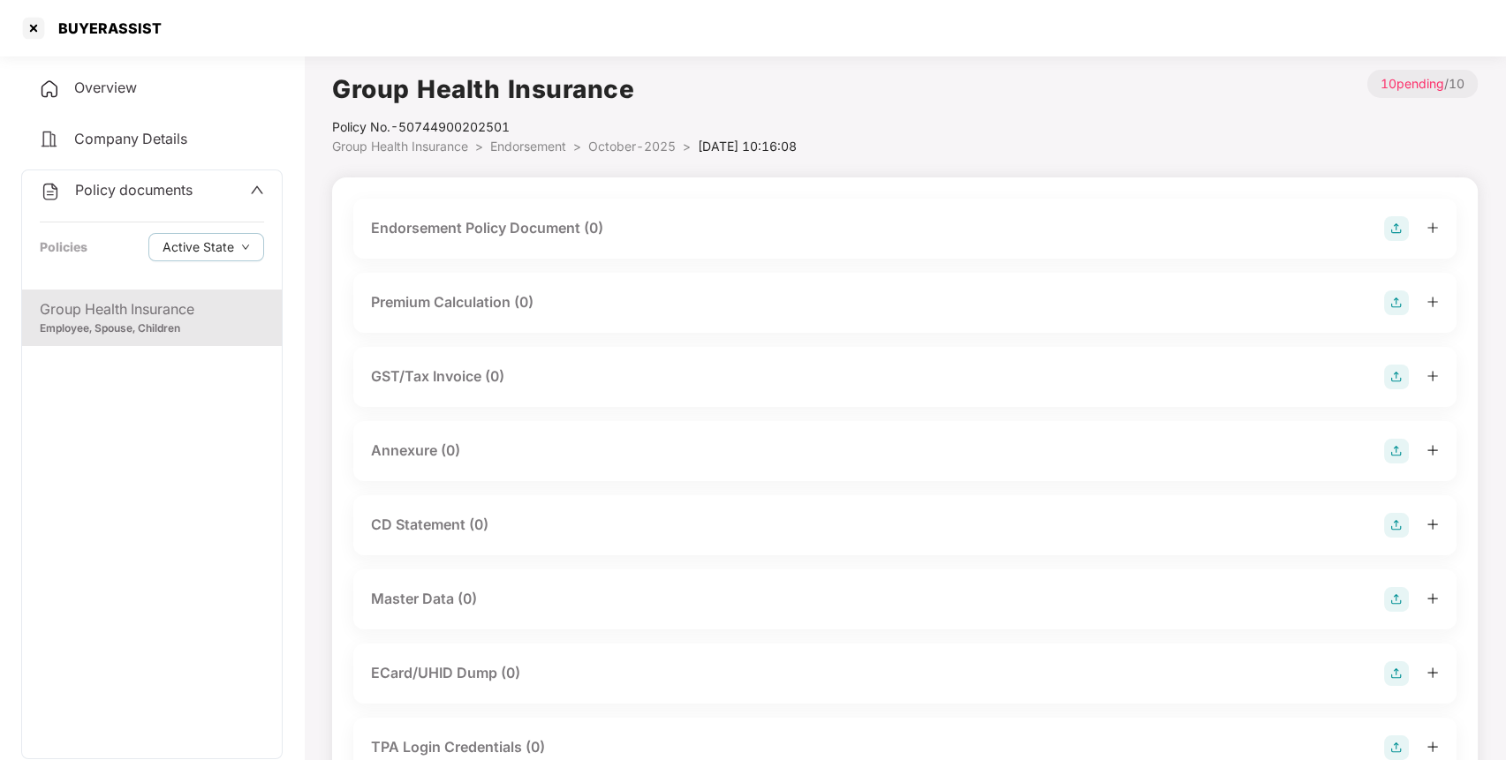
click at [1399, 226] on img at bounding box center [1396, 228] width 25 height 25
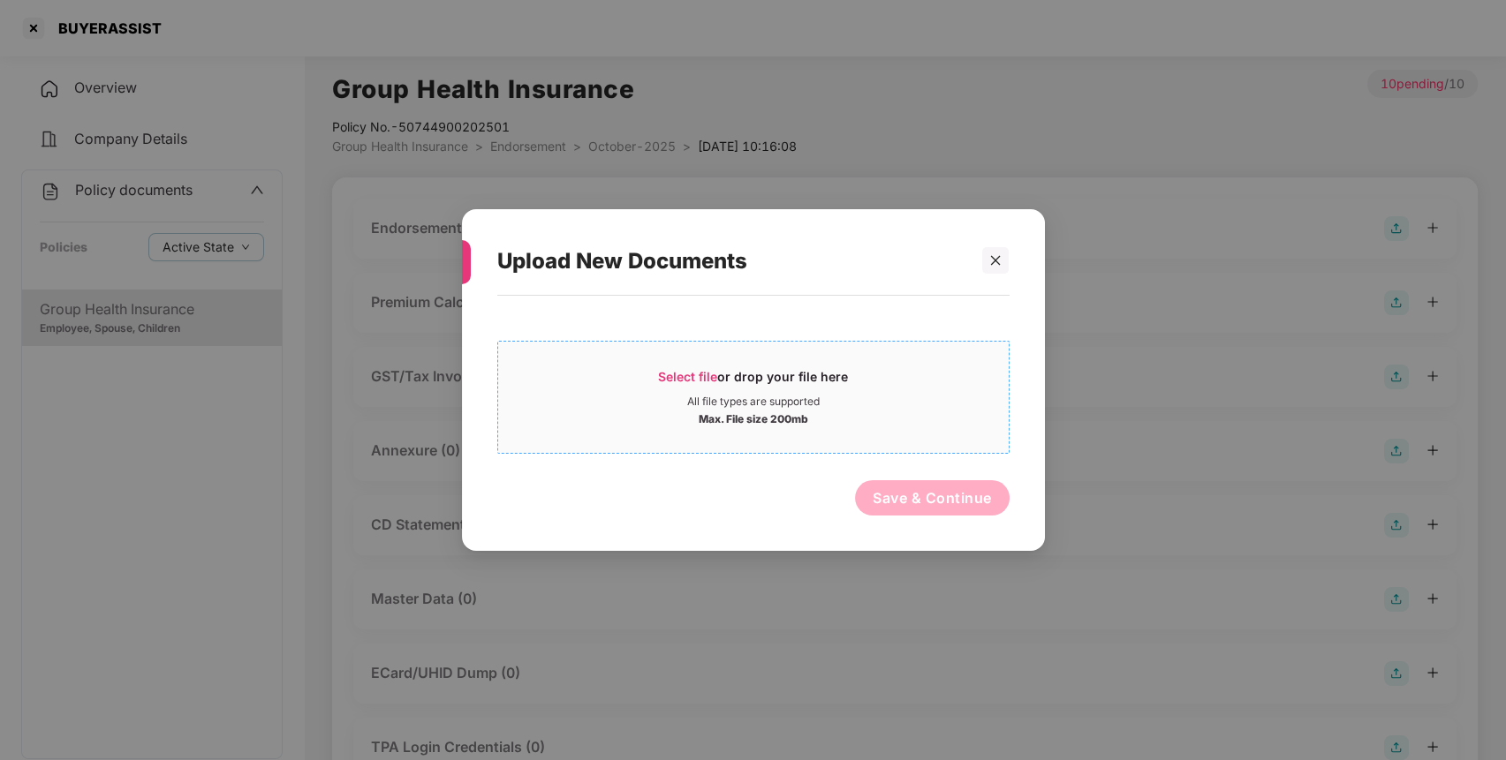
click at [715, 380] on span "Select file" at bounding box center [687, 376] width 59 height 15
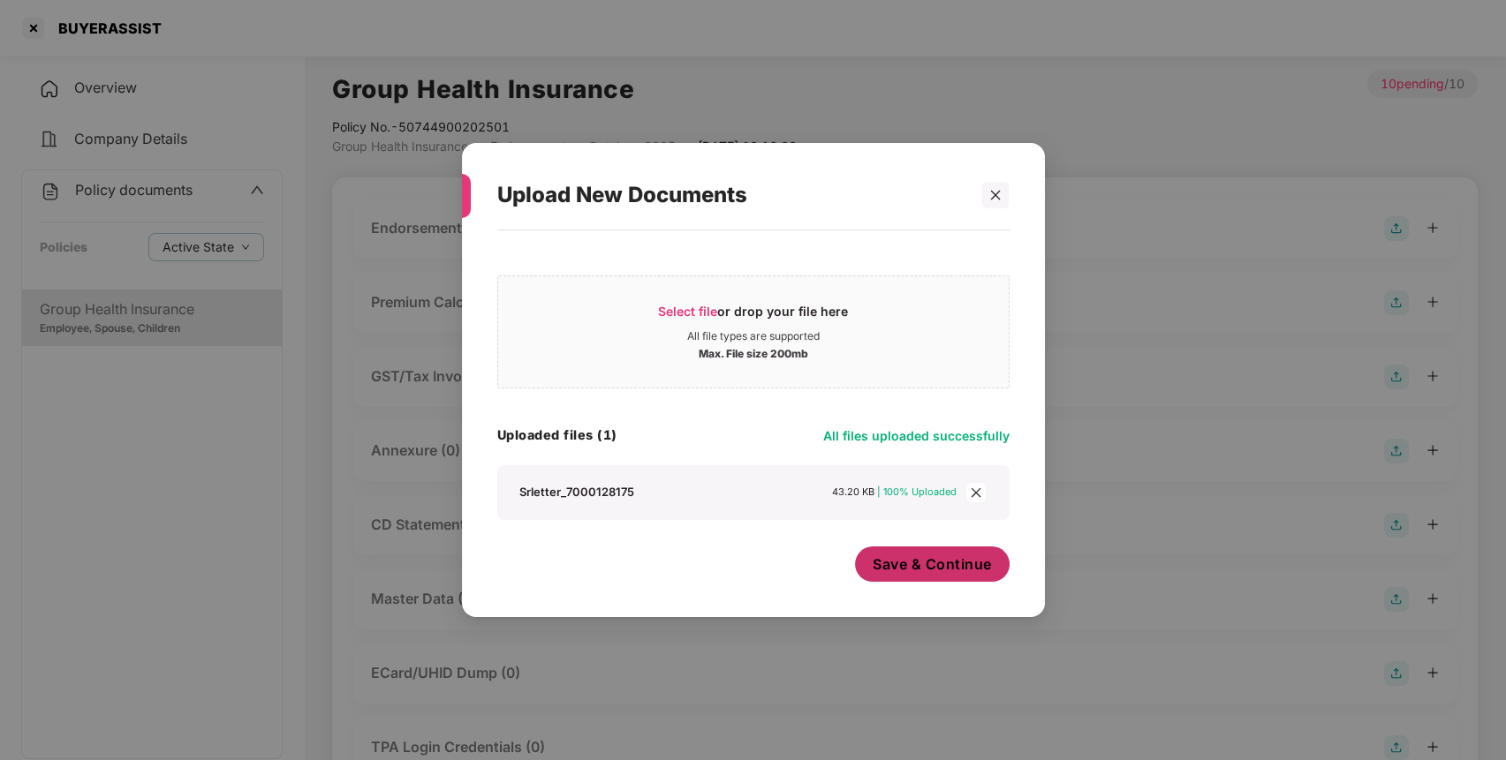
click at [971, 576] on button "Save & Continue" at bounding box center [932, 564] width 155 height 35
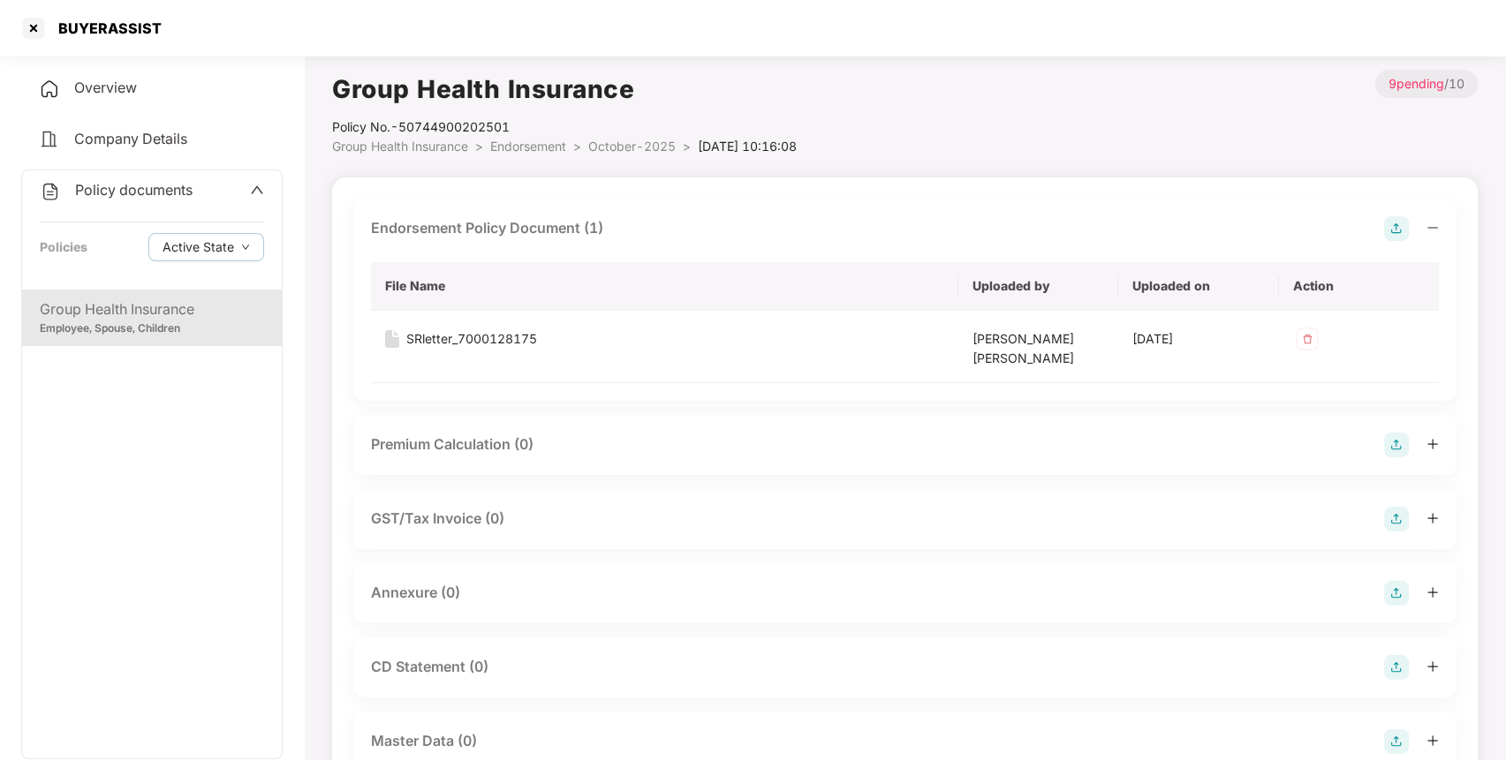
click at [1386, 598] on img at bounding box center [1396, 593] width 25 height 25
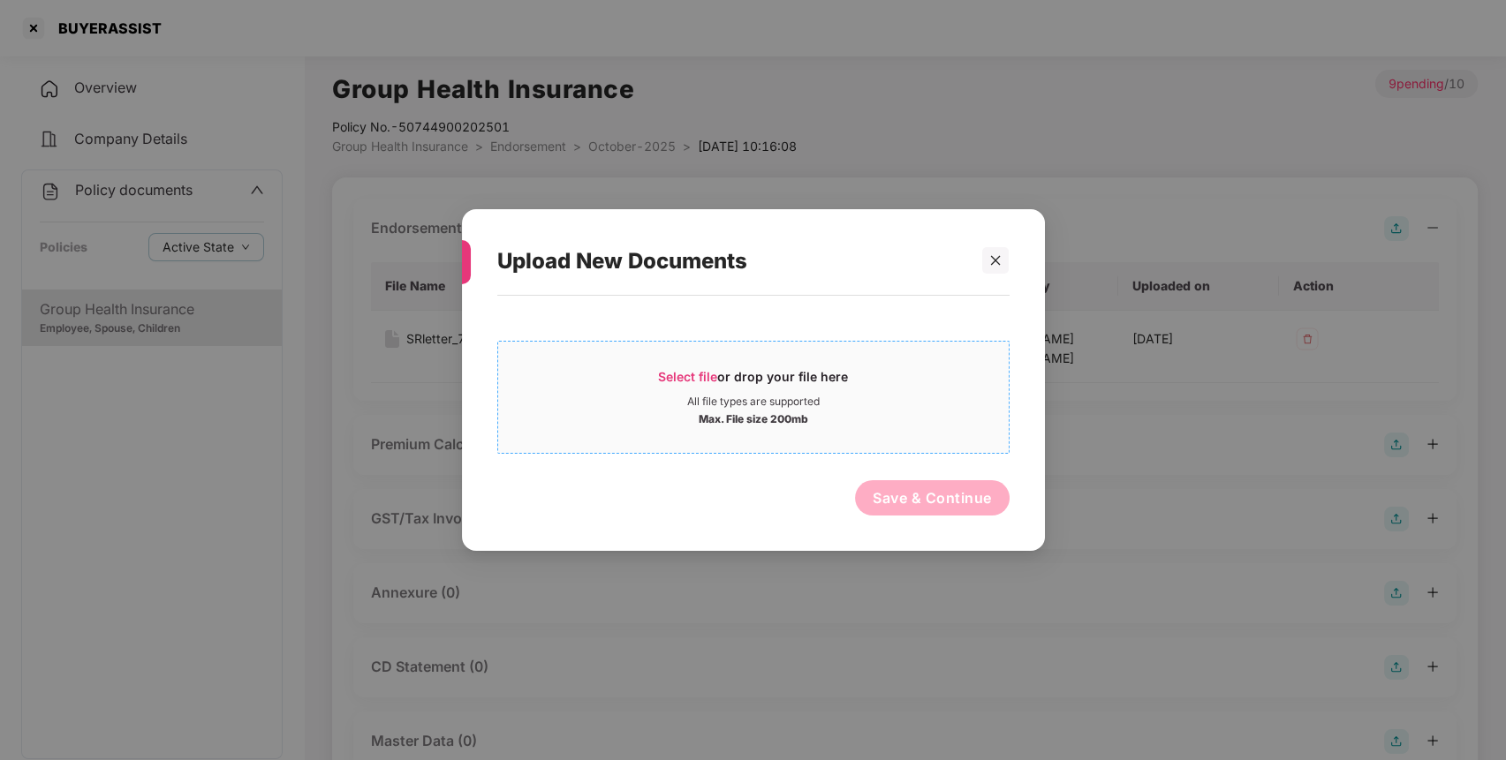
click at [811, 381] on div "Select file or drop your file here" at bounding box center [753, 381] width 190 height 26
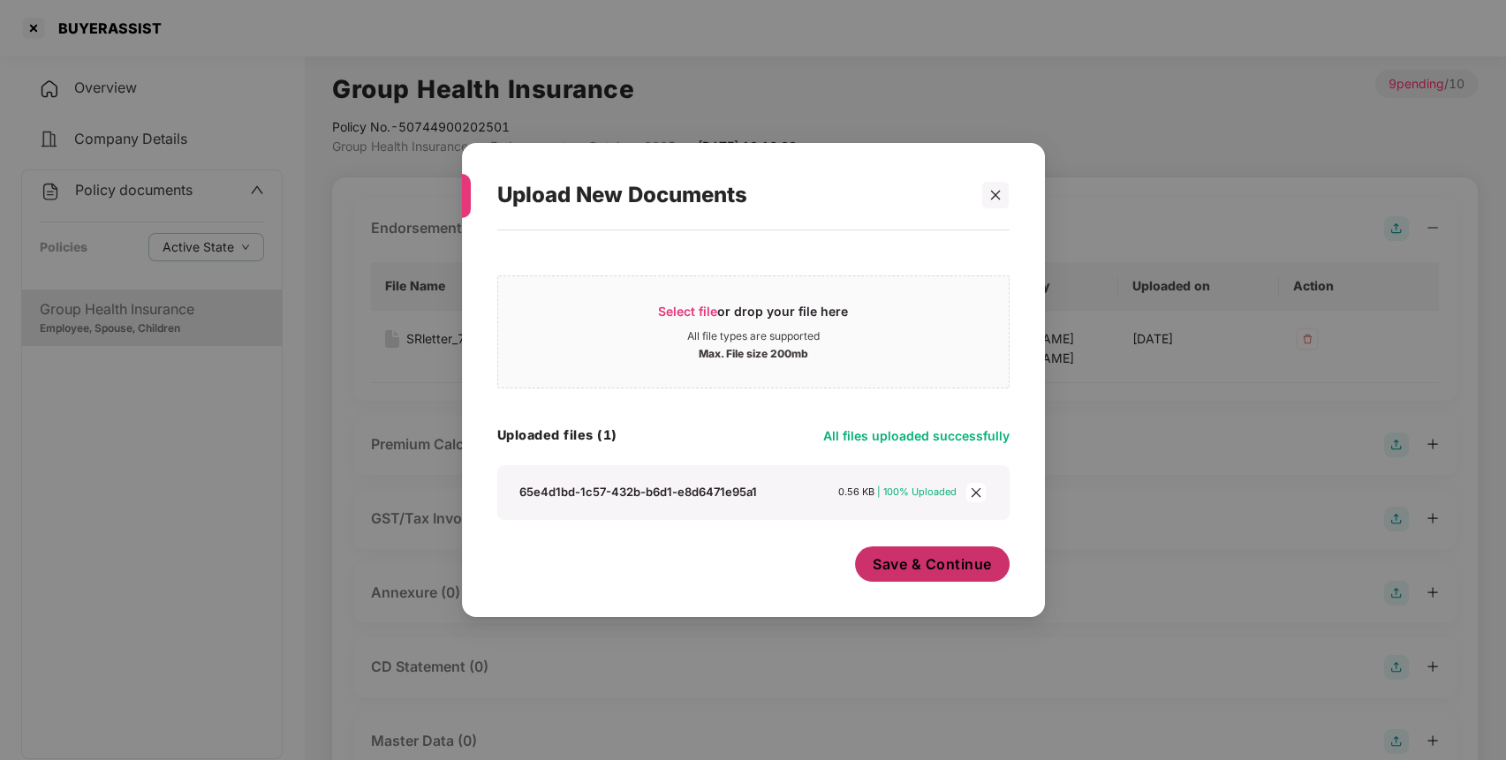
click at [900, 551] on button "Save & Continue" at bounding box center [932, 564] width 155 height 35
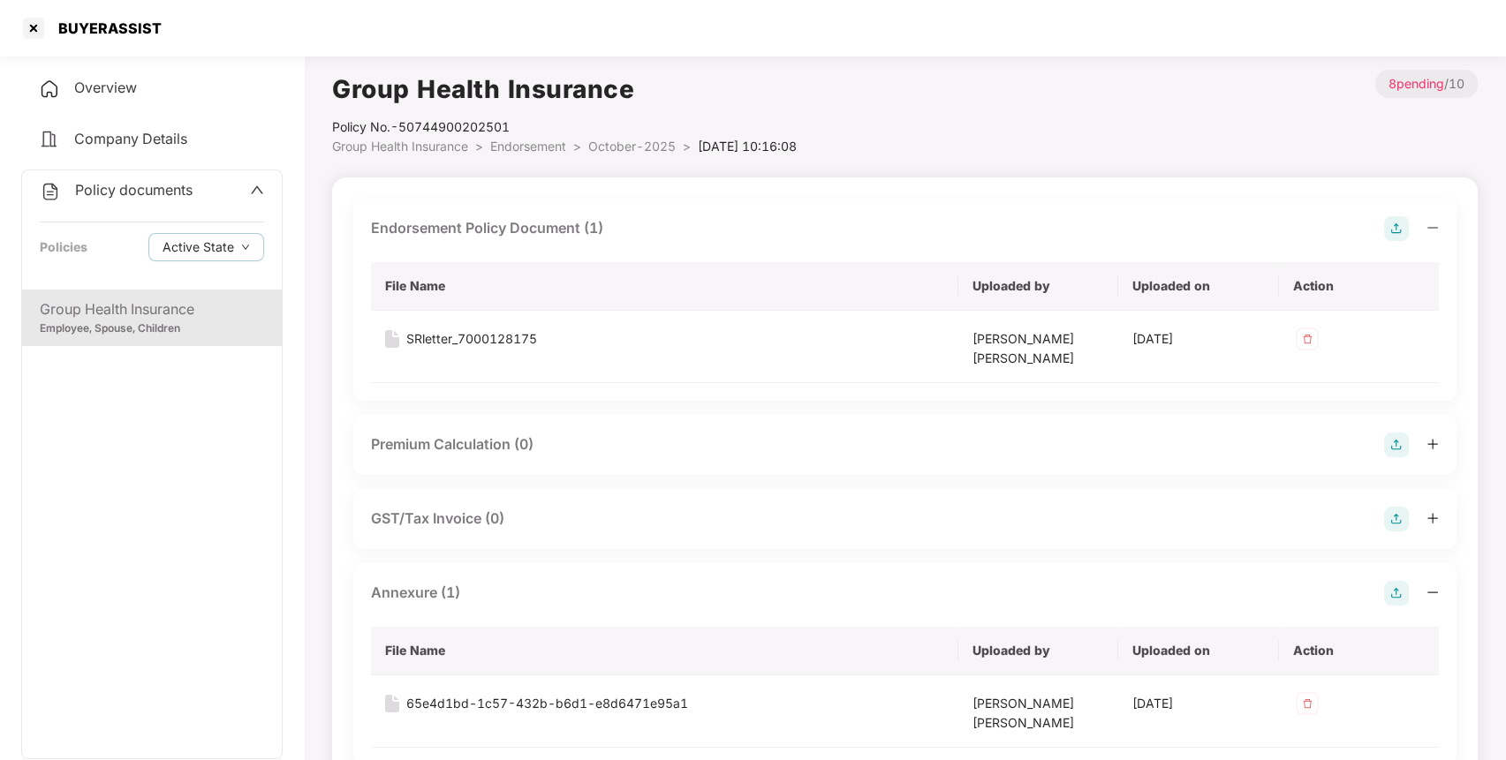
scroll to position [506, 0]
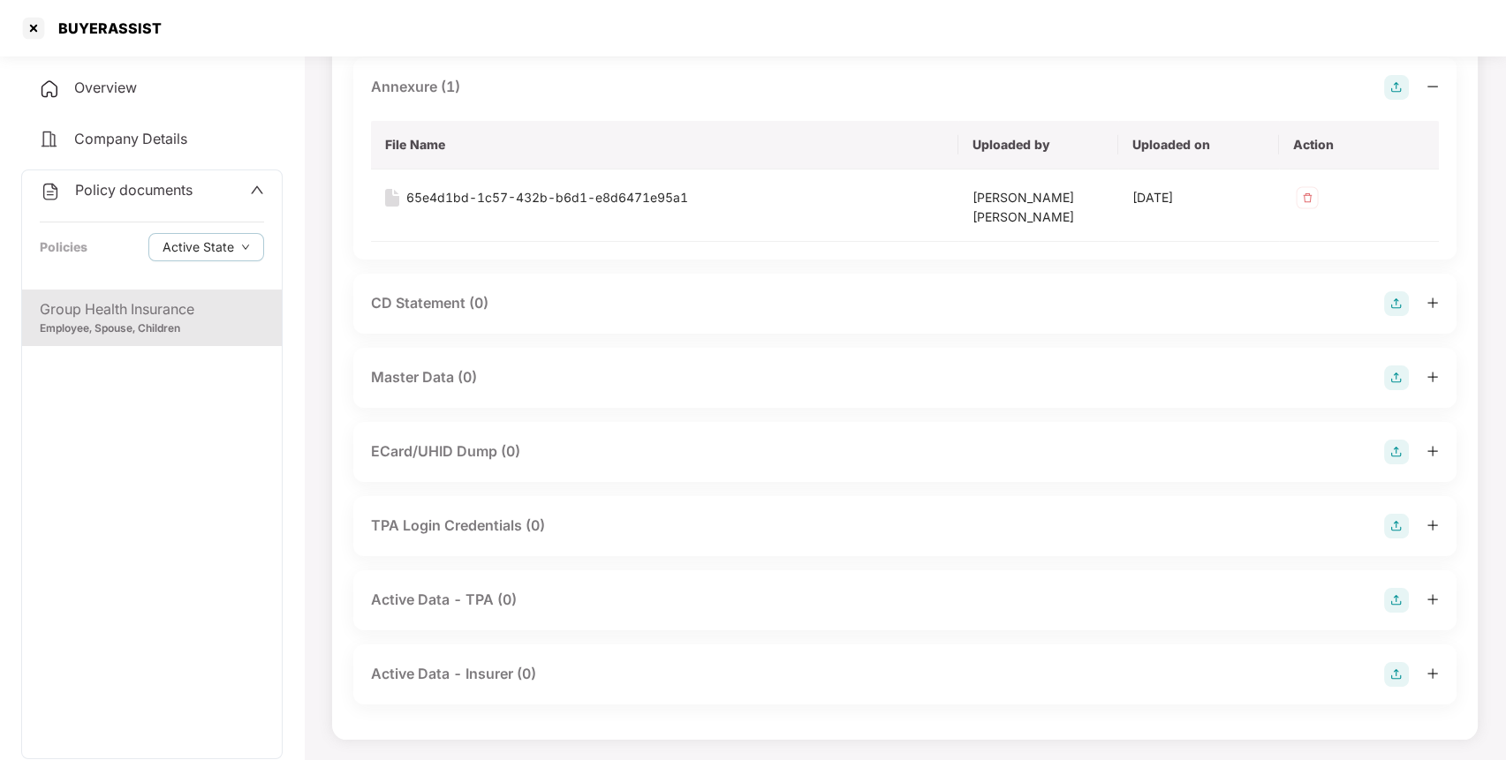
click at [1397, 372] on img at bounding box center [1396, 378] width 25 height 25
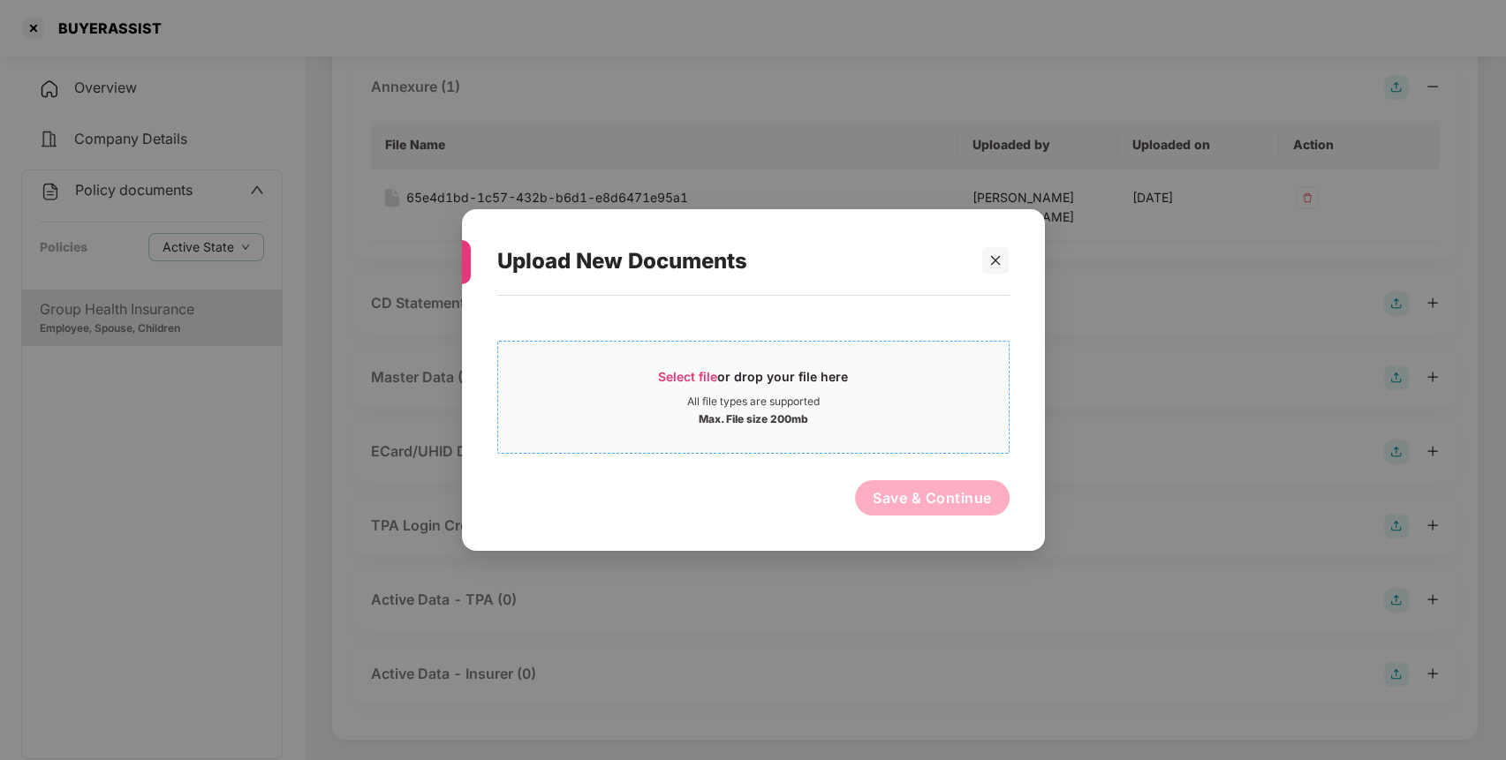
click at [767, 407] on div "All file types are supported" at bounding box center [753, 402] width 132 height 14
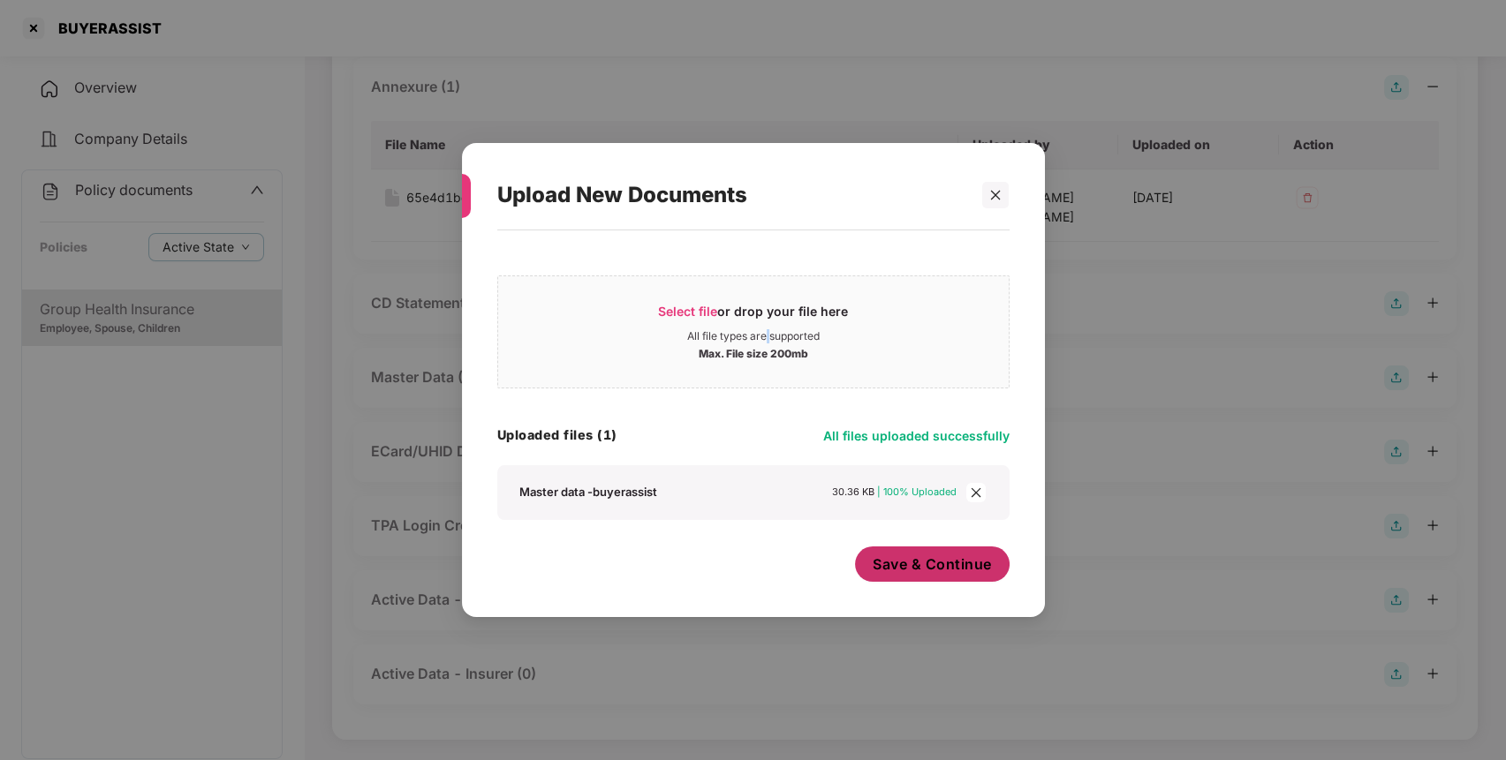
click at [946, 558] on span "Save & Continue" at bounding box center [931, 564] width 119 height 19
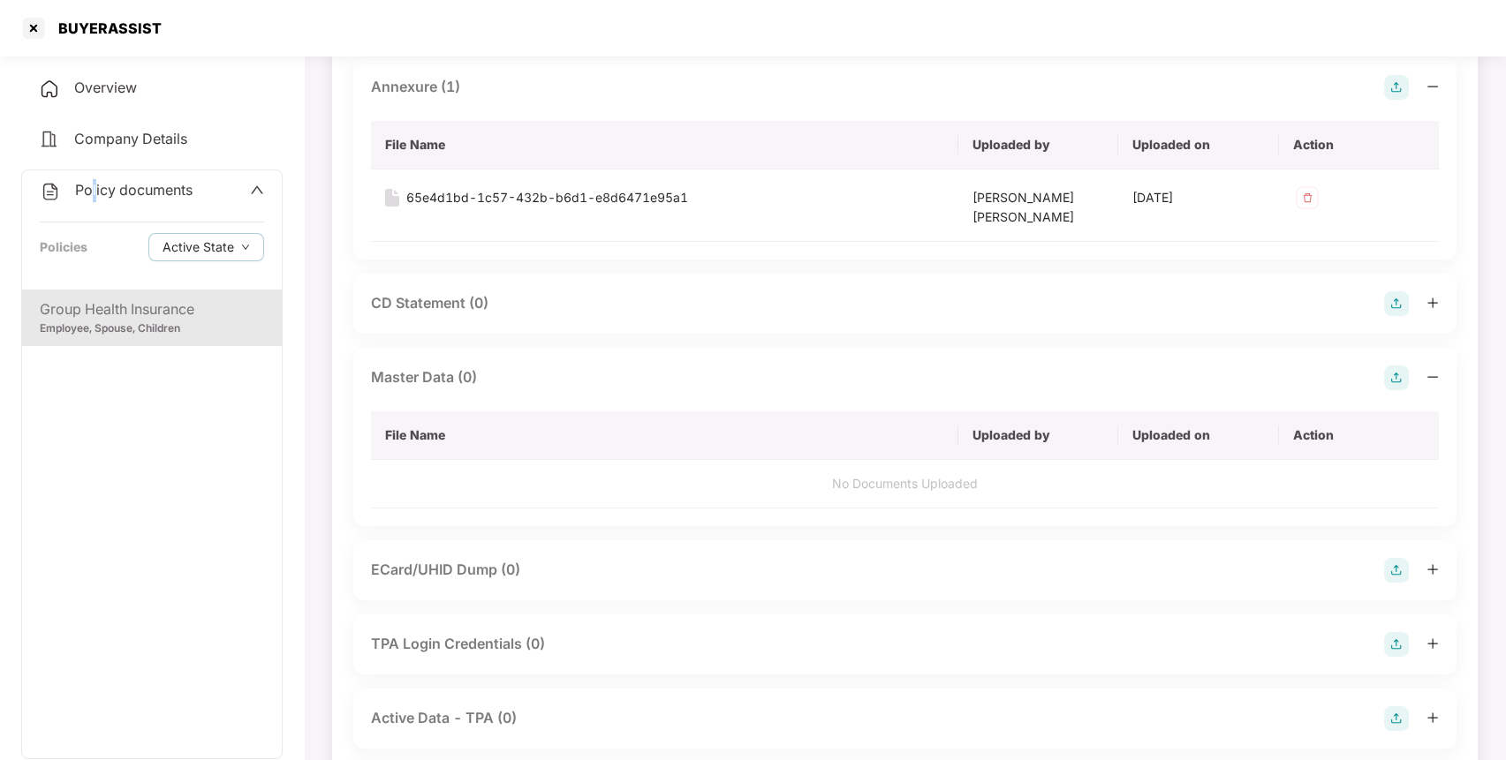
click at [95, 184] on span "Policy documents" at bounding box center [133, 190] width 117 height 18
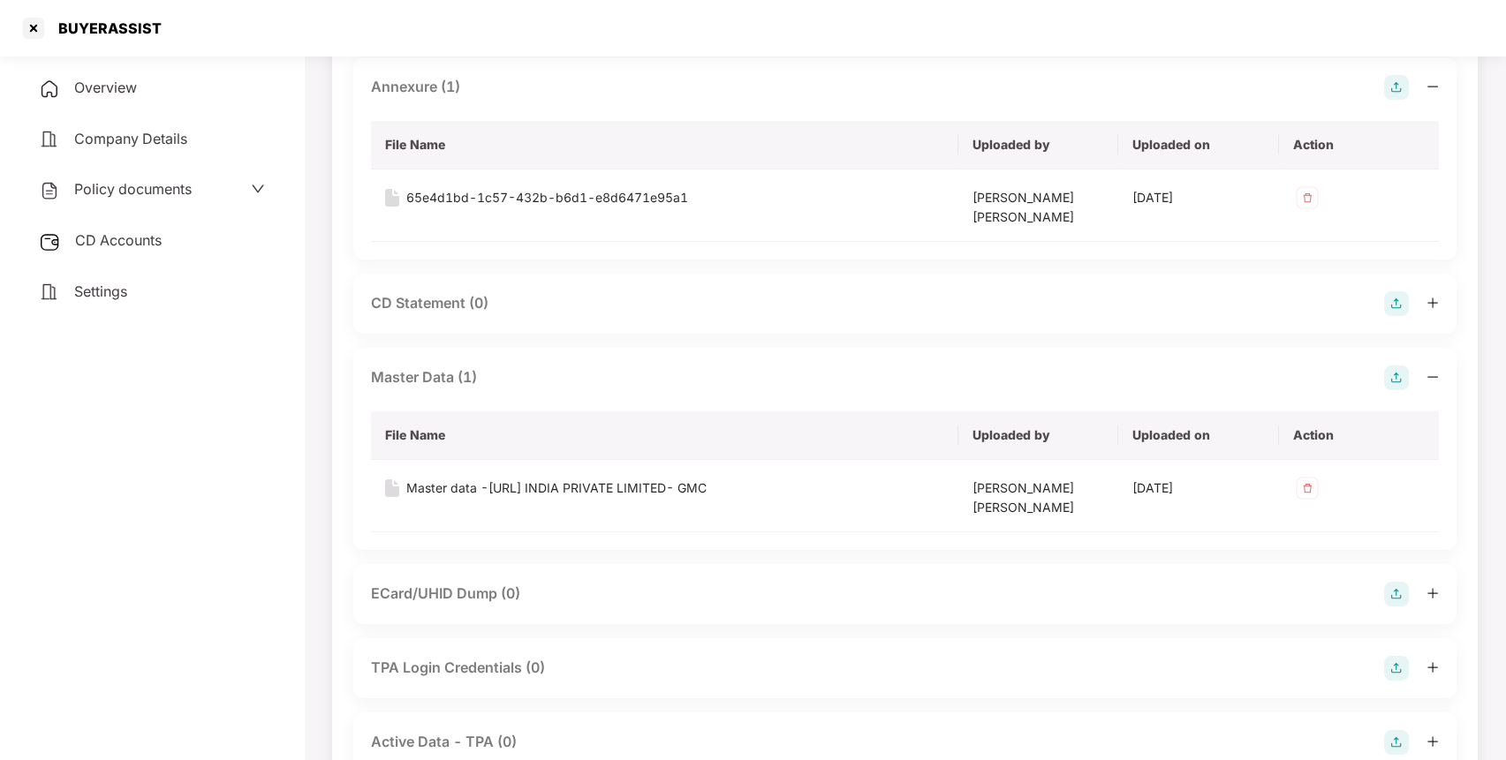
click at [140, 265] on div "Overview Company Details Policy documents CD Accounts Settings" at bounding box center [151, 190] width 261 height 244
click at [161, 237] on span "CD Accounts" at bounding box center [118, 240] width 87 height 18
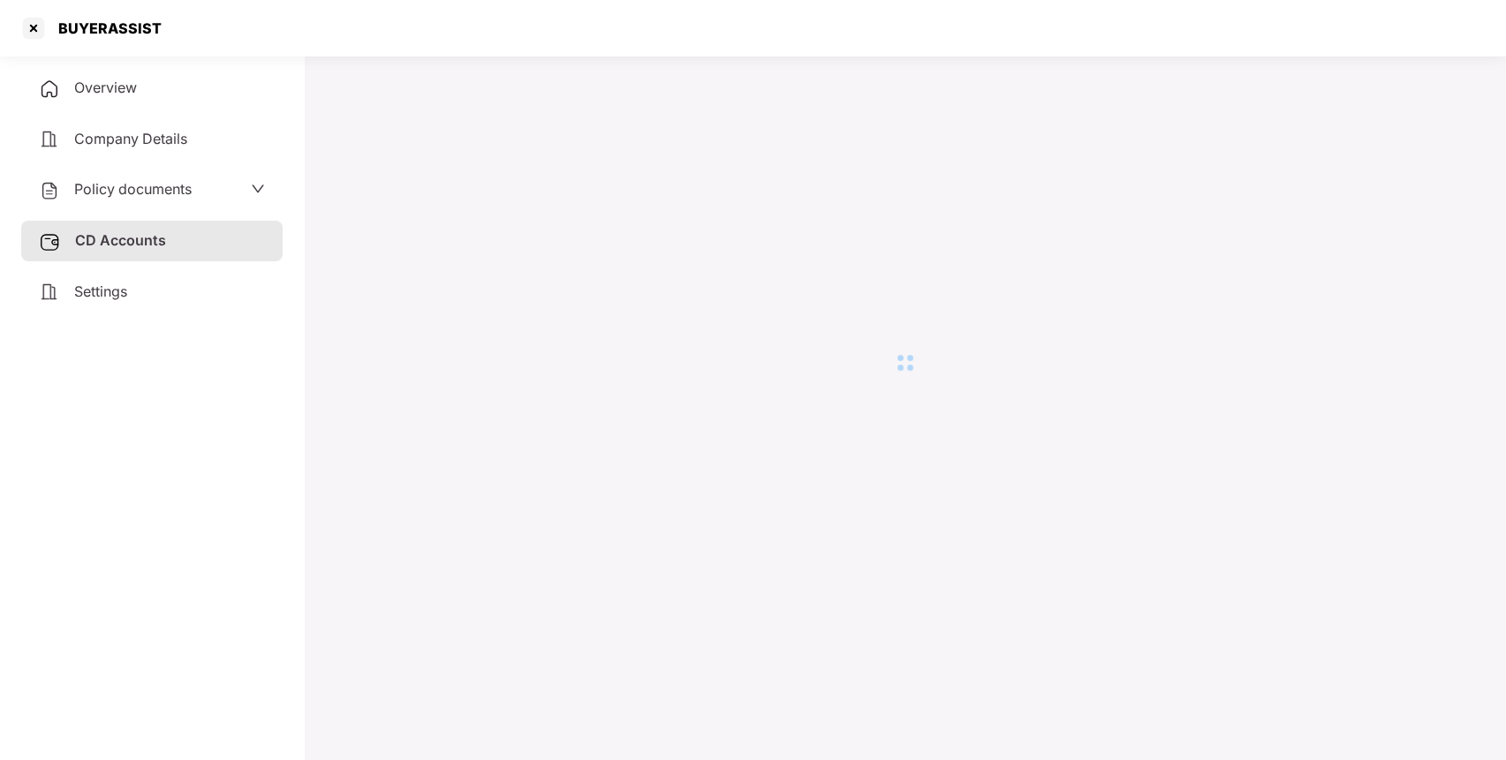
scroll to position [49, 0]
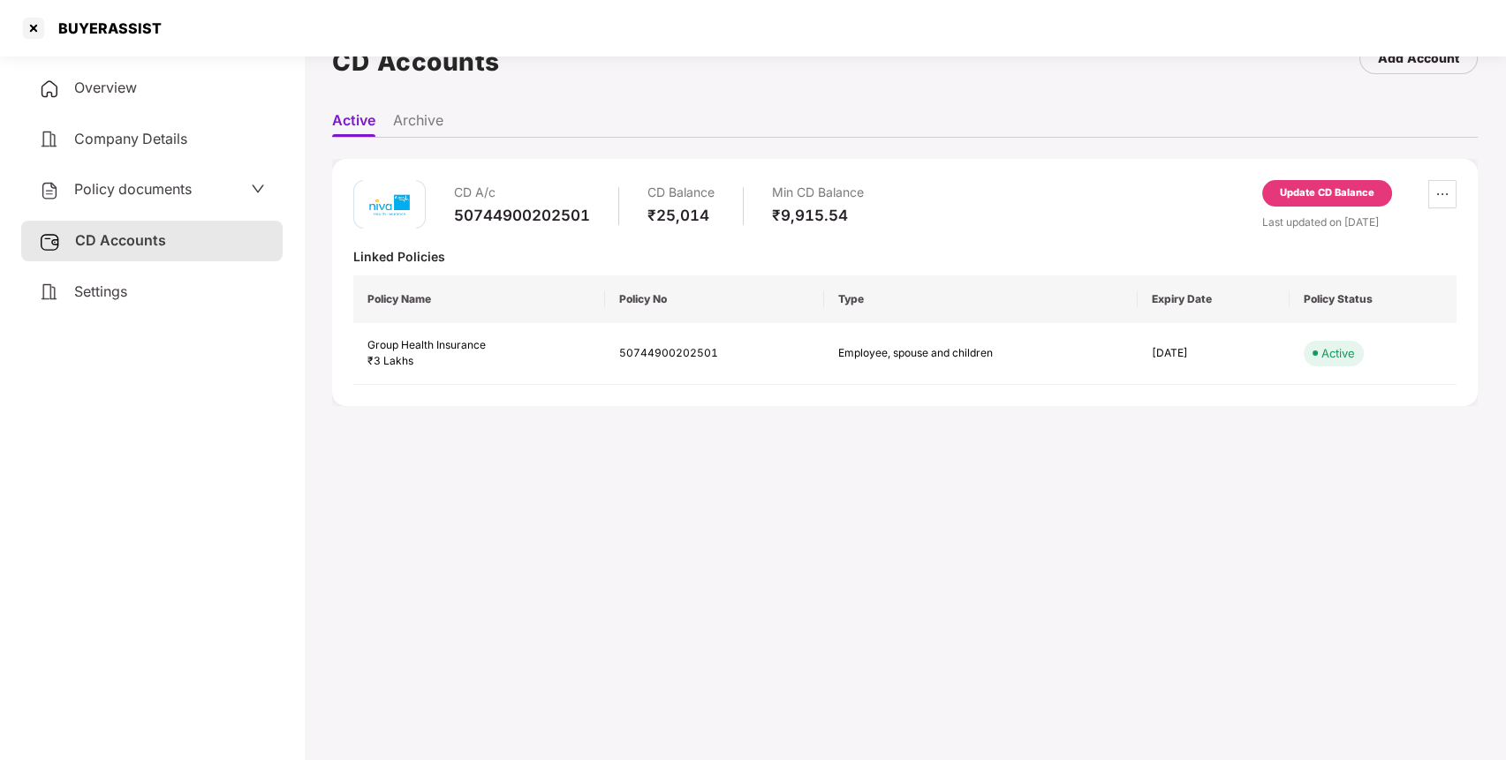
click at [1280, 191] on div "Update CD Balance" at bounding box center [1327, 193] width 94 height 16
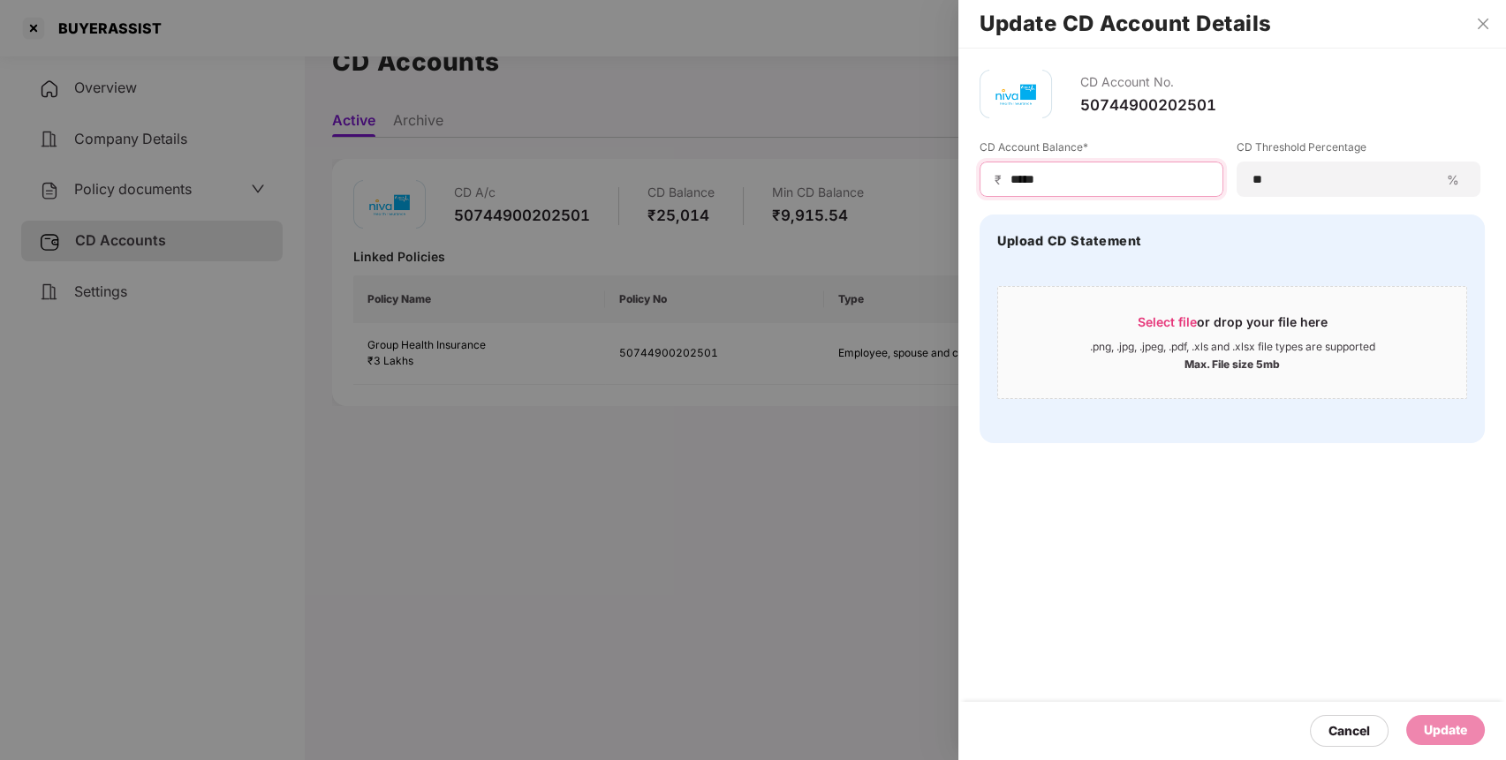
click at [1109, 179] on input "*****" at bounding box center [1108, 179] width 200 height 19
type input "*"
type input "*****"
click at [1440, 727] on div "Update" at bounding box center [1445, 730] width 43 height 19
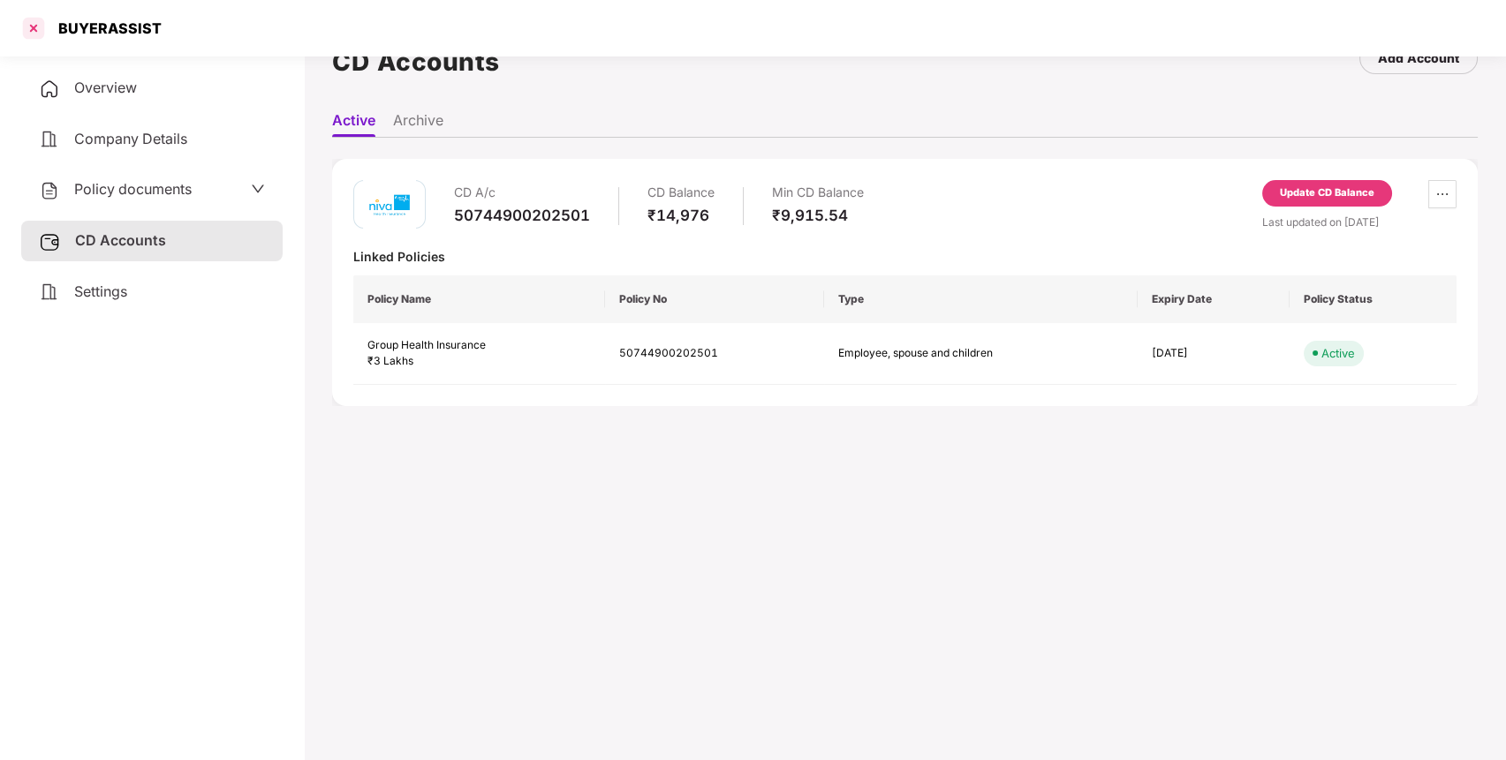
click at [34, 38] on div at bounding box center [33, 28] width 28 height 28
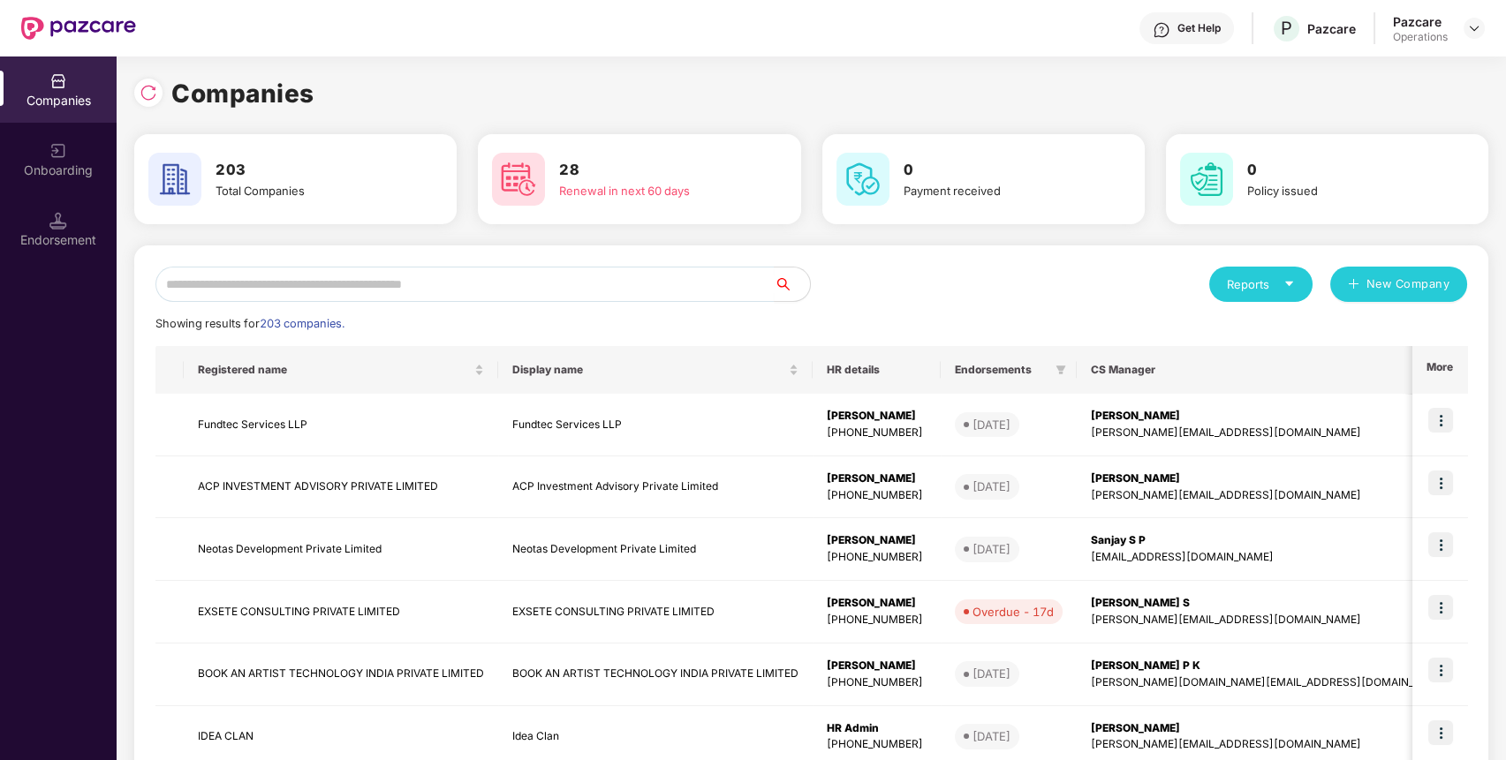
scroll to position [0, 0]
click at [445, 289] on input "text" at bounding box center [464, 284] width 619 height 35
paste input "**********"
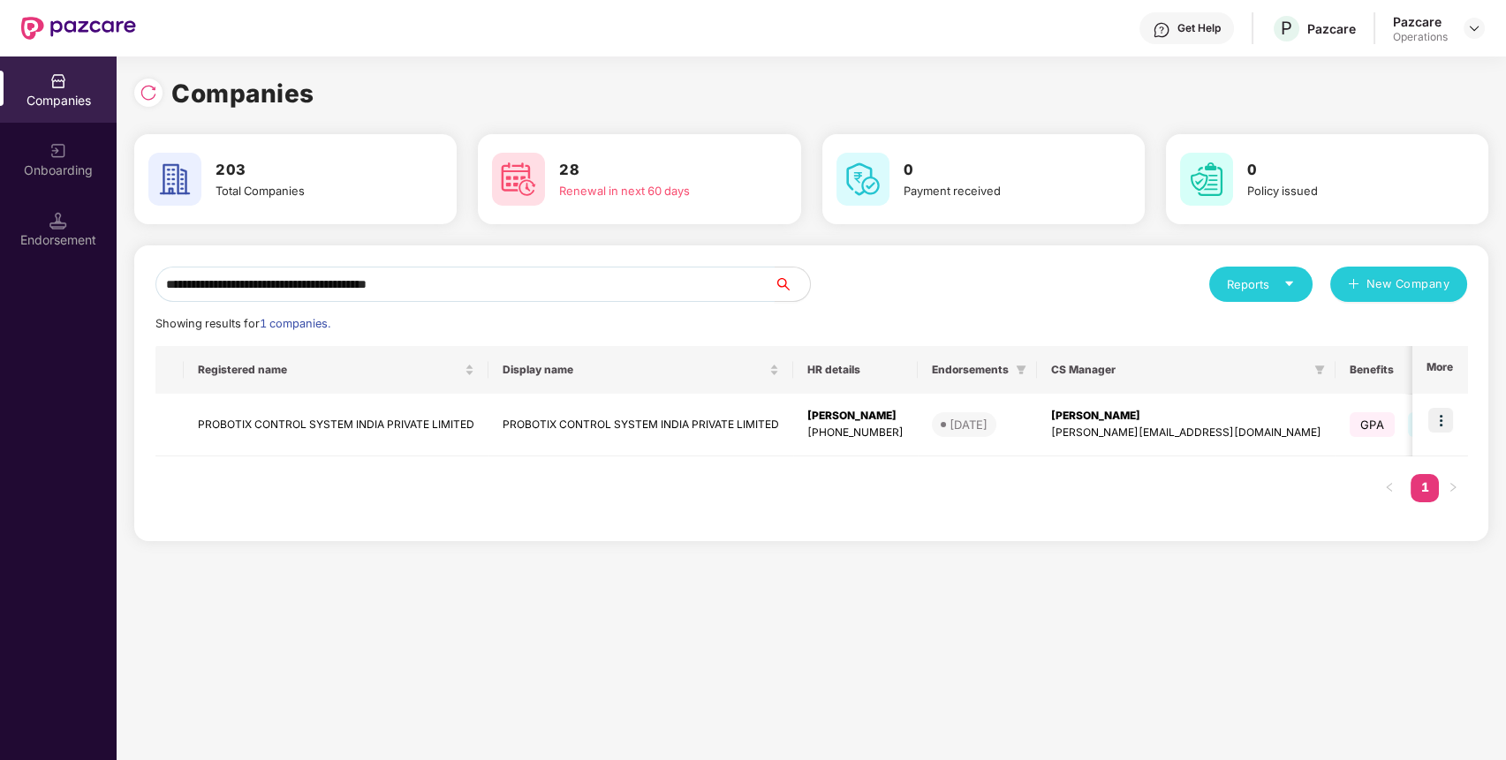
type input "**********"
click at [287, 480] on div "Registered name Display name HR details Endorsements CS Manager Benefits Earlie…" at bounding box center [810, 433] width 1311 height 174
click at [342, 419] on td "PROBOTIX CONTROL SYSTEM INDIA PRIVATE LIMITED" at bounding box center [336, 425] width 305 height 63
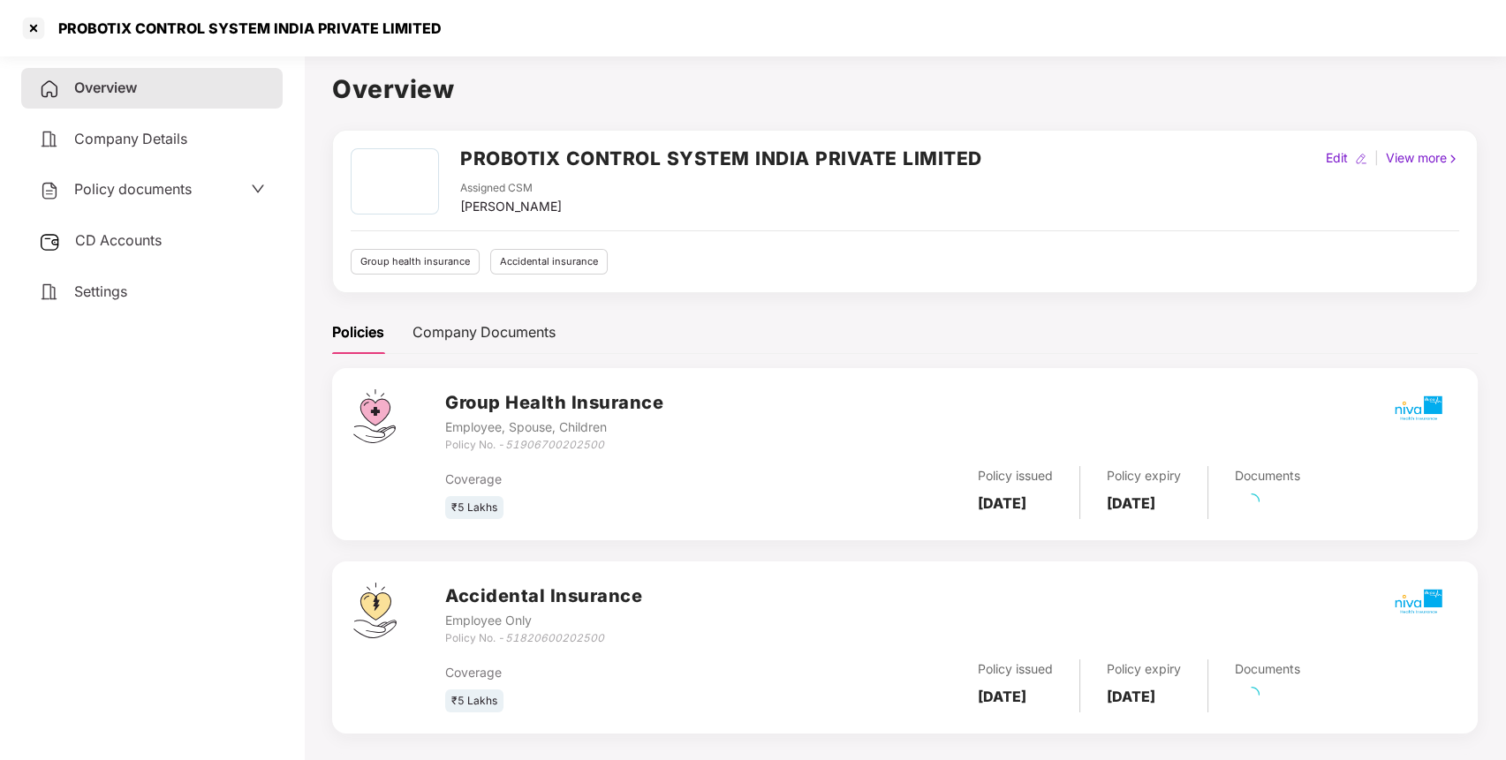
click at [143, 200] on div "Policy documents" at bounding box center [151, 190] width 261 height 41
click at [208, 176] on div "Policy documents" at bounding box center [151, 190] width 261 height 41
click at [213, 191] on div "Policy documents" at bounding box center [152, 189] width 226 height 23
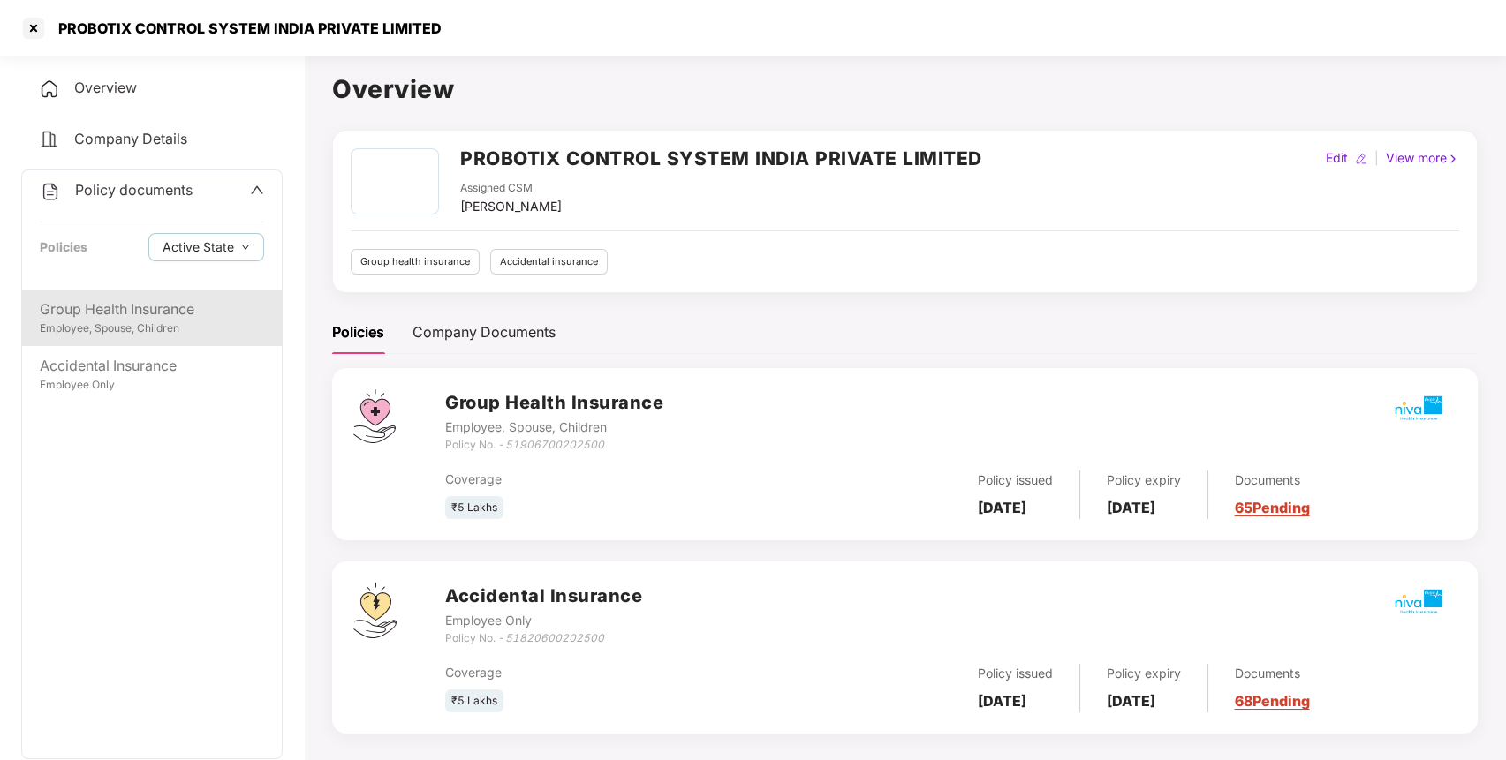
click at [142, 298] on div "Group Health Insurance Employee, Spouse, Children" at bounding box center [152, 318] width 260 height 57
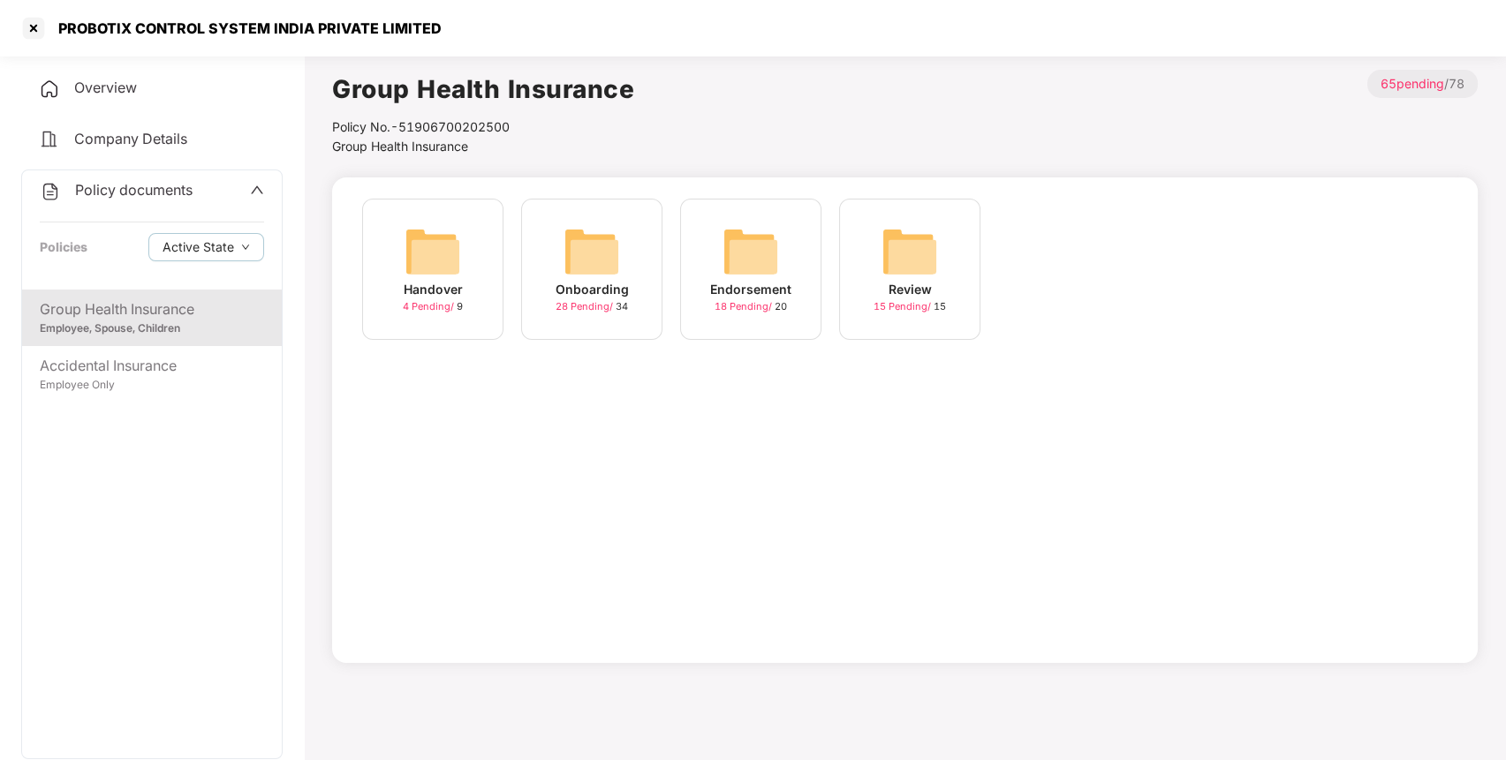
click at [771, 245] on img at bounding box center [750, 251] width 57 height 57
drag, startPoint x: 1072, startPoint y: 251, endPoint x: 1039, endPoint y: 258, distance: 34.3
click at [1070, 251] on img at bounding box center [1068, 251] width 57 height 57
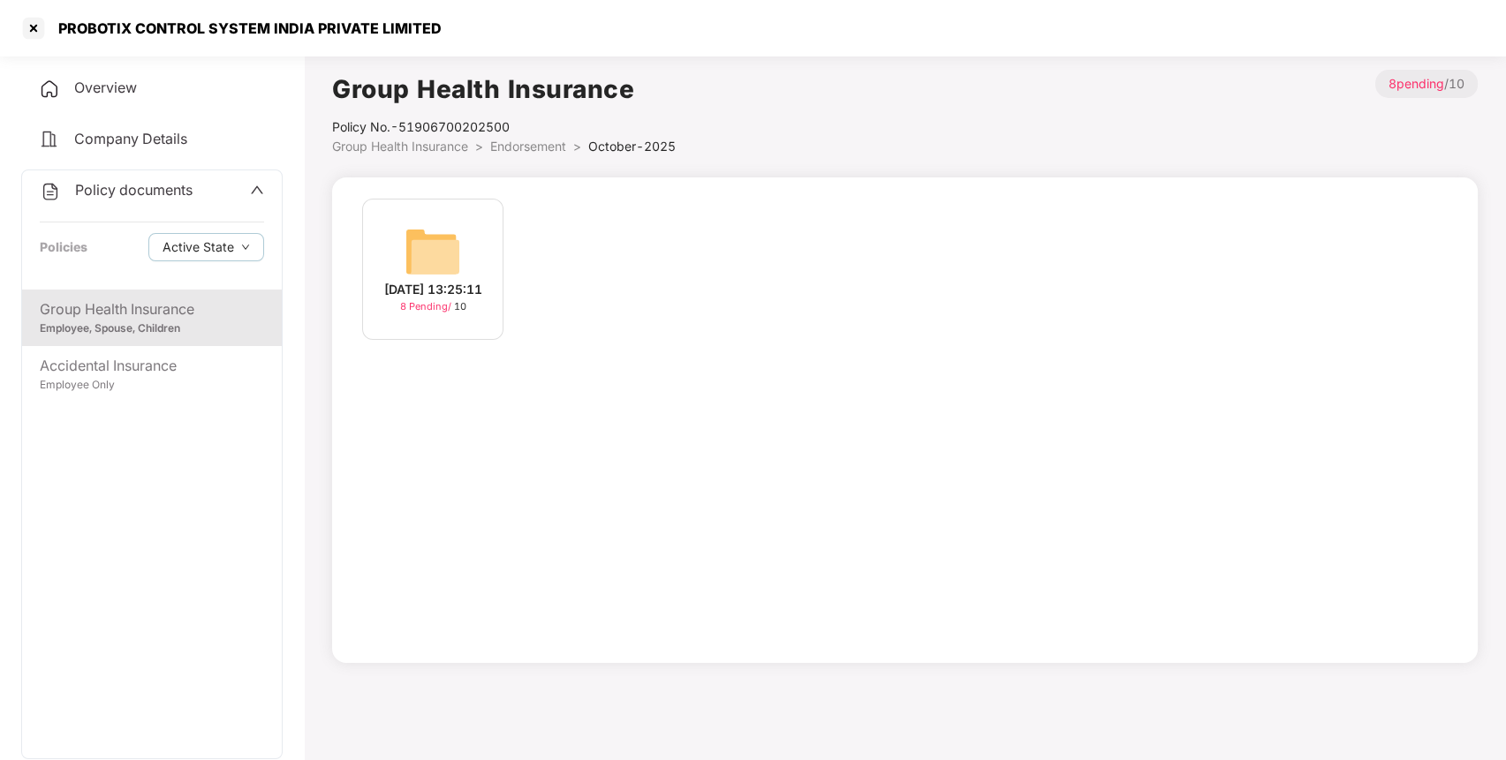
click at [460, 245] on div "[DATE] 13:25:11 8 Pending / 10" at bounding box center [432, 269] width 141 height 141
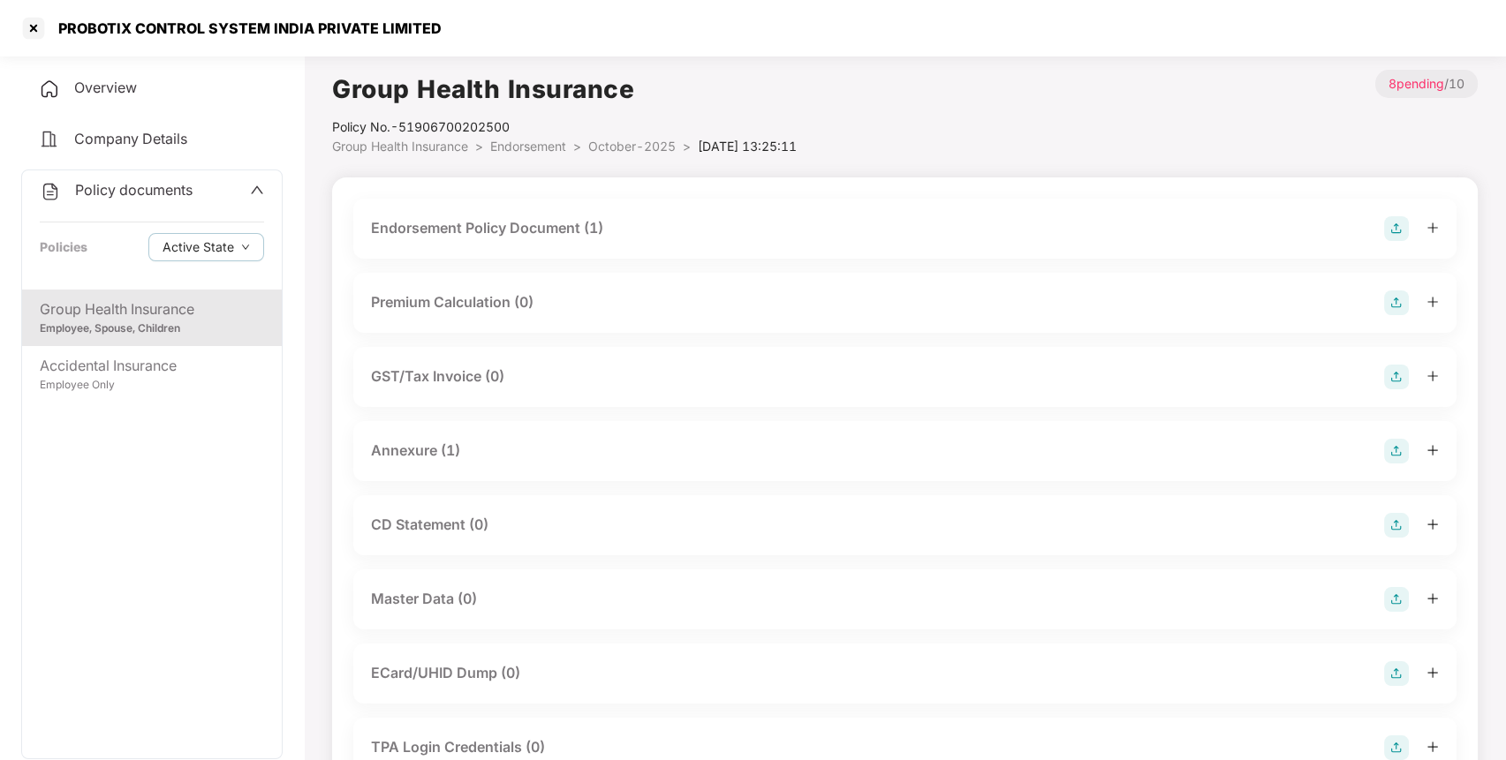
click at [1398, 225] on img at bounding box center [1396, 228] width 25 height 25
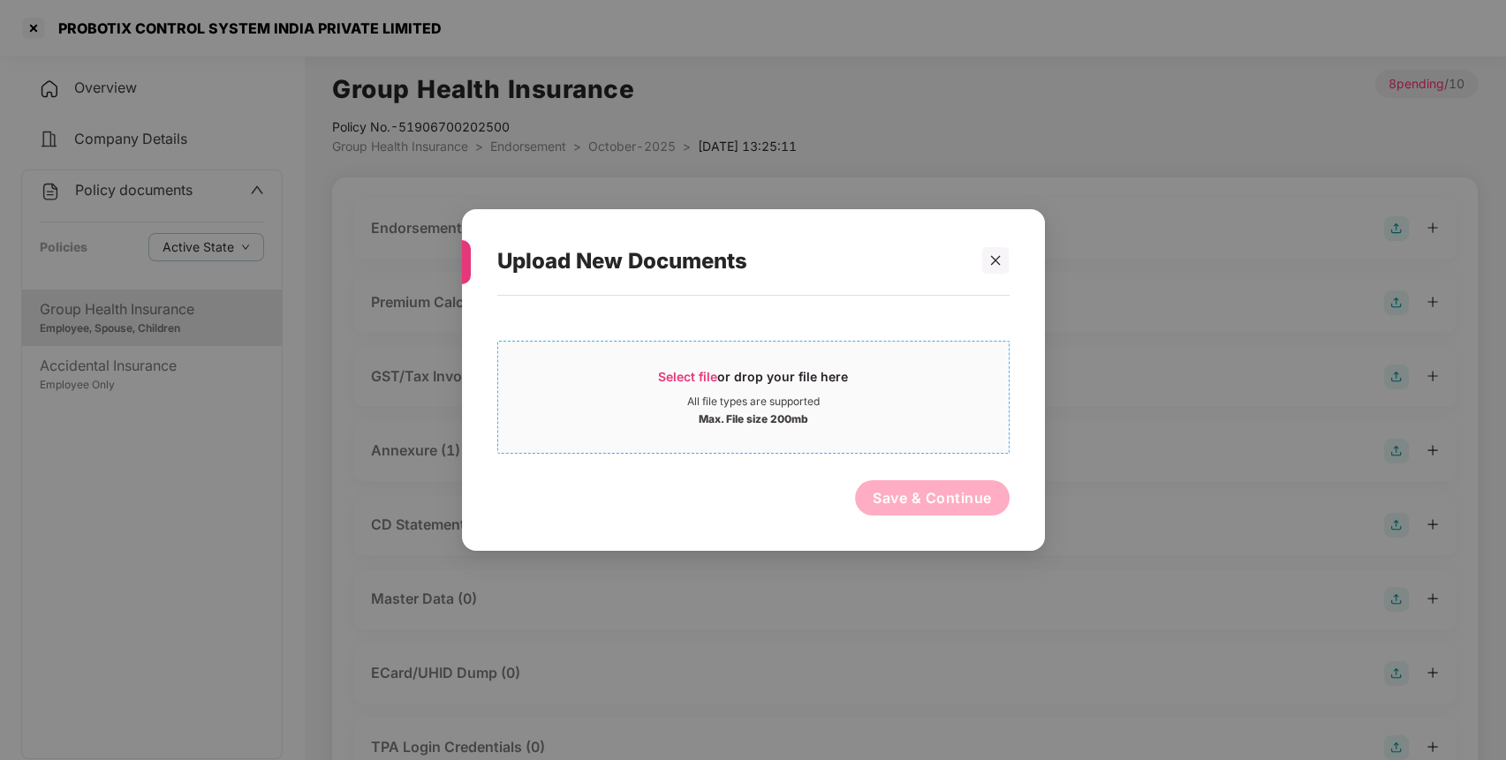
click at [621, 378] on div "Select file or drop your file here" at bounding box center [753, 381] width 510 height 26
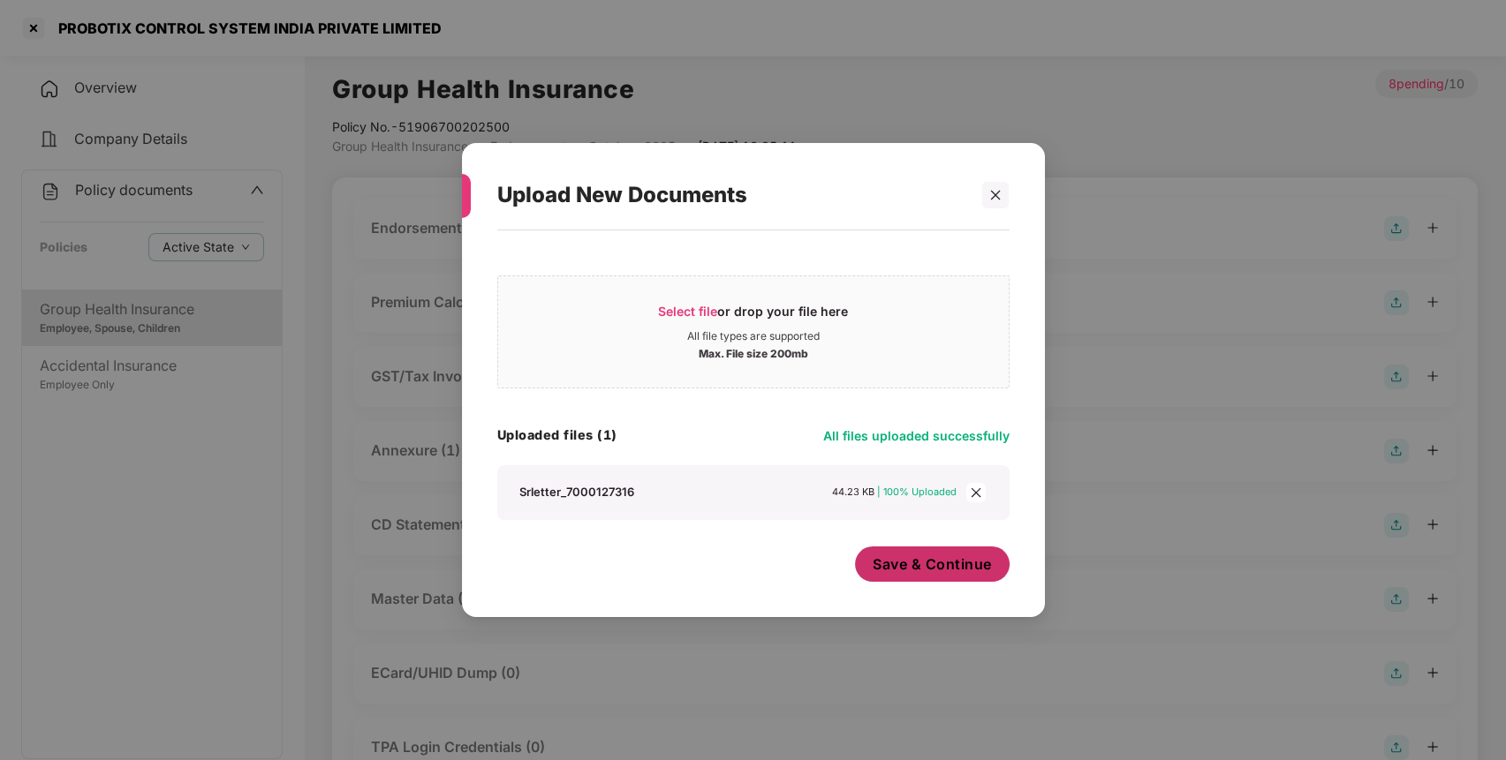
click at [919, 560] on span "Save & Continue" at bounding box center [931, 564] width 119 height 19
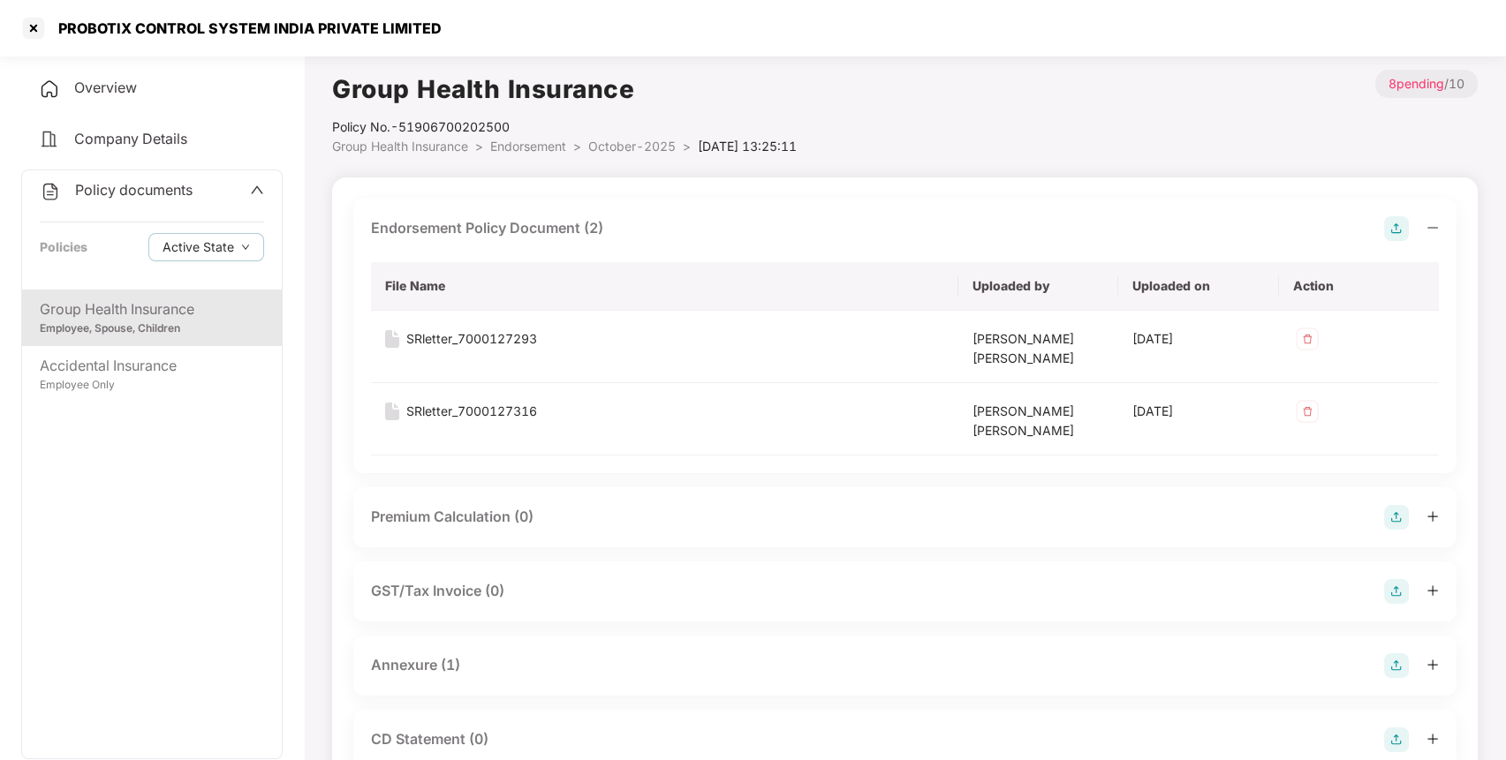
click at [1399, 659] on img at bounding box center [1396, 665] width 25 height 25
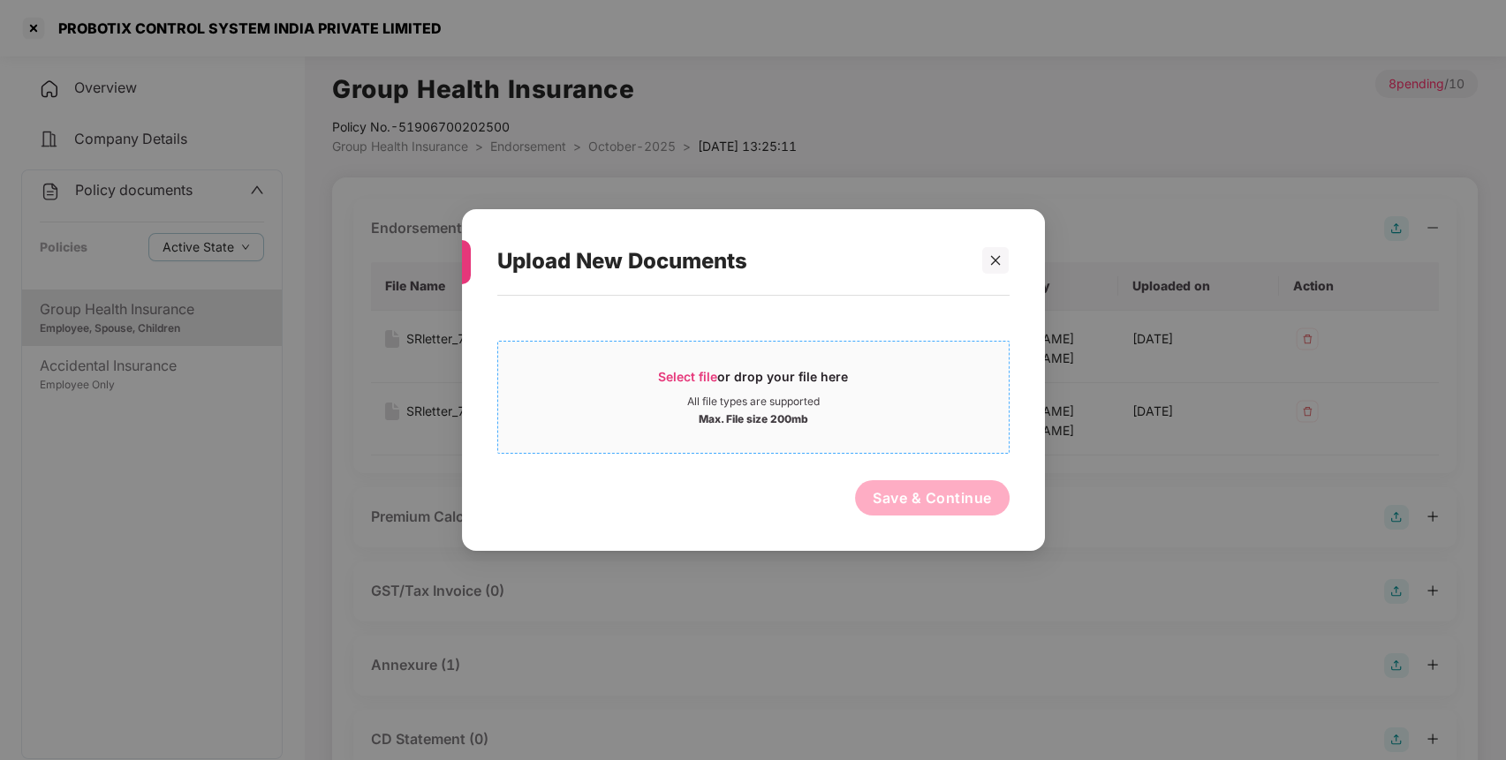
click at [788, 399] on div "All file types are supported" at bounding box center [753, 402] width 132 height 14
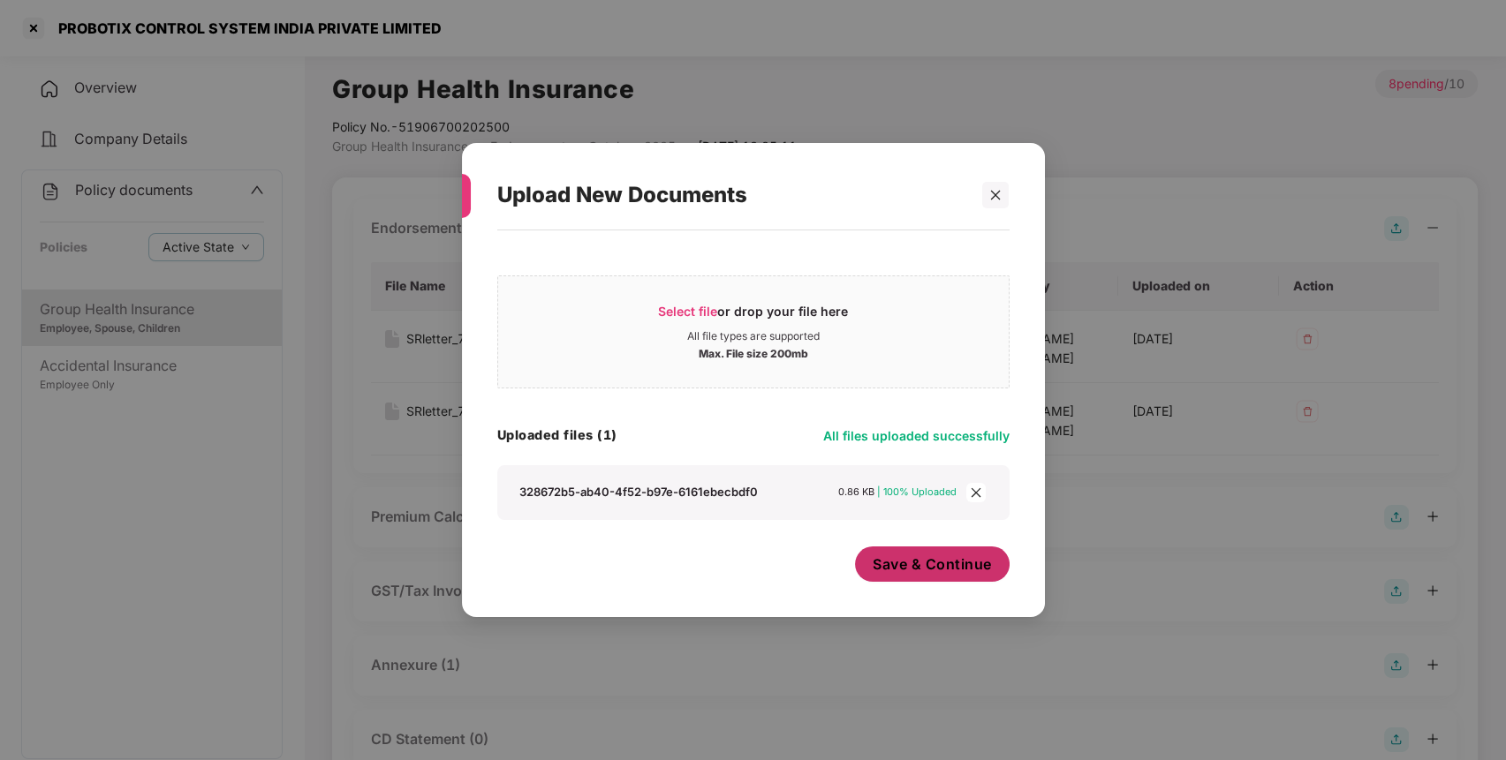
click at [948, 572] on span "Save & Continue" at bounding box center [931, 564] width 119 height 19
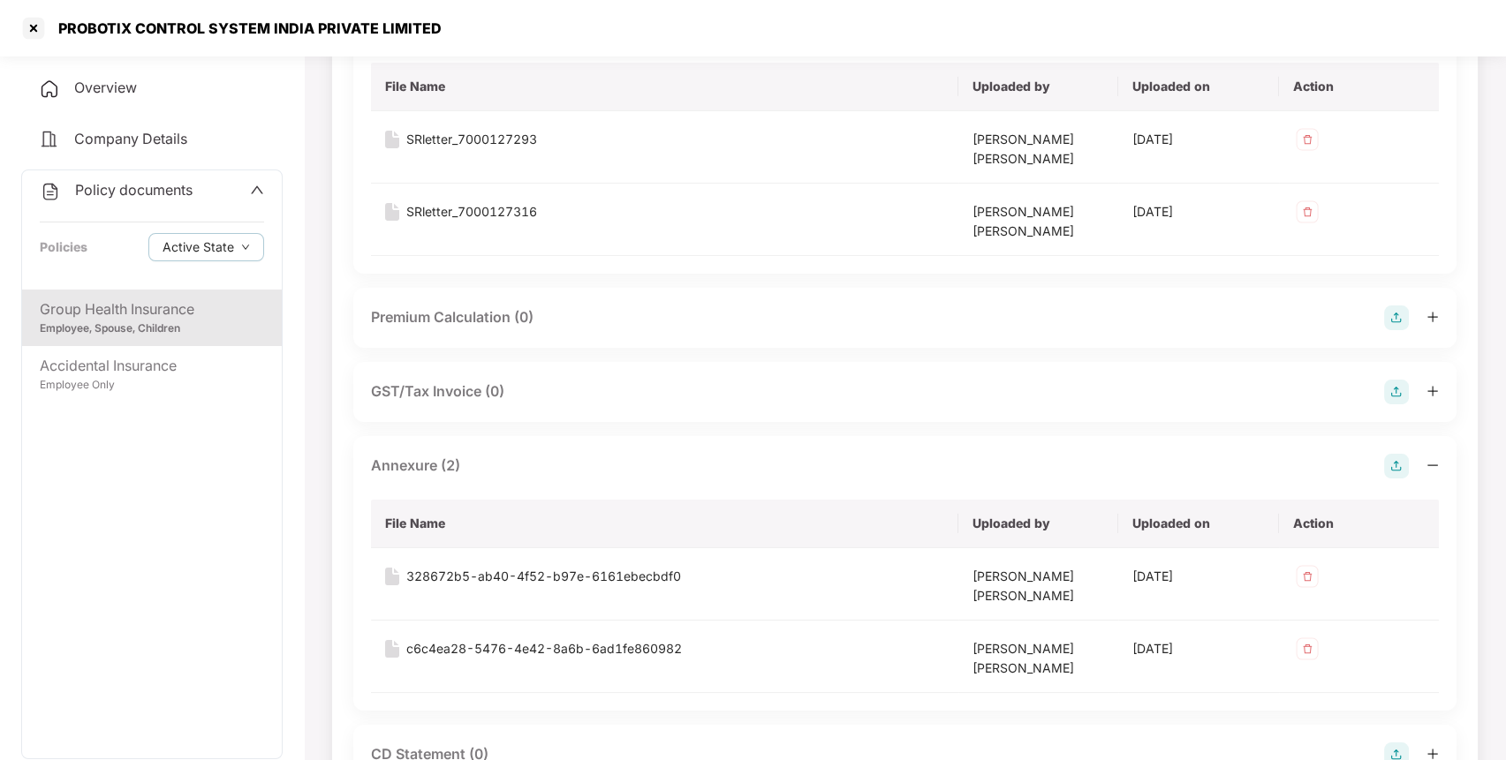
scroll to position [650, 0]
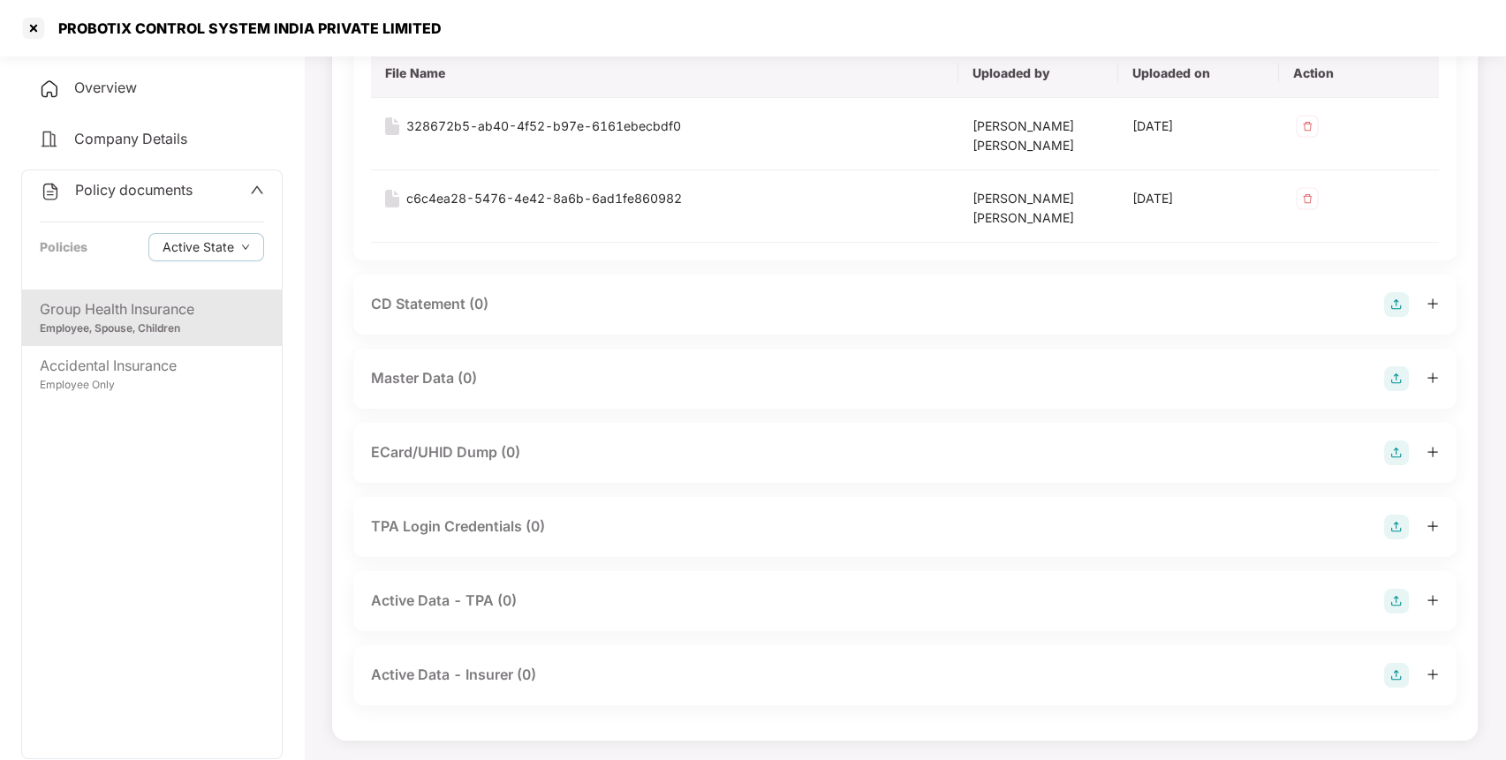
click at [1393, 382] on img at bounding box center [1396, 378] width 25 height 25
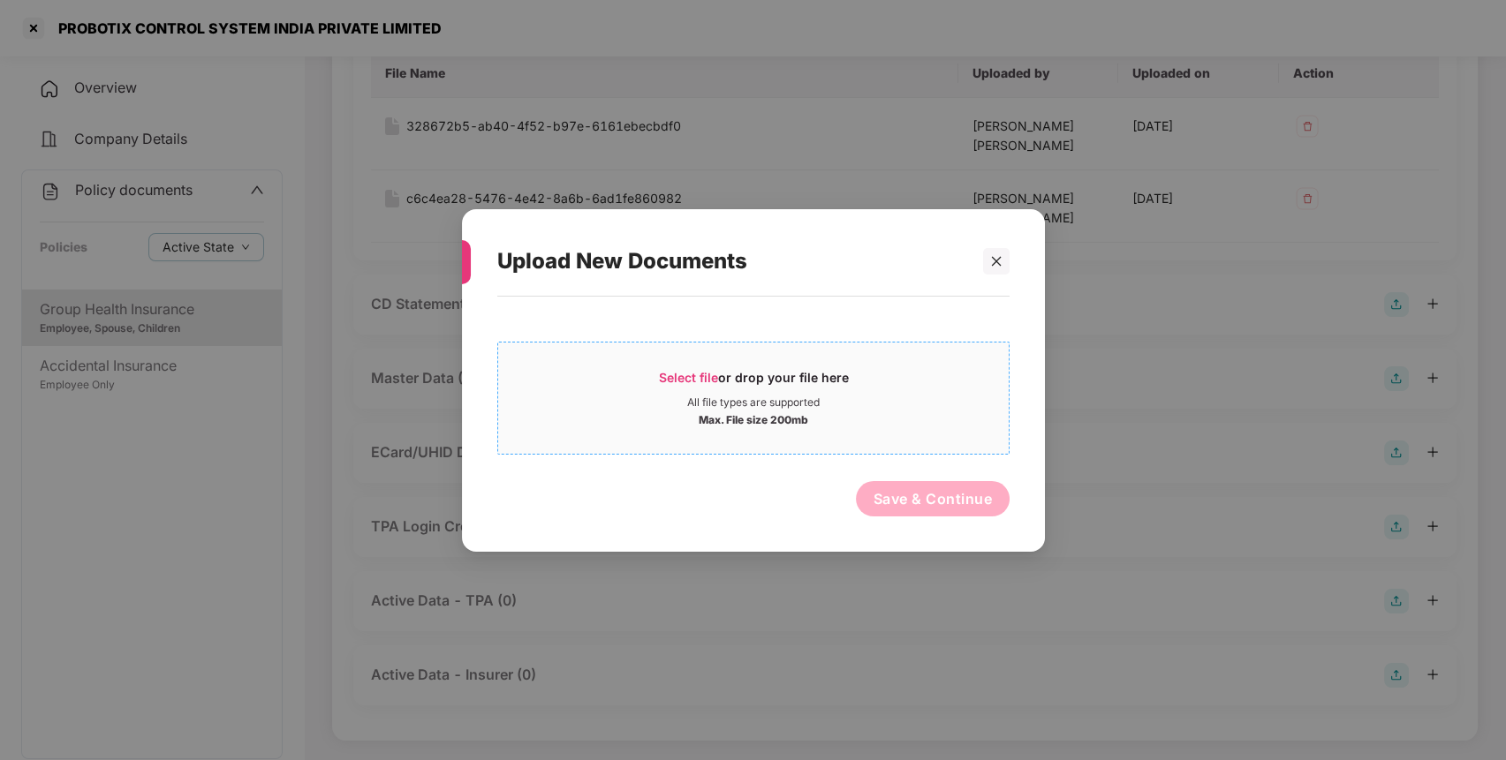
click at [872, 360] on span "Select file or drop your file here All file types are supported Max. File size …" at bounding box center [753, 397] width 510 height 85
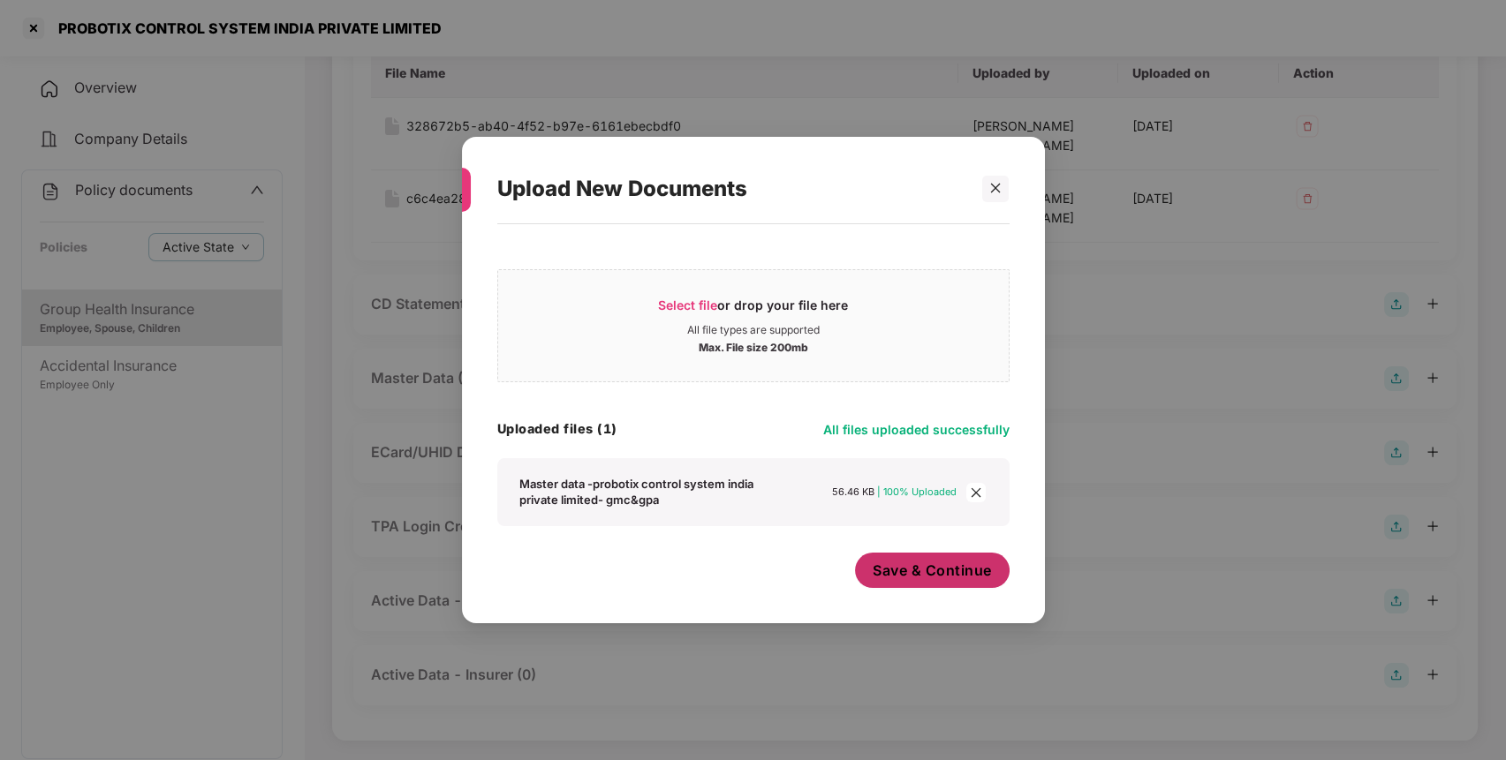
click at [907, 574] on span "Save & Continue" at bounding box center [931, 570] width 119 height 19
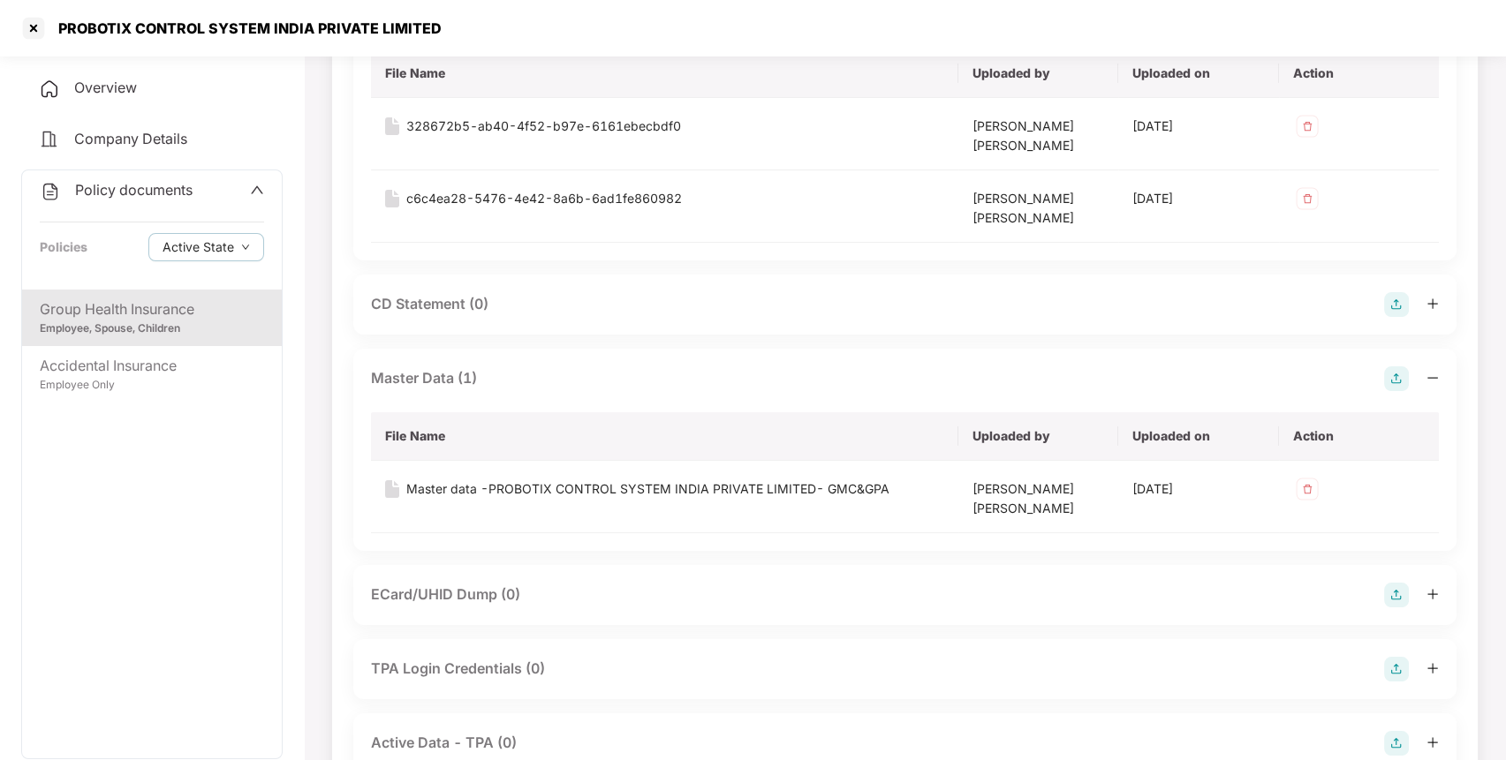
click at [95, 192] on span "Policy documents" at bounding box center [133, 190] width 117 height 18
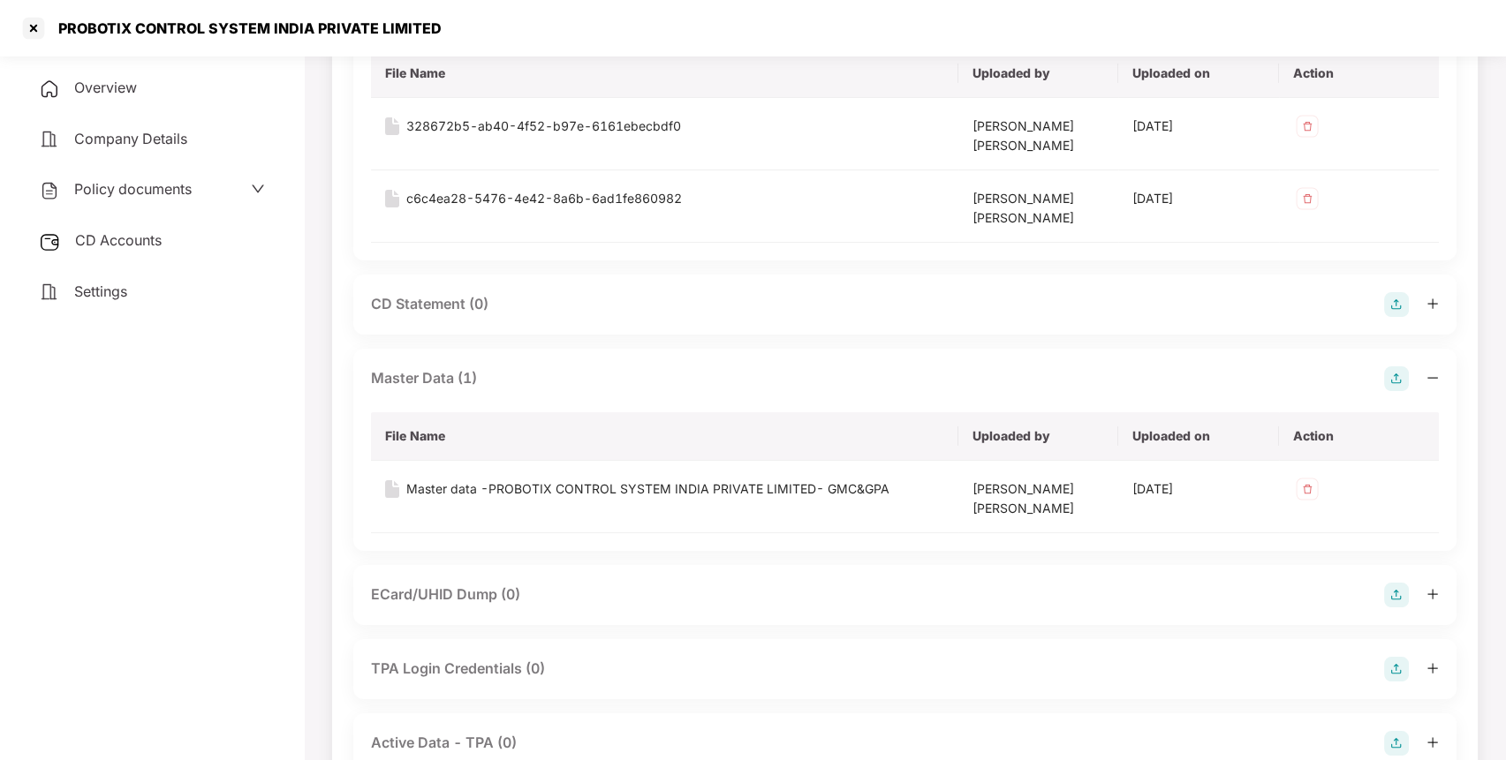
click at [171, 240] on div "CD Accounts" at bounding box center [151, 241] width 261 height 41
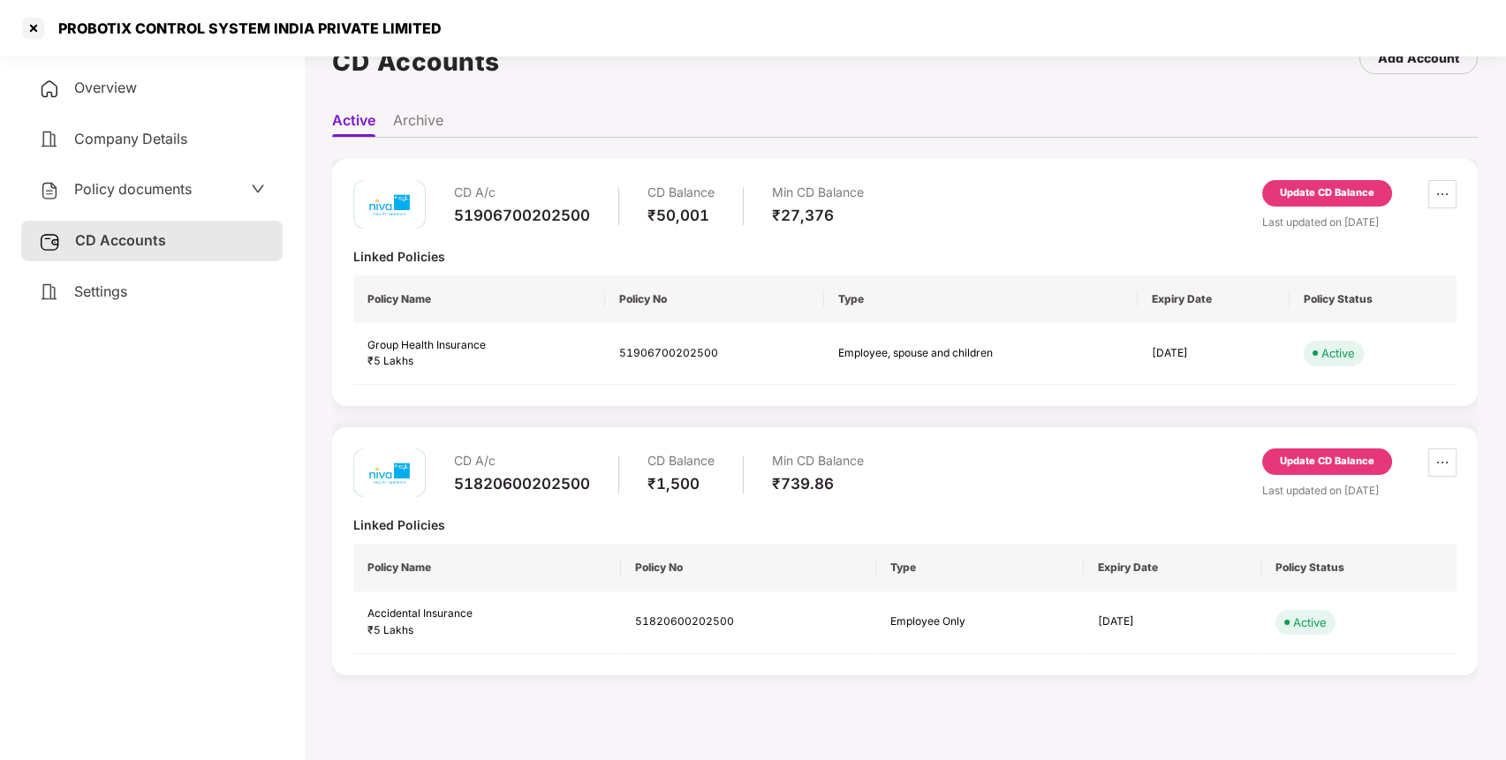
click at [1311, 211] on div "Update CD Balance" at bounding box center [1327, 197] width 130 height 34
click at [1357, 197] on div "Update CD Balance" at bounding box center [1327, 193] width 94 height 16
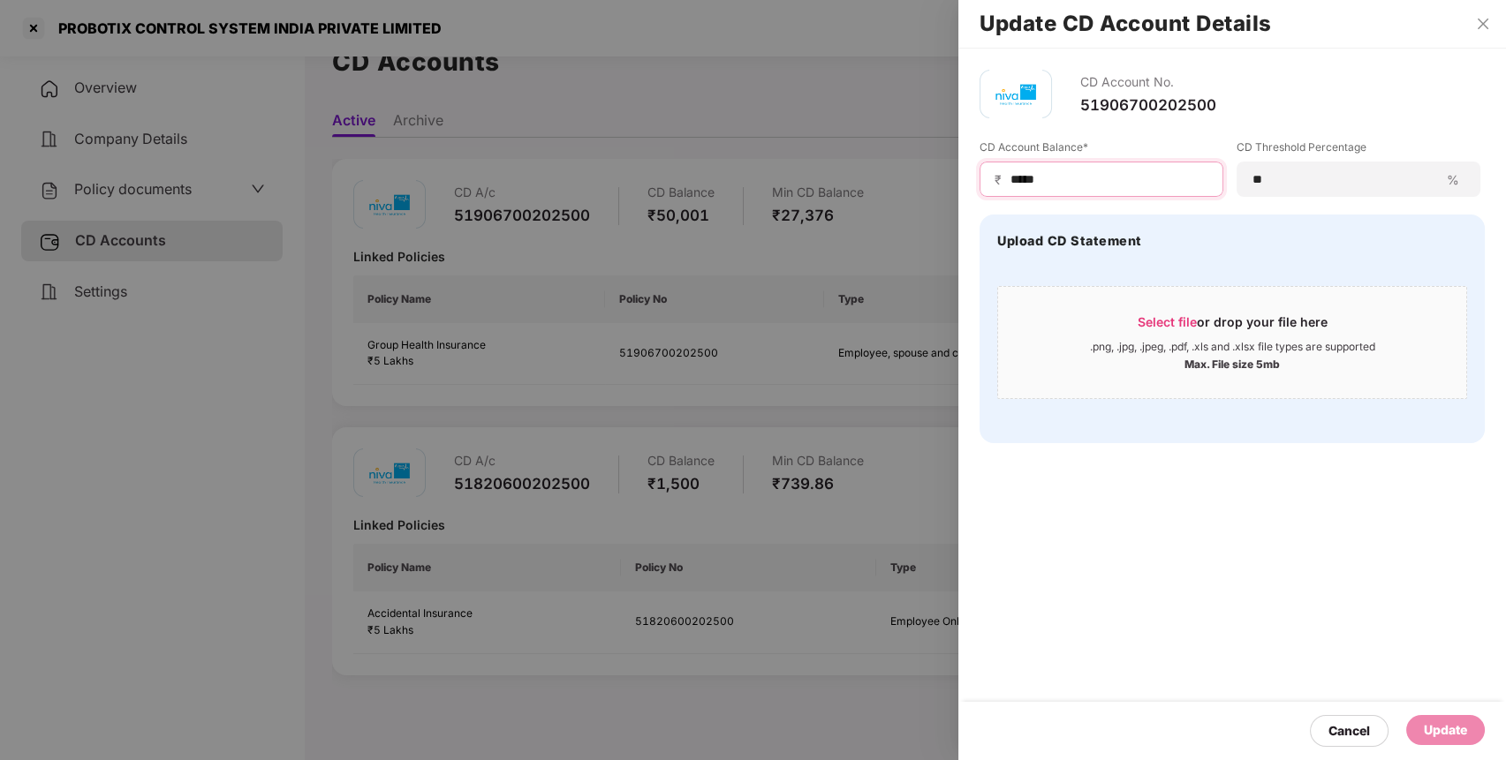
click at [1122, 176] on input "*****" at bounding box center [1108, 179] width 200 height 19
type input "*"
type input "*****"
click at [1448, 729] on div "Update" at bounding box center [1445, 730] width 43 height 19
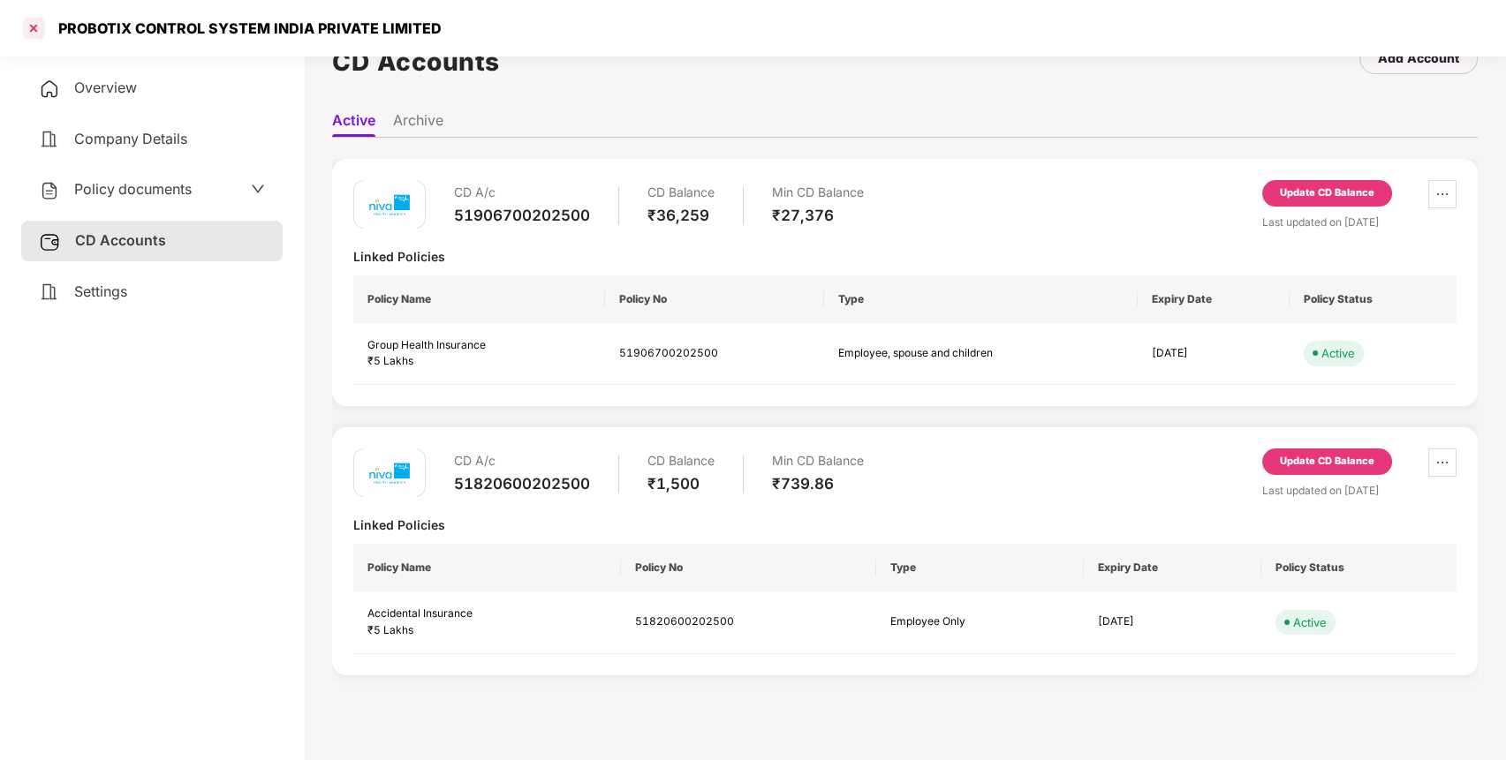
click at [28, 26] on div at bounding box center [33, 28] width 28 height 28
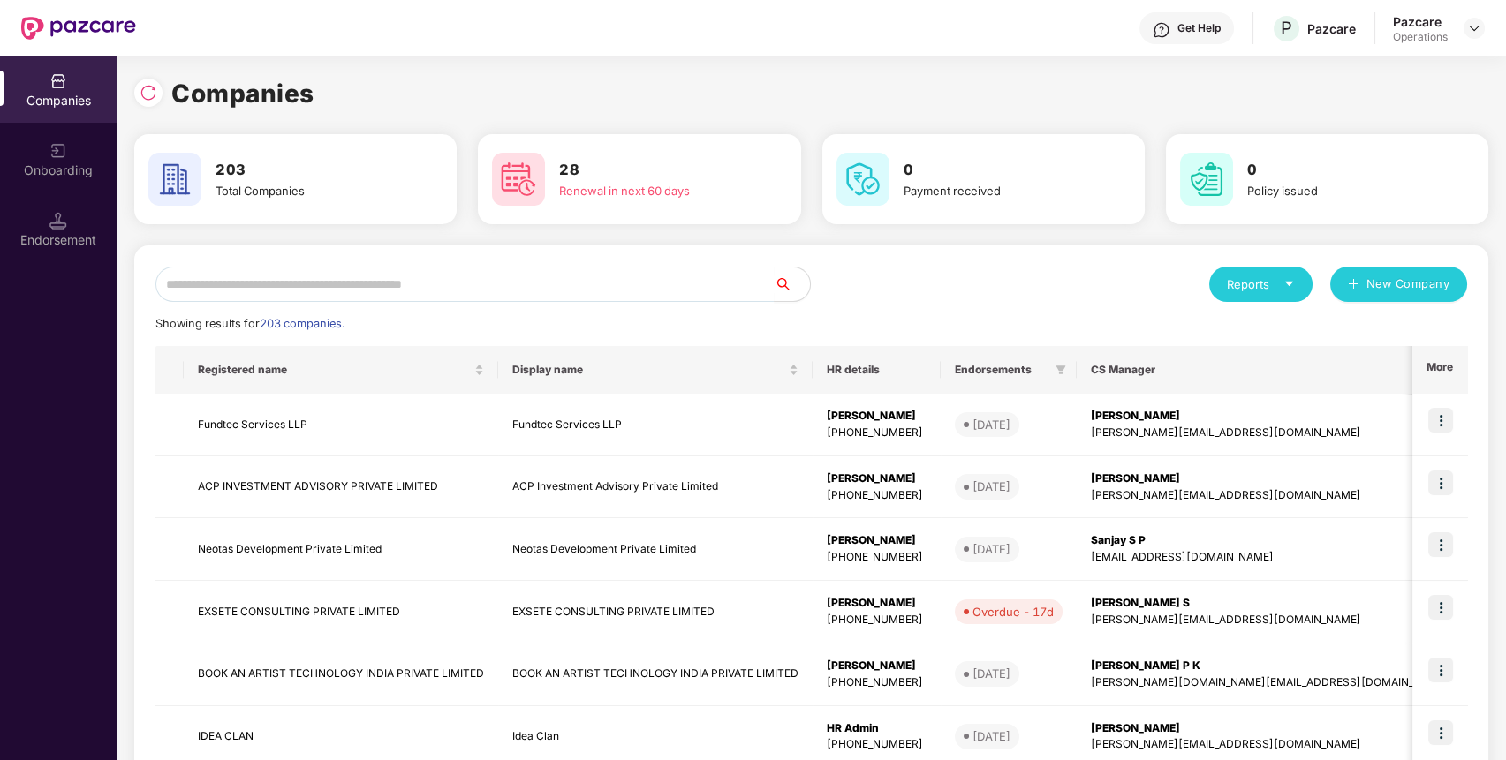
scroll to position [0, 0]
click at [318, 275] on input "text" at bounding box center [464, 284] width 619 height 35
paste input "**********"
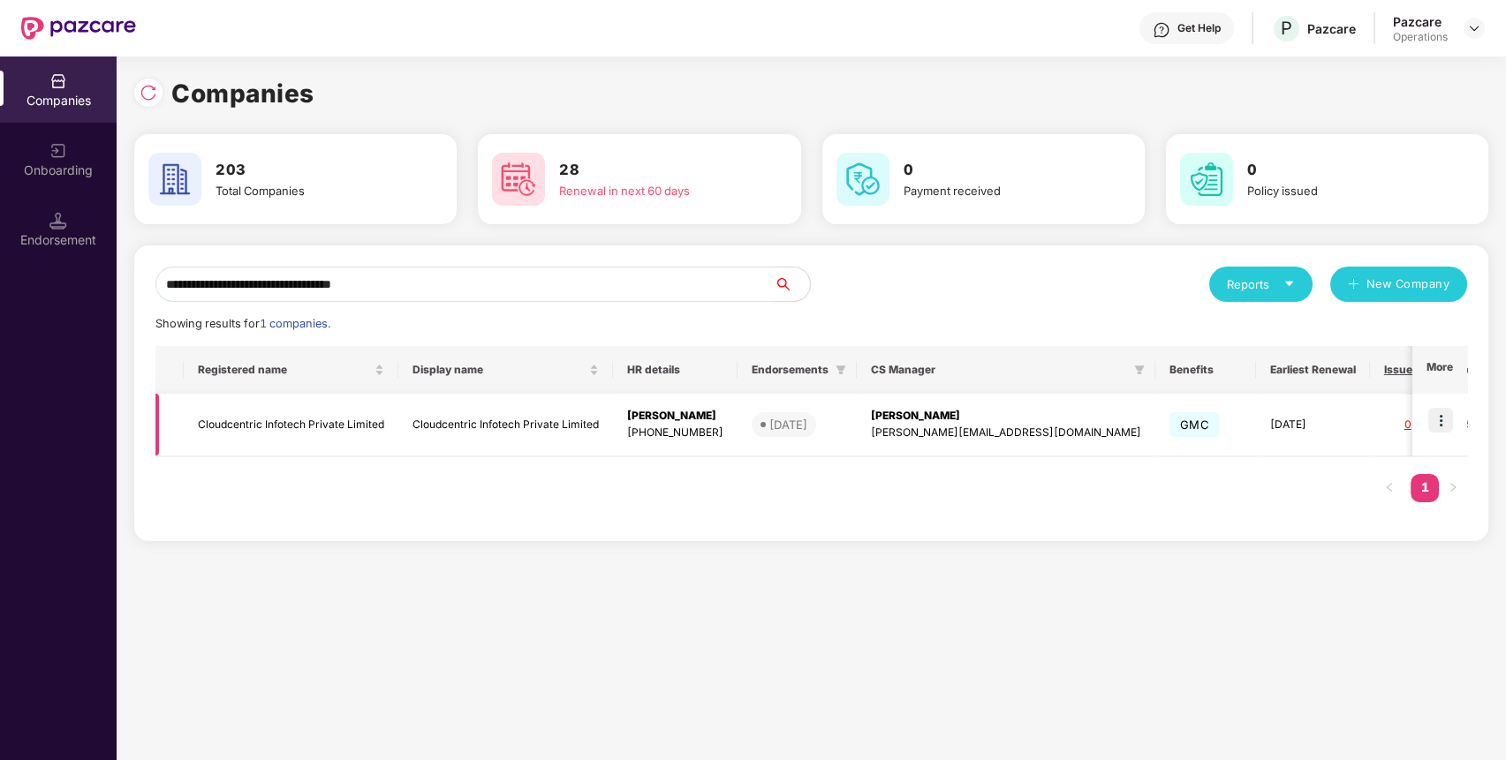
type input "**********"
click at [224, 449] on td "Cloudcentric Infotech Private Limited" at bounding box center [291, 425] width 215 height 63
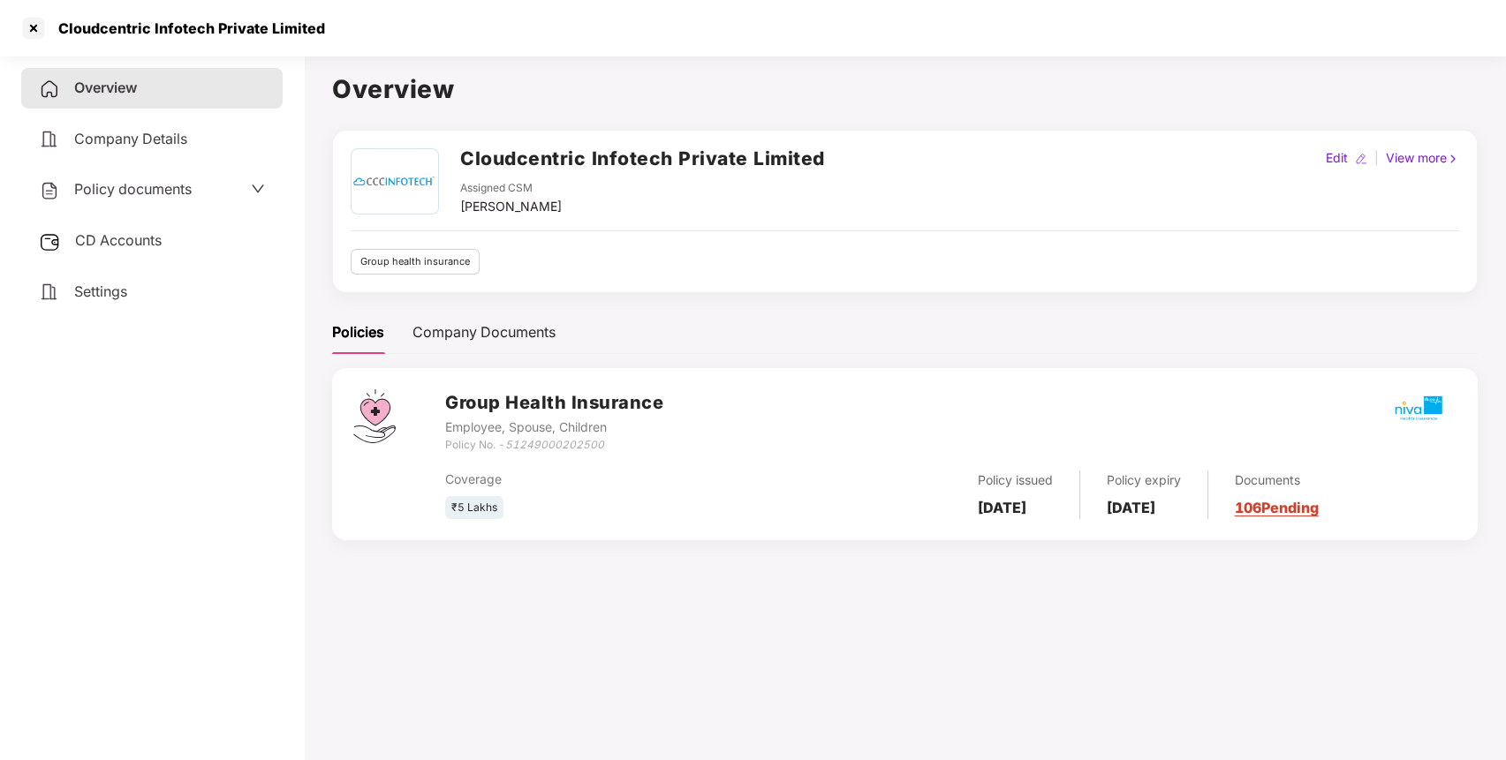
click at [191, 180] on span "Policy documents" at bounding box center [132, 189] width 117 height 18
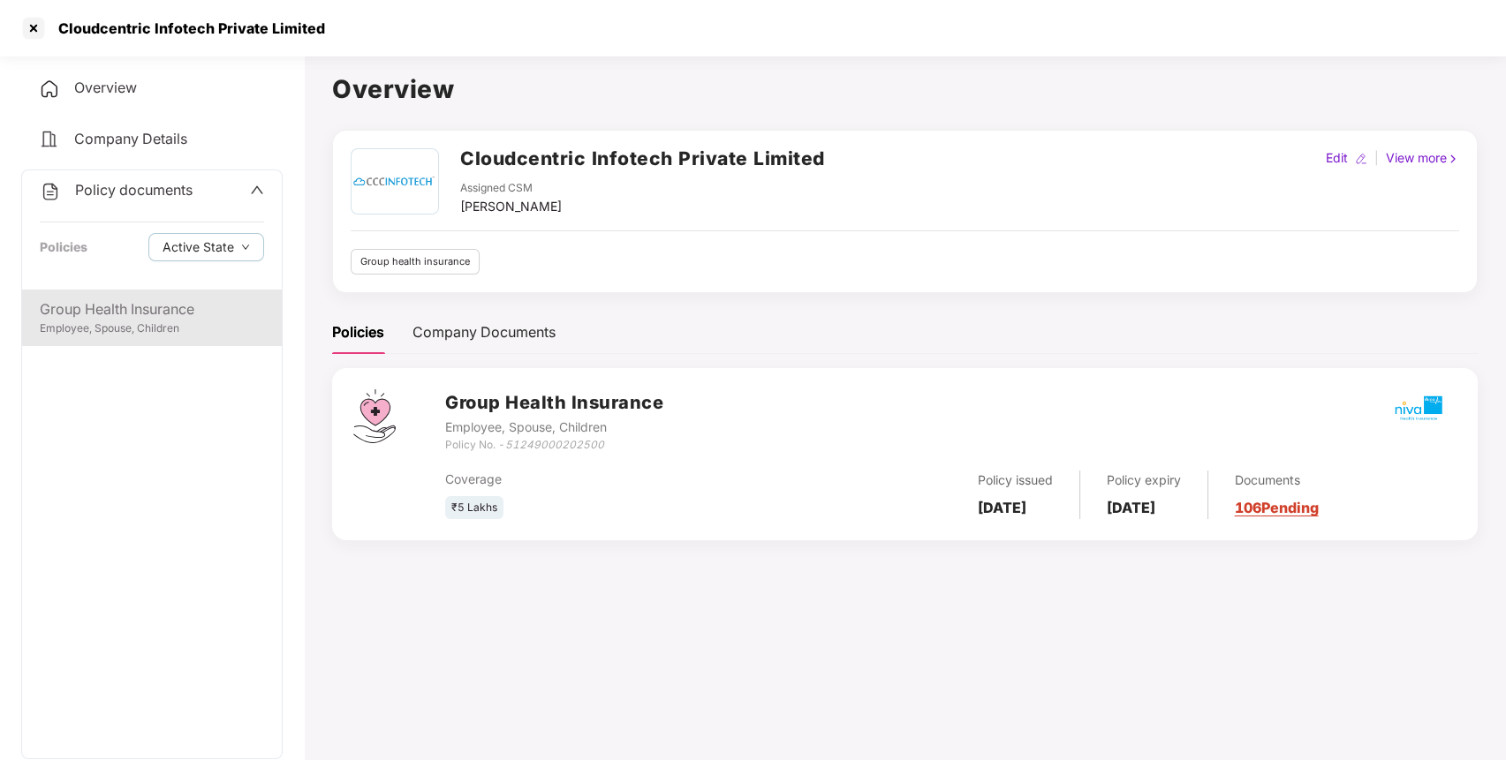
click at [150, 315] on div "Group Health Insurance" at bounding box center [152, 309] width 224 height 22
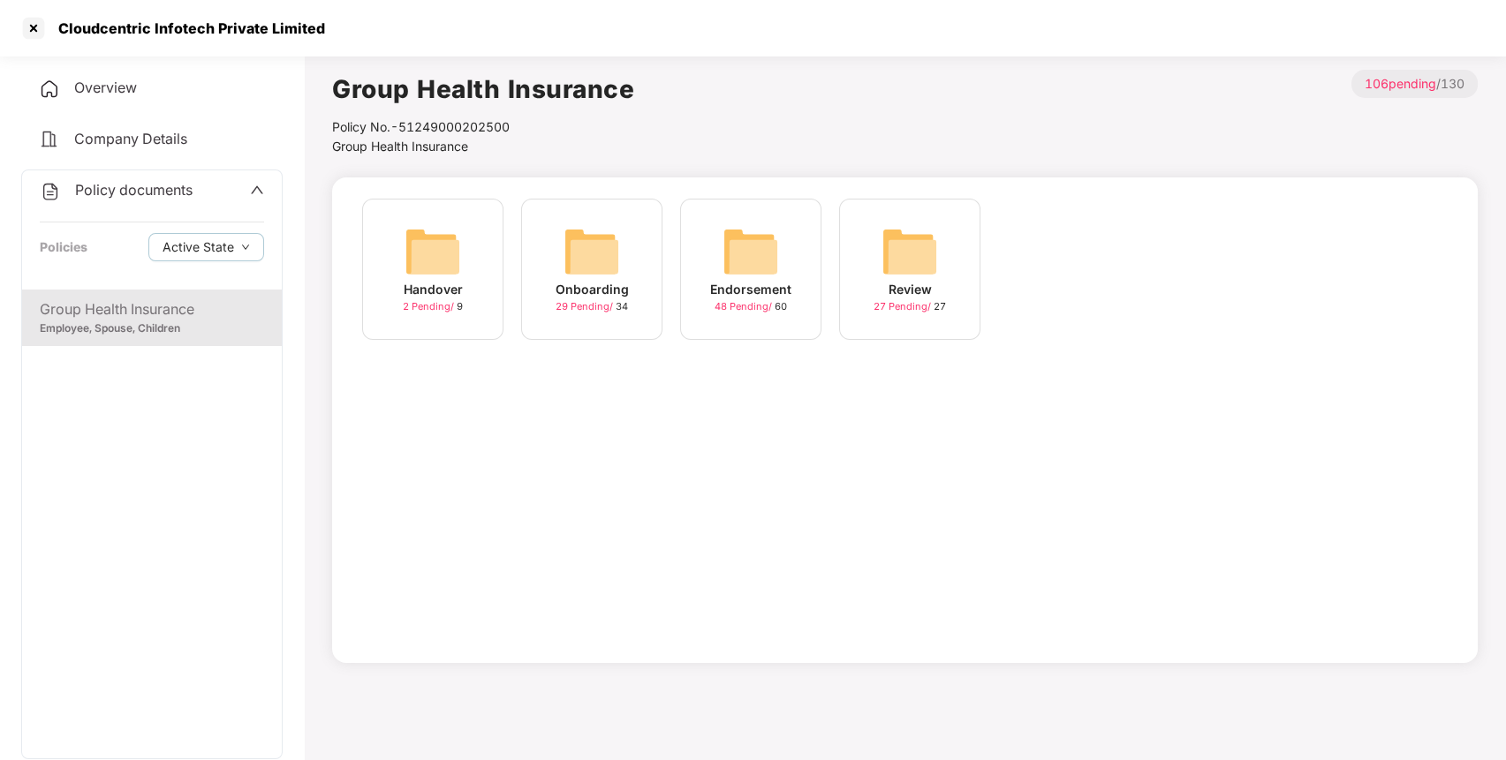
click at [742, 287] on div "Endorsement" at bounding box center [750, 289] width 81 height 19
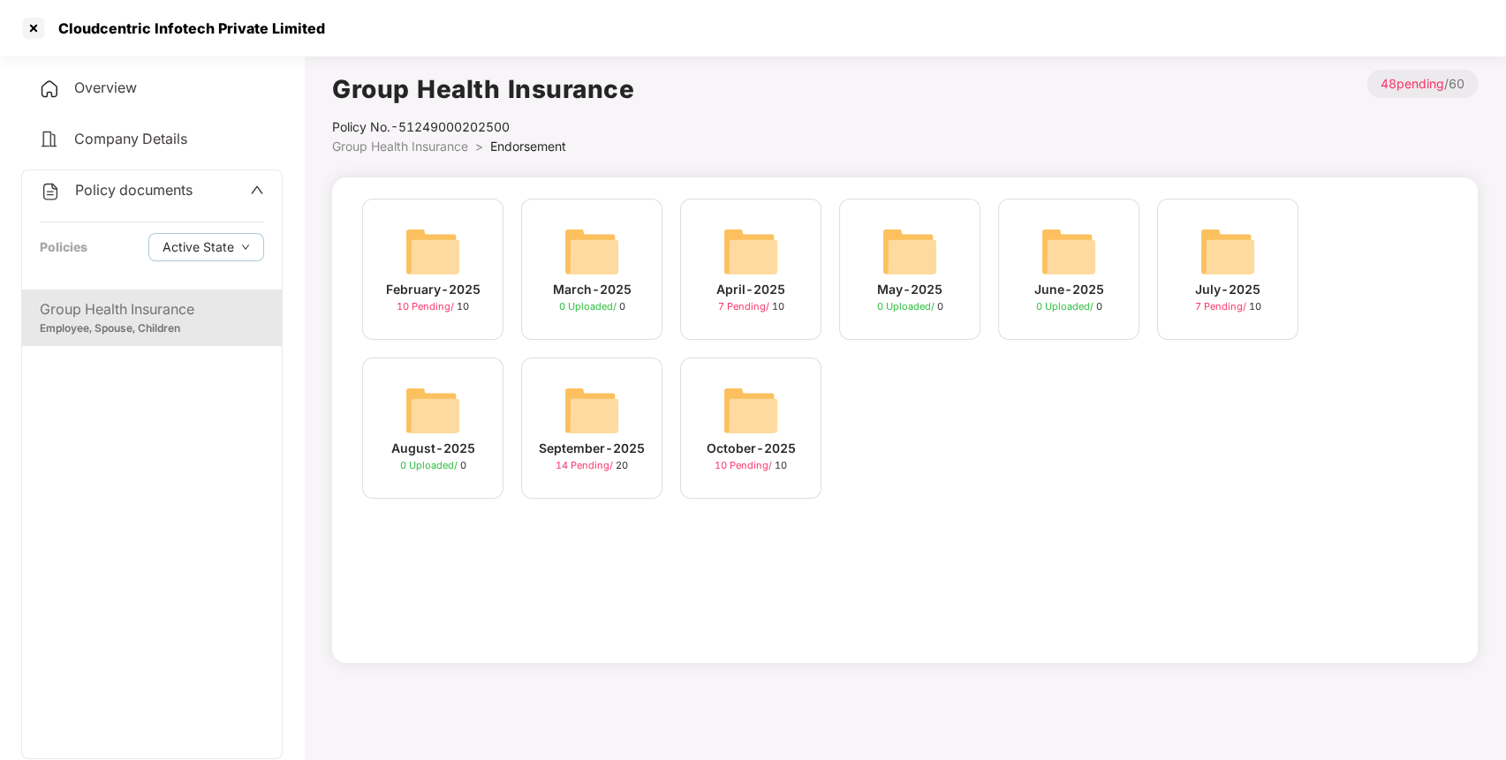
click at [765, 424] on img at bounding box center [750, 410] width 57 height 57
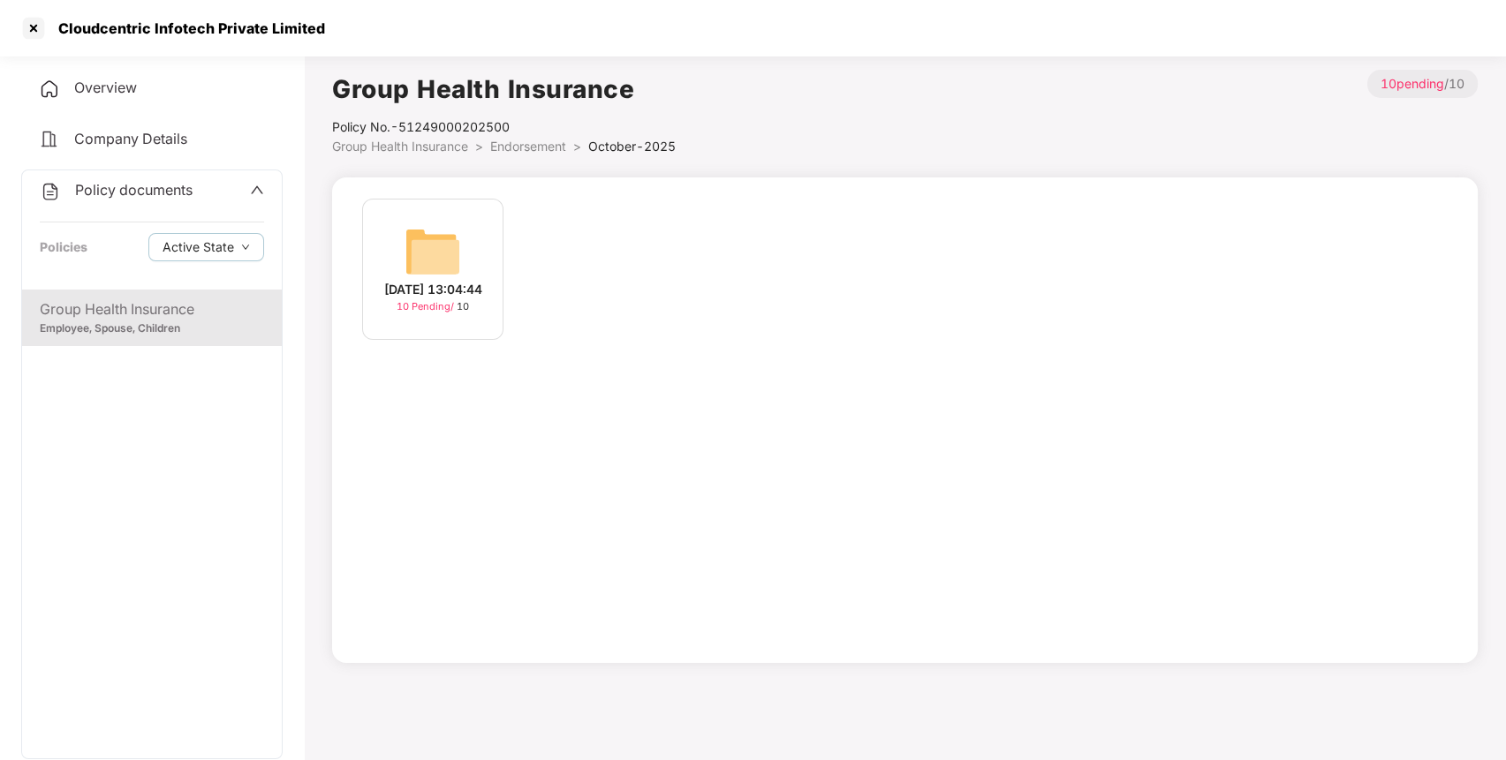
click at [393, 261] on div "[DATE] 13:04:44 10 Pending / 10" at bounding box center [432, 269] width 141 height 141
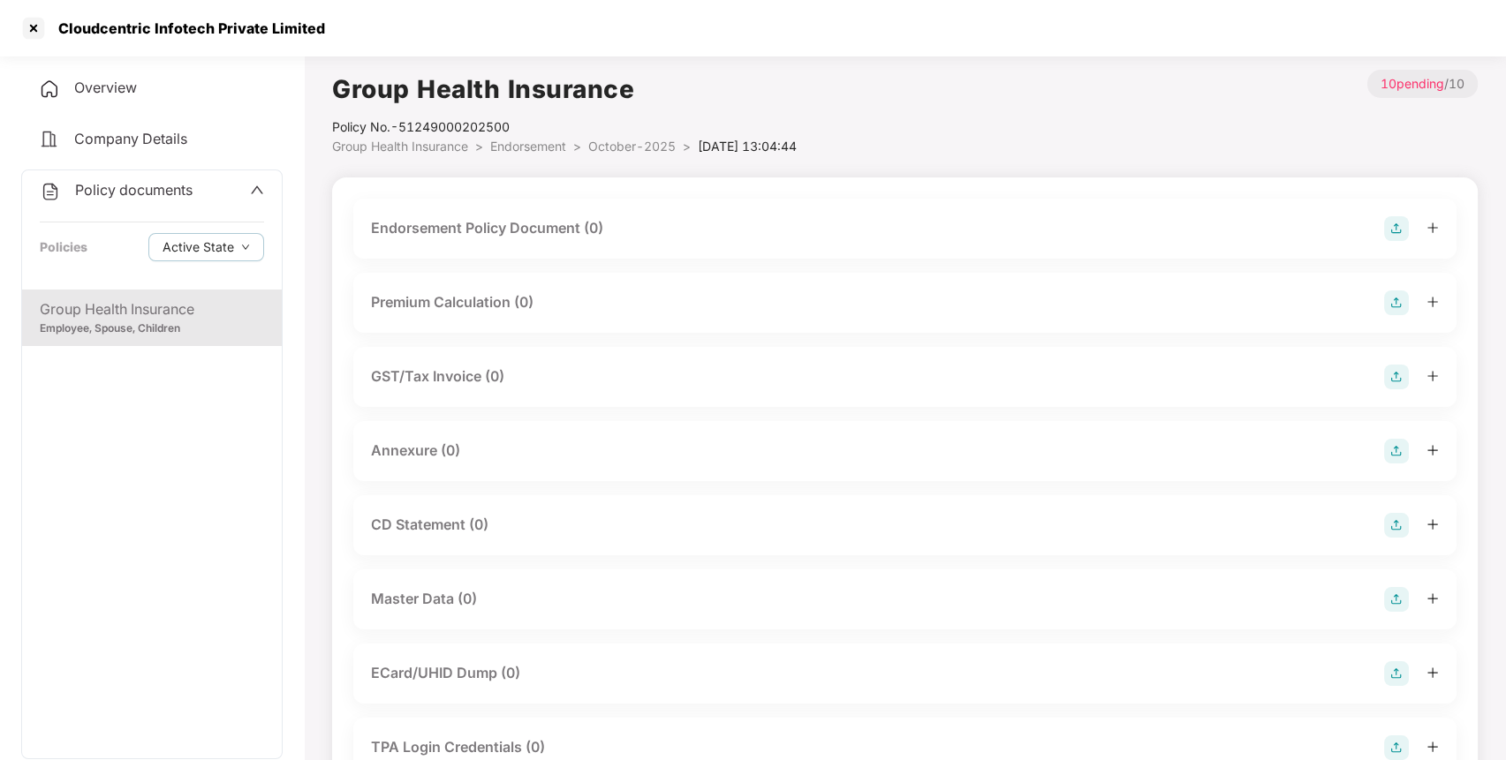
click at [1387, 226] on img at bounding box center [1396, 228] width 25 height 25
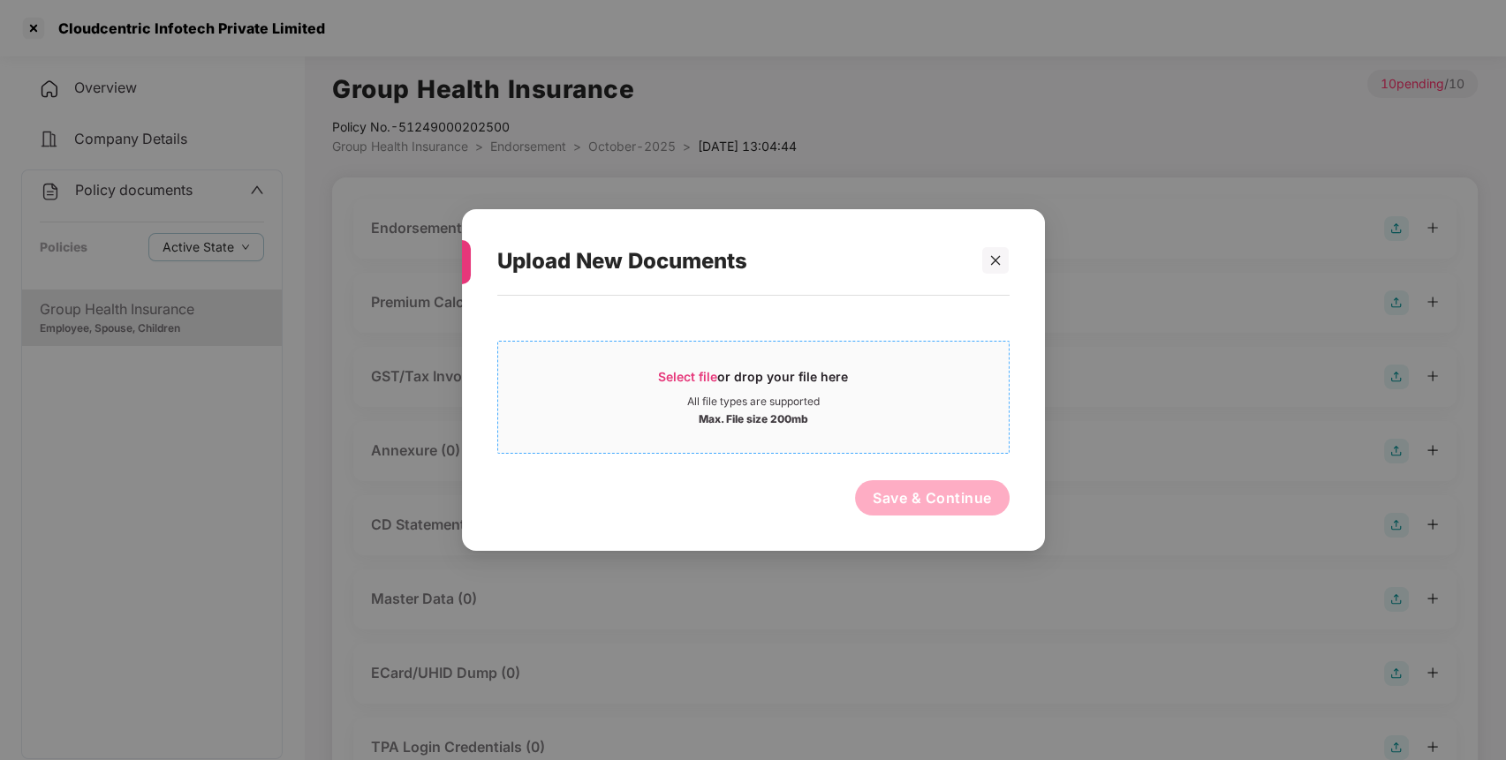
click at [864, 388] on div "Select file or drop your file here" at bounding box center [753, 381] width 510 height 26
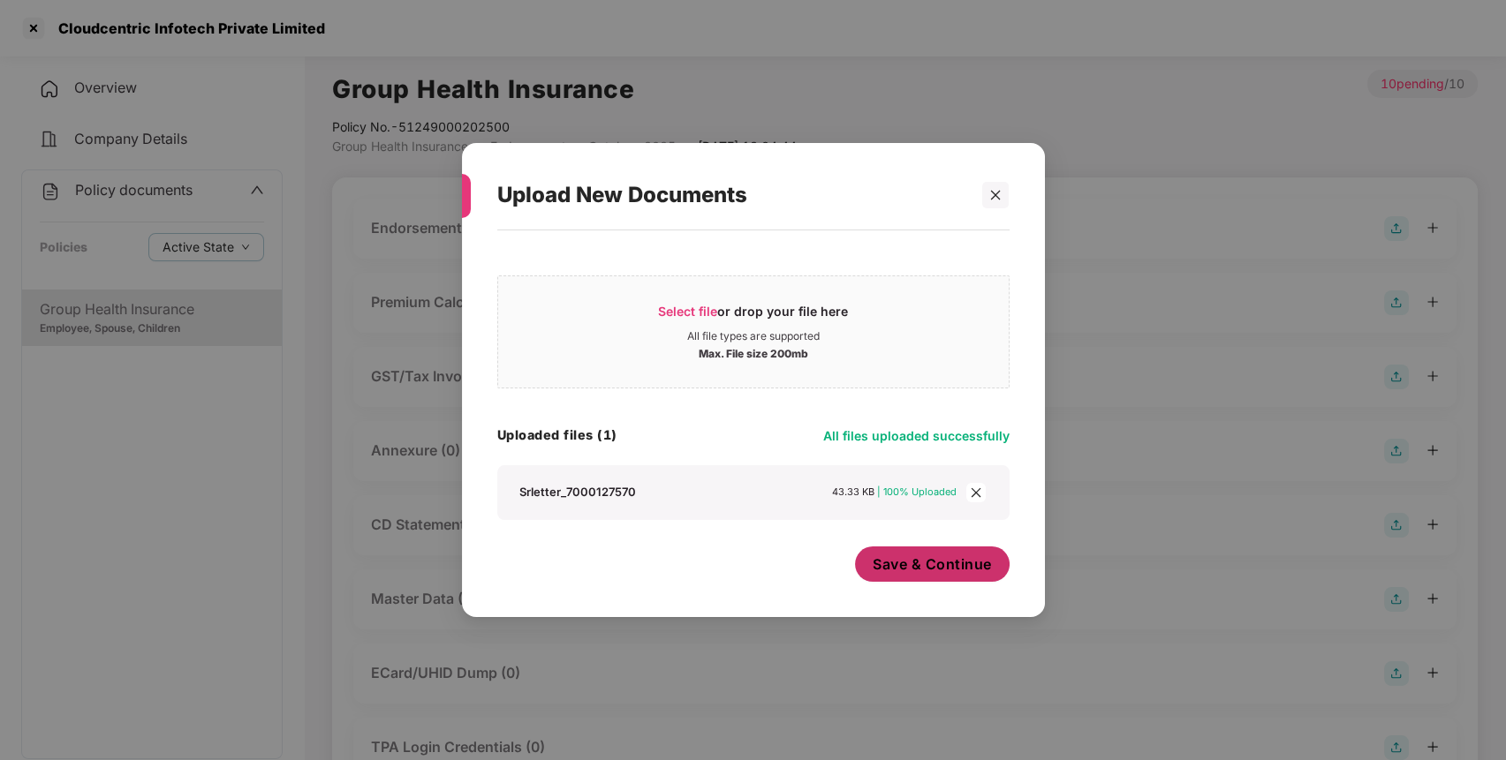
click at [928, 565] on span "Save & Continue" at bounding box center [931, 564] width 119 height 19
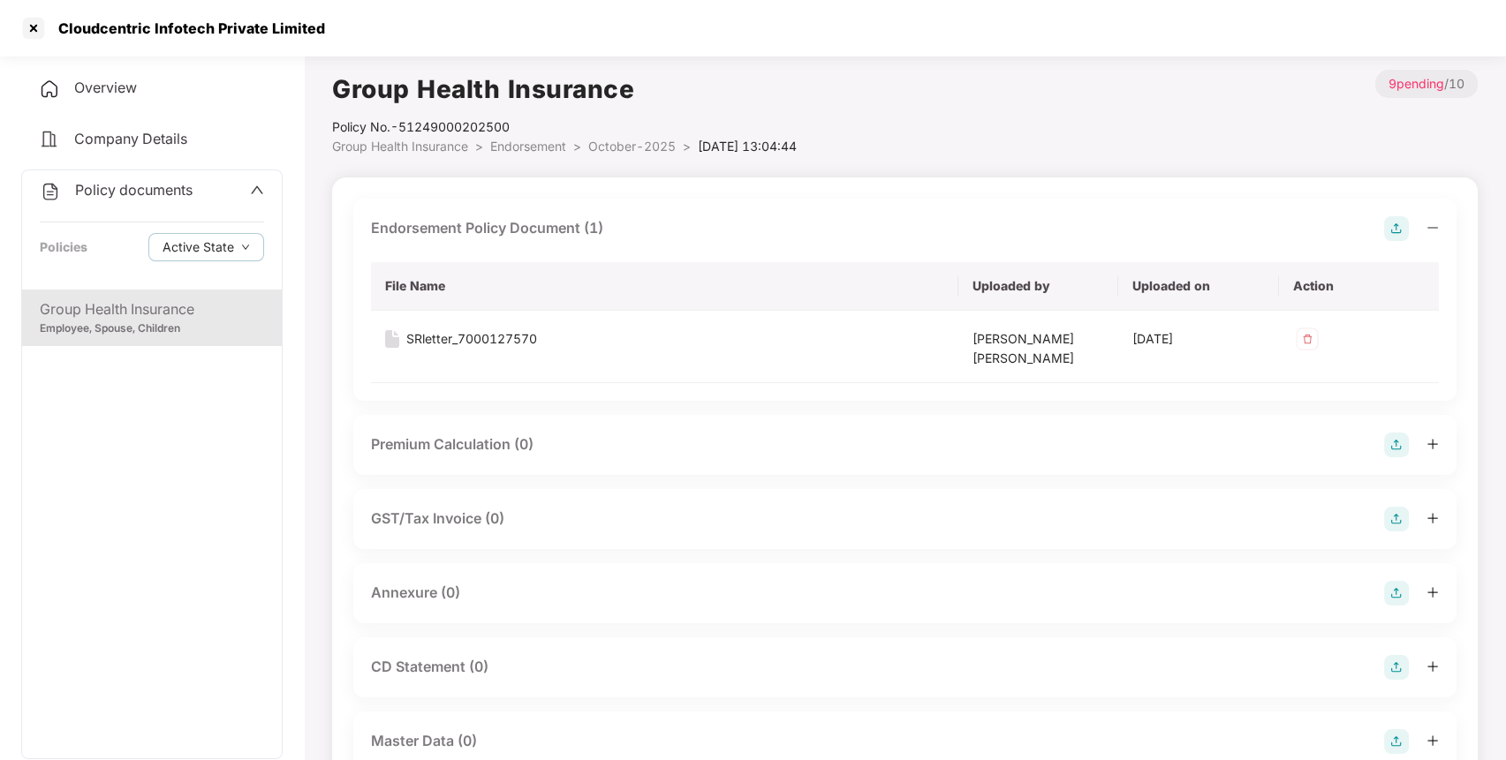
click at [1385, 587] on img at bounding box center [1396, 593] width 25 height 25
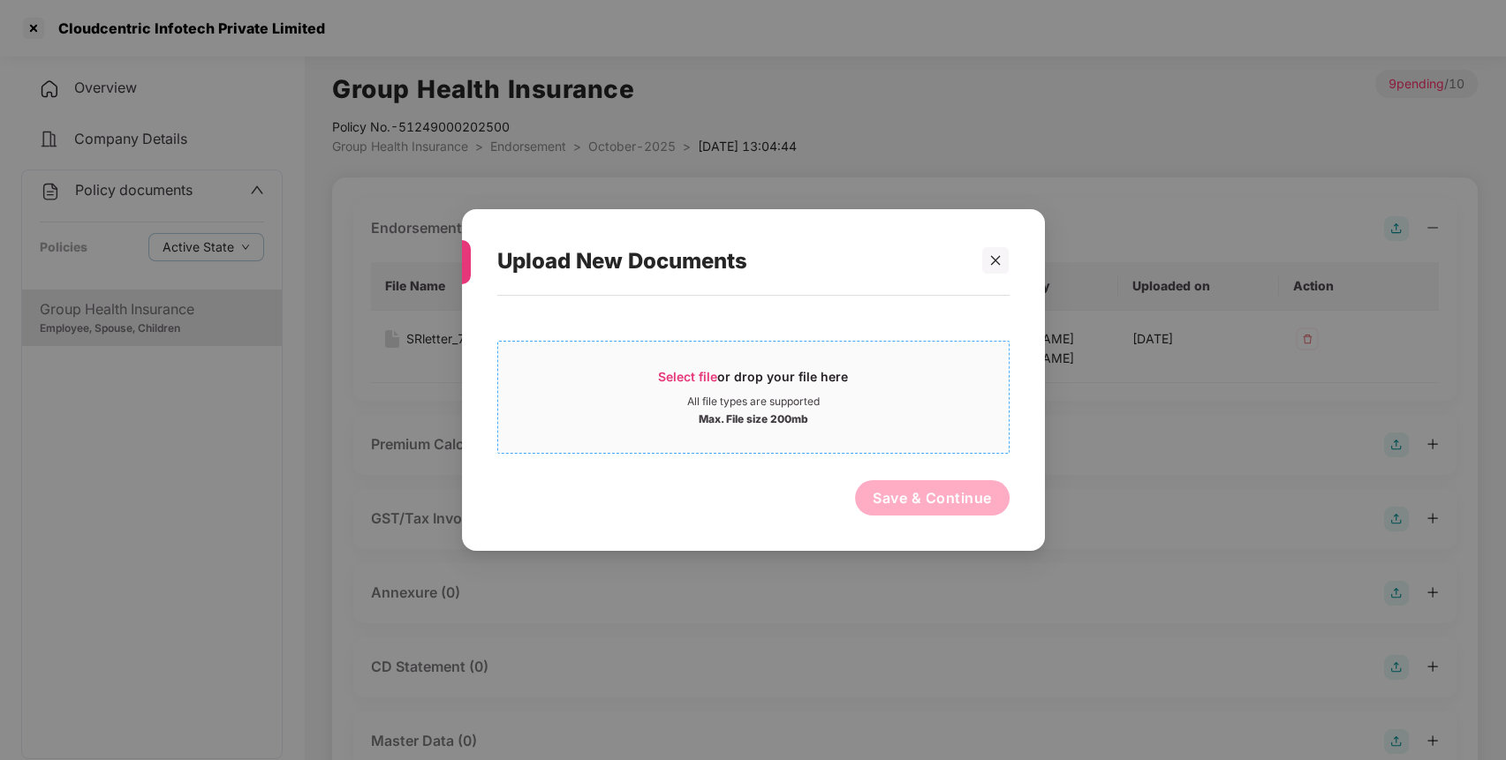
click at [911, 415] on div "Max. File size 200mb" at bounding box center [753, 418] width 510 height 18
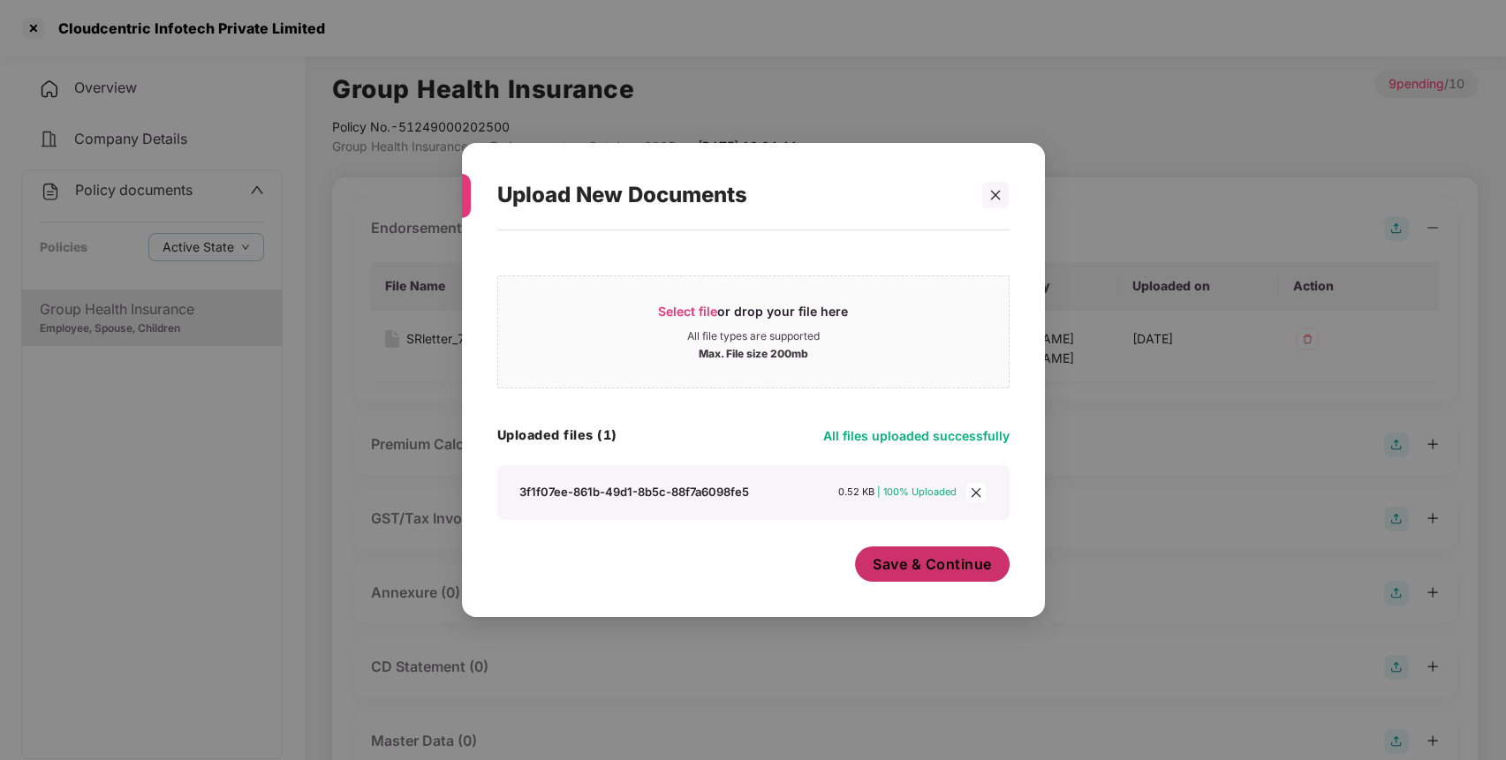
click at [918, 551] on button "Save & Continue" at bounding box center [932, 564] width 155 height 35
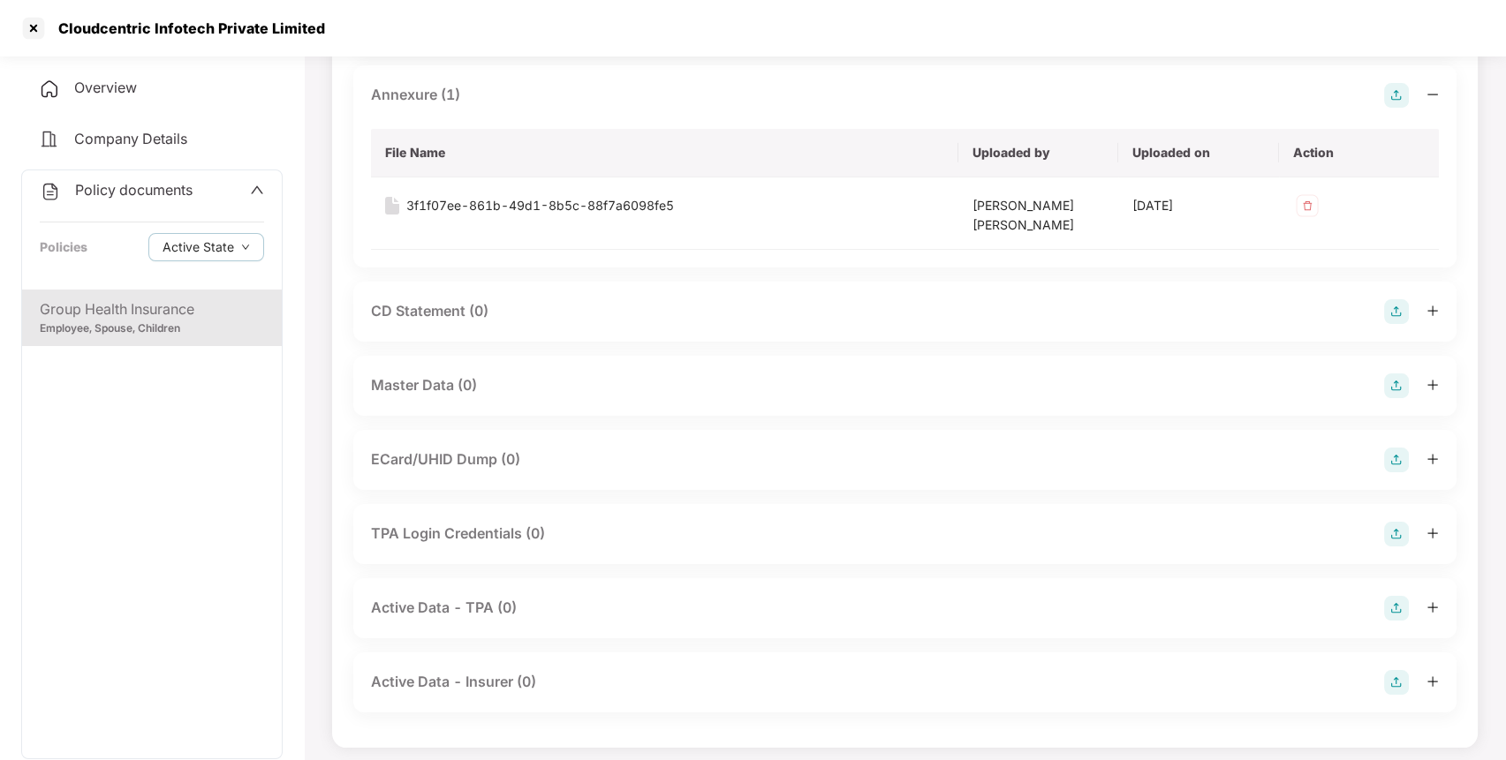
scroll to position [506, 0]
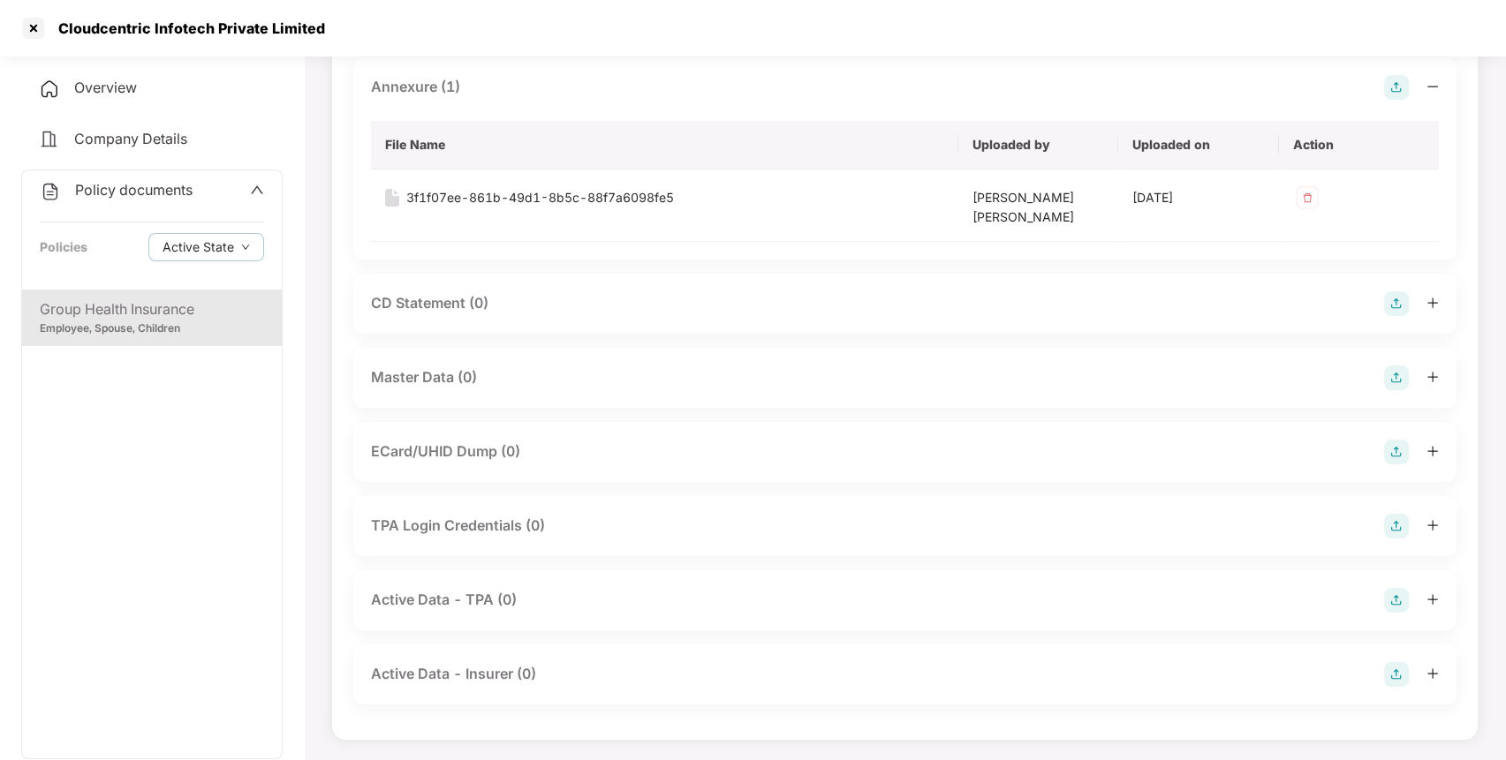
click at [1393, 383] on img at bounding box center [1396, 378] width 25 height 25
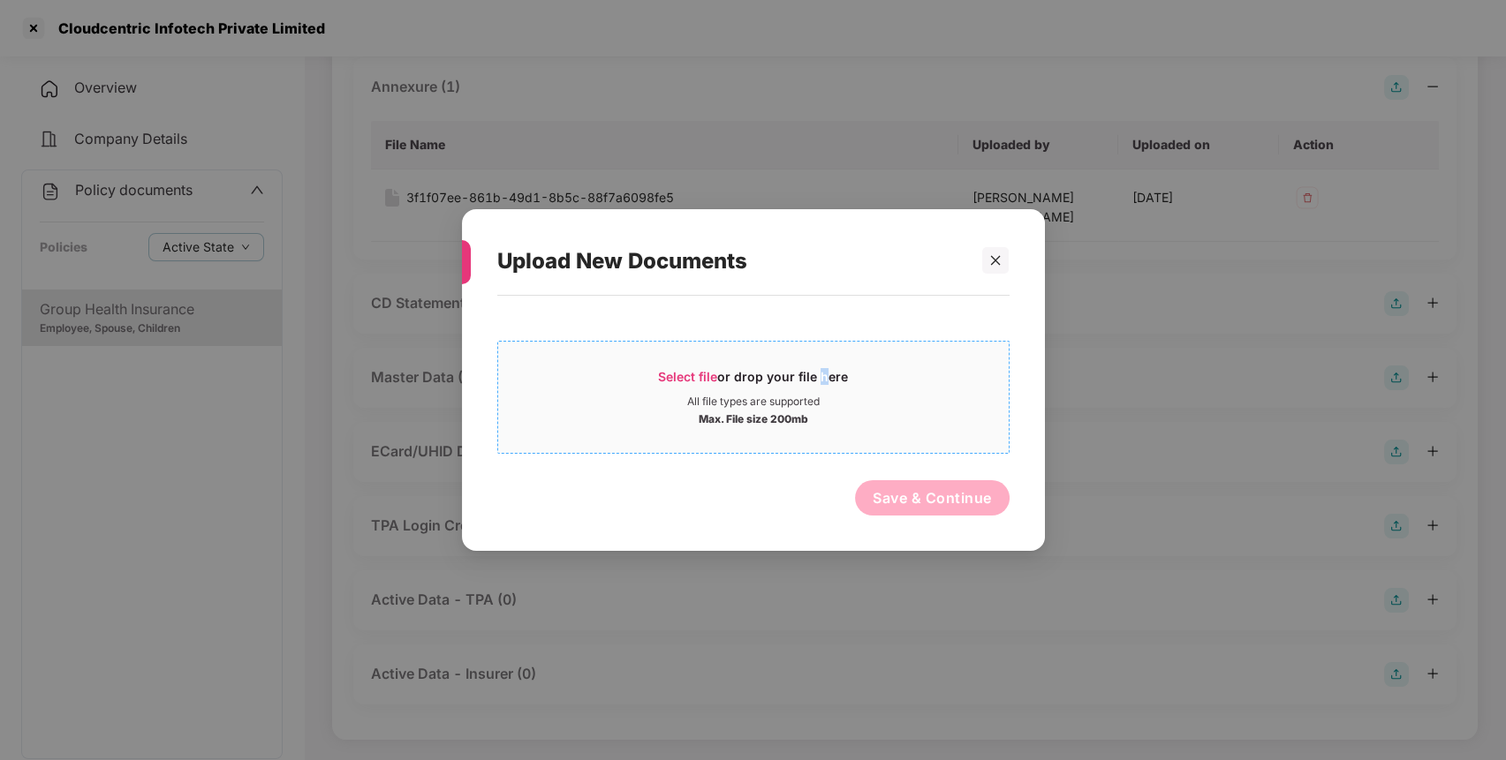
click at [816, 364] on span "Select file or drop your file here All file types are supported Max. File size …" at bounding box center [753, 397] width 510 height 85
click at [1001, 265] on icon "close" at bounding box center [995, 260] width 12 height 12
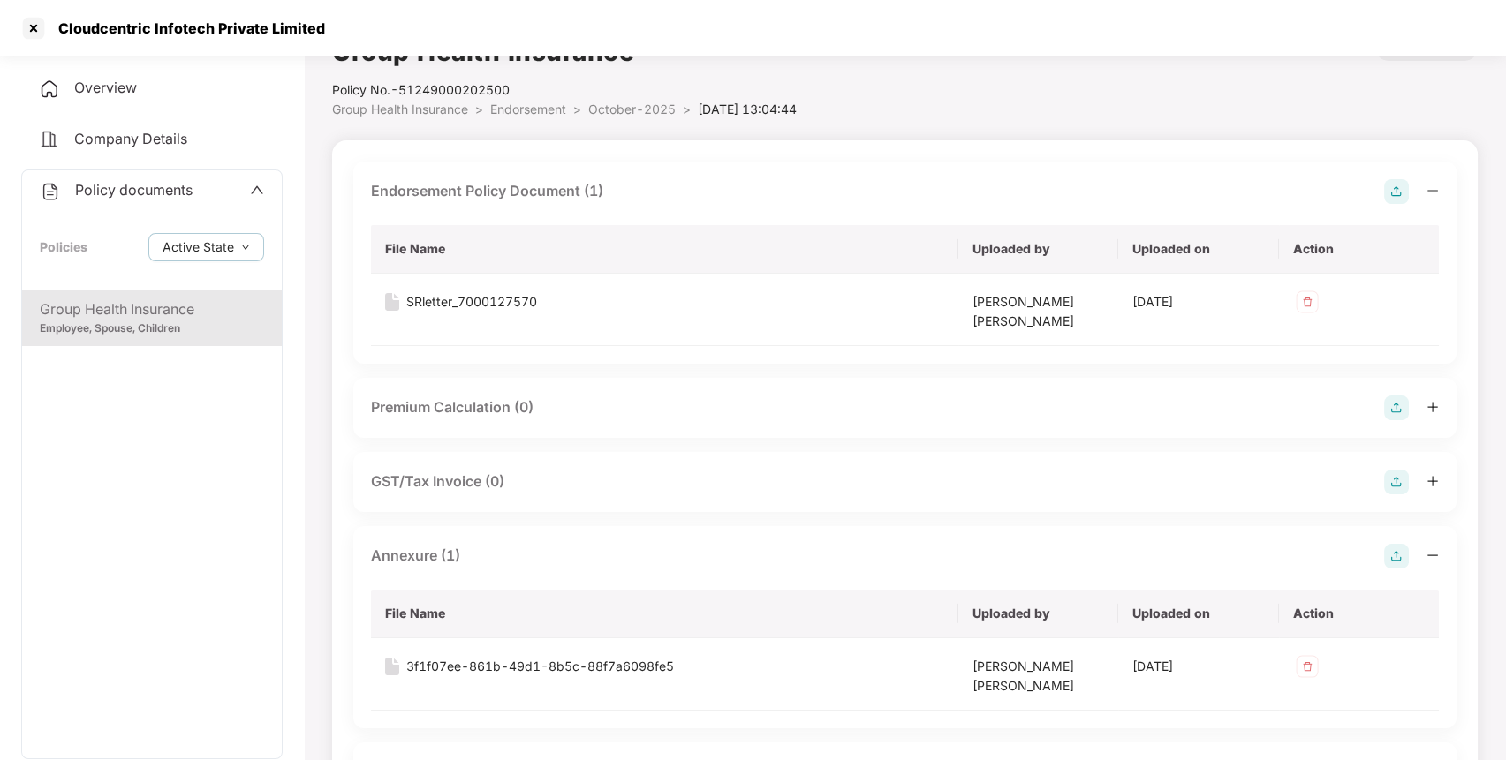
scroll to position [0, 0]
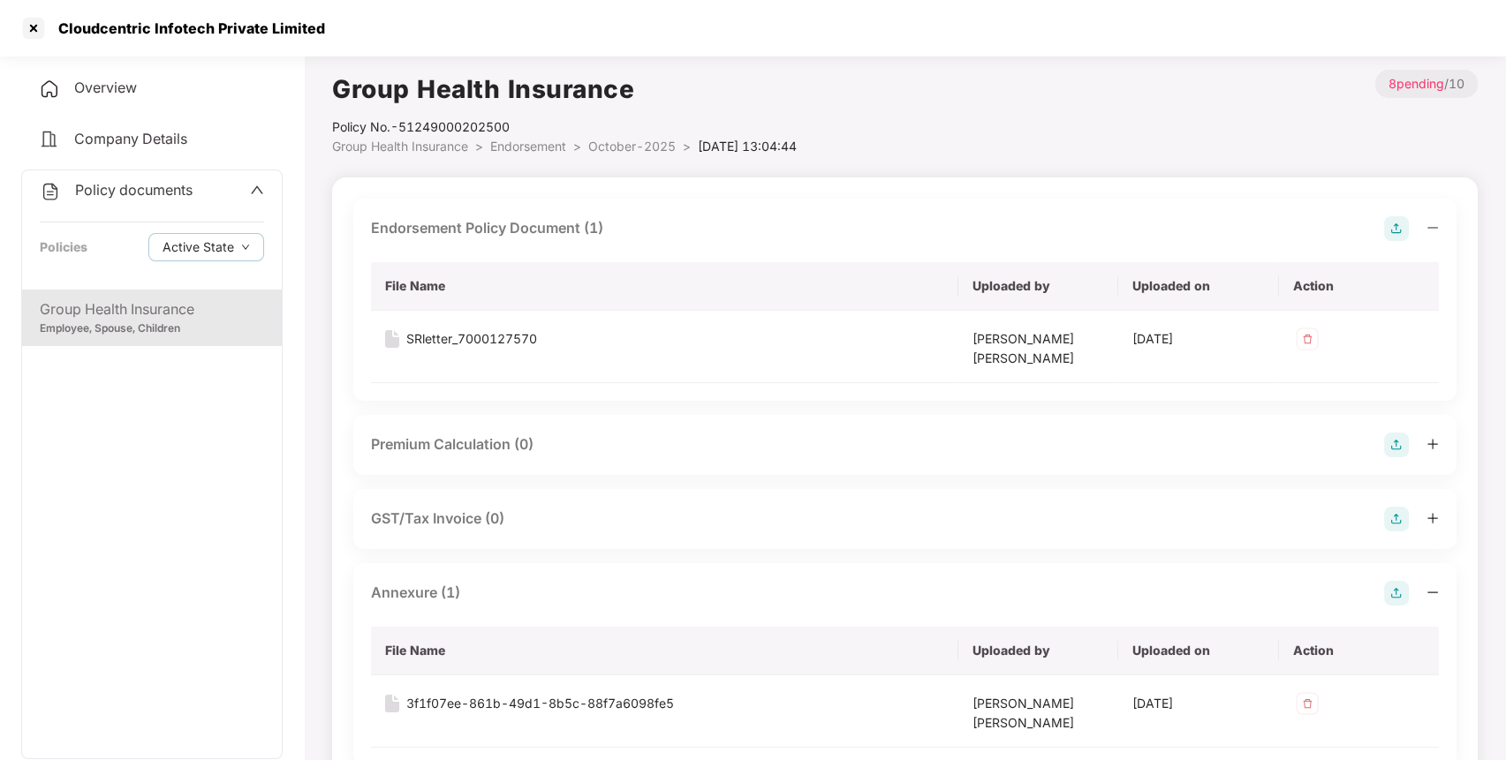
click at [1392, 227] on img at bounding box center [1396, 228] width 25 height 25
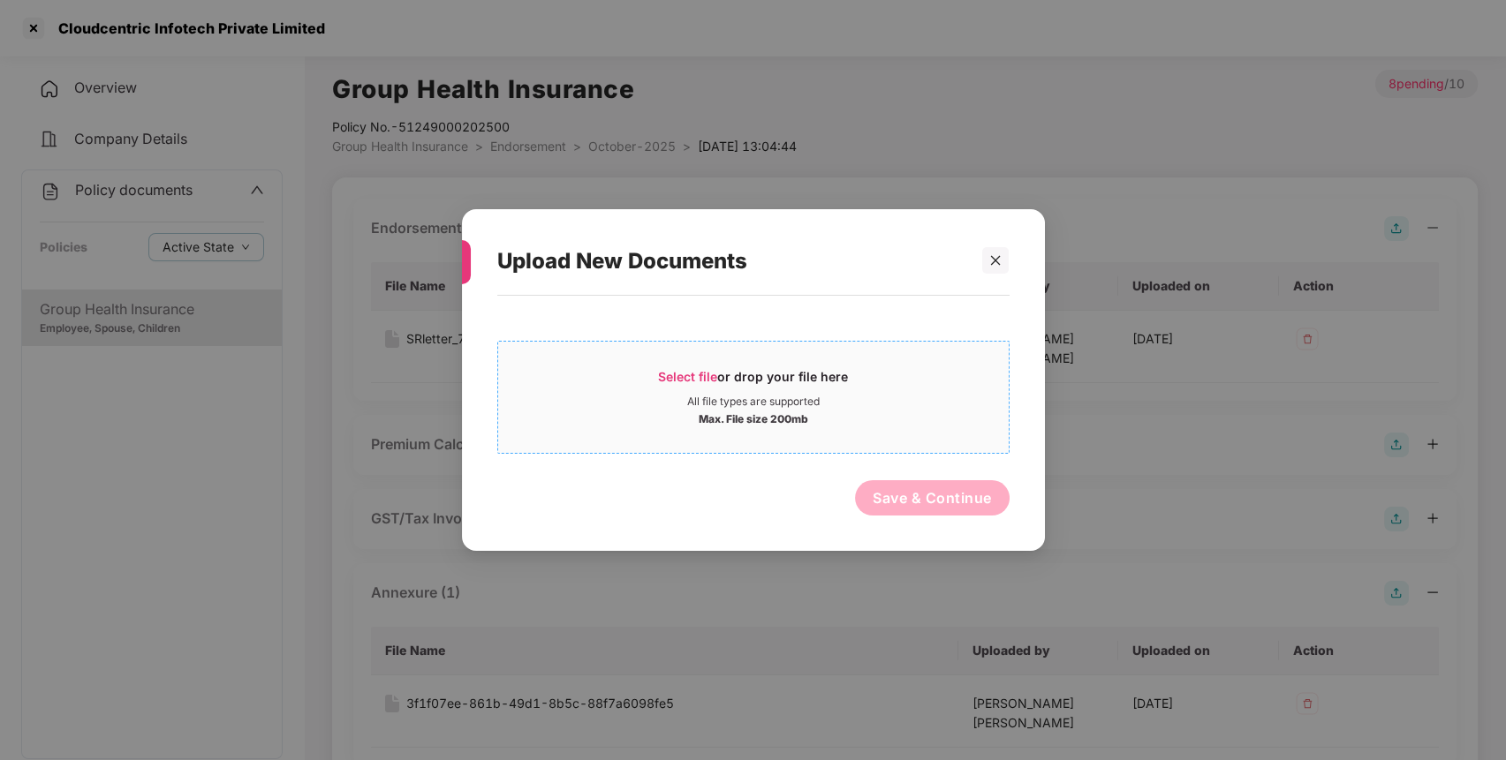
click at [841, 390] on div "Select file or drop your file here" at bounding box center [753, 381] width 190 height 26
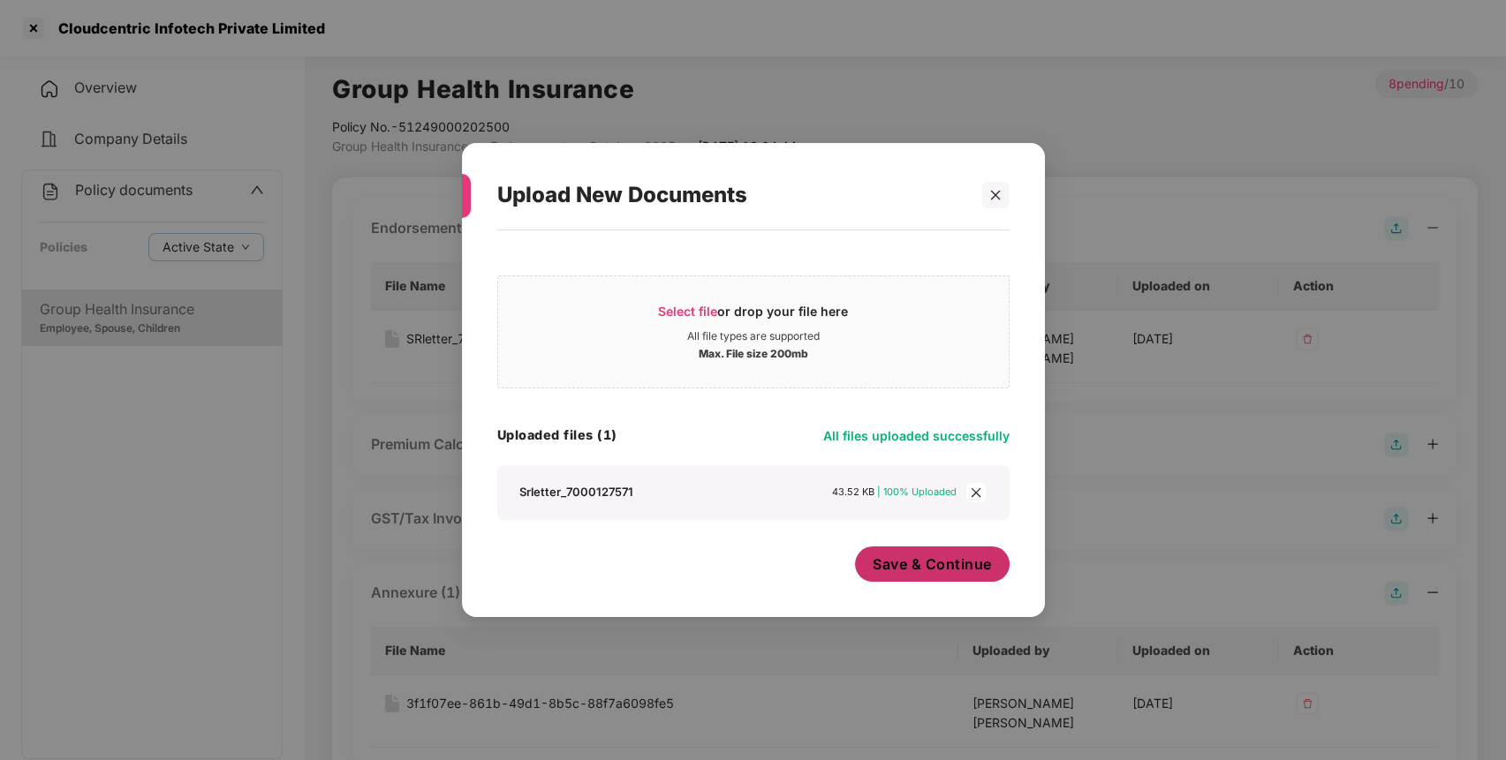
click at [897, 580] on button "Save & Continue" at bounding box center [932, 564] width 155 height 35
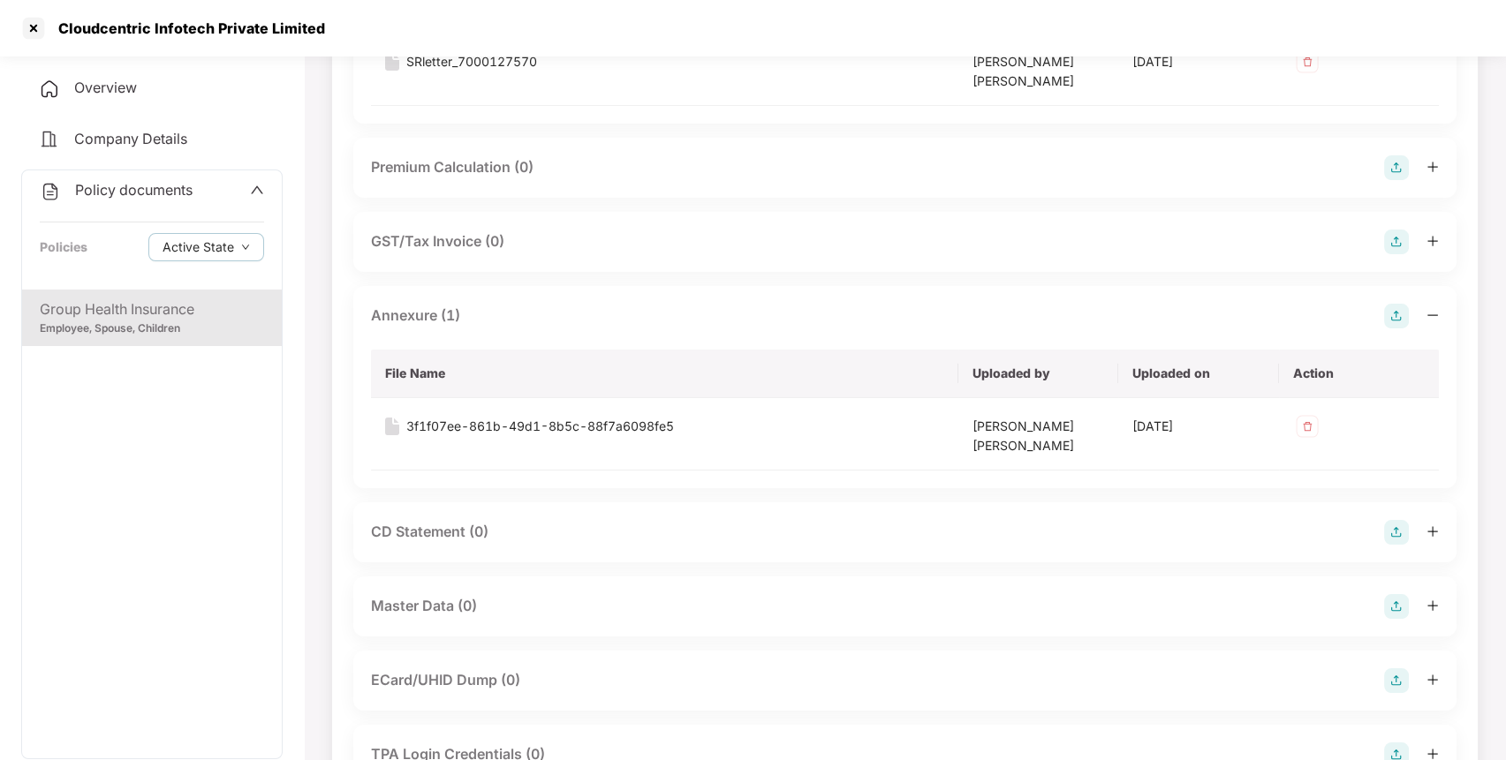
scroll to position [351, 0]
click at [1401, 319] on img at bounding box center [1396, 315] width 25 height 25
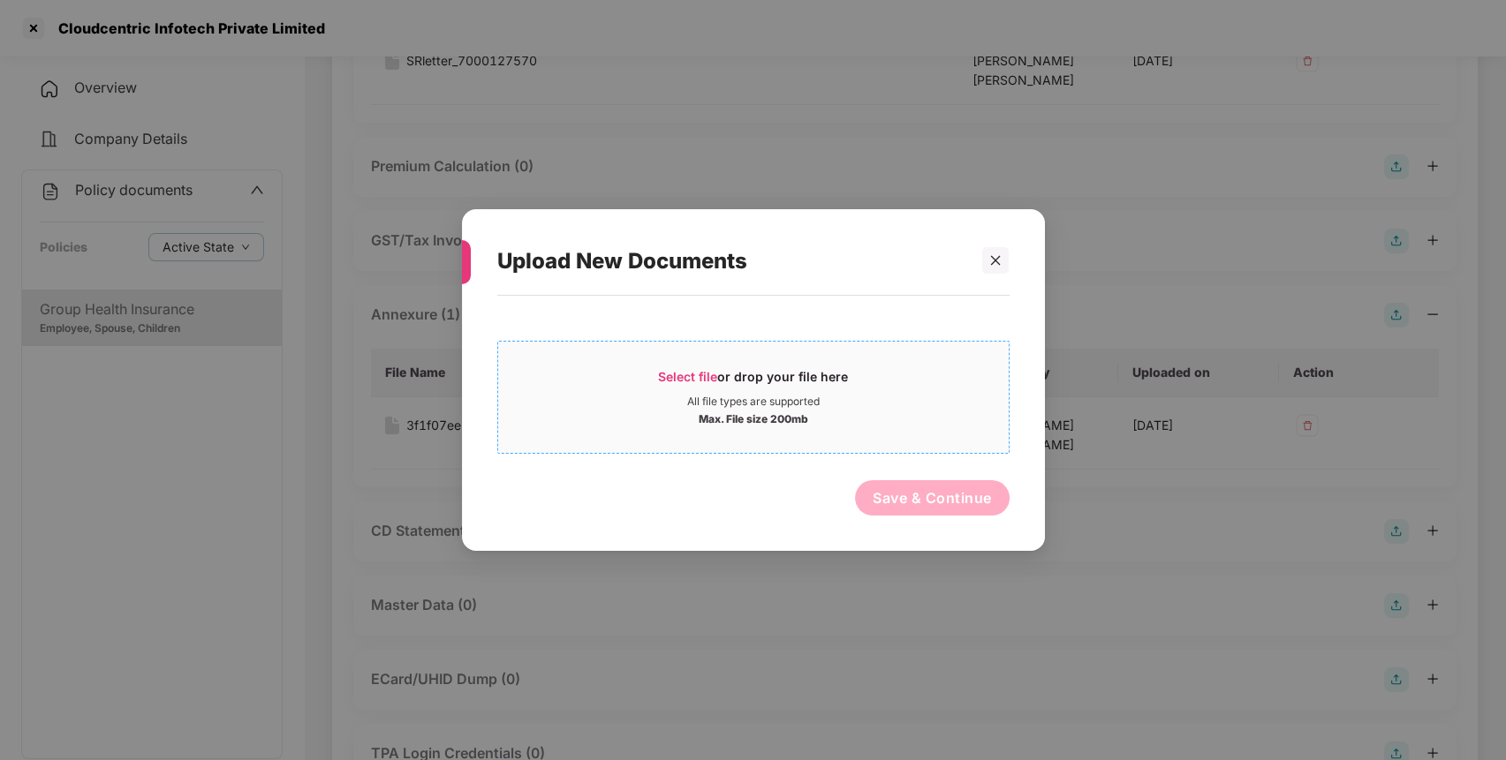
click at [856, 444] on div "Select file or drop your file here All file types are supported Max. File size …" at bounding box center [753, 397] width 512 height 113
click at [857, 393] on div "Select file or drop your file here" at bounding box center [753, 381] width 510 height 26
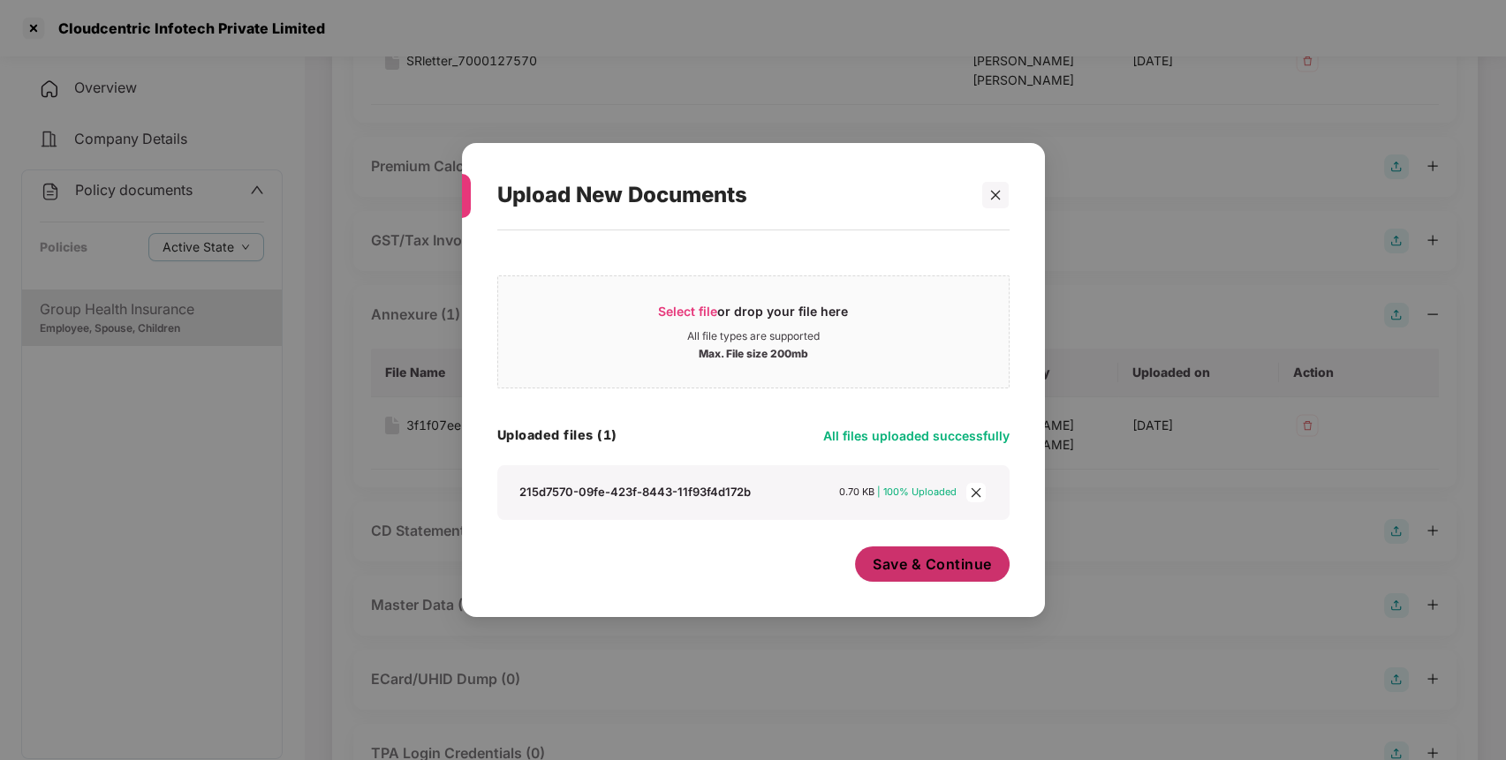
click at [919, 566] on span "Save & Continue" at bounding box center [931, 564] width 119 height 19
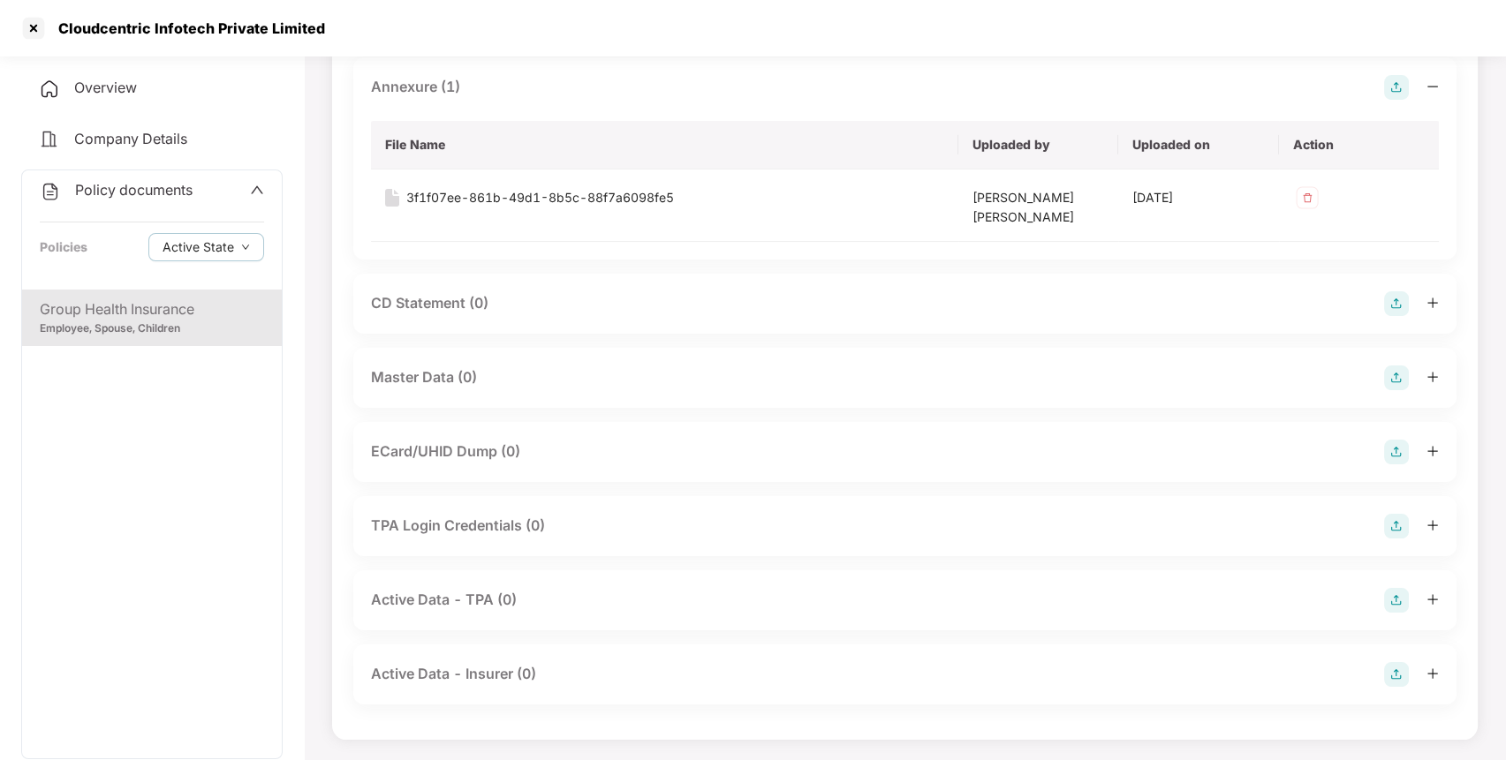
scroll to position [650, 0]
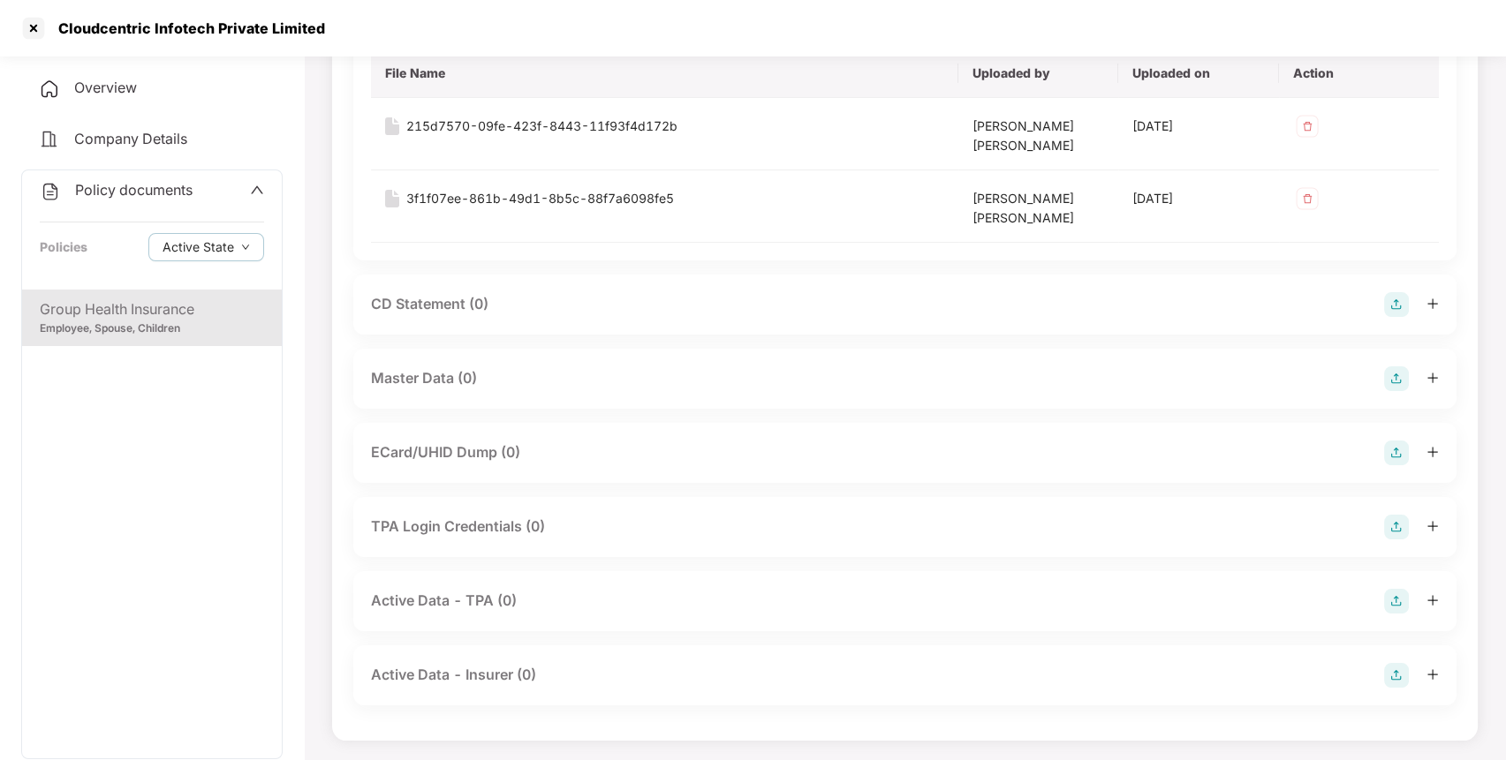
click at [1403, 379] on img at bounding box center [1396, 378] width 25 height 25
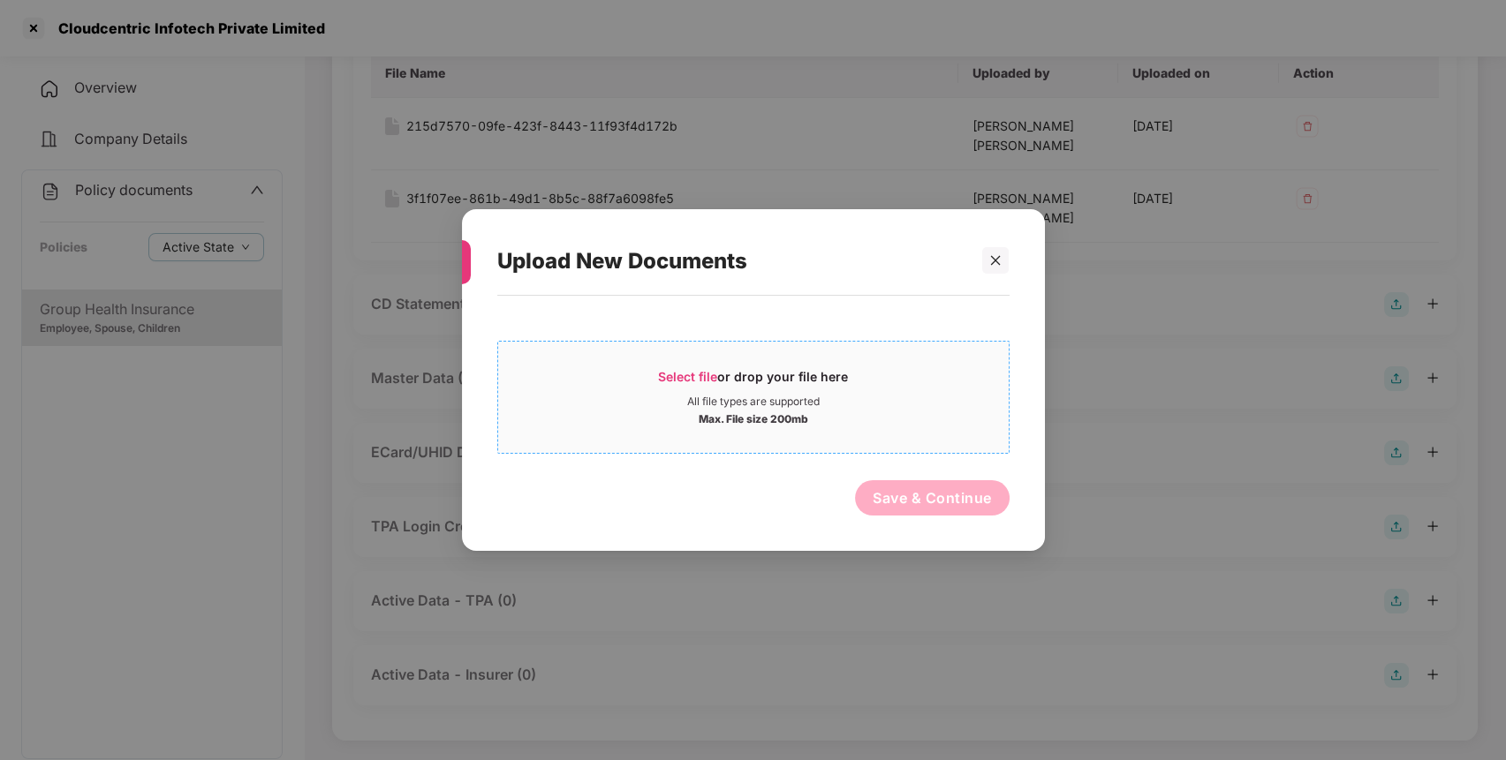
click at [750, 384] on div "Select file or drop your file here" at bounding box center [753, 381] width 190 height 26
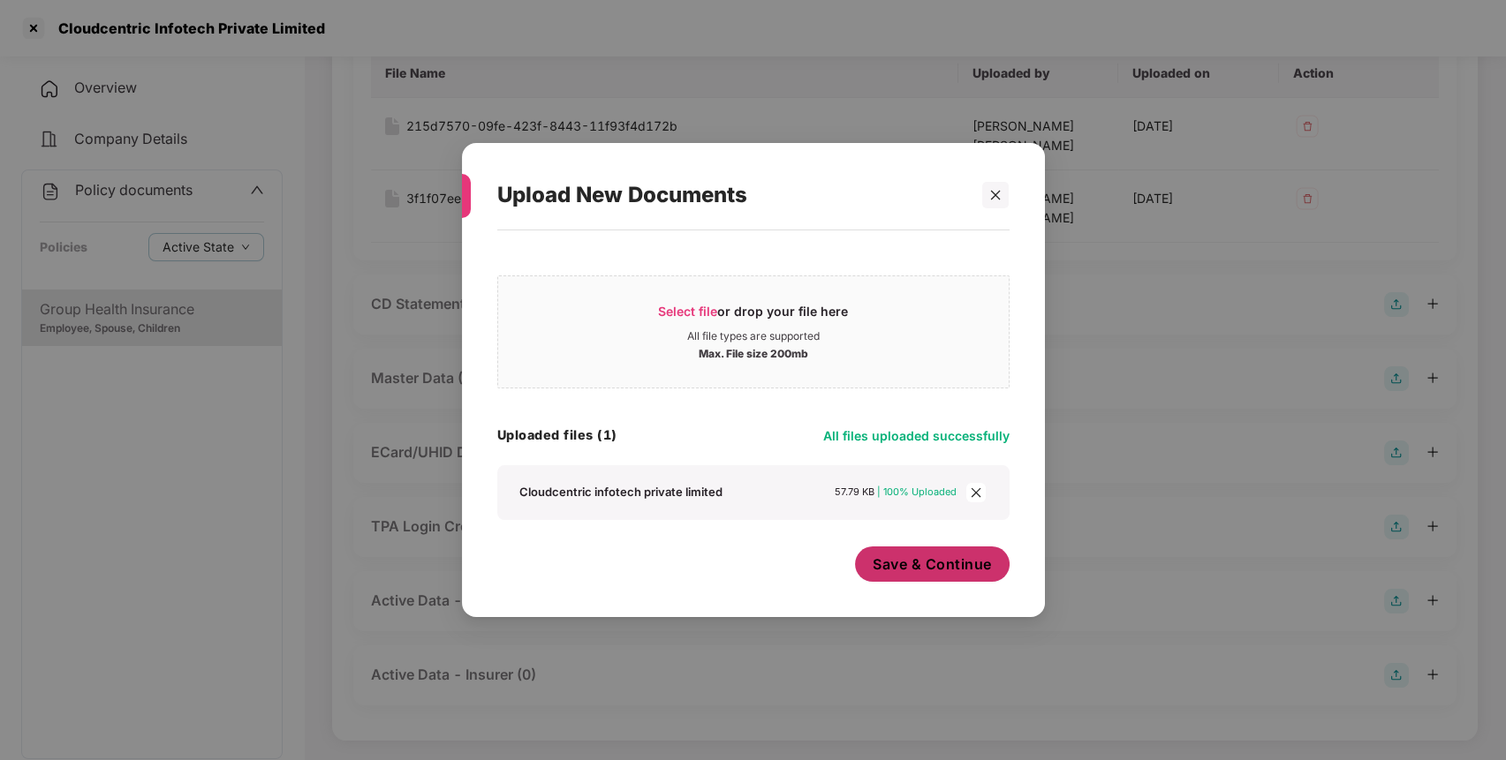
click at [975, 568] on span "Save & Continue" at bounding box center [931, 564] width 119 height 19
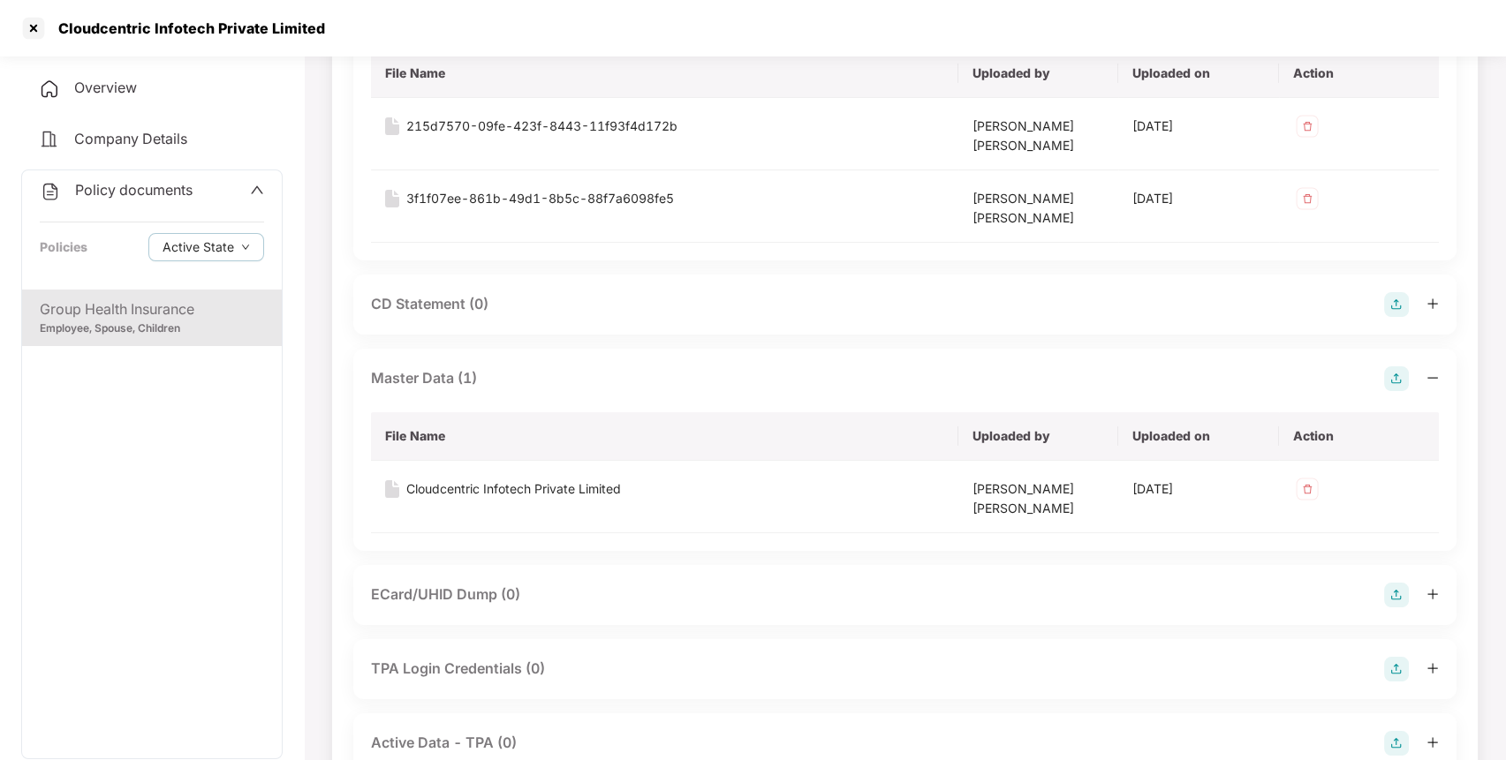
click at [175, 191] on span "Policy documents" at bounding box center [133, 190] width 117 height 18
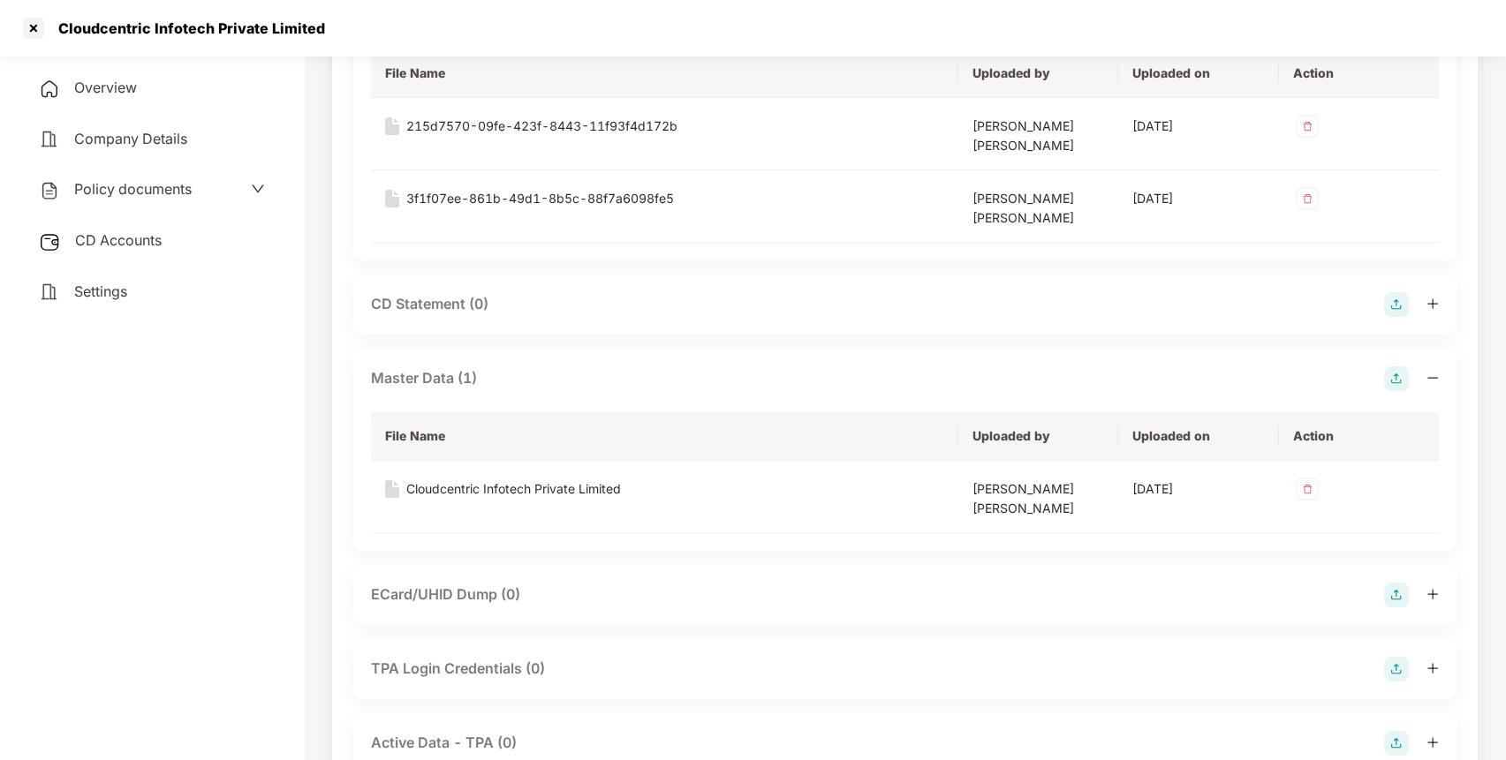
click at [155, 236] on span "CD Accounts" at bounding box center [118, 240] width 87 height 18
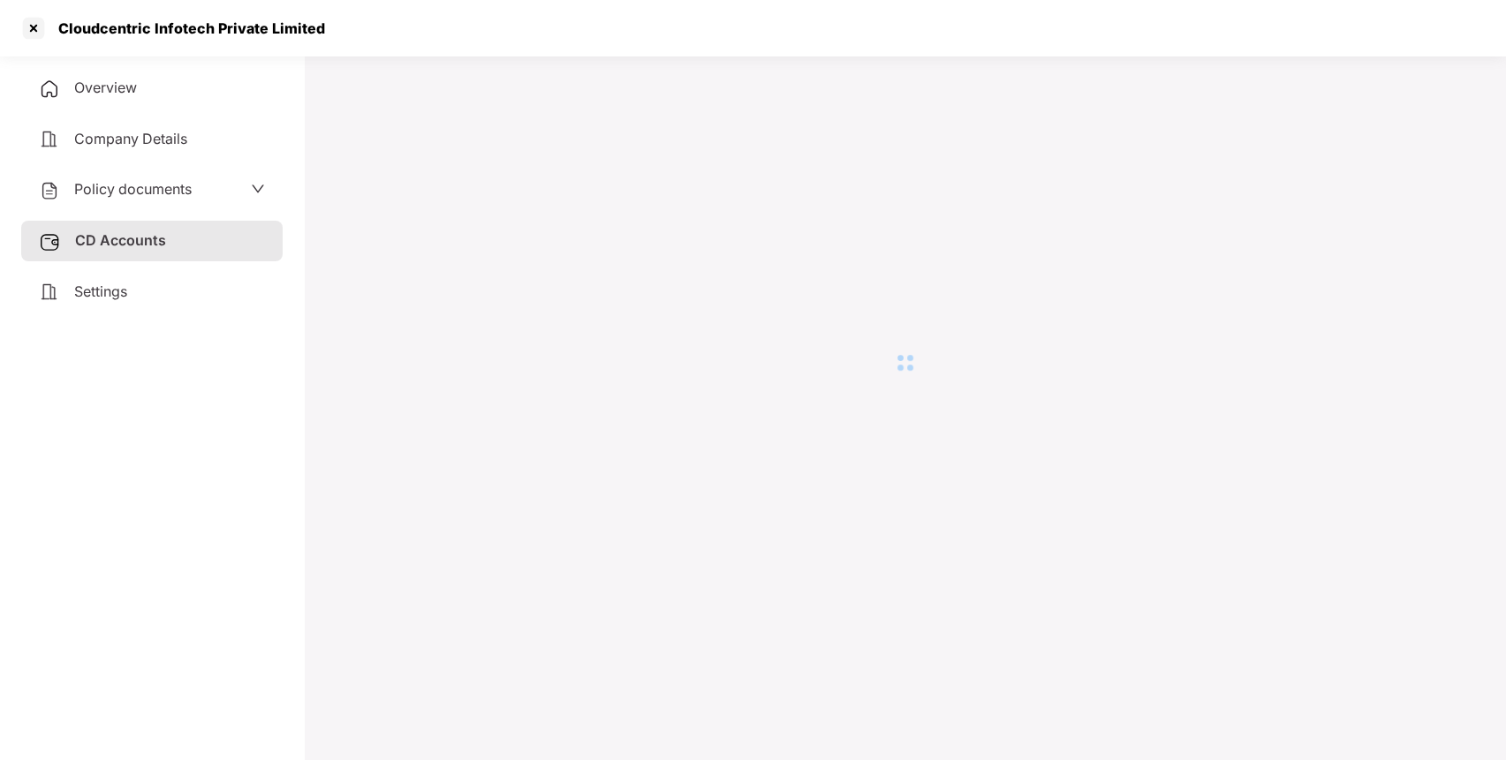
scroll to position [49, 0]
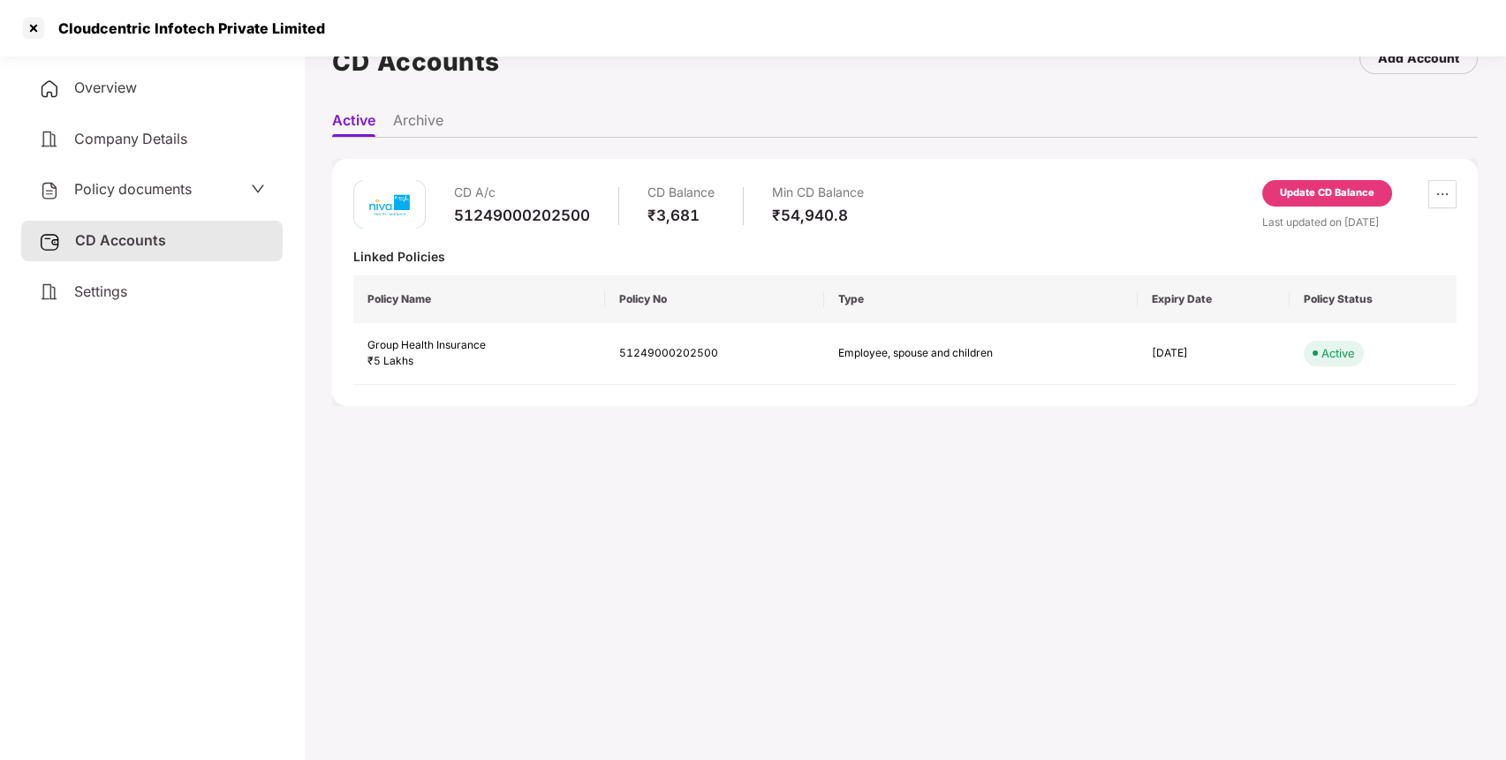
click at [1313, 189] on div "Update CD Balance" at bounding box center [1327, 193] width 94 height 16
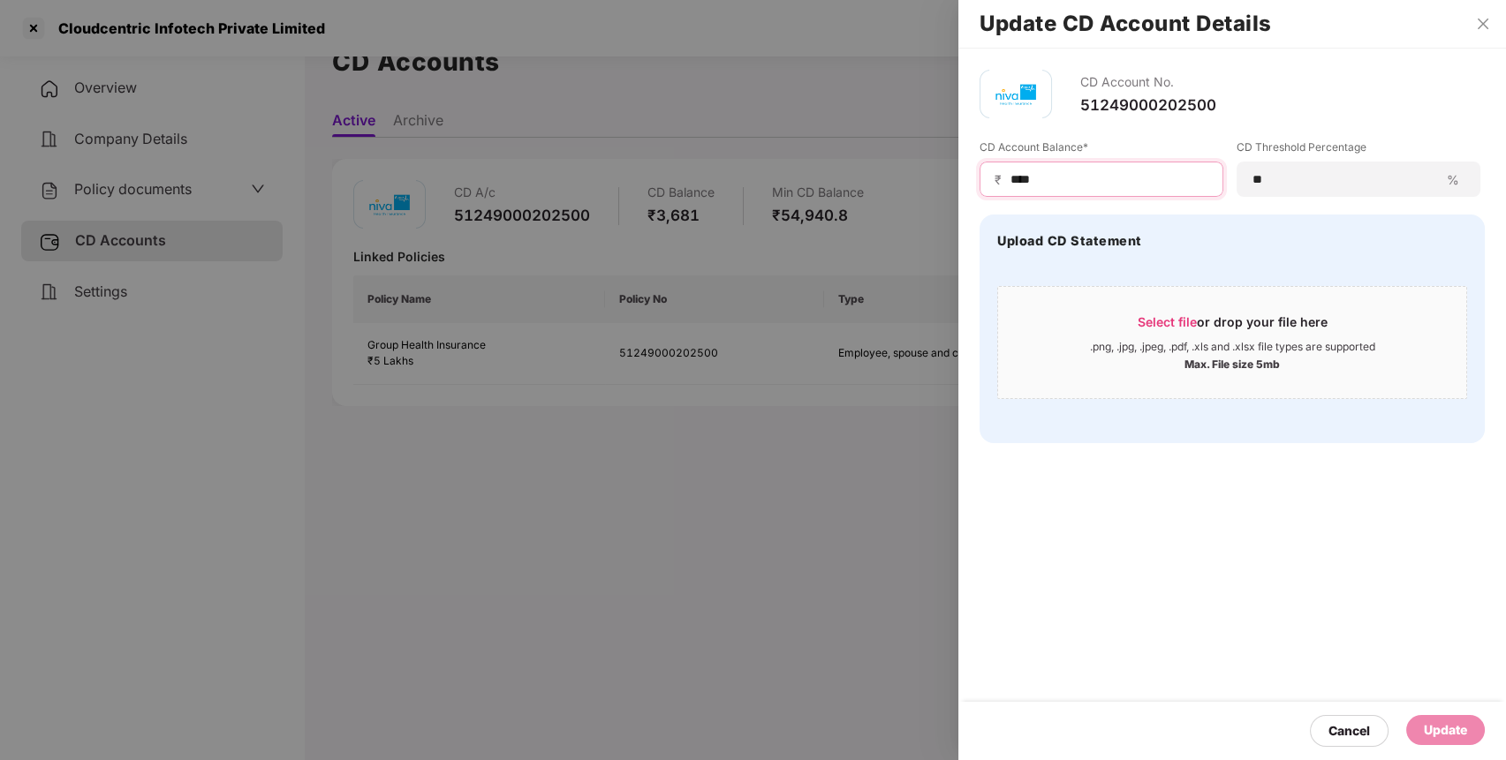
click at [1095, 184] on input "****" at bounding box center [1108, 179] width 200 height 19
type input "*"
type input "****"
click at [1454, 721] on div "Update" at bounding box center [1445, 730] width 43 height 19
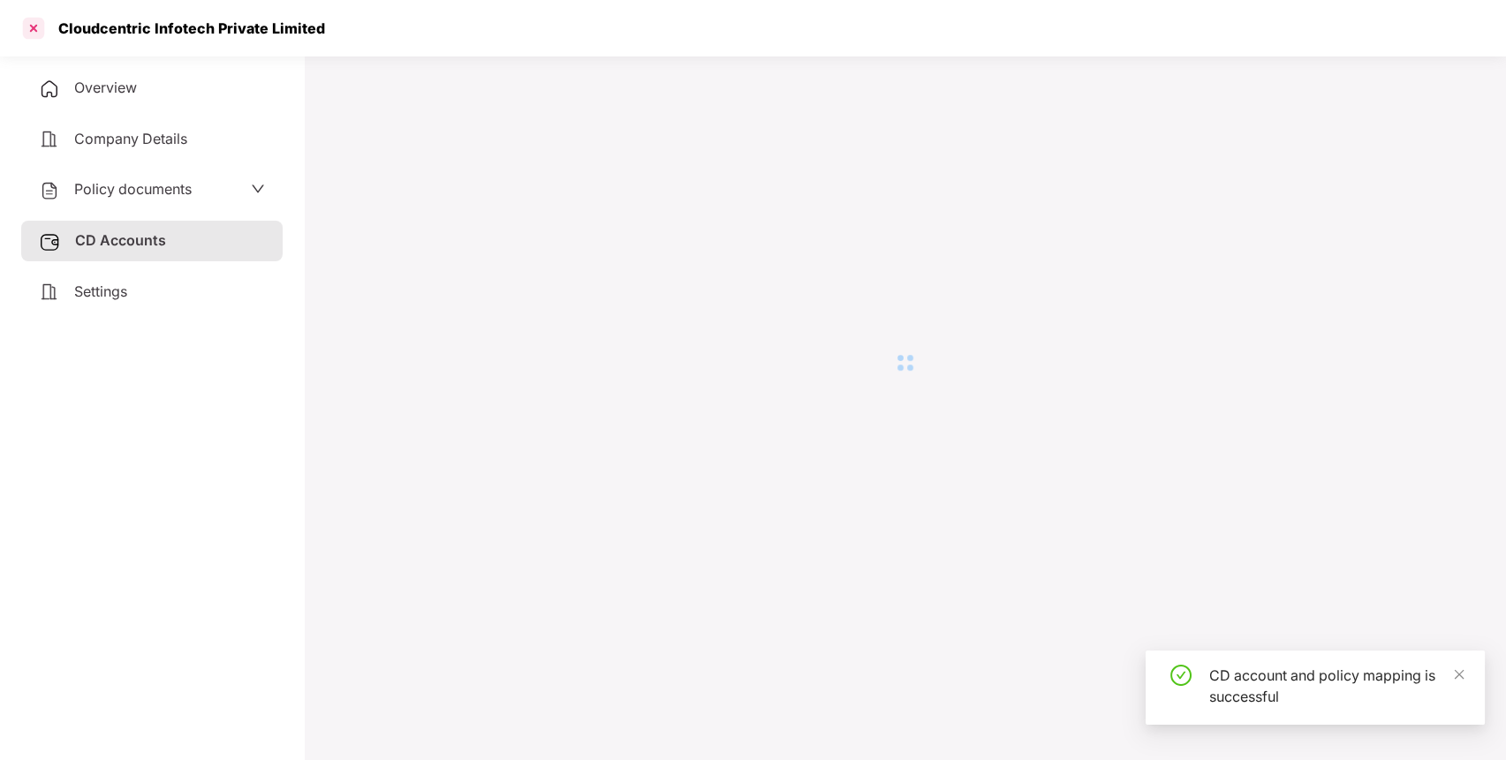
click at [31, 23] on div at bounding box center [33, 28] width 28 height 28
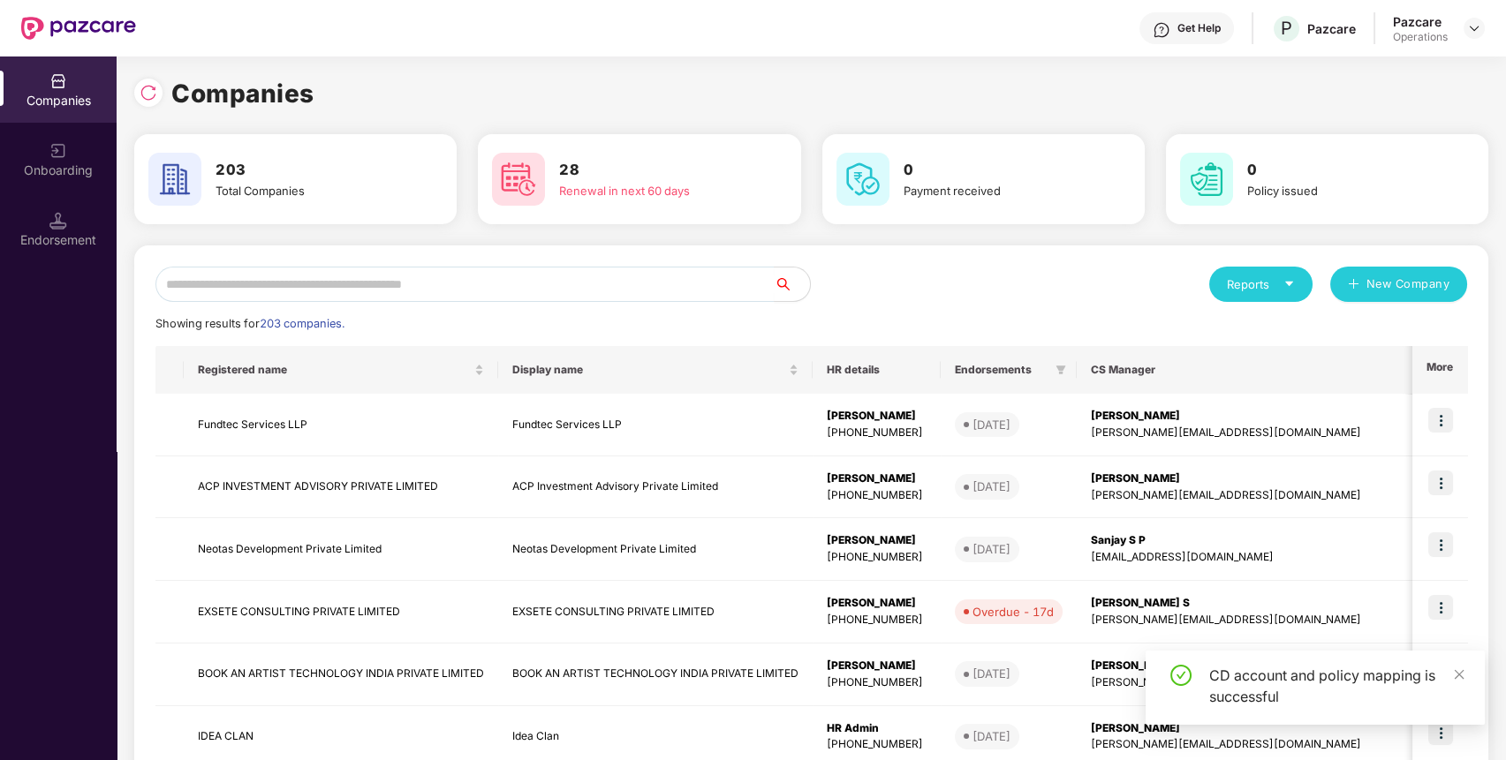
scroll to position [0, 0]
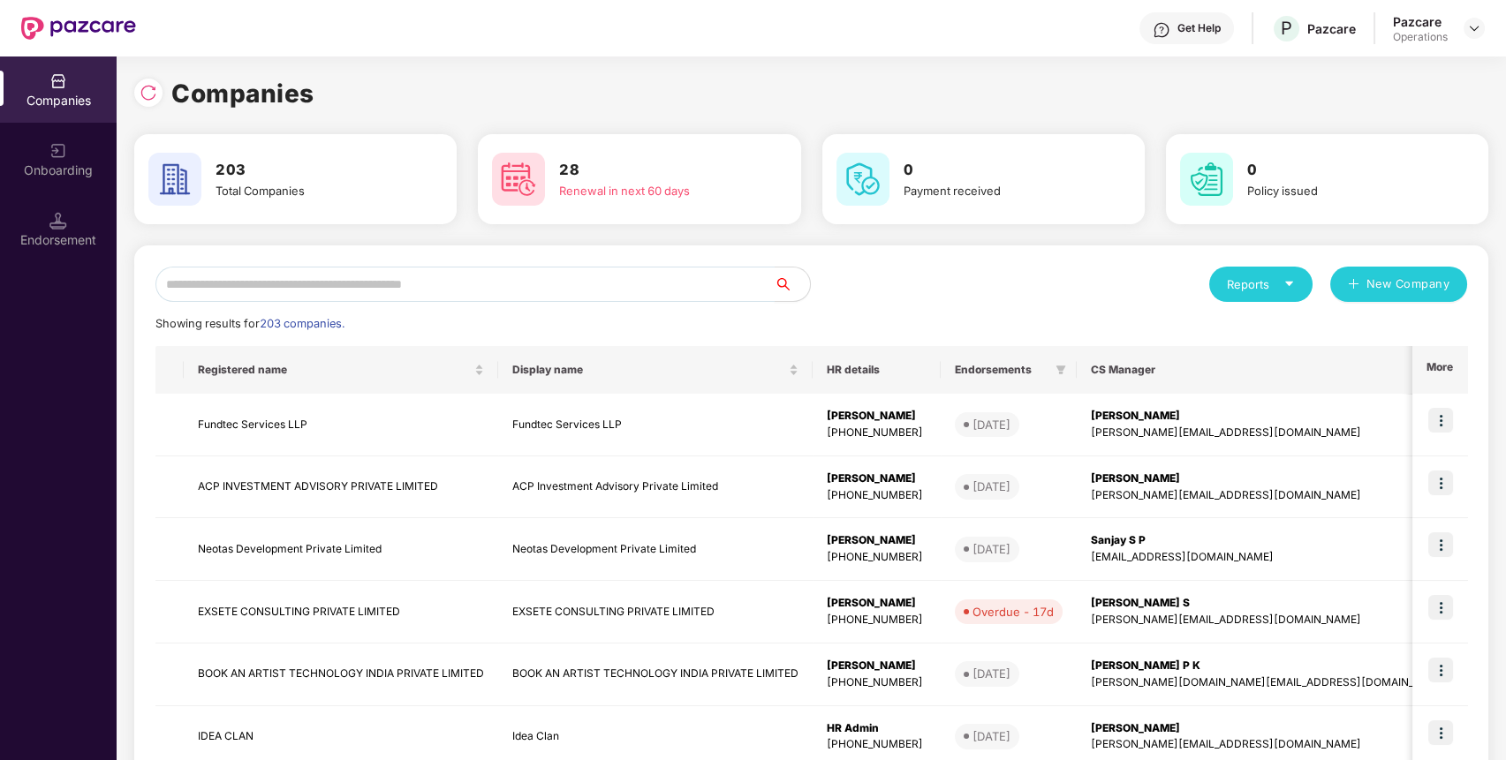
click at [475, 283] on input "text" at bounding box center [464, 284] width 619 height 35
paste input "**********"
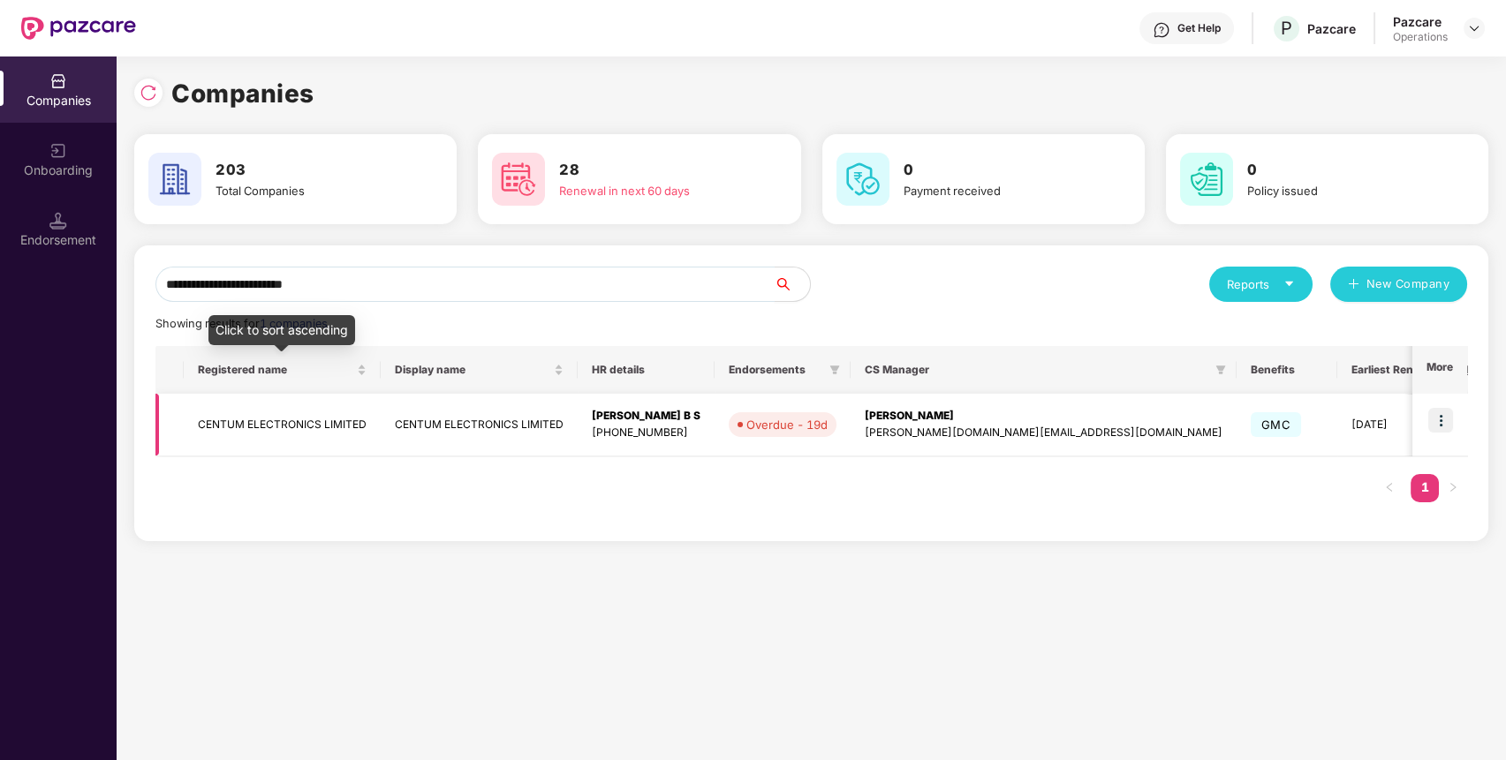
type input "**********"
click at [308, 418] on td "CENTUM ELECTRONICS LIMITED" at bounding box center [282, 425] width 197 height 63
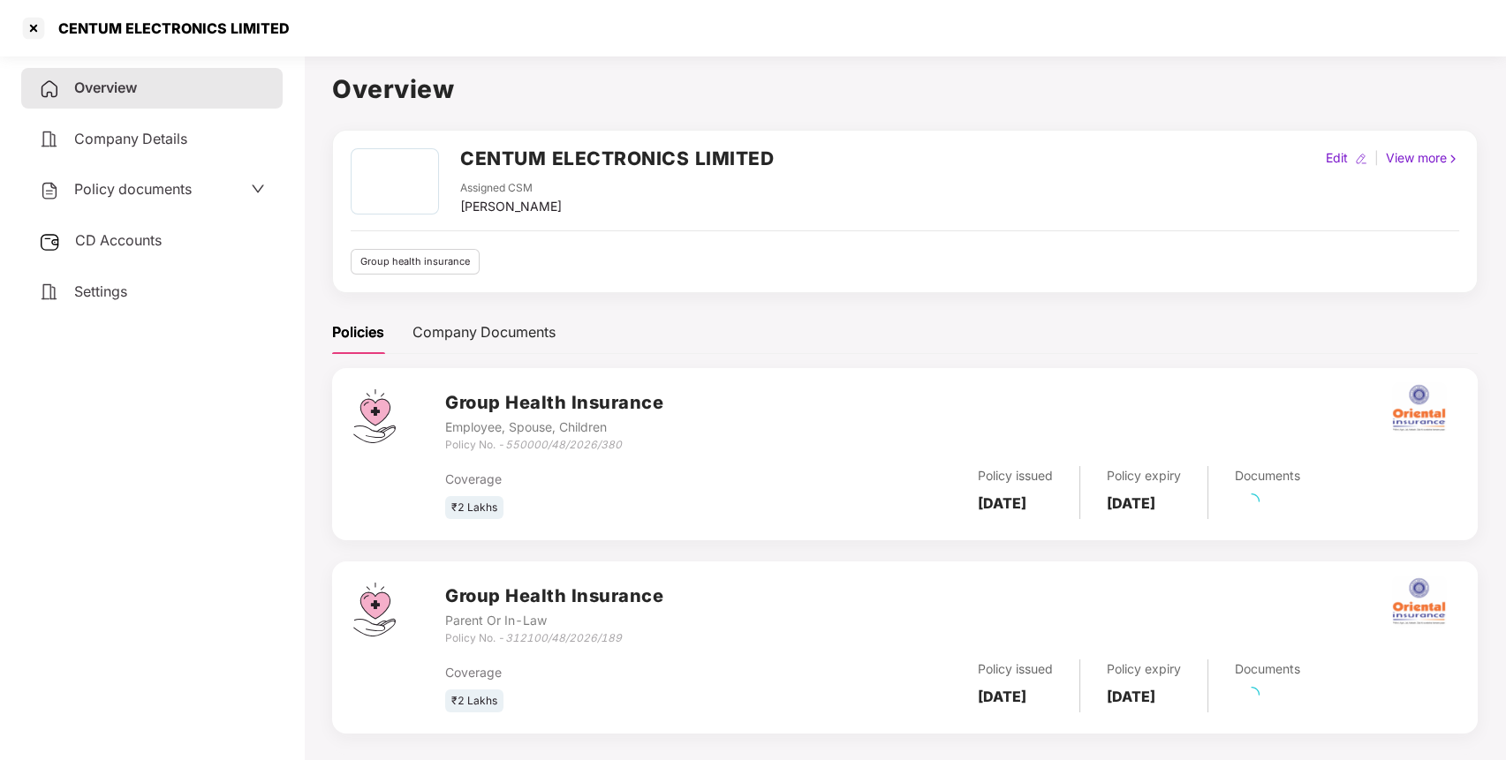
click at [224, 167] on div "Overview Company Details Policy documents CD Accounts Settings" at bounding box center [151, 190] width 261 height 244
click at [221, 172] on div "Policy documents" at bounding box center [151, 190] width 261 height 41
click at [215, 193] on div "Policy documents" at bounding box center [152, 189] width 226 height 23
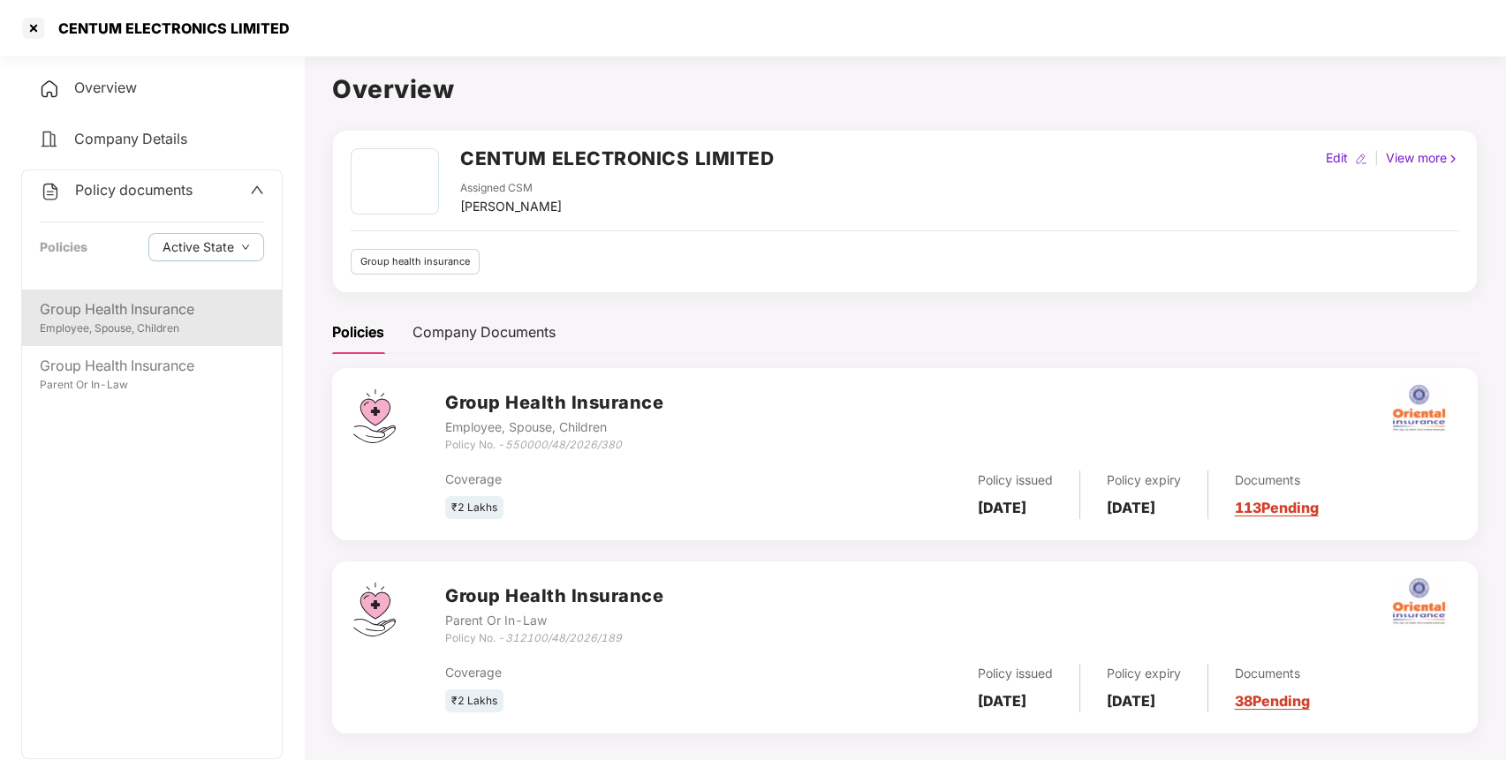
click at [125, 303] on div "Group Health Insurance" at bounding box center [152, 309] width 224 height 22
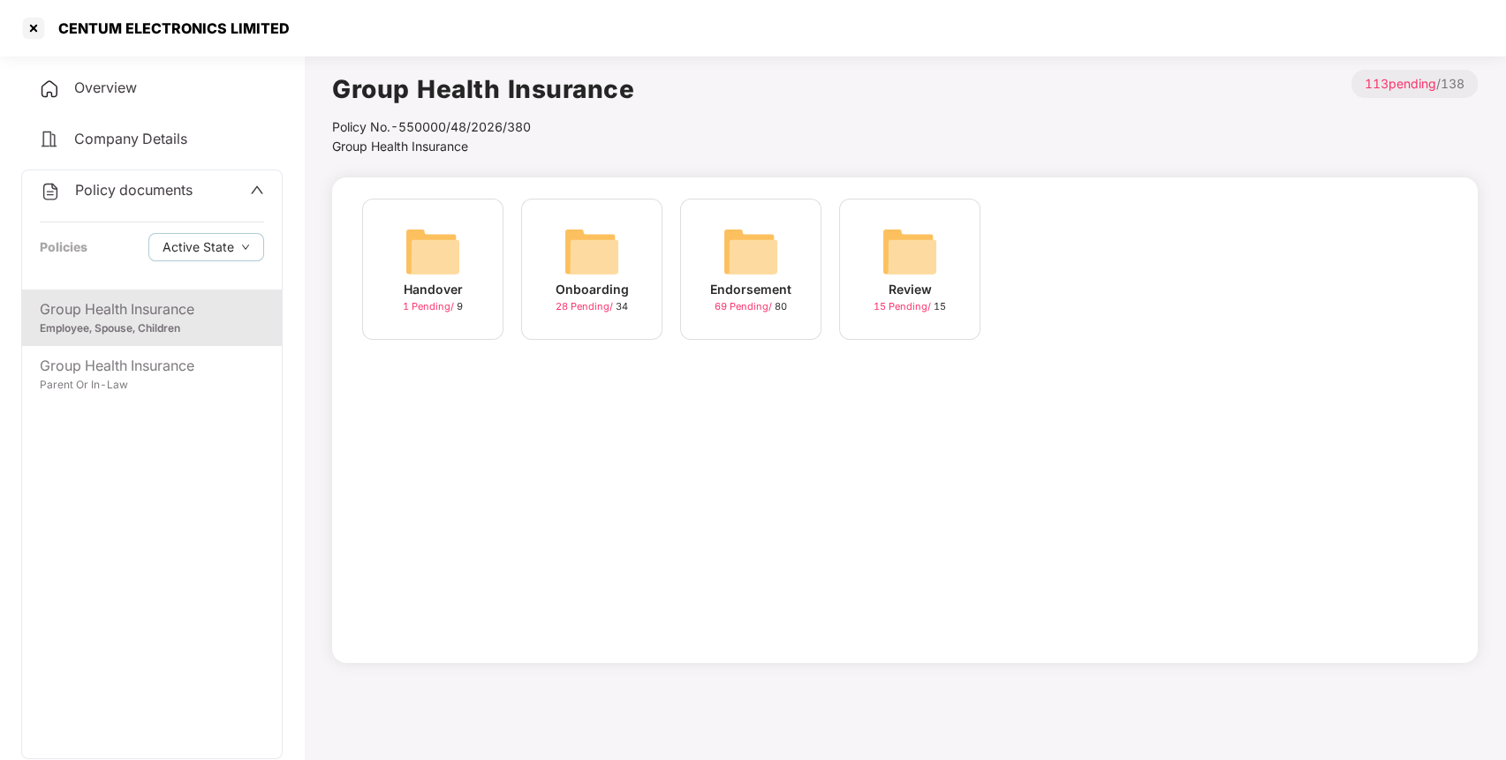
click at [768, 251] on img at bounding box center [750, 251] width 57 height 57
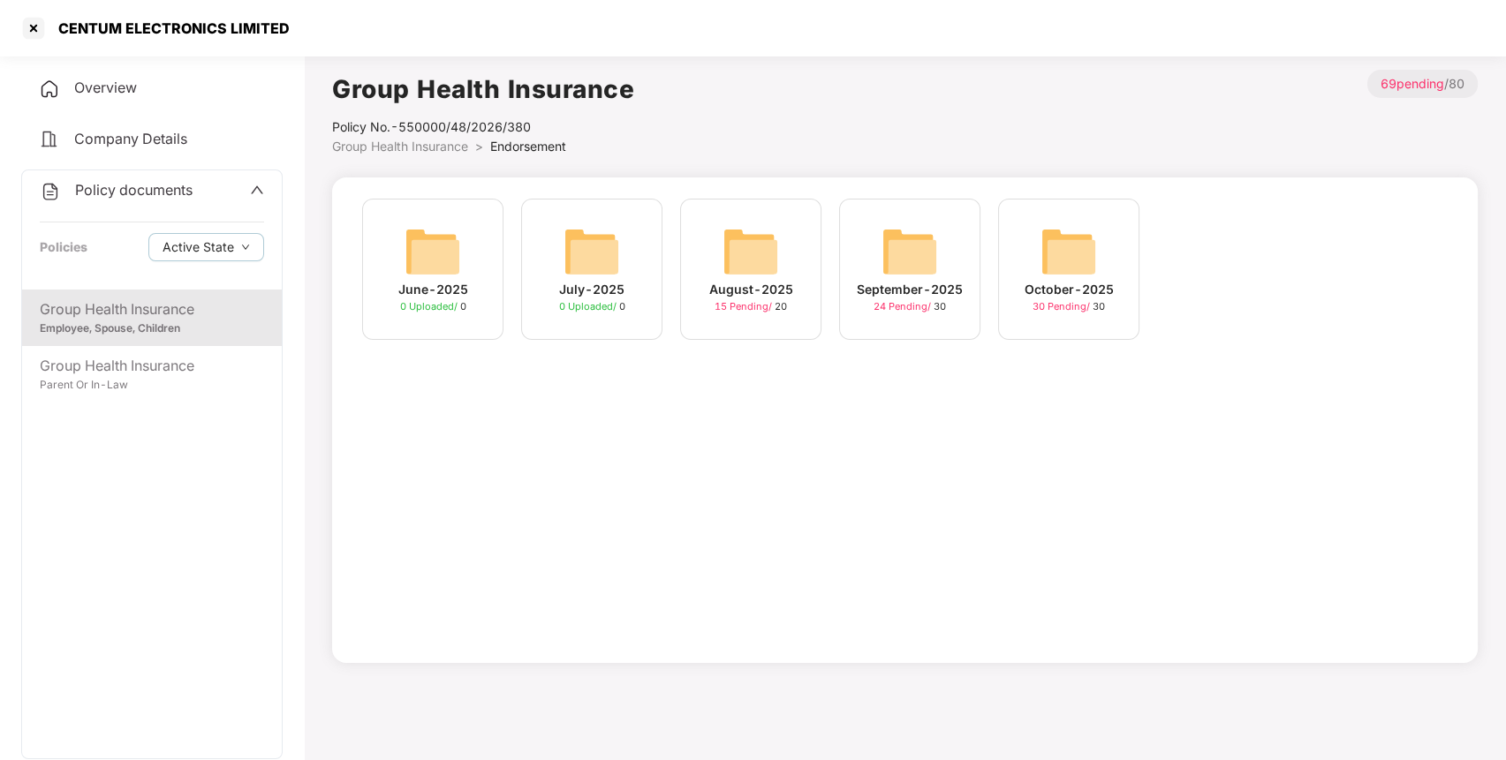
click at [1053, 248] on img at bounding box center [1068, 251] width 57 height 57
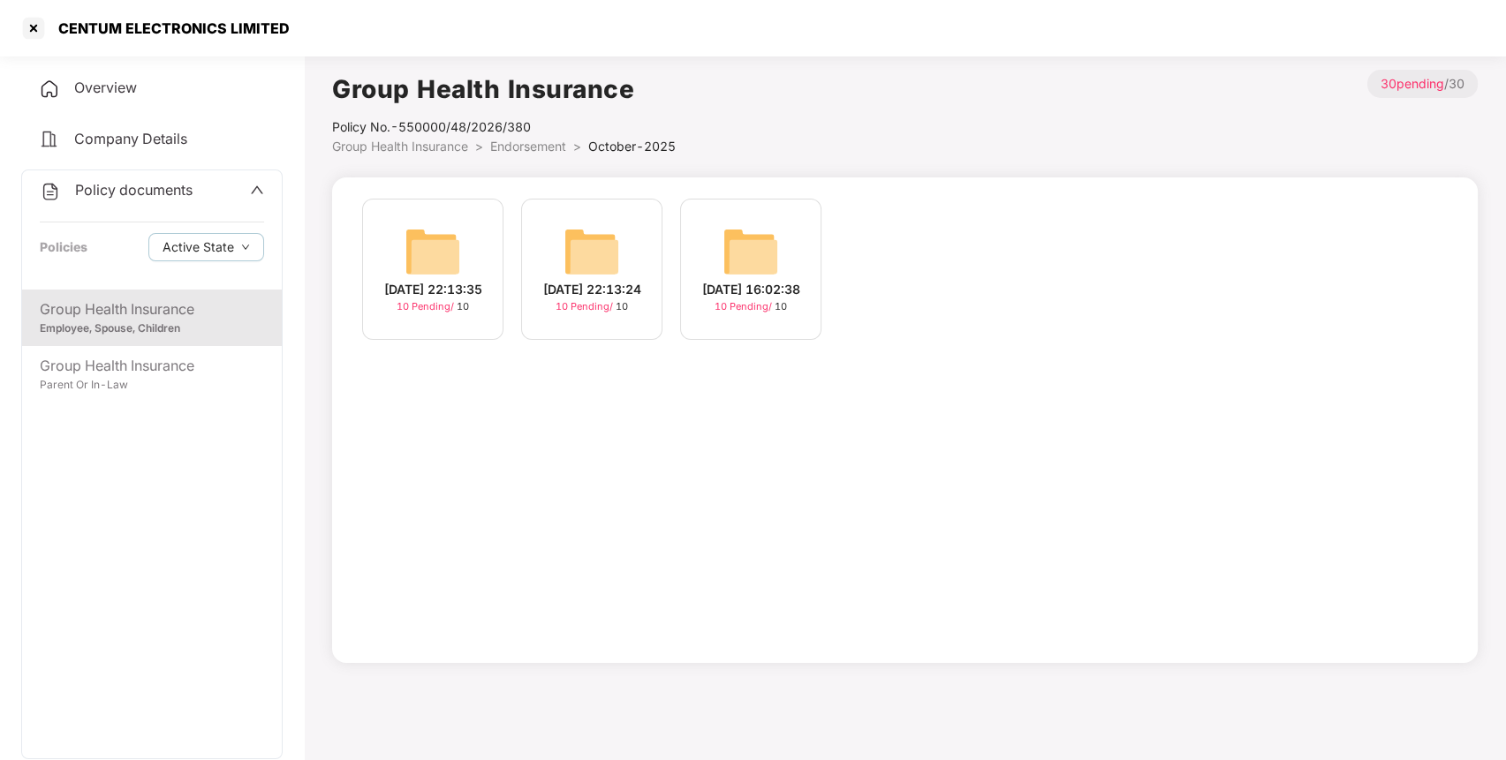
click at [749, 255] on img at bounding box center [750, 251] width 57 height 57
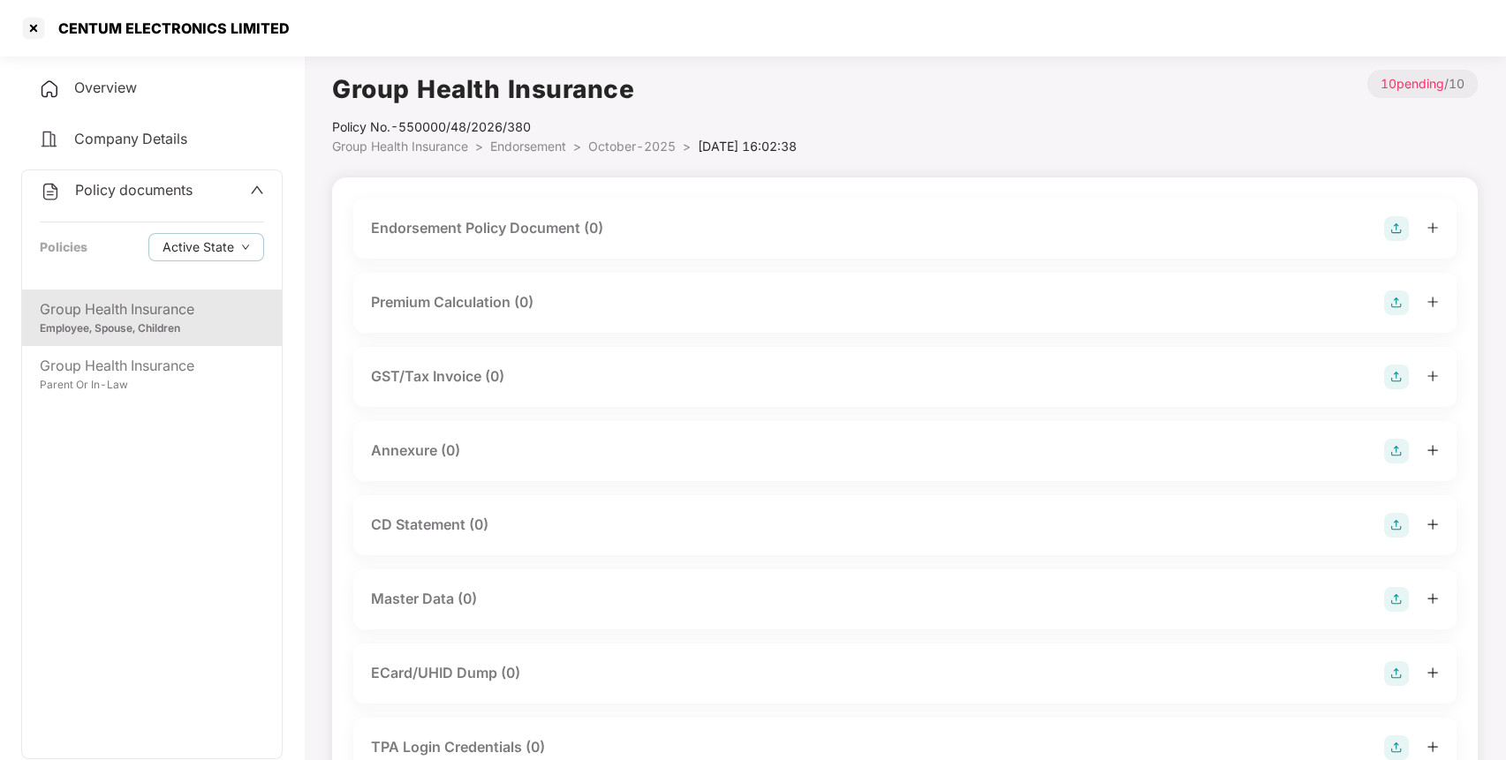
click at [1392, 230] on img at bounding box center [1396, 228] width 25 height 25
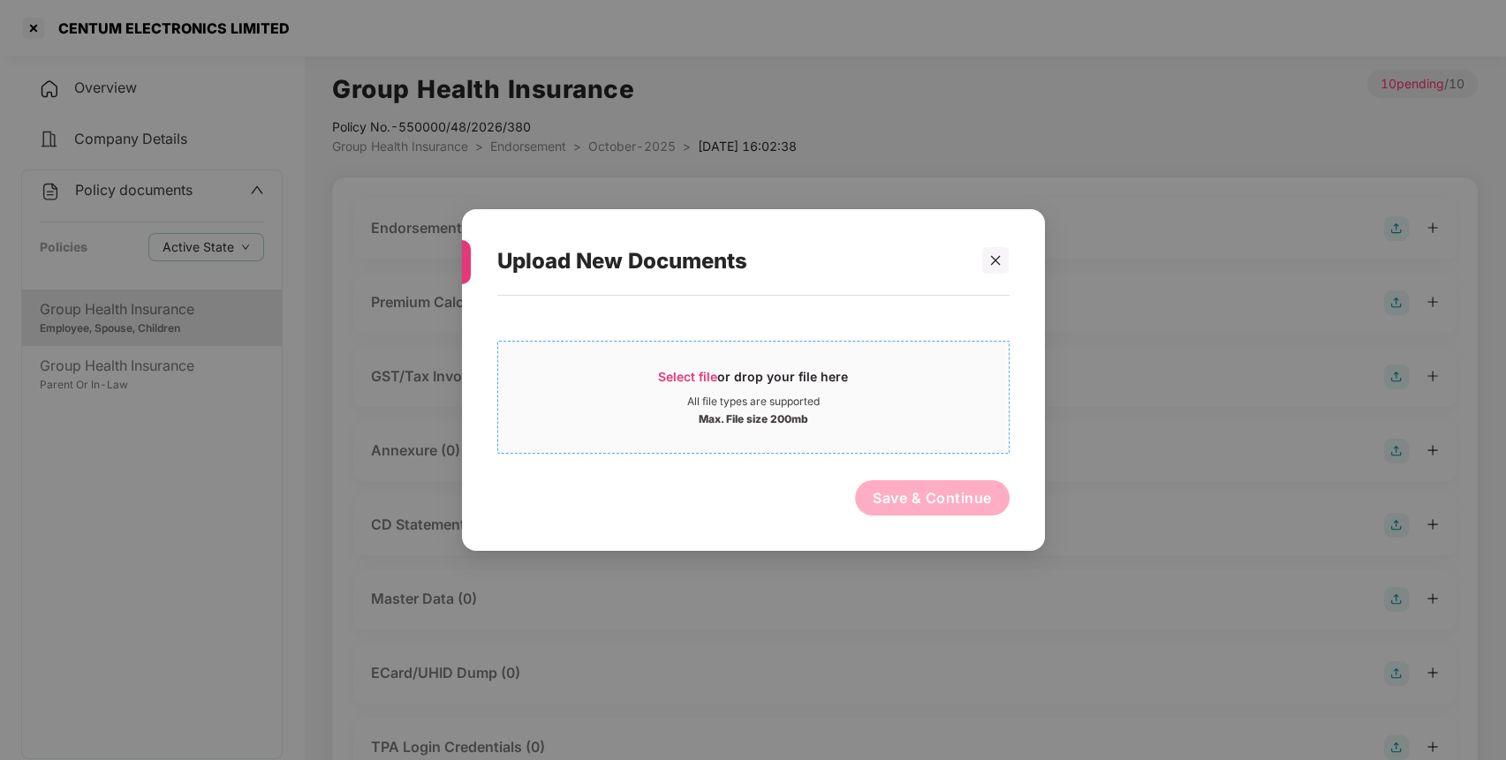
click at [927, 357] on span "Select file or drop your file here All file types are supported Max. File size …" at bounding box center [753, 397] width 510 height 85
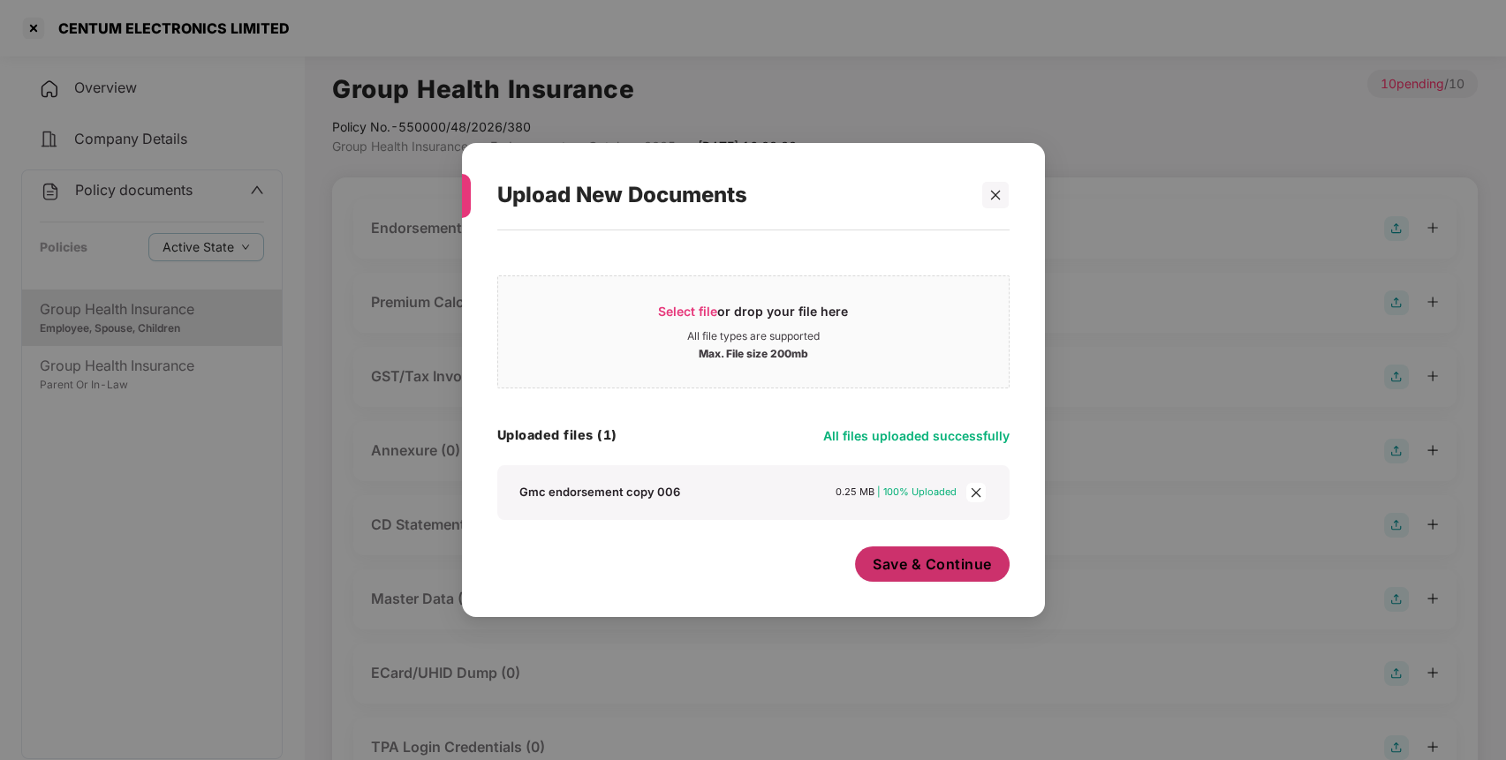
click at [965, 564] on span "Save & Continue" at bounding box center [931, 564] width 119 height 19
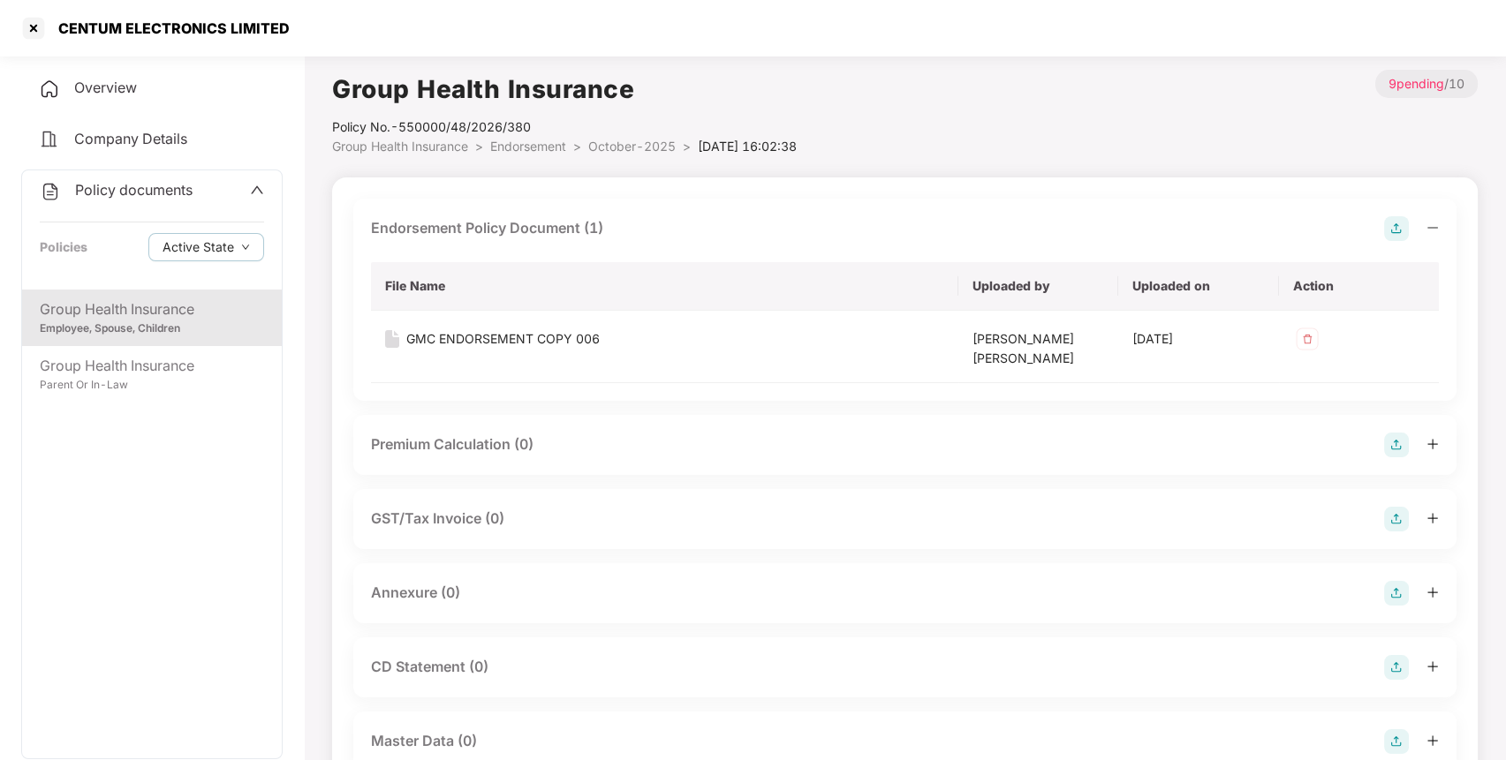
click at [1392, 593] on img at bounding box center [1396, 593] width 25 height 25
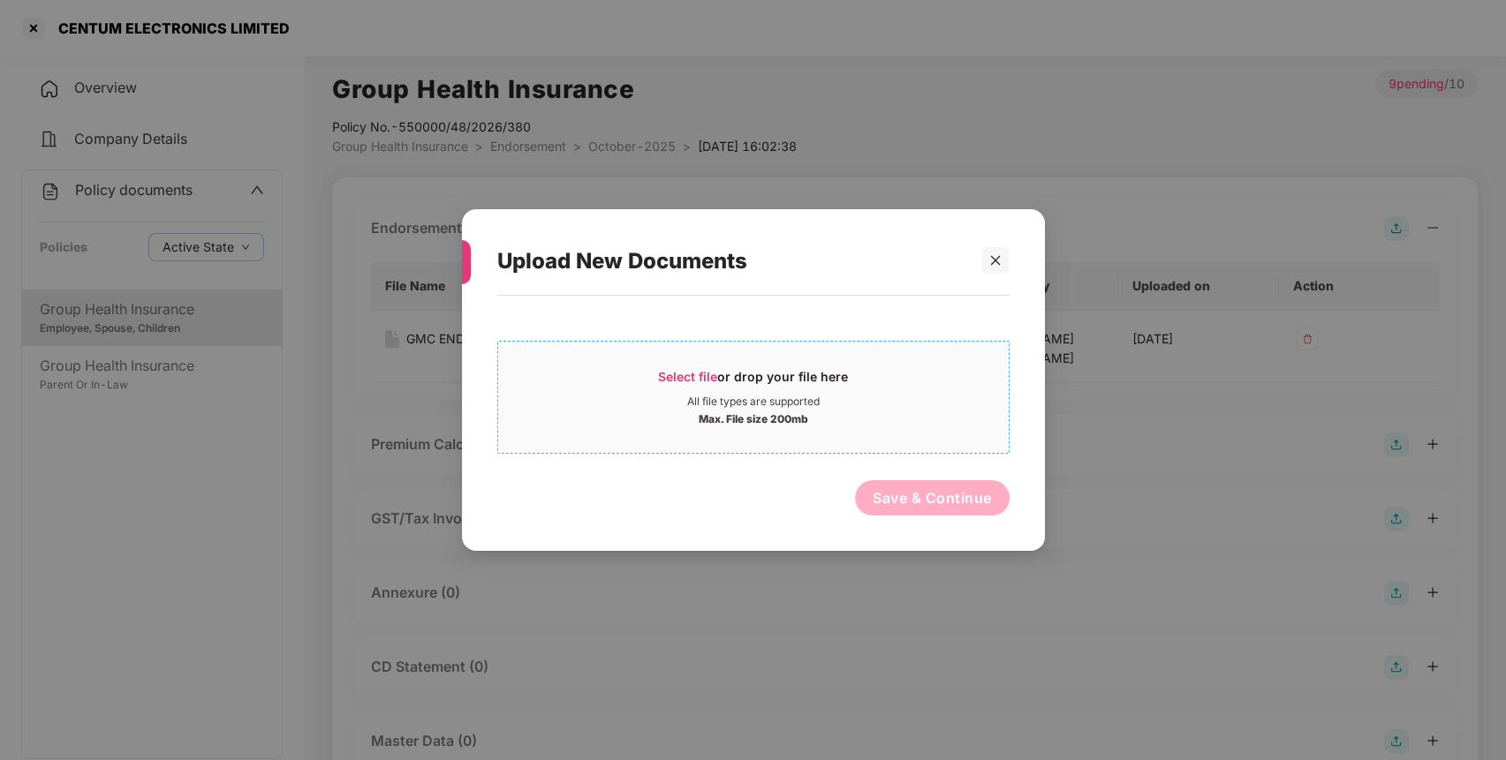
click at [761, 438] on span "Select file or drop your file here All file types are supported Max. File size …" at bounding box center [753, 397] width 510 height 85
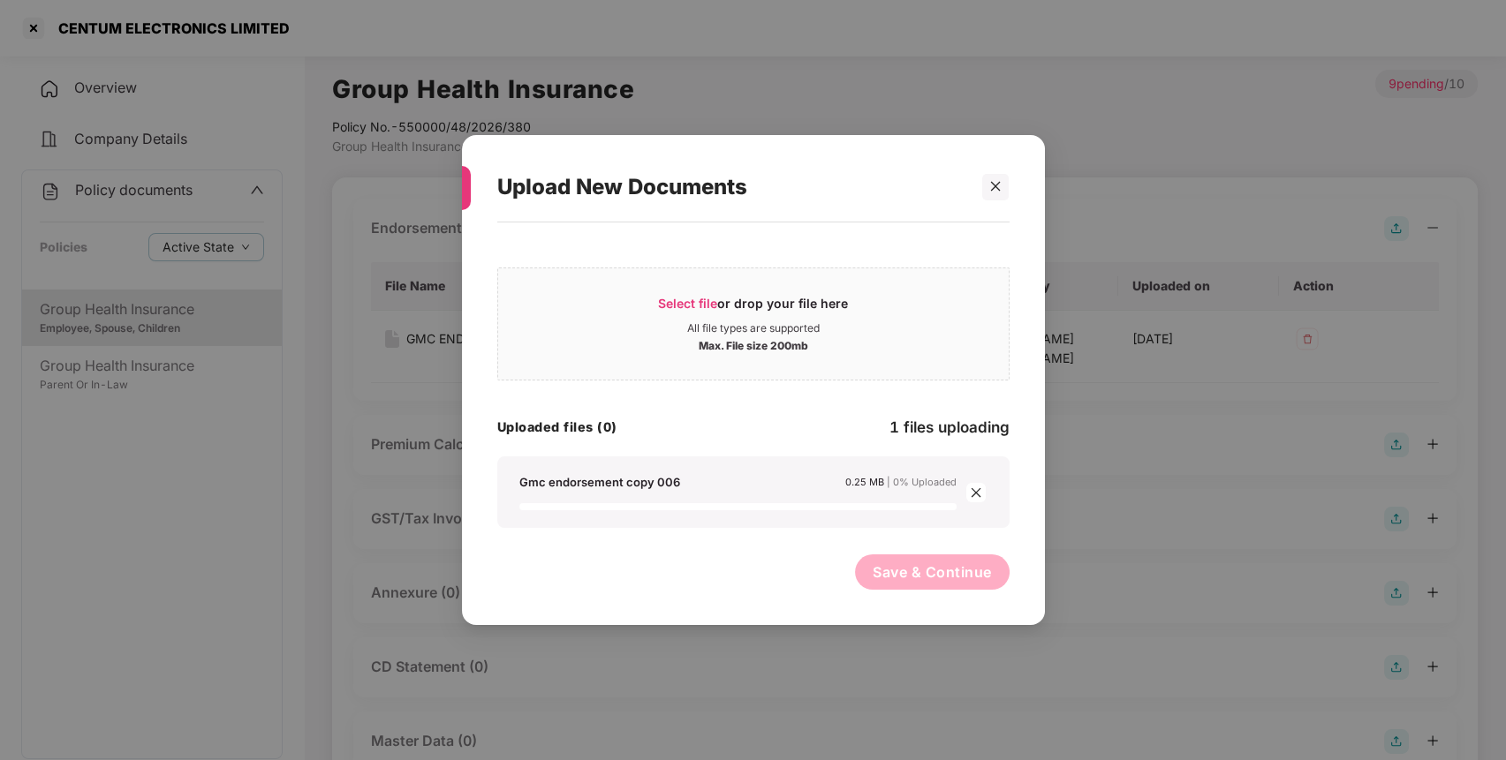
click at [951, 576] on button "Save & Continue" at bounding box center [932, 572] width 155 height 35
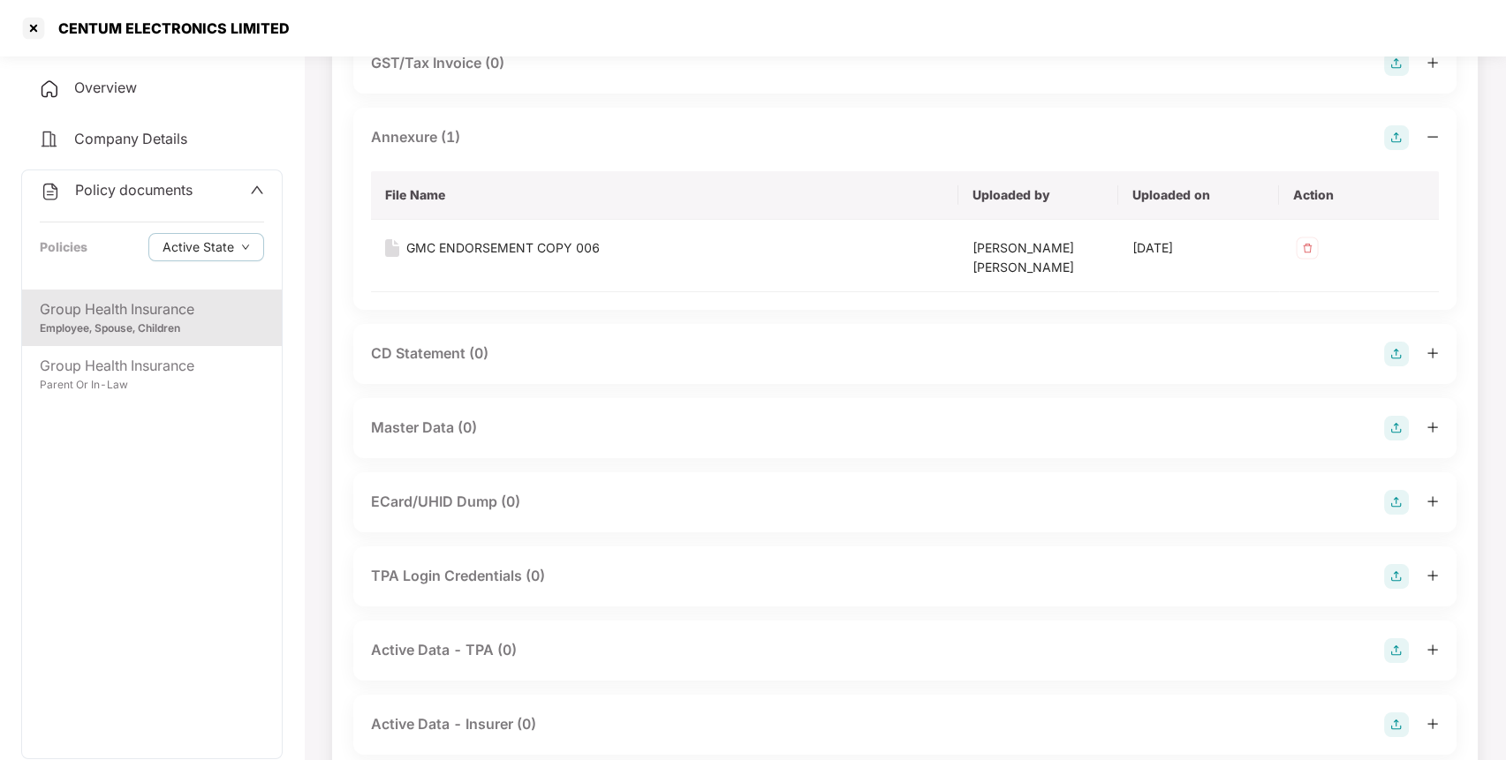
scroll to position [506, 0]
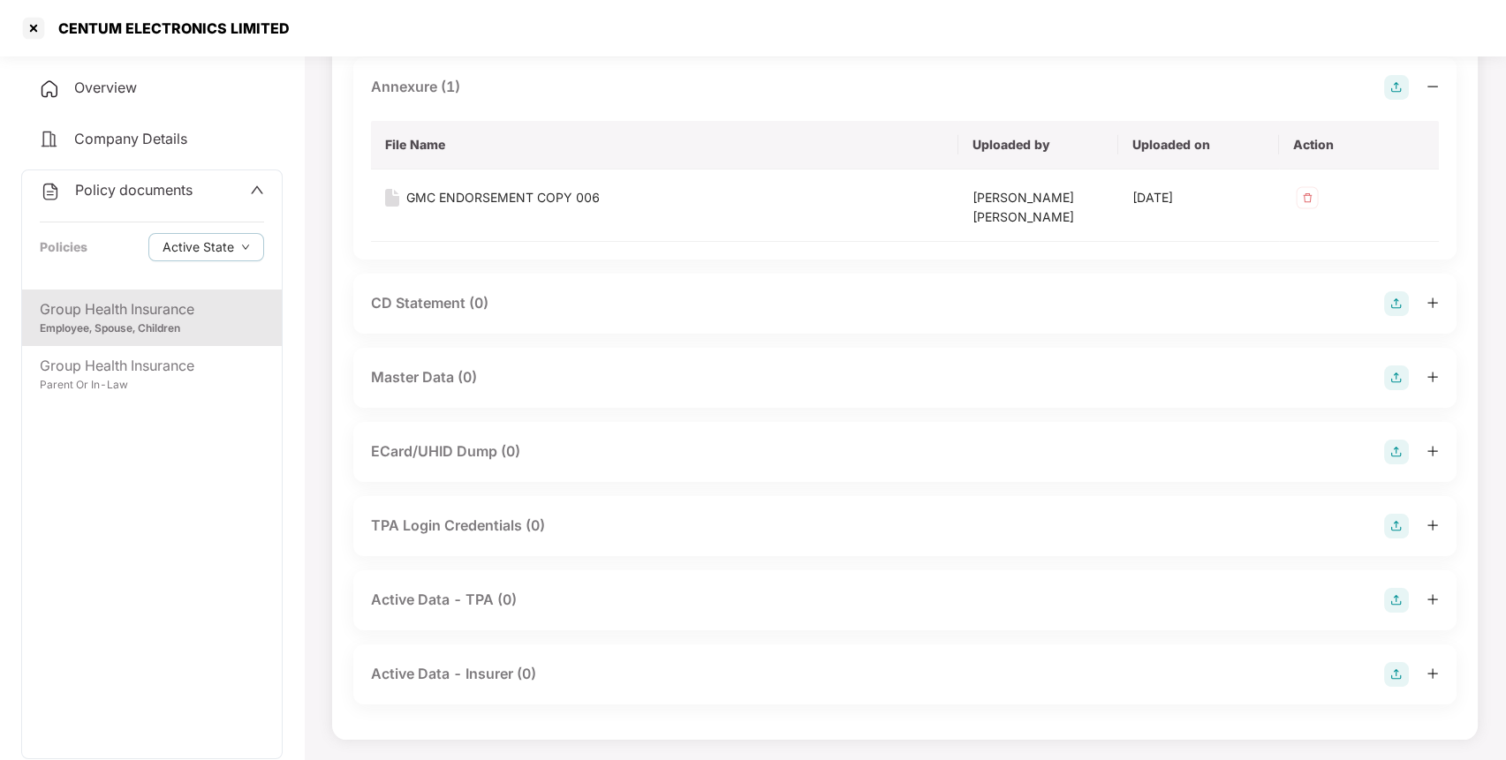
click at [1385, 382] on img at bounding box center [1396, 378] width 25 height 25
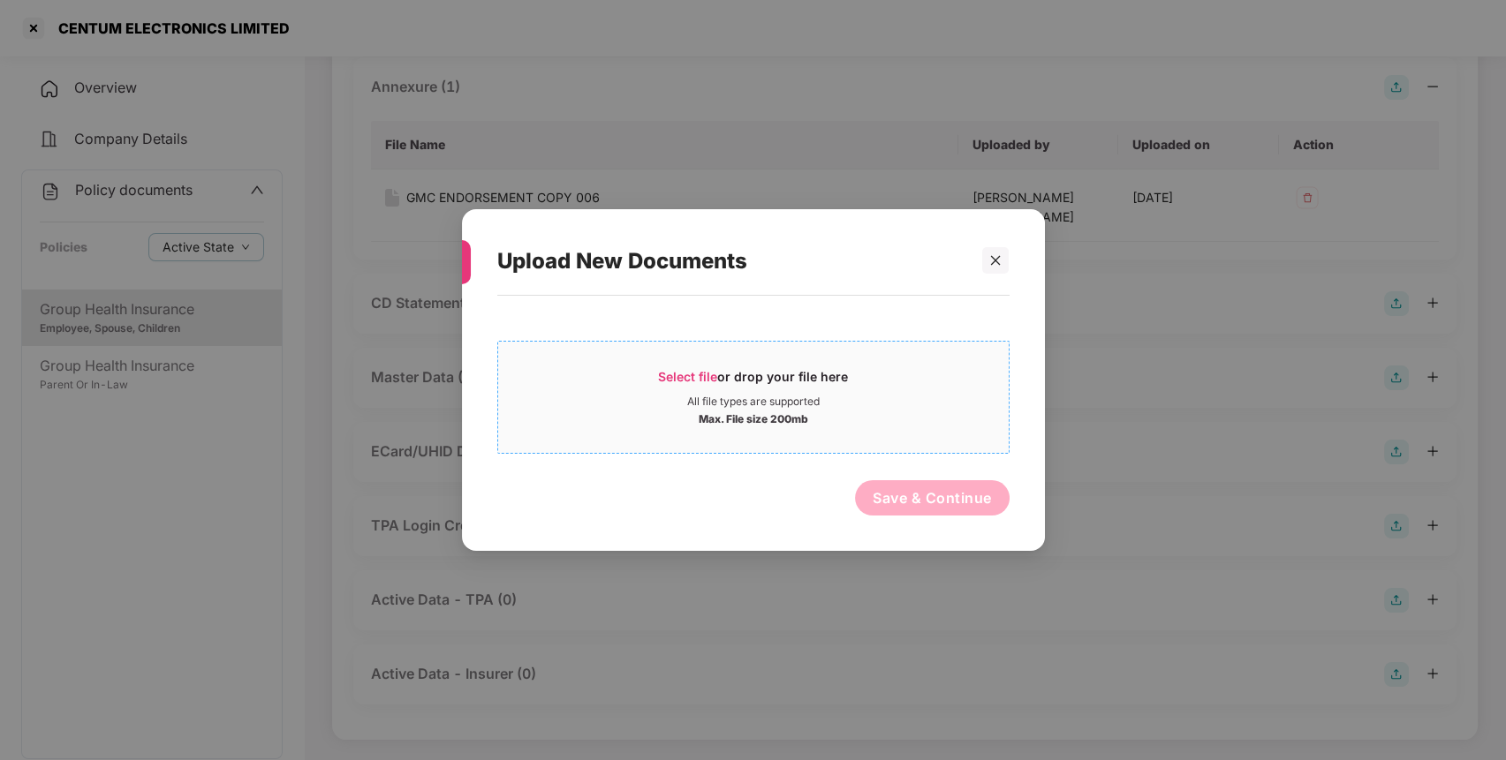
click at [933, 395] on div "All file types are supported" at bounding box center [753, 402] width 510 height 14
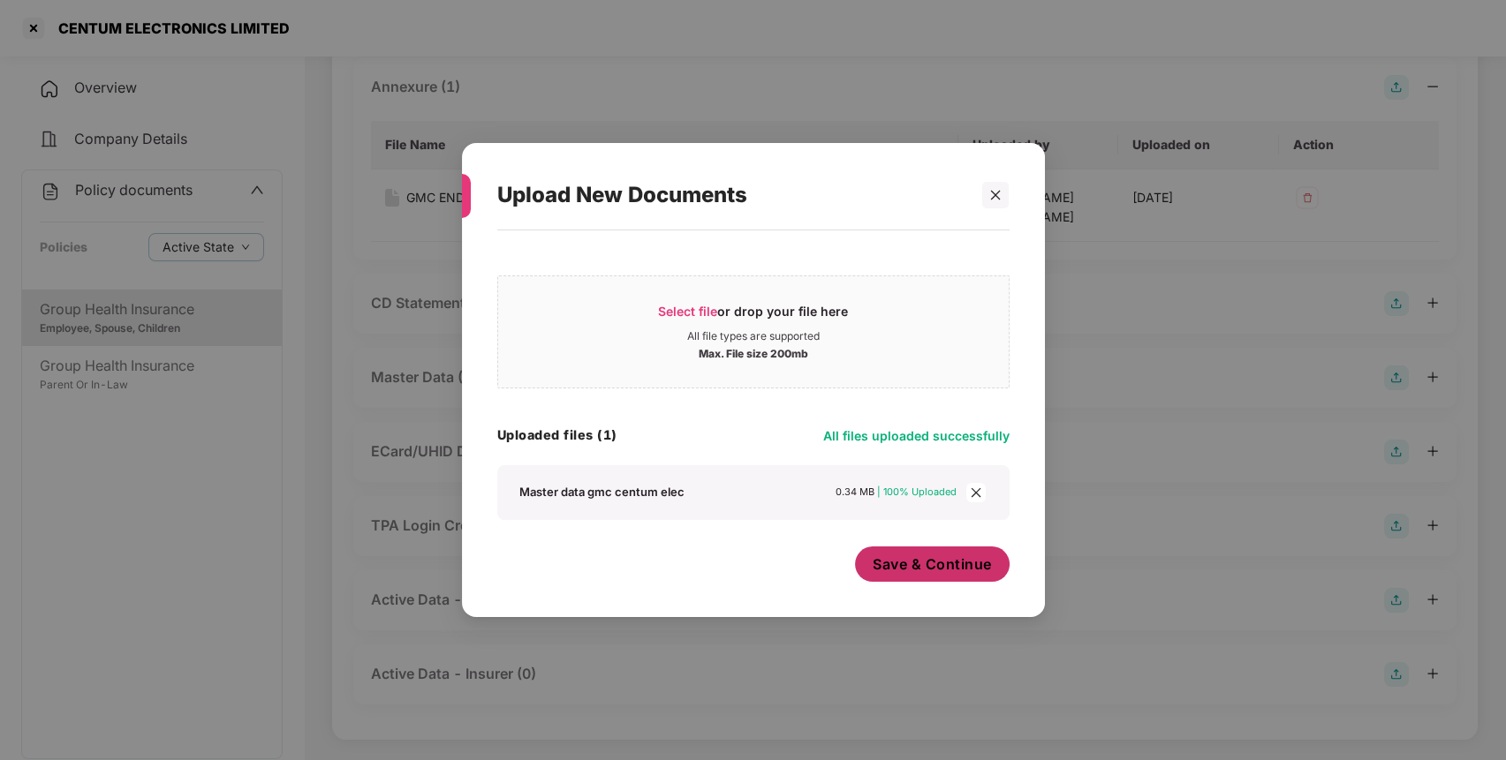
click at [913, 570] on span "Save & Continue" at bounding box center [931, 564] width 119 height 19
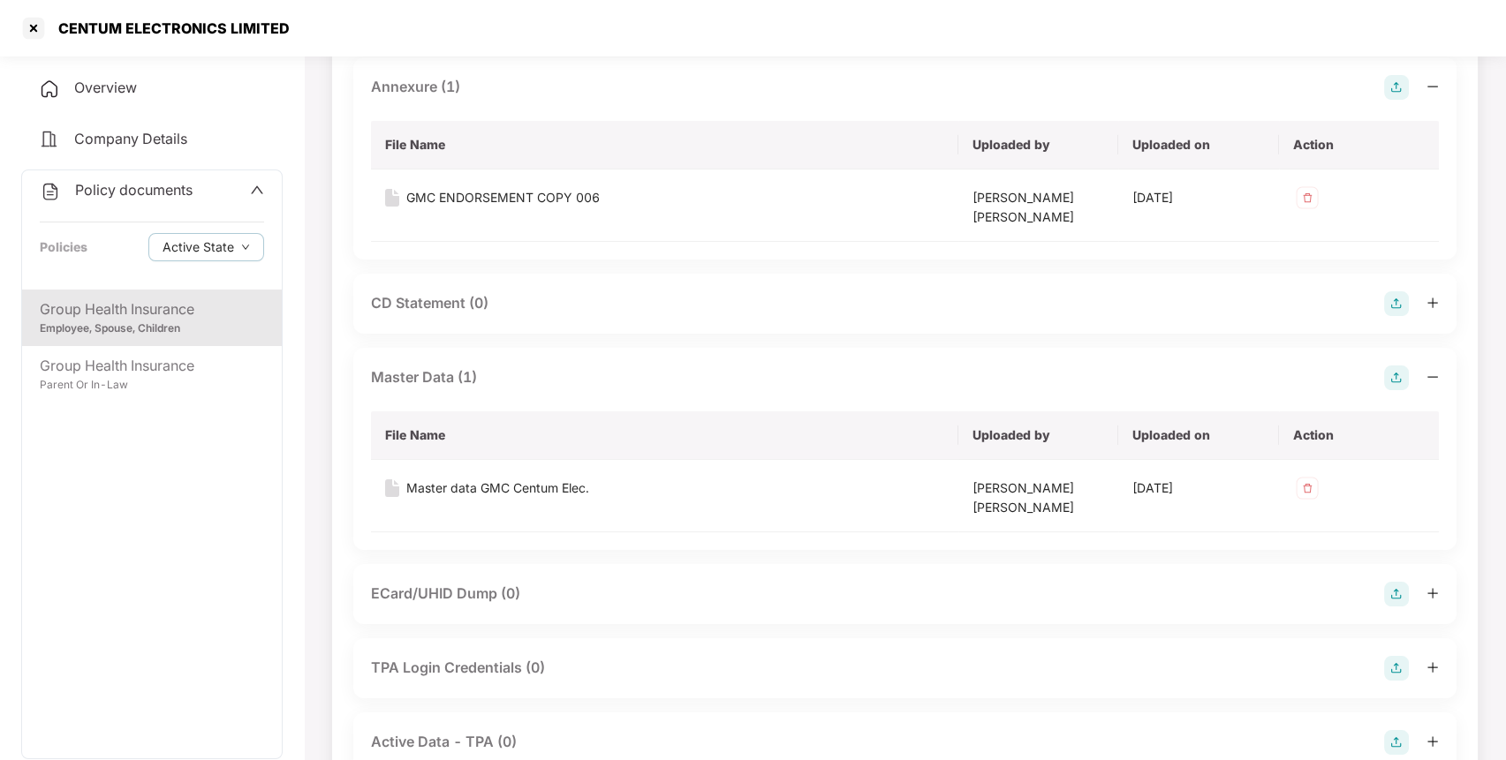
click at [162, 191] on span "Policy documents" at bounding box center [133, 190] width 117 height 18
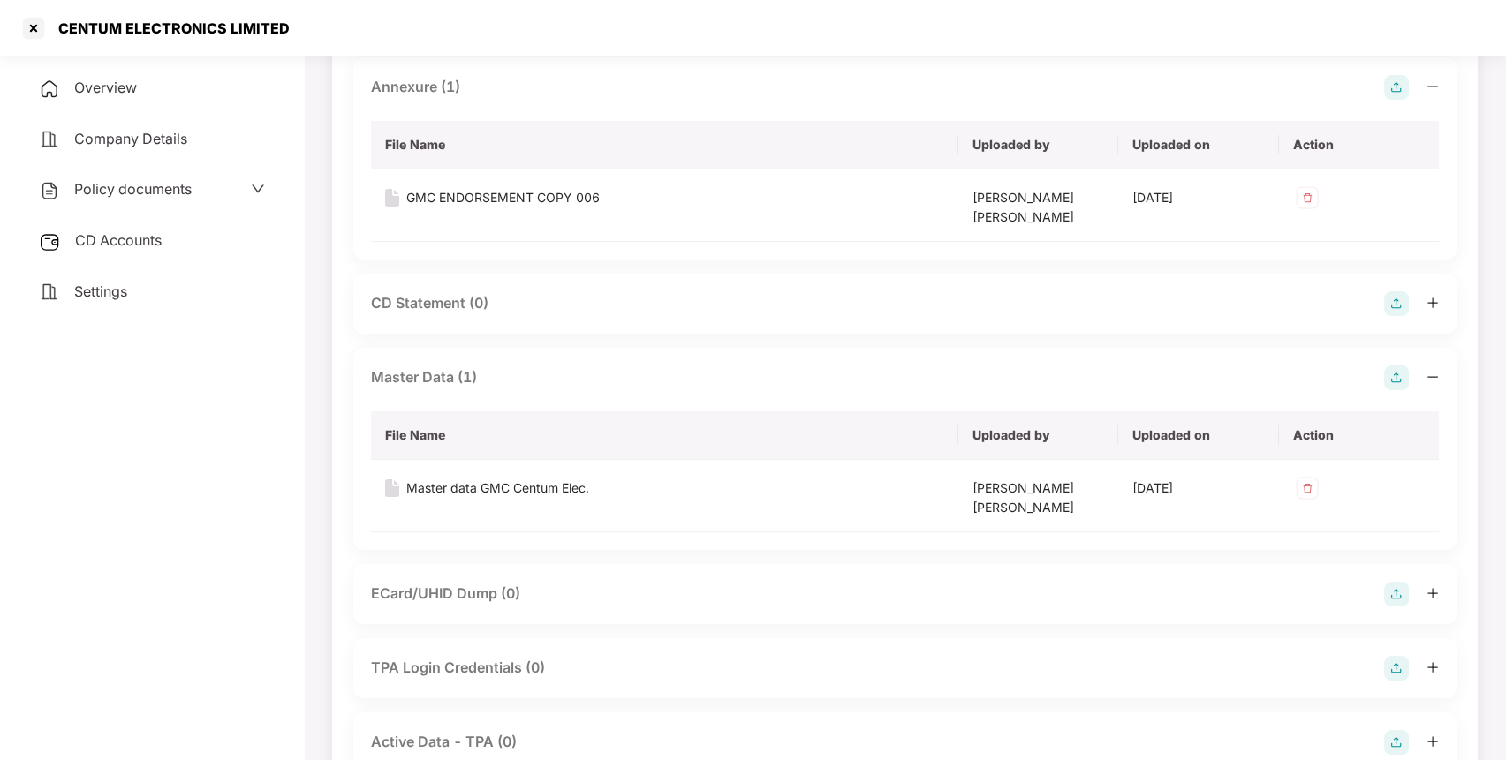
click at [144, 248] on div "CD Accounts" at bounding box center [151, 241] width 261 height 41
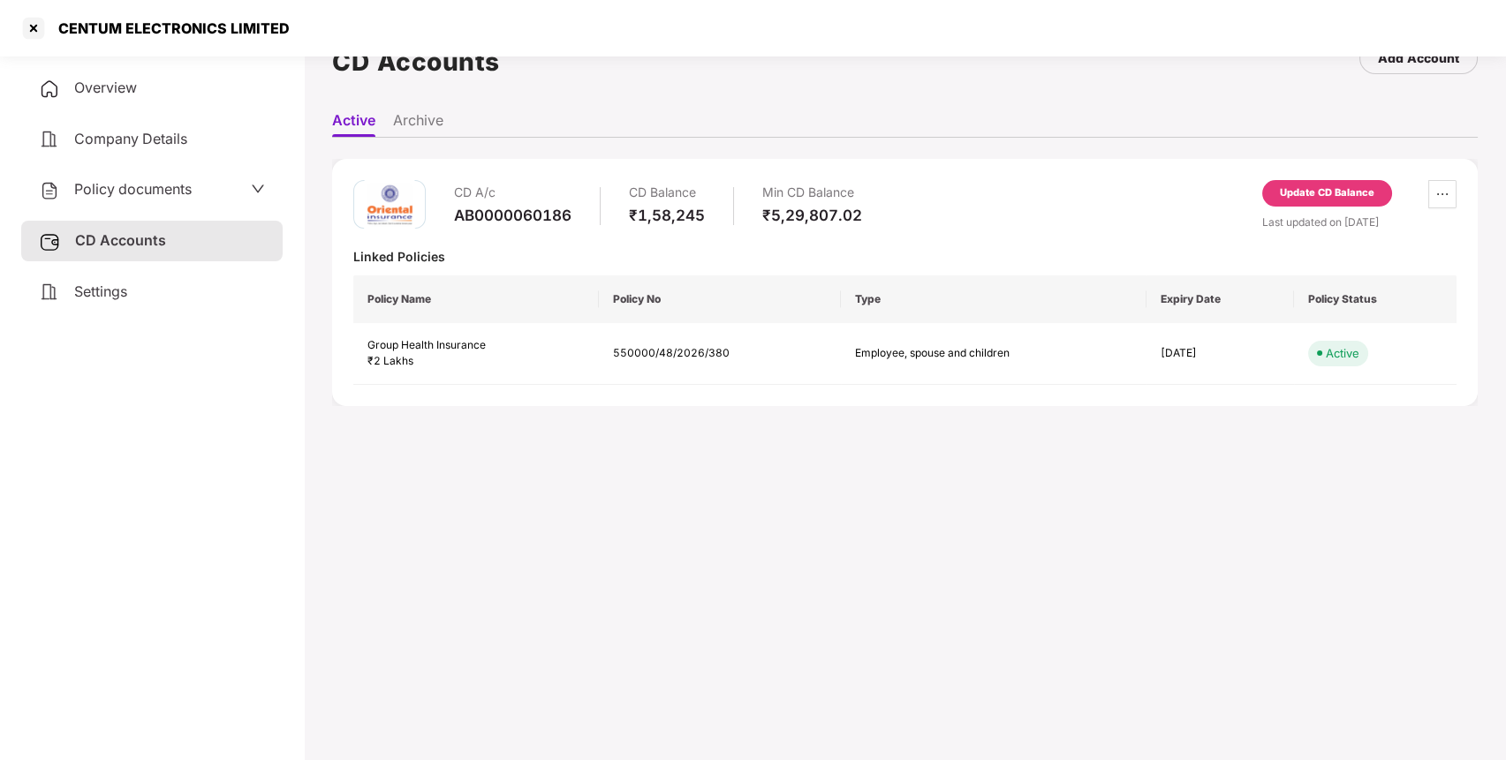
click at [1284, 189] on div "Update CD Balance" at bounding box center [1327, 193] width 94 height 16
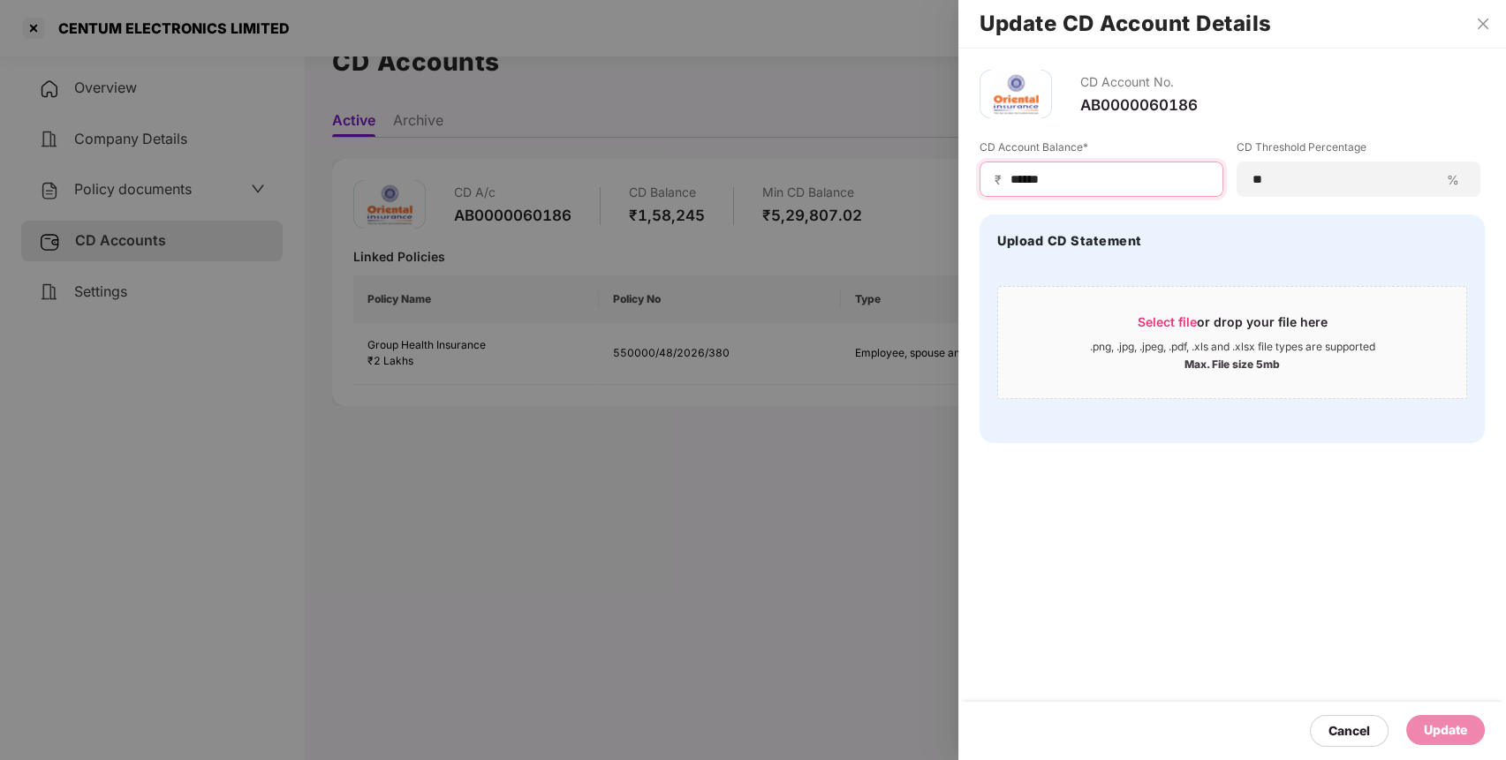
click at [1088, 181] on input "******" at bounding box center [1108, 179] width 200 height 19
type input "*"
type input "*****"
click at [1440, 724] on div "Update" at bounding box center [1445, 730] width 43 height 19
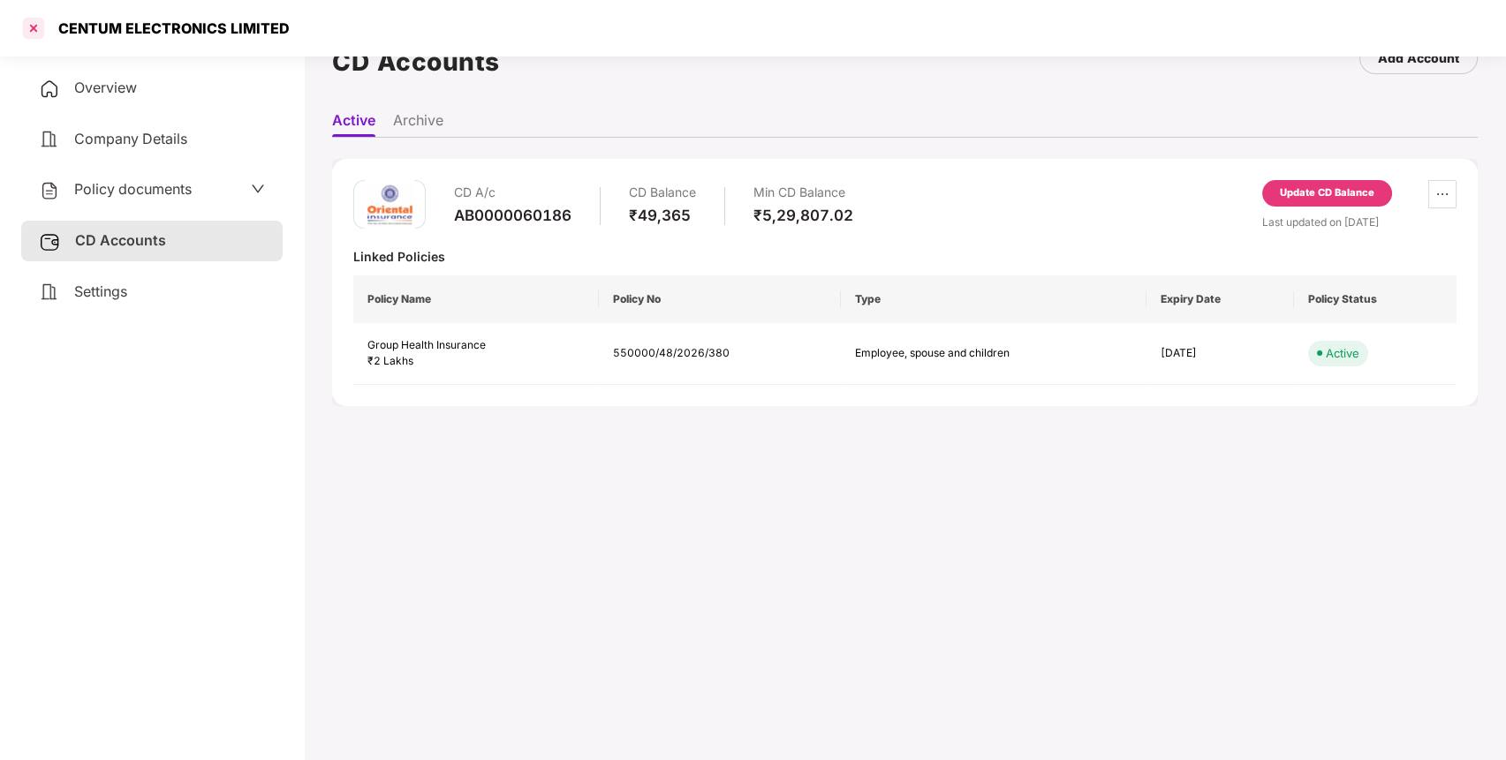
click at [31, 26] on div at bounding box center [33, 28] width 28 height 28
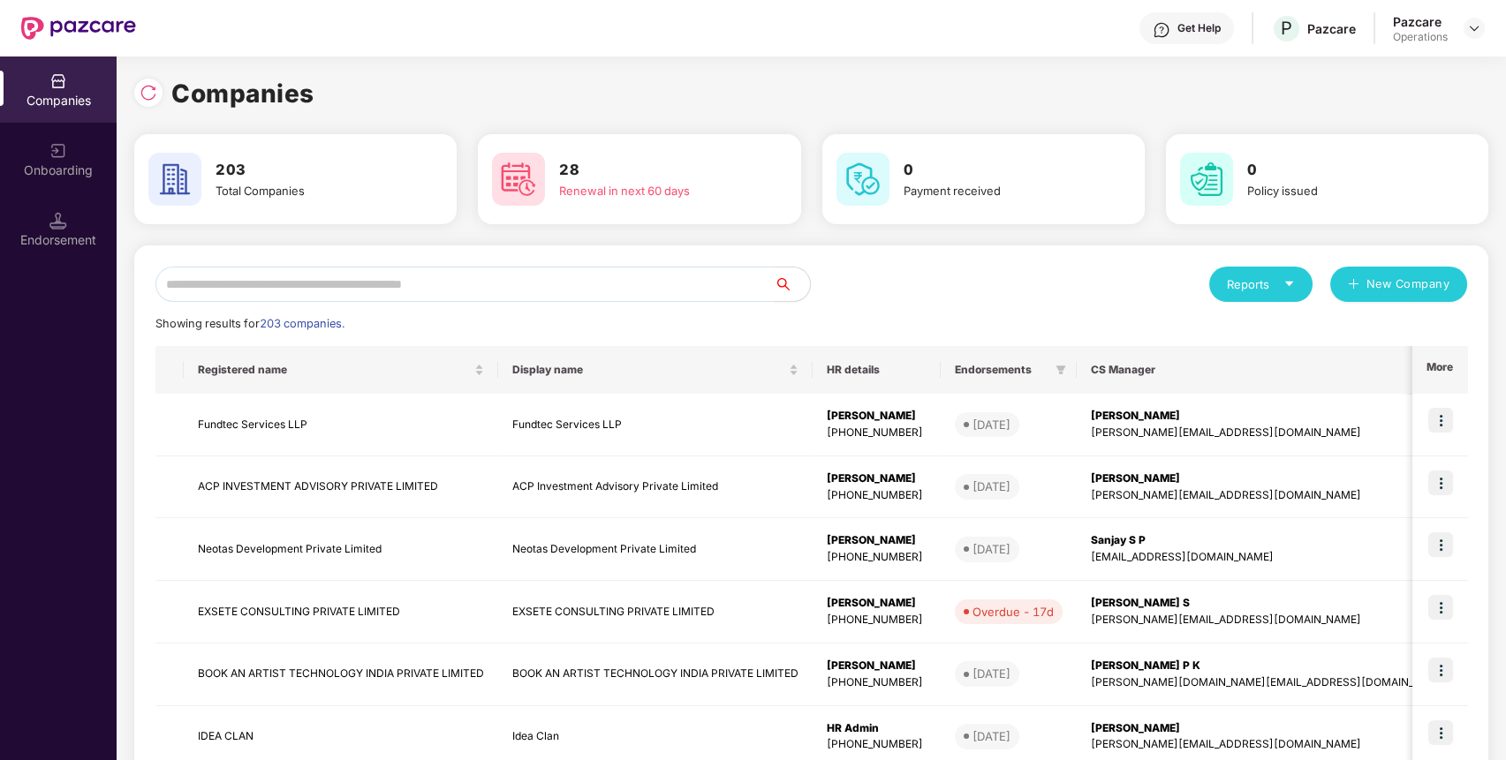
scroll to position [0, 0]
click at [74, 241] on div "Endorsement" at bounding box center [58, 240] width 117 height 18
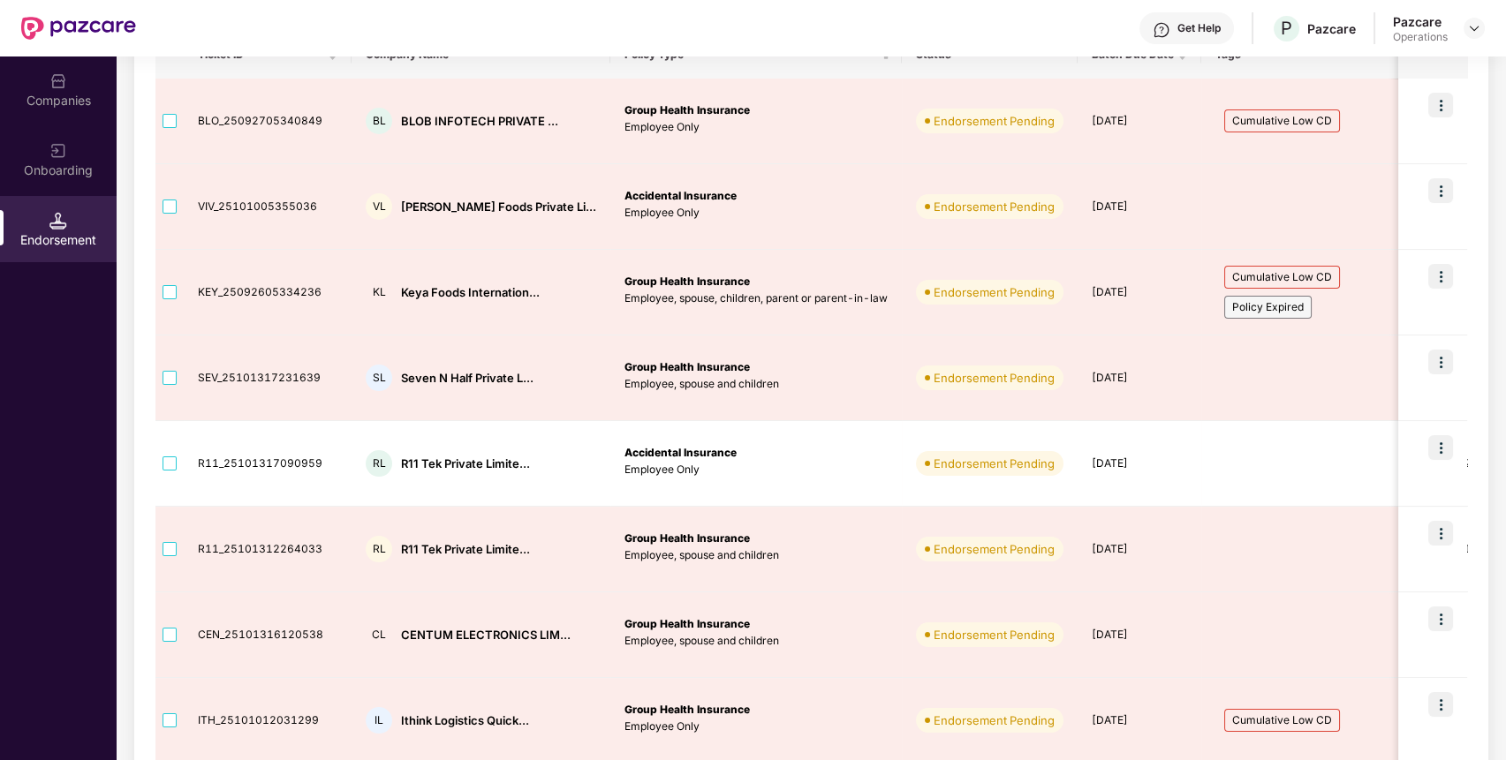
scroll to position [256, 0]
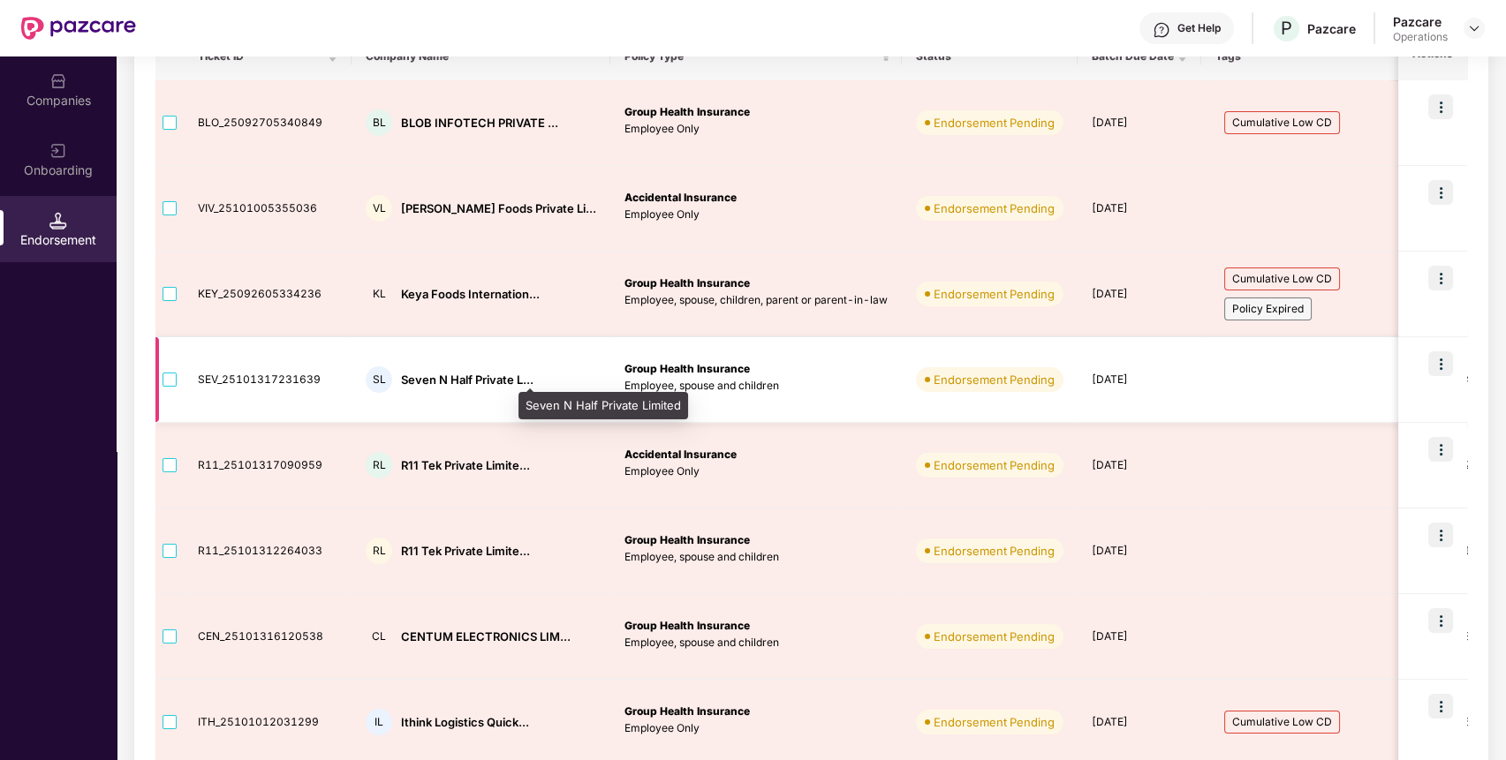
click at [409, 380] on div "Seven N Half Private L..." at bounding box center [467, 380] width 132 height 17
copy div "Seven"
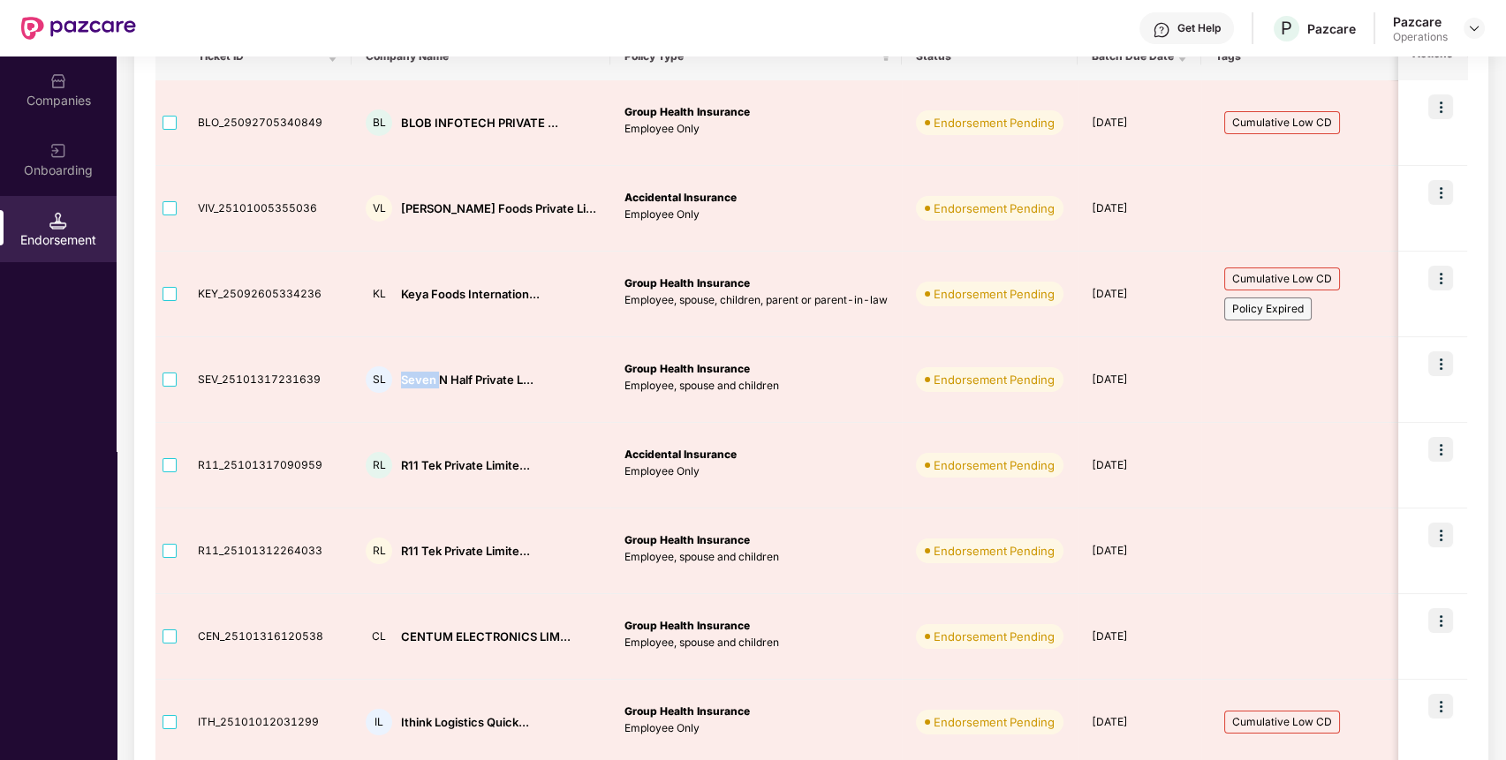
click at [64, 80] on img at bounding box center [58, 81] width 18 height 18
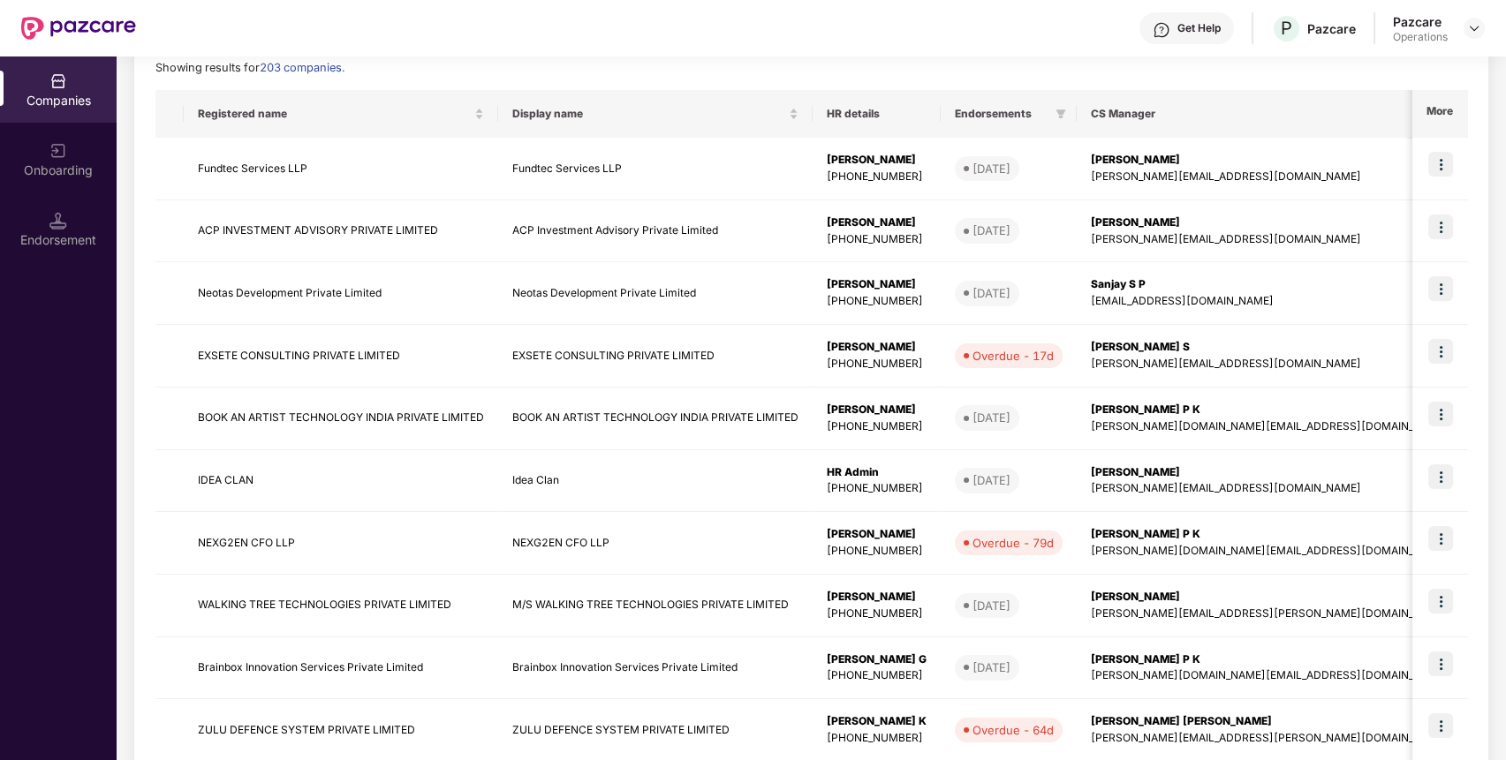
scroll to position [0, 0]
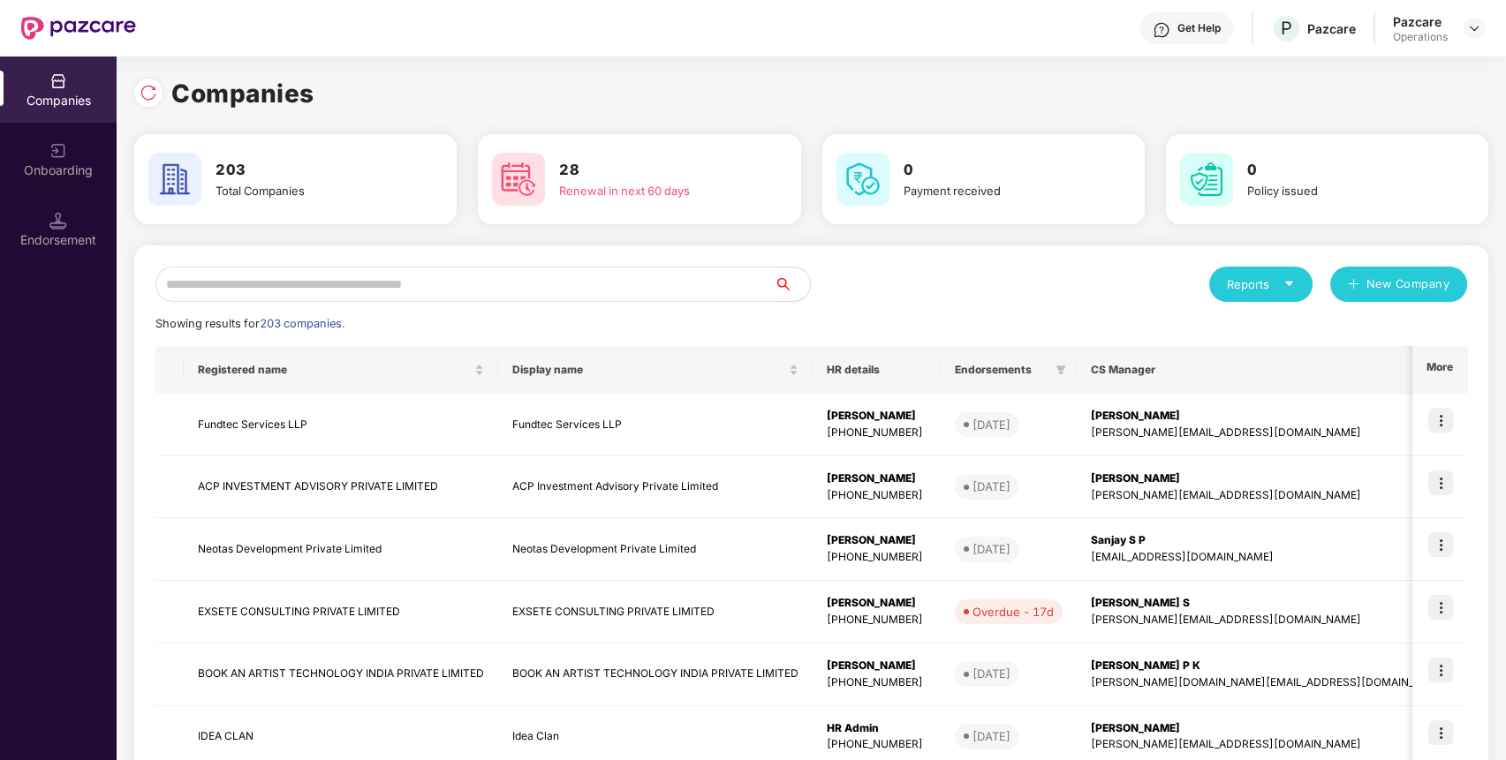
click at [313, 298] on input "text" at bounding box center [464, 284] width 619 height 35
paste input "*****"
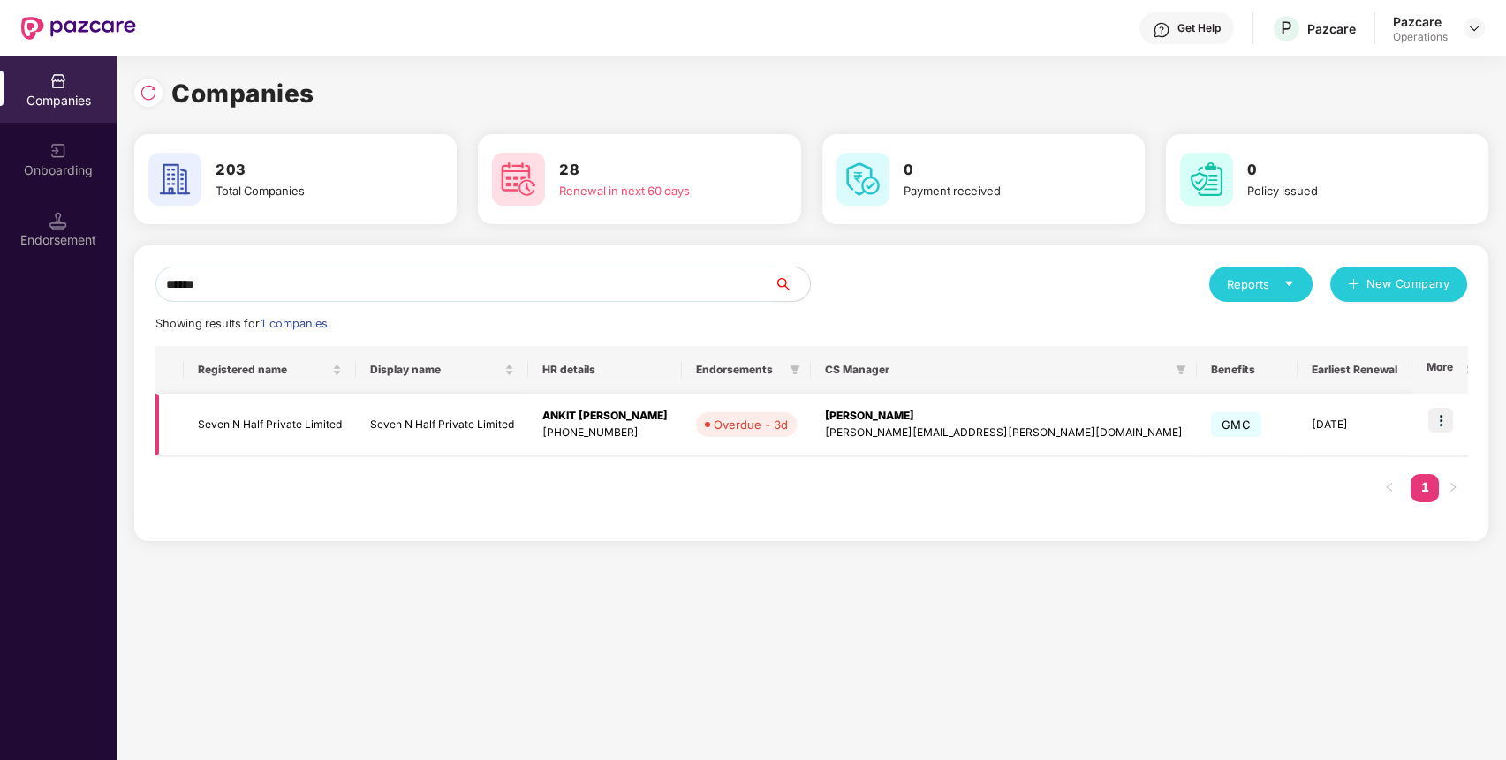
type input "*****"
click at [1441, 416] on img at bounding box center [1440, 420] width 25 height 25
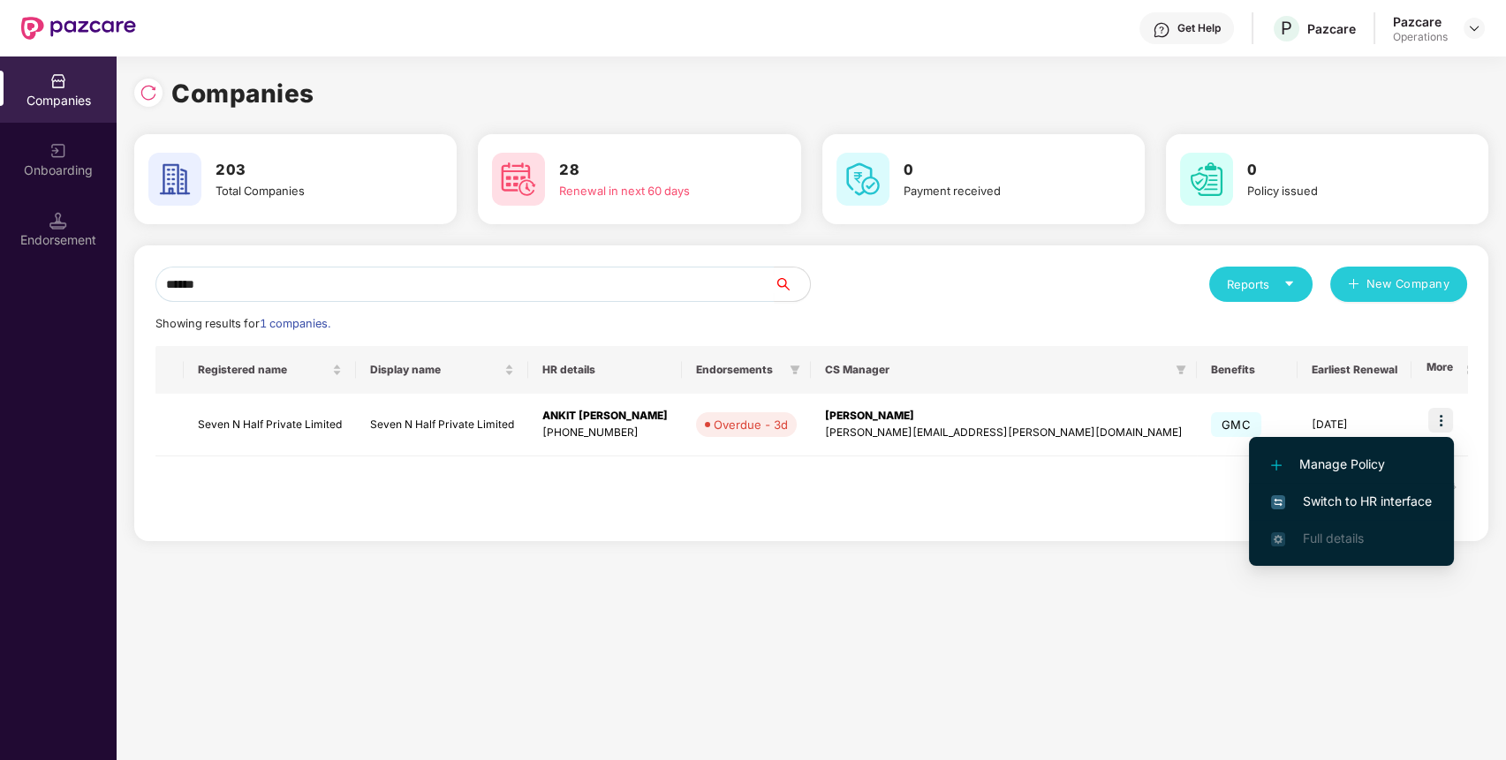
click at [1335, 488] on li "Switch to HR interface" at bounding box center [1351, 501] width 205 height 37
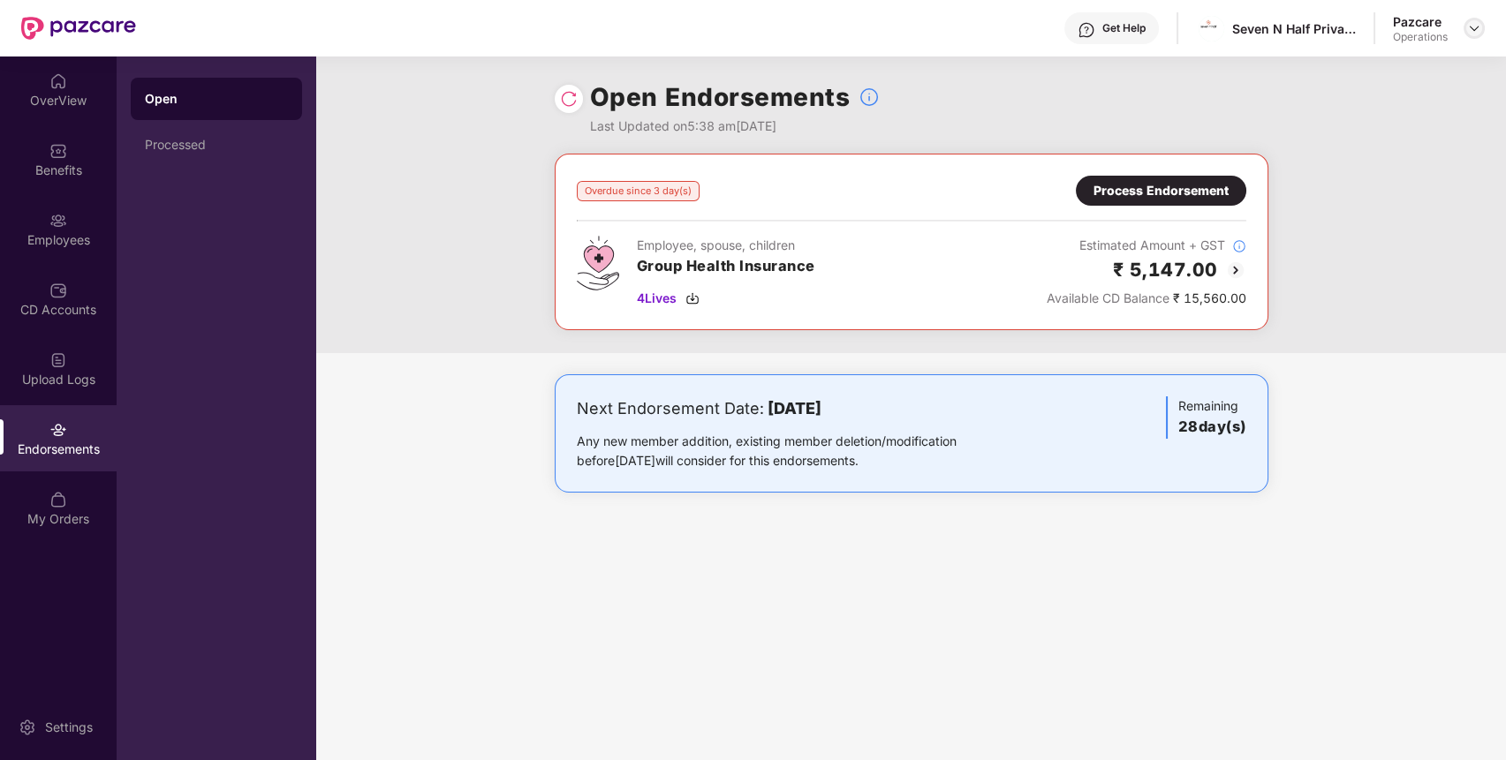
click at [1468, 35] on div at bounding box center [1473, 28] width 21 height 21
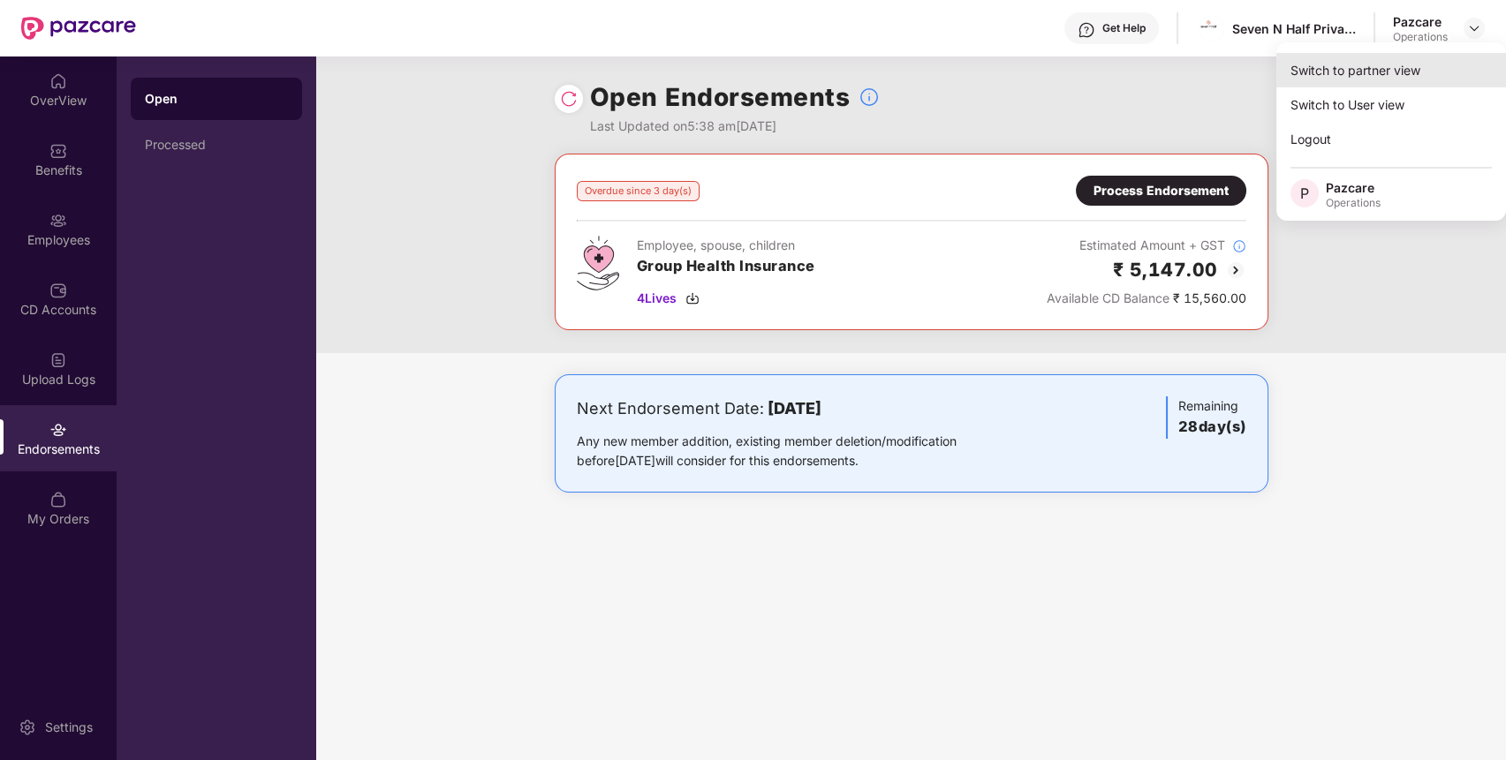
click at [1389, 68] on div "Switch to partner view" at bounding box center [1391, 70] width 230 height 34
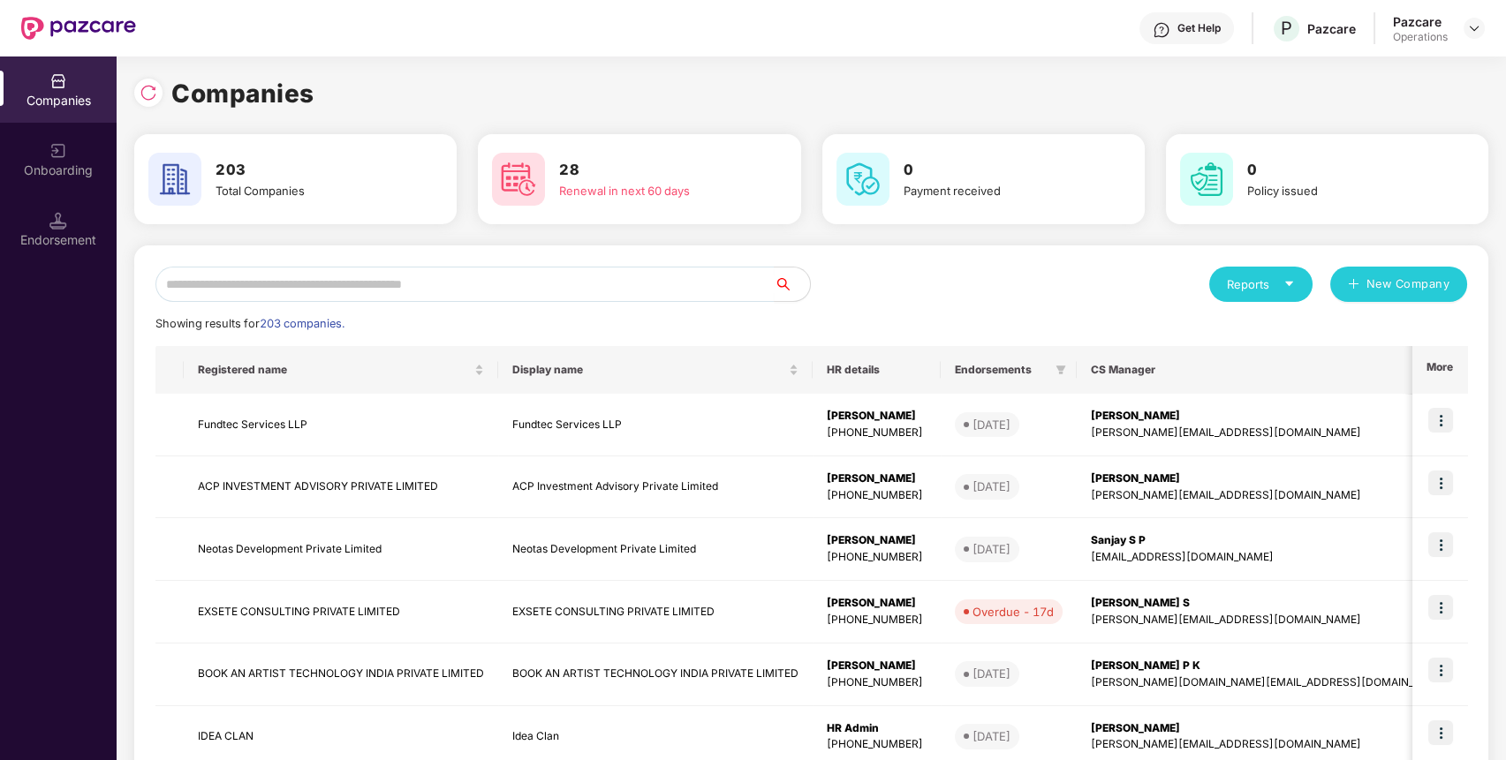
click at [57, 231] on div "Endorsement" at bounding box center [58, 240] width 117 height 18
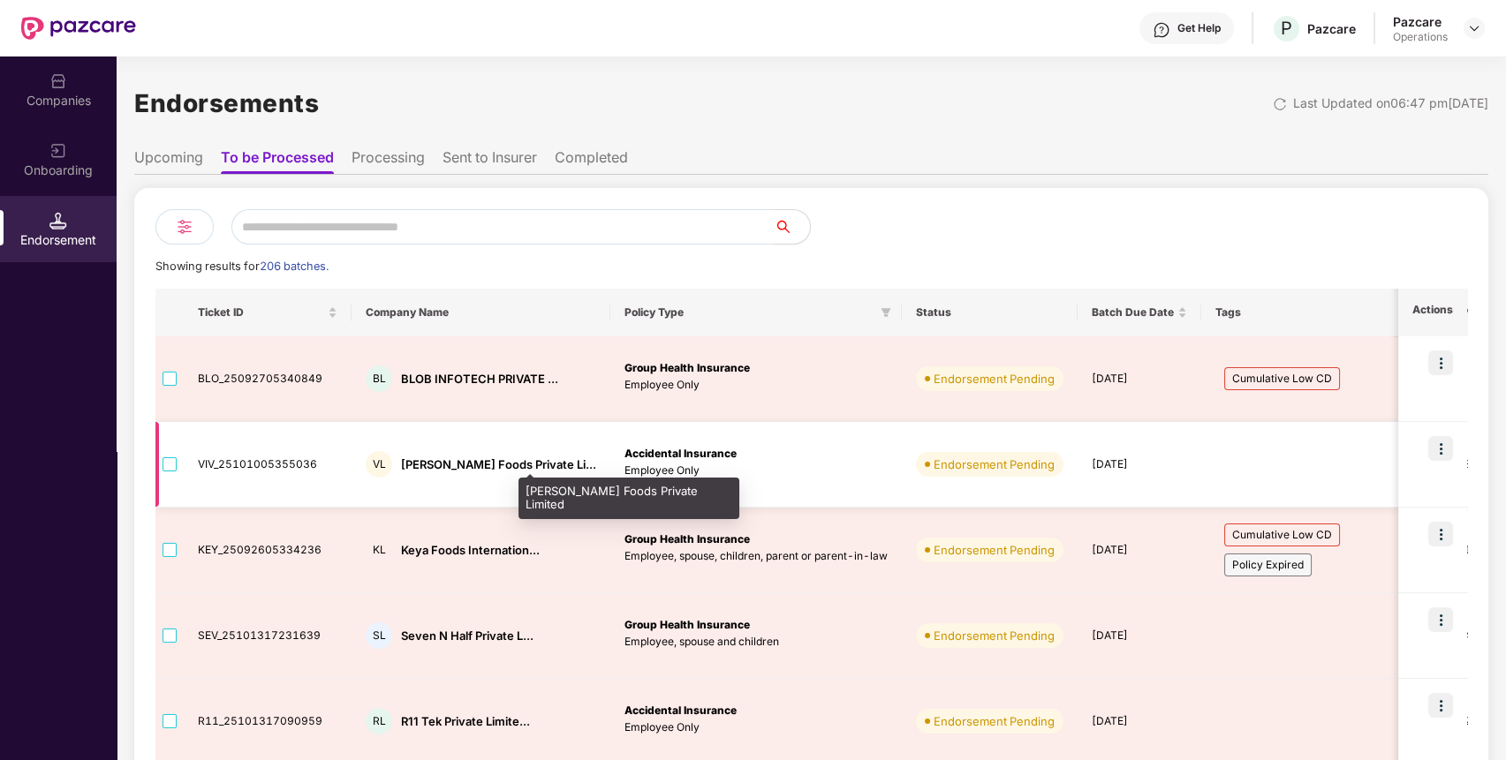
click at [403, 461] on div "[PERSON_NAME] Foods Private Li..." at bounding box center [498, 465] width 195 height 17
copy div "[PERSON_NAME]"
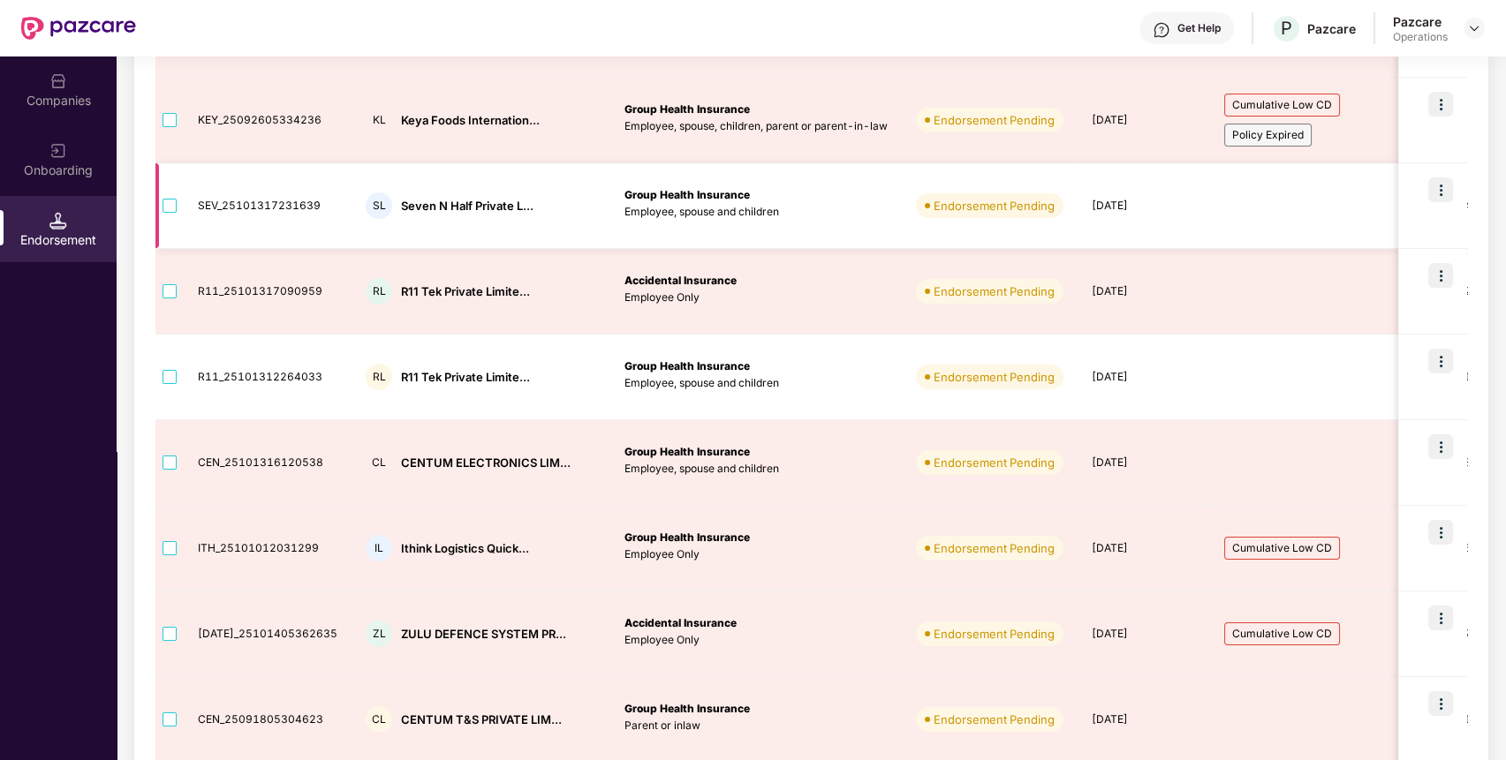
scroll to position [431, 0]
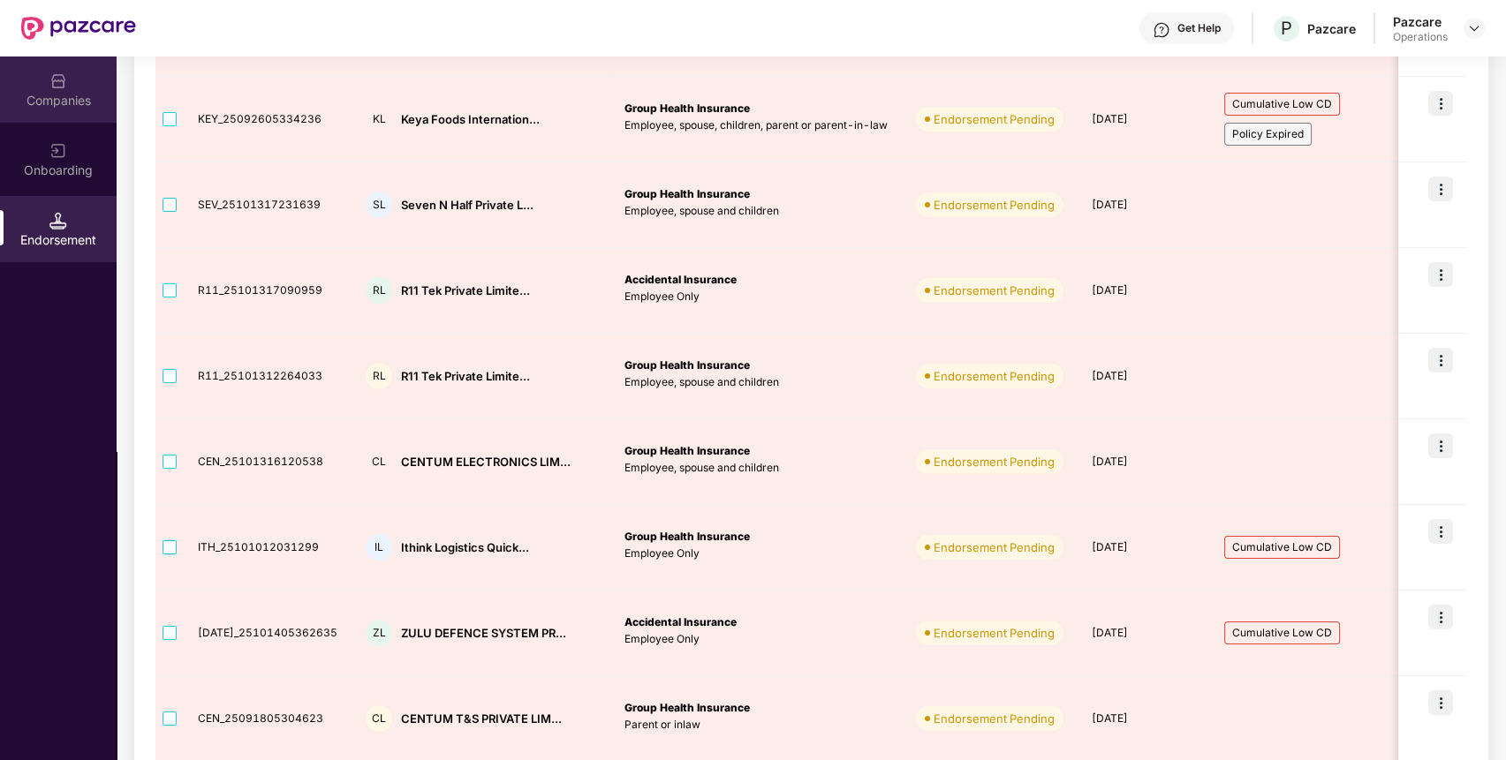
drag, startPoint x: 46, startPoint y: 37, endPoint x: 52, endPoint y: 121, distance: 84.1
click at [50, 123] on div "Companies Onboarding Endorsement" at bounding box center [58, 161] width 117 height 209
click at [57, 101] on div "Companies" at bounding box center [58, 101] width 117 height 18
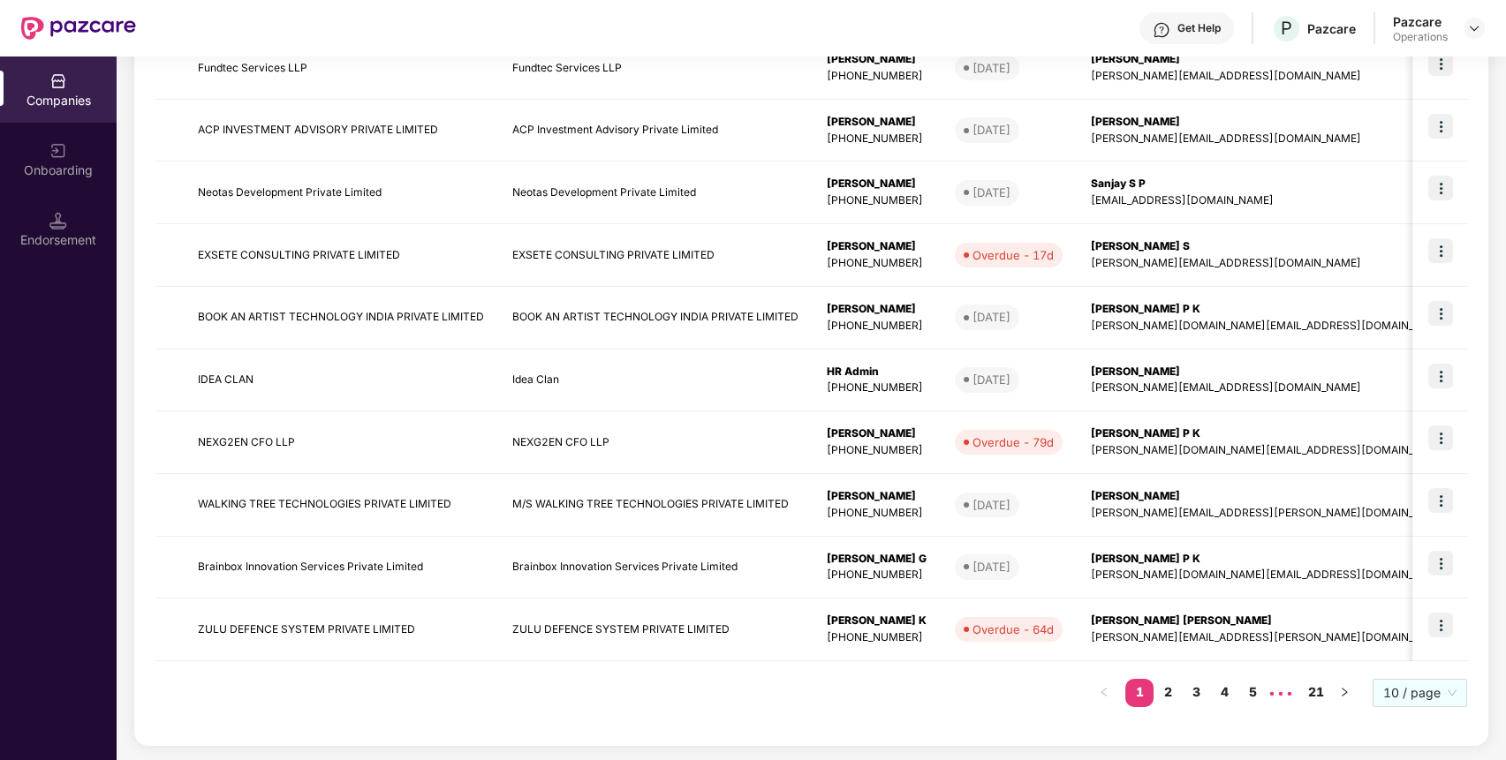
scroll to position [0, 0]
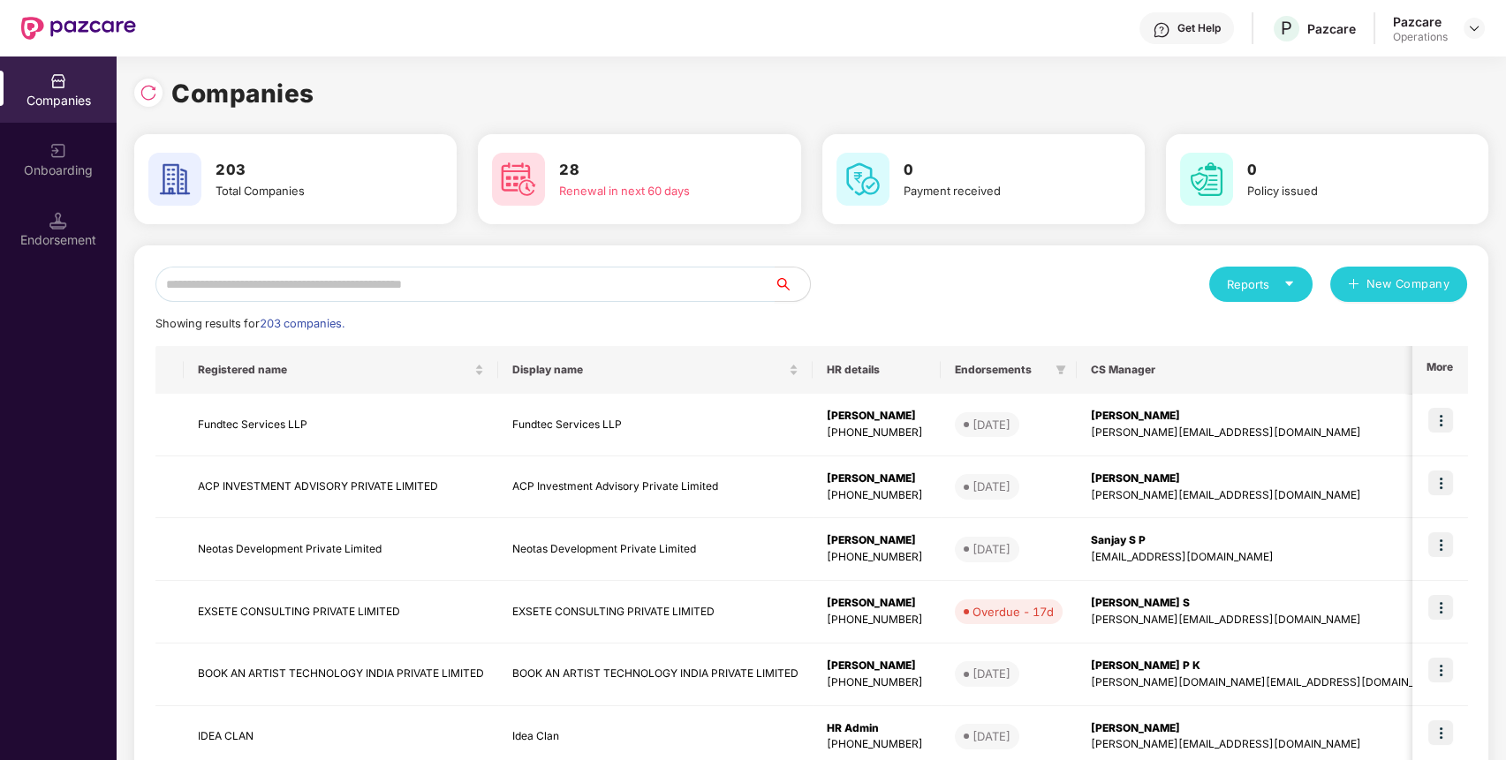
click at [334, 286] on input "text" at bounding box center [464, 284] width 619 height 35
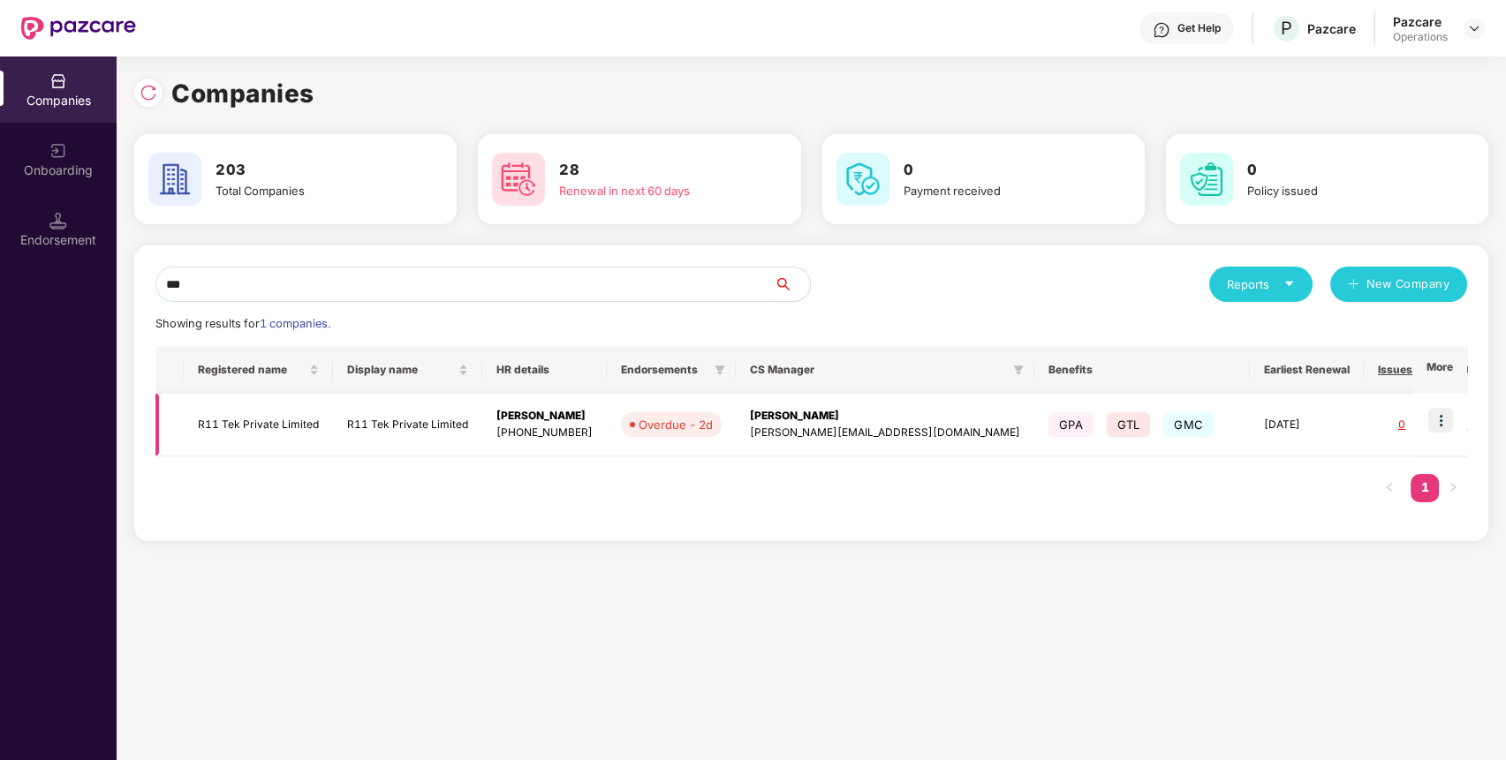
type input "***"
click at [1454, 426] on td at bounding box center [1439, 425] width 55 height 63
click at [1448, 422] on img at bounding box center [1440, 420] width 25 height 25
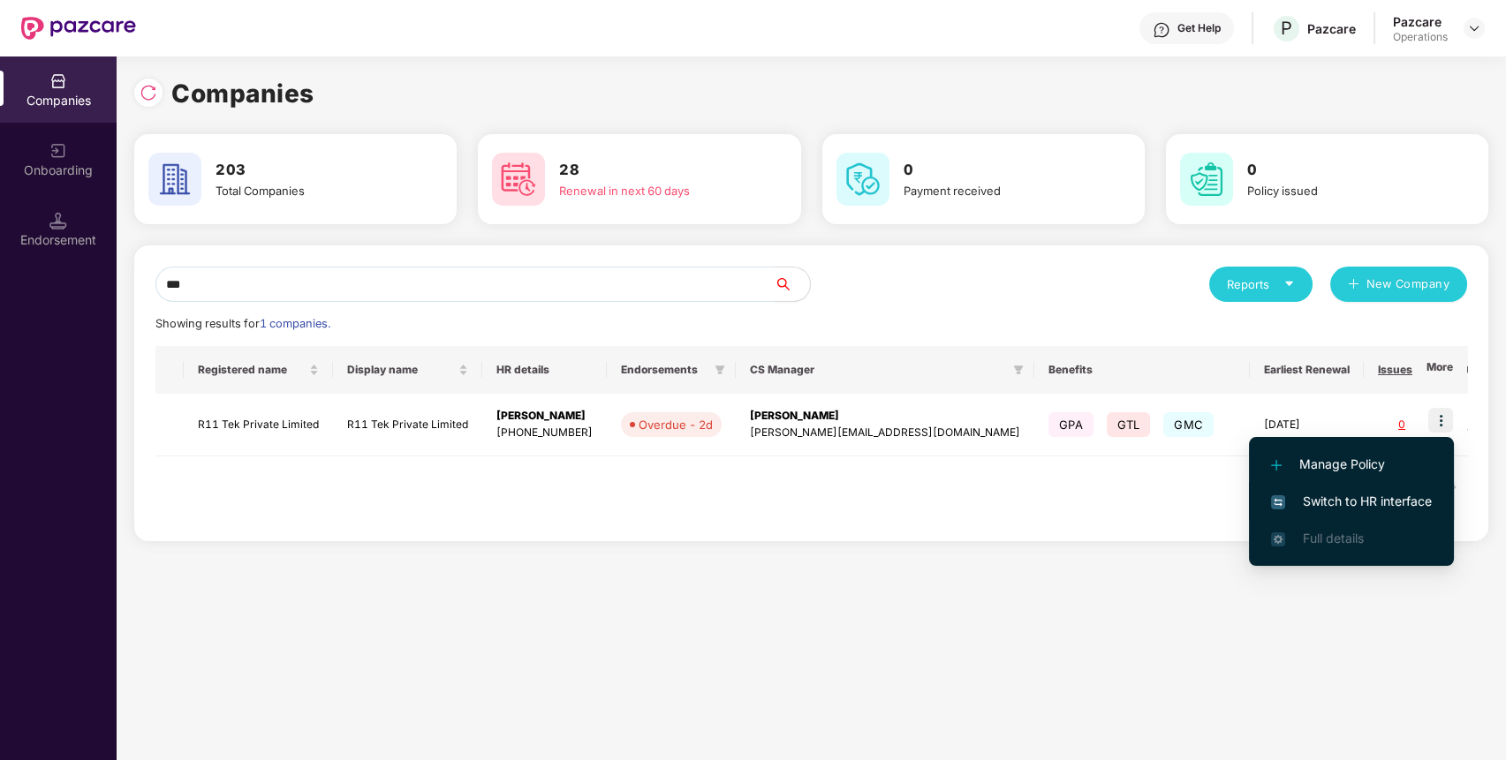
click at [1402, 495] on span "Switch to HR interface" at bounding box center [1351, 501] width 161 height 19
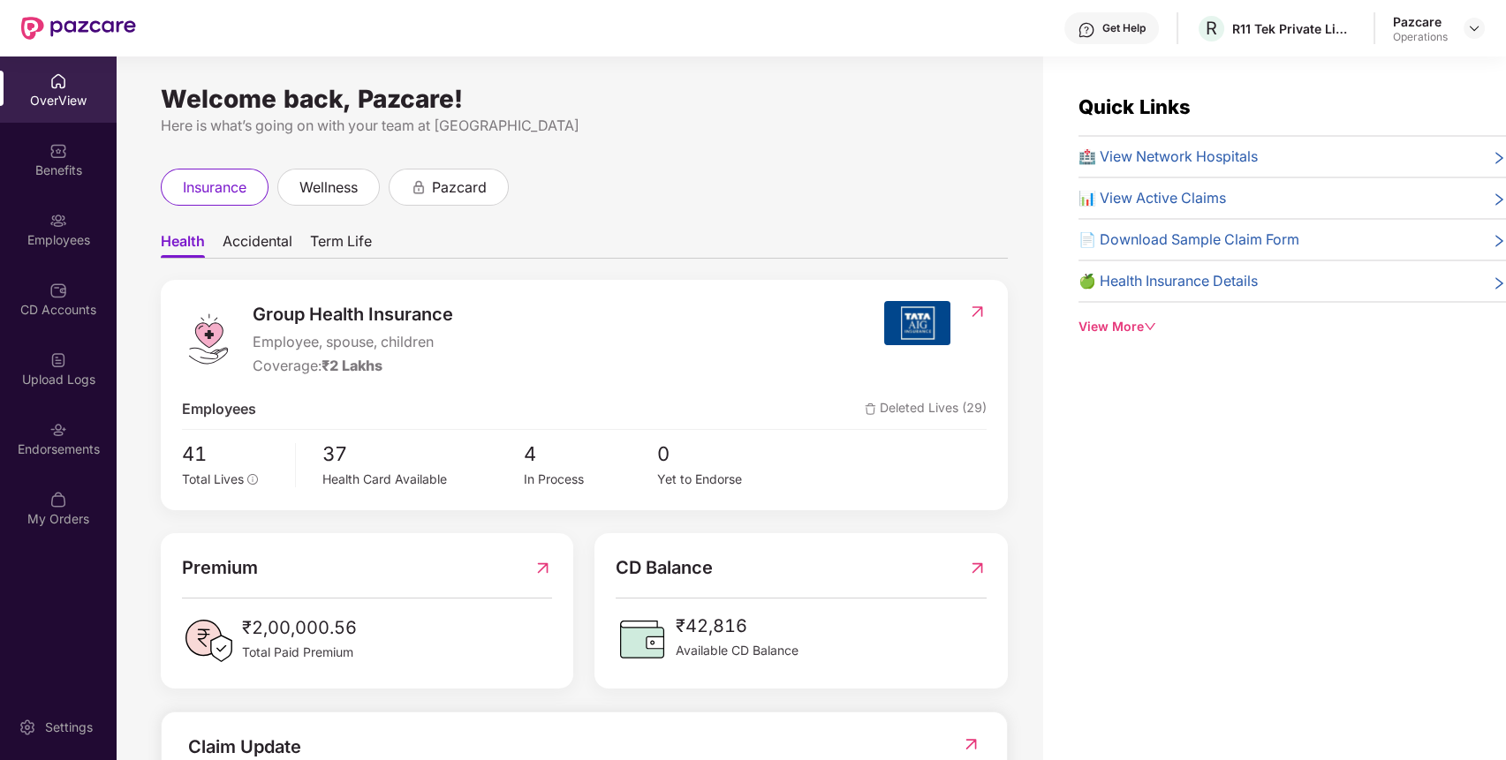
click at [60, 433] on img at bounding box center [58, 430] width 18 height 18
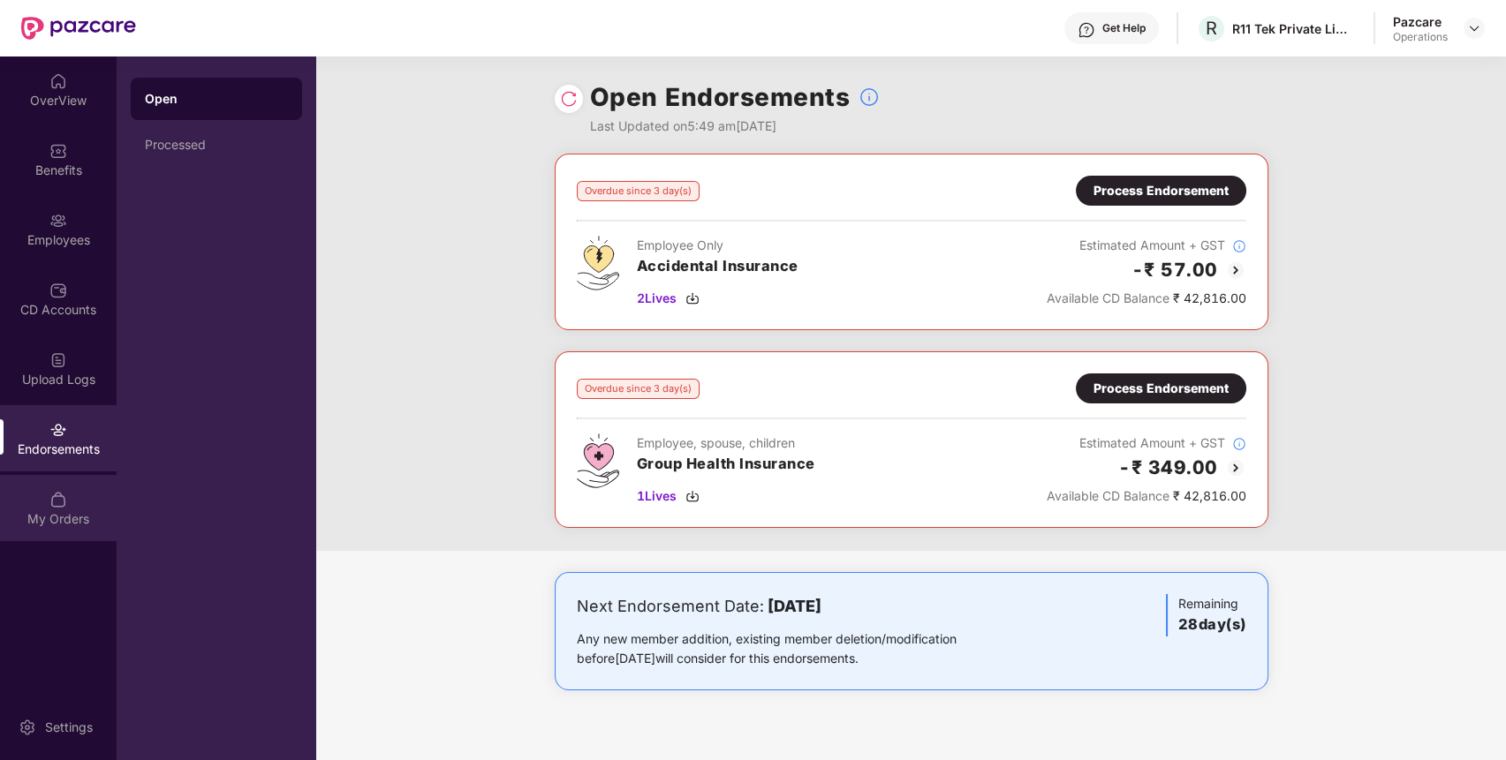
click at [76, 502] on div "My Orders" at bounding box center [58, 508] width 117 height 66
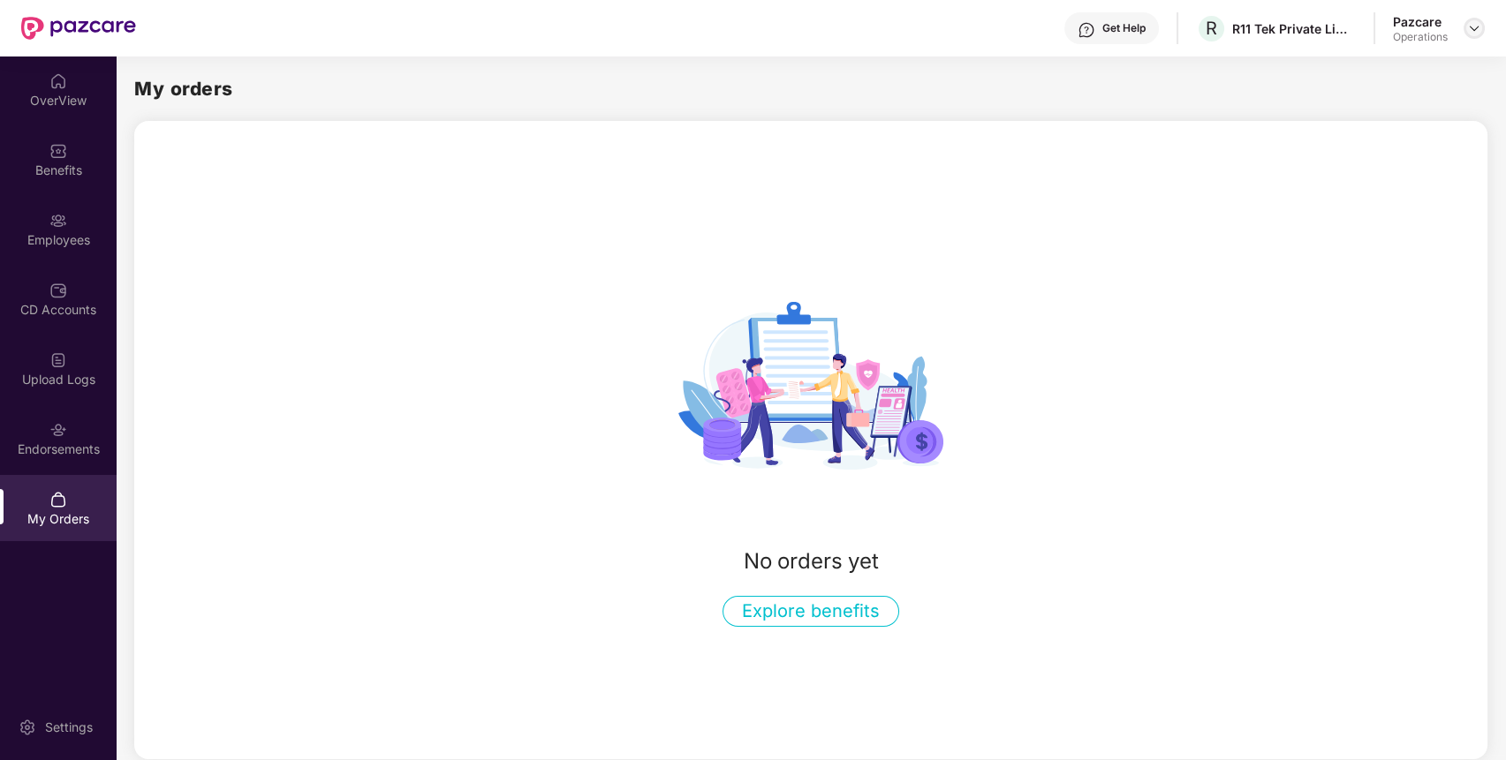
click at [1476, 22] on div at bounding box center [1473, 28] width 21 height 21
click at [1413, 75] on div "Switch to partner view" at bounding box center [1391, 70] width 230 height 34
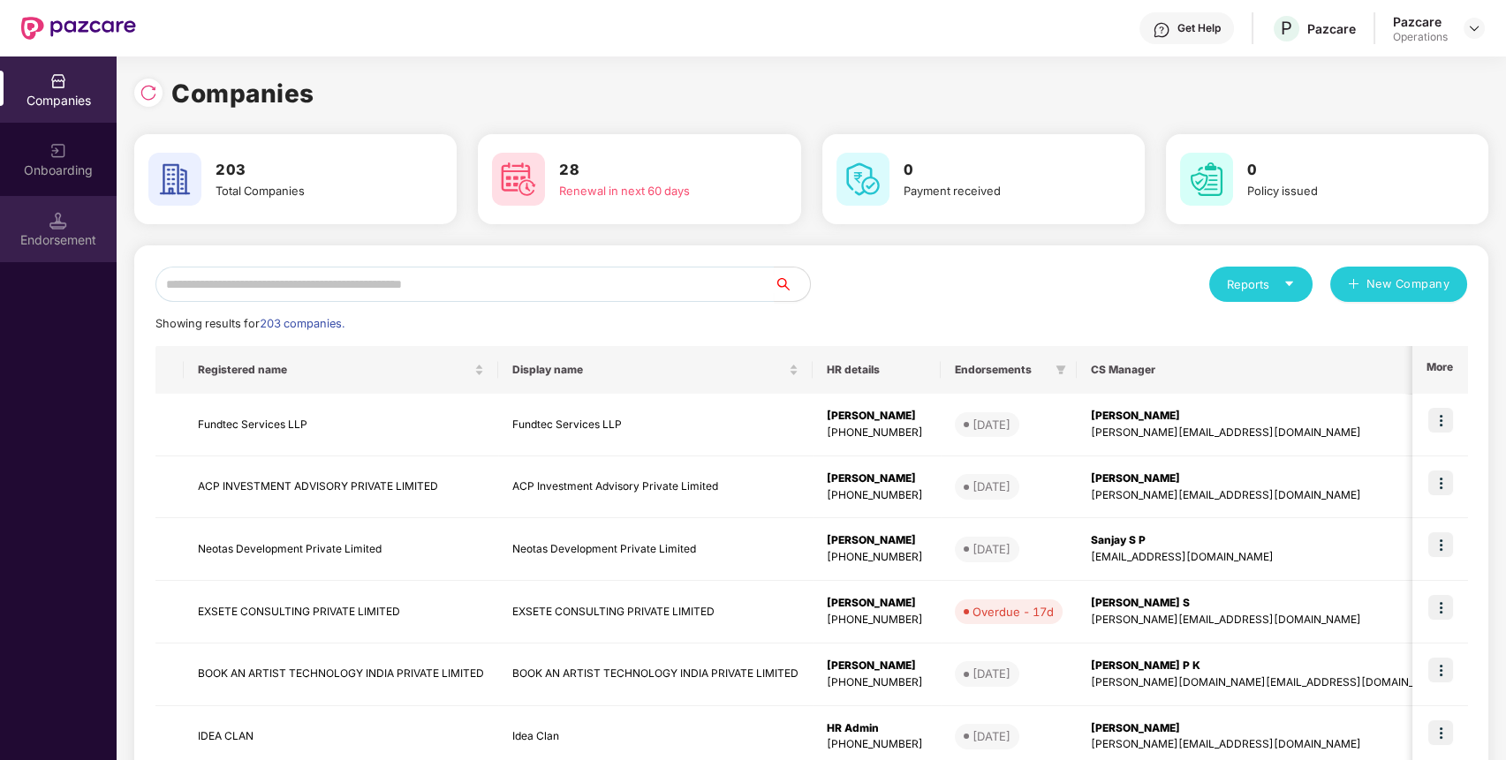
click at [78, 231] on div "Endorsement" at bounding box center [58, 240] width 117 height 18
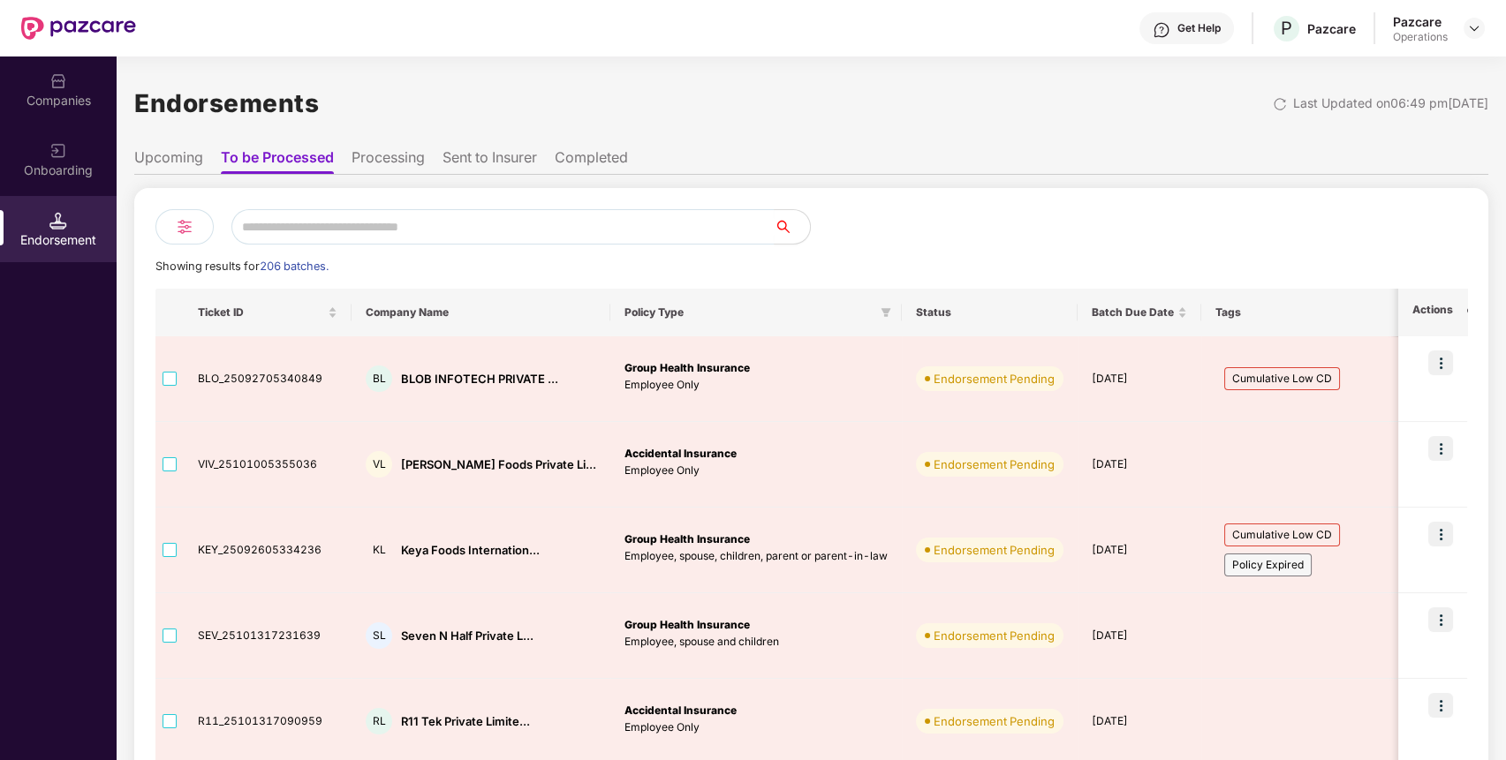
click at [187, 159] on li "Upcoming" at bounding box center [168, 161] width 69 height 26
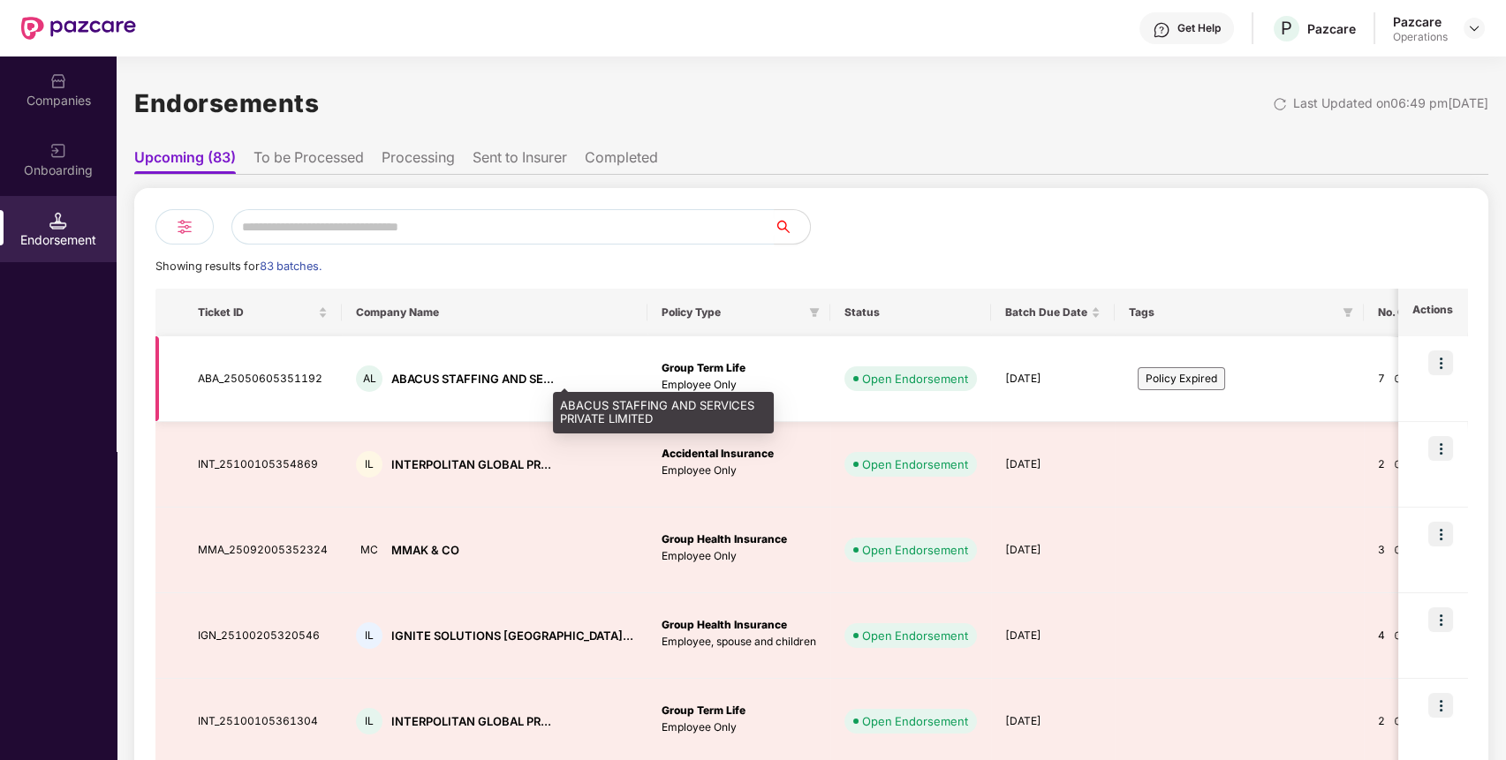
click at [415, 378] on div "ABACUS STAFFING AND SE..." at bounding box center [472, 379] width 162 height 17
copy div "ABACUS"
click at [415, 378] on div "ABACUS STAFFING AND SE..." at bounding box center [472, 379] width 162 height 17
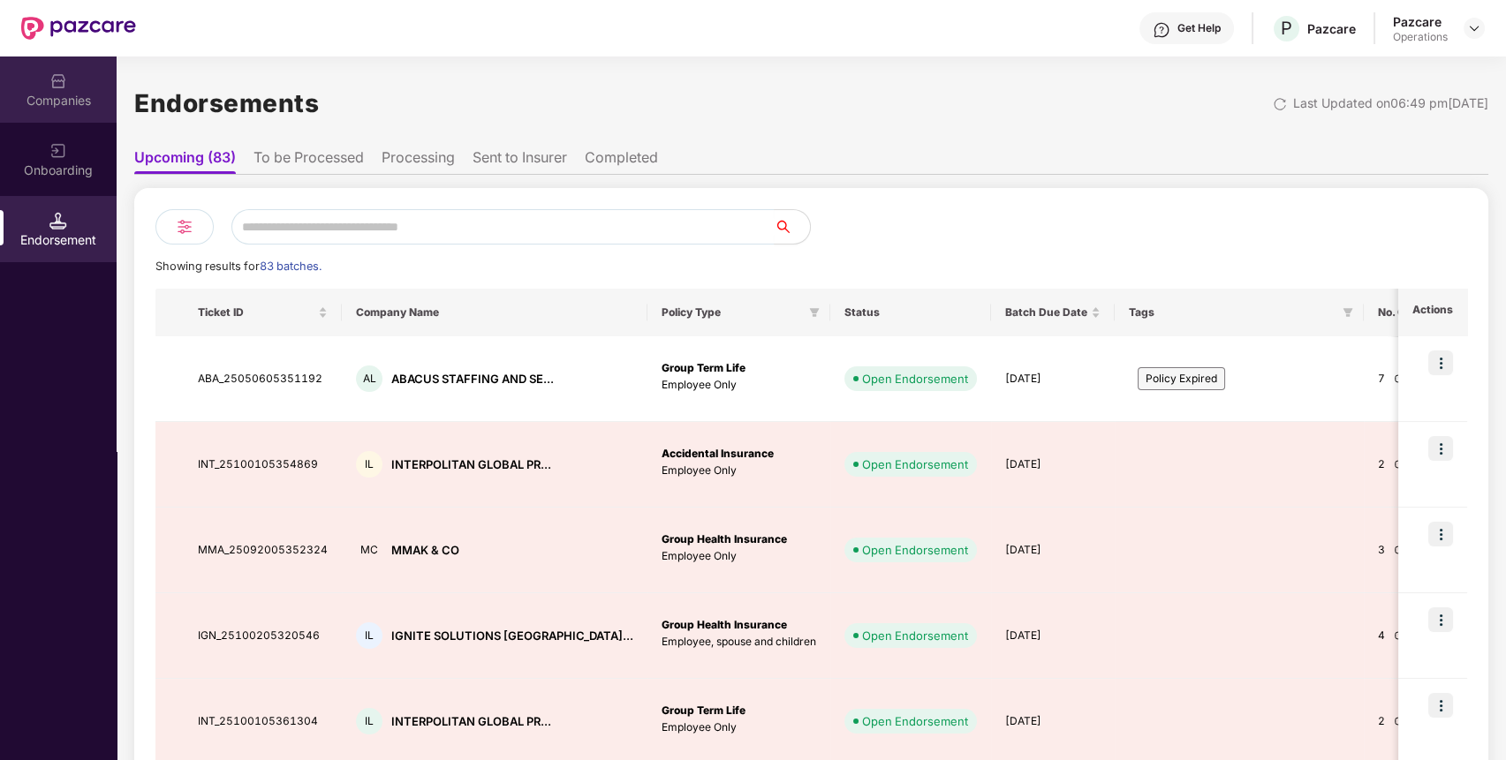
click at [64, 99] on div "Companies" at bounding box center [58, 101] width 117 height 18
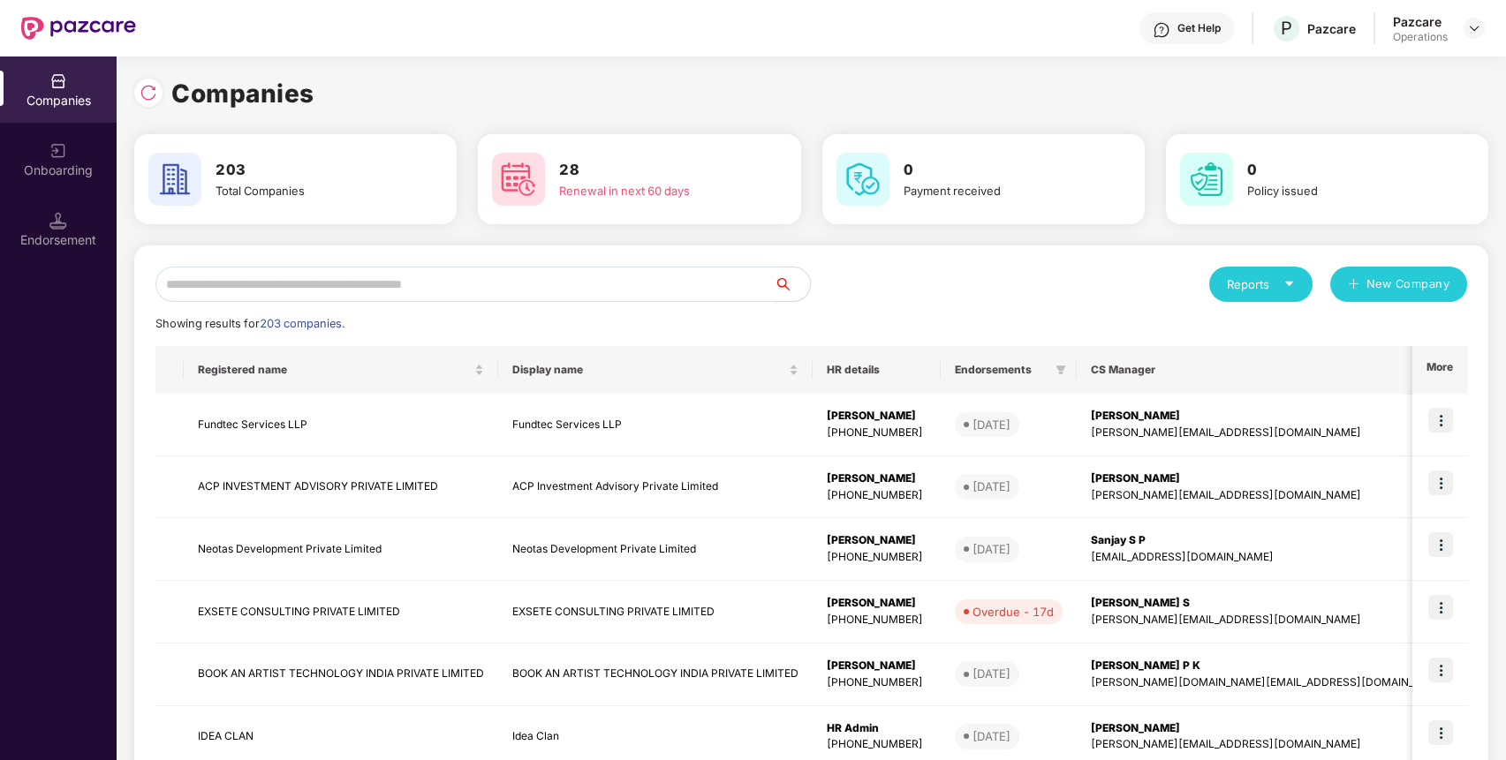
click at [268, 282] on input "text" at bounding box center [464, 284] width 619 height 35
paste input "******"
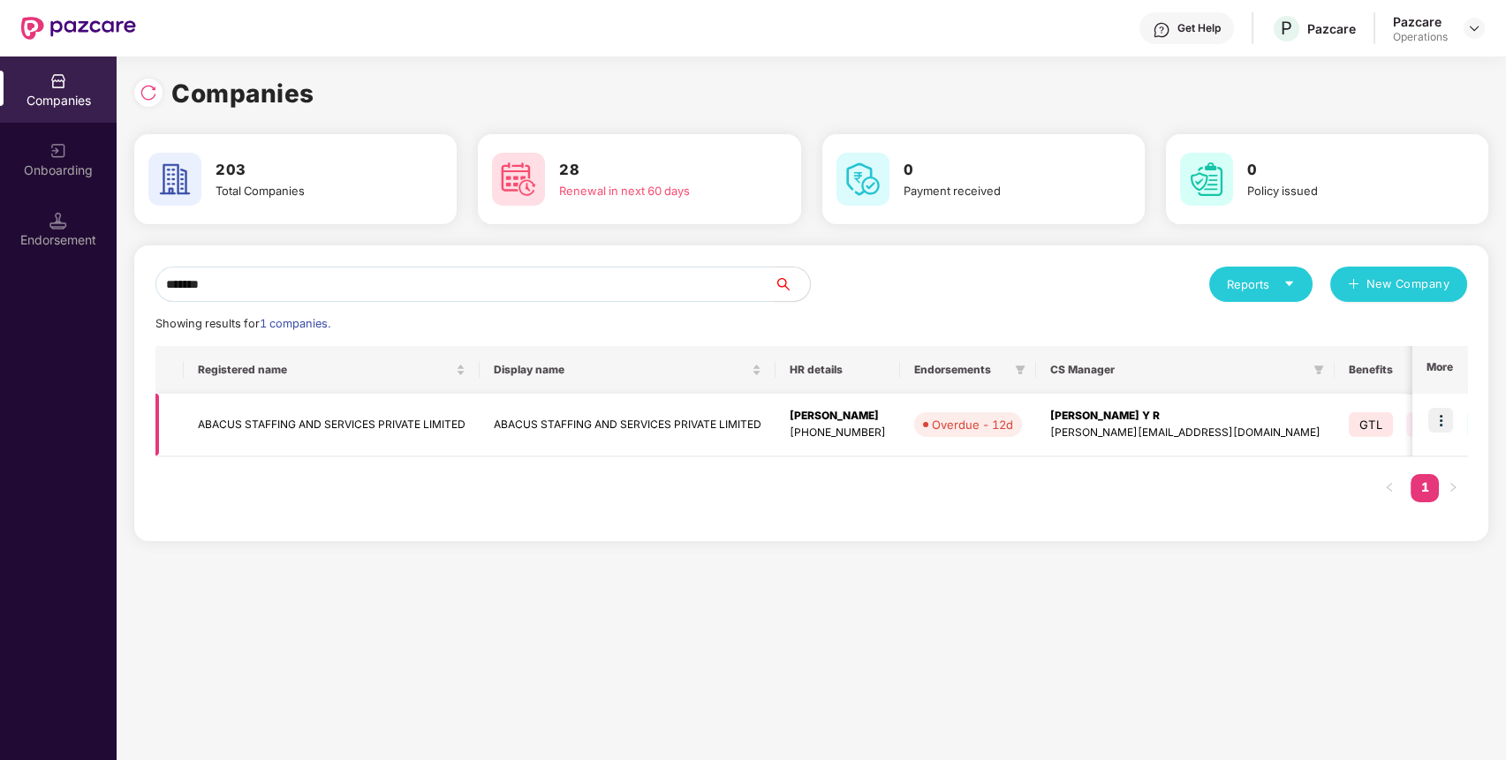
type input "******"
click at [1427, 427] on td at bounding box center [1439, 425] width 55 height 63
click at [1450, 421] on img at bounding box center [1440, 420] width 25 height 25
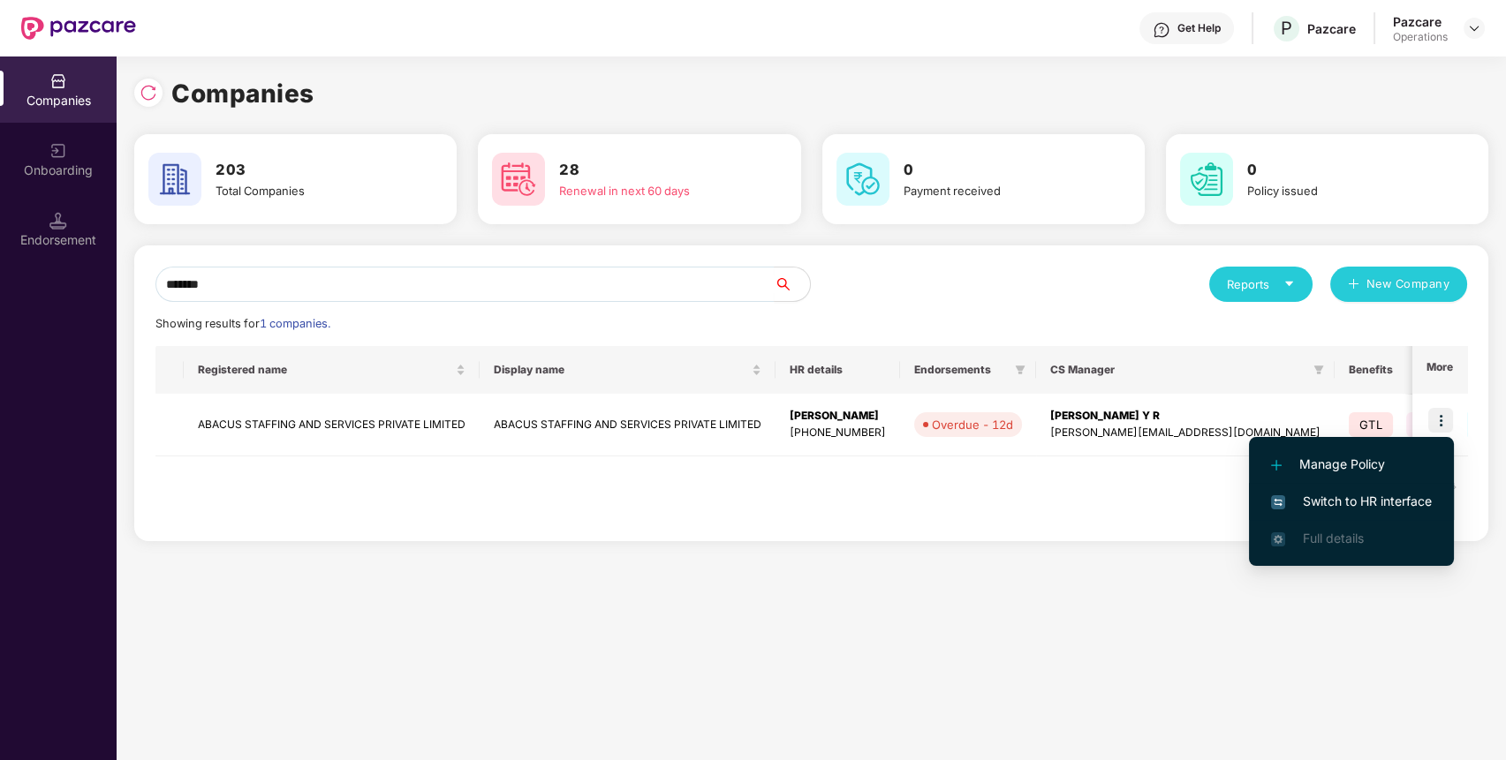
click at [1397, 490] on li "Switch to HR interface" at bounding box center [1351, 501] width 205 height 37
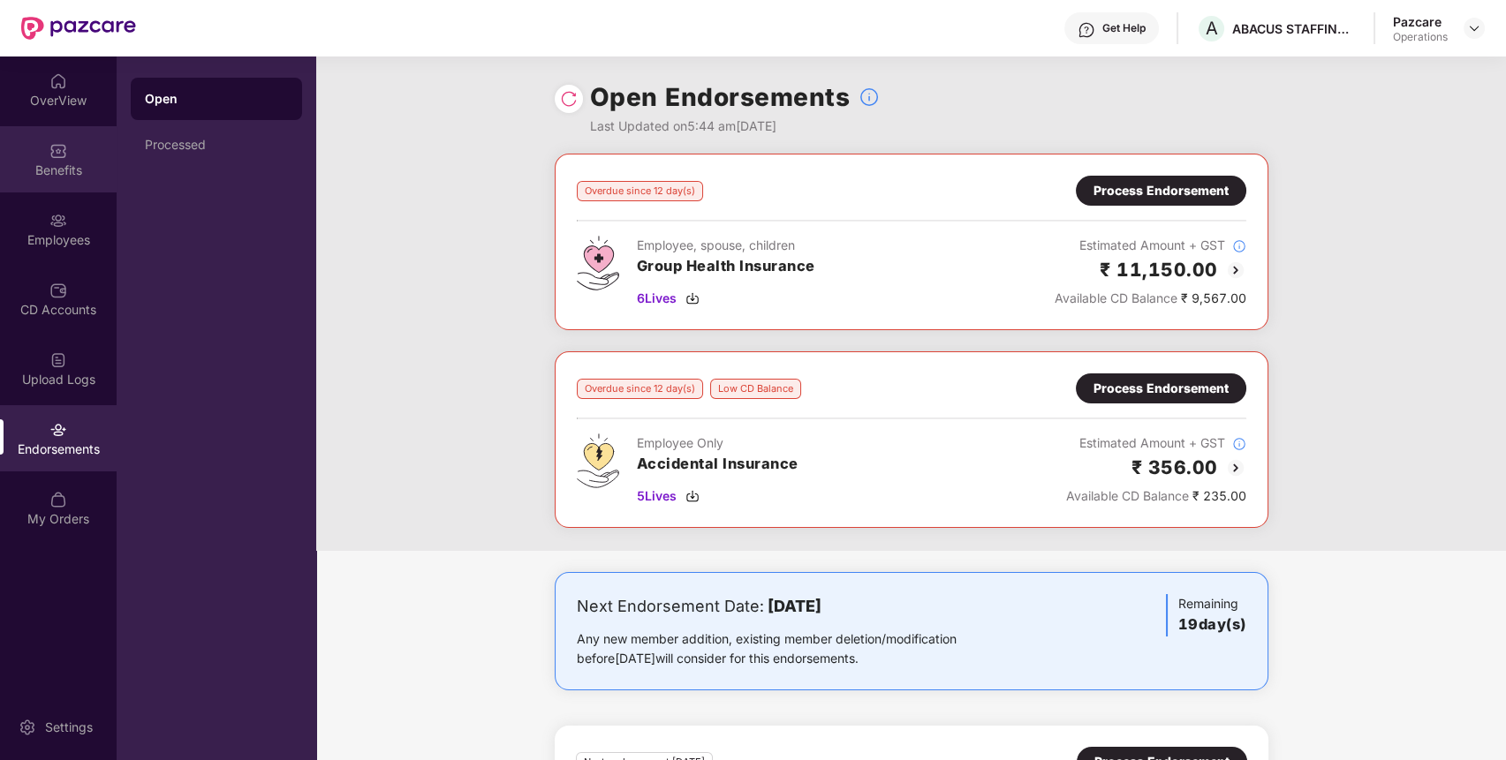
click at [81, 156] on div "Benefits" at bounding box center [58, 159] width 117 height 66
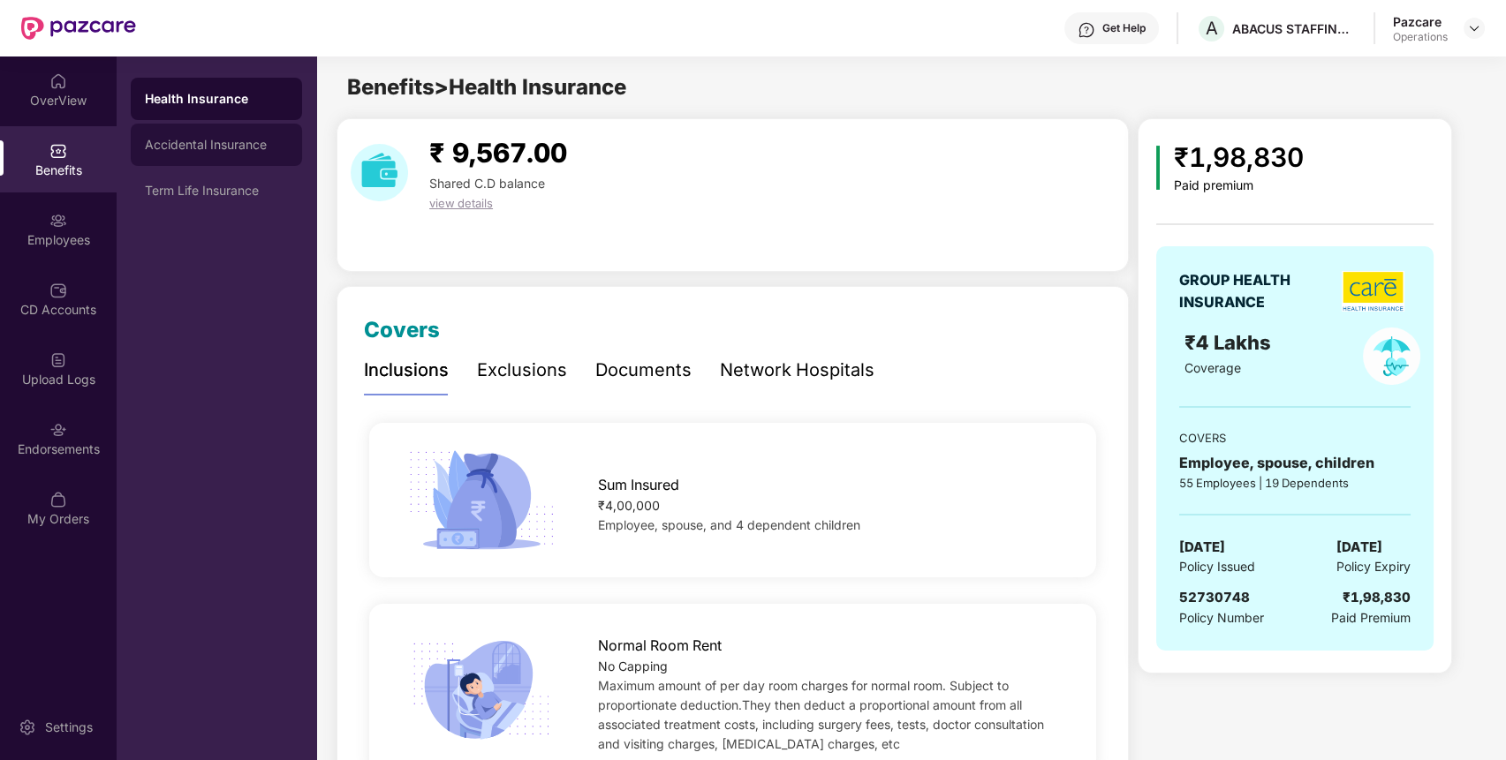
click at [219, 159] on div "Accidental Insurance" at bounding box center [216, 145] width 171 height 42
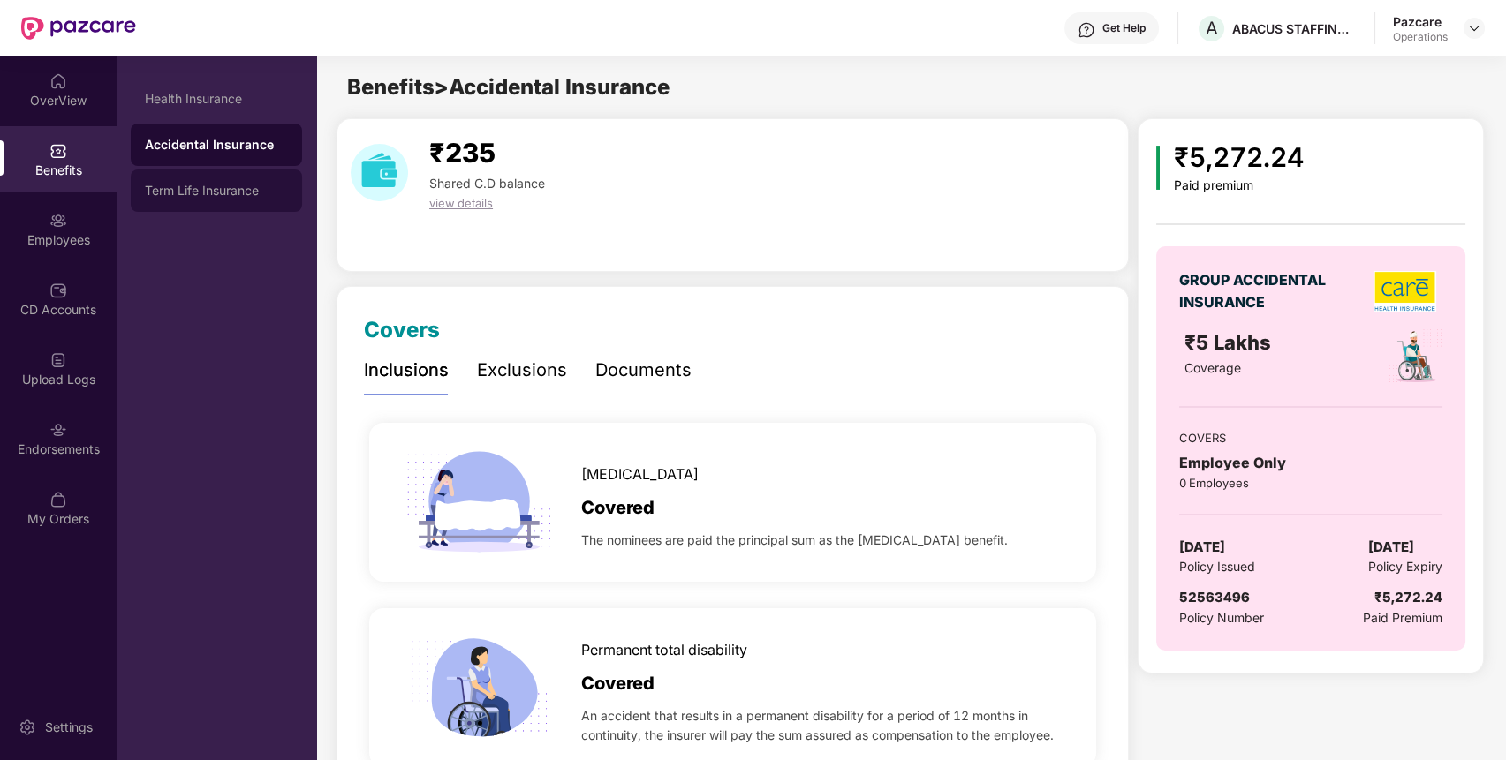
click at [219, 184] on div "Term Life Insurance" at bounding box center [216, 191] width 143 height 14
